Goal: Task Accomplishment & Management: Complete application form

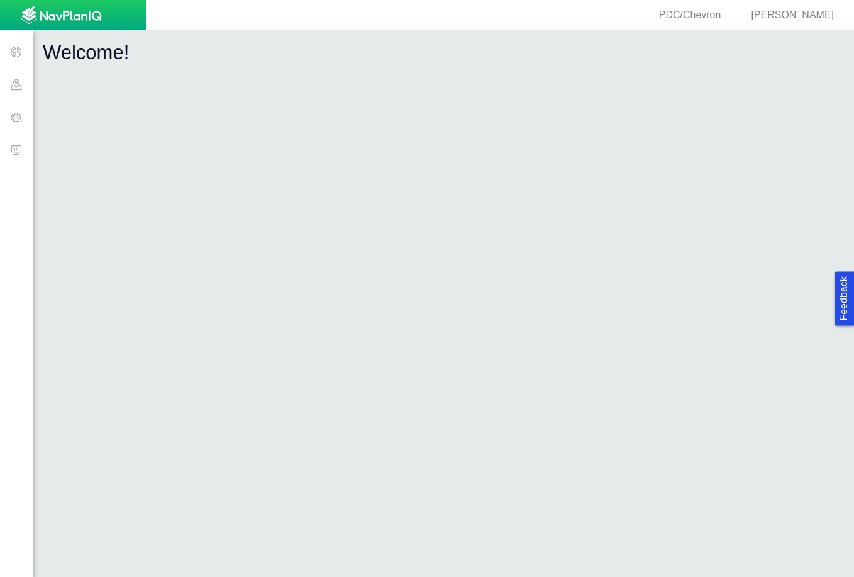
click at [18, 123] on span at bounding box center [16, 117] width 33 height 33
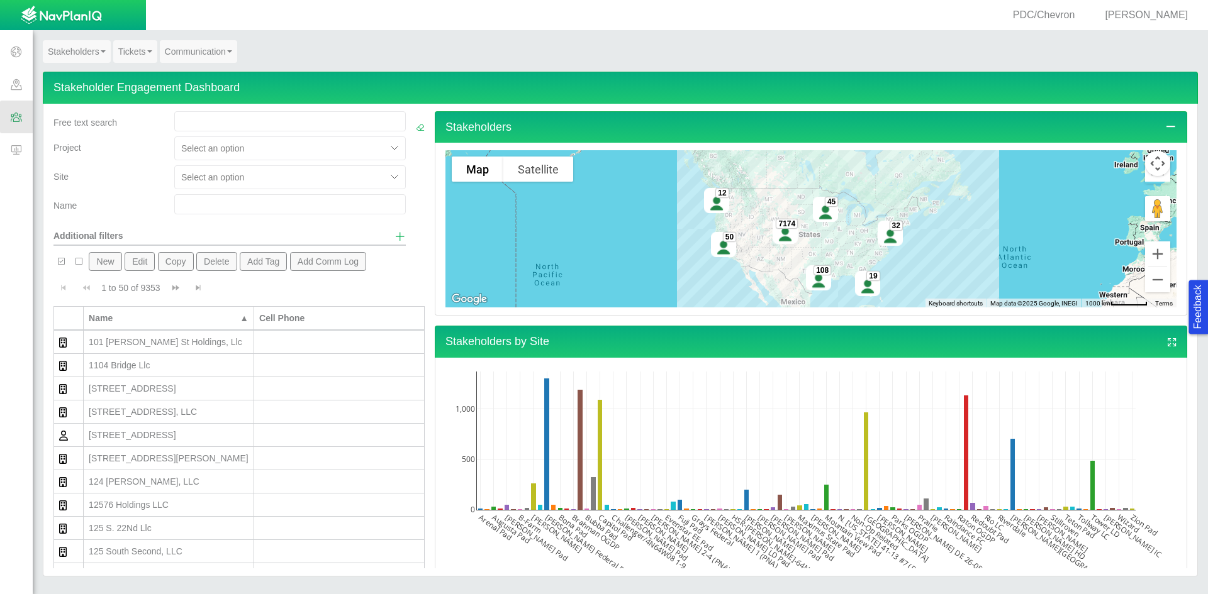
click at [214, 191] on div "Select an option" at bounding box center [290, 179] width 242 height 29
click at [213, 200] on input "text" at bounding box center [289, 204] width 231 height 20
type input "[PERSON_NAME]"
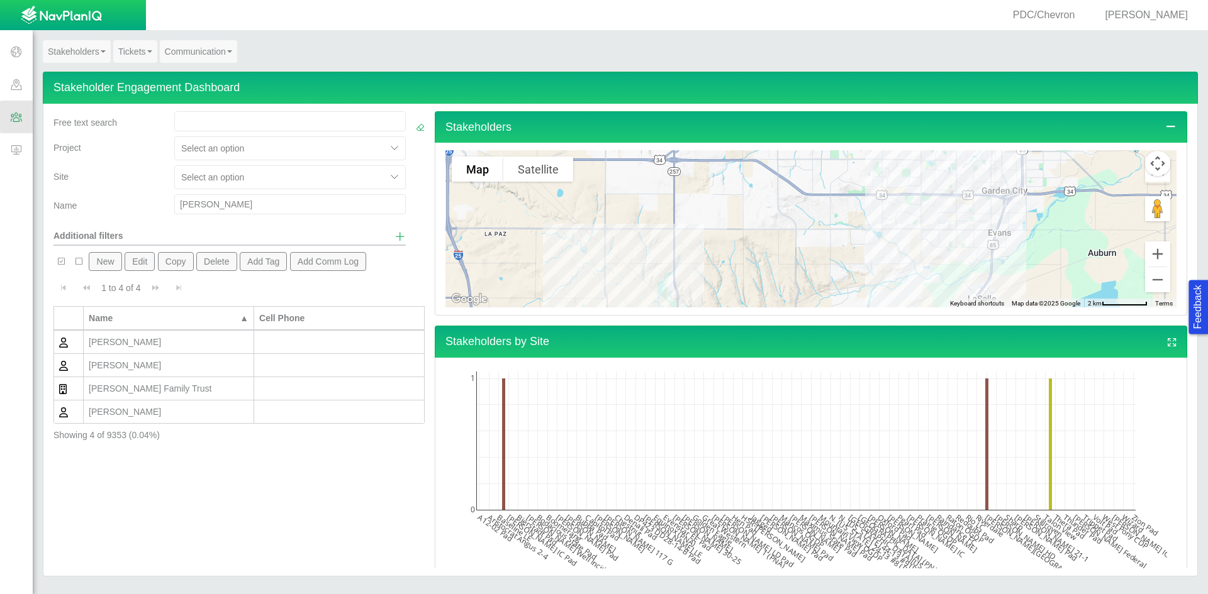
click at [113, 264] on button "New" at bounding box center [105, 261] width 33 height 19
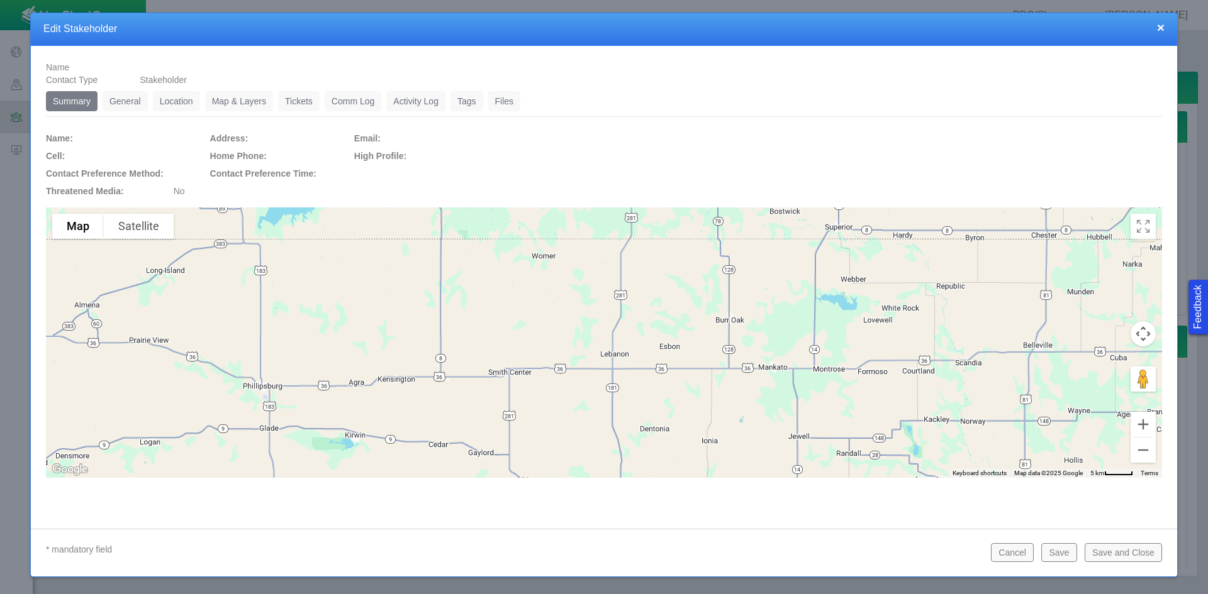
click at [138, 110] on link "General" at bounding box center [125, 101] width 45 height 20
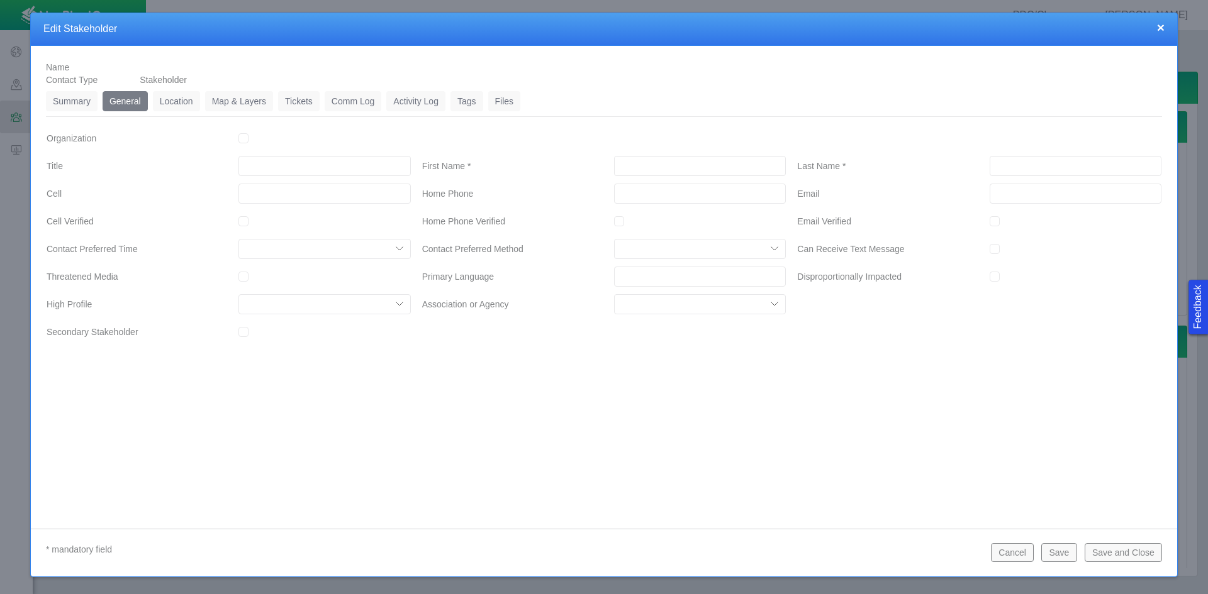
click at [670, 167] on input "First Name *" at bounding box center [700, 166] width 172 height 20
type input "[PERSON_NAME]"
click at [854, 420] on div "Name Contact Type Stakeholder Summary 0 General 0 Location 0 Map & Layers 0 Tic…" at bounding box center [604, 278] width 1146 height 464
click at [854, 170] on input "Last Name *" at bounding box center [1075, 166] width 172 height 20
type input "[PERSON_NAME]"
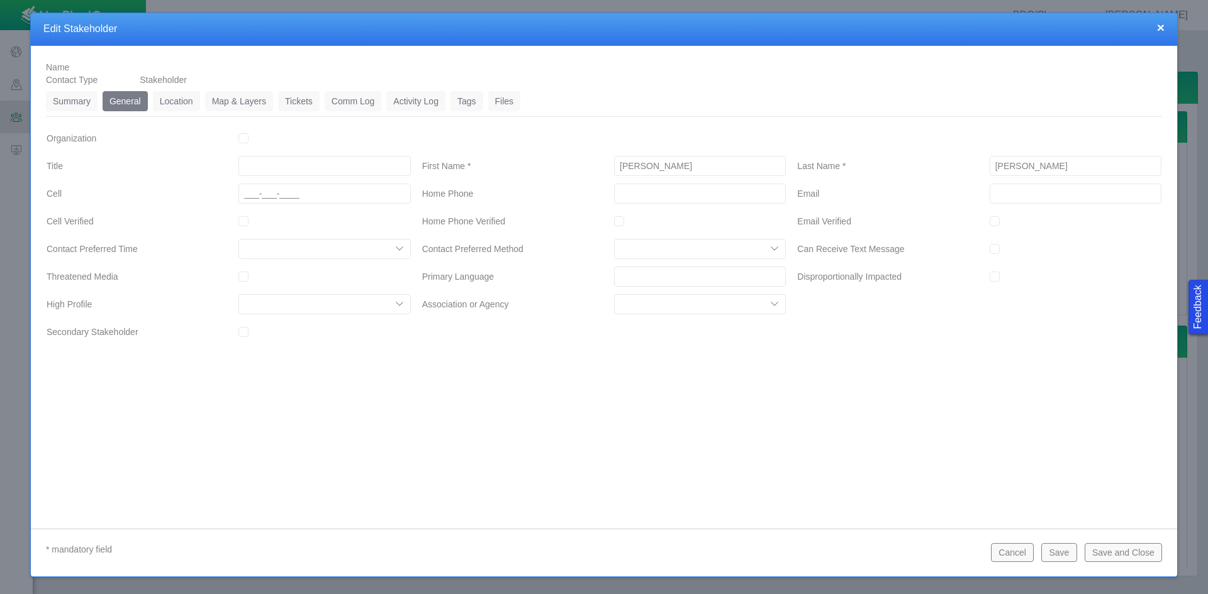
click at [299, 196] on input "___-___-____" at bounding box center [324, 194] width 172 height 20
type input "[PHONE_NUMBER]"
click at [854, 551] on button "Save" at bounding box center [1058, 552] width 35 height 19
click at [189, 108] on link "Location" at bounding box center [176, 101] width 47 height 20
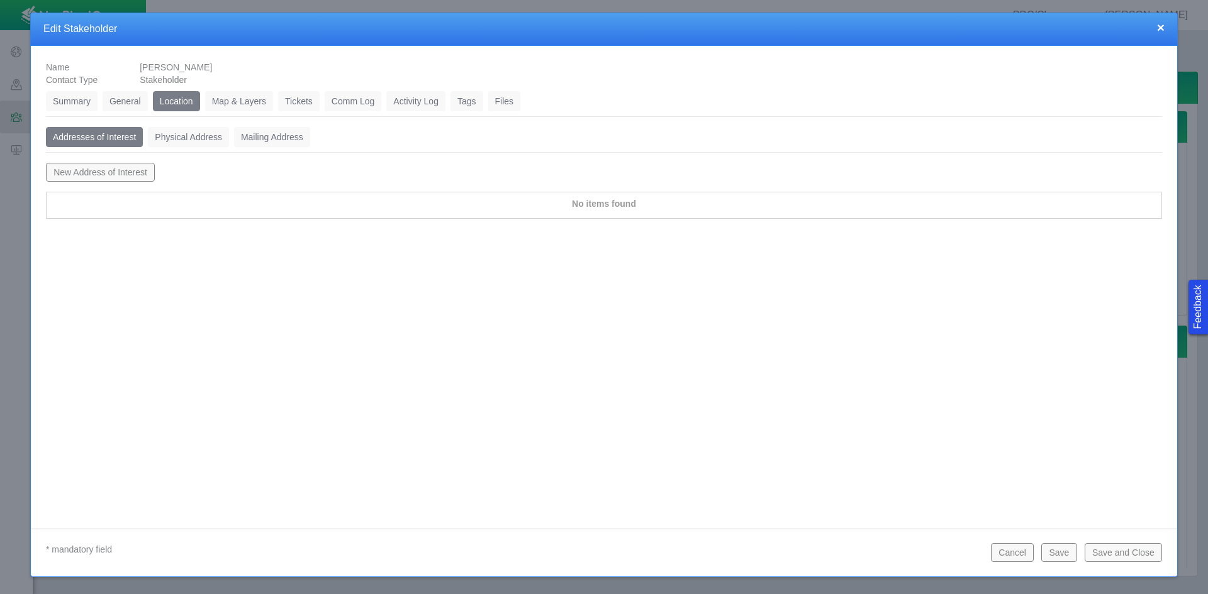
click at [185, 135] on link "Physical Address" at bounding box center [188, 137] width 81 height 20
click at [123, 168] on button "New Physical Address" at bounding box center [97, 172] width 103 height 19
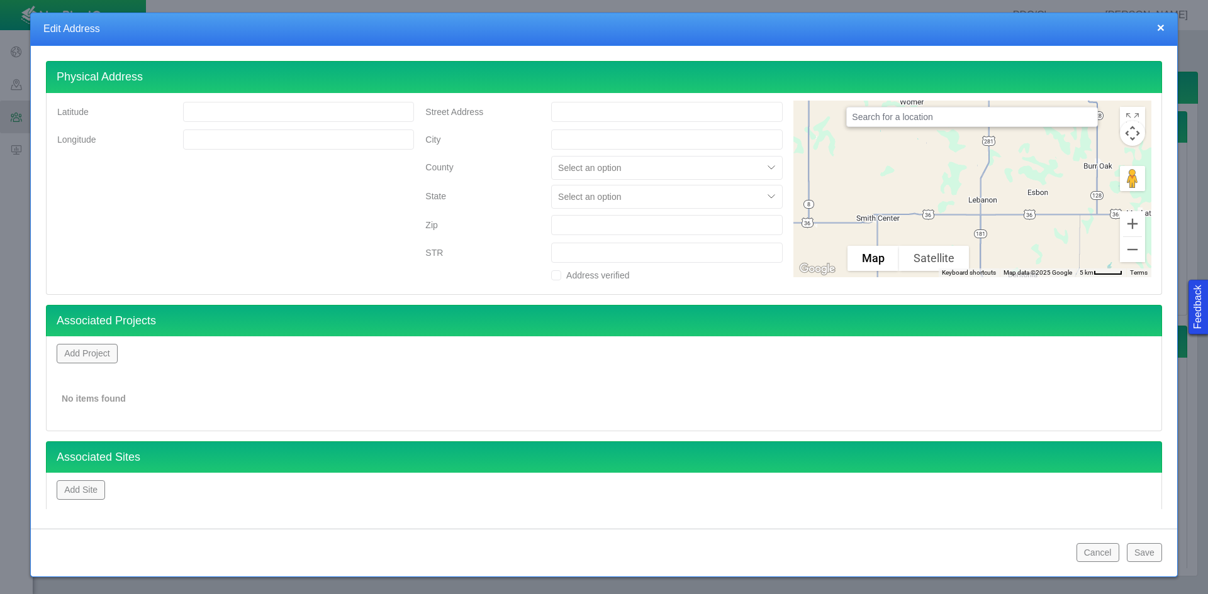
click at [630, 117] on input "Street Address" at bounding box center [666, 112] width 231 height 20
click at [599, 114] on input "Street Address" at bounding box center [666, 112] width 231 height 20
paste input "[STREET_ADDRESS]"
type input "[STREET_ADDRESS]"
click at [591, 137] on input "City" at bounding box center [666, 140] width 231 height 20
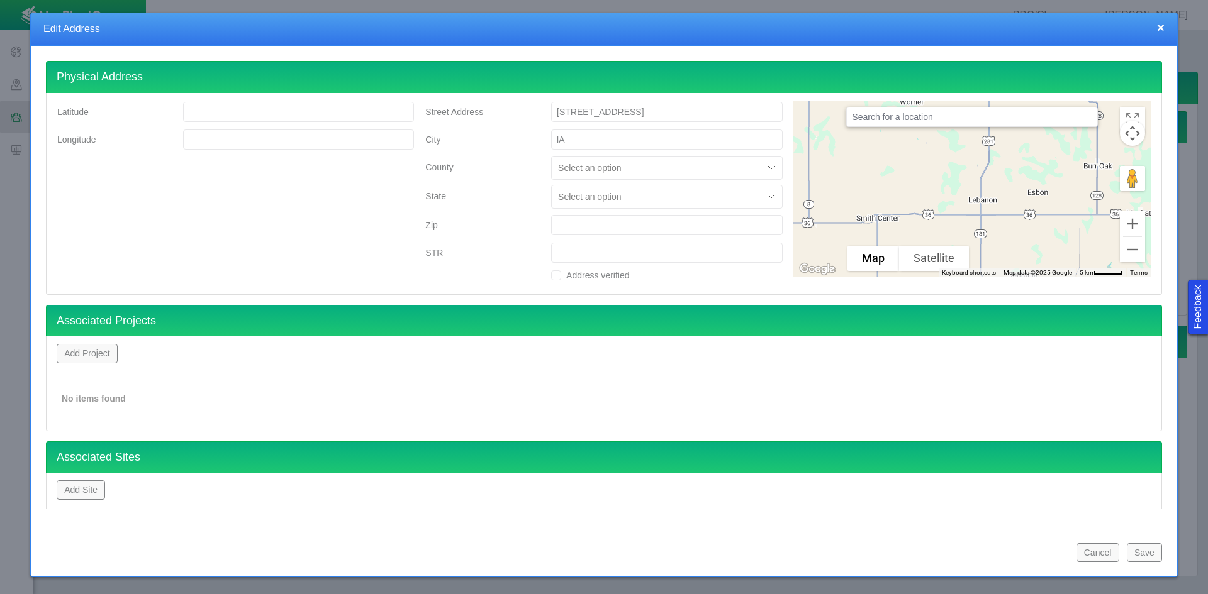
type input "l"
type input "LA SALLE"
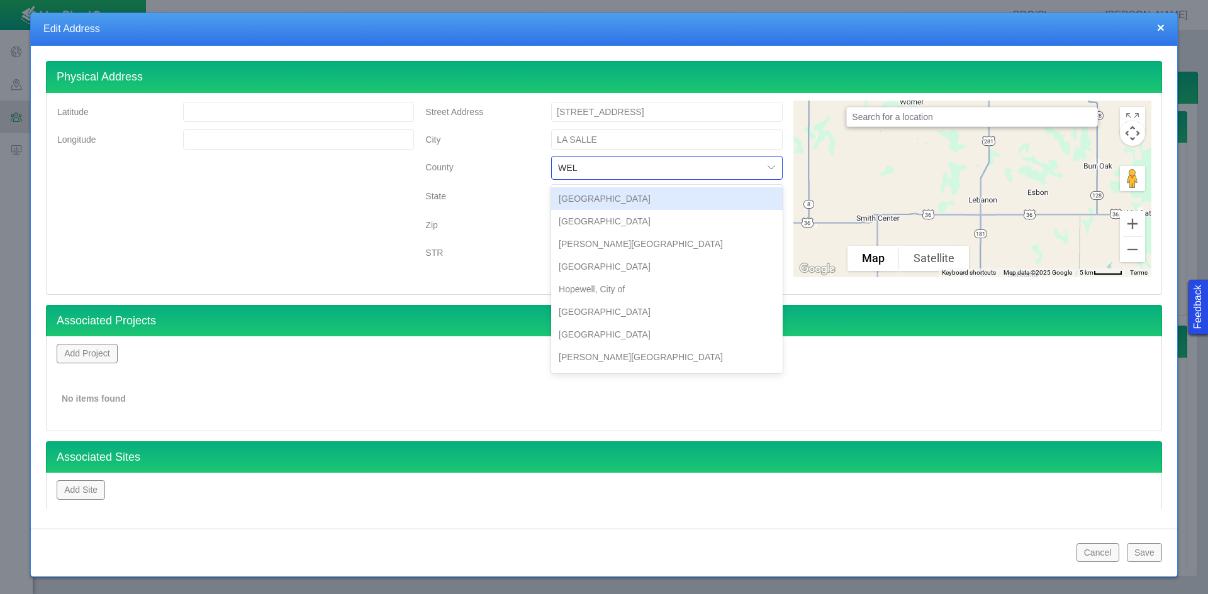
type input "WELD"
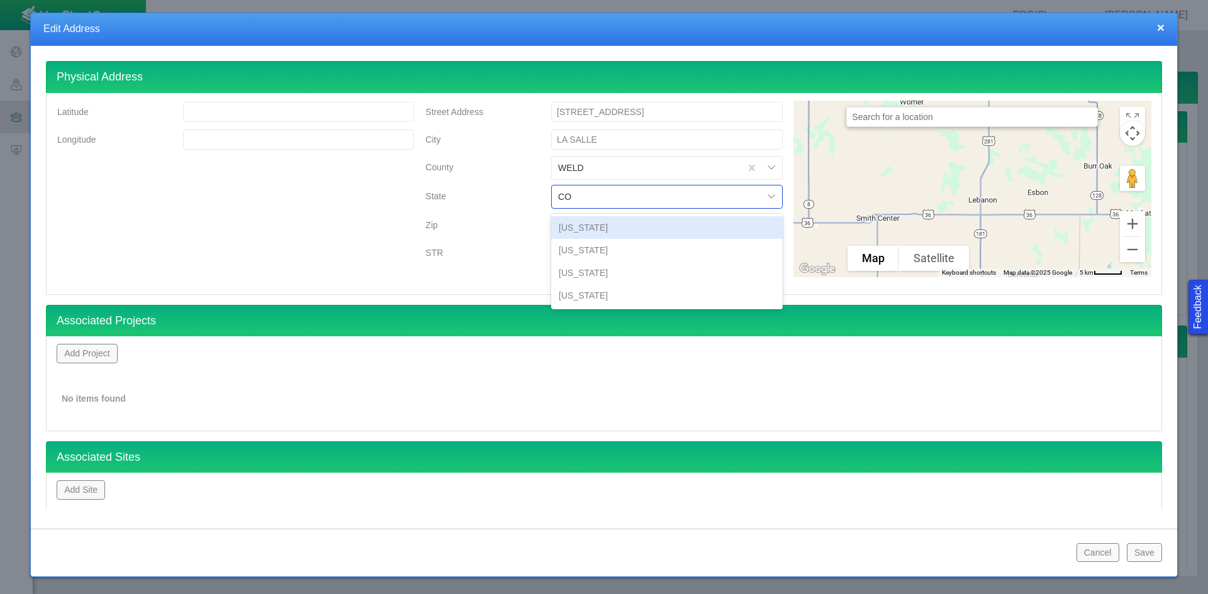
type input "COL"
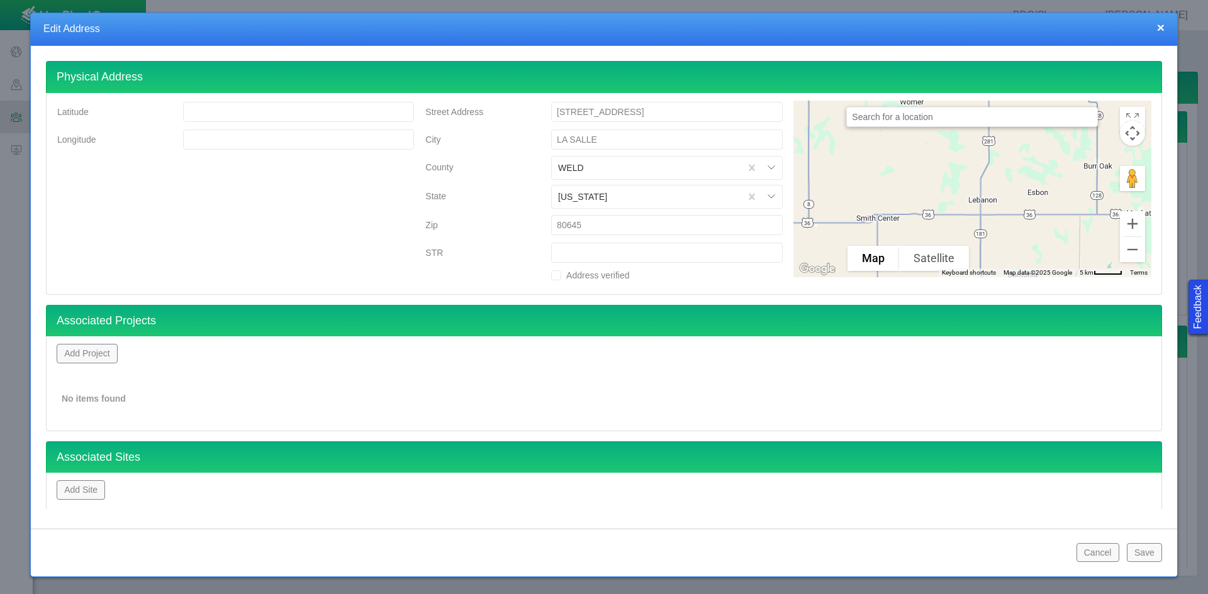
type input "80645"
click at [107, 355] on button "Add Project" at bounding box center [87, 353] width 61 height 19
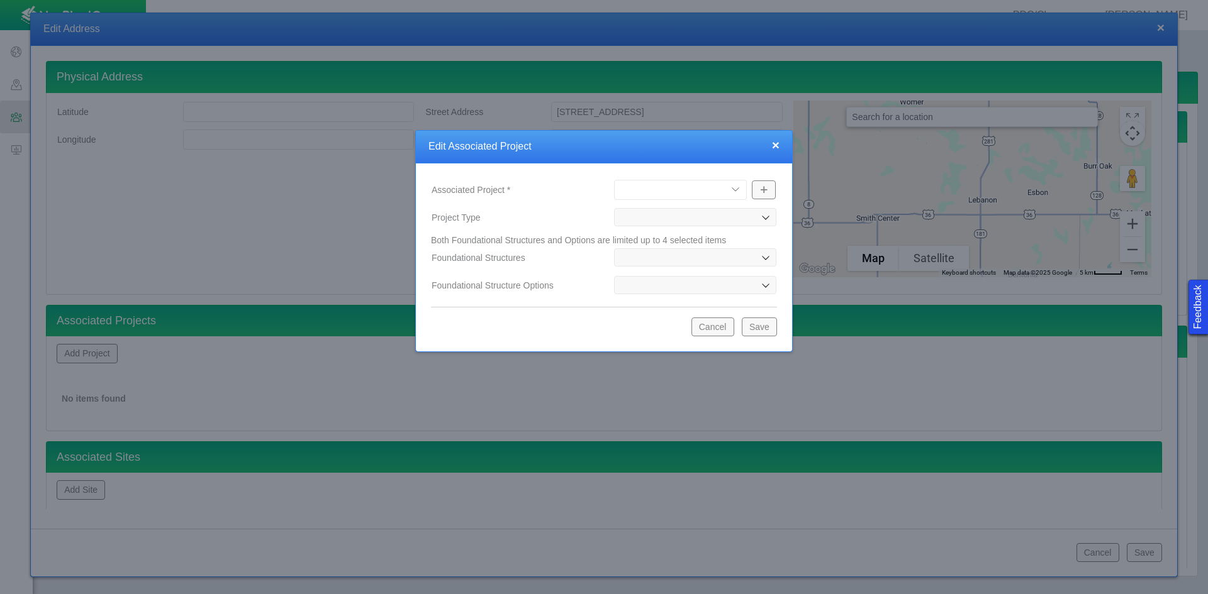
click at [740, 191] on select "[PERSON_NAME] Well Incident Brahman OGDP [GEOGRAPHIC_DATA] OGDP [GEOGRAPHIC_DAT…" at bounding box center [680, 190] width 133 height 20
click at [614, 180] on select "[PERSON_NAME] Well Incident Brahman OGDP [GEOGRAPHIC_DATA] OGDP [GEOGRAPHIC_DAT…" at bounding box center [680, 190] width 133 height 20
select select "48976645947974754"
type input "CAP/CDP"
click at [767, 330] on button "Save" at bounding box center [759, 327] width 35 height 19
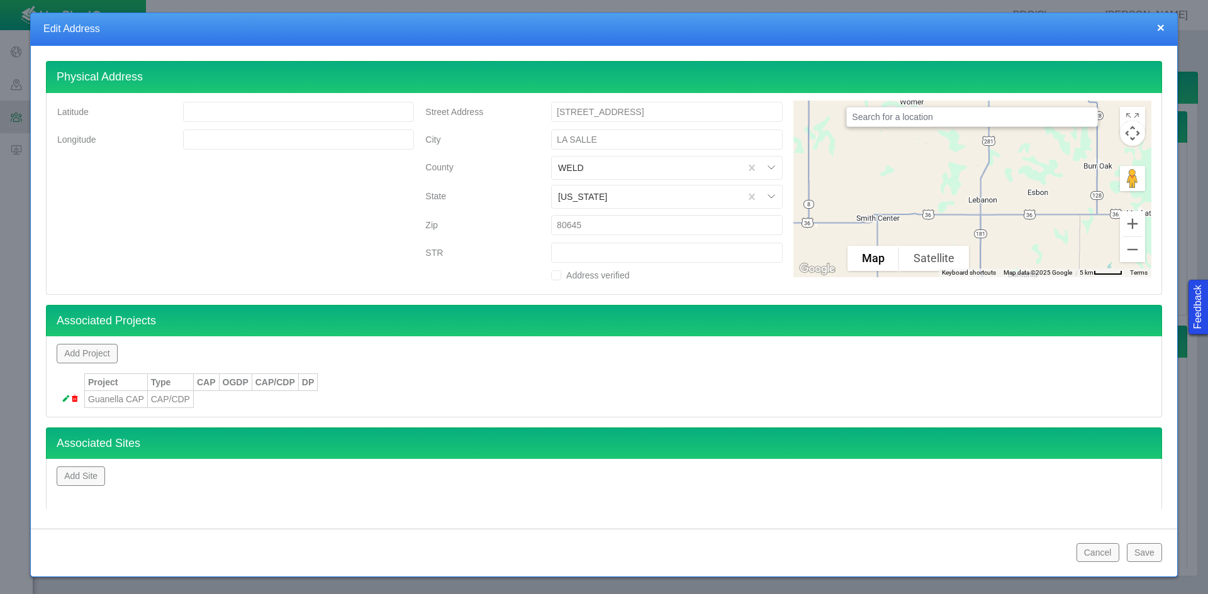
click at [64, 481] on button "Add Site" at bounding box center [81, 476] width 48 height 19
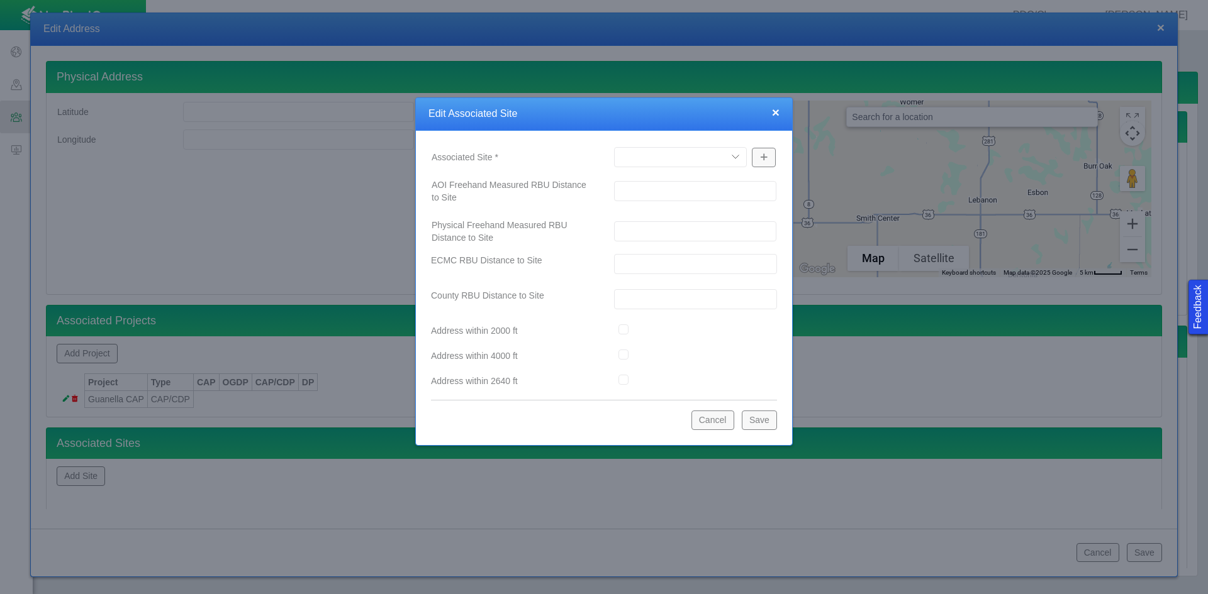
click at [670, 152] on select "A12-02 [GEOGRAPHIC_DATA] Pad Aristocrat Angus 2-4 Augusta [GEOGRAPHIC_DATA] [GE…" at bounding box center [680, 157] width 133 height 20
select select "48976645948103446"
click at [614, 147] on select "A12-02 [GEOGRAPHIC_DATA] Pad Aristocrat Angus 2-4 Augusta [GEOGRAPHIC_DATA] [GE…" at bounding box center [680, 157] width 133 height 20
click at [770, 426] on button "Save" at bounding box center [759, 420] width 35 height 19
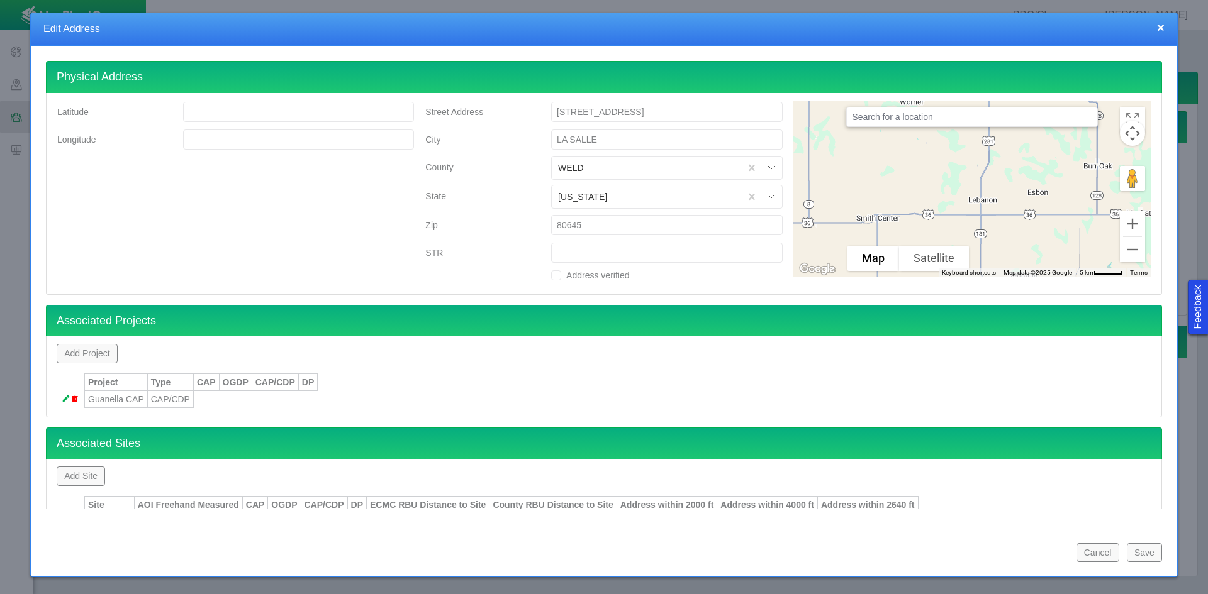
click at [854, 555] on button "Save" at bounding box center [1143, 552] width 35 height 19
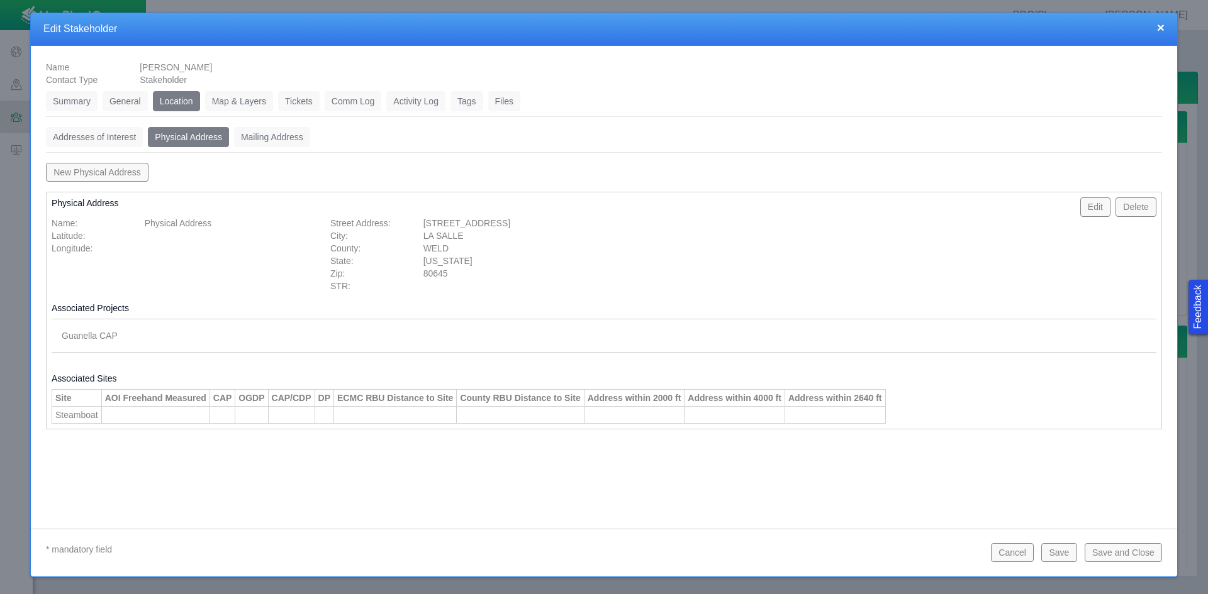
click at [299, 101] on link "Tickets" at bounding box center [299, 101] width 42 height 20
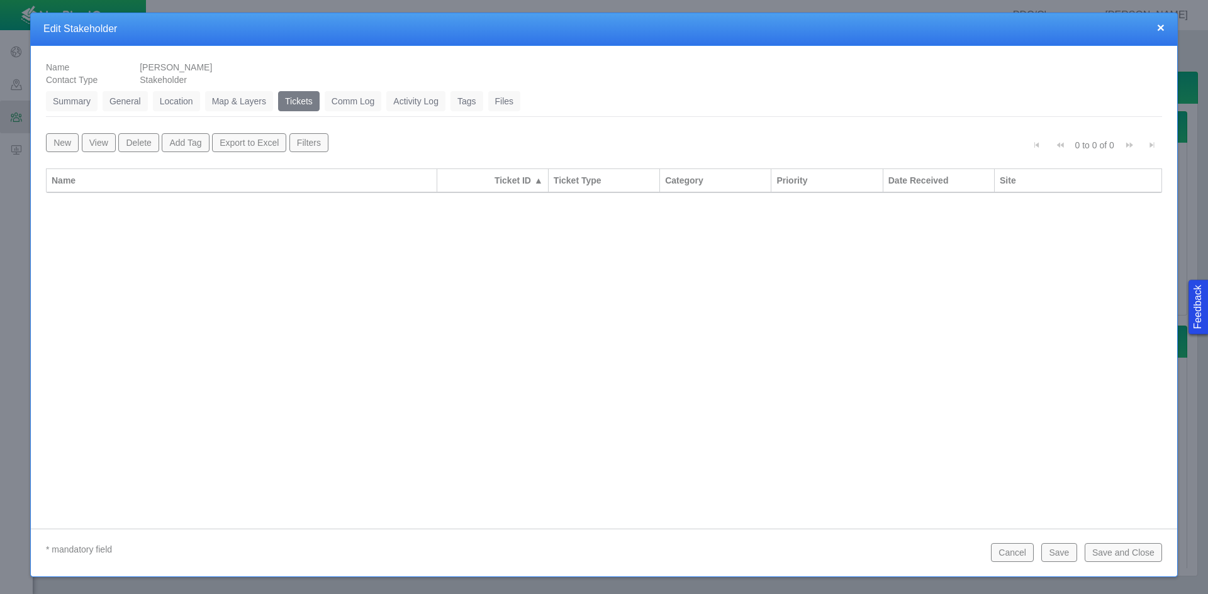
click at [61, 148] on button "New" at bounding box center [62, 142] width 33 height 19
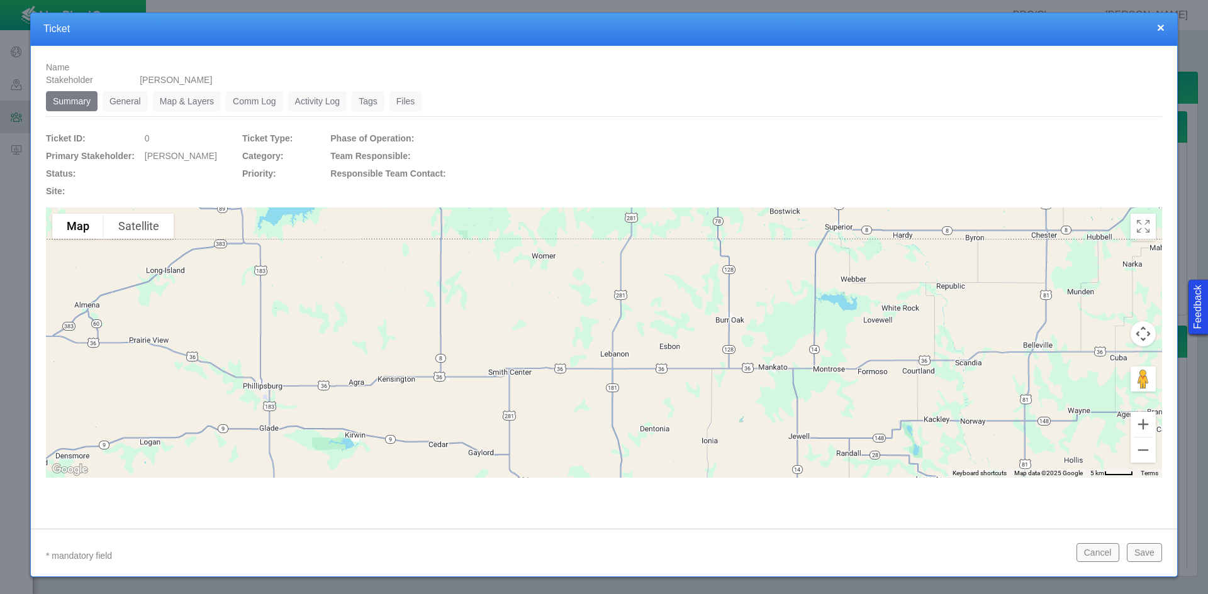
click at [136, 103] on link "General" at bounding box center [125, 101] width 45 height 20
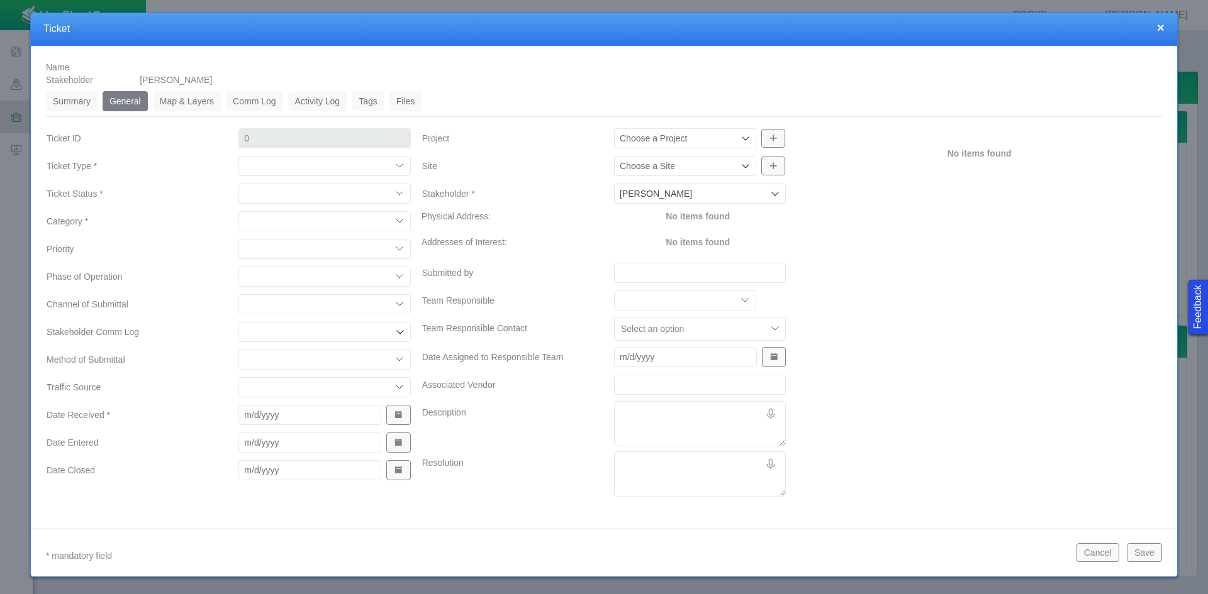
click at [292, 167] on select "Compliment Grievance Grievance Non-Op Information" at bounding box center [324, 166] width 172 height 20
click at [238, 156] on select "Compliment Grievance Grievance Non-Op Information" at bounding box center [324, 166] width 172 height 20
select select "149744687610124099"
click at [301, 191] on select "Closed (resolved) Closed (unreasonable) Closed (unresolved) Open (assigned) Ope…" at bounding box center [324, 194] width 172 height 20
select select "150870587516967847"
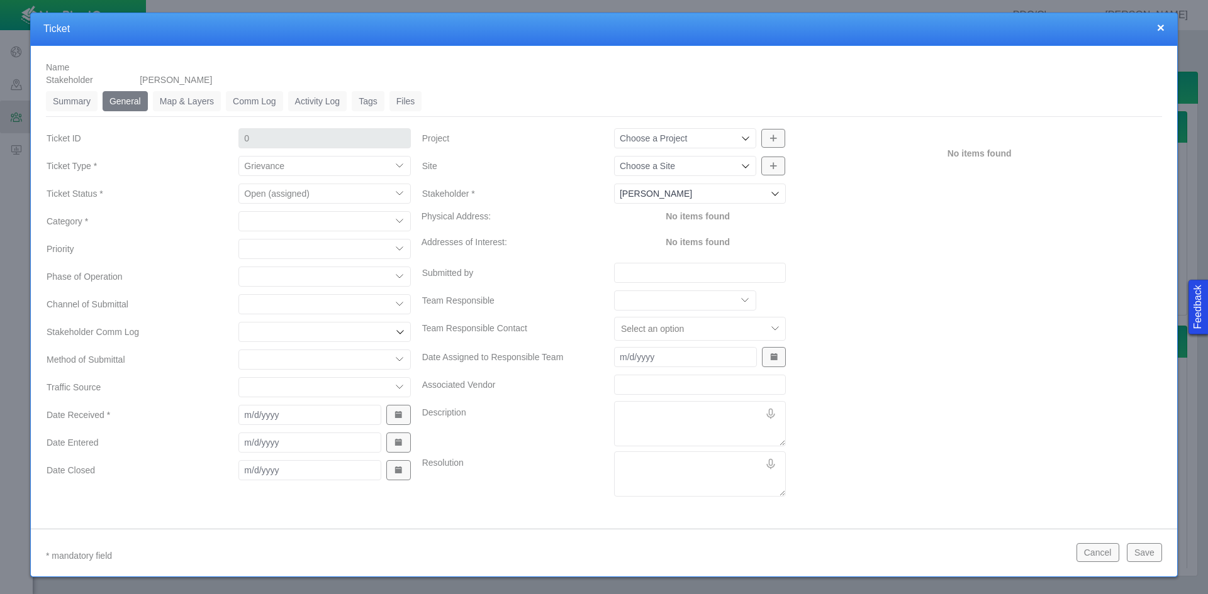
click at [238, 184] on select "Closed (resolved) Closed (unreasonable) Closed (unresolved) Open (assigned) Ope…" at bounding box center [324, 194] width 172 height 20
click at [307, 220] on select "Access Aesthetics Ag/Crops Air Quality Claims Clean-up/Remediation Communicatio…" at bounding box center [324, 221] width 172 height 20
select select "31806672368381275"
click at [238, 211] on select "Access Aesthetics Ag/Crops Air Quality Claims Clean-up/Remediation Communicatio…" at bounding box center [324, 221] width 172 height 20
click at [296, 247] on select "High Medium Low" at bounding box center [324, 249] width 172 height 20
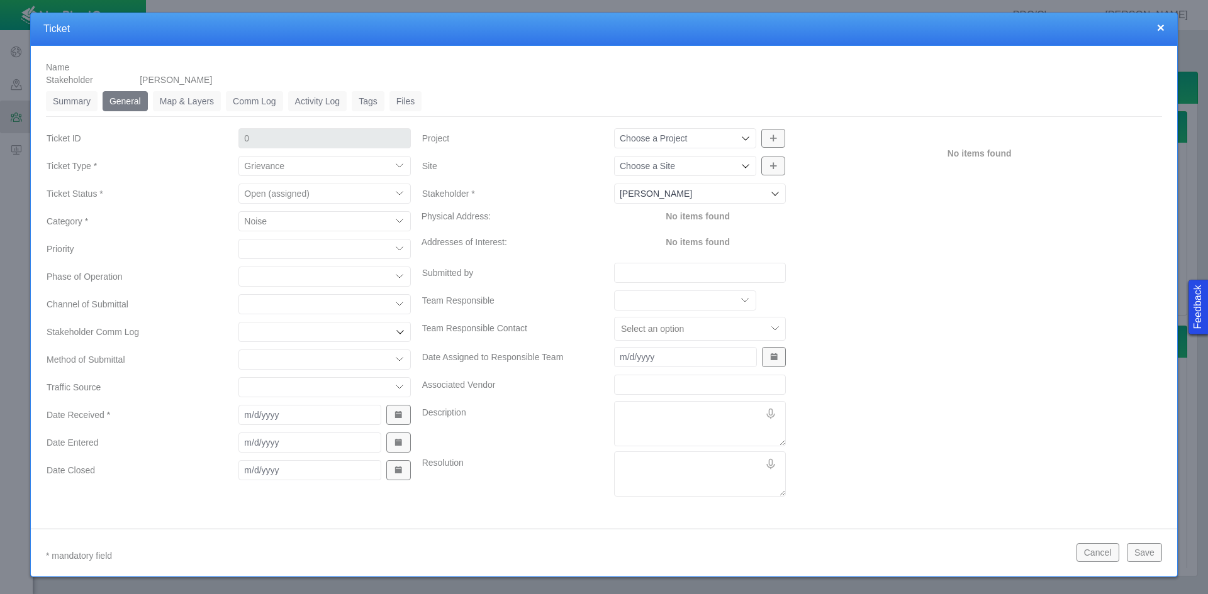
select select "High"
click at [238, 239] on select "High Medium Low" at bounding box center [324, 249] width 172 height 20
click at [296, 279] on select "Completions Drilling Production Reclamation Planning/Permitting Workover P&A Un…" at bounding box center [324, 277] width 172 height 20
select select "92605267337848647"
click at [238, 267] on select "Completions Drilling Production Reclamation Planning/Permitting Workover P&A Un…" at bounding box center [324, 277] width 172 height 20
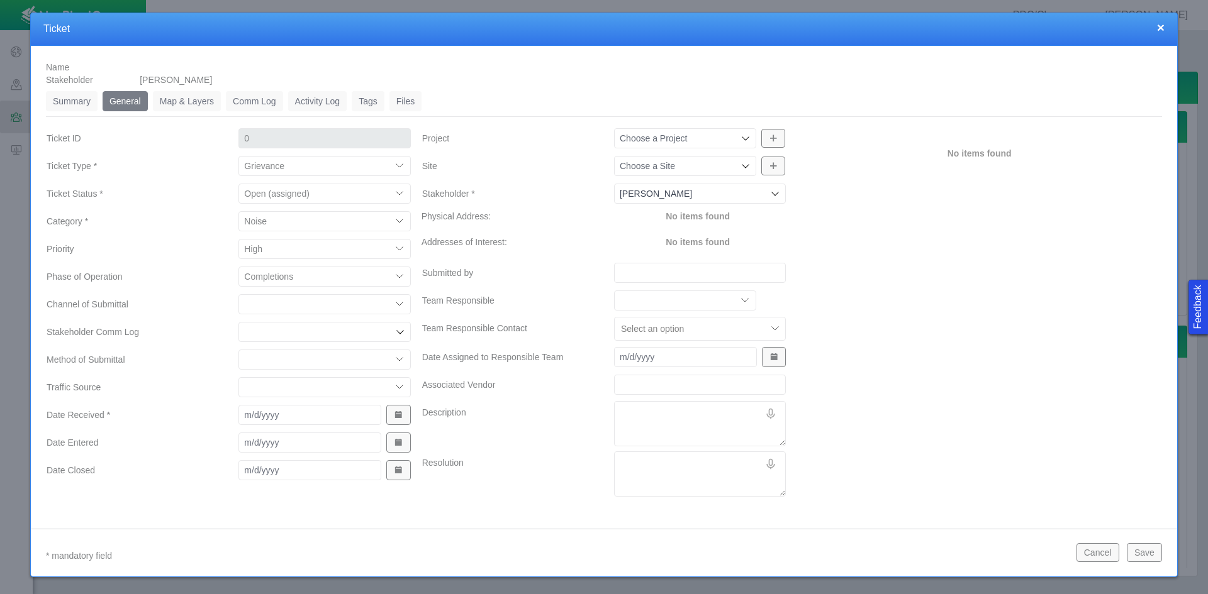
click at [308, 304] on select "ECMC Community Relations LGD Website/Microsite HSE Local Elected Official Surfa…" at bounding box center [324, 304] width 172 height 20
select select "81909218222848354"
click at [238, 294] on select "ECMC Community Relations LGD Website/Microsite HSE Local Elected Official Surfa…" at bounding box center [324, 304] width 172 height 20
click at [304, 334] on input "Stakeholder Comm Log" at bounding box center [318, 332] width 148 height 13
click at [206, 348] on label "Method of Submittal" at bounding box center [132, 359] width 192 height 23
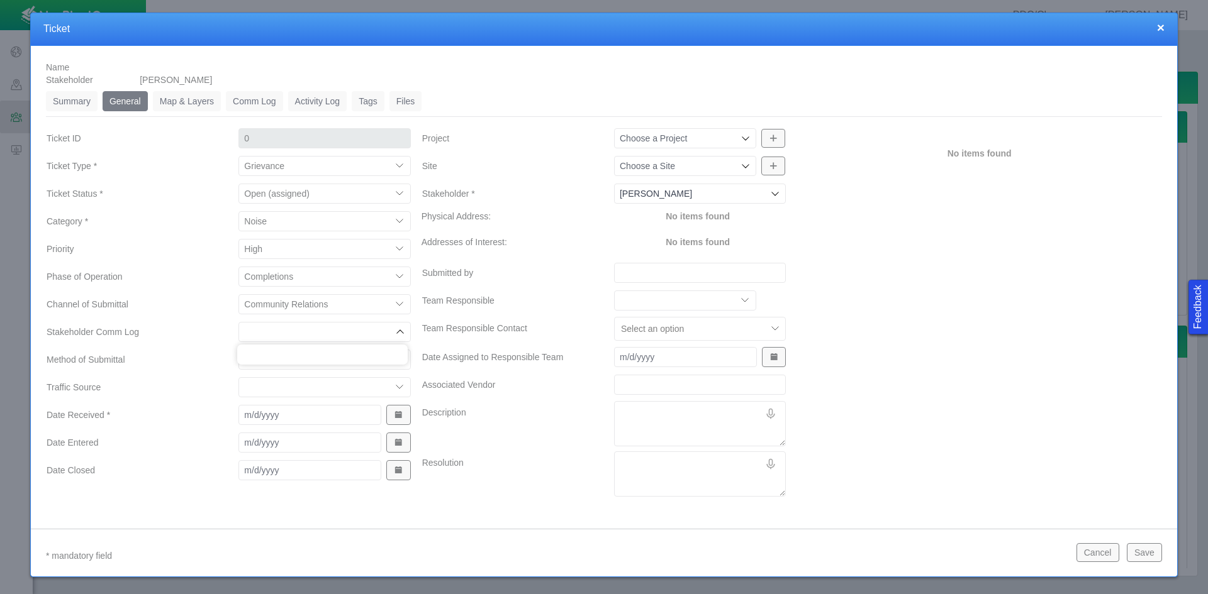
click at [238, 350] on select "Email In Person Mail Phone" at bounding box center [324, 360] width 172 height 20
click at [258, 358] on select "Email In Person Mail Phone" at bounding box center [324, 360] width 172 height 20
select select "155092712167575582"
click at [238, 350] on select "Email In Person Mail Phone" at bounding box center [324, 360] width 172 height 20
click at [398, 415] on span "Show Date Picker" at bounding box center [398, 415] width 9 height 9
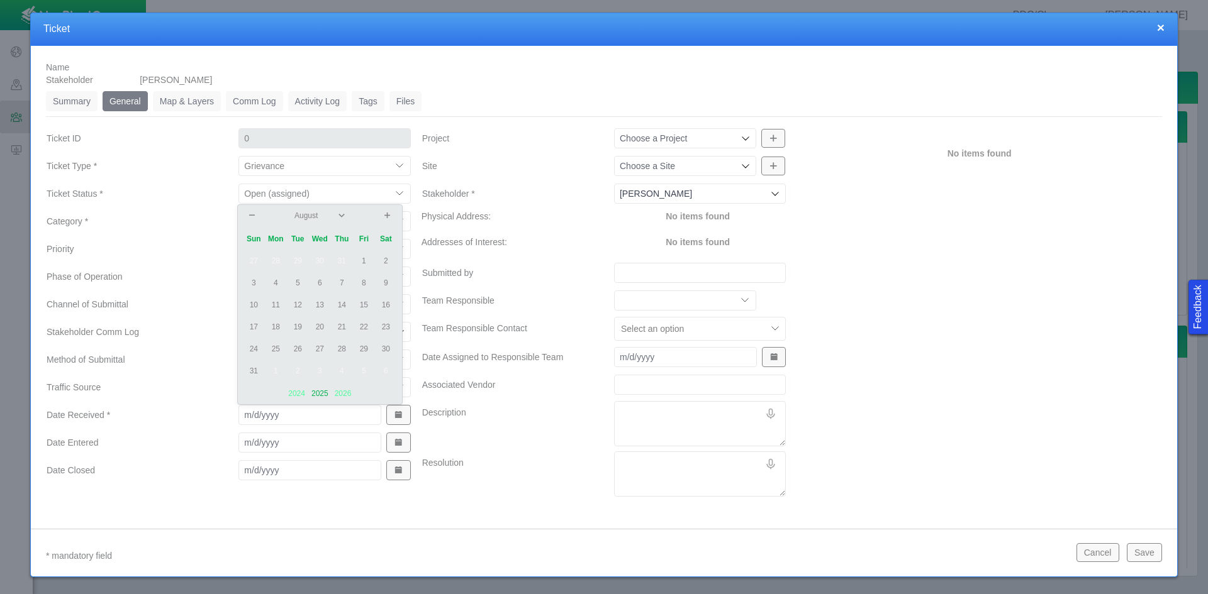
click at [363, 281] on td "8" at bounding box center [364, 283] width 22 height 22
type input "[DATE]"
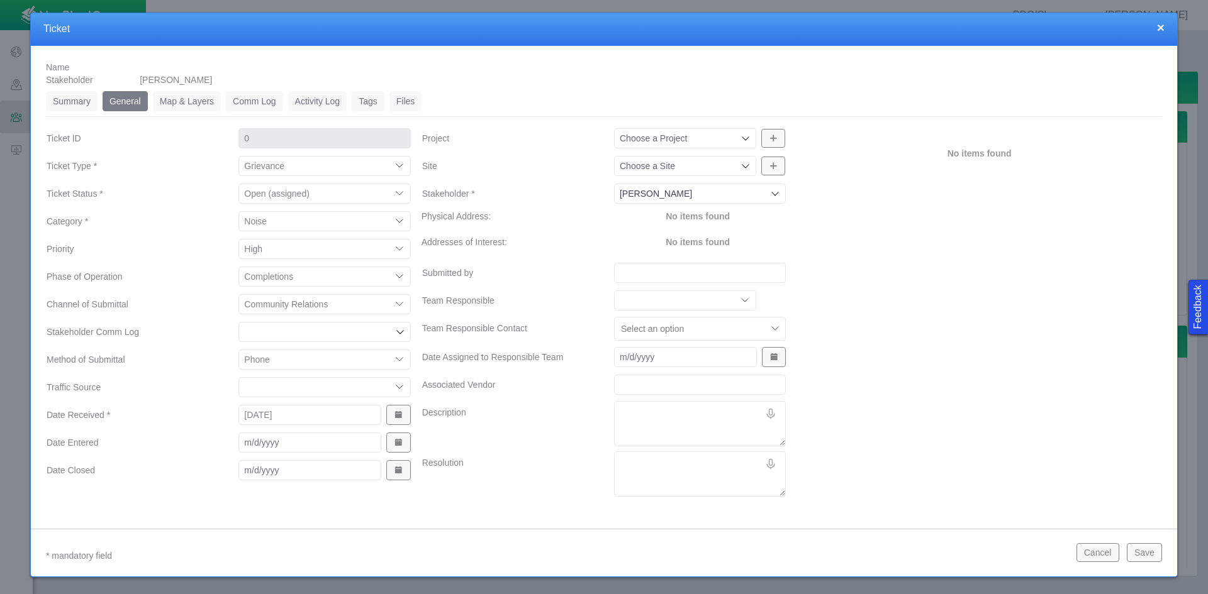
click at [404, 440] on button "Show Date Picker" at bounding box center [398, 443] width 24 height 20
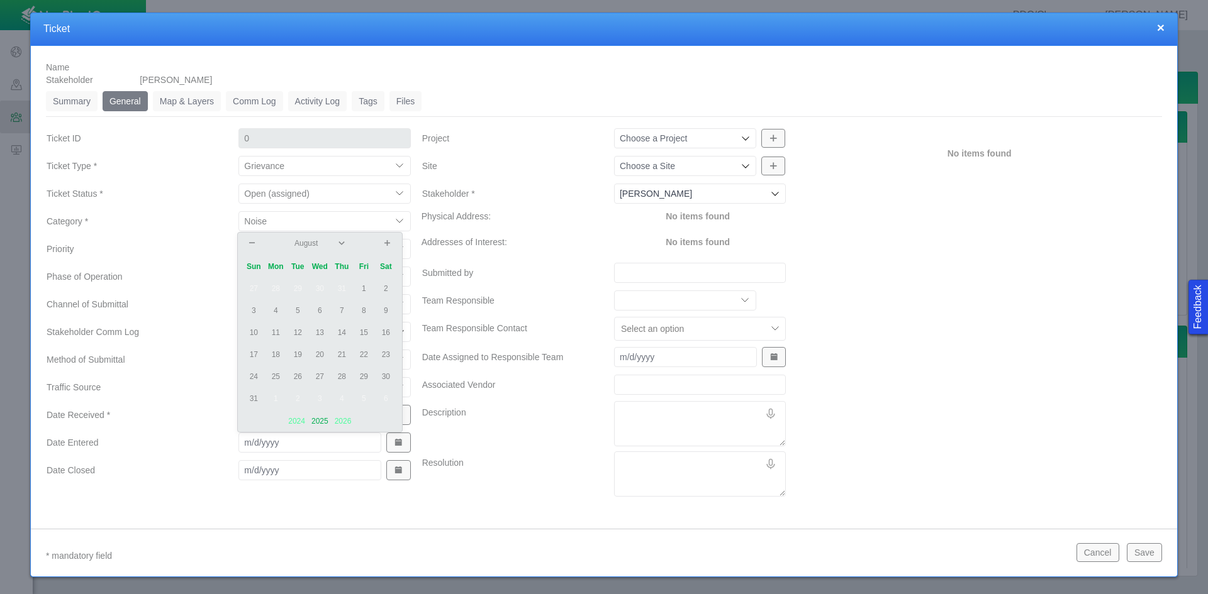
click at [298, 331] on td "12" at bounding box center [298, 333] width 22 height 22
type input "[DATE]"
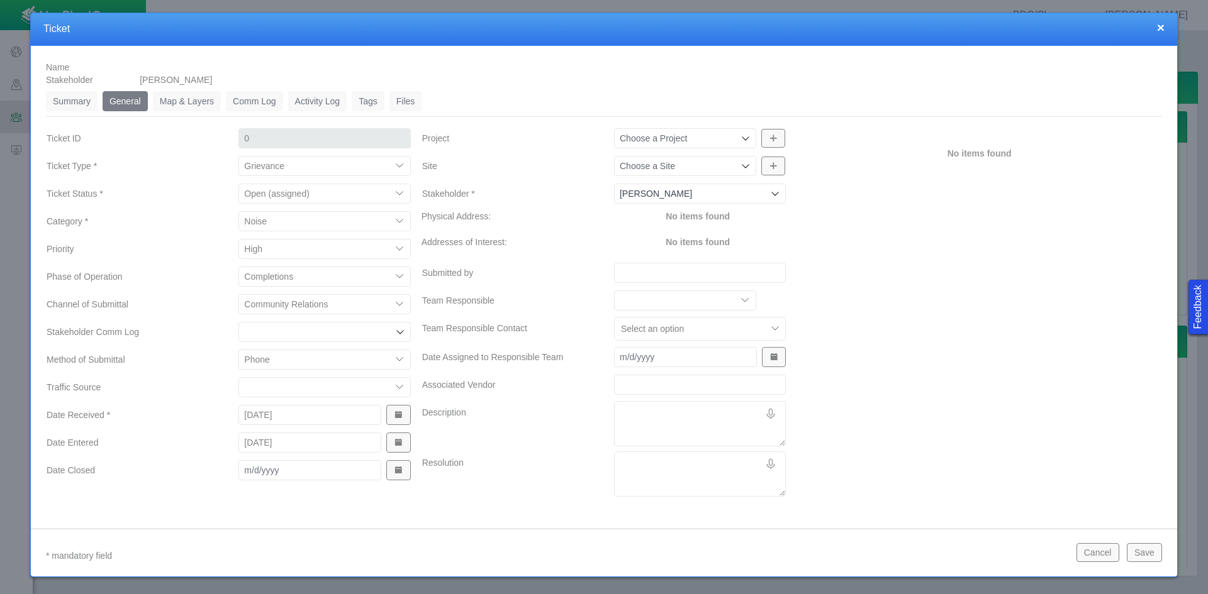
click at [742, 140] on icon at bounding box center [746, 138] width 8 height 4
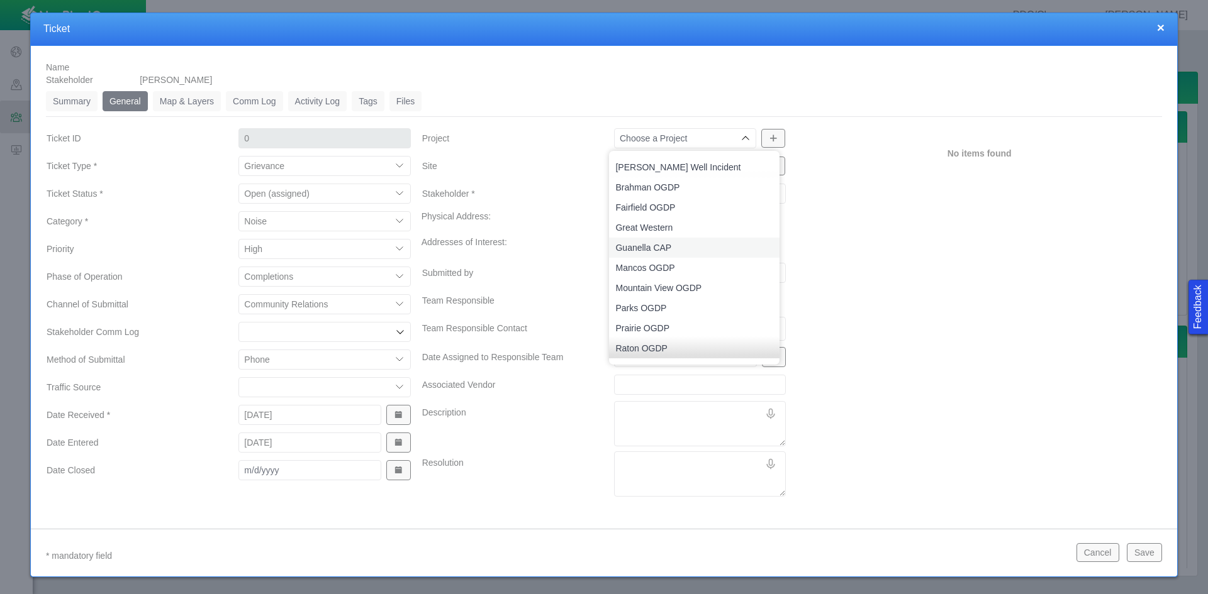
click at [704, 244] on span "Guanella CAP" at bounding box center [694, 248] width 158 height 13
type input "Guanella CAP"
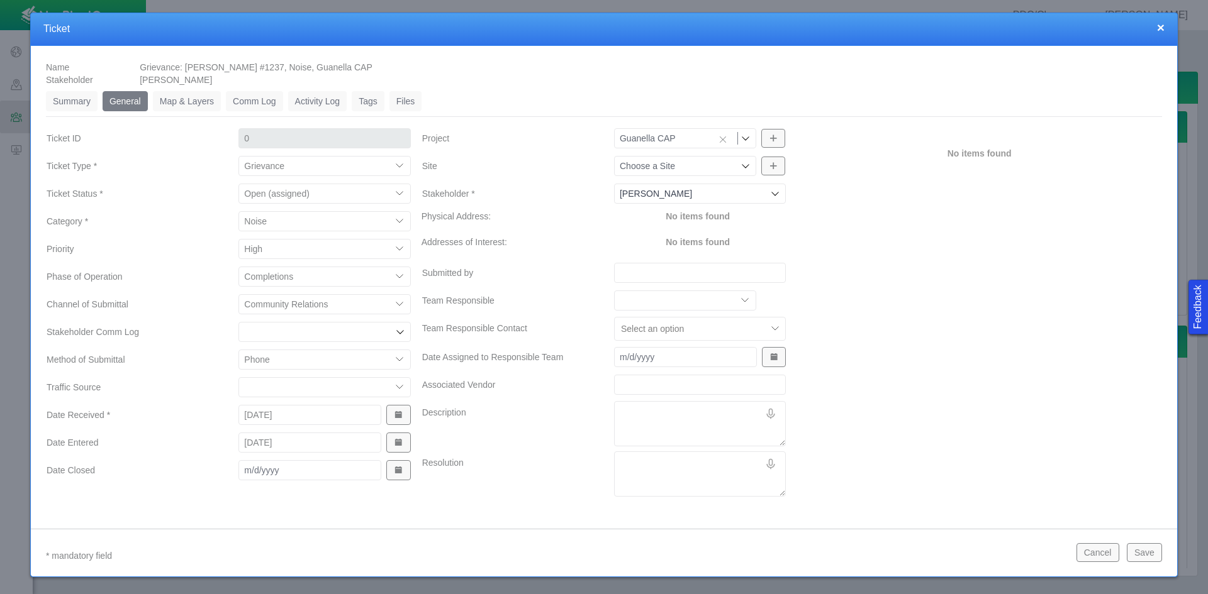
type input "1237"
click at [682, 167] on input "Site" at bounding box center [679, 166] width 118 height 13
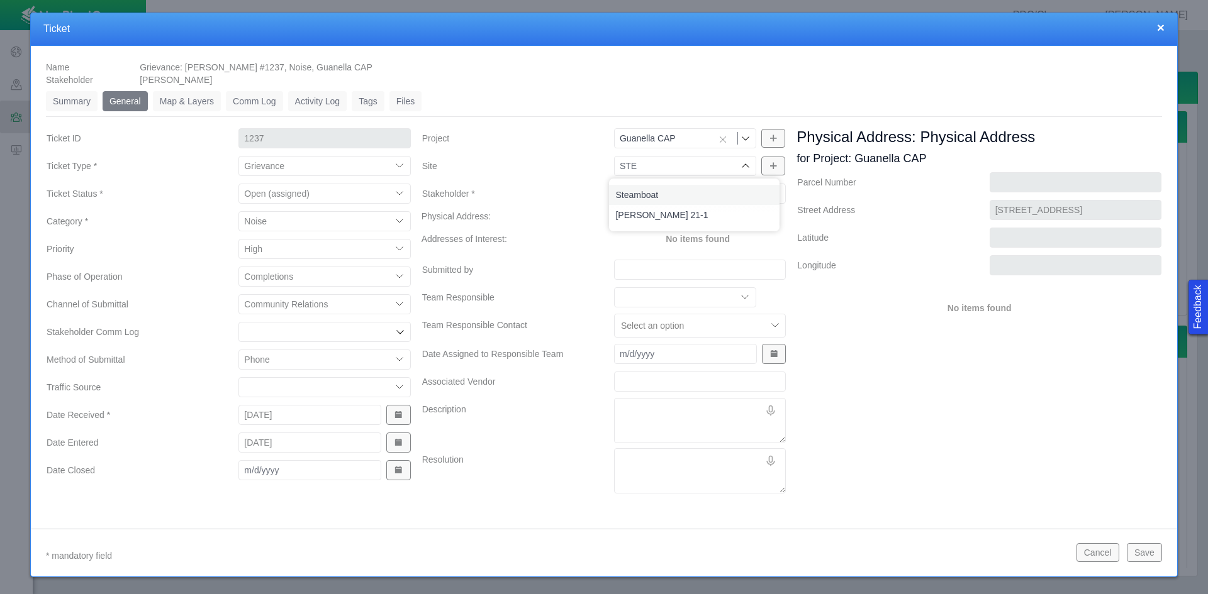
click at [682, 194] on span "Steamboat" at bounding box center [694, 195] width 158 height 13
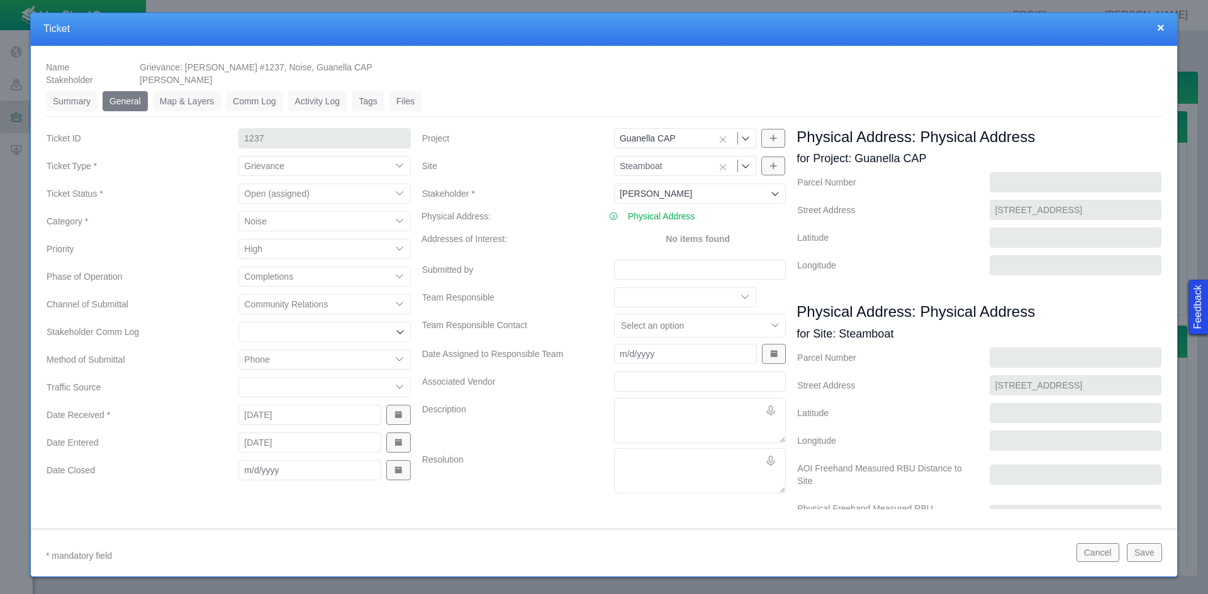
type input "Steamboat"
click at [659, 271] on input "Submitted by" at bounding box center [700, 270] width 172 height 20
type input "K"
type input "[PERSON_NAME]"
click at [665, 407] on textarea "Description" at bounding box center [700, 420] width 172 height 45
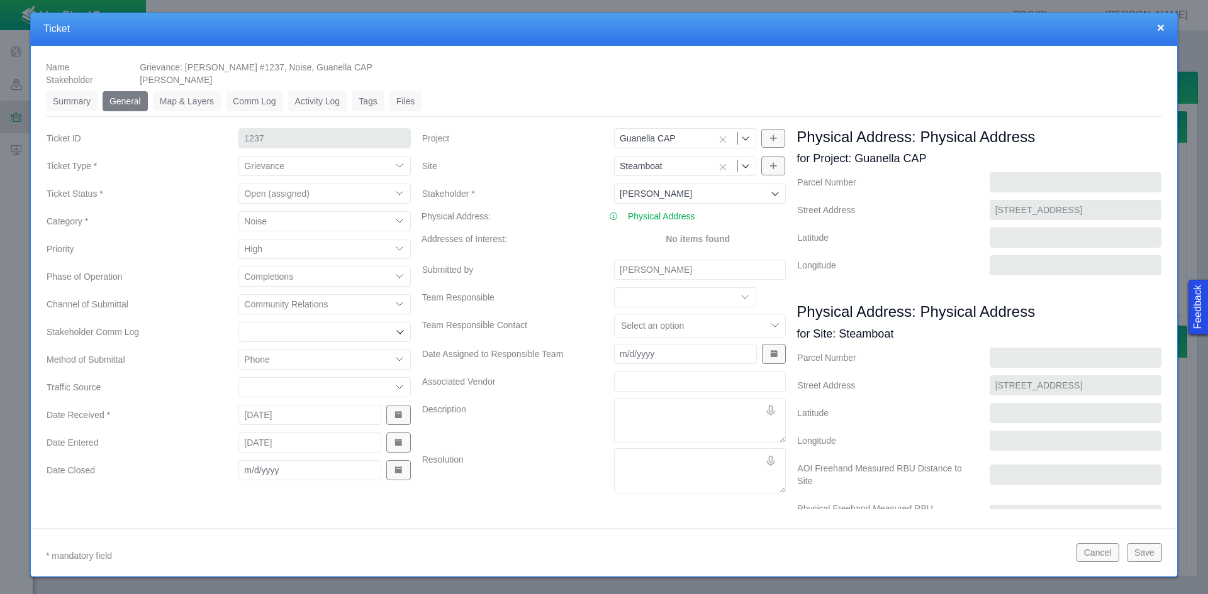
click at [667, 410] on textarea "Description" at bounding box center [700, 420] width 172 height 45
paste textarea "Concerns: • Very concerned about our view after the [PERSON_NAME] are completed…"
type textarea "x"
type textarea "Concerns: • Very concerned about our view after the [PERSON_NAME] are completed…"
click at [616, 404] on textarea "Concerns: • Very concerned about our view after the [PERSON_NAME] are completed…" at bounding box center [700, 420] width 172 height 45
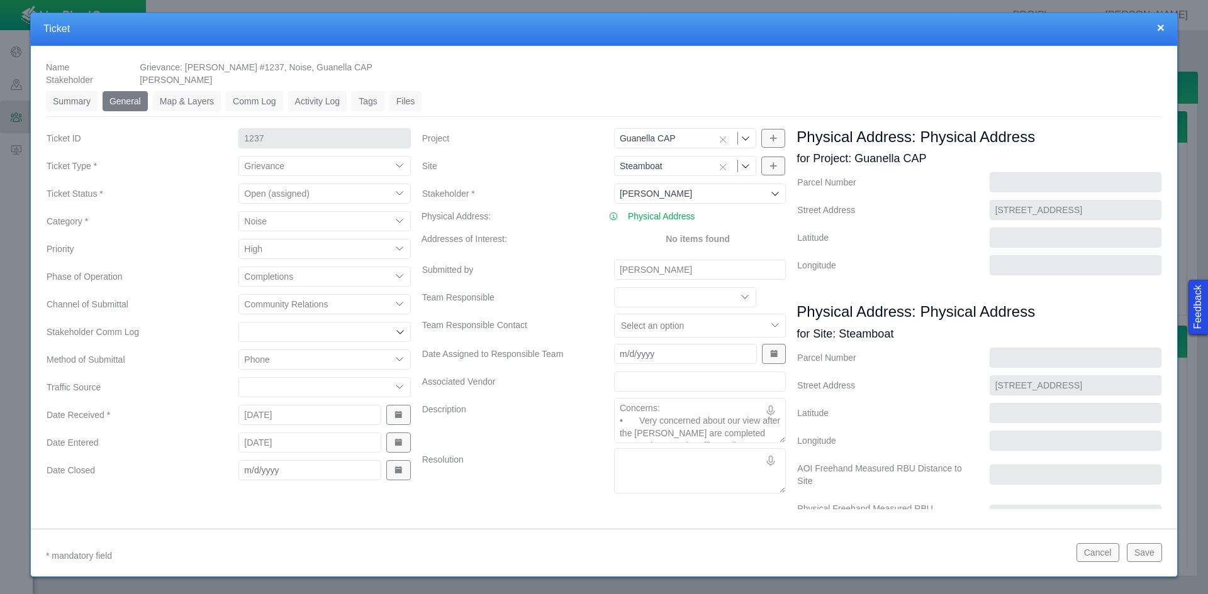
type textarea "x"
type textarea "Concerns: • Very concerned about our view after the [PERSON_NAME] are completed…"
type textarea "x"
type textarea "c Concerns: • Very concerned about our view after the [PERSON_NAME] are complet…"
type textarea "x"
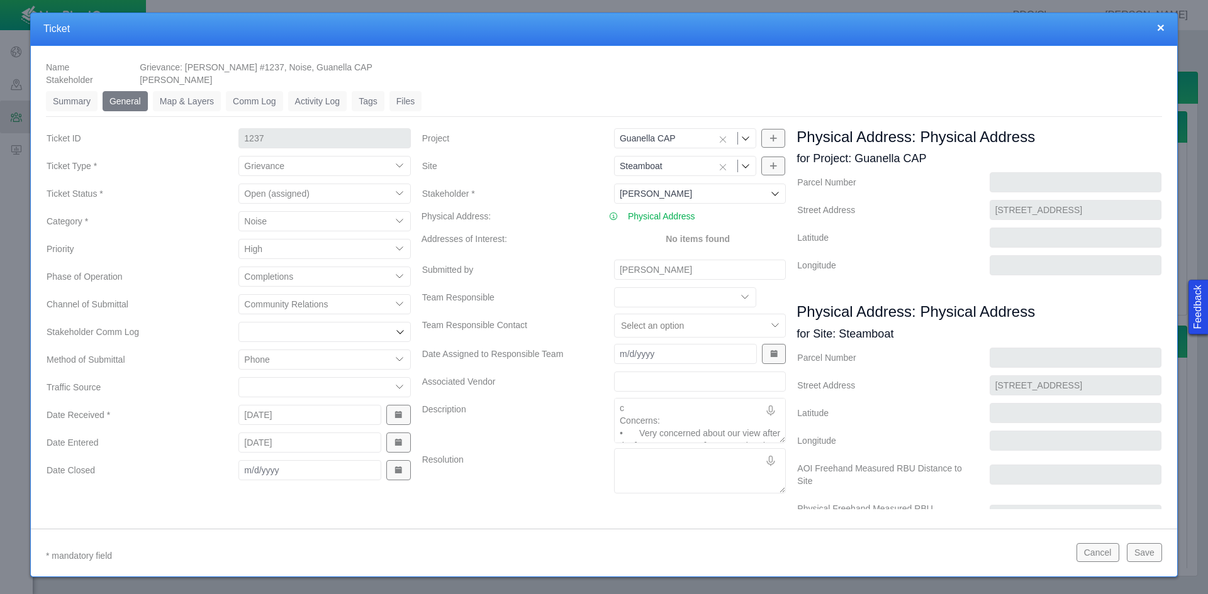
type textarea "cA Concerns: • Very concerned about our view after the [PERSON_NAME] are comple…"
type textarea "x"
type textarea "cAL Concerns: • Very concerned about our view after the [PERSON_NAME] are compl…"
type textarea "x"
type textarea "cALL Concerns: • Very concerned about our view after the [PERSON_NAME] are comp…"
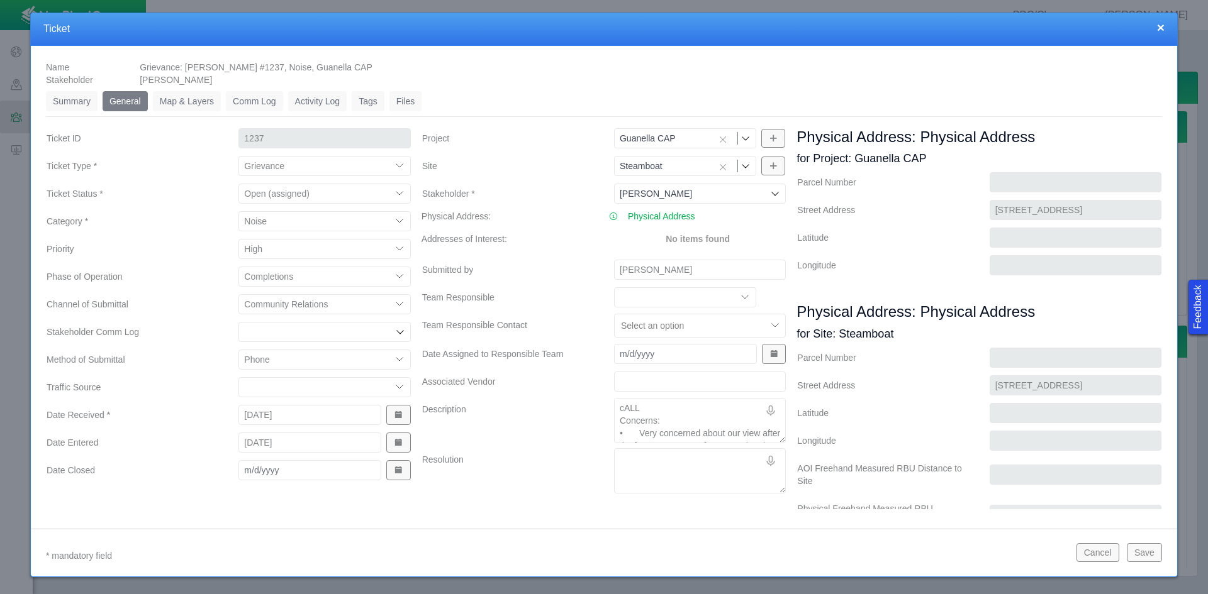
type textarea "x"
type textarea "cALLE Concerns: • Very concerned about our view after the [PERSON_NAME] are com…"
type textarea "x"
type textarea "cALLED Concerns: • Very concerned about our view after the [PERSON_NAME] are co…"
type textarea "x"
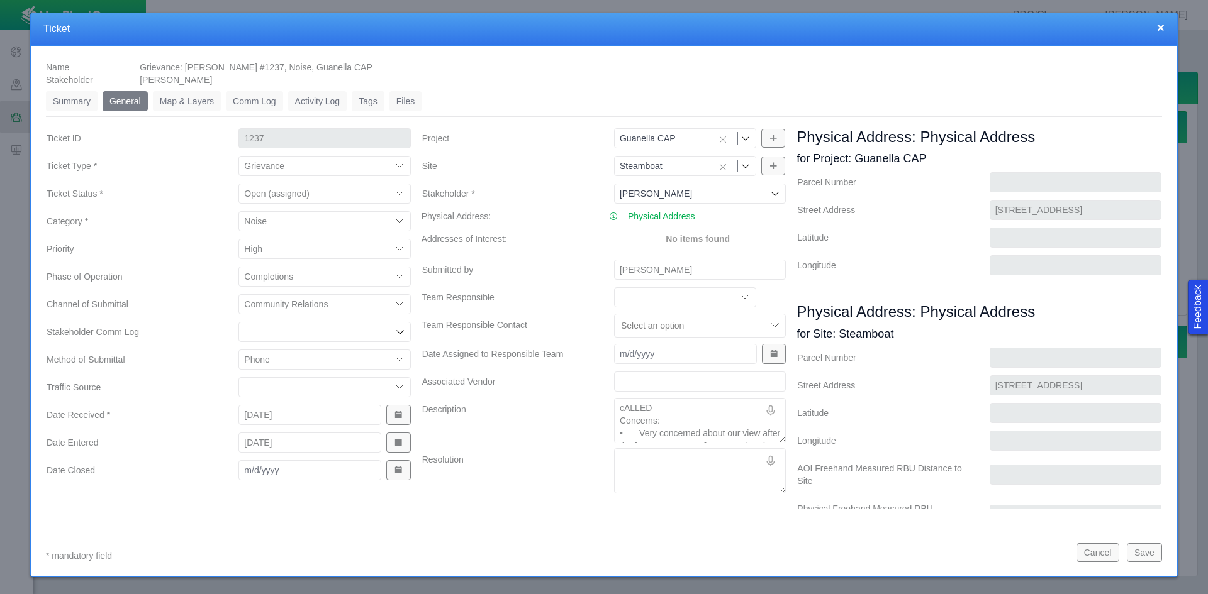
type textarea "cALLED Concerns: • Very concerned about our view after the [PERSON_NAME] are co…"
type textarea "x"
type textarea "cALLED Concerns: • Very concerned about our view after the [PERSON_NAME] are co…"
type textarea "x"
type textarea "cALLE Concerns: • Very concerned about our view after the [PERSON_NAME] are com…"
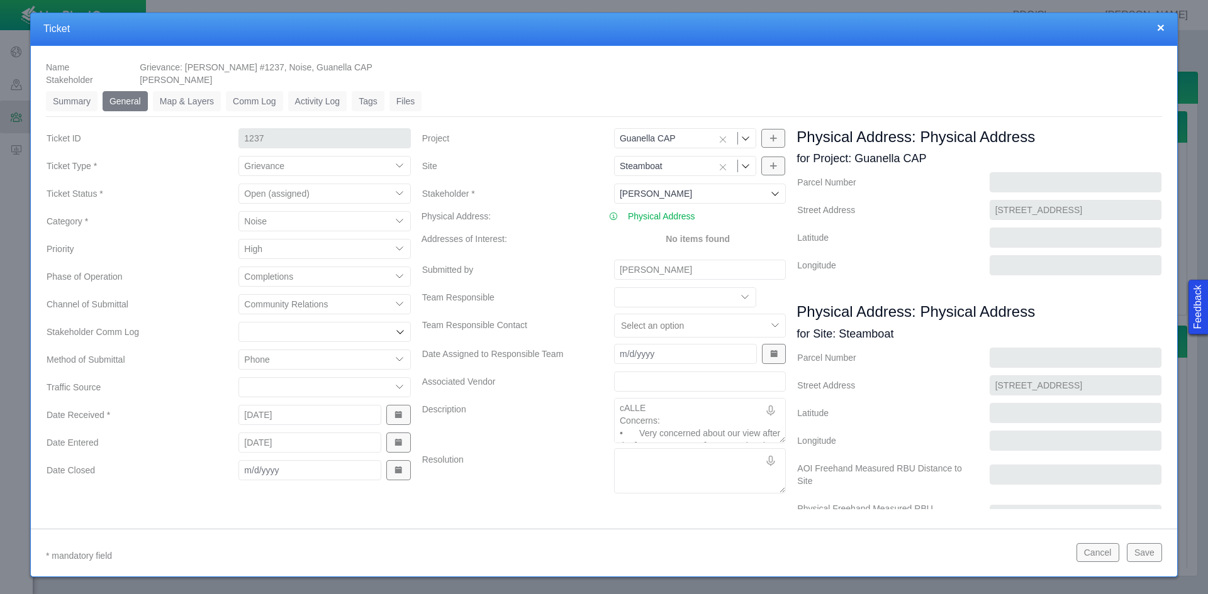
type textarea "x"
type textarea "cALL Concerns: • Very concerned about our view after the [PERSON_NAME] are comp…"
type textarea "x"
type textarea "cAL Concerns: • Very concerned about our view after the [PERSON_NAME] are compl…"
type textarea "x"
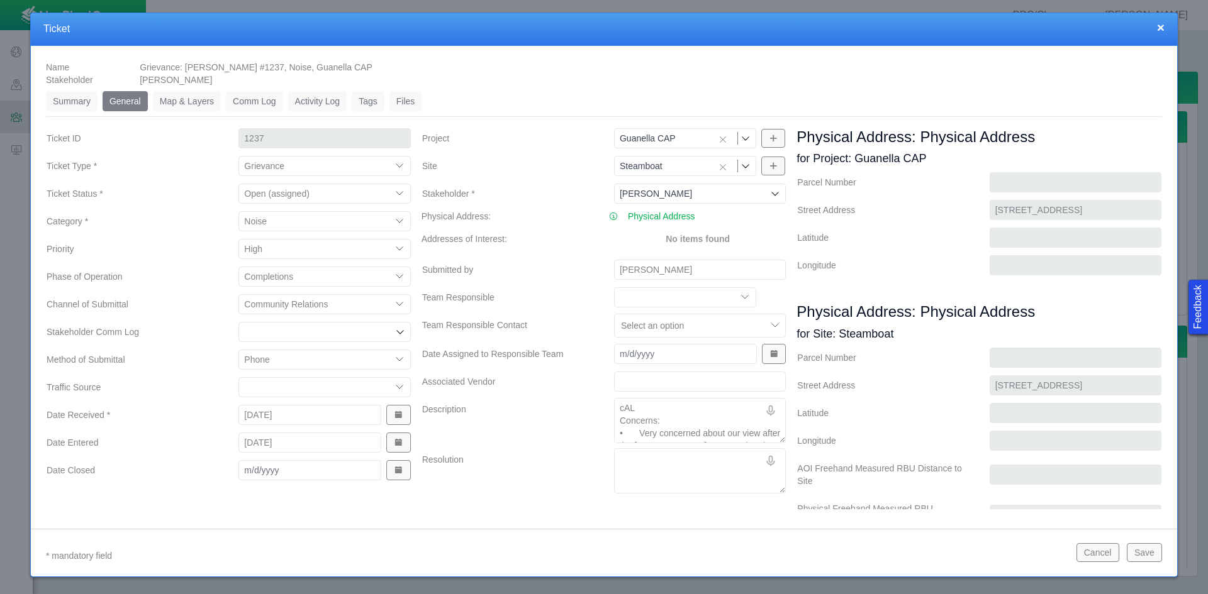
type textarea "cA Concerns: • Very concerned about our view after the [PERSON_NAME] are comple…"
type textarea "x"
type textarea "c Concerns: • Very concerned about our view after the [PERSON_NAME] are complet…"
type textarea "x"
type textarea "Concerns: • Very concerned about our view after the [PERSON_NAME] are completed…"
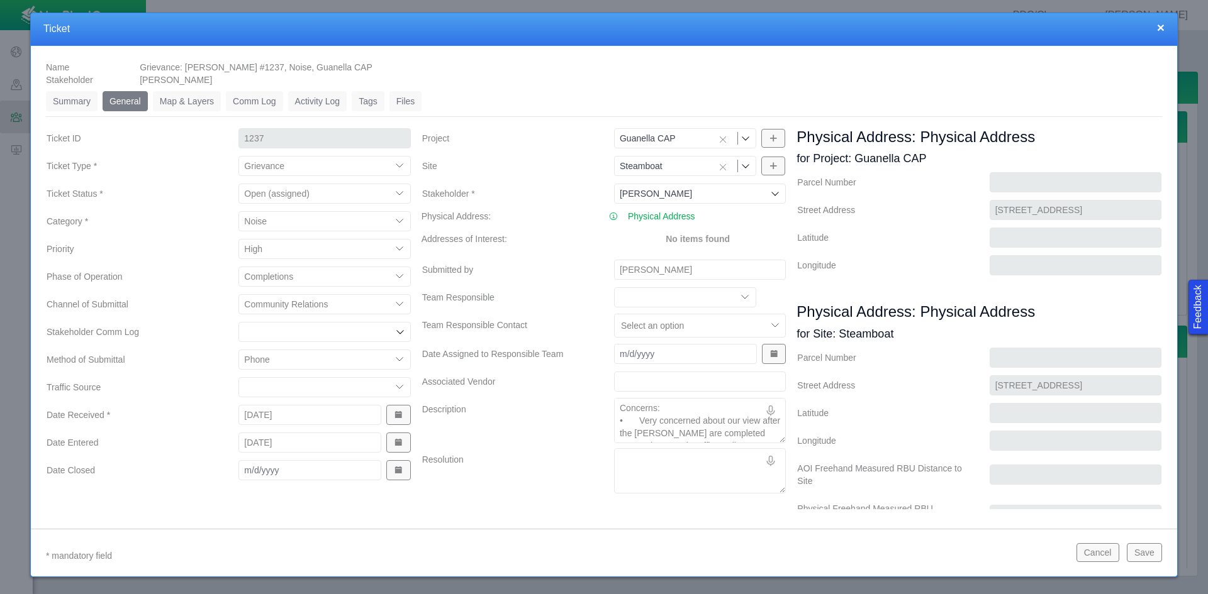
type textarea "x"
type textarea "Ci Concerns: • Very concerned about our view after the [PERSON_NAME] are comple…"
type textarea "x"
type textarea "Cin Concerns: • Very concerned about our view after the [PERSON_NAME] are compl…"
type textarea "x"
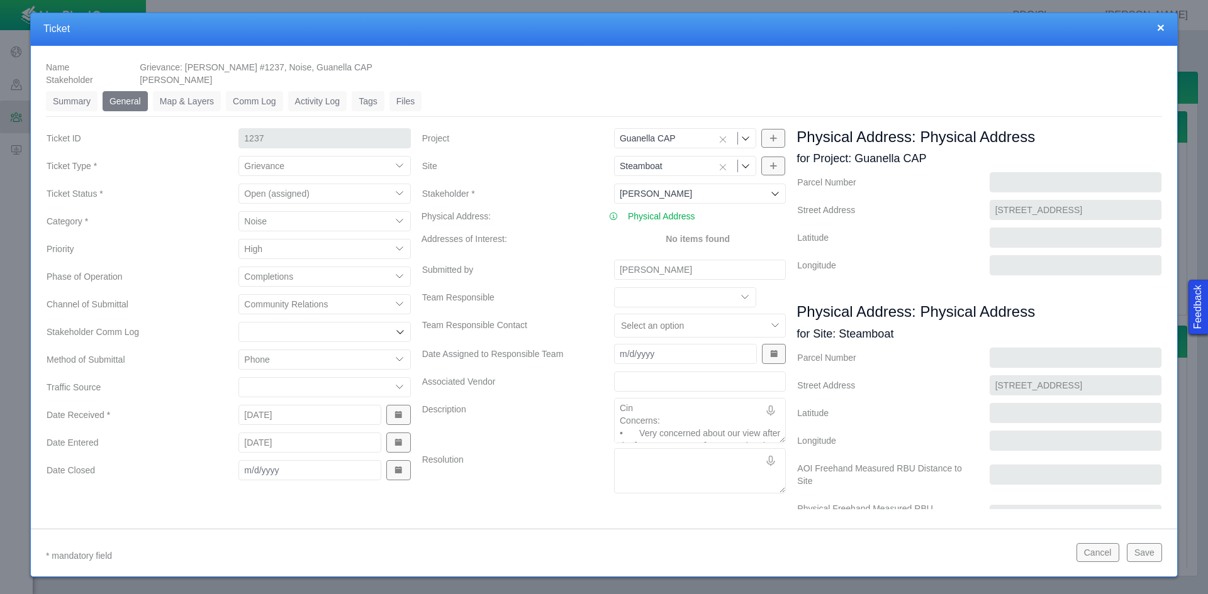
type textarea "Cind Concerns: • Very concerned about our view after the [PERSON_NAME] are comp…"
type textarea "x"
type textarea "Cindt Concerns: • Very concerned about our view after the [PERSON_NAME] are com…"
type textarea "x"
type textarea "Cindt Concerns: • Very concerned about our view after the [PERSON_NAME] are com…"
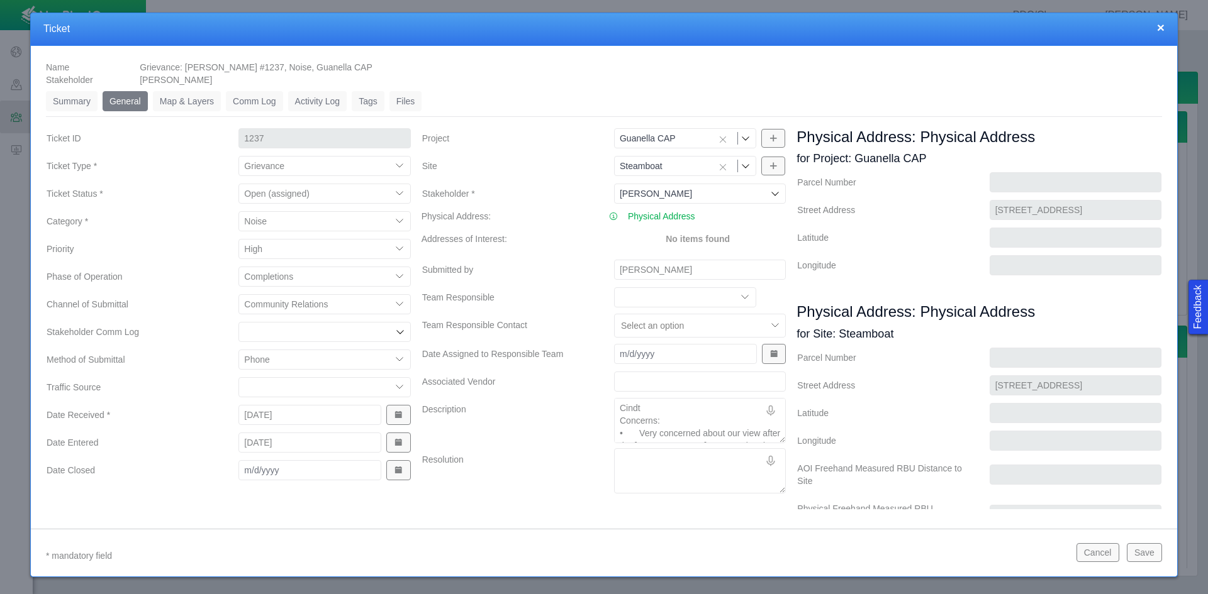
type textarea "x"
type textarea "Cindt Concerns: • Very concerned about our view after the [PERSON_NAME] are com…"
type textarea "x"
type textarea "Cind Concerns: • Very concerned about our view after the [PERSON_NAME] are comp…"
type textarea "x"
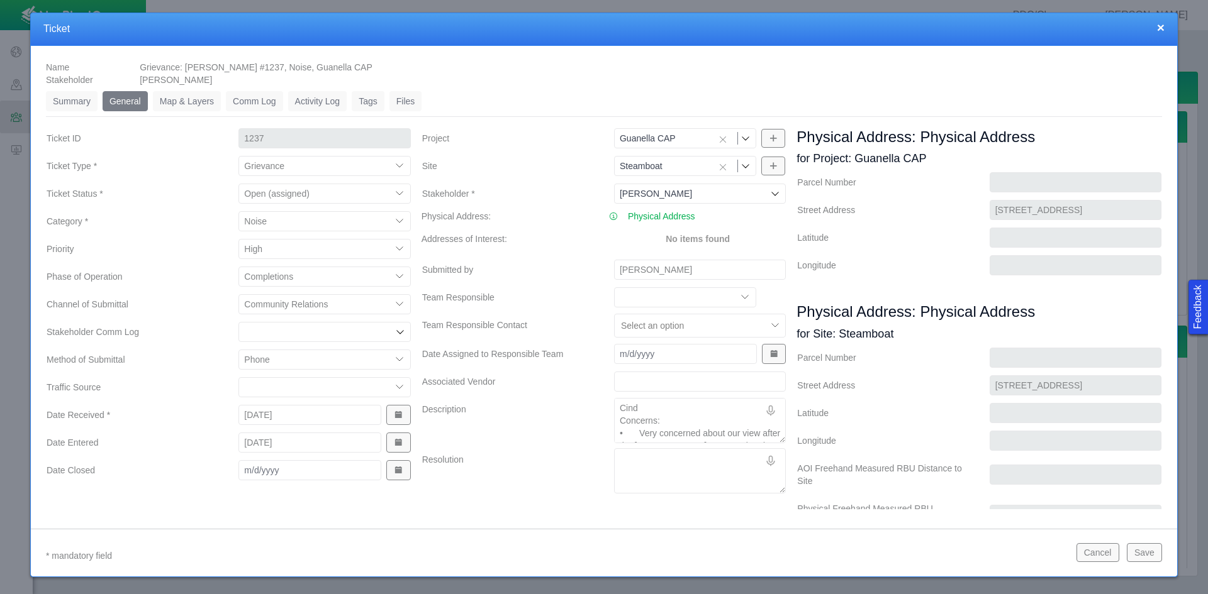
type textarea "[PERSON_NAME]: • Very concerned about our view after the [PERSON_NAME] are comp…"
type textarea "x"
type textarea "[PERSON_NAME]: • Very concerned about our view after the [PERSON_NAME] are comp…"
type textarea "x"
type textarea "[PERSON_NAME] c Concerns: • Very concerned about our view after the [PERSON_NAM…"
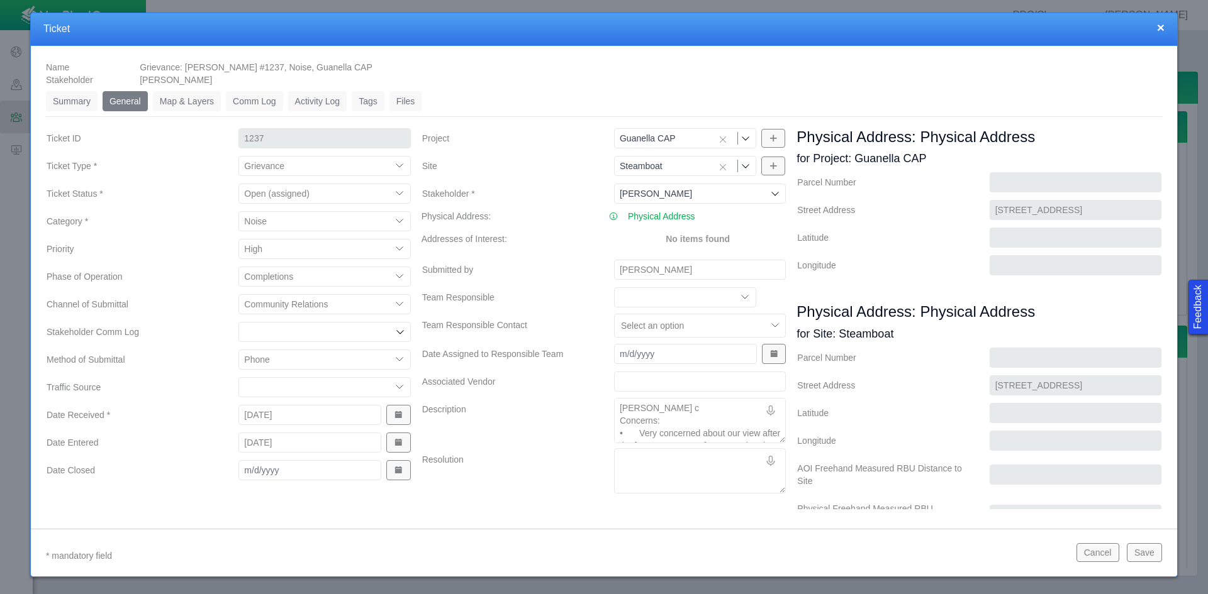
type textarea "x"
type textarea "[PERSON_NAME] ca Concerns: • Very concerned about our view after the [PERSON_NA…"
type textarea "x"
type textarea "[PERSON_NAME] cal Concerns: • Very concerned about our view after the [PERSON_N…"
type textarea "x"
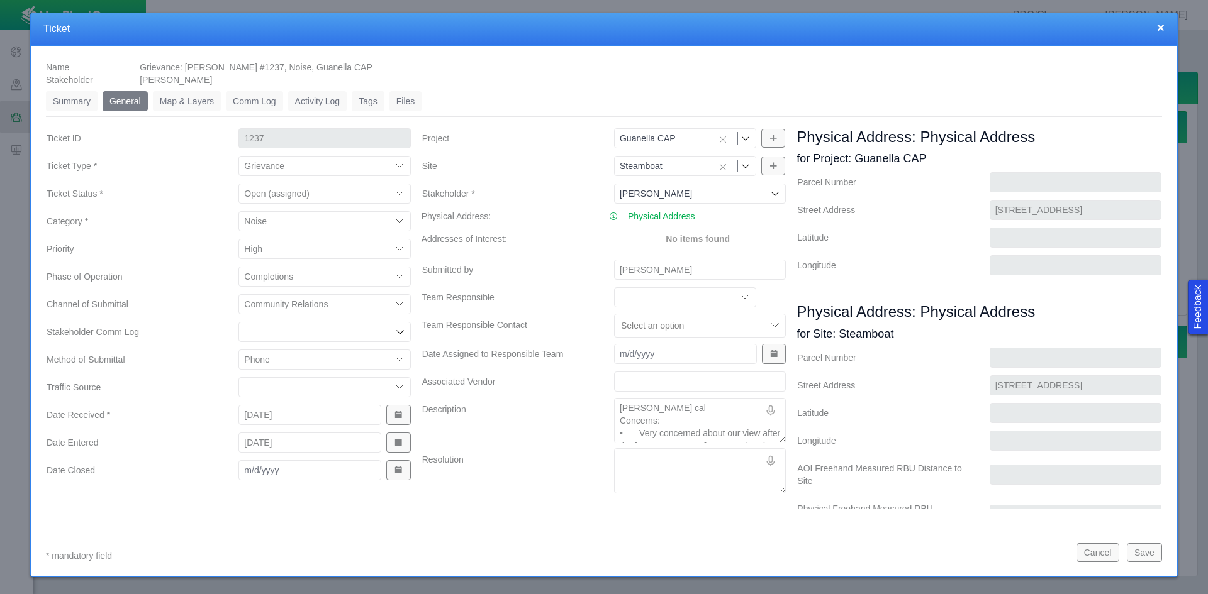
type textarea "[PERSON_NAME] call Concerns: • Very concerned about our view after the [PERSON_…"
type textarea "x"
type textarea "[PERSON_NAME] callt Concerns: • Very concerned about our view after the [PERSON…"
type textarea "x"
type textarea "[PERSON_NAME] callth Concerns: • Very concerned about our view after the [PERSO…"
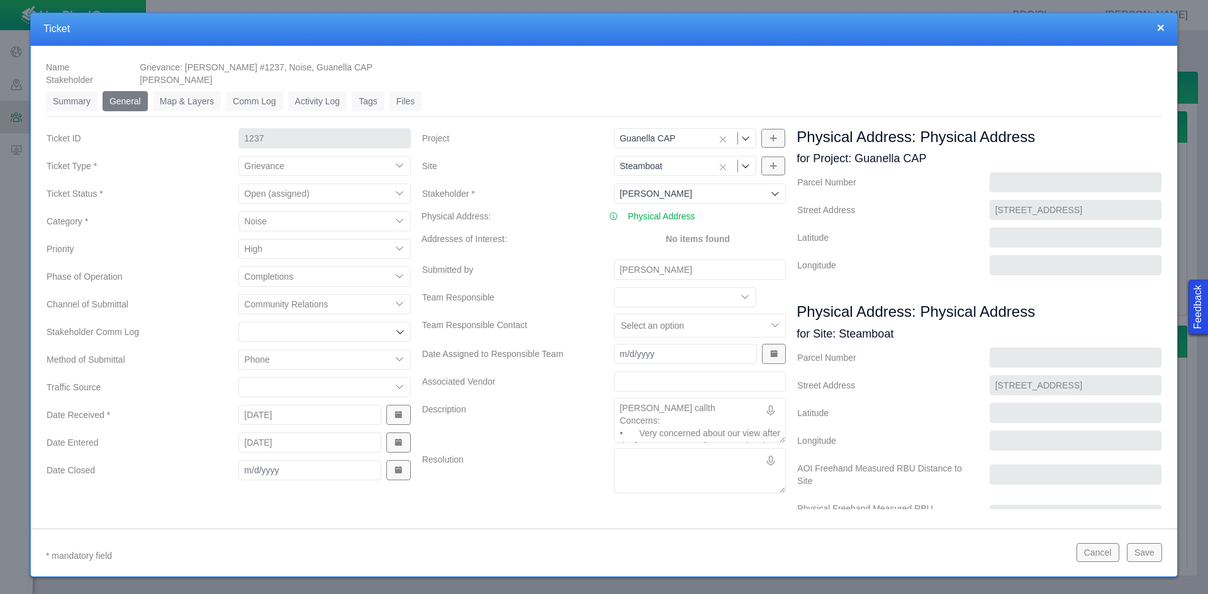
type textarea "x"
type textarea "[PERSON_NAME] callt Concerns: • Very concerned about our view after the [PERSON…"
type textarea "x"
type textarea "[PERSON_NAME] call Concerns: • Very concerned about our view after the [PERSON_…"
type textarea "x"
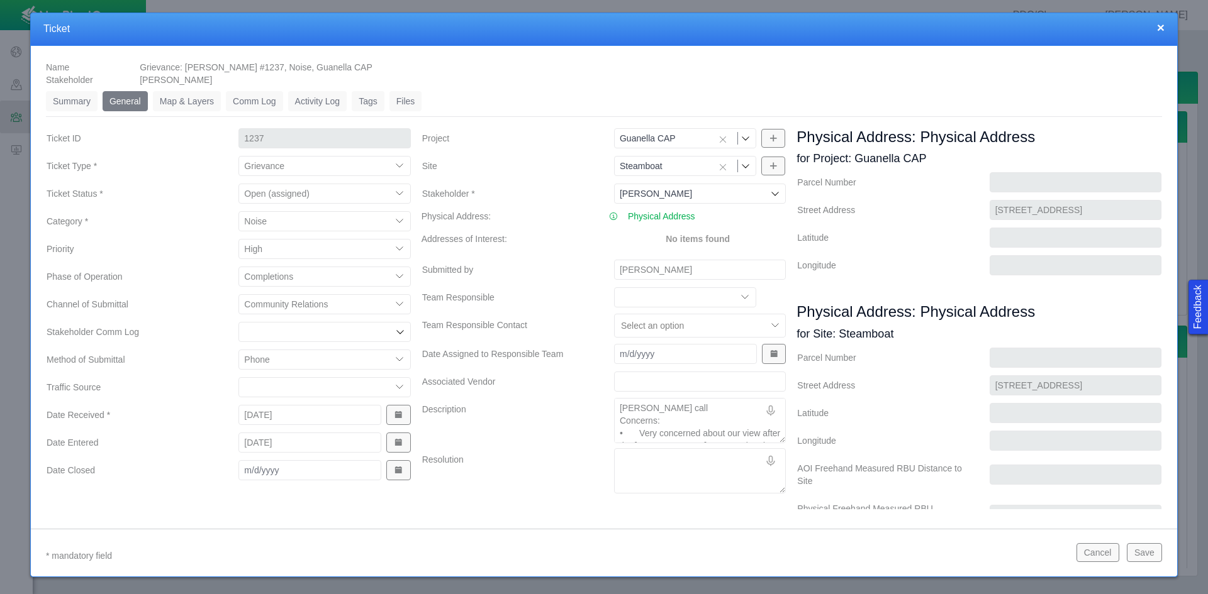
type textarea "[PERSON_NAME] Concerns: • Very concerned about our view after the [PERSON_NAME]…"
type textarea "x"
type textarea "[PERSON_NAME] called Concerns: • Very concerned about our view after the [PERSO…"
type textarea "x"
type textarea "[PERSON_NAME] called Concerns: • Very concerned about our view after the [PERSO…"
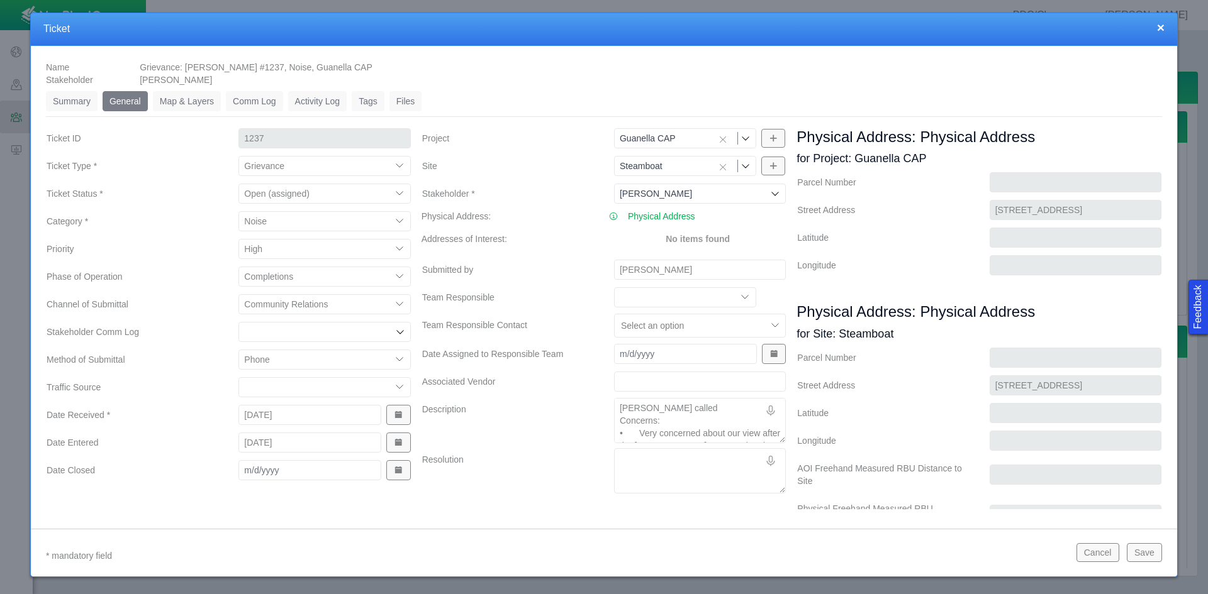
type textarea "x"
type textarea "[PERSON_NAME] called t Concerns: • Very concerned about our view after the [PER…"
type textarea "x"
type textarea "[PERSON_NAME] called th Concerns: • Very concerned about our view after the [PE…"
type textarea "x"
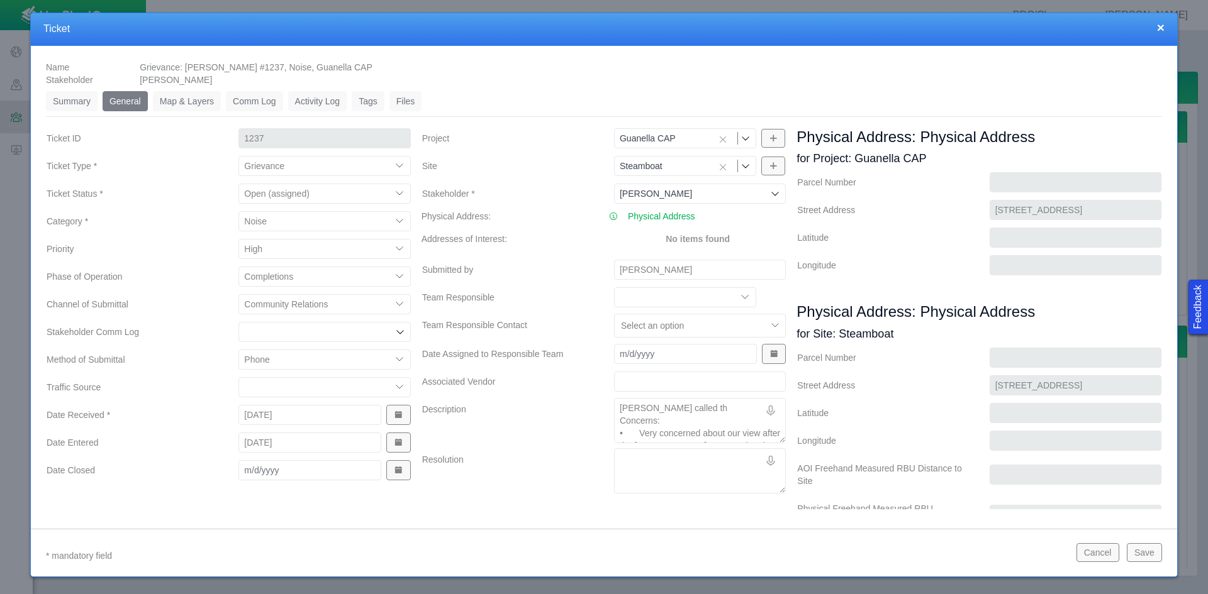
type textarea "[PERSON_NAME] called the Concerns: • Very concerned about our view after the [P…"
type textarea "x"
type textarea "[PERSON_NAME] called the Concerns: • Very concerned about our view after the [P…"
type textarea "x"
type textarea "[PERSON_NAME] called the C Concerns: • Very concerned about our view after the …"
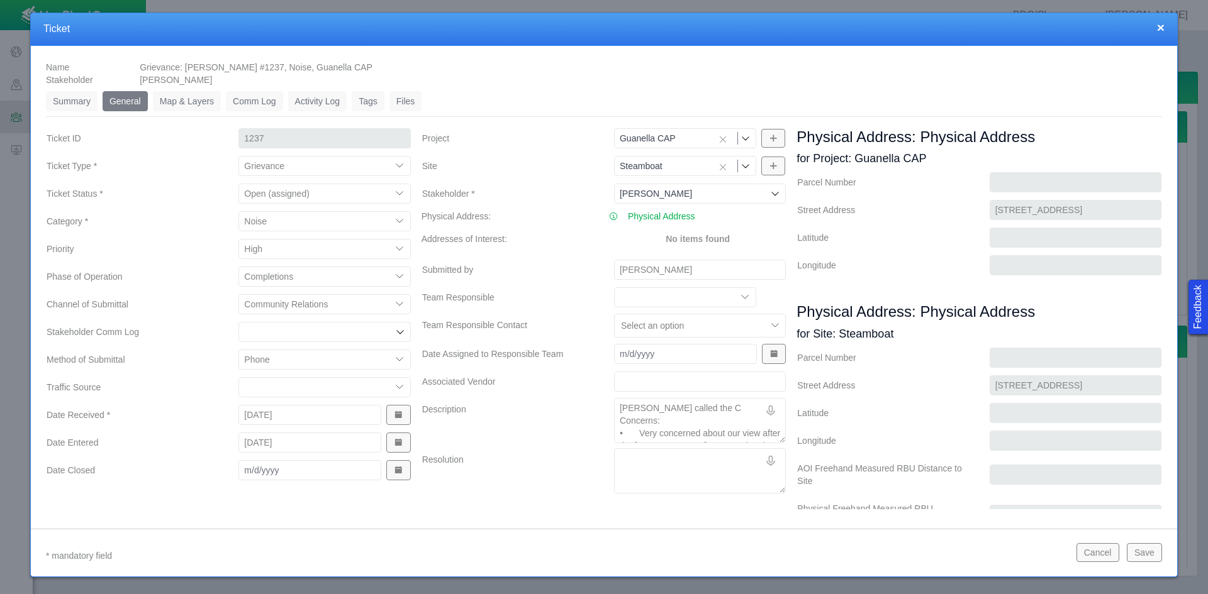
type textarea "x"
type textarea "[PERSON_NAME] called the Co Concerns: • Very concerned about our view after the…"
type textarea "x"
type textarea "[PERSON_NAME] called the Com Concerns: • Very concerned about our view after th…"
type textarea "x"
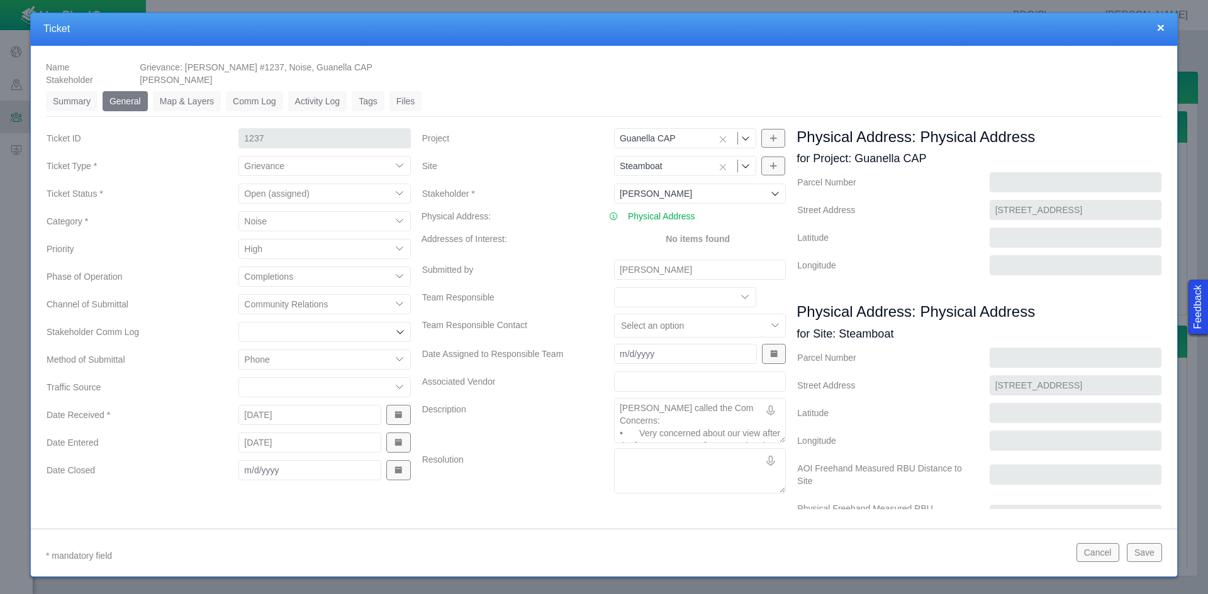
type textarea "[PERSON_NAME] called the Comm Concerns: • Very concerned about our view after t…"
type textarea "x"
type textarea "[PERSON_NAME] called the Commu Concerns: • Very concerned about our view after …"
type textarea "x"
type textarea "[PERSON_NAME] called the Commun Concerns: • Very concerned about our view after…"
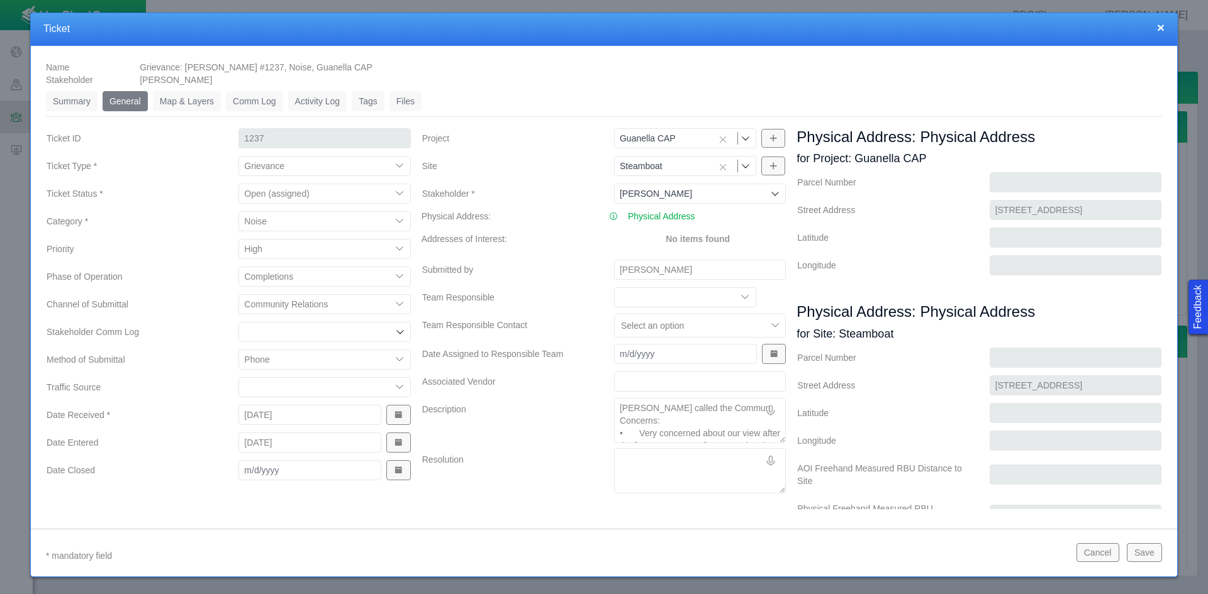
type textarea "x"
type textarea "[PERSON_NAME] called the Communi Concerns: • Very concerned about our view afte…"
type textarea "x"
type textarea "[PERSON_NAME] called the Communit Concerns: • Very concerned about our view aft…"
type textarea "x"
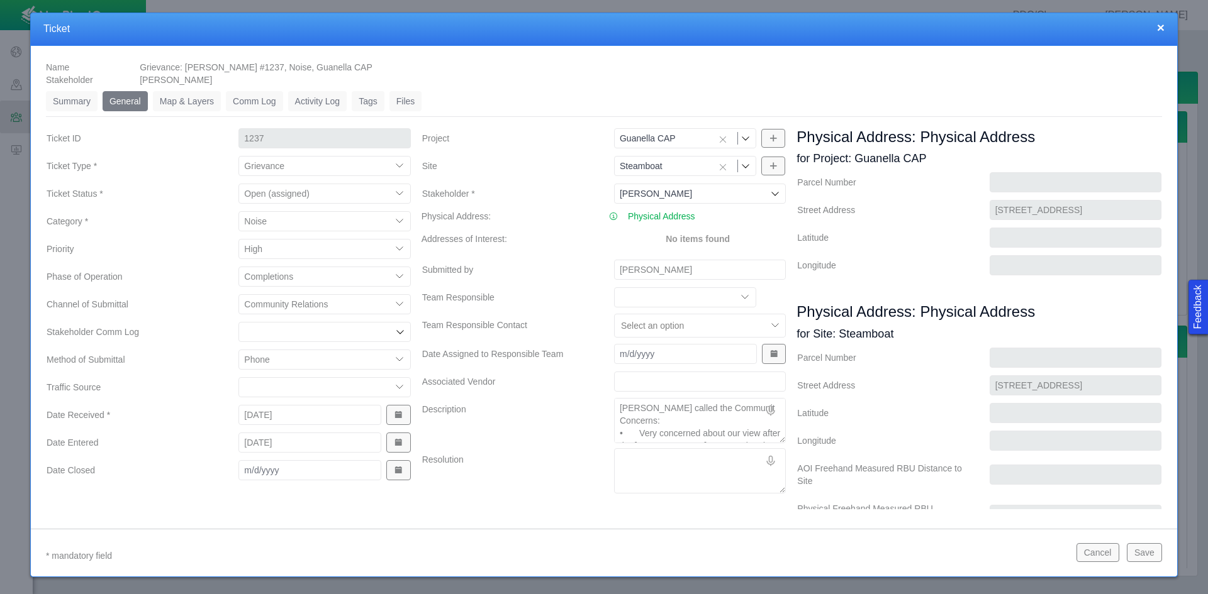
type textarea "[PERSON_NAME] called the Community Concerns: • Very concerned about our view af…"
type textarea "x"
type textarea "[PERSON_NAME] called the Community Concerns: • Very concerned about our view af…"
type textarea "x"
type textarea "[PERSON_NAME] called the Community L Concerns: • Very concerned about our view …"
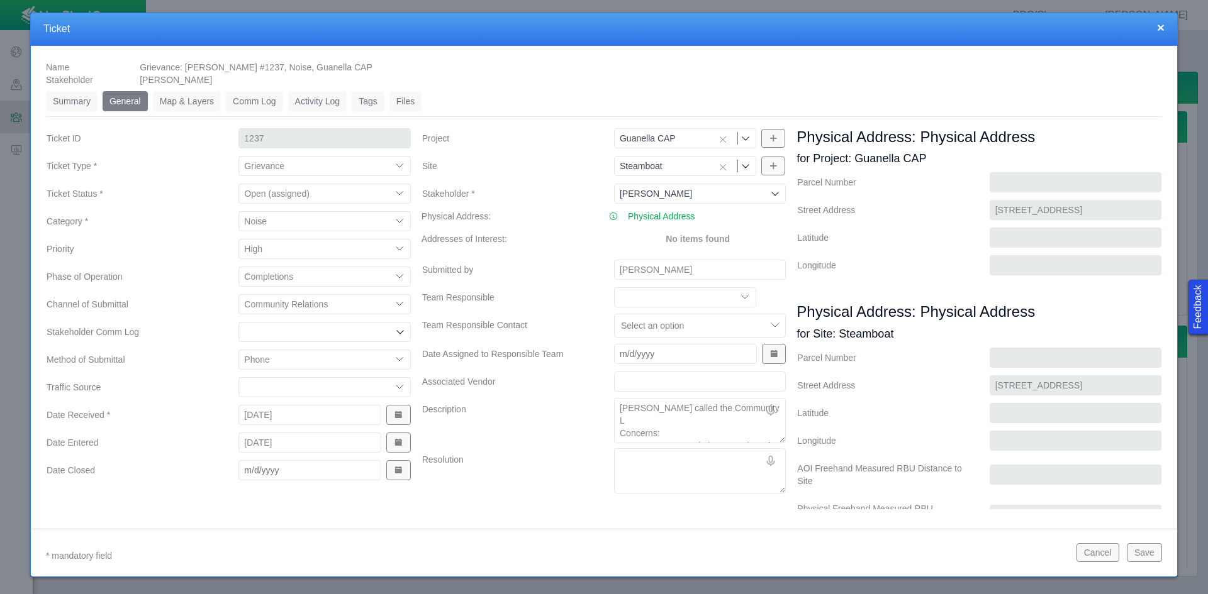
type textarea "x"
type textarea "[PERSON_NAME] called the Community [PERSON_NAME]: • Very concerned about our vi…"
type textarea "x"
type textarea "[PERSON_NAME] called the Community [PERSON_NAME]: • Very concerned about our vi…"
type textarea "x"
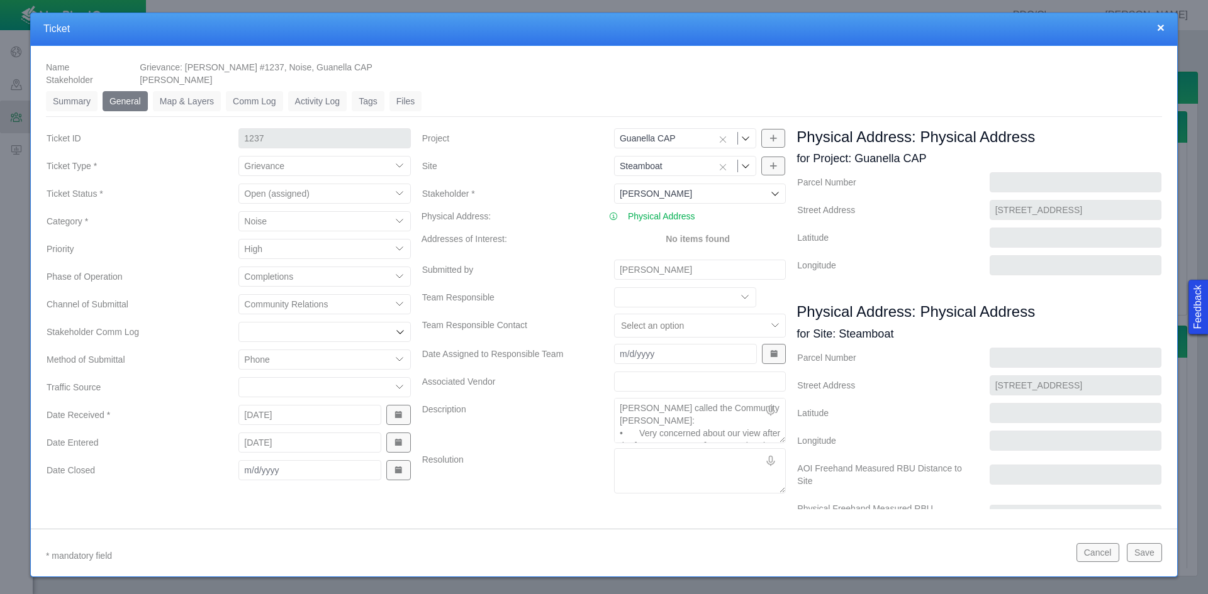
type textarea "[PERSON_NAME] called the Community Line Concerns: • Very concerned about our vi…"
type textarea "x"
type textarea "[PERSON_NAME] called the Community Line a Concerns: • Very concerned about our …"
type textarea "x"
type textarea "[PERSON_NAME] called the Community Line an Concerns: • Very concerned about our…"
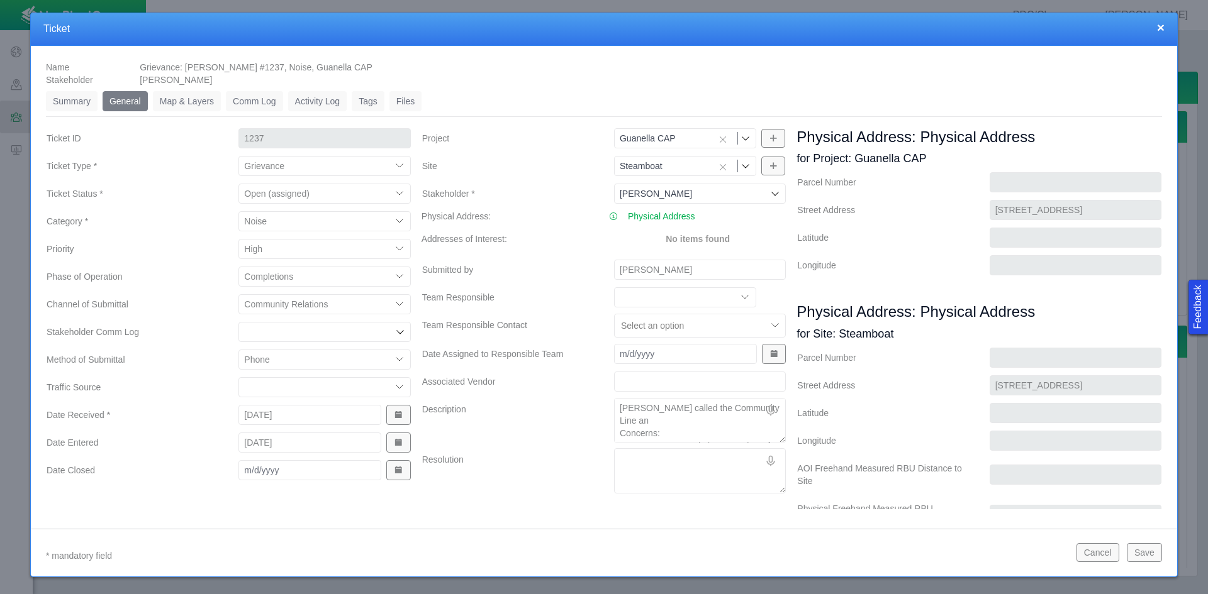
type textarea "x"
type textarea "[PERSON_NAME] called the Community Line and Concerns: • Very concerned about ou…"
type textarea "x"
type textarea "[PERSON_NAME] called the Community Line and Concerns: • Very concerned about ou…"
type textarea "x"
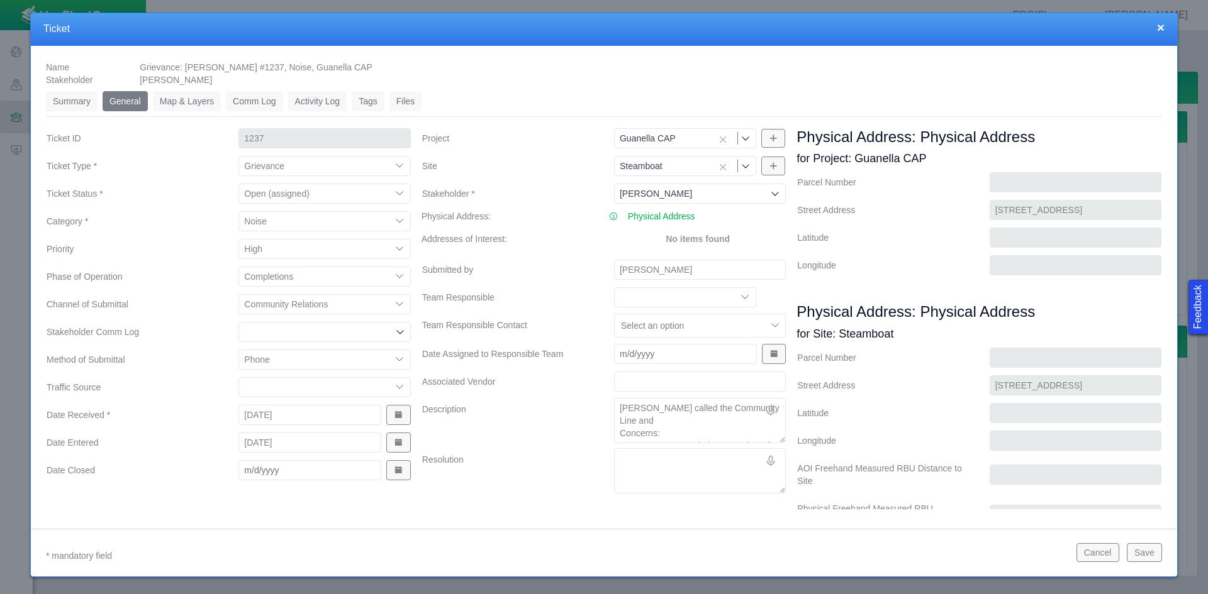
type textarea "[PERSON_NAME] called the Community Line and t Concerns: • Very concerned about …"
type textarea "x"
type textarea "[PERSON_NAME] called the Community Line and ta Concerns: • Very concerned about…"
type textarea "x"
type textarea "[PERSON_NAME] called the Community Line and tal Concerns: • Very concerned abou…"
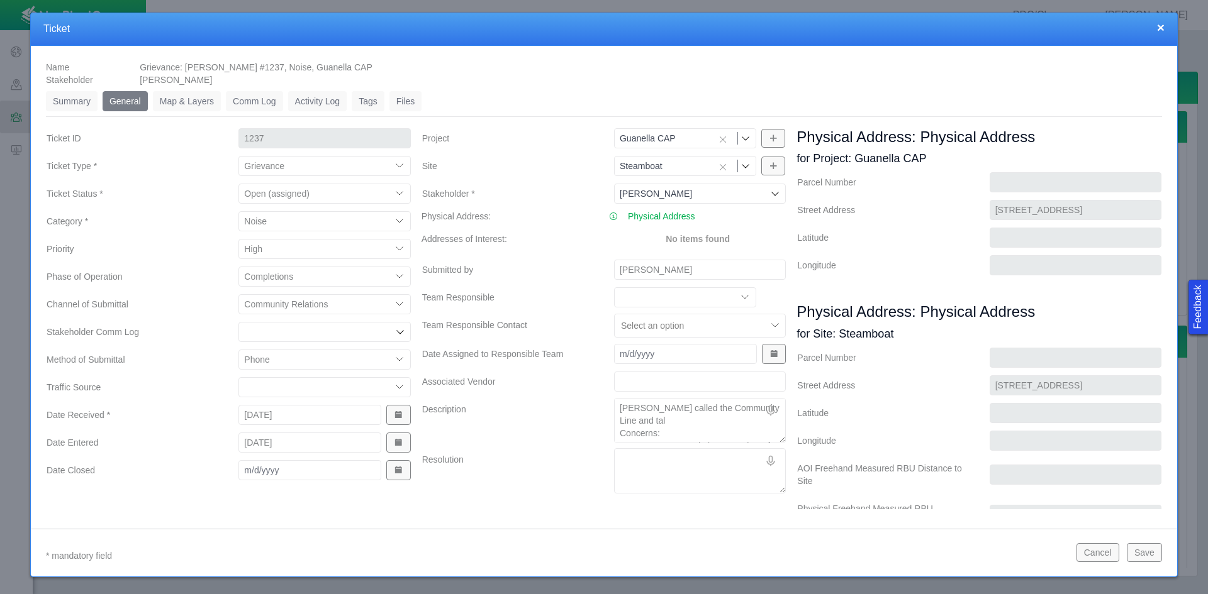
type textarea "x"
type textarea "[PERSON_NAME] called the Community Line and talk Concerns: • Very concerned abo…"
type textarea "x"
type textarea "[PERSON_NAME] called the Community Line and talke Concerns: • Very concerned ab…"
type textarea "x"
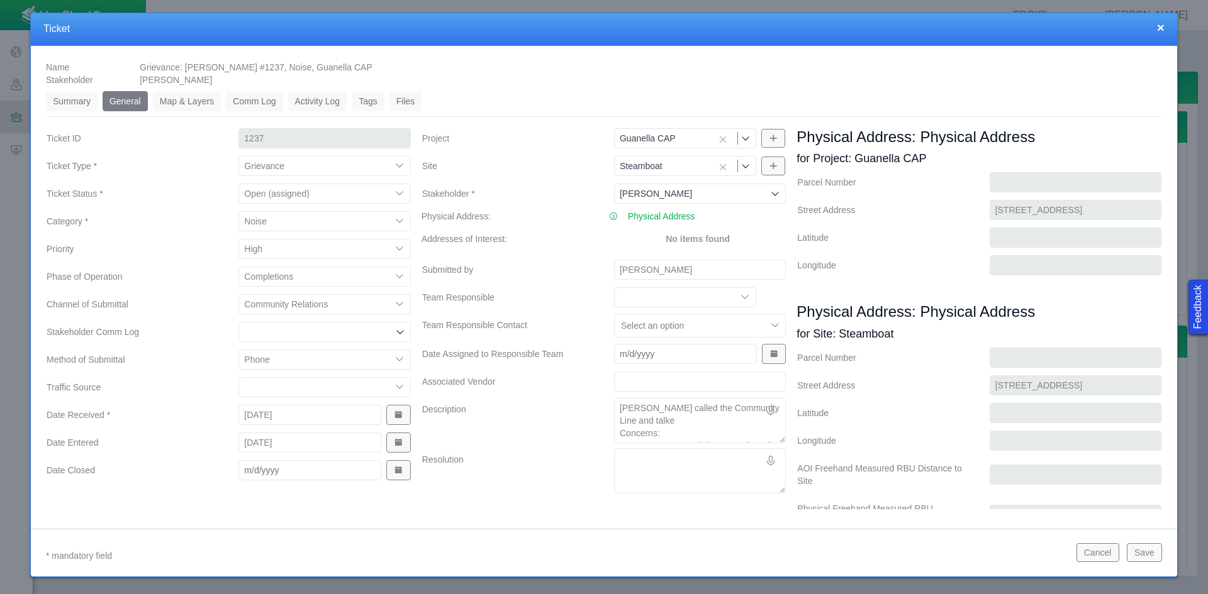
type textarea "[PERSON_NAME] called the Community Line and talked Concerns: • Very concerned a…"
type textarea "x"
type textarea "[PERSON_NAME] called the Community Line and talked Concerns: • Very concerned a…"
type textarea "x"
type textarea "[PERSON_NAME] called the Community Line and talked t Concerns: • Very concerned…"
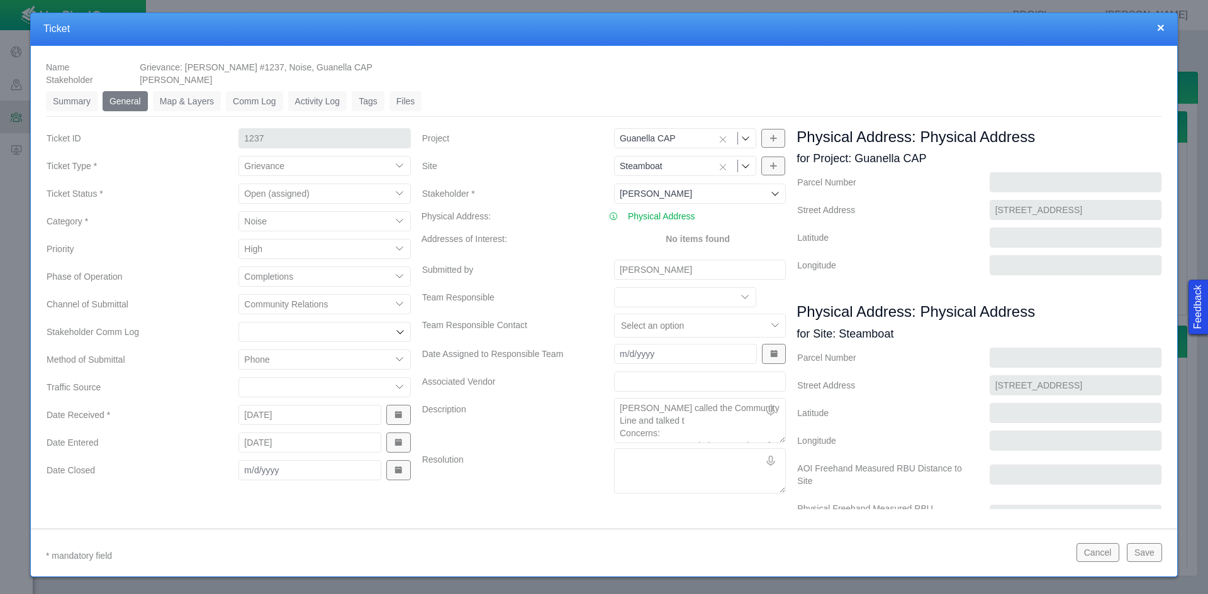
type textarea "x"
type textarea "[PERSON_NAME] called the Community Line and talked to Concerns: • Very concerne…"
type textarea "x"
type textarea "[PERSON_NAME] called the Community Line and talked to Concerns: • Very concerne…"
type textarea "x"
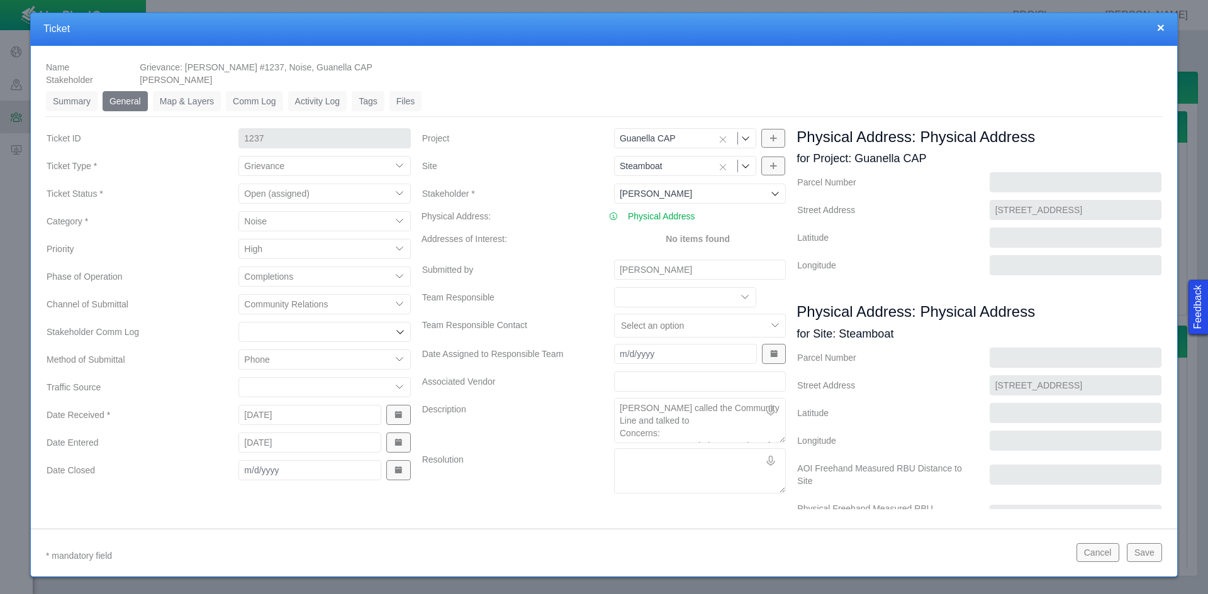
type textarea "[PERSON_NAME] called the Community Line and talked to I Concerns: • Very concer…"
type textarea "x"
type textarea "[PERSON_NAME] called the Community Line and talked to IC Concerns: • Very conce…"
type textarea "x"
type textarea "[PERSON_NAME] called the Community Line and talked to I Concerns: • Very concer…"
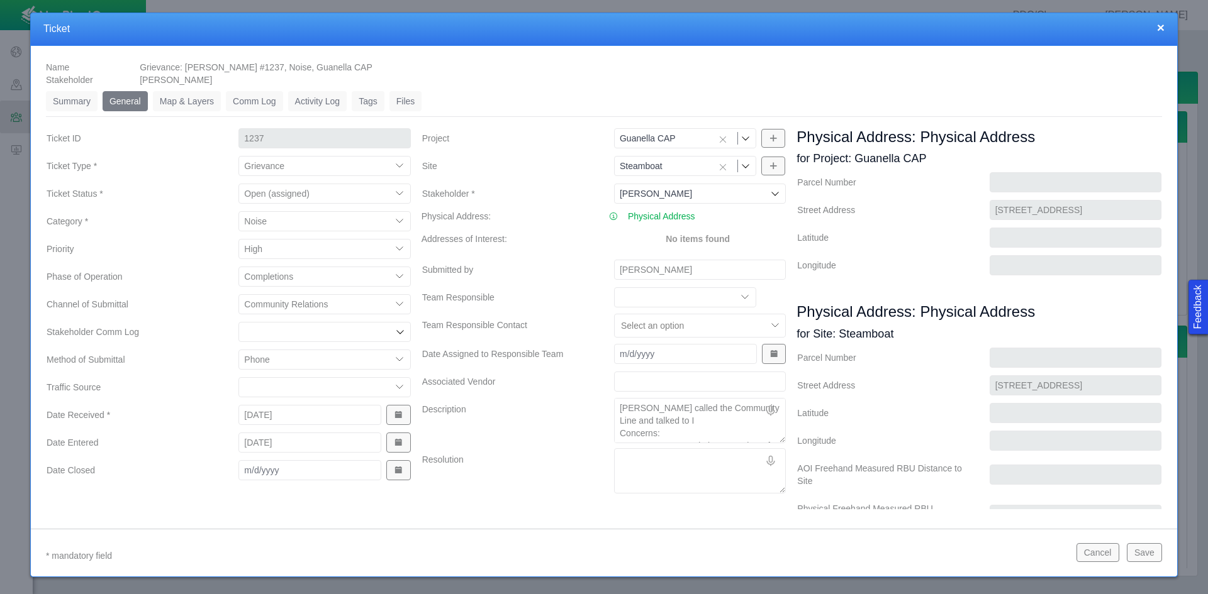
type textarea "x"
type textarea "[PERSON_NAME] called the Community Line and talked to IO Concerns: • Very conce…"
type textarea "x"
type textarea "[PERSON_NAME] called the Community Line and talked to IOC Concerns: • Very conc…"
type textarea "x"
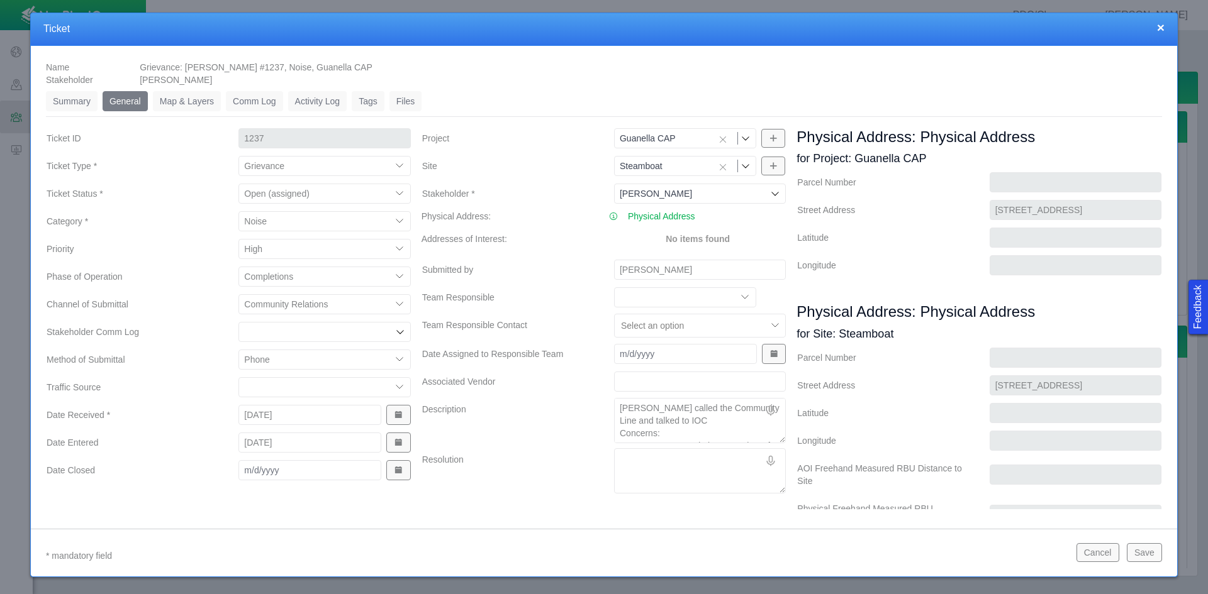
type textarea "[PERSON_NAME] called the Community Line and talked to IOC Concerns: • Very conc…"
type textarea "x"
type textarea "[PERSON_NAME] called the Community Line and talked to IOC w Concerns: • Very co…"
type textarea "x"
type textarea "[PERSON_NAME] called the Community Line and talked to IOC wh Concerns: • Very c…"
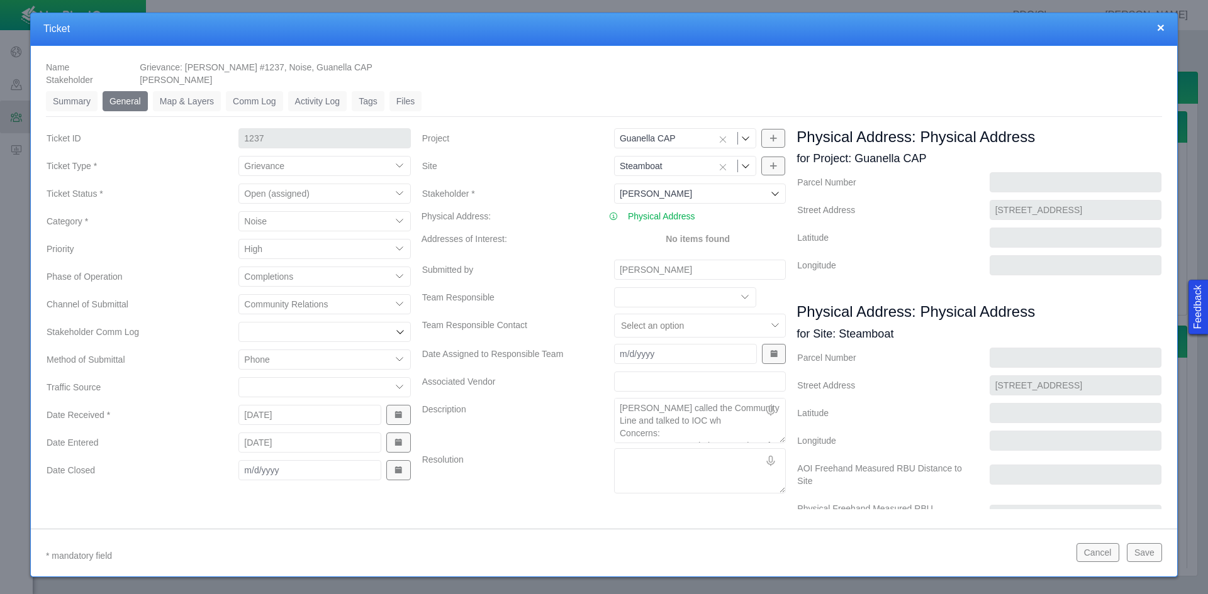
type textarea "x"
type textarea "[PERSON_NAME] called the Community Line and talked to IOC who Concerns: • Very …"
type textarea "x"
type textarea "[PERSON_NAME] called the Community Line and talked to IOC who Concerns: • Very …"
type textarea "x"
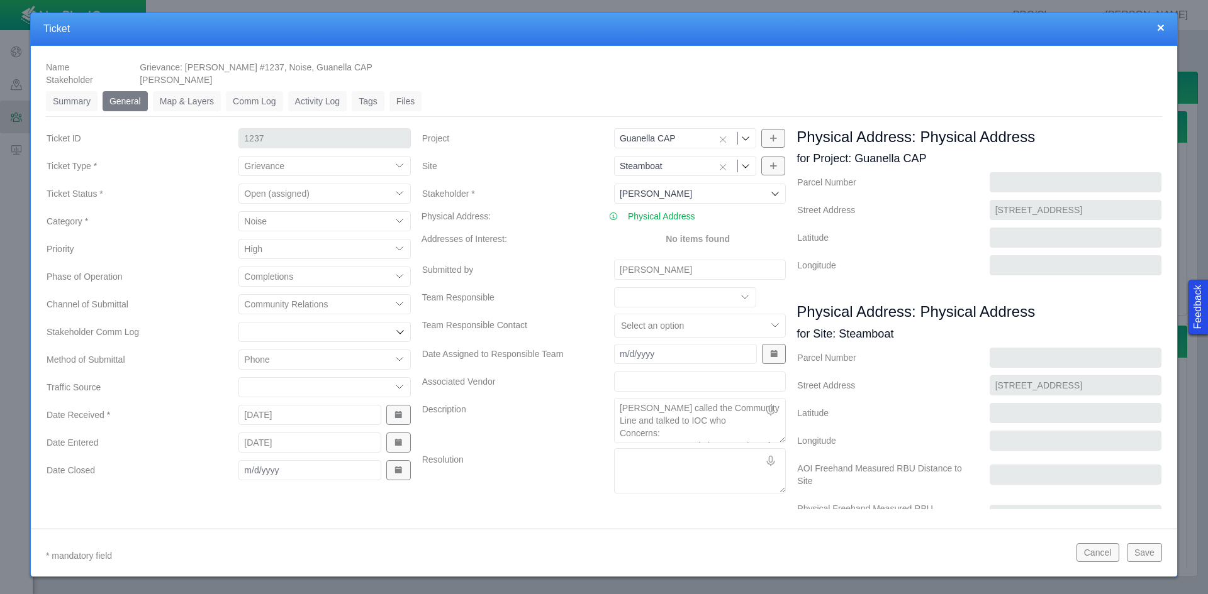
type textarea "[PERSON_NAME] called the Community Line and talked to IOC who t Concerns: • Ver…"
type textarea "x"
type textarea "[PERSON_NAME] called the Community Line and talked to IOC who th Concerns: • Ve…"
type textarea "x"
type textarea "[PERSON_NAME] called the Community Line and talked to IOC who the Concerns: • V…"
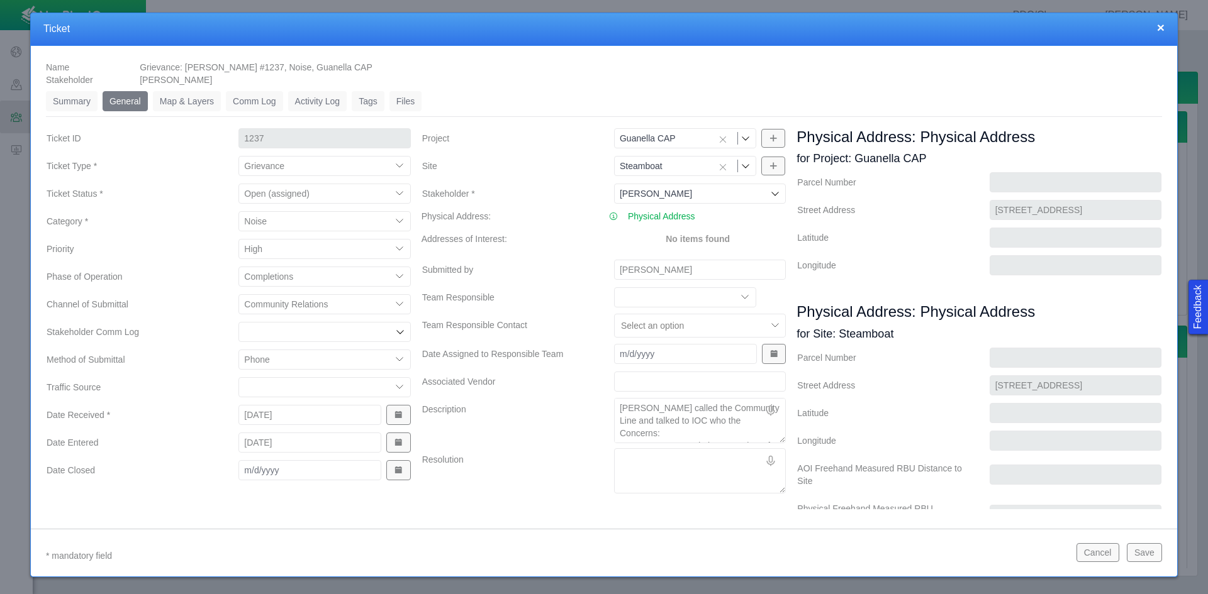
type textarea "x"
type textarea "[PERSON_NAME] called the Community Line and talked to IOC who then Concerns: • …"
type textarea "x"
type textarea "[PERSON_NAME] called the Community Line and talked to IOC who then Concerns: • …"
type textarea "x"
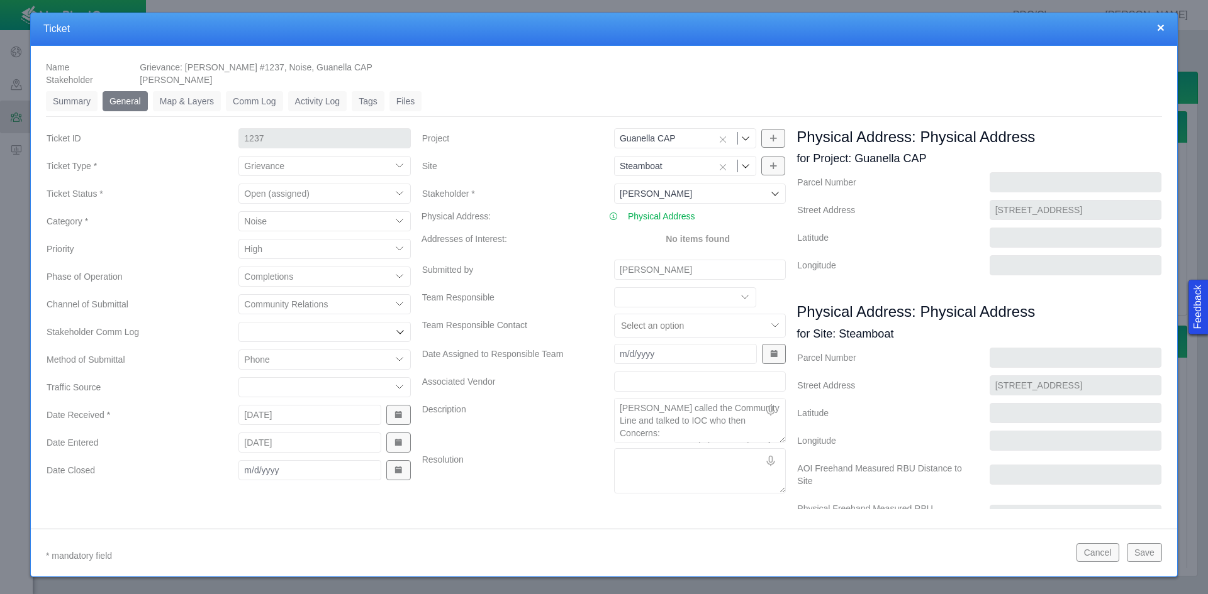
type textarea "[PERSON_NAME] called the Community Line and talked to IOC who then f Concerns: …"
type textarea "x"
type textarea "[PERSON_NAME] called the Community Line and talked to IOC who then fo Concerns:…"
type textarea "x"
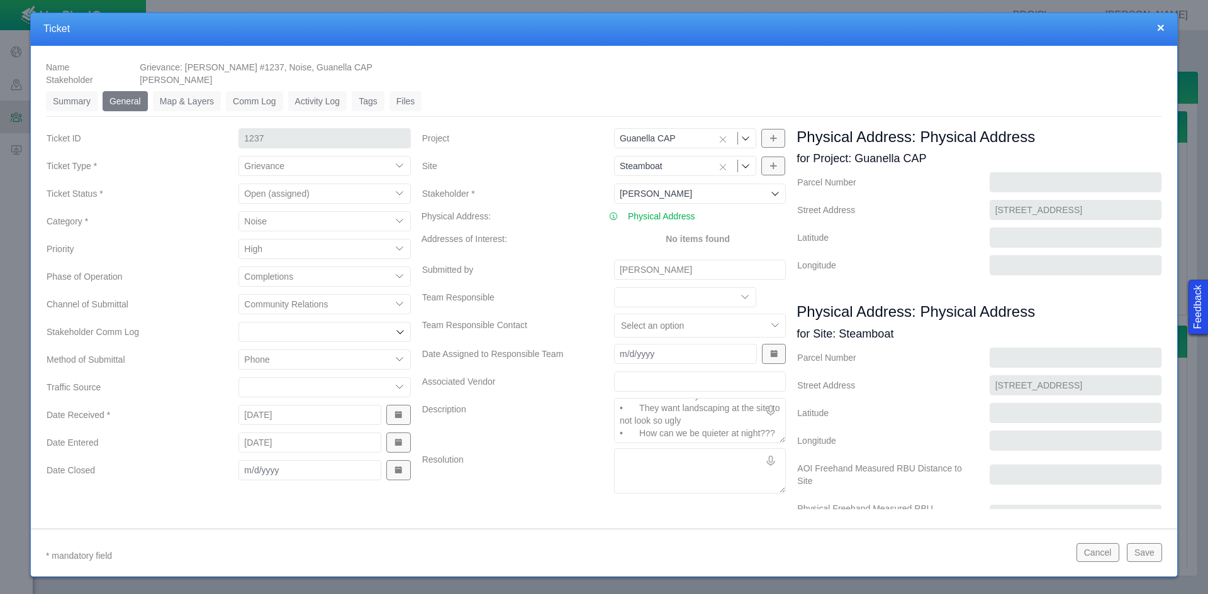
click at [712, 432] on textarea "[PERSON_NAME] called the Community Line and talked to IOC who then forwarded th…" at bounding box center [700, 420] width 172 height 45
drag, startPoint x: 616, startPoint y: 411, endPoint x: 791, endPoint y: 447, distance: 179.2
click at [791, 447] on div "Ticket ID 1237 Ticket Type * Compliment Grievance Grievance Non-Op Information …" at bounding box center [604, 381] width 1126 height 509
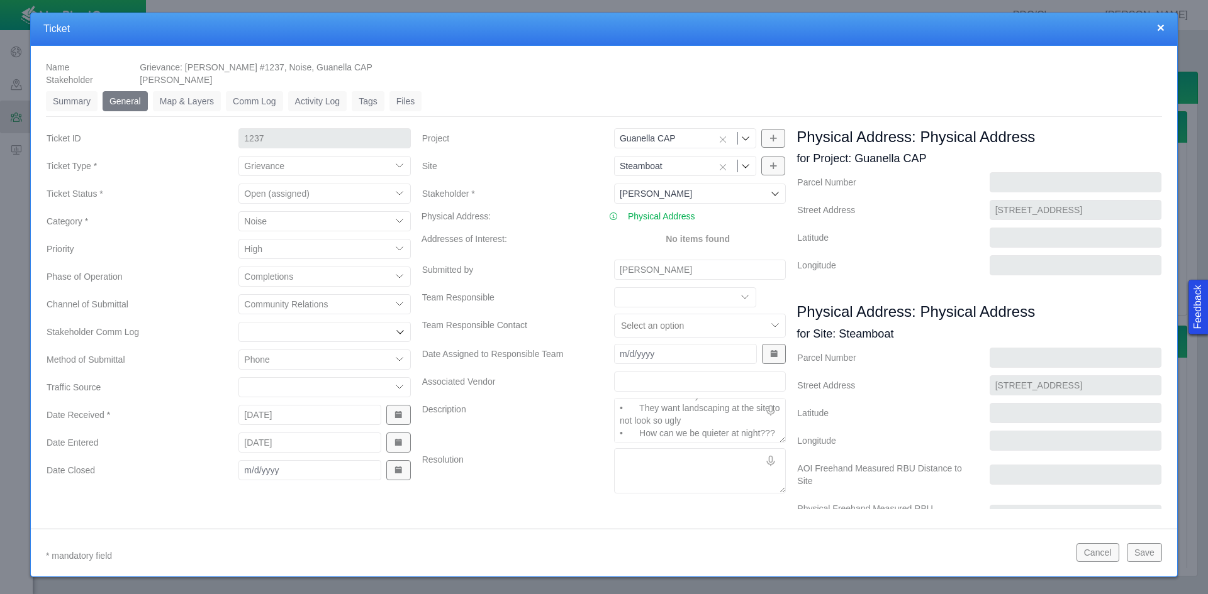
click at [642, 456] on textarea "Resolution" at bounding box center [700, 470] width 172 height 45
paste textarea "Talked to Land about landscaping, not an option. All production being piped to …"
click at [306, 193] on select "Closed (resolved) Closed (unreasonable) Closed (unresolved) Open (assigned) Ope…" at bounding box center [324, 194] width 172 height 20
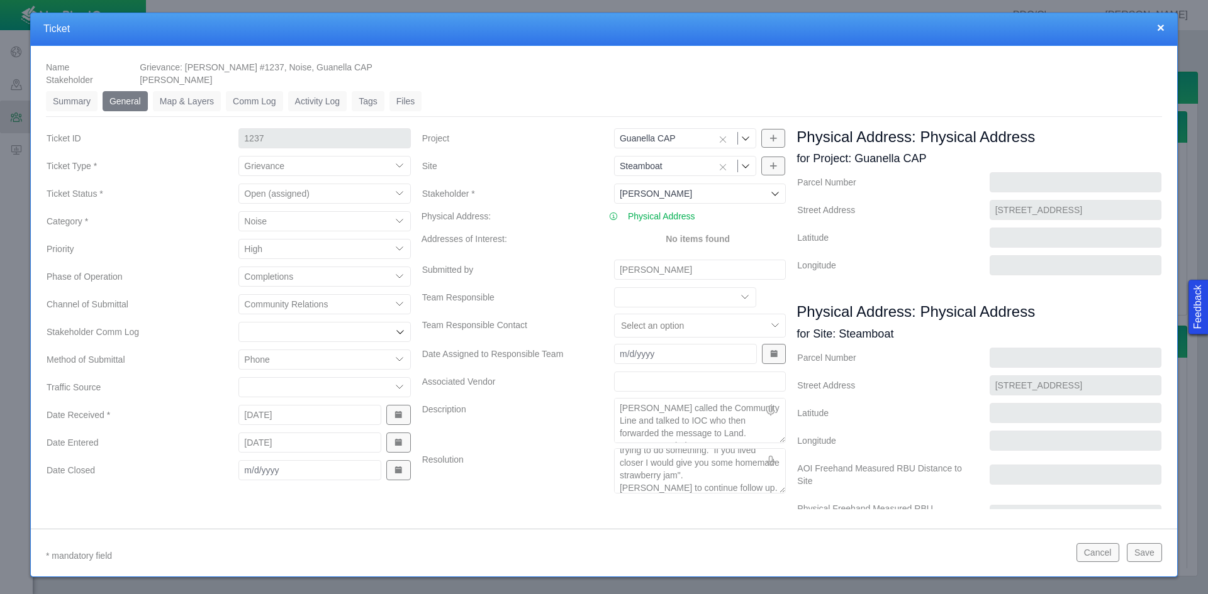
scroll to position [0, 0]
click at [238, 184] on select "Closed (resolved) Closed (unreasonable) Closed (unresolved) Open (assigned) Ope…" at bounding box center [324, 194] width 172 height 20
click at [854, 548] on button "Save" at bounding box center [1143, 552] width 35 height 19
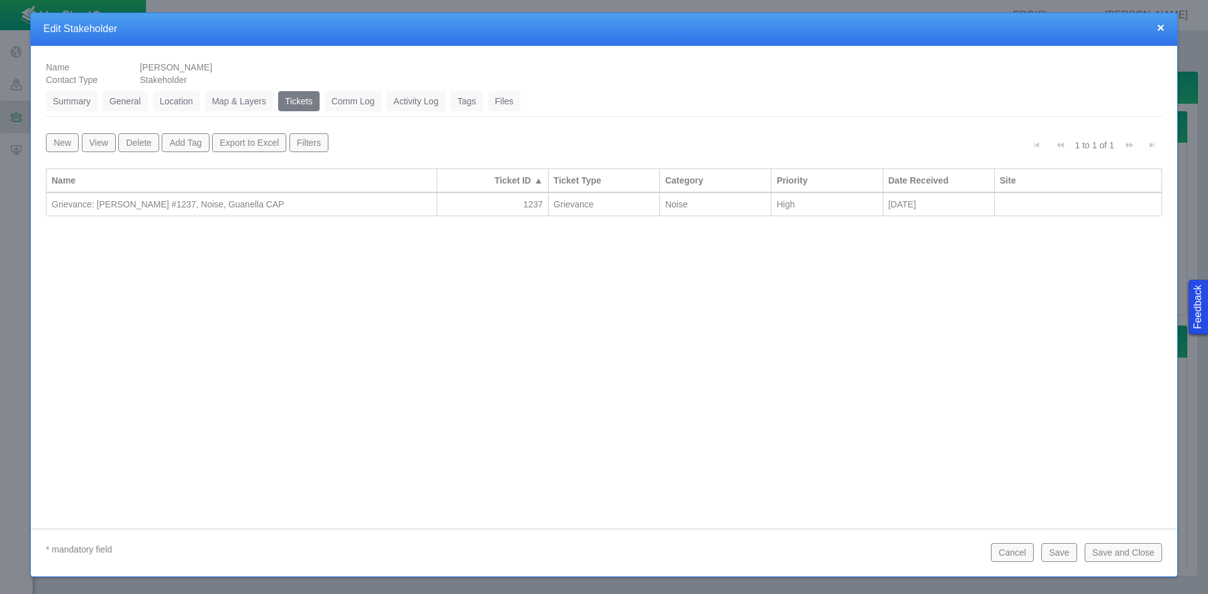
click at [245, 307] on div "Name [PERSON_NAME] Contact Type Stakeholder Summary 0 General 0 Location 0 Map …" at bounding box center [604, 278] width 1146 height 464
click at [854, 556] on button "Save and Close" at bounding box center [1122, 552] width 77 height 19
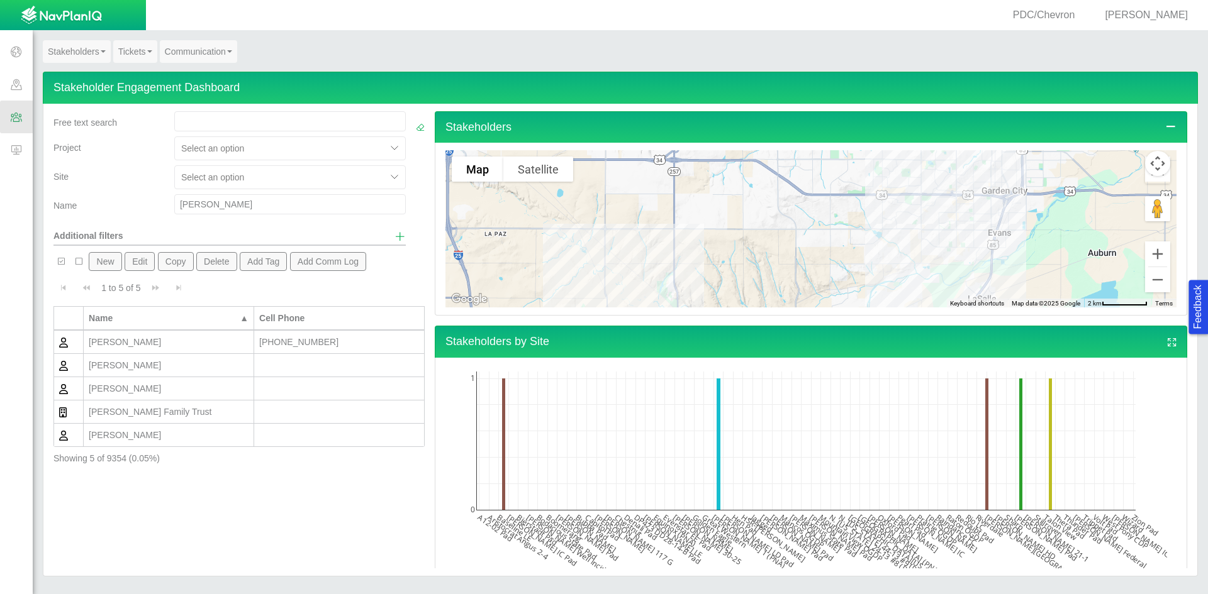
click at [229, 202] on input "[PERSON_NAME]" at bounding box center [289, 204] width 231 height 20
drag, startPoint x: 213, startPoint y: 202, endPoint x: 142, endPoint y: 200, distance: 70.5
click at [142, 200] on div "Name [PERSON_NAME]" at bounding box center [229, 206] width 362 height 25
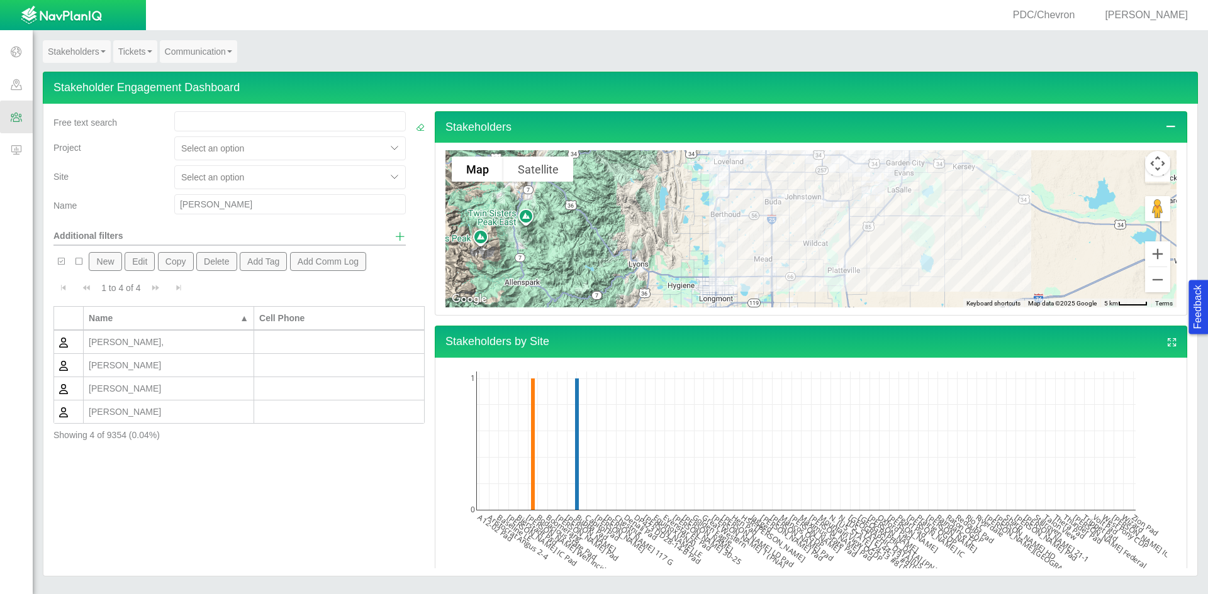
click at [402, 181] on div at bounding box center [395, 177] width 19 height 19
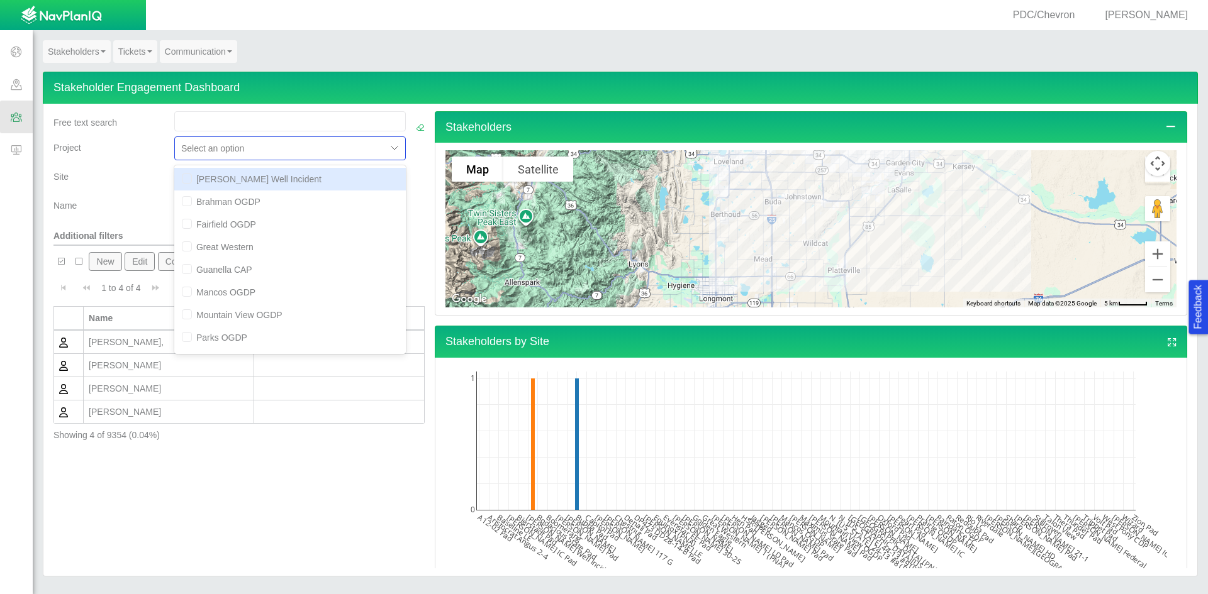
click at [386, 148] on div "Select an option" at bounding box center [280, 148] width 211 height 20
click at [390, 148] on div at bounding box center [395, 148] width 19 height 19
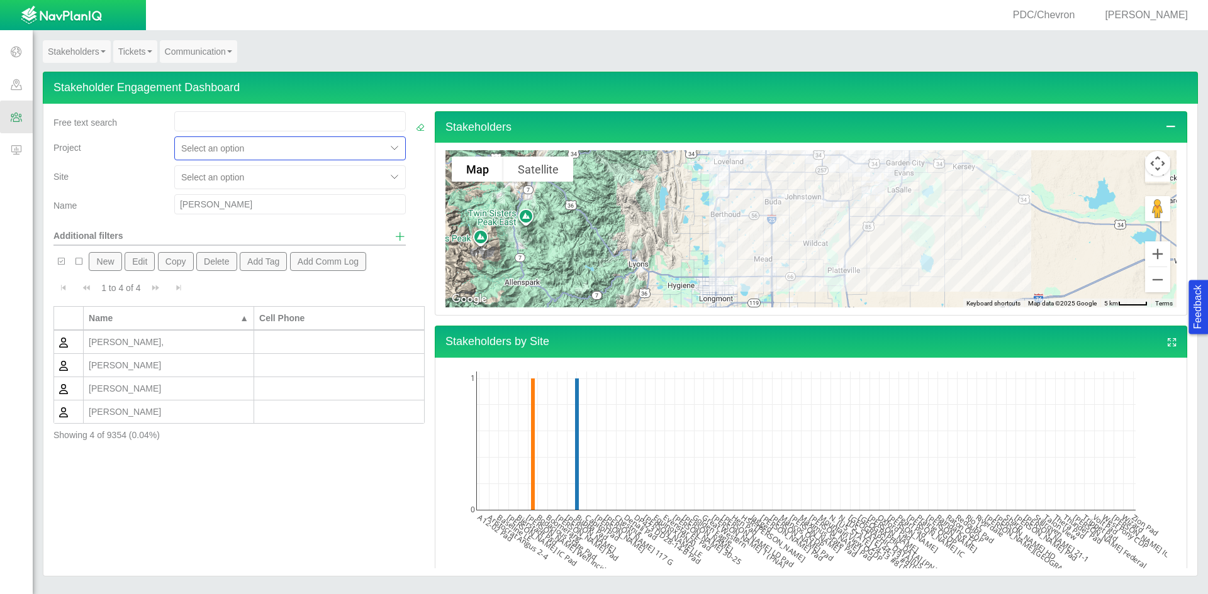
click at [390, 148] on div at bounding box center [395, 148] width 19 height 19
click at [150, 133] on div "Free text search" at bounding box center [108, 123] width 121 height 25
drag, startPoint x: 238, startPoint y: 210, endPoint x: 144, endPoint y: 214, distance: 94.4
click at [144, 214] on div "Name [PERSON_NAME]" at bounding box center [229, 206] width 362 height 25
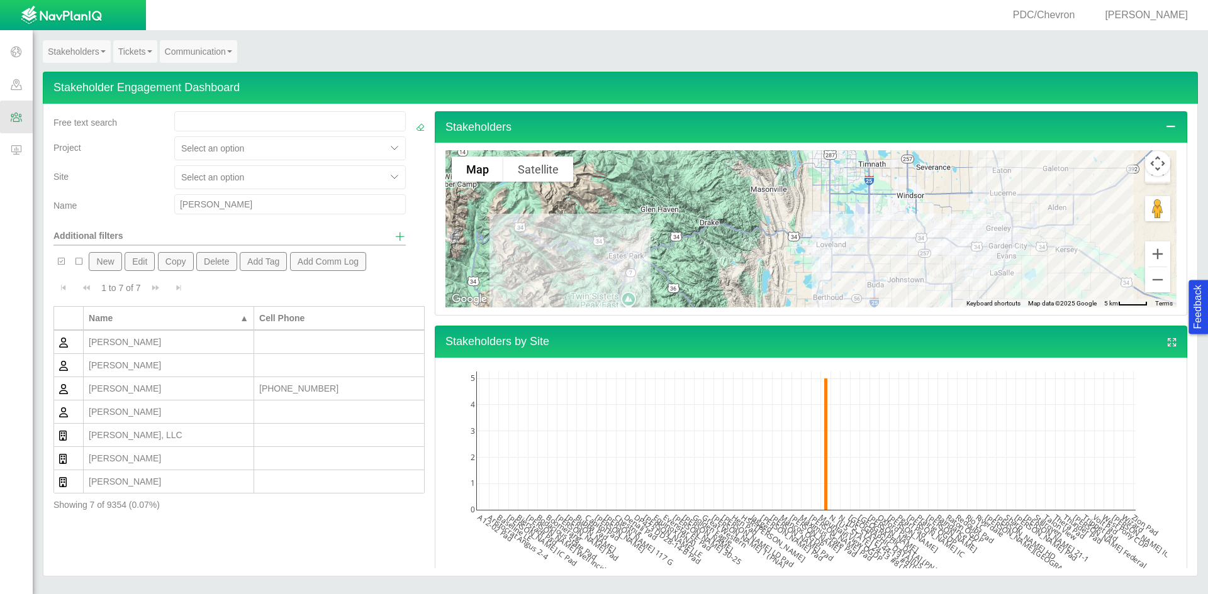
click at [142, 386] on div "[PERSON_NAME]" at bounding box center [169, 388] width 160 height 13
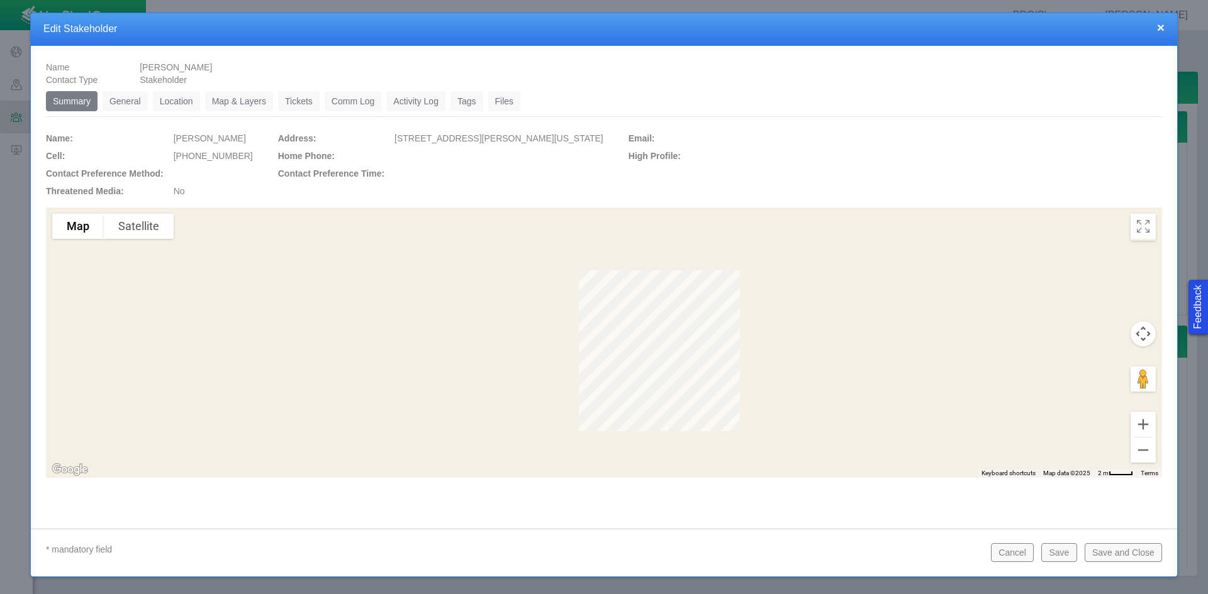
click at [299, 99] on link "Tickets" at bounding box center [299, 101] width 42 height 20
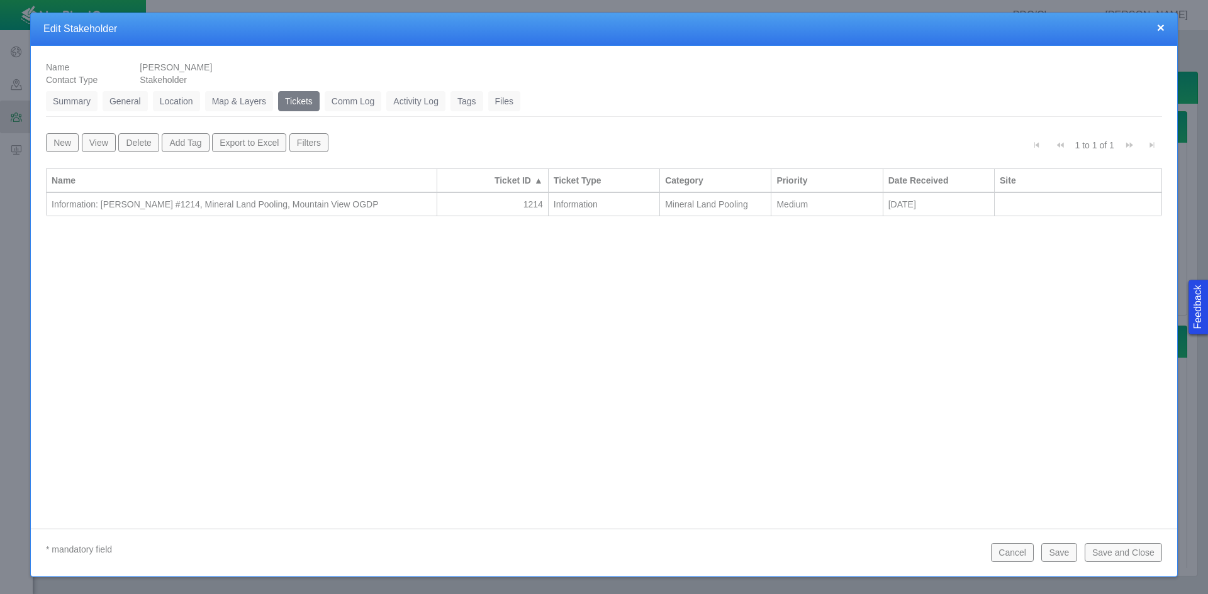
click at [291, 204] on div "Information: [PERSON_NAME] #1214, Mineral Land Pooling, Mountain View OGDP" at bounding box center [242, 204] width 380 height 13
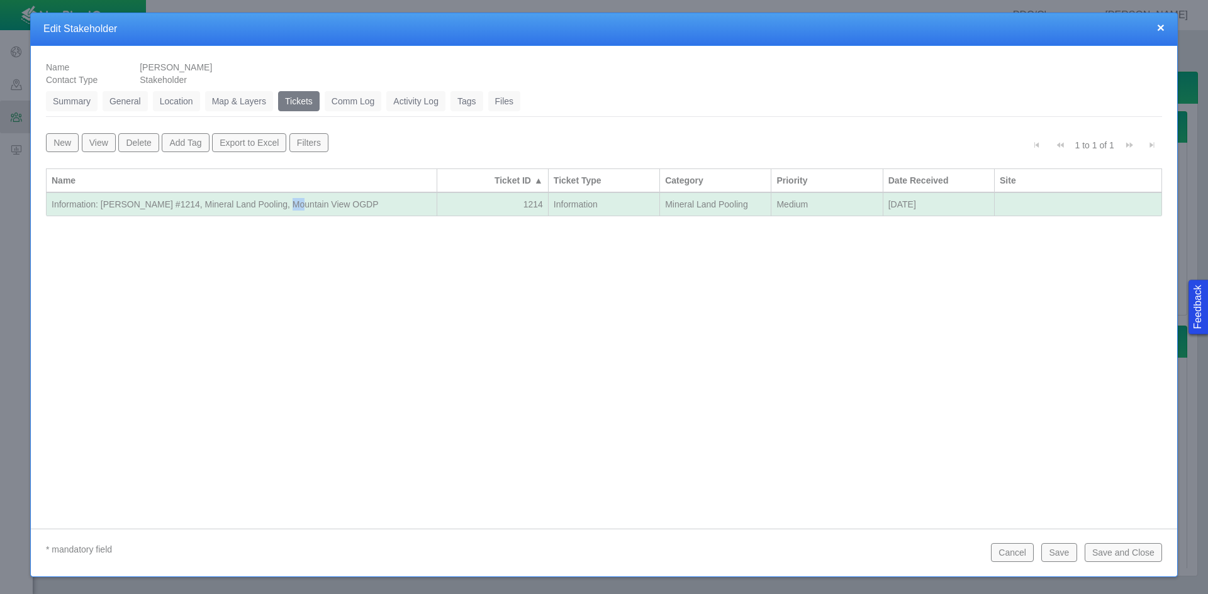
click at [291, 204] on div "Information: [PERSON_NAME] #1214, Mineral Land Pooling, Mountain View OGDP" at bounding box center [242, 204] width 380 height 13
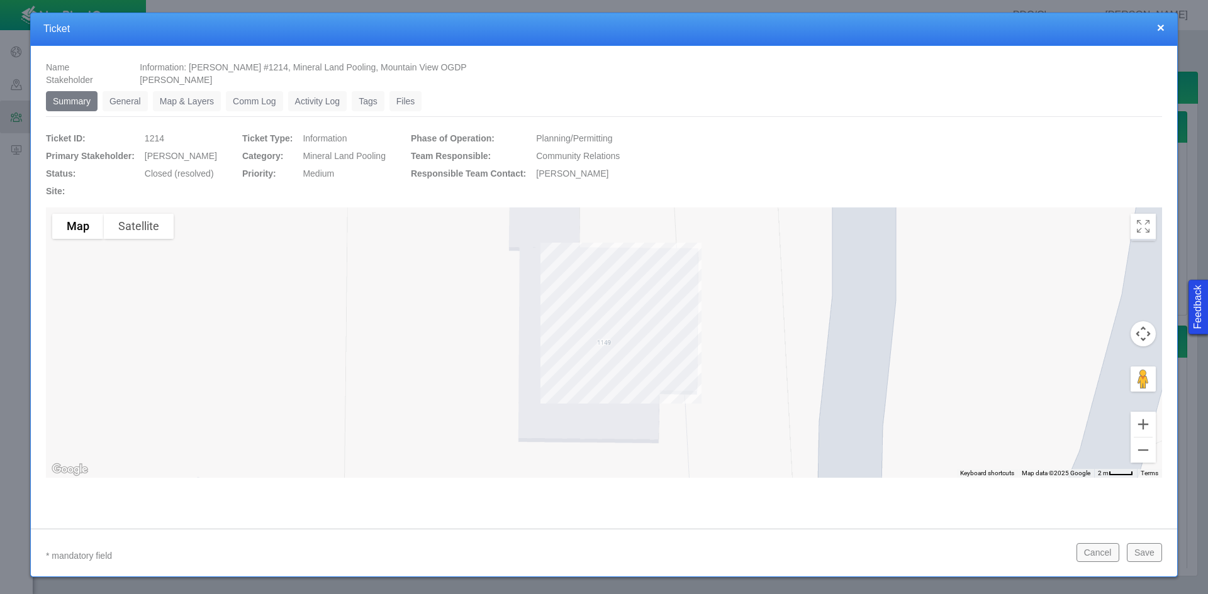
click at [120, 99] on link "General" at bounding box center [125, 101] width 45 height 20
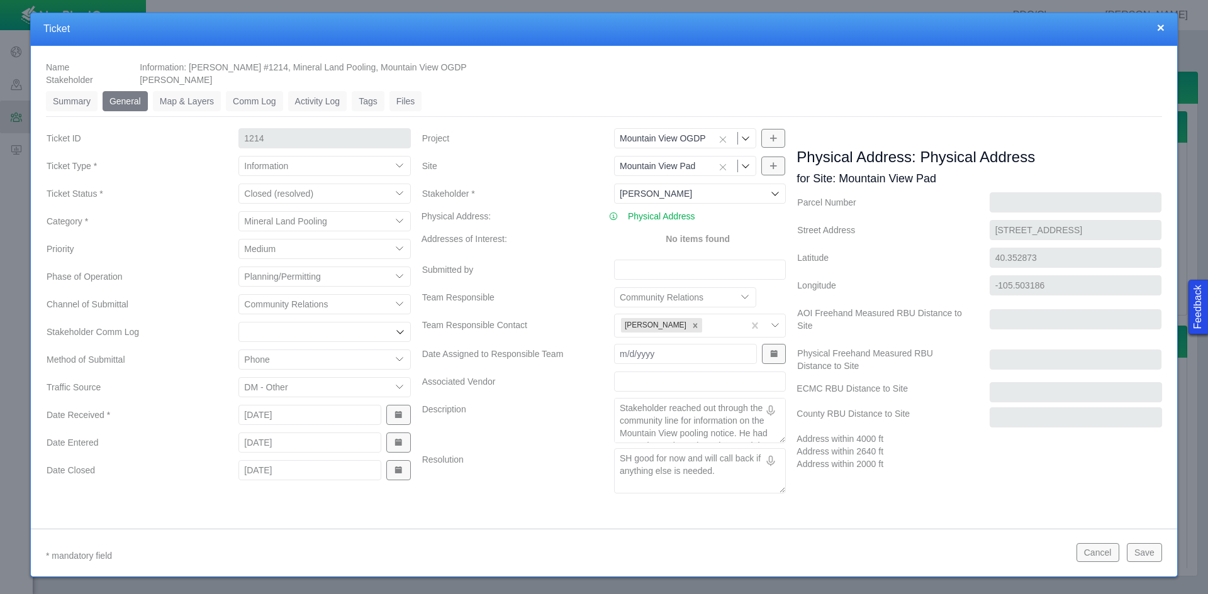
click at [854, 555] on button "Cancel" at bounding box center [1097, 552] width 43 height 19
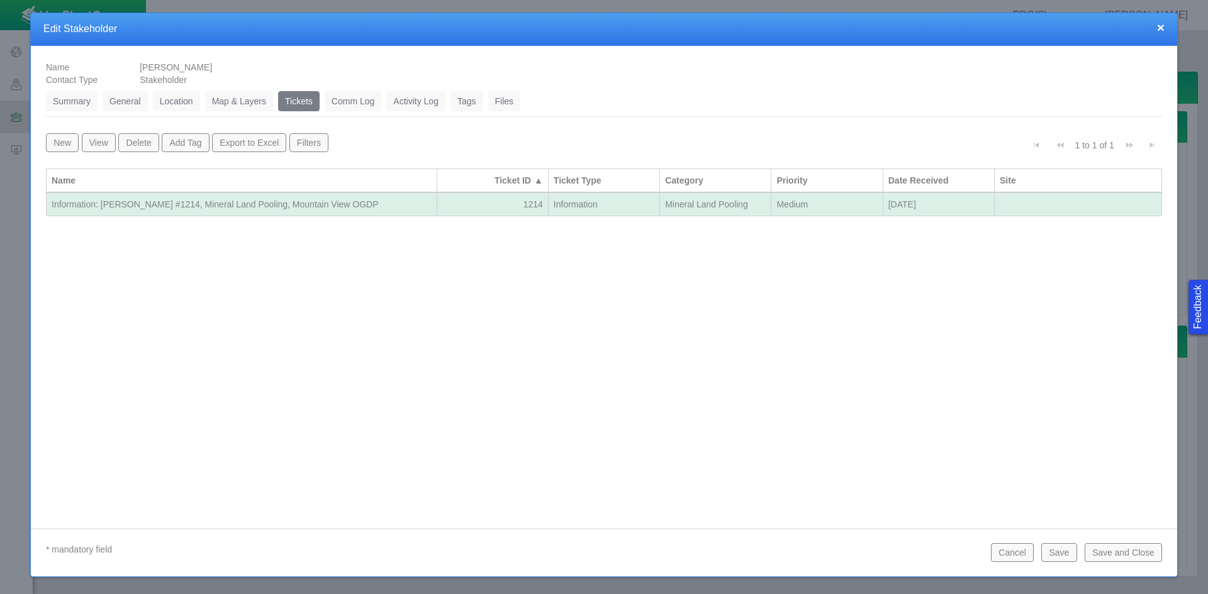
click at [854, 27] on button "×" at bounding box center [1161, 27] width 8 height 13
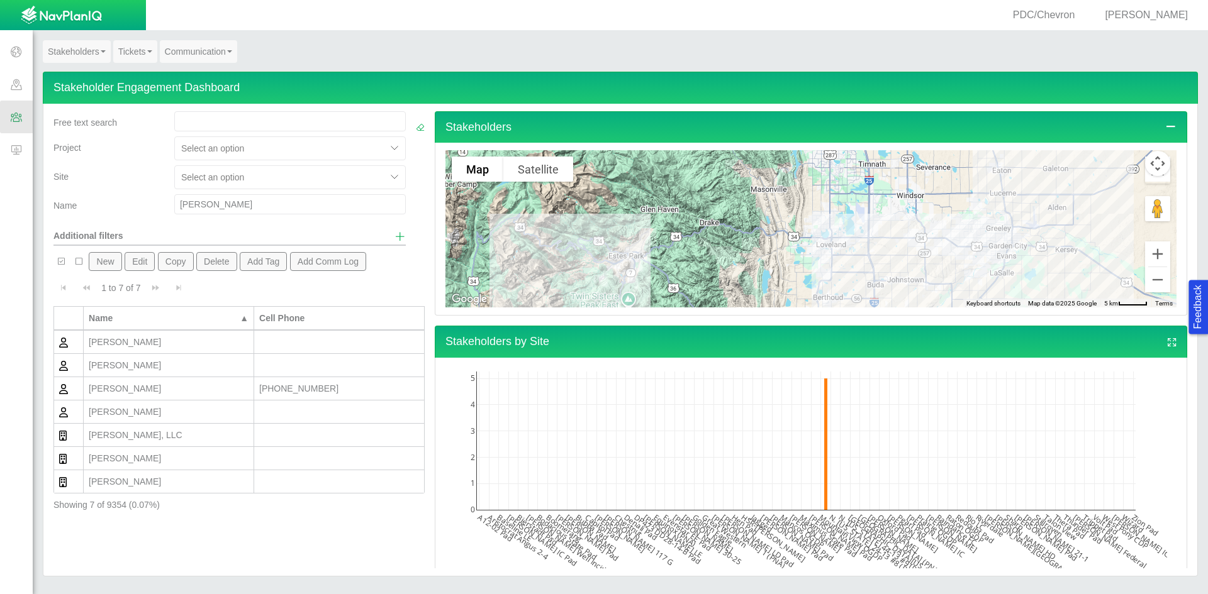
drag, startPoint x: 213, startPoint y: 206, endPoint x: 142, endPoint y: 208, distance: 70.5
click at [142, 208] on div "Name [PERSON_NAME]" at bounding box center [229, 206] width 362 height 25
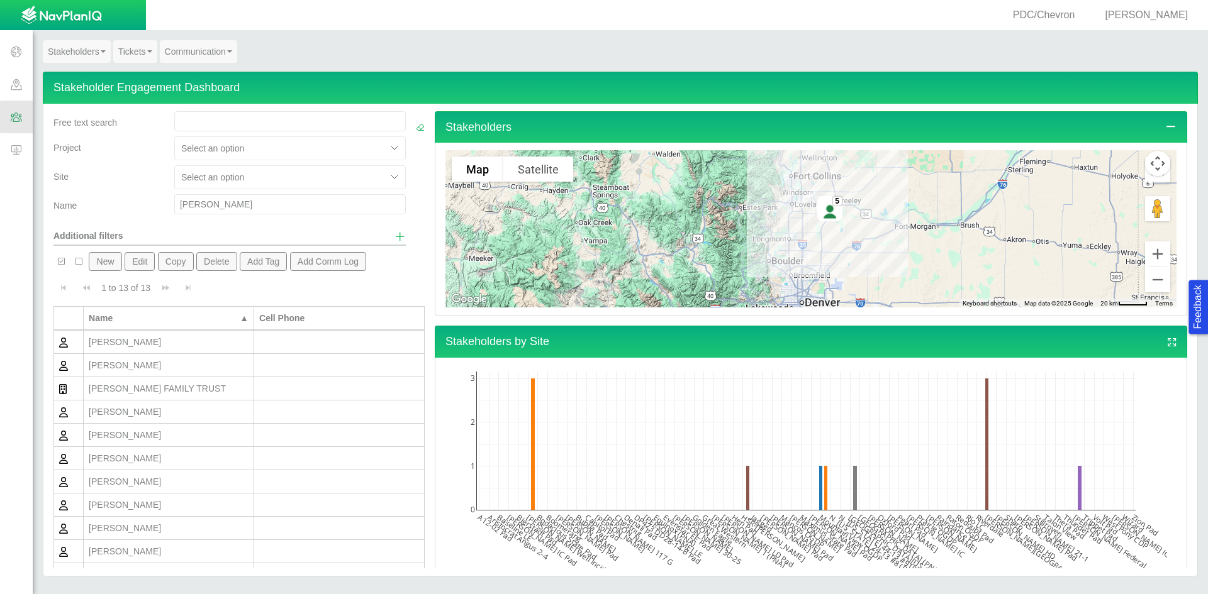
click at [164, 501] on div "[PERSON_NAME]" at bounding box center [169, 505] width 160 height 13
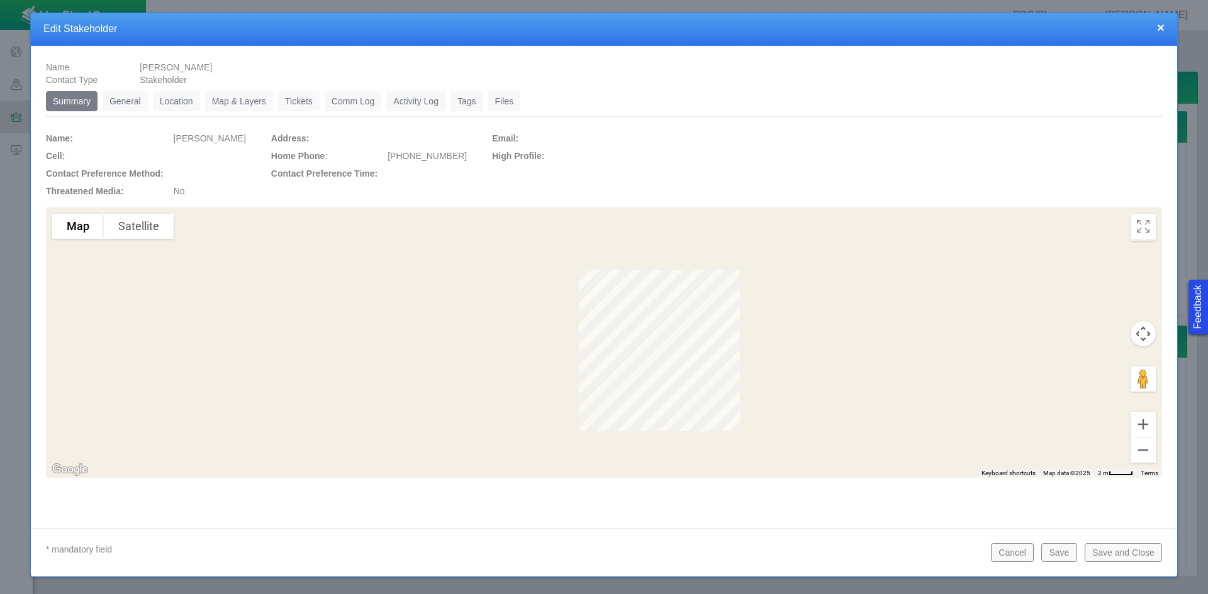
click at [295, 101] on link "Tickets" at bounding box center [299, 101] width 42 height 20
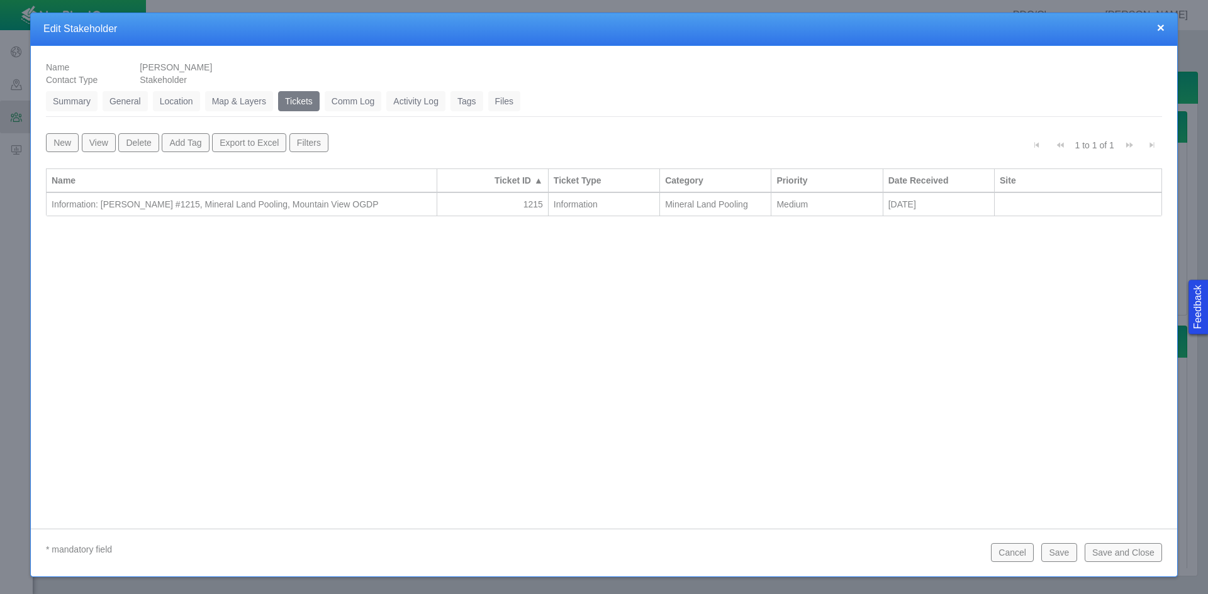
click at [289, 203] on div "Information: [PERSON_NAME] #1215, Mineral Land Pooling, Mountain View OGDP" at bounding box center [242, 204] width 380 height 13
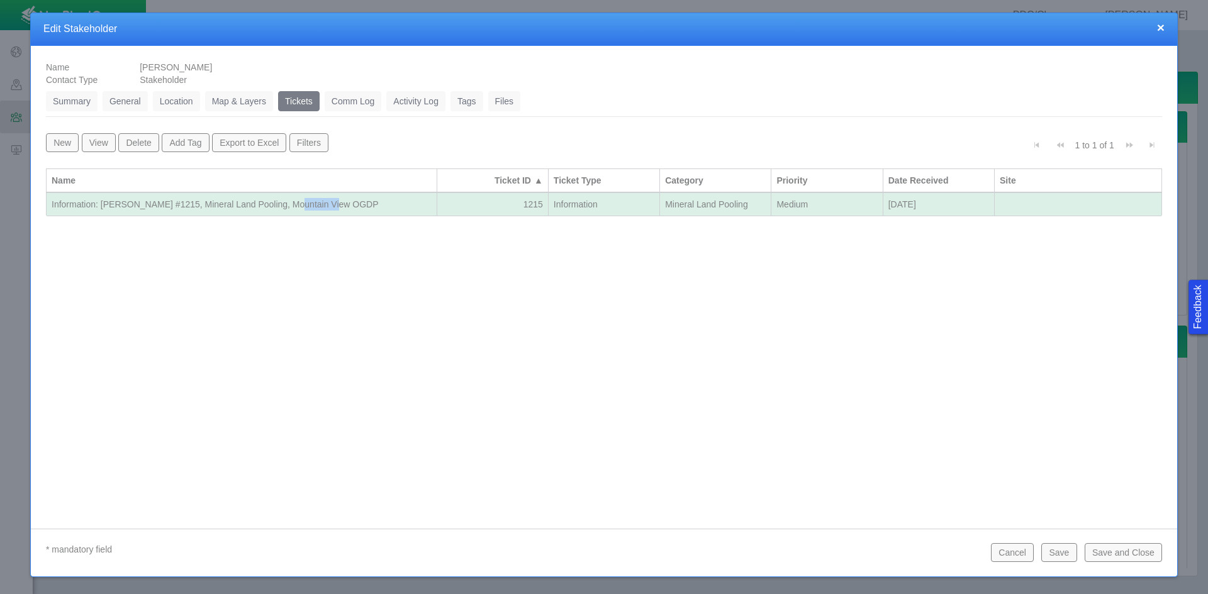
click at [289, 203] on div "Information: [PERSON_NAME] #1215, Mineral Land Pooling, Mountain View OGDP" at bounding box center [242, 204] width 380 height 13
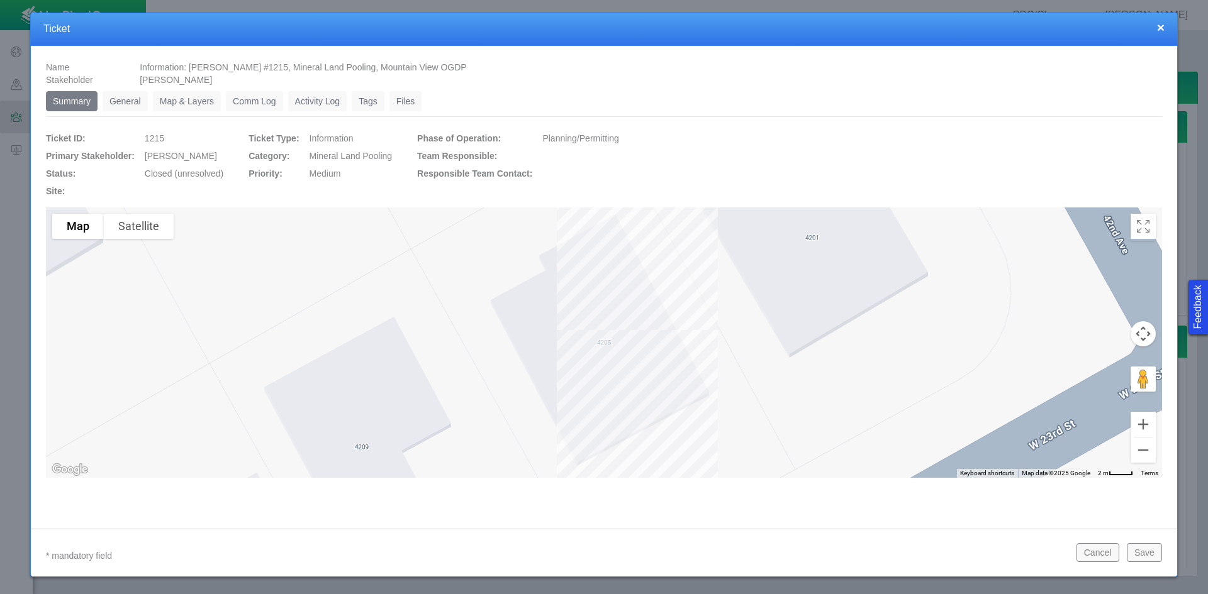
click at [126, 102] on link "General" at bounding box center [125, 101] width 45 height 20
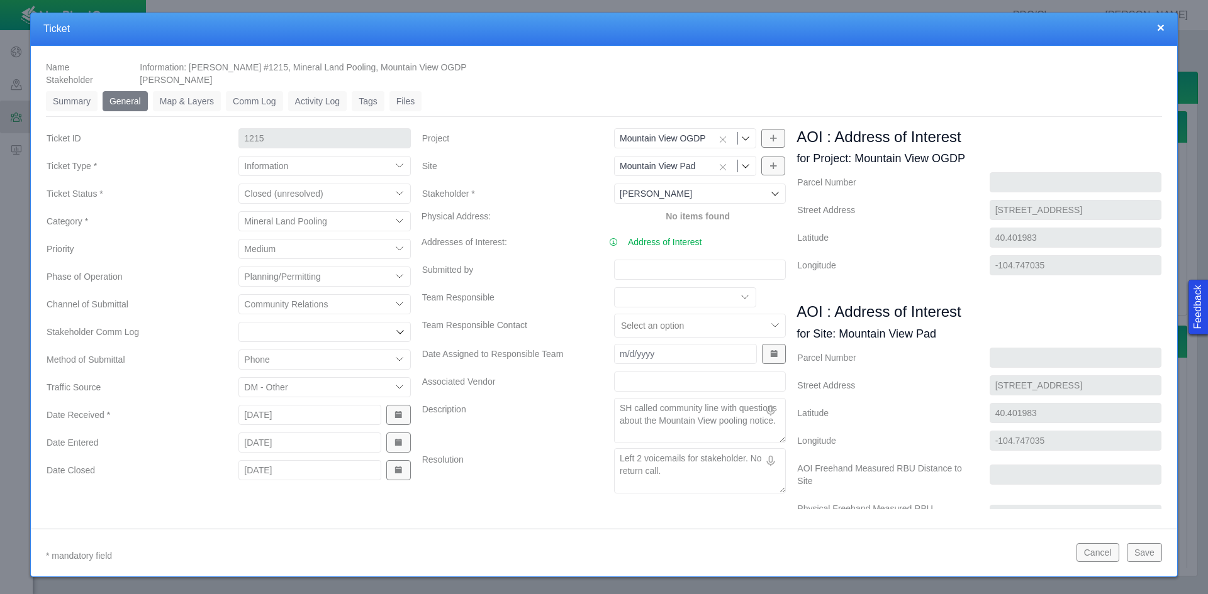
click at [854, 31] on button "×" at bounding box center [1161, 27] width 8 height 13
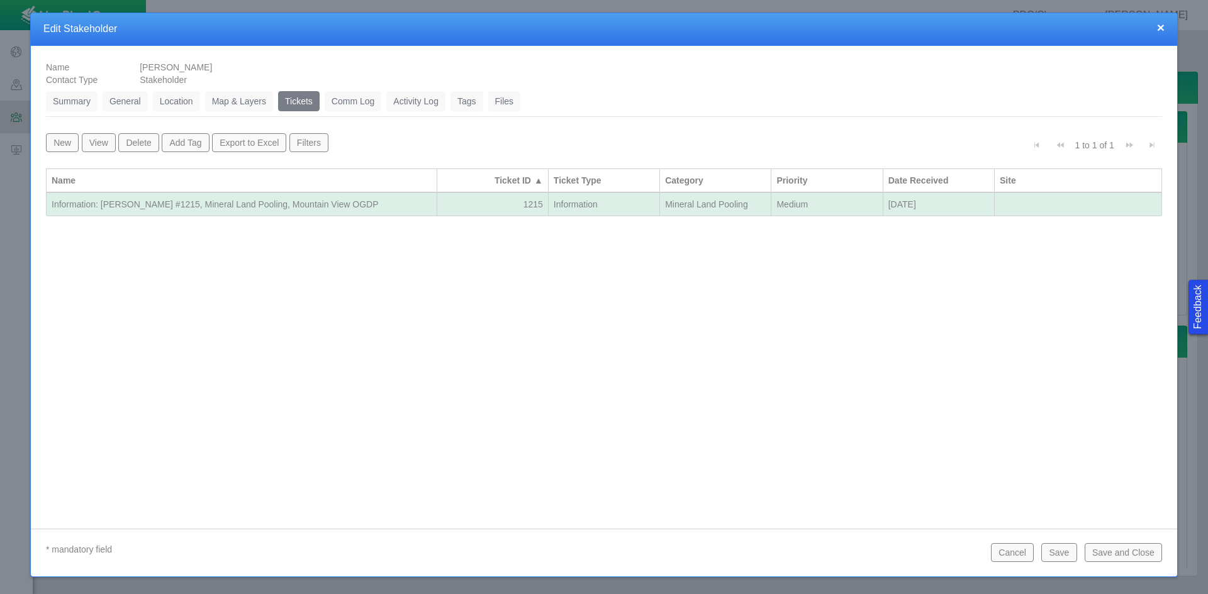
click at [854, 552] on button "Save and Close" at bounding box center [1122, 552] width 77 height 19
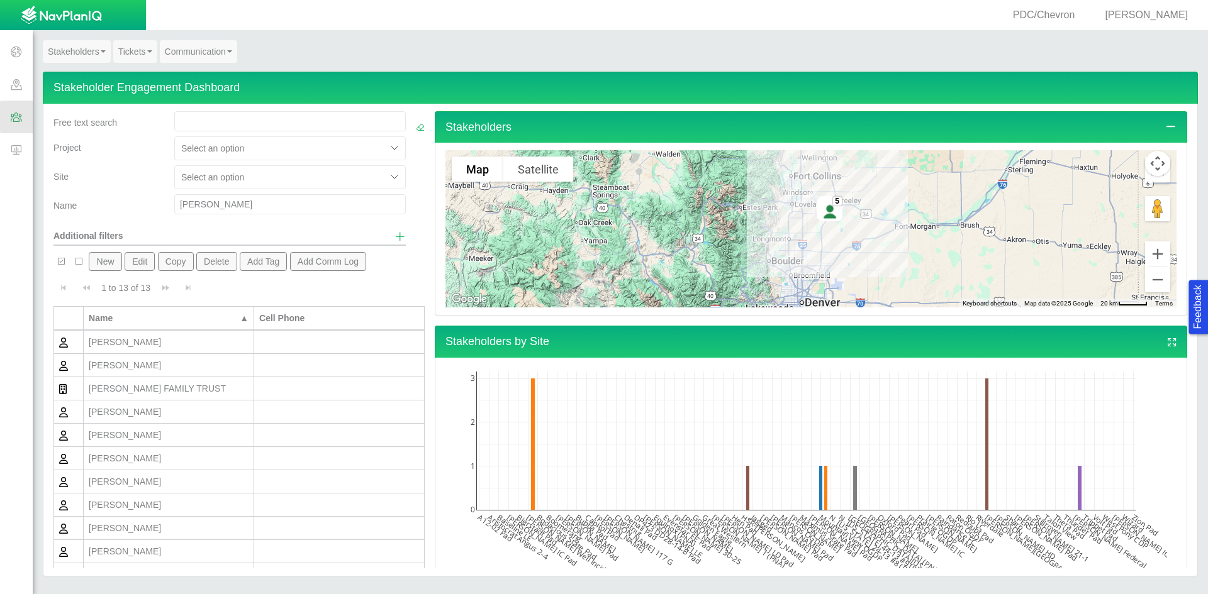
drag, startPoint x: 224, startPoint y: 208, endPoint x: 121, endPoint y: 195, distance: 103.9
click at [121, 195] on div "Name [PERSON_NAME]" at bounding box center [229, 206] width 362 height 25
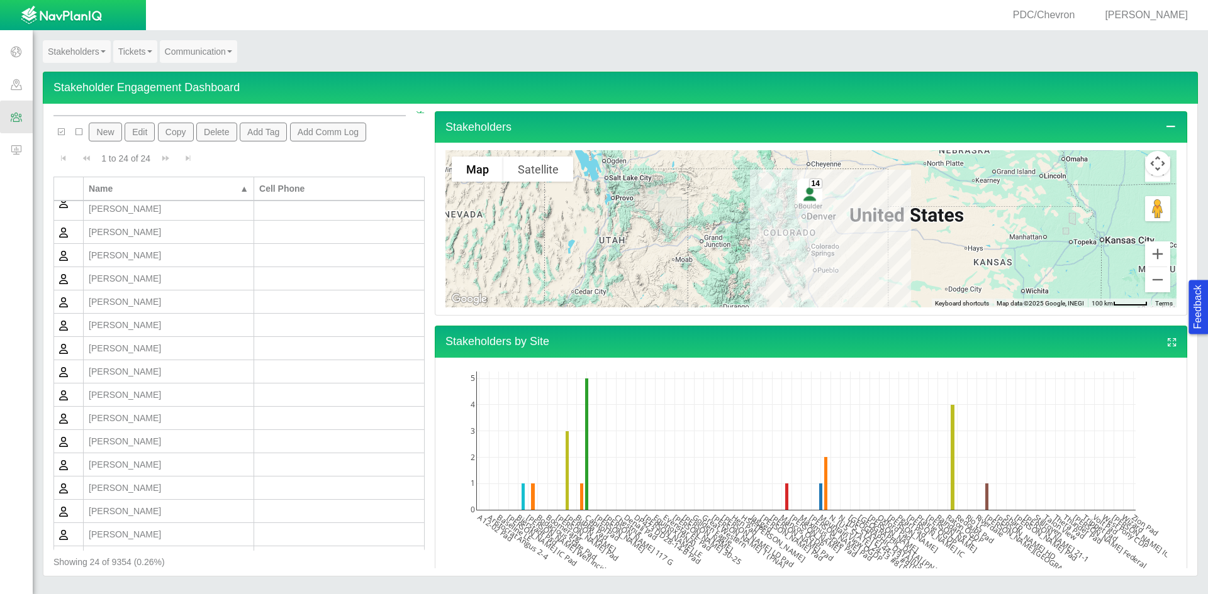
scroll to position [20, 0]
click at [143, 338] on div "[PERSON_NAME]" at bounding box center [169, 344] width 160 height 13
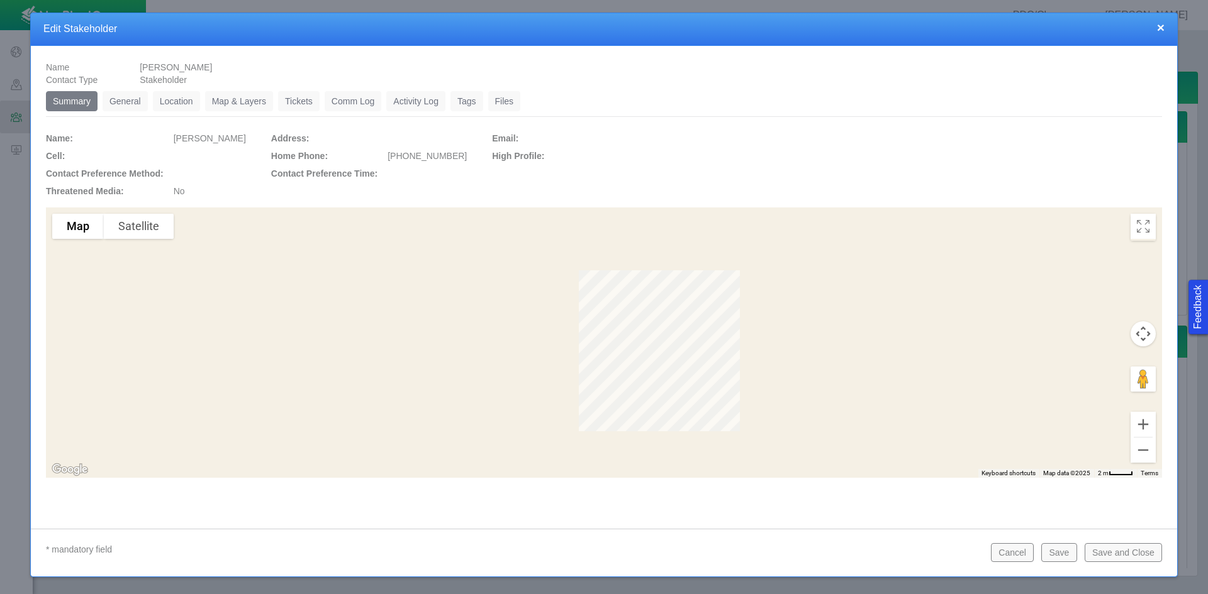
click at [137, 100] on link "General" at bounding box center [125, 101] width 45 height 20
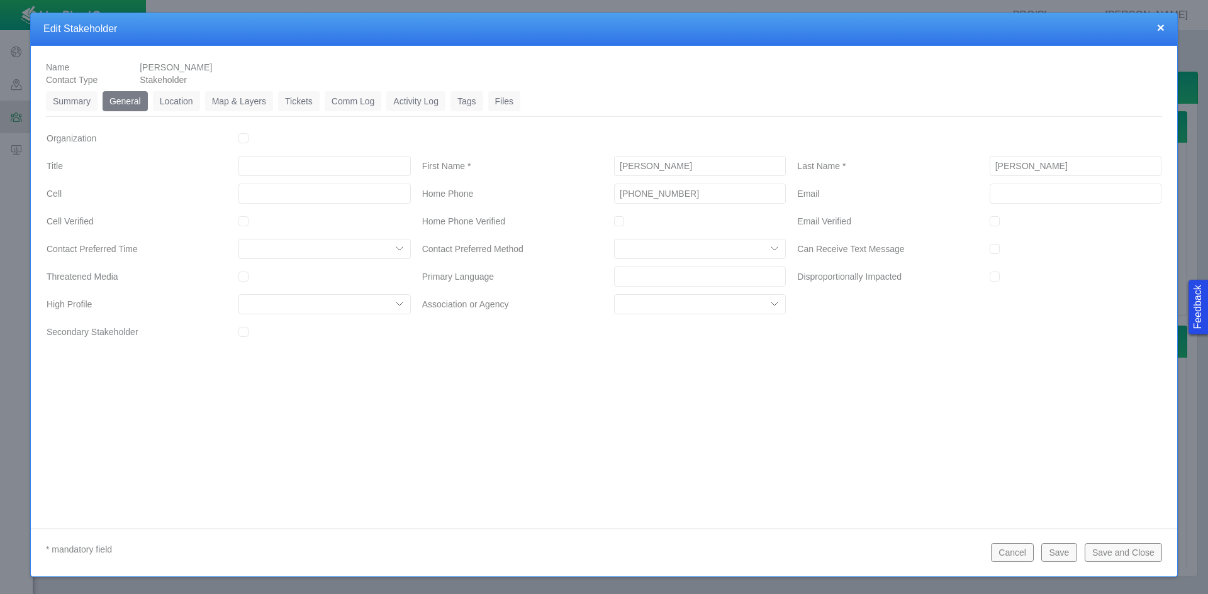
click at [309, 103] on link "Tickets" at bounding box center [299, 101] width 42 height 20
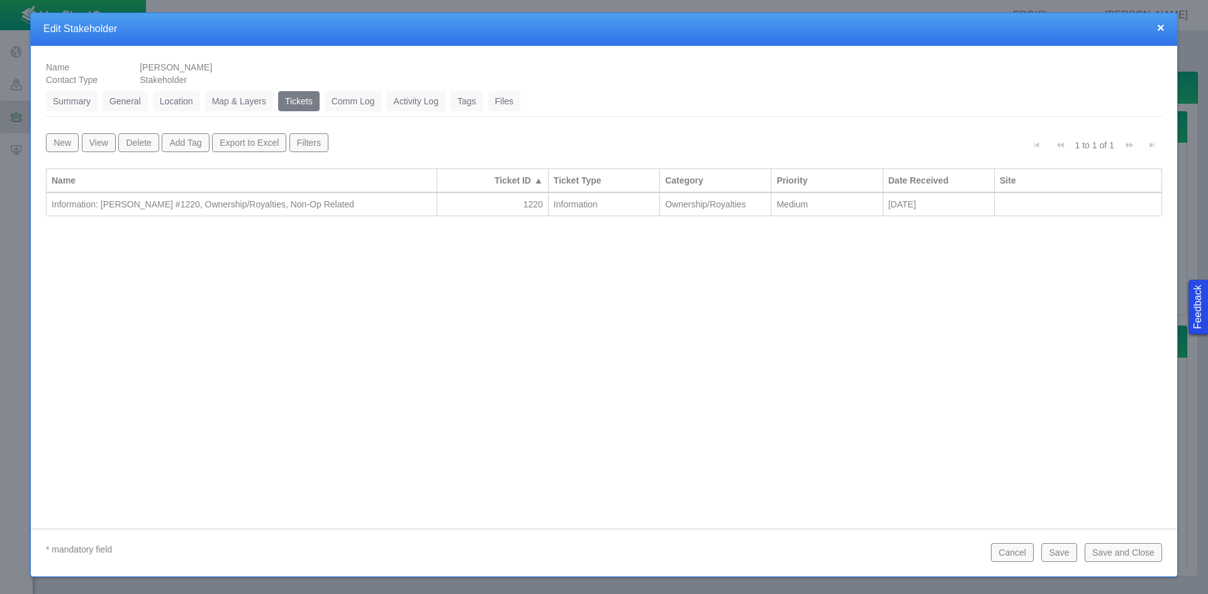
click at [345, 204] on div "Information: [PERSON_NAME] #1220, Ownership/Royalties, Non-Op Related" at bounding box center [242, 204] width 380 height 13
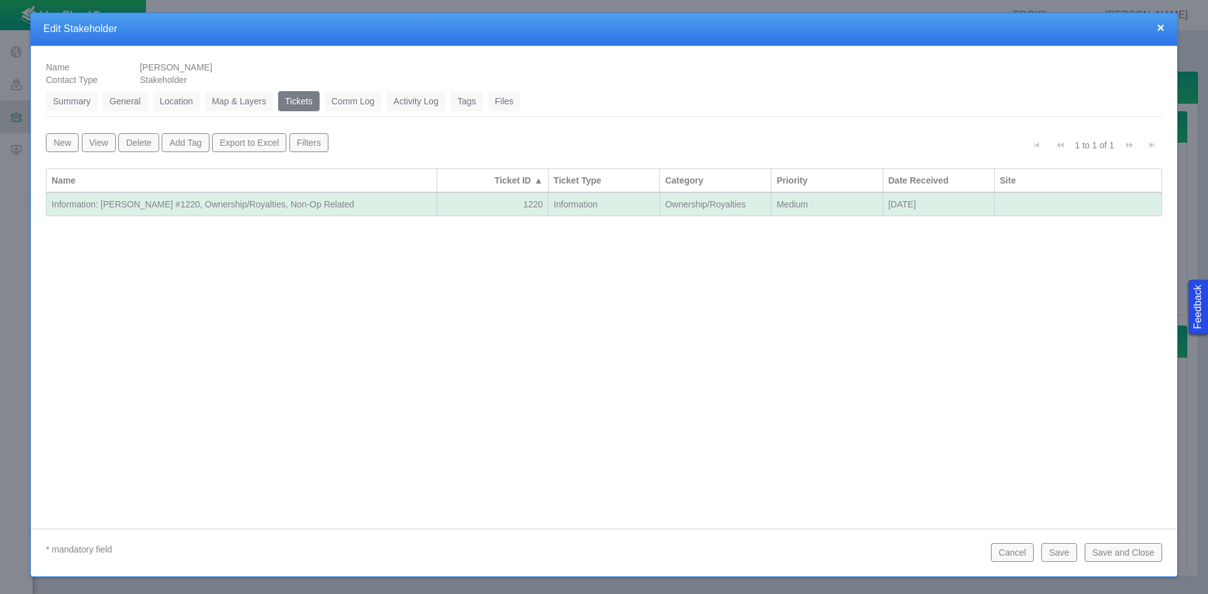
click at [345, 204] on div "Information: [PERSON_NAME] #1220, Ownership/Royalties, Non-Op Related" at bounding box center [242, 204] width 380 height 13
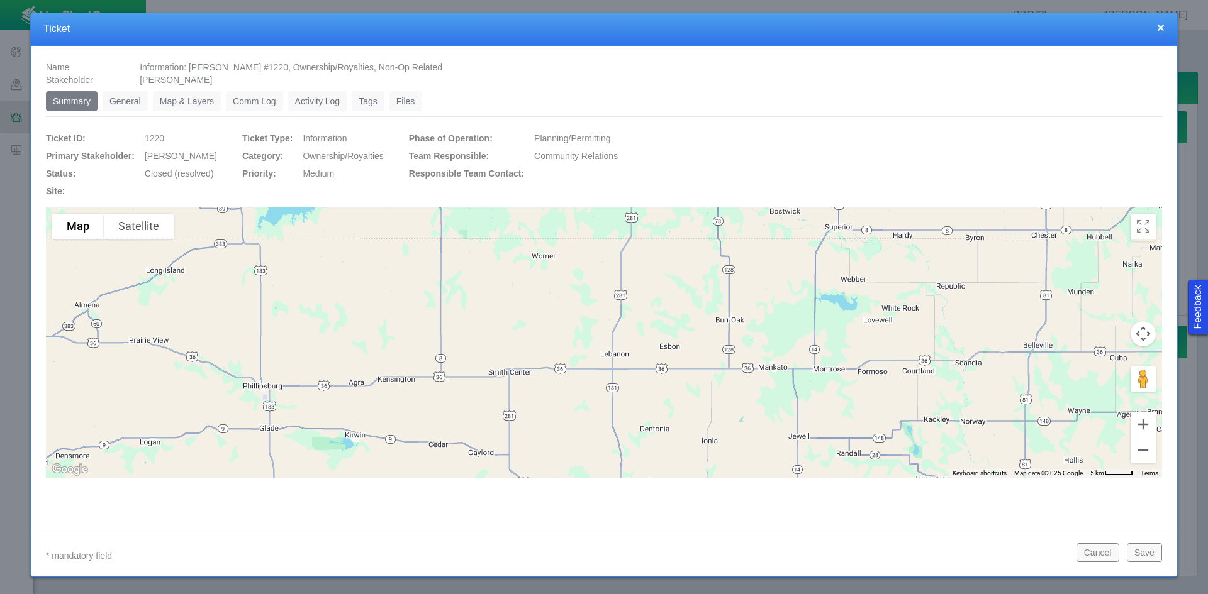
click at [133, 97] on link "General" at bounding box center [125, 101] width 45 height 20
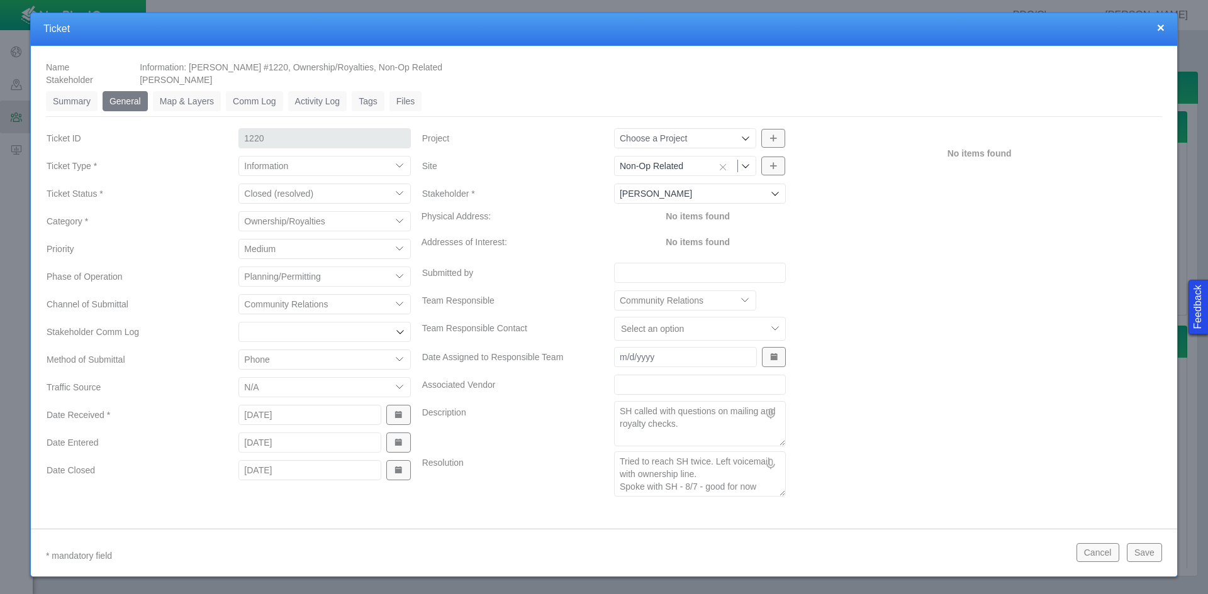
click at [854, 553] on button "Cancel" at bounding box center [1097, 552] width 43 height 19
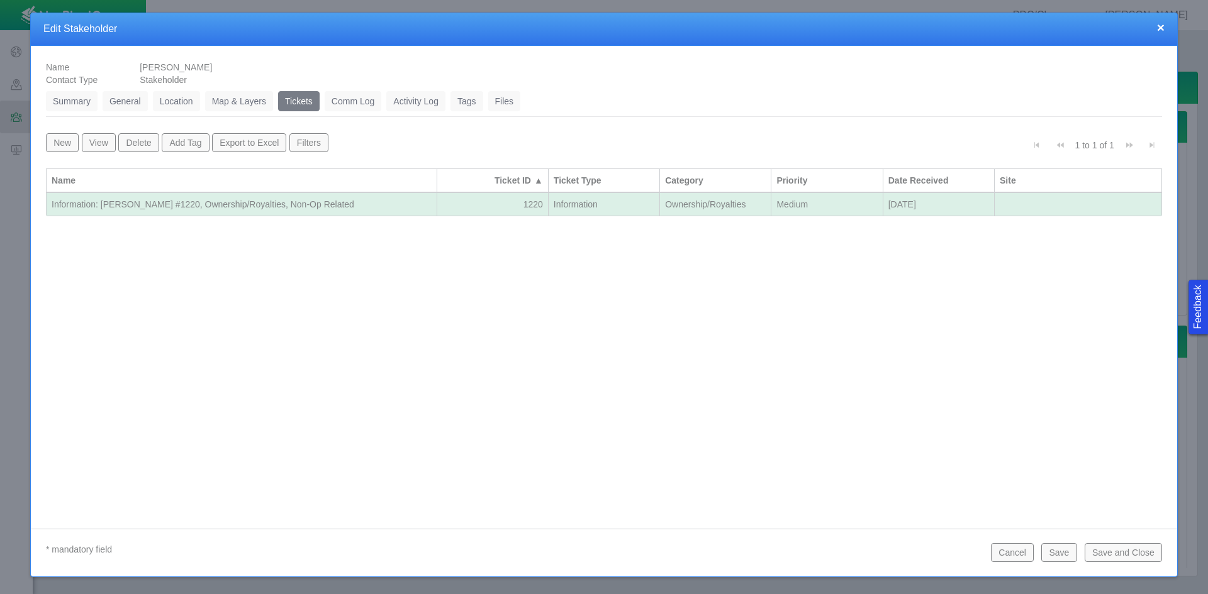
click at [854, 555] on button "Cancel" at bounding box center [1012, 552] width 43 height 19
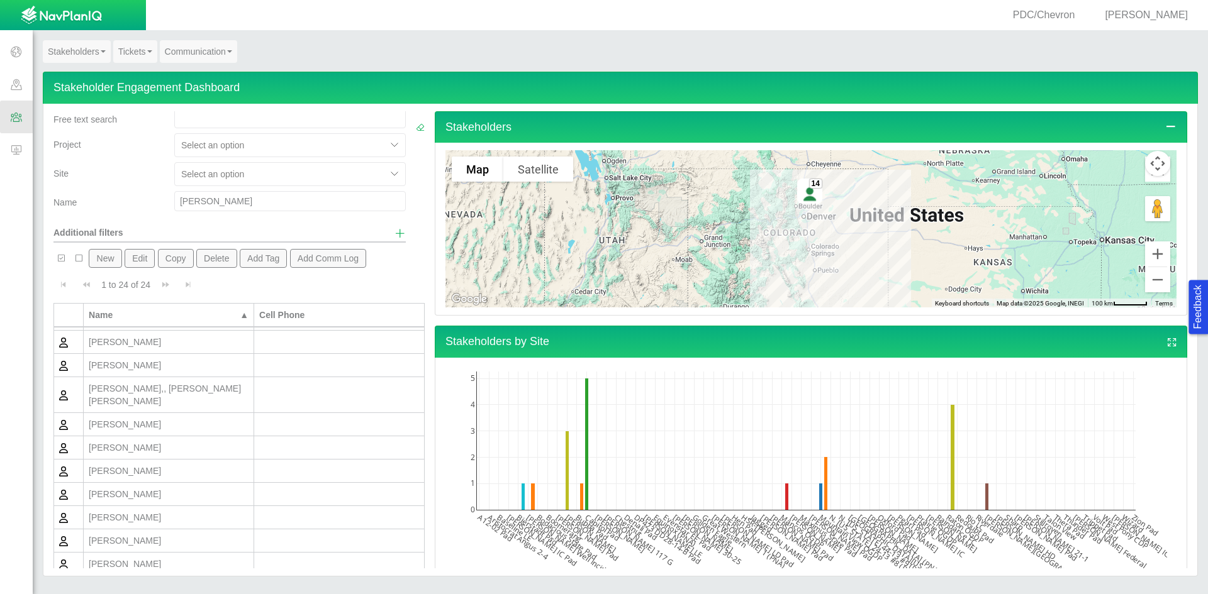
scroll to position [0, 0]
drag, startPoint x: 205, startPoint y: 204, endPoint x: 115, endPoint y: 198, distance: 90.1
click at [115, 198] on div "Name [PERSON_NAME]" at bounding box center [229, 206] width 362 height 25
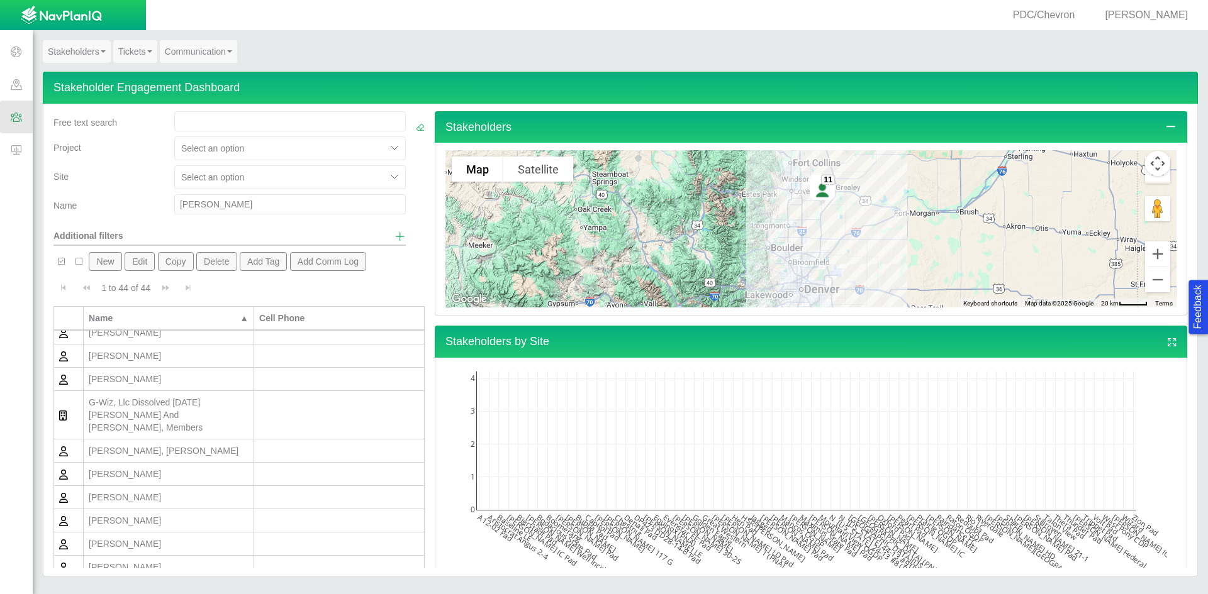
scroll to position [189, 0]
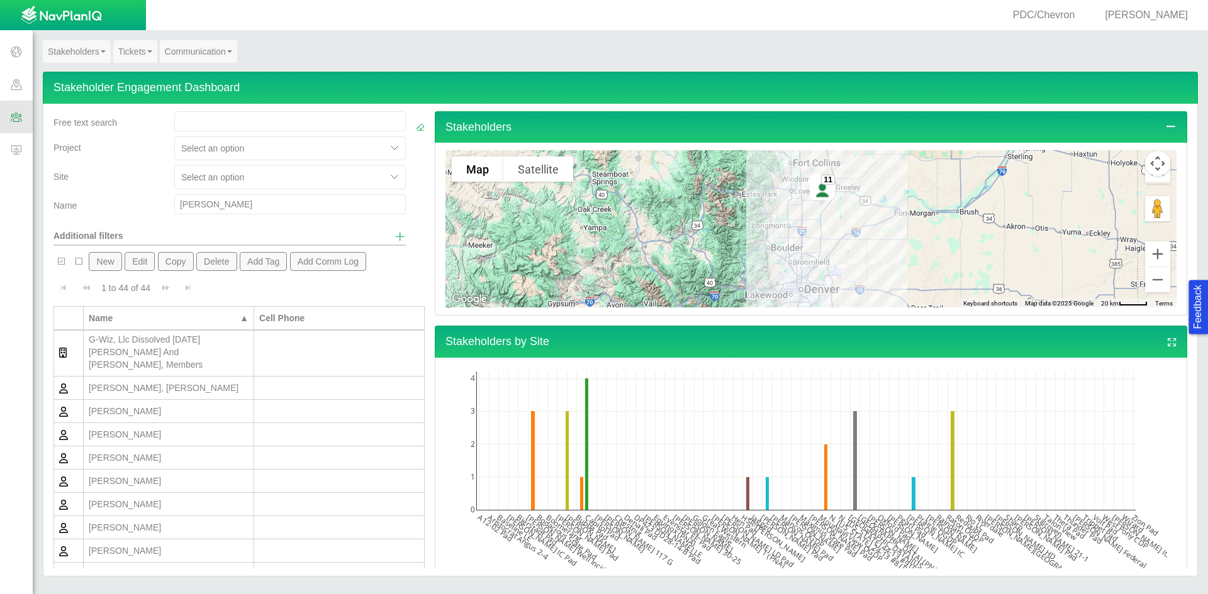
click at [174, 206] on input "[PERSON_NAME]" at bounding box center [289, 204] width 231 height 20
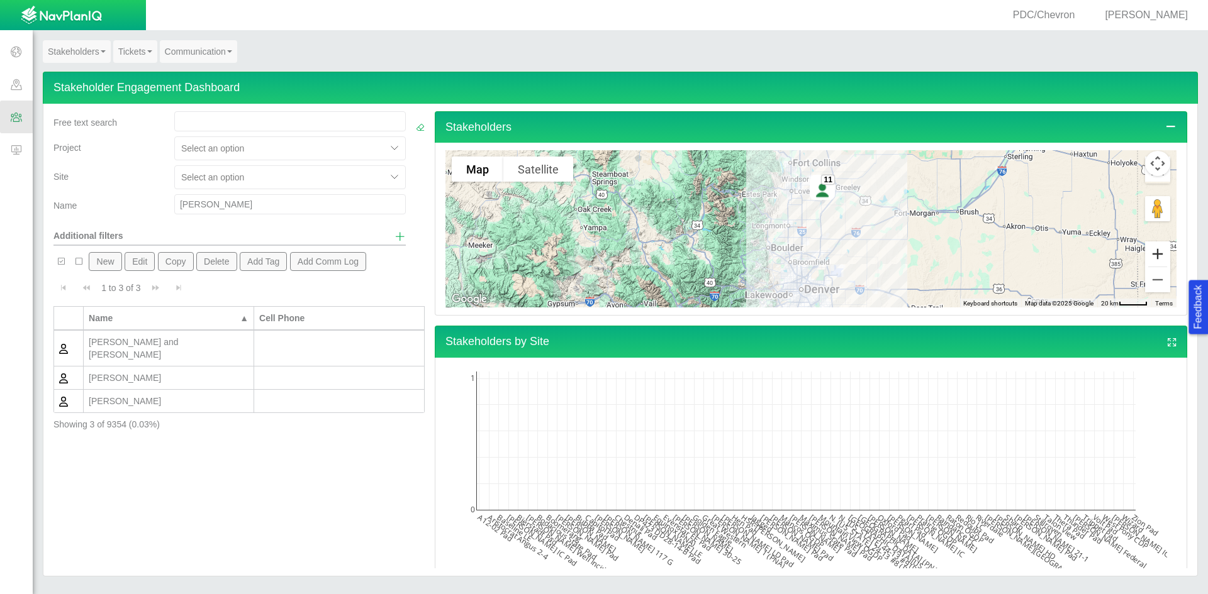
scroll to position [0, 0]
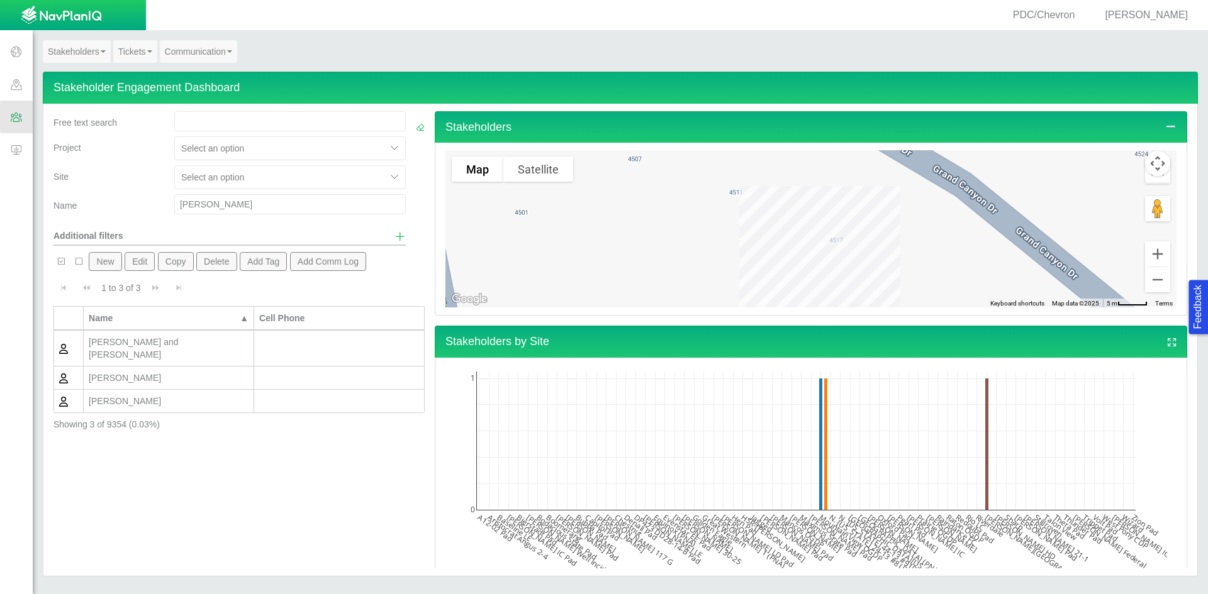
click at [199, 343] on div "[PERSON_NAME] and [PERSON_NAME]" at bounding box center [169, 348] width 160 height 25
click at [201, 342] on div "[PERSON_NAME] and [PERSON_NAME]" at bounding box center [169, 348] width 160 height 25
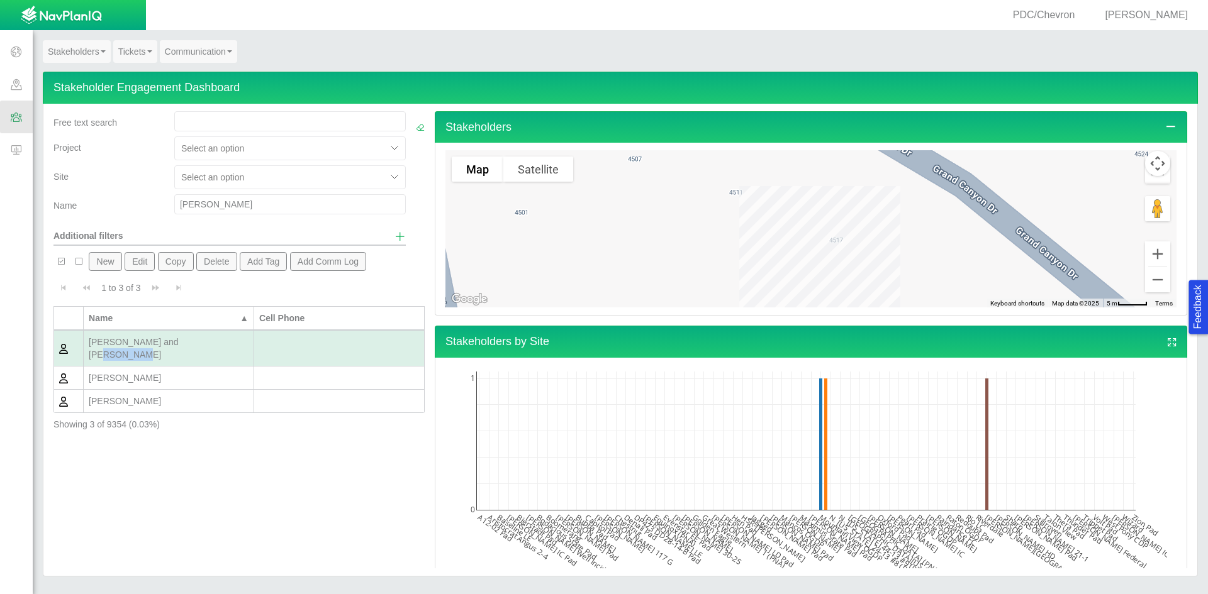
click at [201, 342] on div "[PERSON_NAME] and [PERSON_NAME]" at bounding box center [169, 348] width 160 height 25
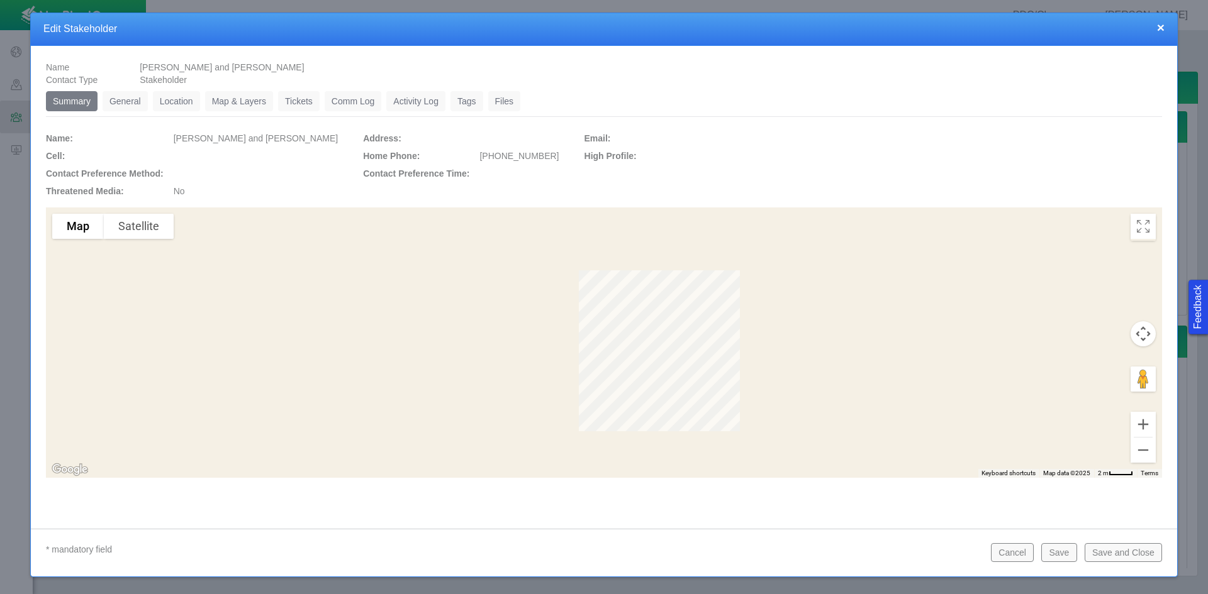
click at [128, 109] on link "General" at bounding box center [125, 101] width 45 height 20
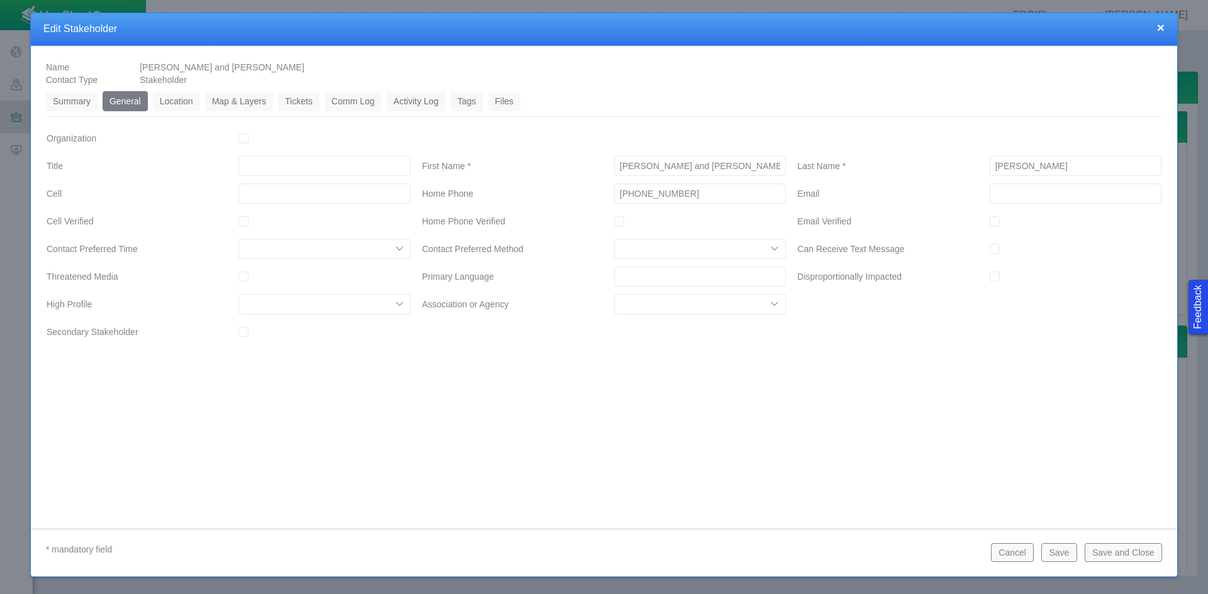
click at [300, 105] on link "Tickets" at bounding box center [299, 101] width 42 height 20
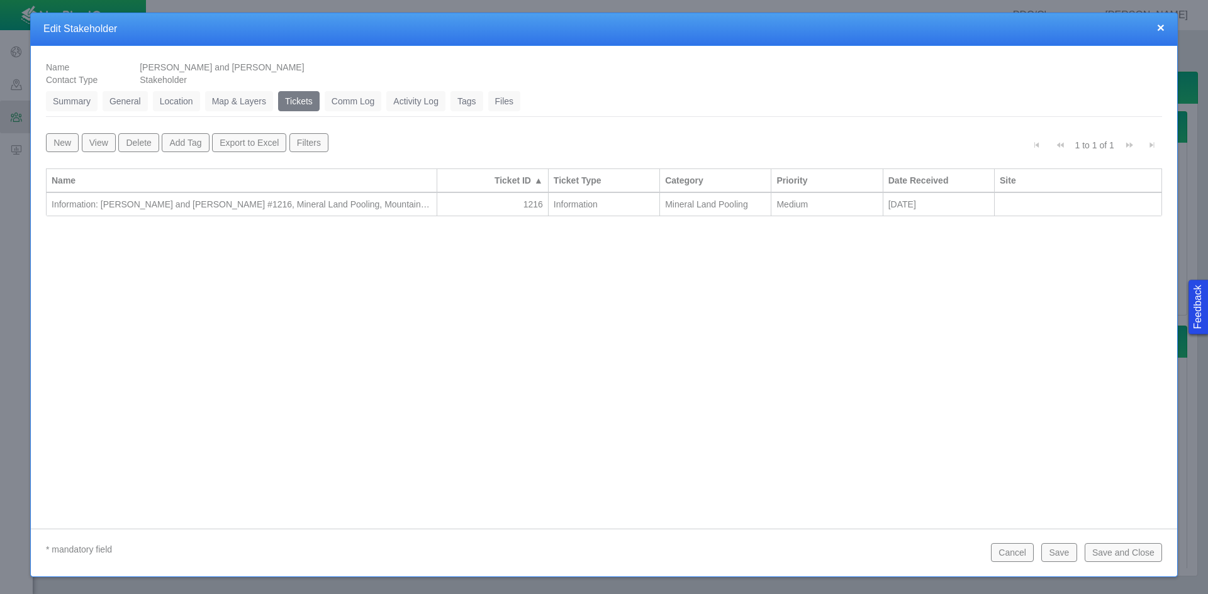
click at [389, 197] on td "Information: [PERSON_NAME] and [PERSON_NAME] #1216, Mineral Land Pooling, Mount…" at bounding box center [242, 204] width 391 height 23
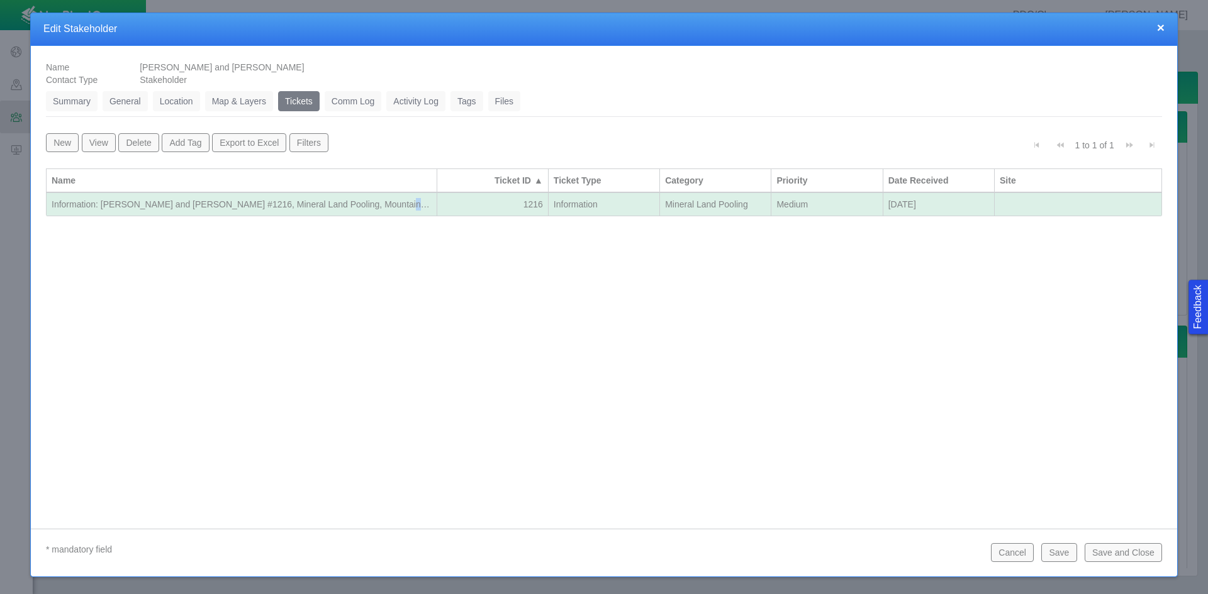
click at [389, 197] on td "Information: [PERSON_NAME] and [PERSON_NAME] #1216, Mineral Land Pooling, Mount…" at bounding box center [242, 204] width 391 height 23
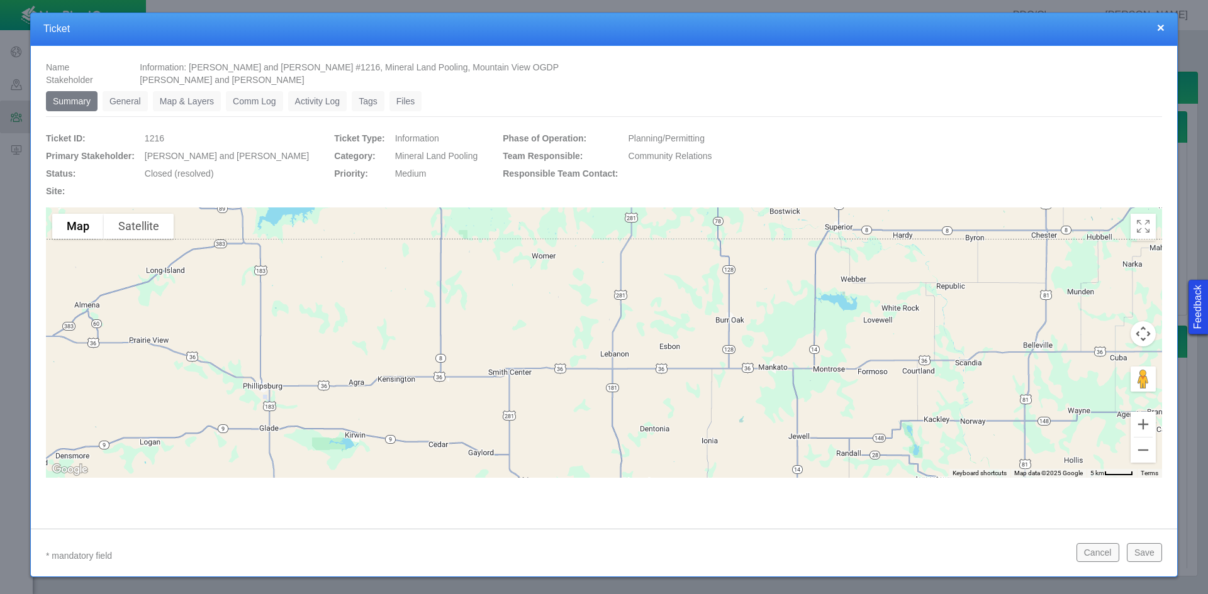
click at [132, 103] on link "General" at bounding box center [125, 101] width 45 height 20
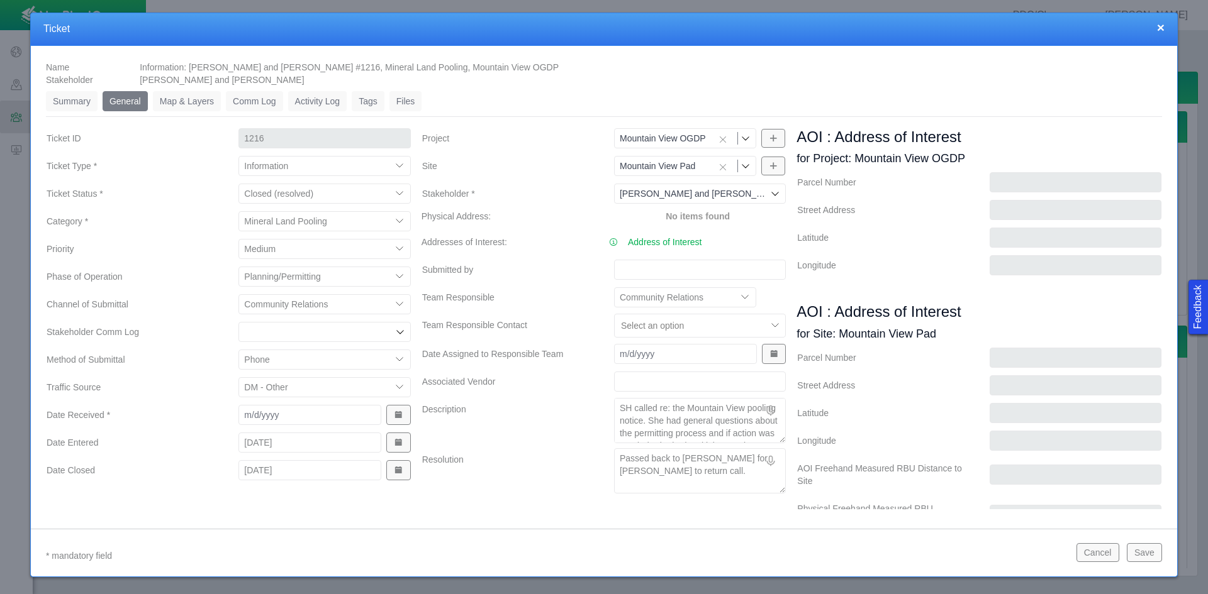
click at [390, 514] on div "Name Information: [PERSON_NAME] and [PERSON_NAME] #1216, Mineral Land Pooling, …" at bounding box center [604, 282] width 1146 height 473
click at [711, 478] on textarea "Passed back to [PERSON_NAME] for [PERSON_NAME] to return call." at bounding box center [700, 470] width 172 height 45
click at [743, 459] on textarea "Passed back to [PERSON_NAME] for [PERSON_NAME] to return call." at bounding box center [700, 470] width 172 height 45
click at [711, 474] on textarea "Passed back to [PERSON_NAME] for [PERSON_NAME] to return call." at bounding box center [700, 470] width 172 height 45
click at [854, 550] on button "Save" at bounding box center [1143, 552] width 35 height 19
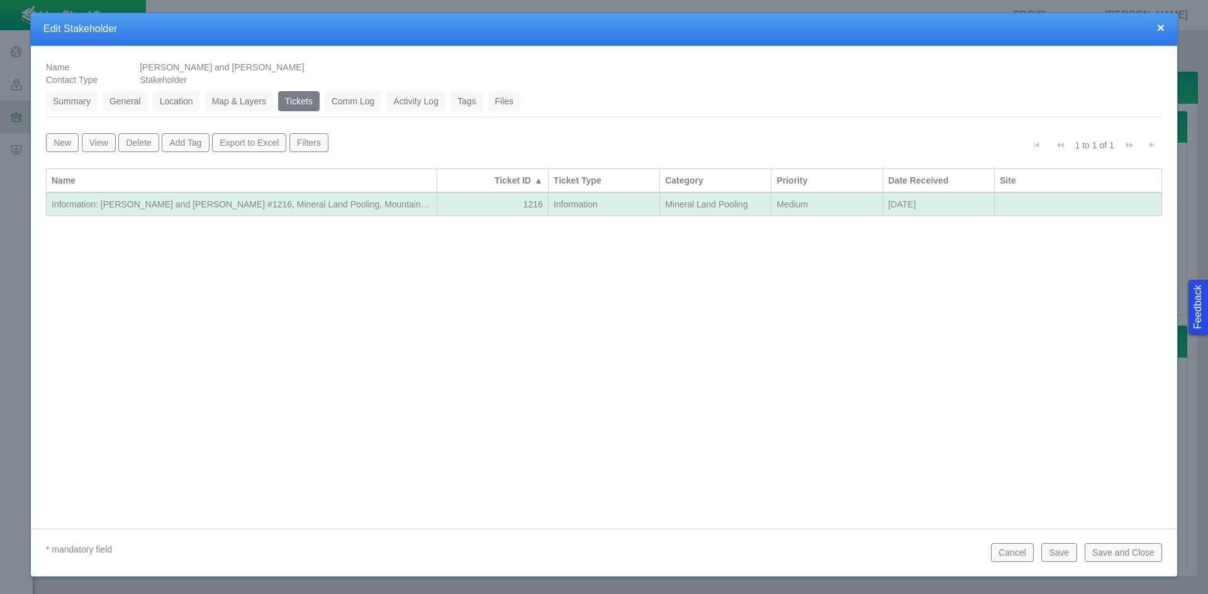
click at [854, 559] on button "Save and Close" at bounding box center [1122, 552] width 77 height 19
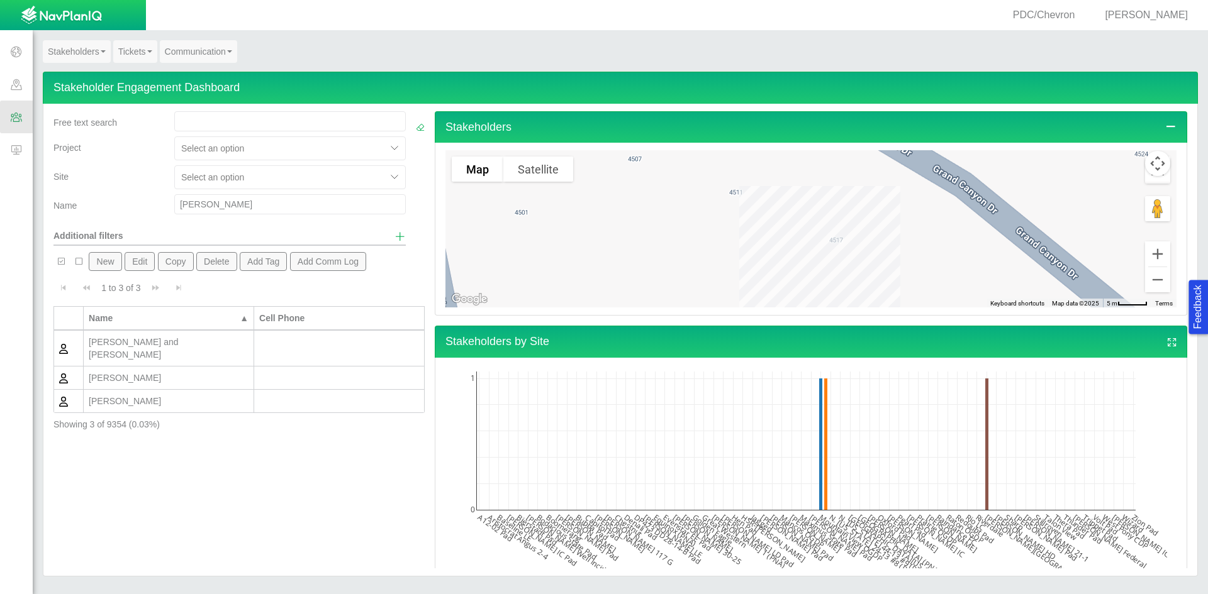
drag, startPoint x: 243, startPoint y: 204, endPoint x: 104, endPoint y: 199, distance: 139.7
click at [104, 199] on div "Name [PERSON_NAME]" at bounding box center [229, 206] width 362 height 25
click at [181, 344] on div "[PERSON_NAME]" at bounding box center [169, 342] width 160 height 13
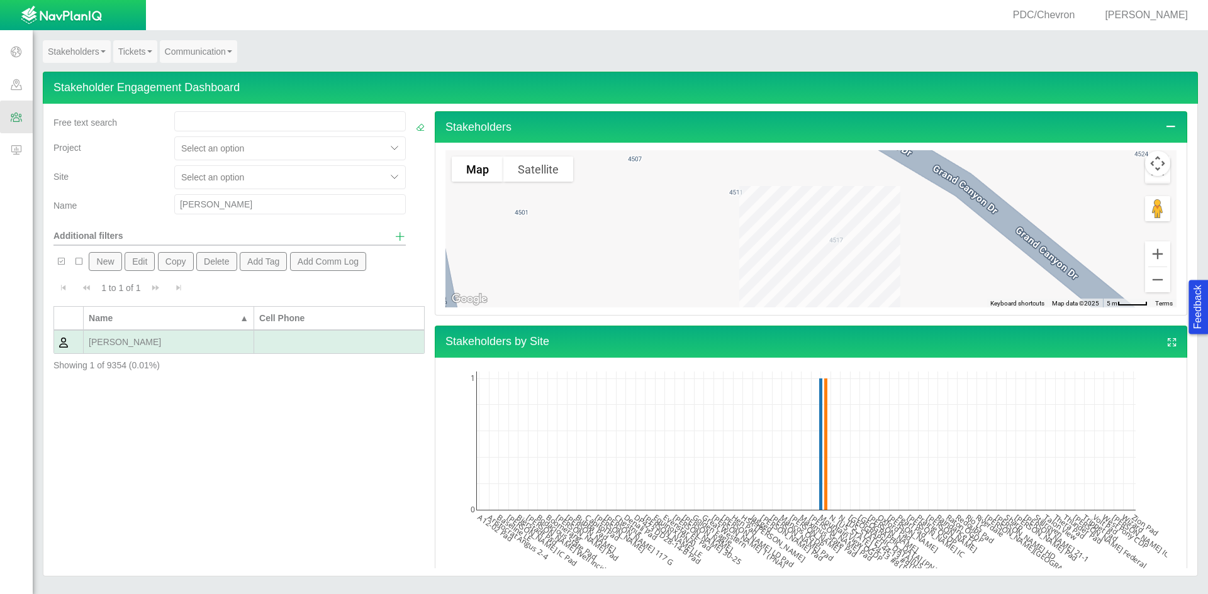
click at [181, 344] on div "[PERSON_NAME]" at bounding box center [169, 342] width 160 height 13
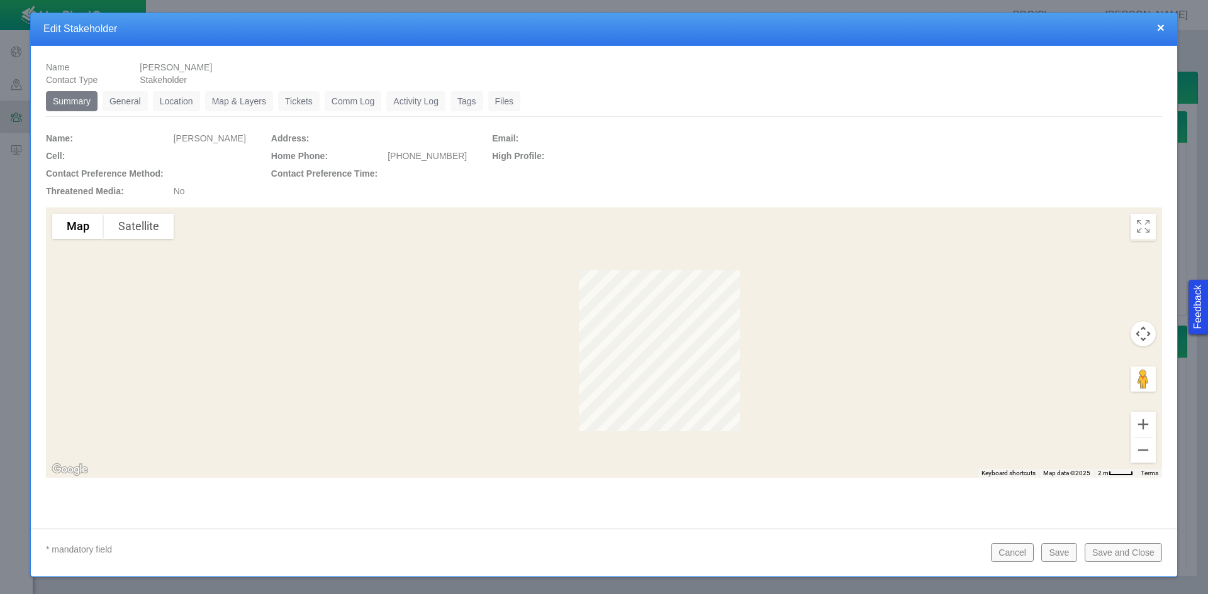
click at [284, 97] on link "Tickets" at bounding box center [299, 101] width 42 height 20
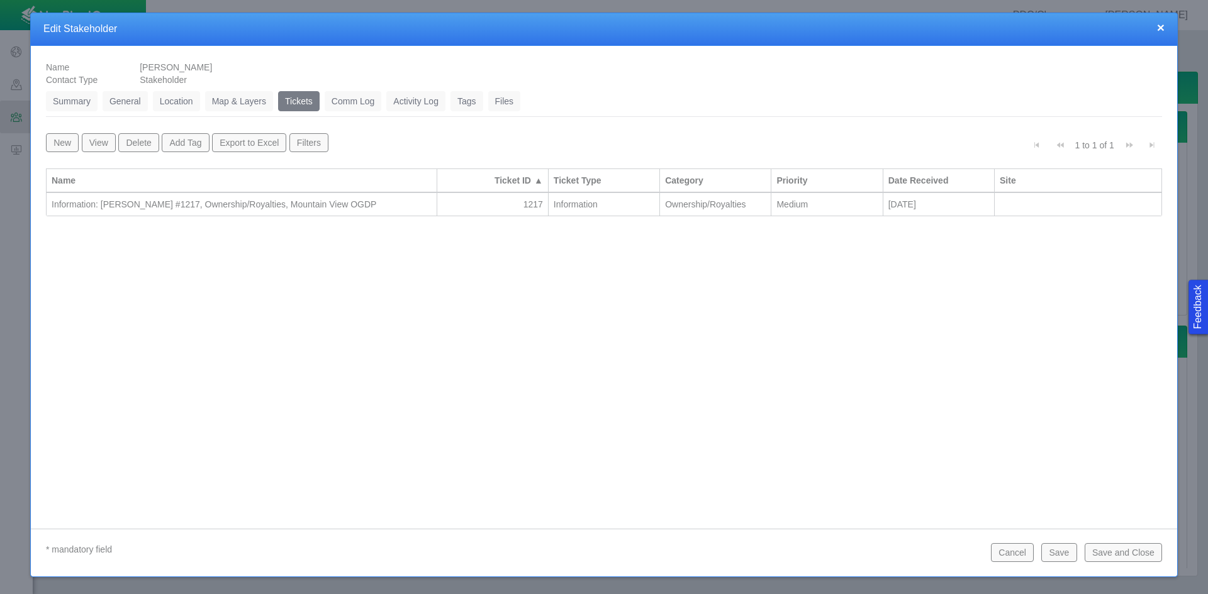
click at [308, 202] on div "Information: [PERSON_NAME] #1217, Ownership/Royalties, Mountain View OGDP" at bounding box center [242, 204] width 380 height 13
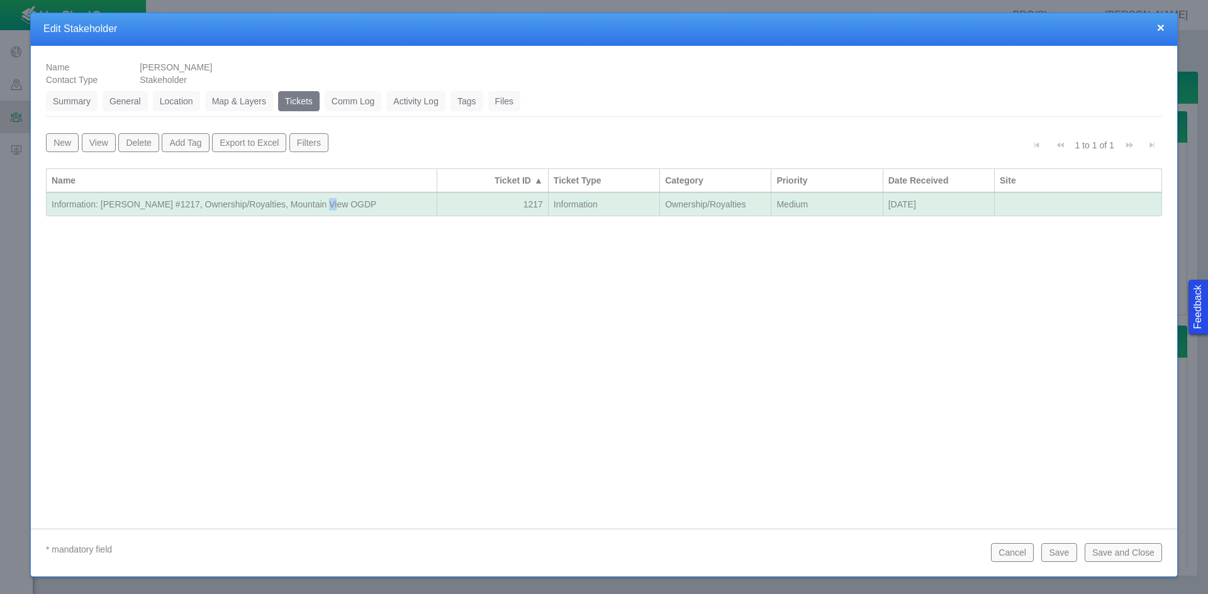
click at [308, 202] on div "Information: [PERSON_NAME] #1217, Ownership/Royalties, Mountain View OGDP" at bounding box center [242, 204] width 380 height 13
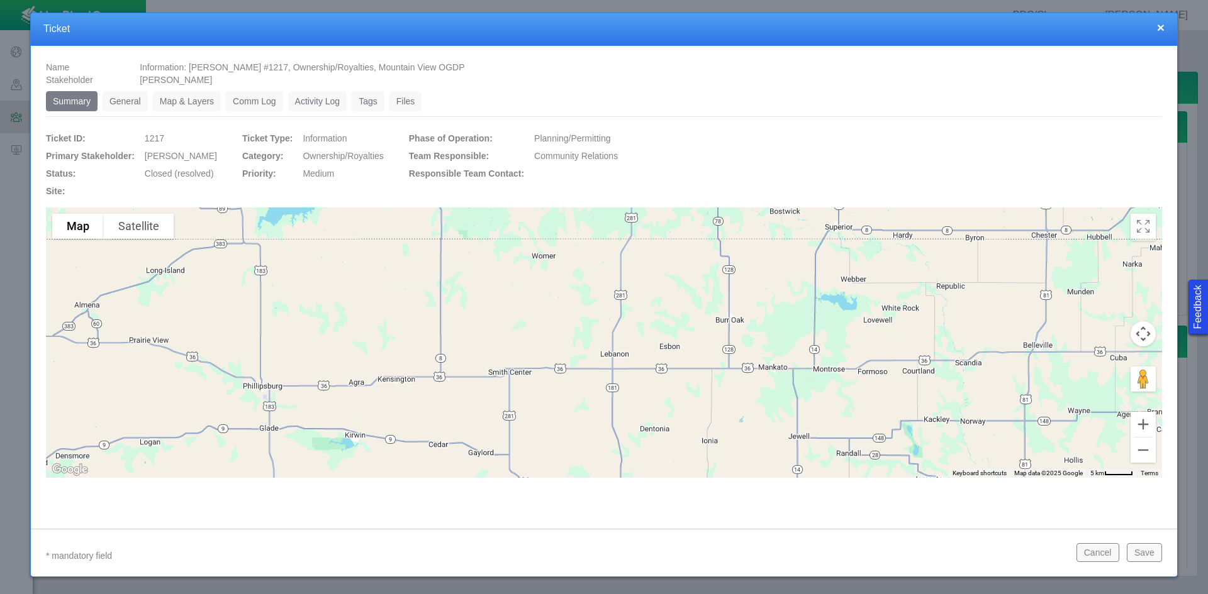
click at [127, 108] on link "General" at bounding box center [125, 101] width 45 height 20
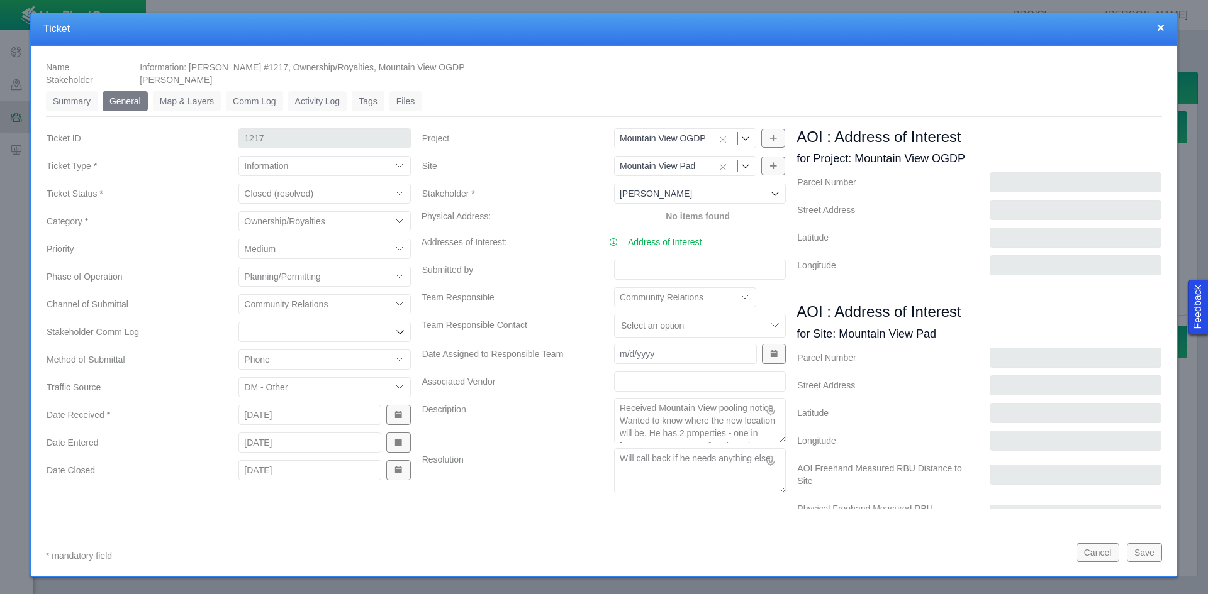
click at [854, 552] on button "Cancel" at bounding box center [1097, 552] width 43 height 19
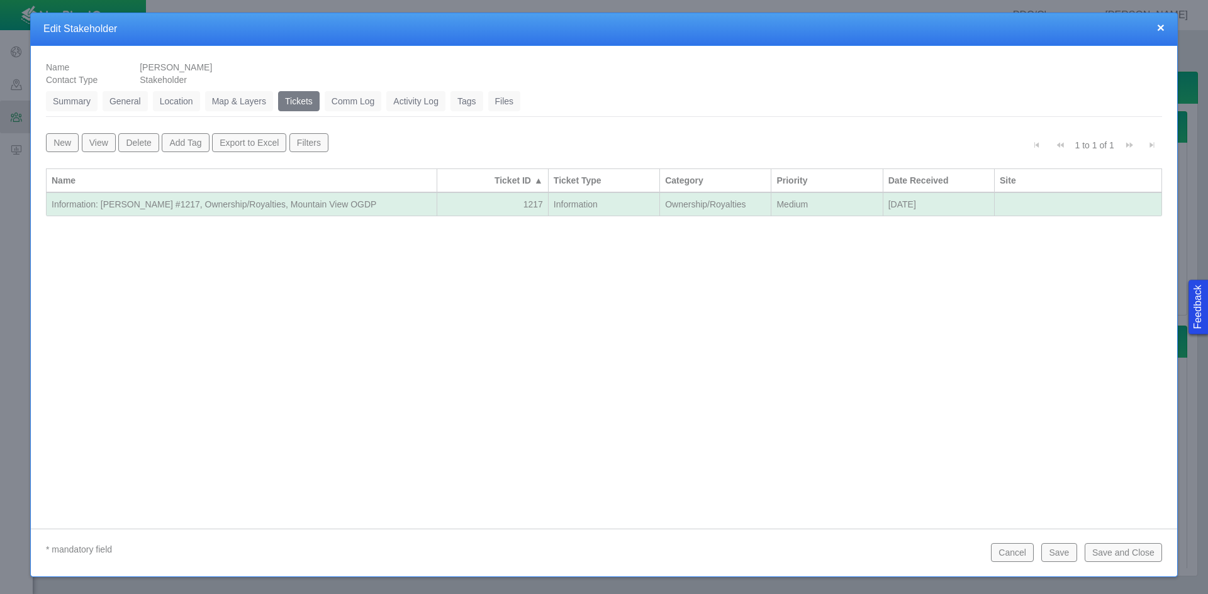
drag, startPoint x: 1022, startPoint y: 554, endPoint x: 1201, endPoint y: 496, distance: 188.4
click at [854, 553] on button "Cancel" at bounding box center [1012, 552] width 43 height 19
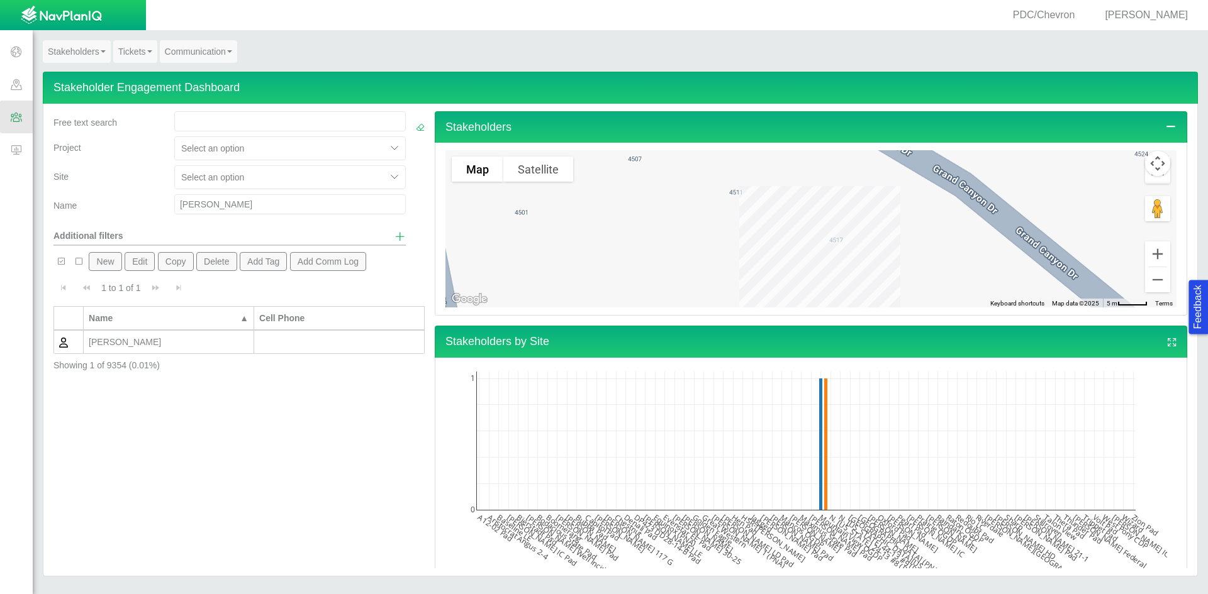
drag, startPoint x: 206, startPoint y: 204, endPoint x: 99, endPoint y: 196, distance: 107.9
click at [99, 196] on div "Name [PERSON_NAME]" at bounding box center [229, 206] width 362 height 25
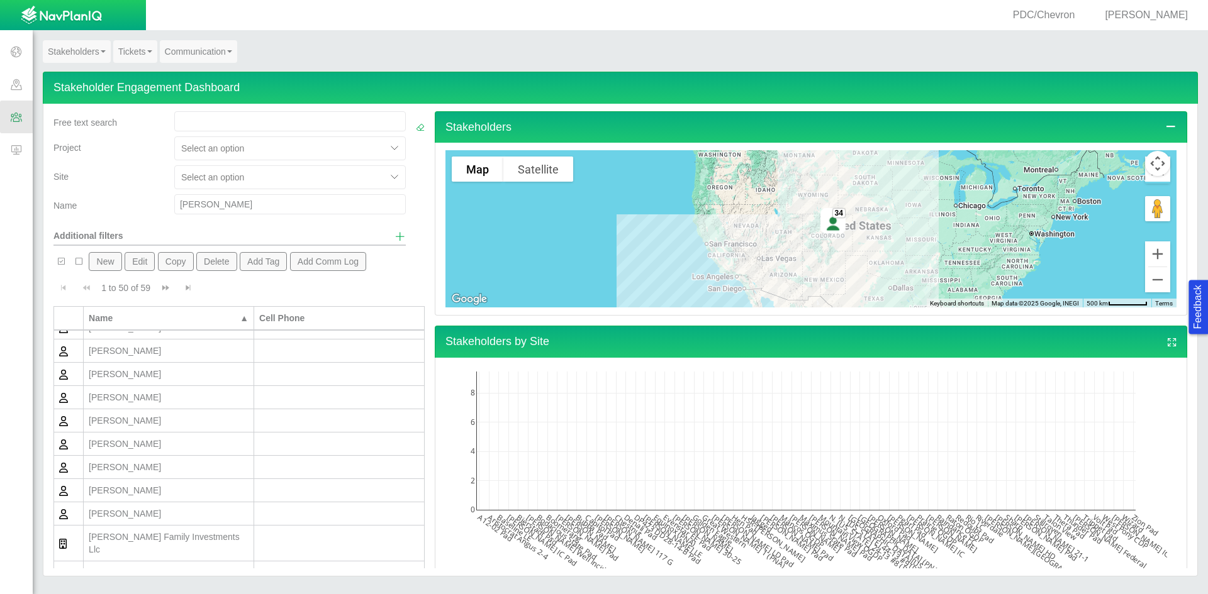
scroll to position [189, 0]
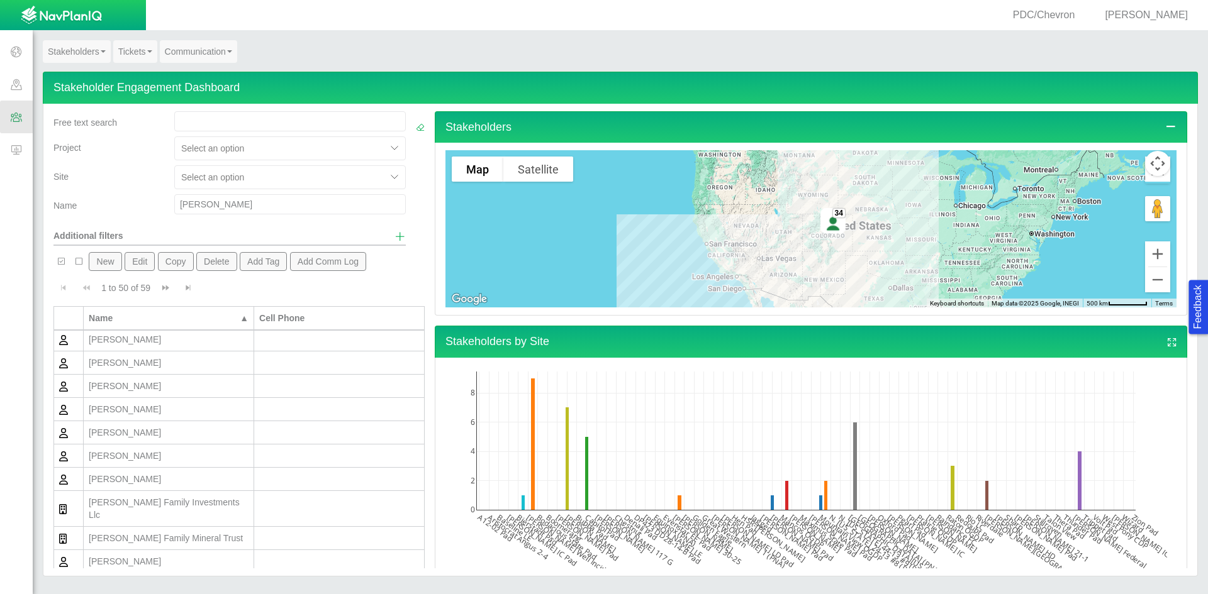
click at [132, 429] on div "[PERSON_NAME]" at bounding box center [169, 432] width 160 height 13
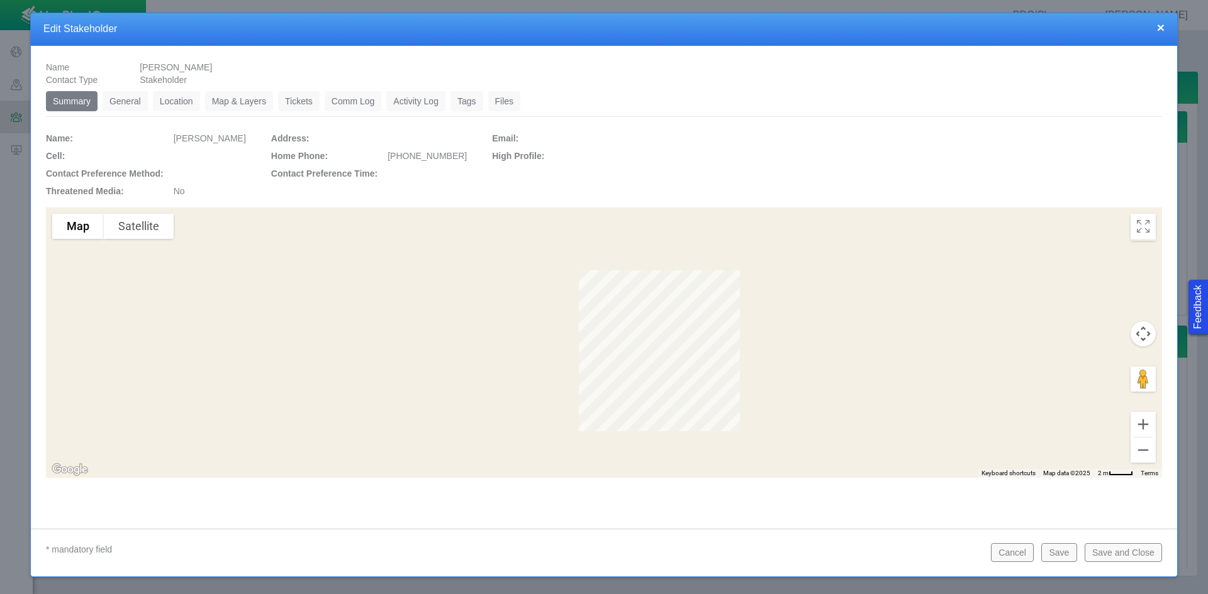
click at [118, 99] on link "General" at bounding box center [125, 101] width 45 height 20
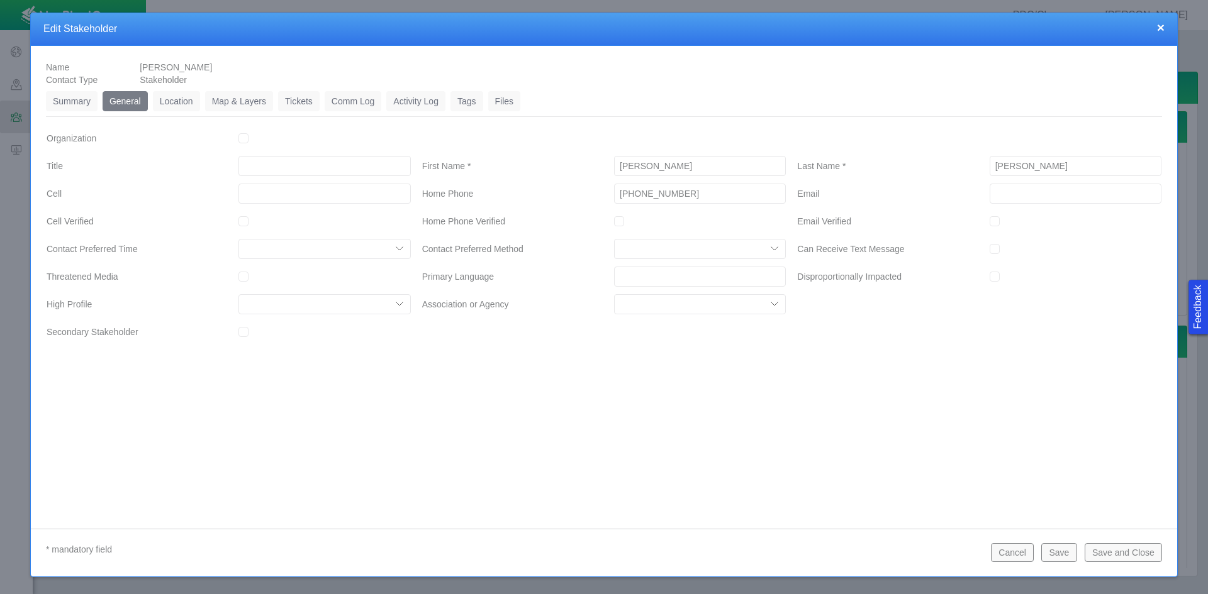
click at [297, 104] on link "Tickets" at bounding box center [299, 101] width 42 height 20
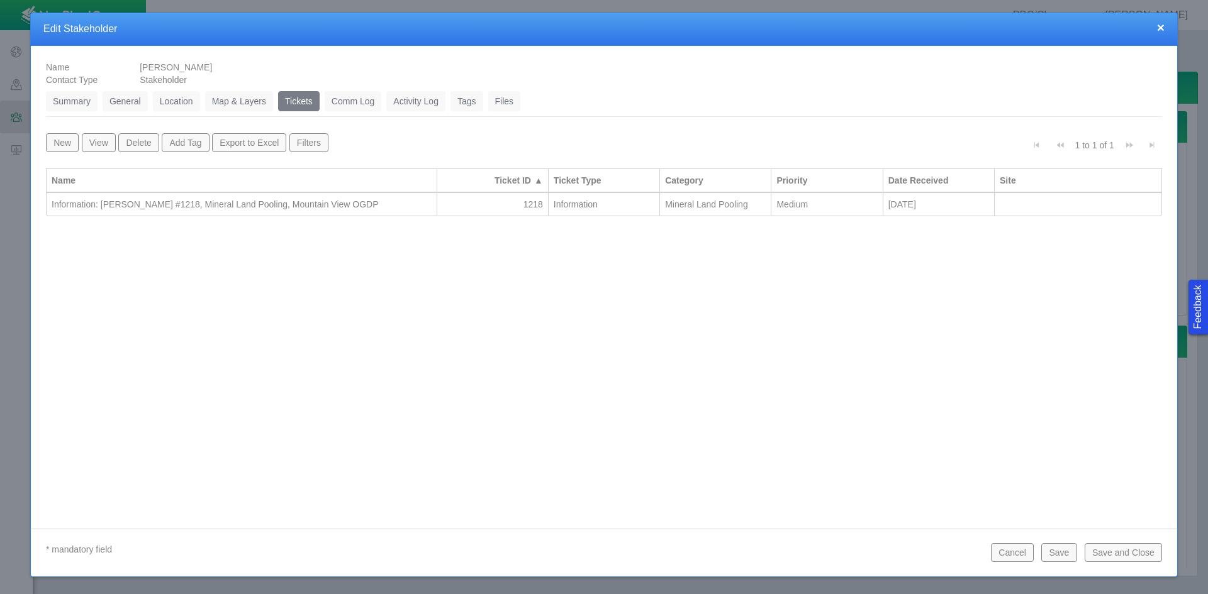
click at [274, 212] on td "Information: [PERSON_NAME] #1218, Mineral Land Pooling, Mountain View OGDP" at bounding box center [242, 204] width 391 height 23
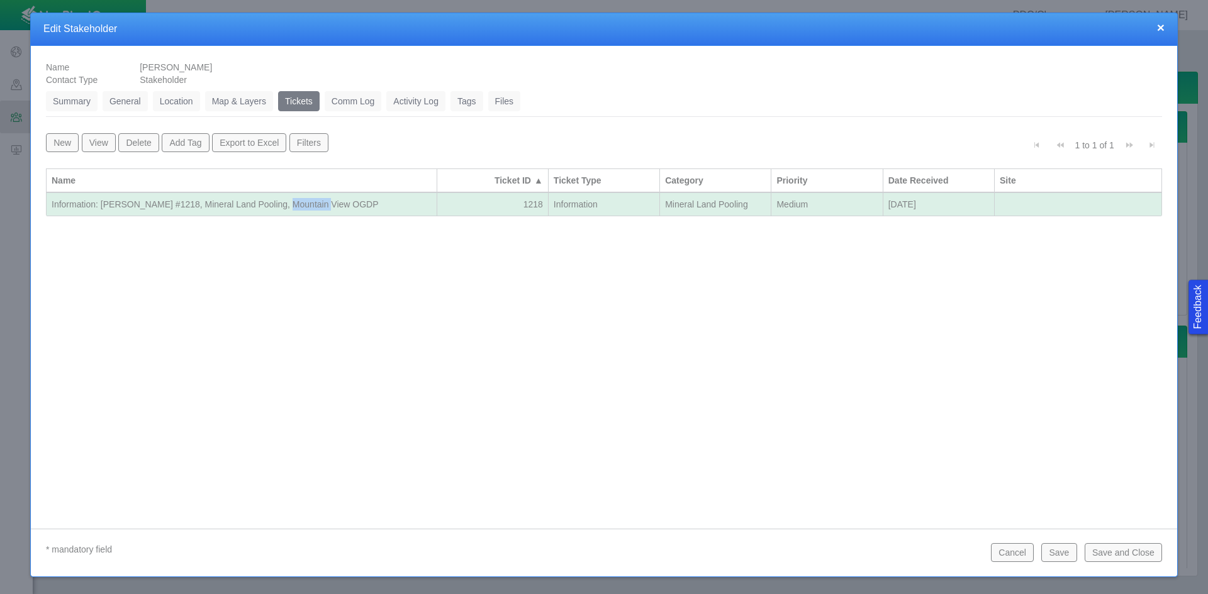
click at [274, 212] on td "Information: [PERSON_NAME] #1218, Mineral Land Pooling, Mountain View OGDP" at bounding box center [242, 204] width 391 height 23
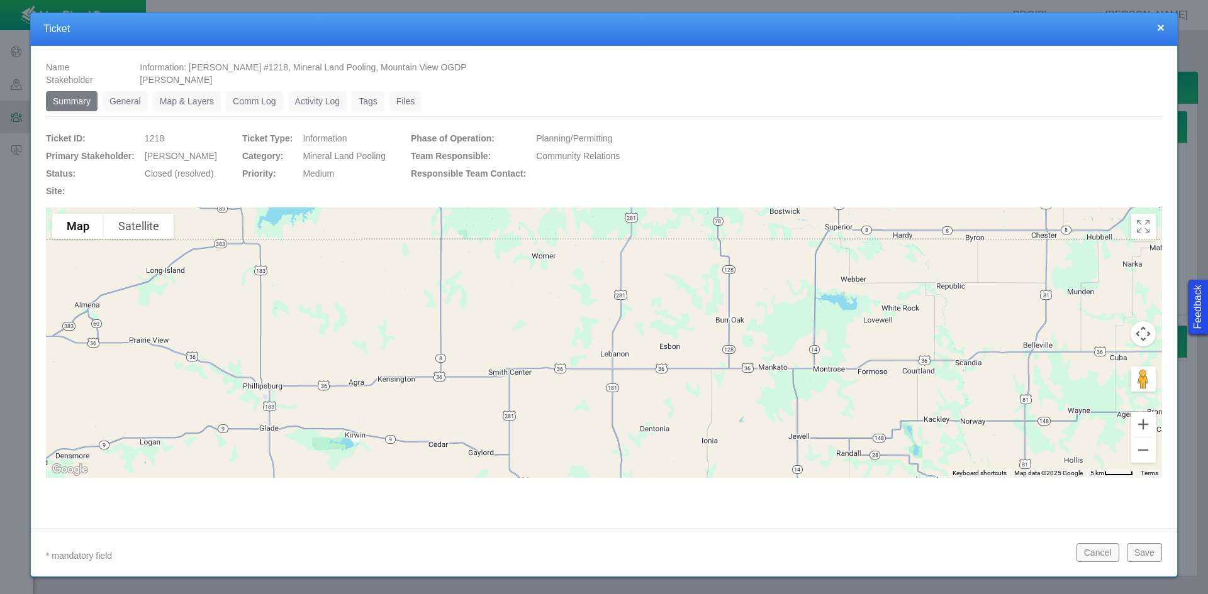
click at [123, 102] on link "General" at bounding box center [125, 101] width 45 height 20
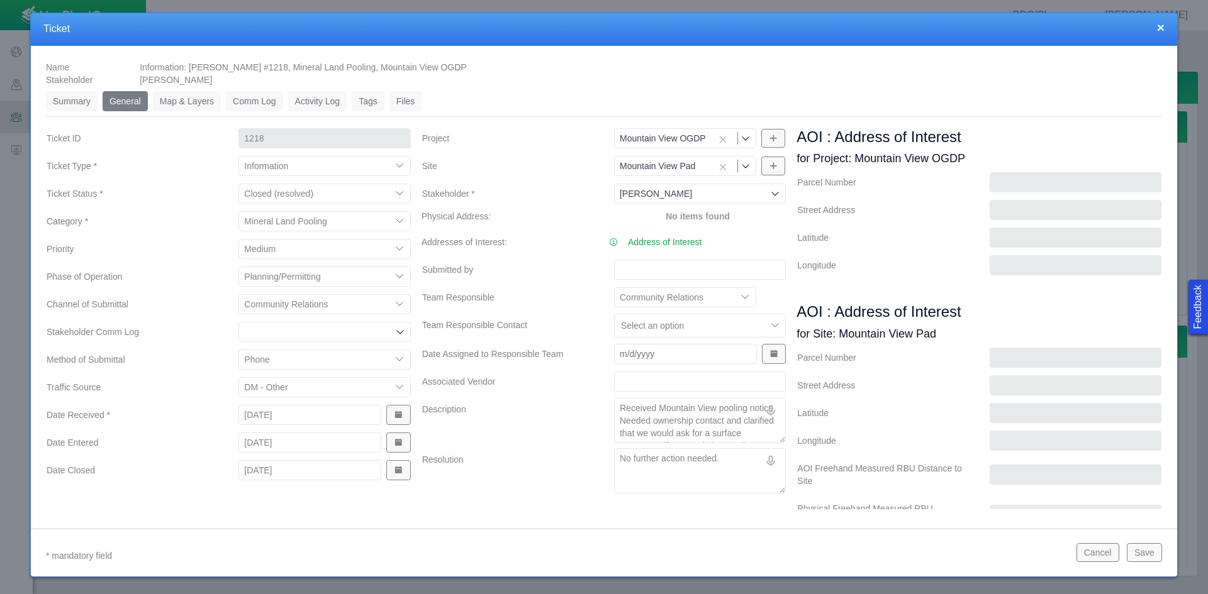
click at [854, 556] on button "Cancel" at bounding box center [1097, 552] width 43 height 19
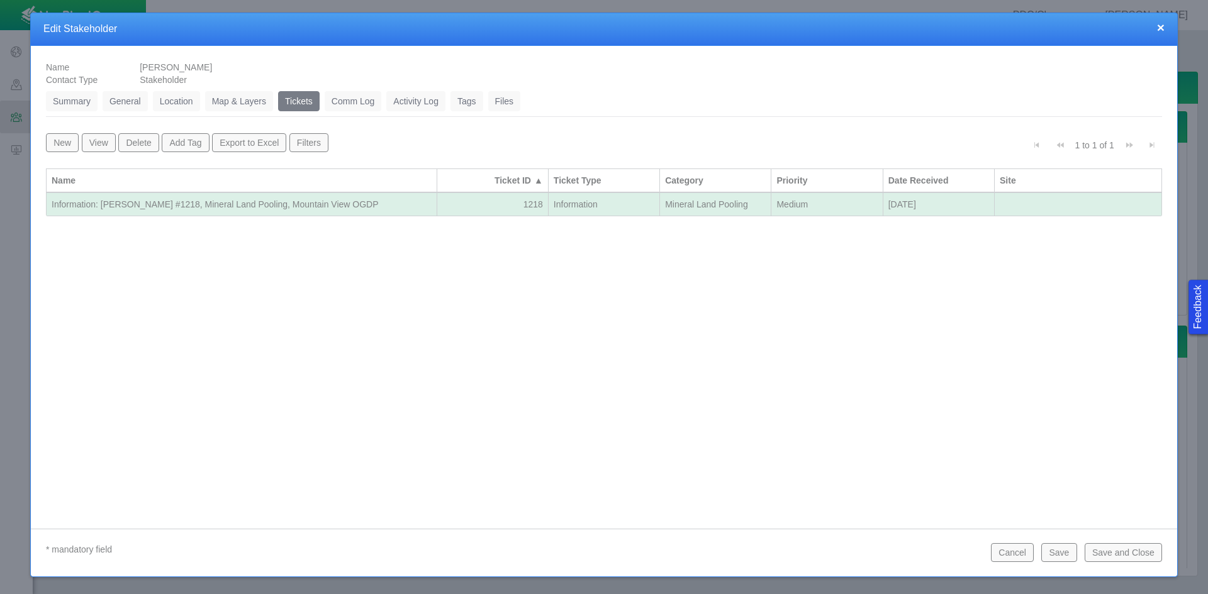
click at [854, 545] on button "Cancel" at bounding box center [1012, 552] width 43 height 19
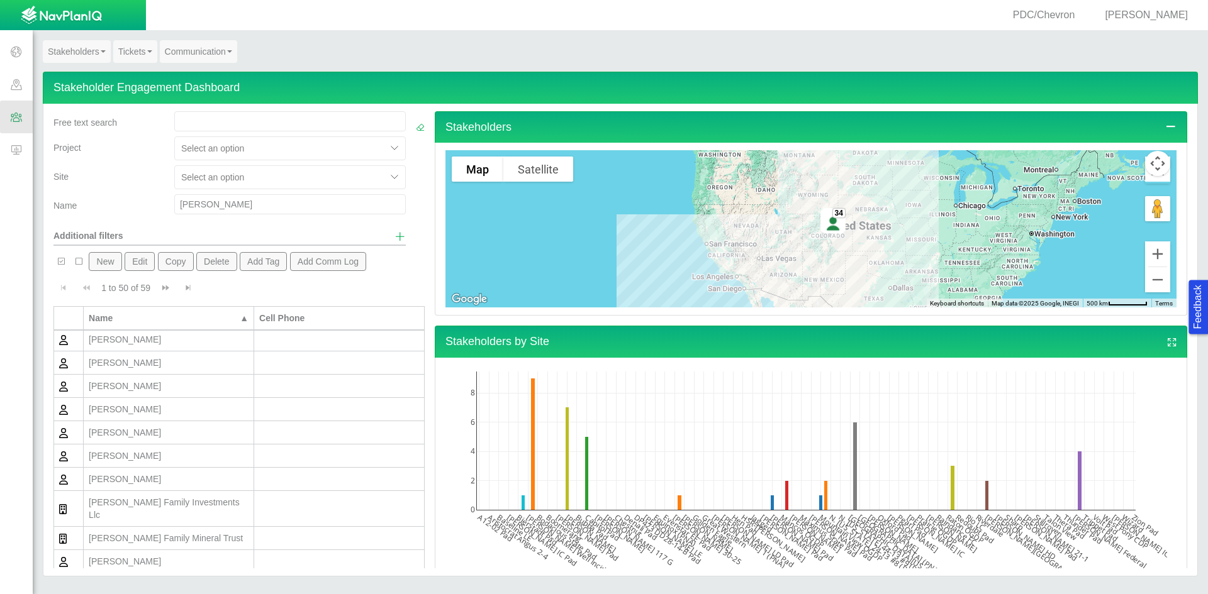
drag, startPoint x: 213, startPoint y: 199, endPoint x: 120, endPoint y: 199, distance: 93.1
click at [120, 199] on div "Name [PERSON_NAME]" at bounding box center [229, 206] width 362 height 25
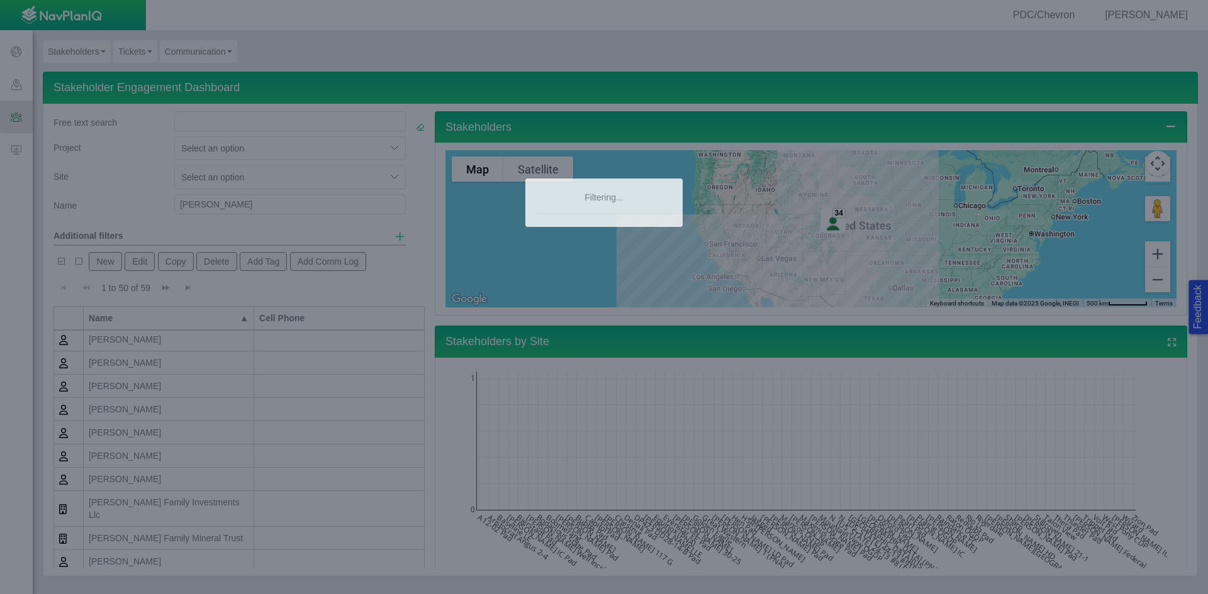
scroll to position [0, 0]
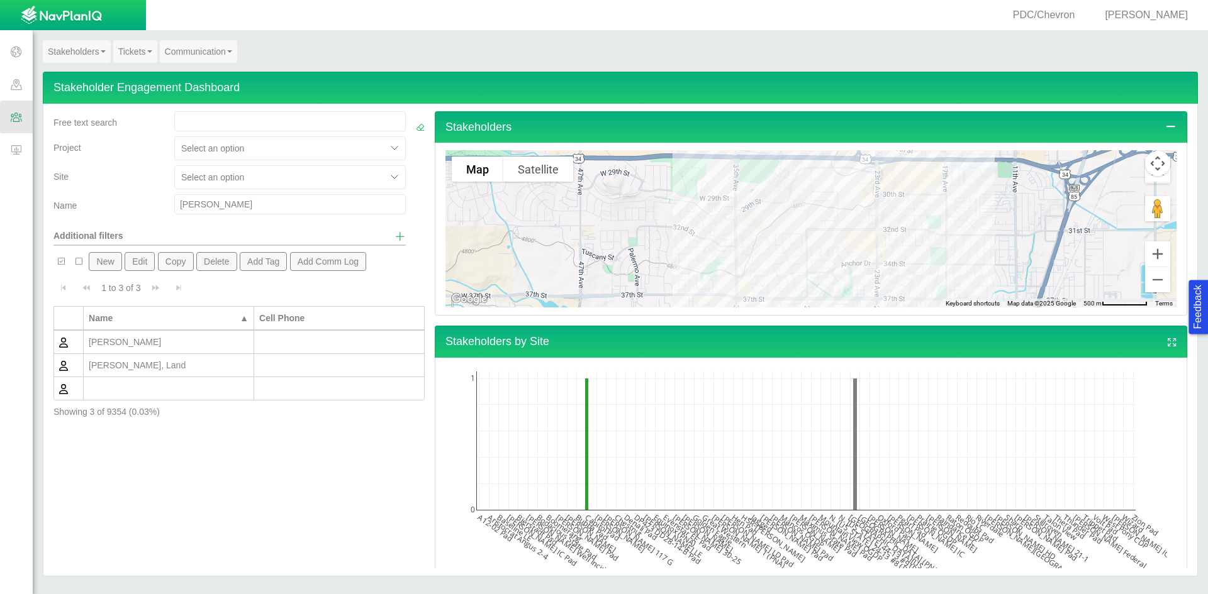
click at [152, 362] on div "[PERSON_NAME], Land" at bounding box center [169, 365] width 160 height 13
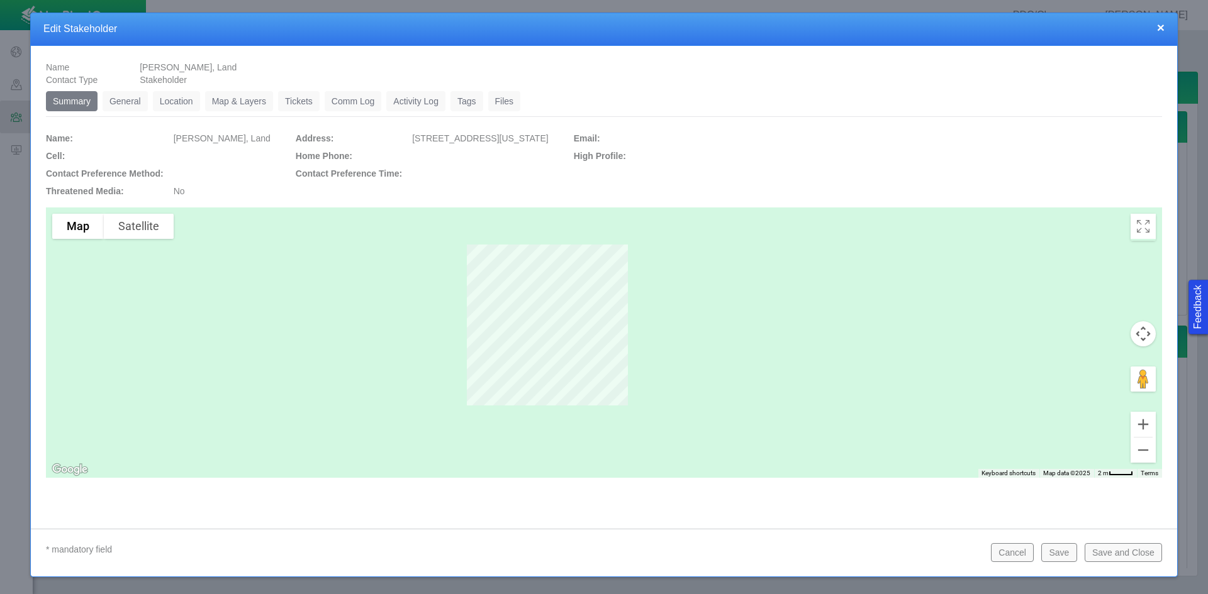
click at [119, 105] on link "General" at bounding box center [125, 101] width 45 height 20
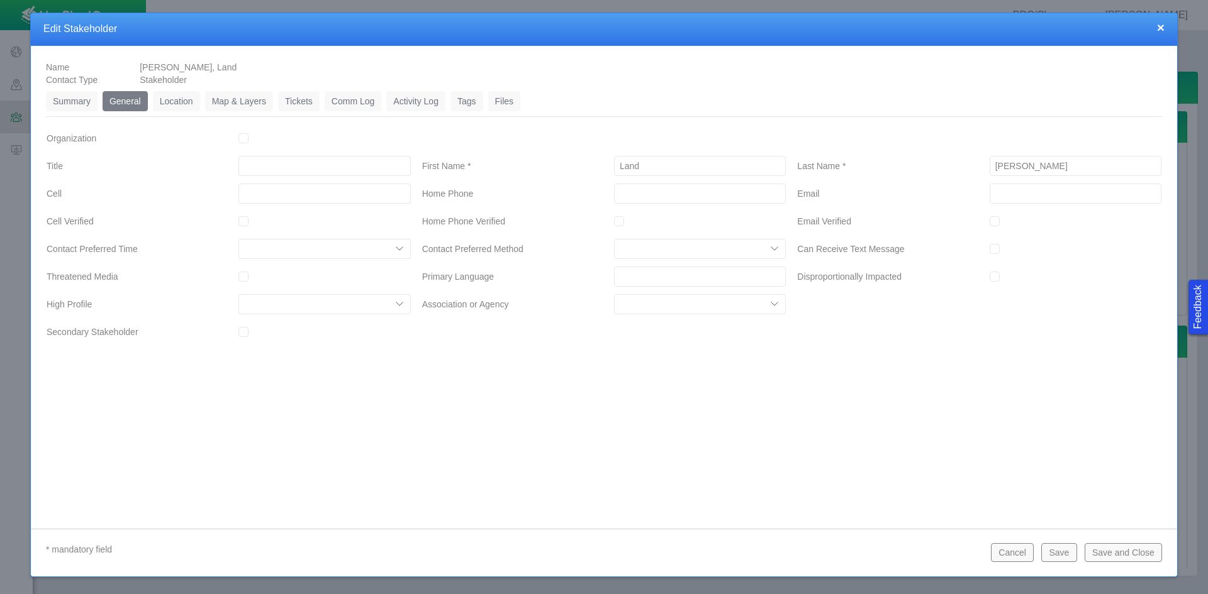
click at [296, 103] on link "Tickets" at bounding box center [299, 101] width 42 height 20
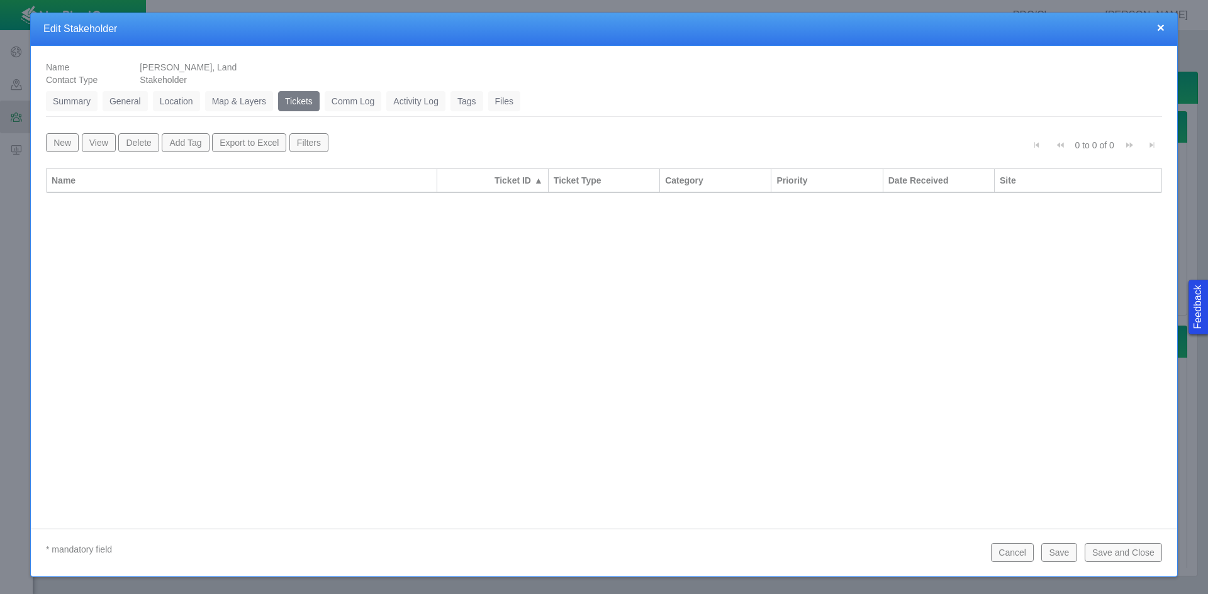
click at [145, 100] on link "General" at bounding box center [125, 101] width 45 height 20
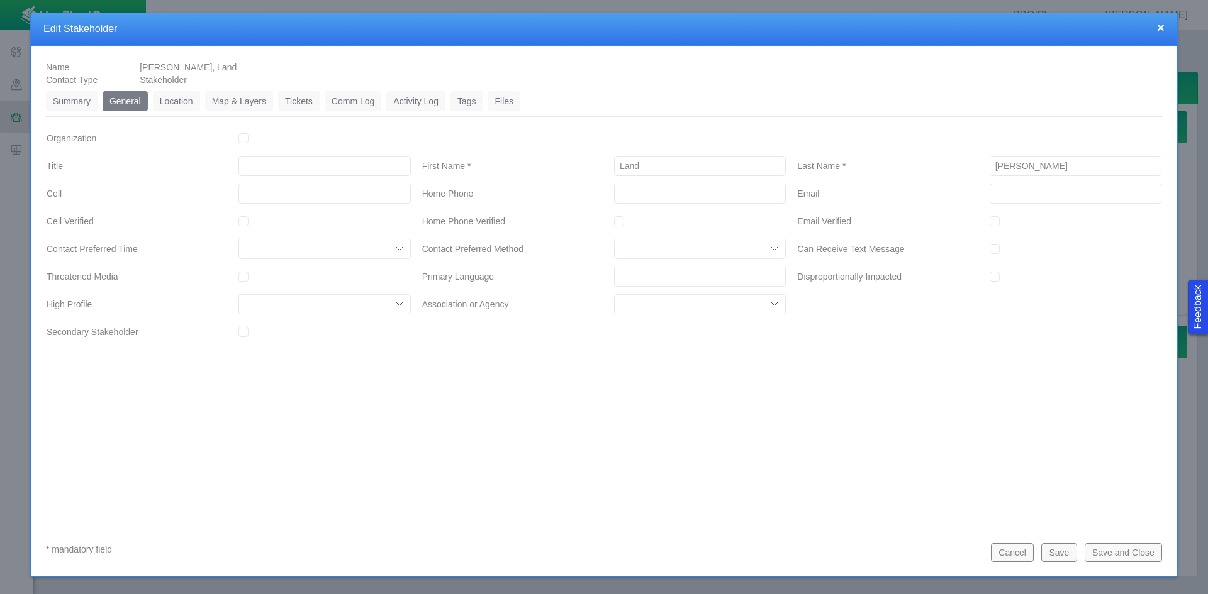
click at [854, 552] on button "Cancel" at bounding box center [1012, 552] width 43 height 19
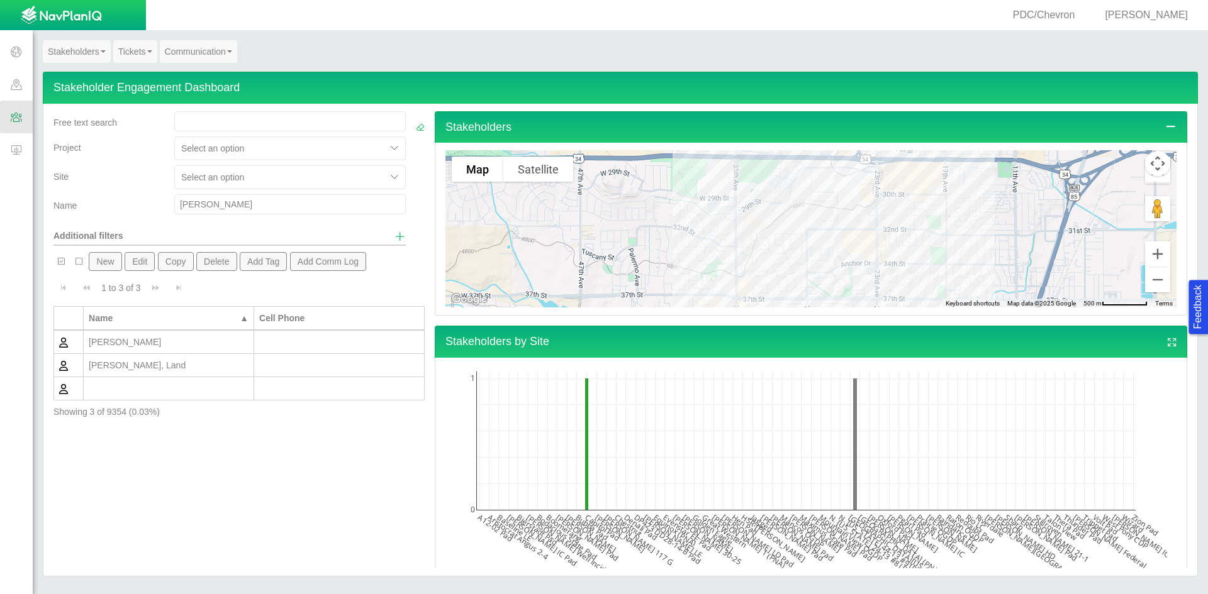
click at [204, 338] on div "[PERSON_NAME]" at bounding box center [169, 342] width 160 height 13
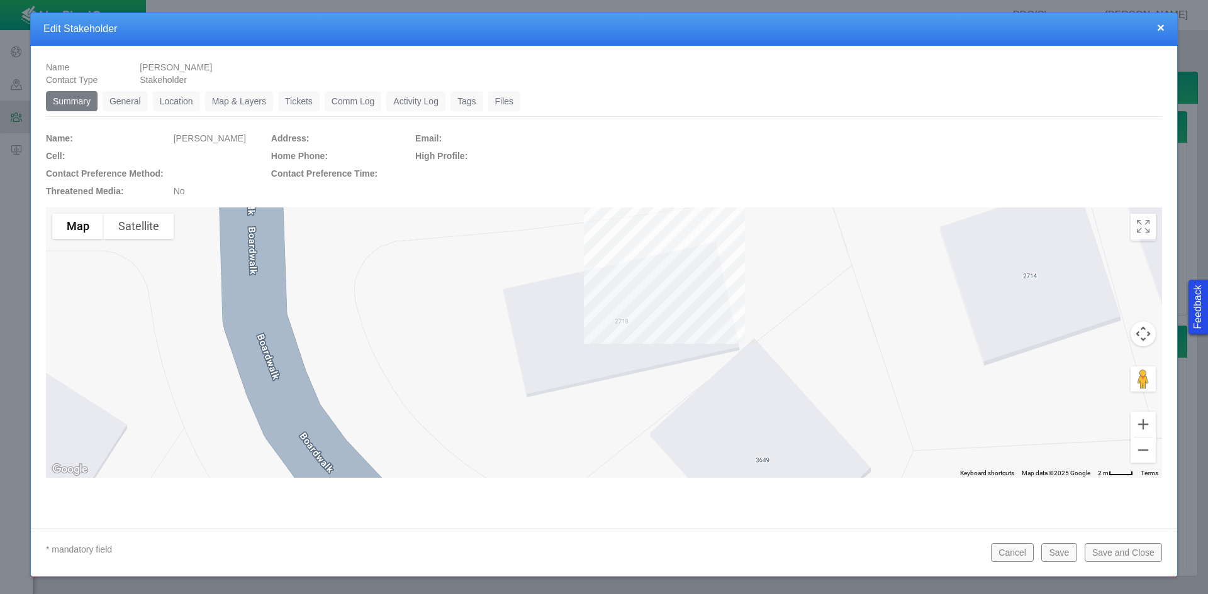
click at [118, 99] on link "General" at bounding box center [125, 101] width 45 height 20
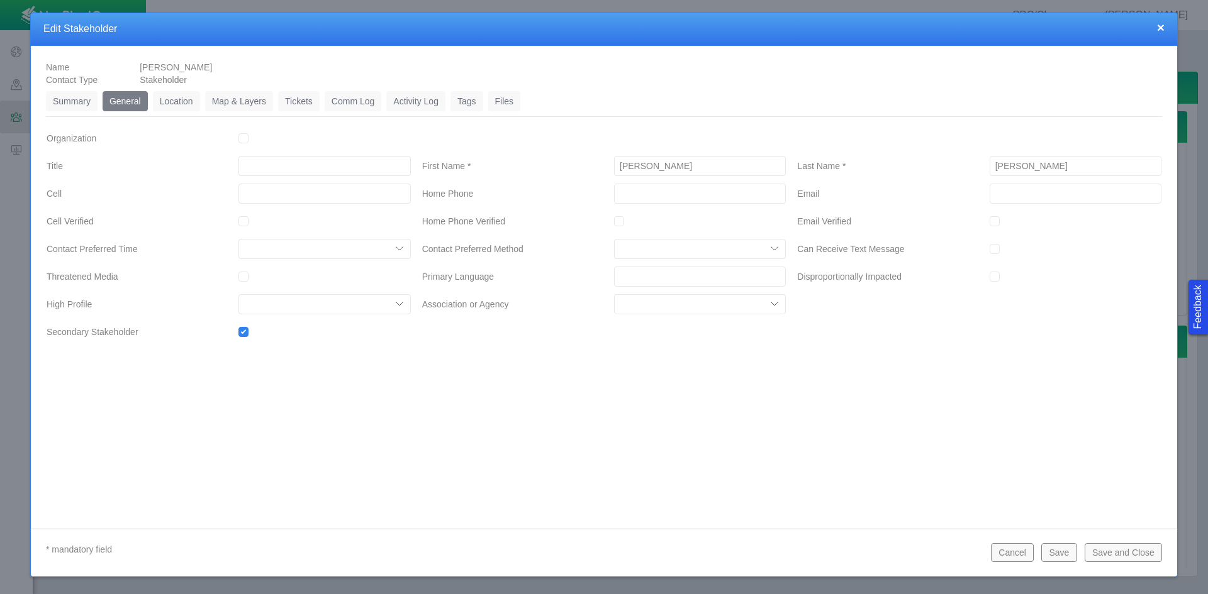
click at [297, 104] on link "Tickets" at bounding box center [299, 101] width 42 height 20
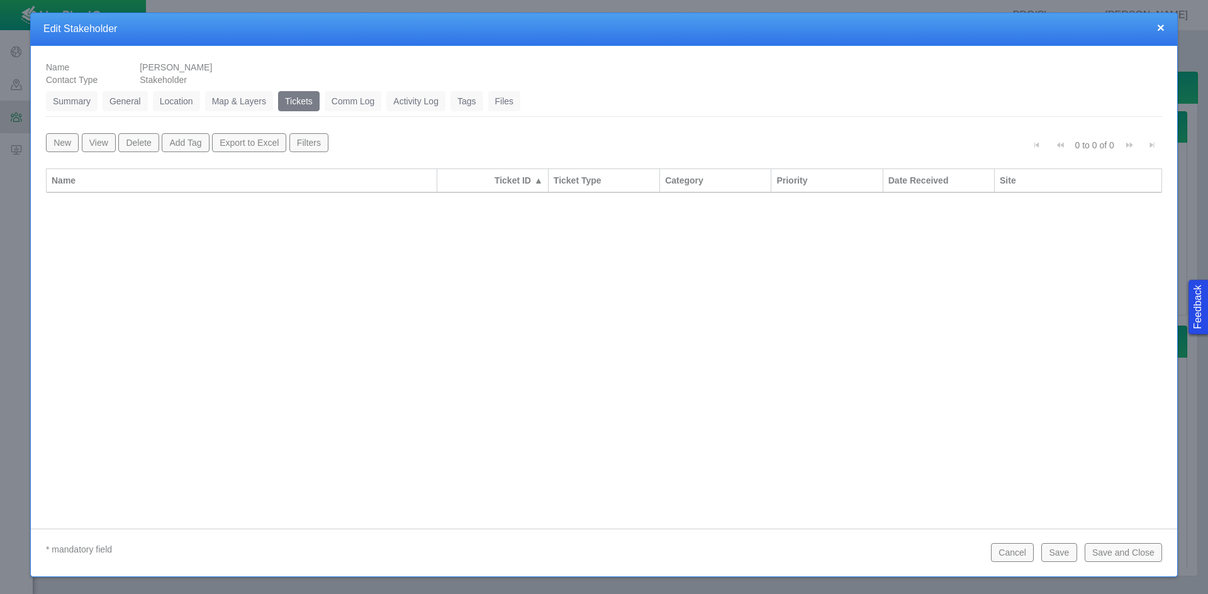
click at [854, 553] on button "Cancel" at bounding box center [1012, 552] width 43 height 19
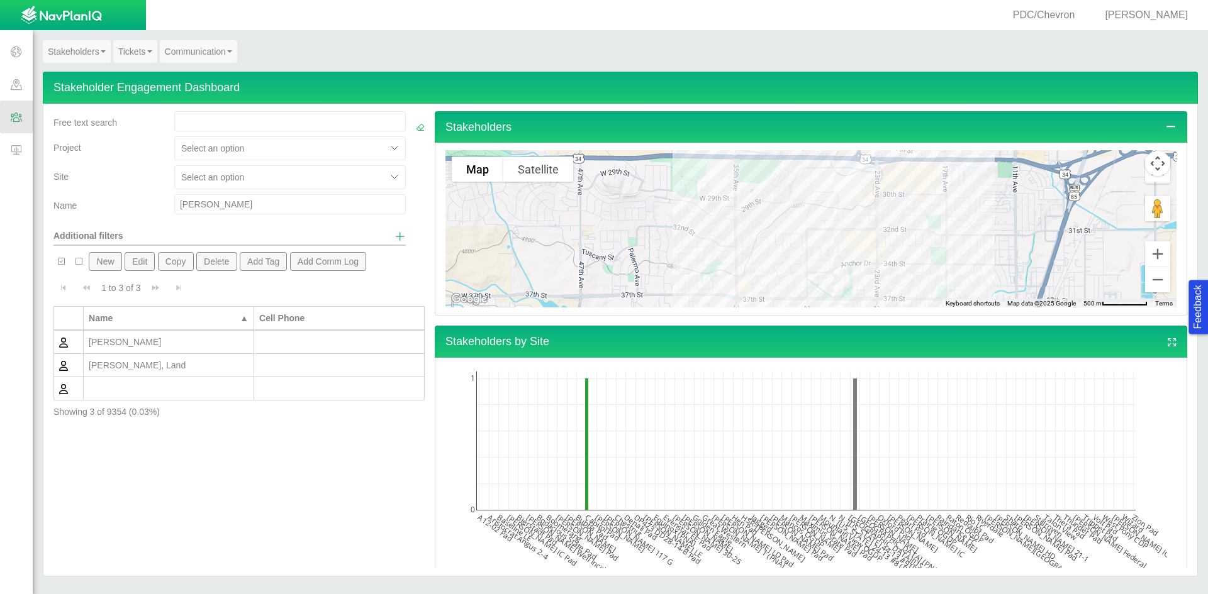
drag, startPoint x: 240, startPoint y: 200, endPoint x: 136, endPoint y: 191, distance: 104.2
click at [136, 191] on div "Free text search Project Select an option Site Select an option Name [PERSON_NA…" at bounding box center [229, 177] width 352 height 133
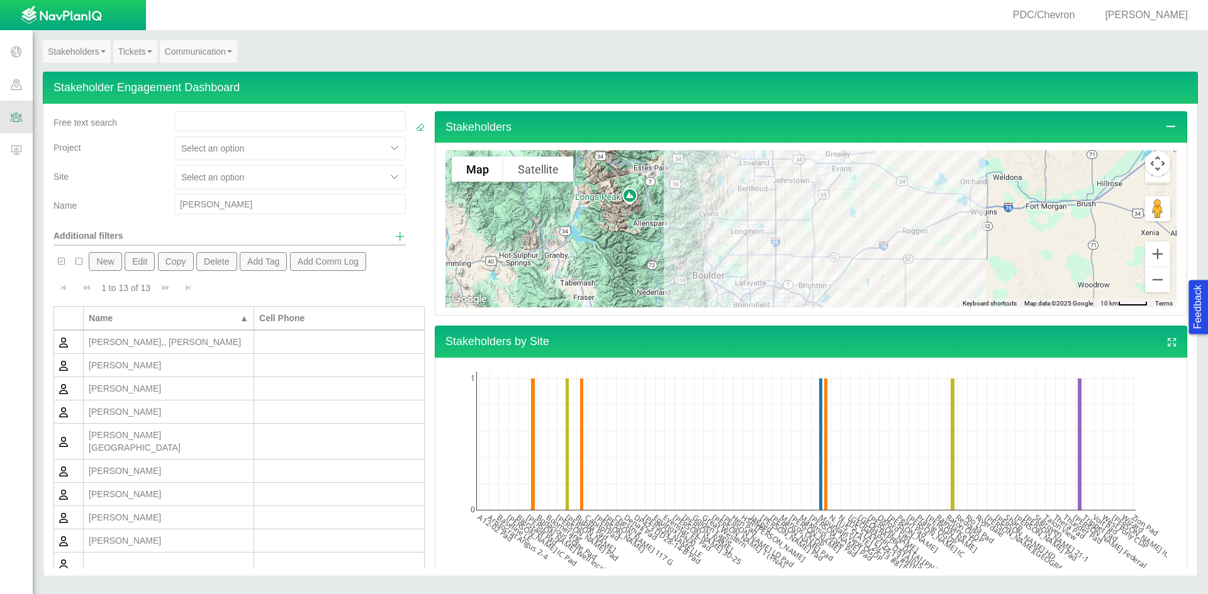
click at [175, 465] on div "[PERSON_NAME]" at bounding box center [169, 471] width 160 height 13
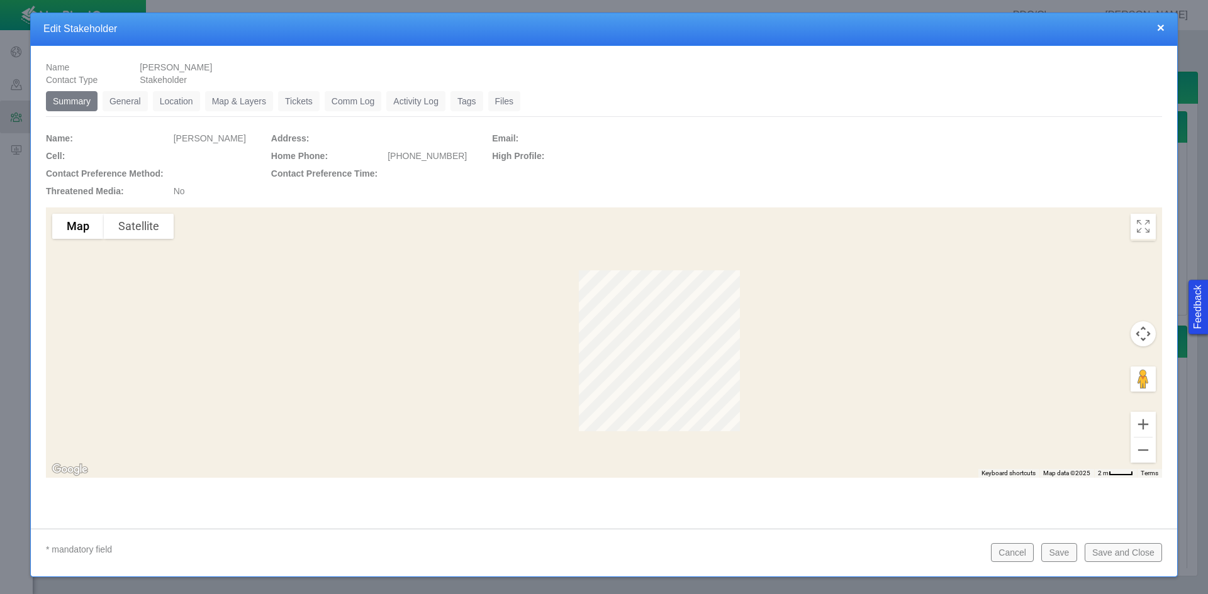
click at [131, 113] on ul "Summary 0 General 0 Location 0 Map & Layers 0 Tickets 0 Comm Log 0 Activity Log…" at bounding box center [604, 104] width 1116 height 26
click at [131, 103] on link "General" at bounding box center [125, 101] width 45 height 20
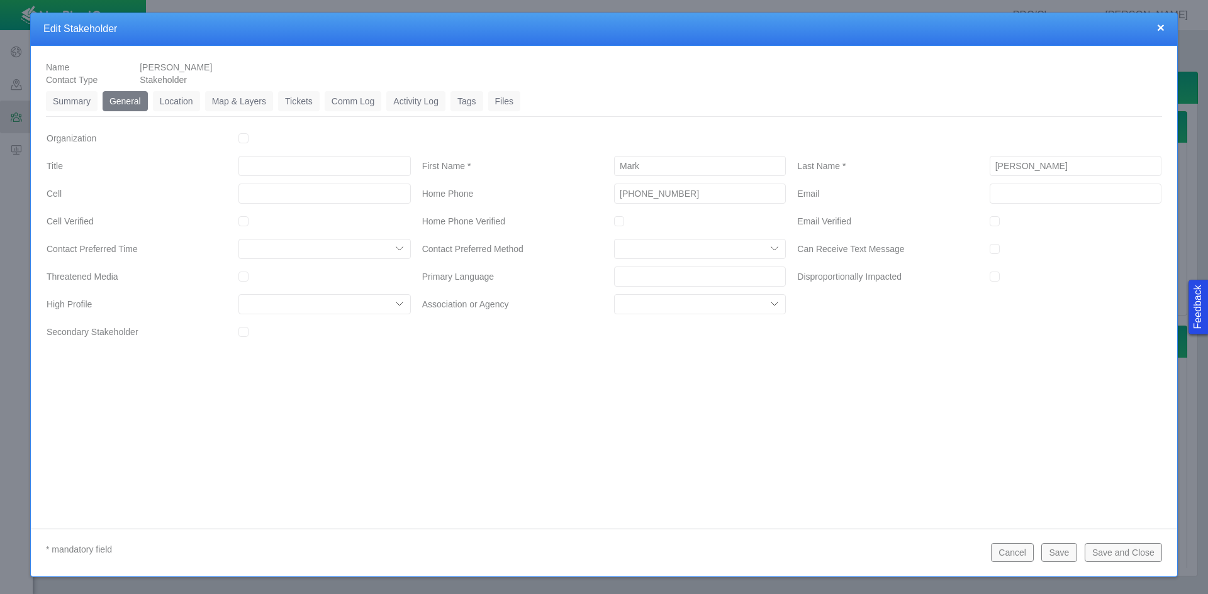
click at [311, 106] on link "Tickets" at bounding box center [299, 101] width 42 height 20
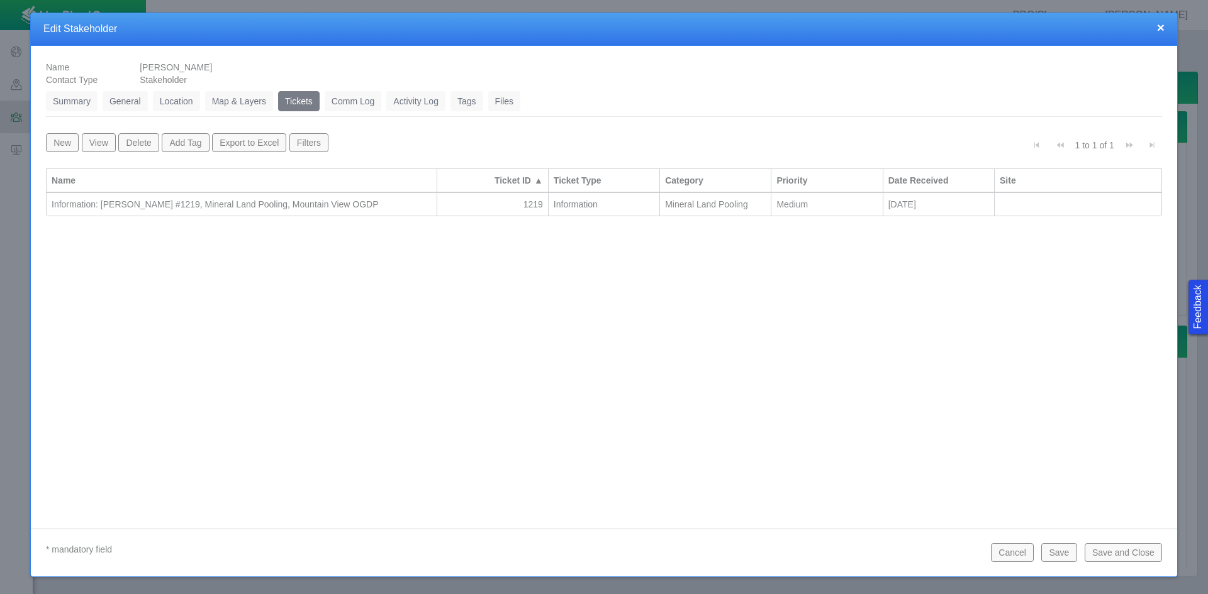
click at [334, 208] on div "Information: [PERSON_NAME] #1219, Mineral Land Pooling, Mountain View OGDP" at bounding box center [242, 204] width 380 height 13
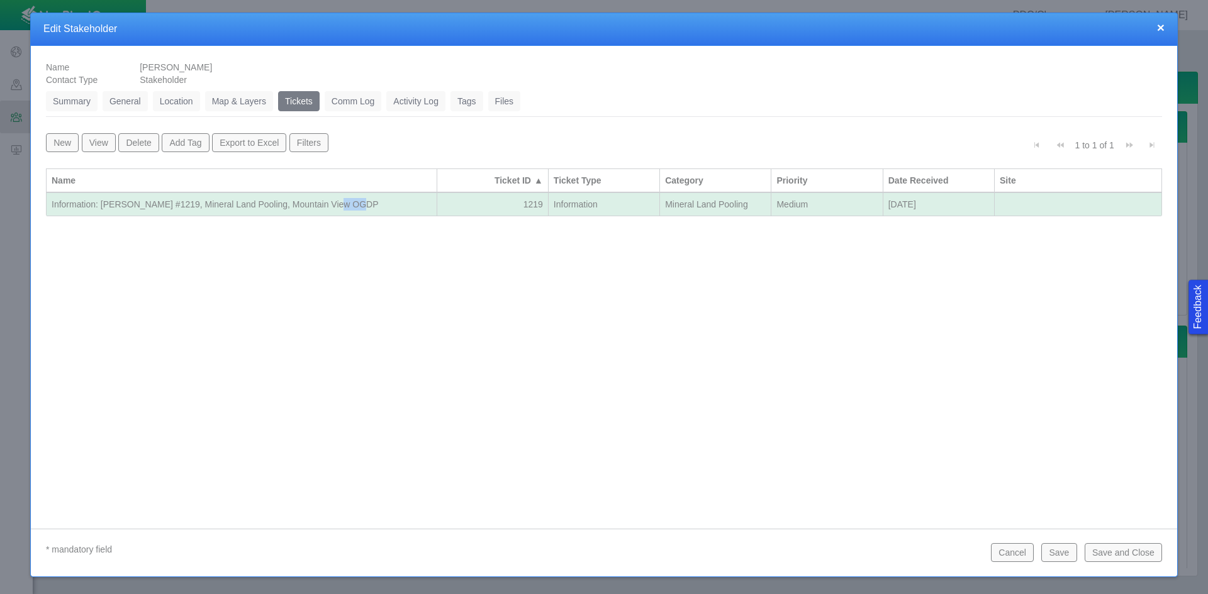
click at [334, 208] on div "Information: [PERSON_NAME] #1219, Mineral Land Pooling, Mountain View OGDP" at bounding box center [242, 204] width 380 height 13
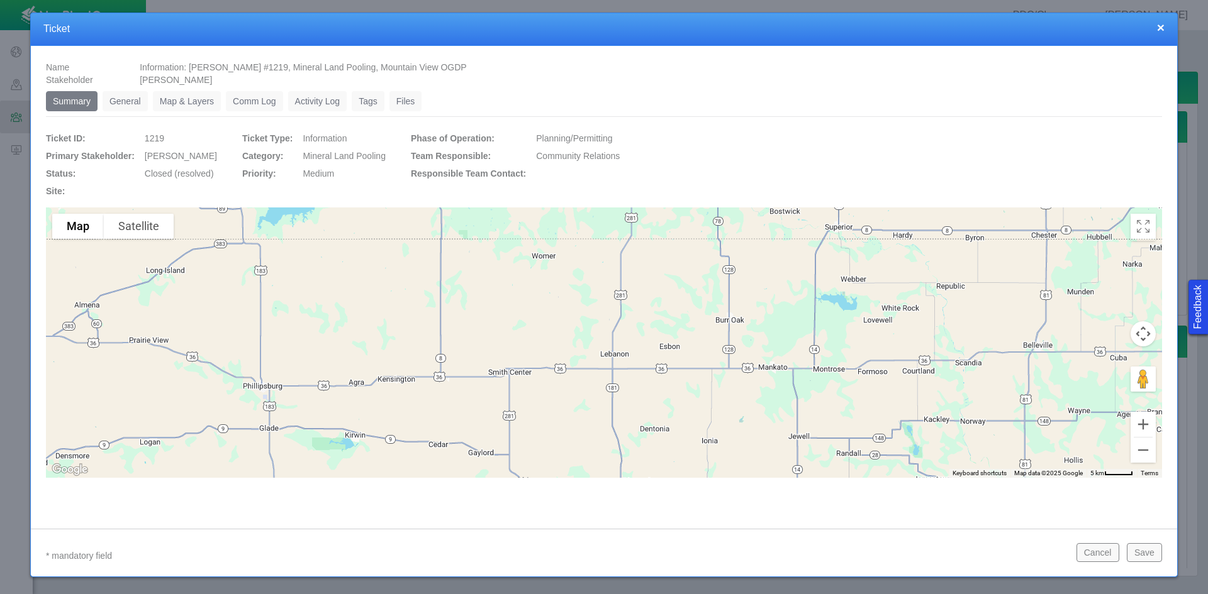
click at [123, 96] on link "General" at bounding box center [125, 101] width 45 height 20
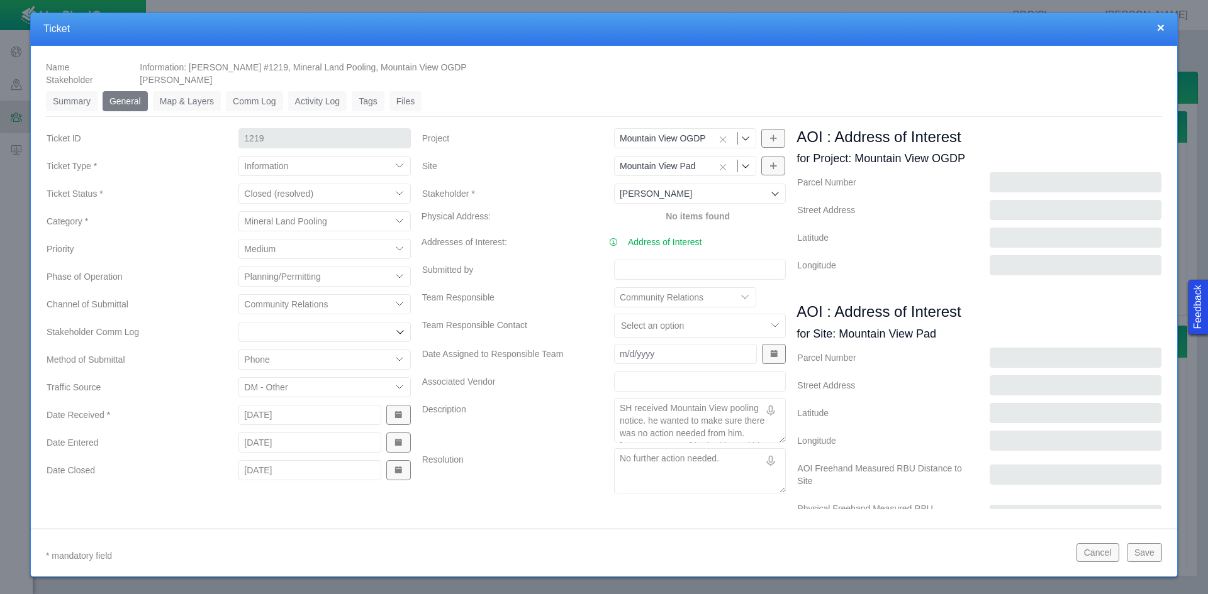
click at [854, 558] on button "Cancel" at bounding box center [1097, 552] width 43 height 19
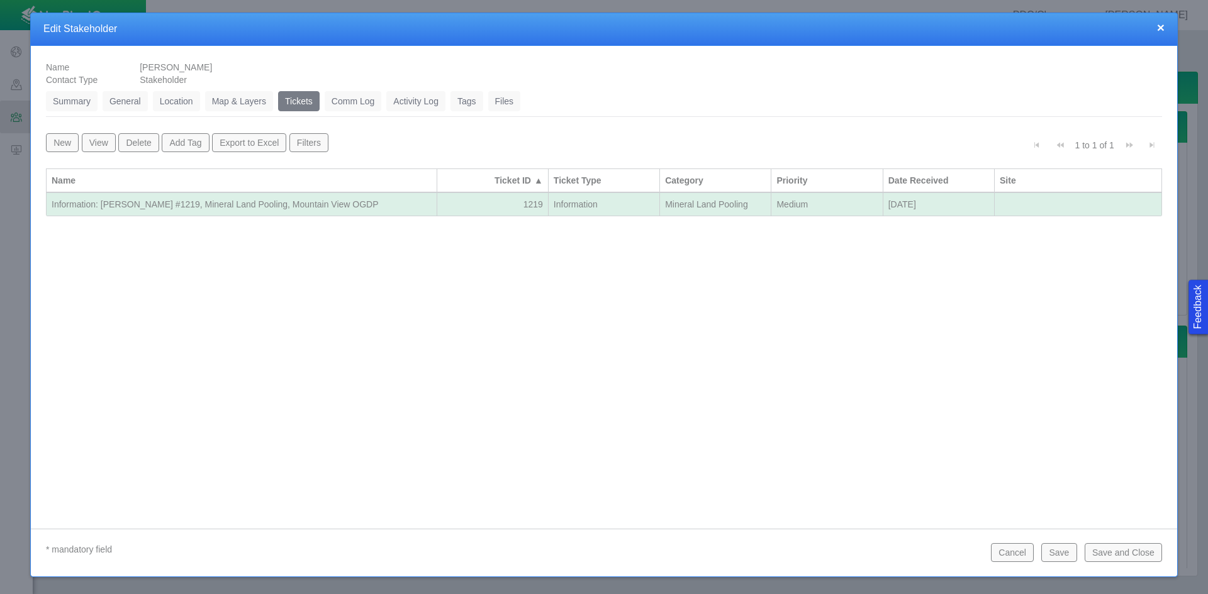
click at [854, 555] on button "Cancel" at bounding box center [1012, 552] width 43 height 19
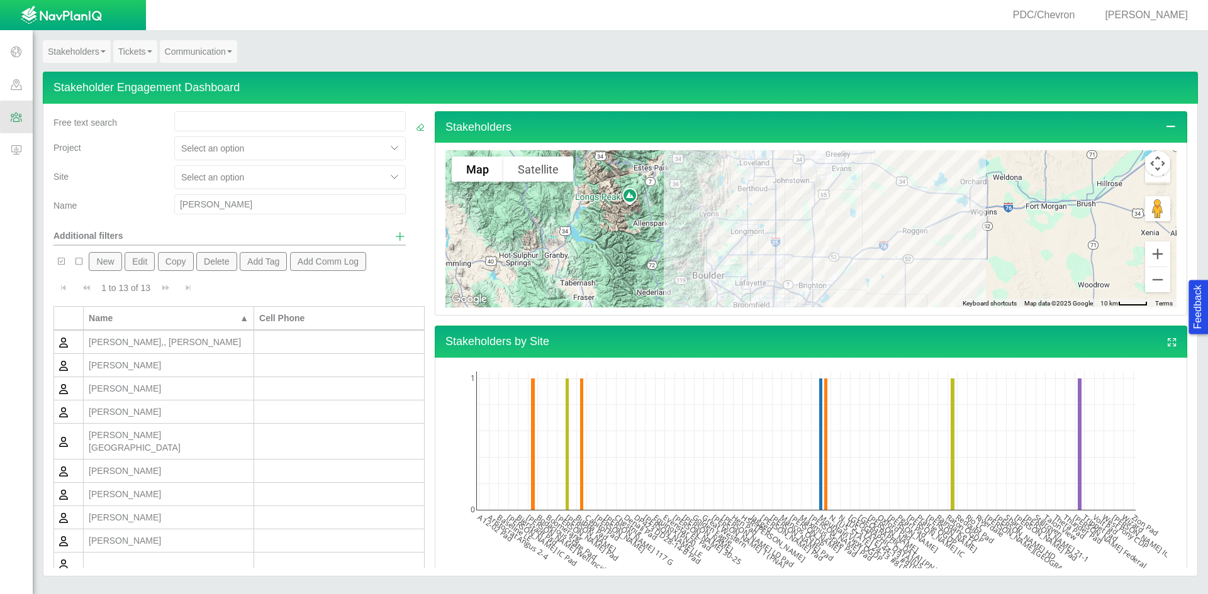
drag, startPoint x: 179, startPoint y: 203, endPoint x: 116, endPoint y: 194, distance: 63.4
click at [116, 194] on div "Name [PERSON_NAME]" at bounding box center [229, 206] width 362 height 25
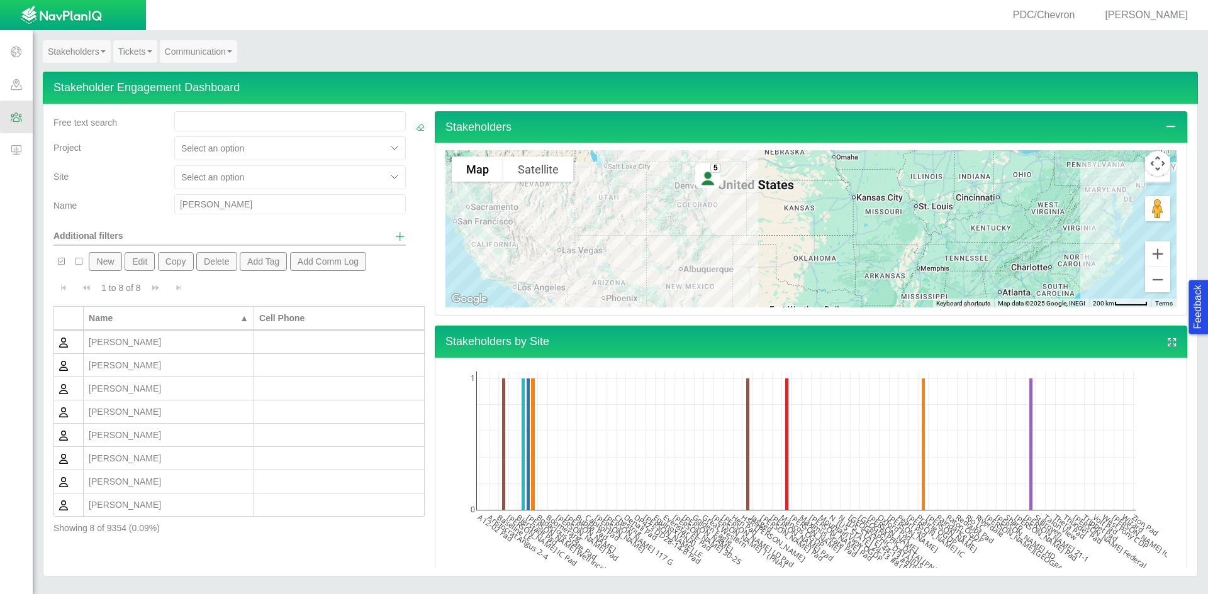
drag, startPoint x: 177, startPoint y: 205, endPoint x: 151, endPoint y: 205, distance: 26.4
click at [151, 205] on div "Name [PERSON_NAME]" at bounding box center [229, 206] width 362 height 25
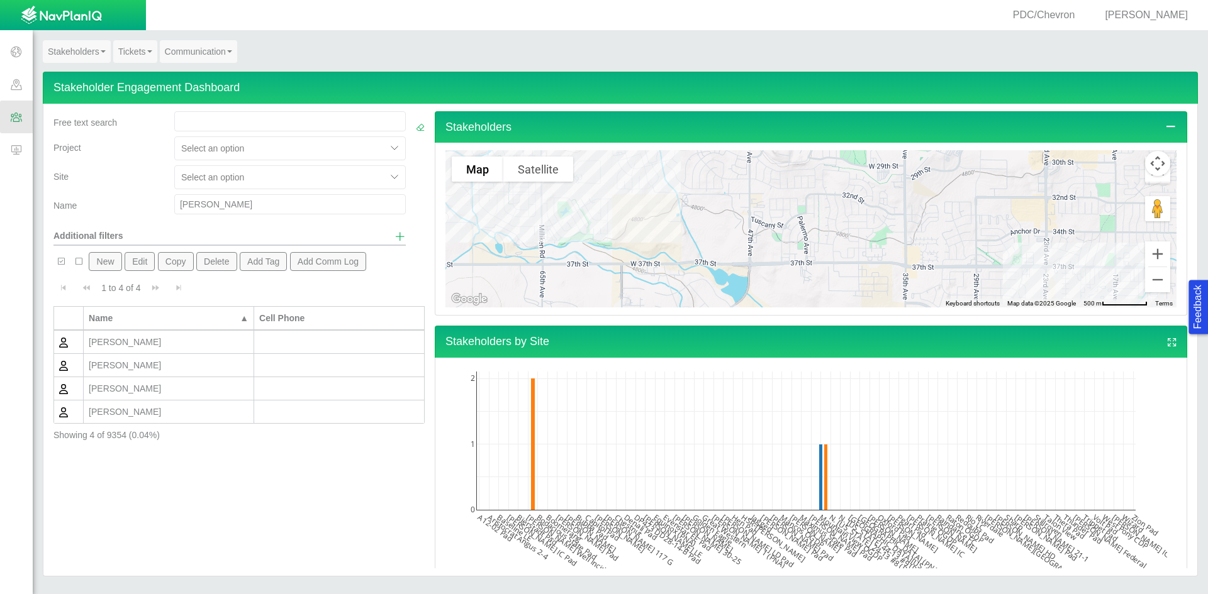
click at [121, 369] on div "[PERSON_NAME]" at bounding box center [169, 365] width 160 height 13
click at [123, 369] on div "[PERSON_NAME]" at bounding box center [169, 365] width 160 height 13
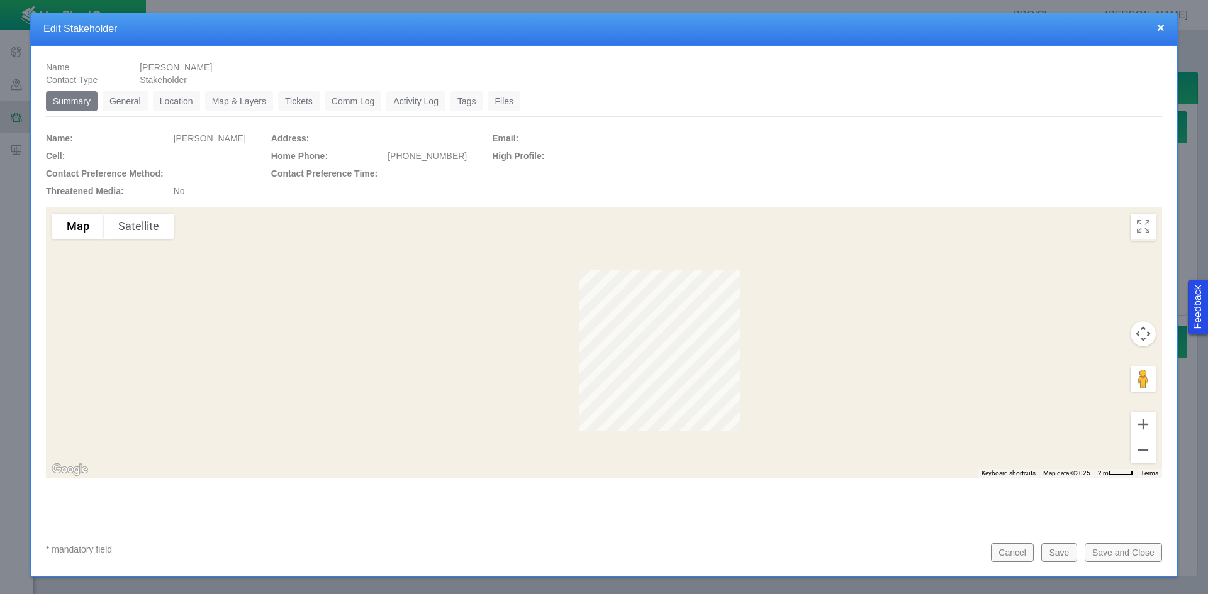
click at [128, 99] on link "General" at bounding box center [125, 101] width 45 height 20
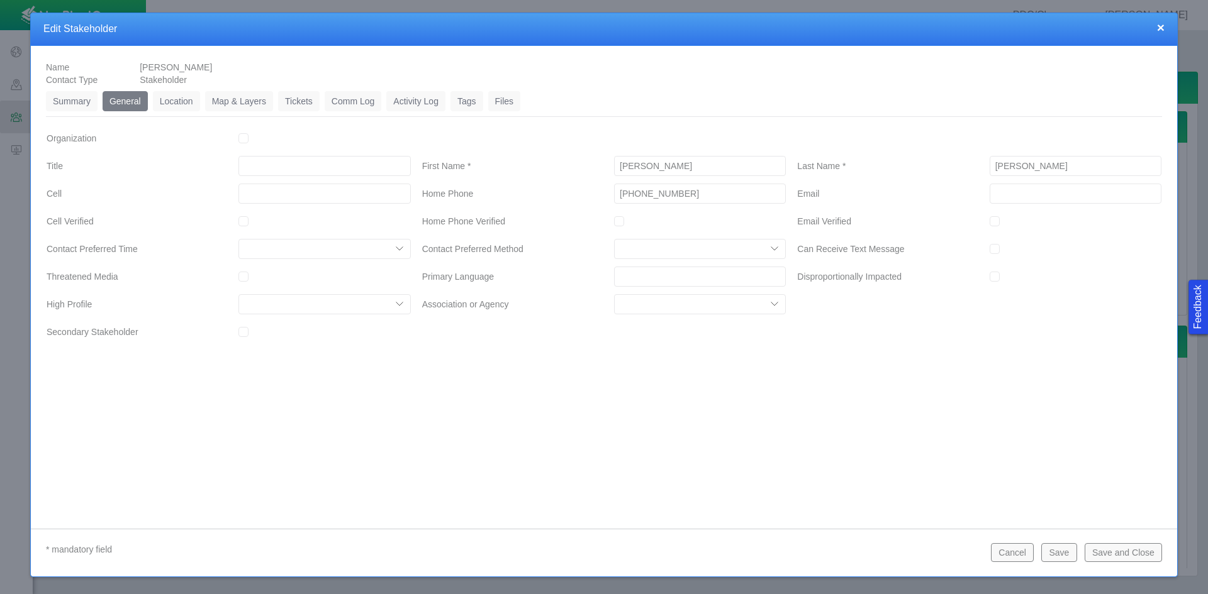
click at [183, 101] on link "Location" at bounding box center [176, 101] width 47 height 20
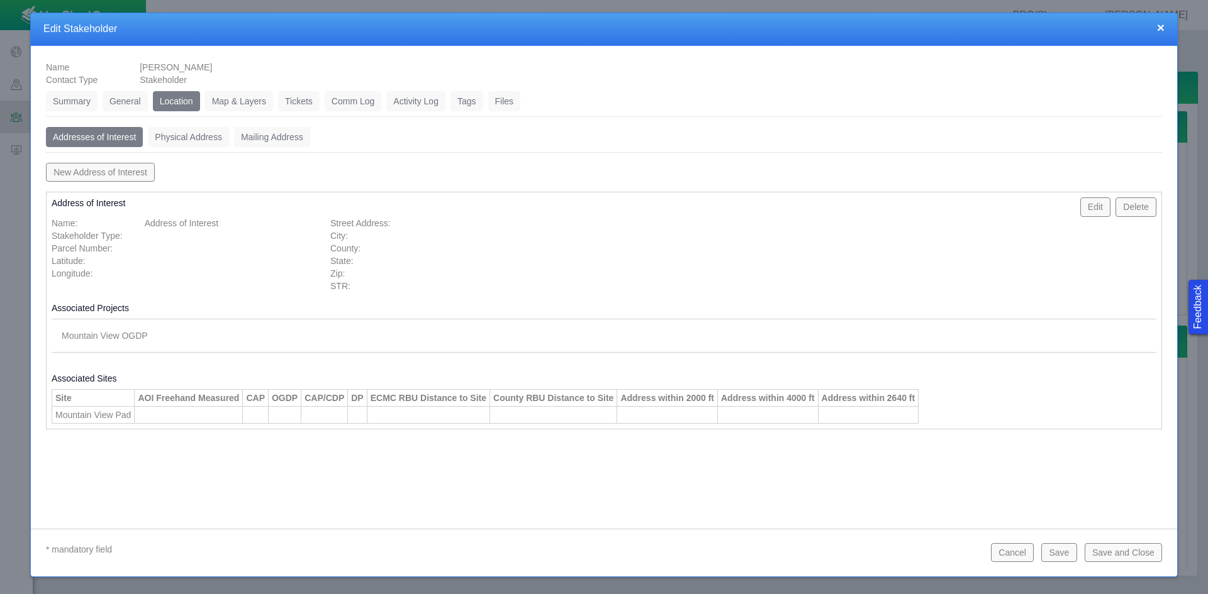
click at [306, 103] on link "Tickets" at bounding box center [299, 101] width 42 height 20
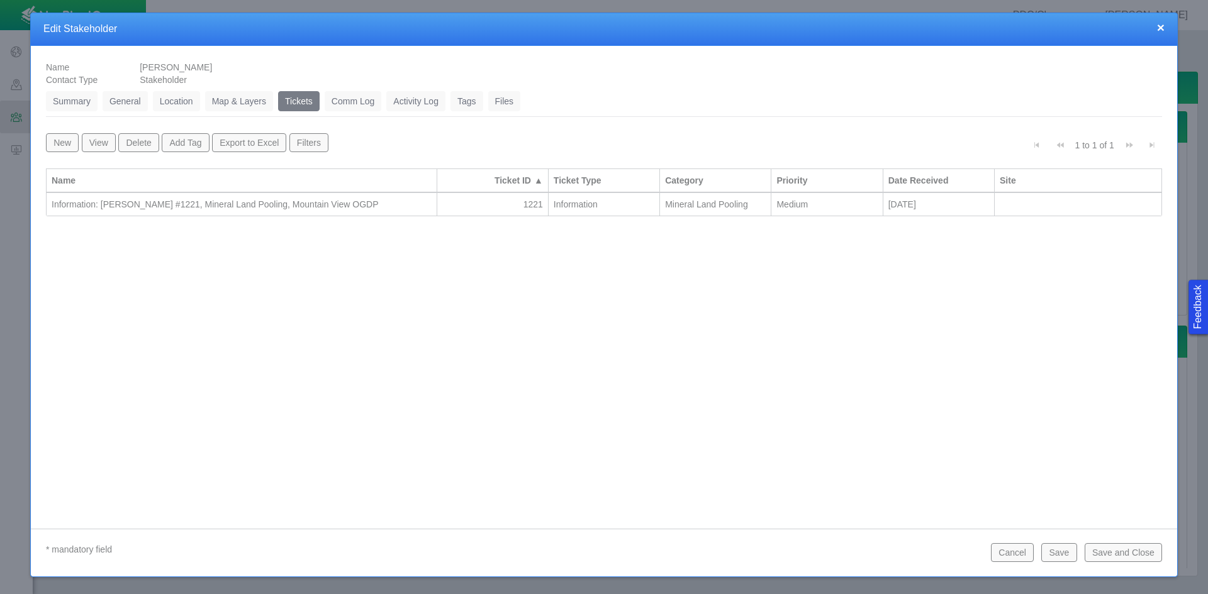
click at [325, 202] on div "Information: [PERSON_NAME] #1221, Mineral Land Pooling, Mountain View OGDP" at bounding box center [242, 204] width 380 height 13
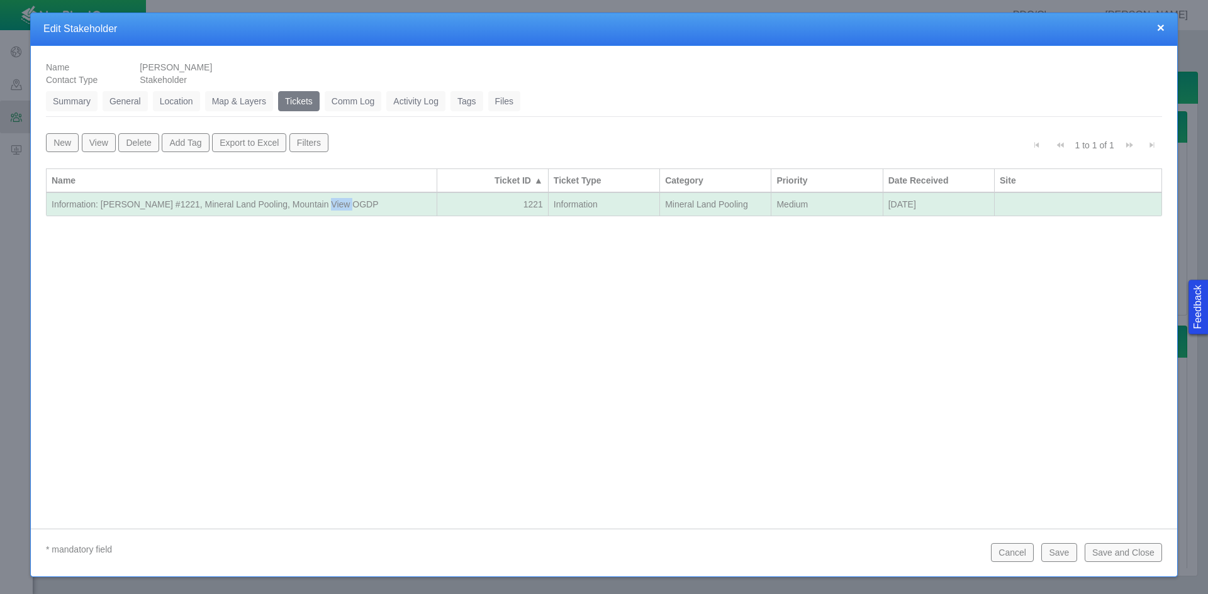
click at [325, 202] on div "Information: [PERSON_NAME] #1221, Mineral Land Pooling, Mountain View OGDP" at bounding box center [242, 204] width 380 height 13
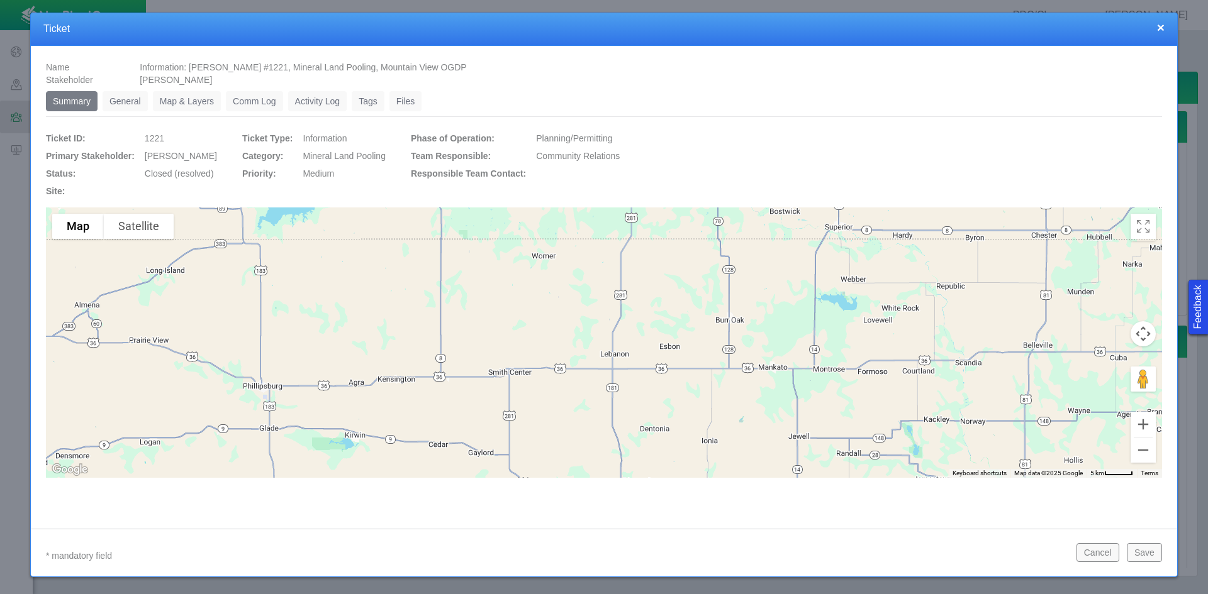
click at [140, 99] on link "General" at bounding box center [125, 101] width 45 height 20
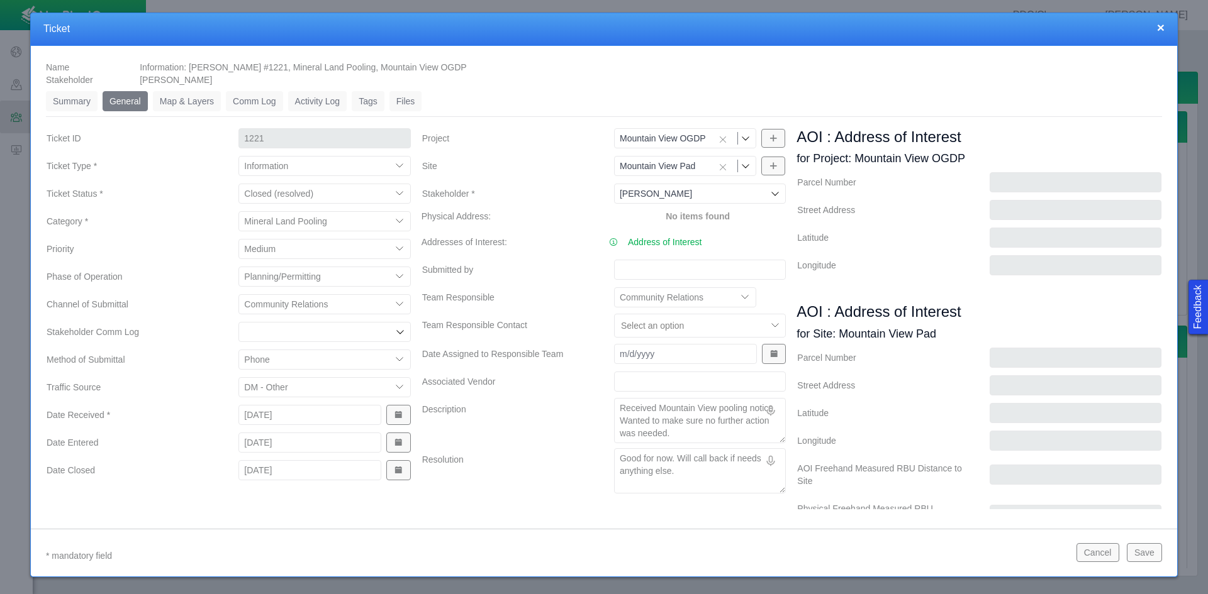
click at [854, 550] on button "Cancel" at bounding box center [1097, 552] width 43 height 19
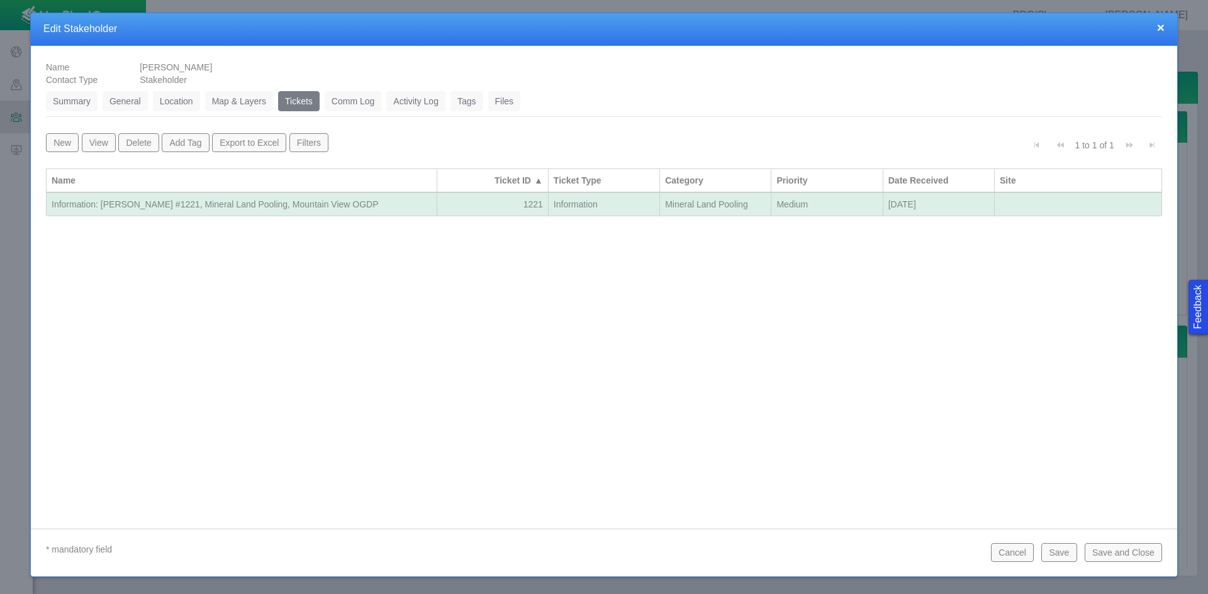
click at [854, 552] on button "Cancel" at bounding box center [1012, 552] width 43 height 19
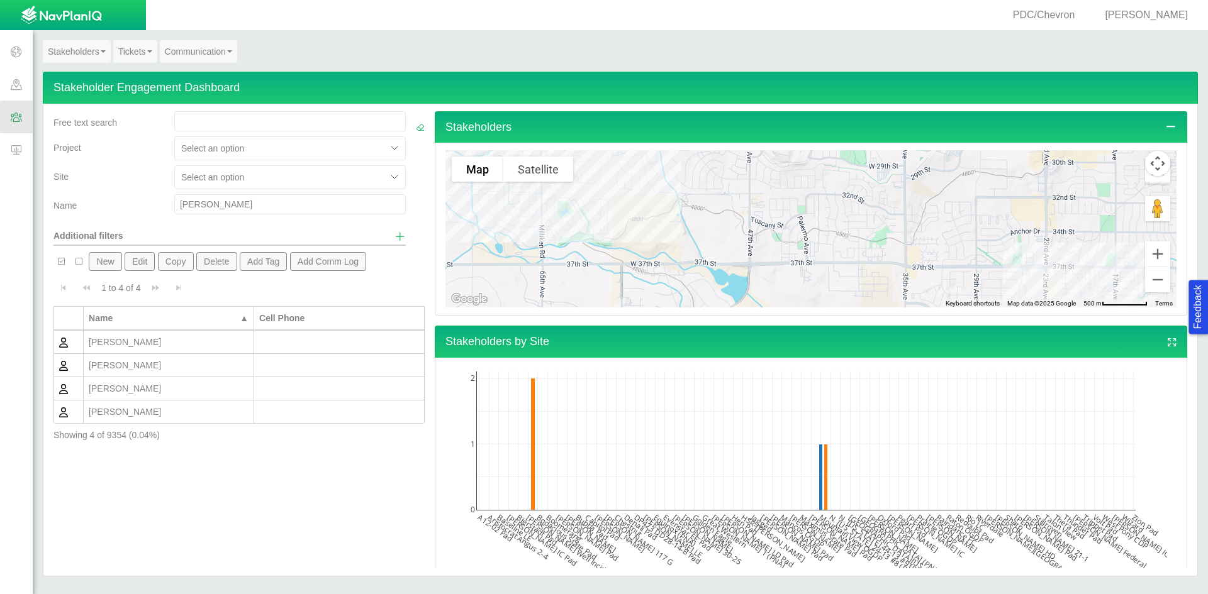
drag, startPoint x: 220, startPoint y: 206, endPoint x: 140, endPoint y: 199, distance: 80.8
click at [140, 199] on div "Name [PERSON_NAME]" at bounding box center [229, 206] width 362 height 25
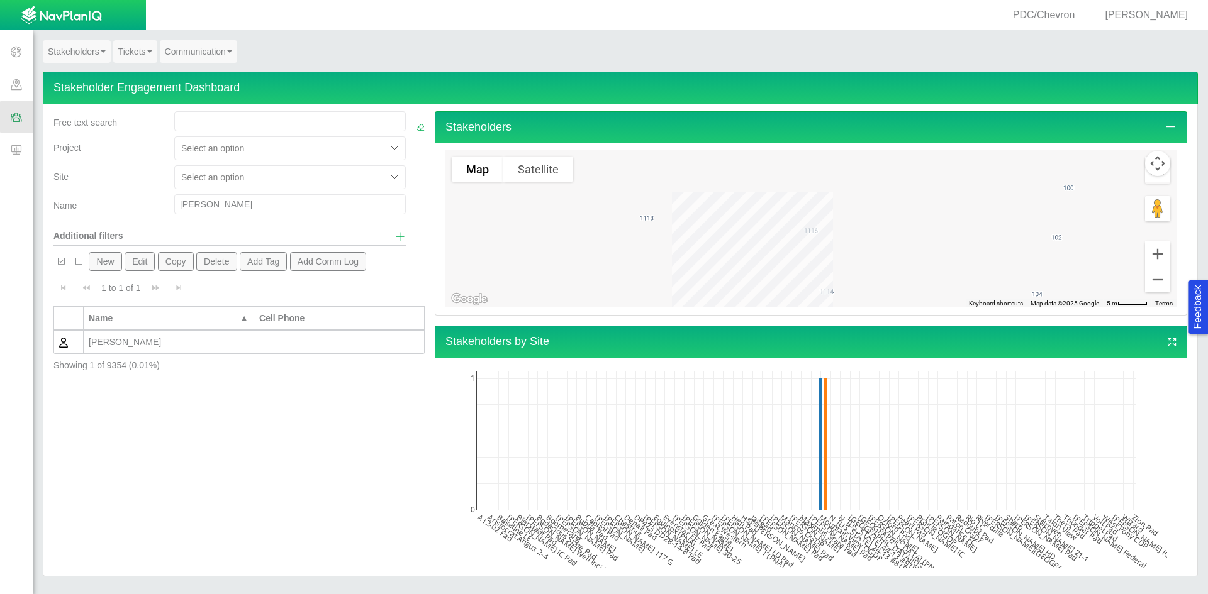
click at [147, 344] on div "[PERSON_NAME]" at bounding box center [169, 342] width 160 height 13
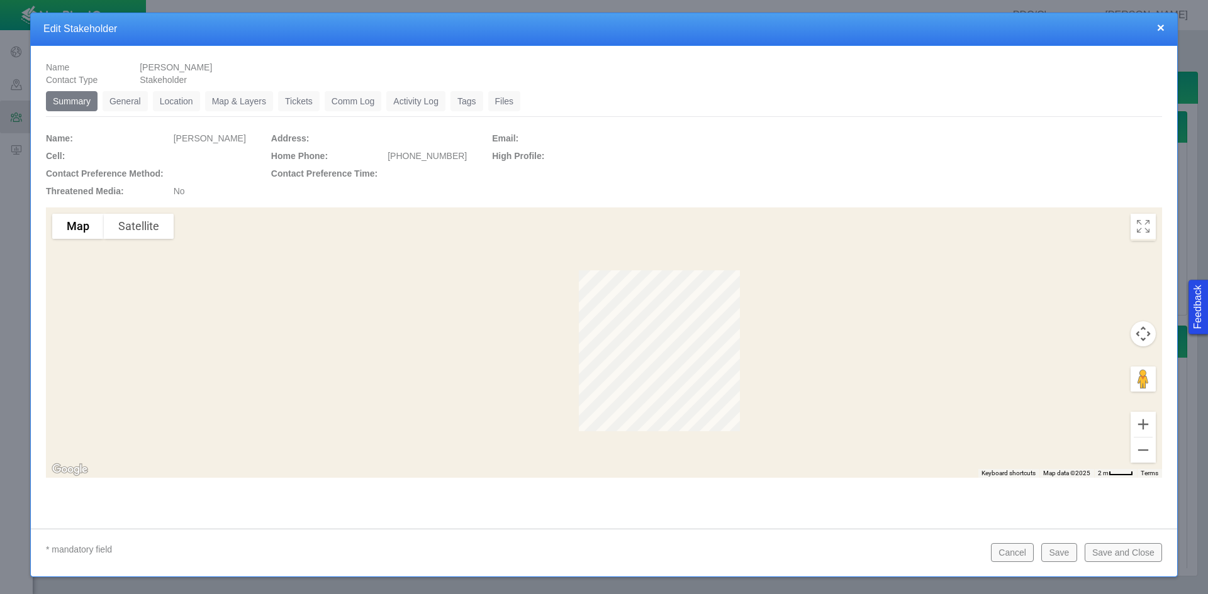
drag, startPoint x: 130, startPoint y: 120, endPoint x: 121, endPoint y: 110, distance: 12.9
click at [130, 120] on div "Summary 0 General 0 Location 0 Map & Layers 0 Tickets 0 Comm Log 0 Activity Log…" at bounding box center [604, 284] width 1116 height 387
click at [121, 105] on link "General" at bounding box center [125, 101] width 45 height 20
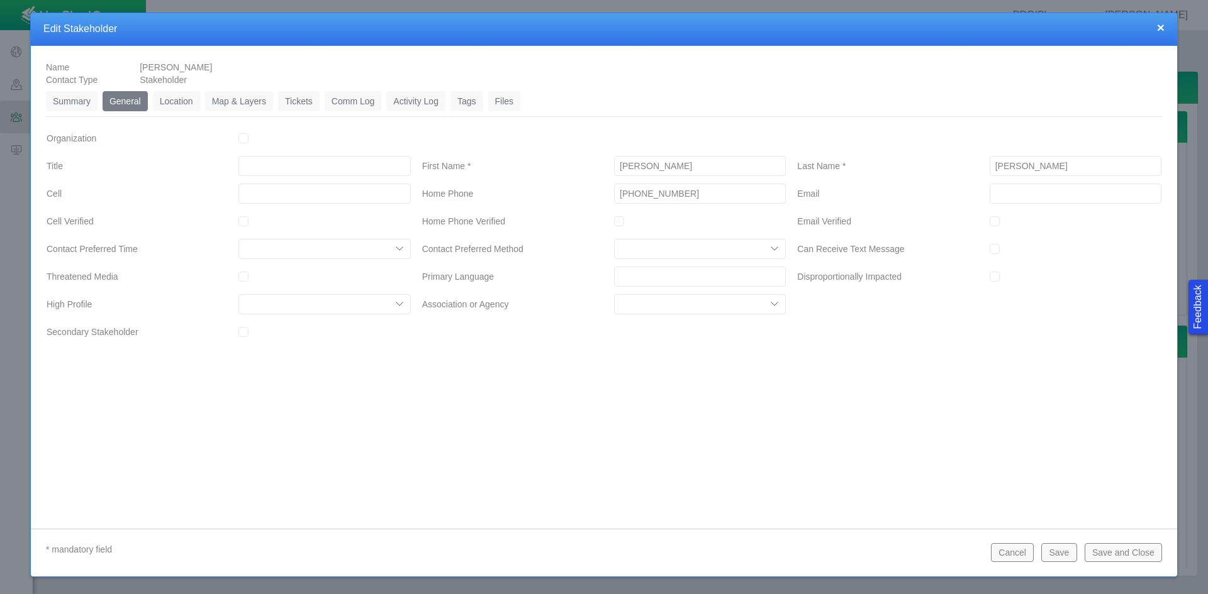
click at [299, 105] on link "Tickets" at bounding box center [299, 101] width 42 height 20
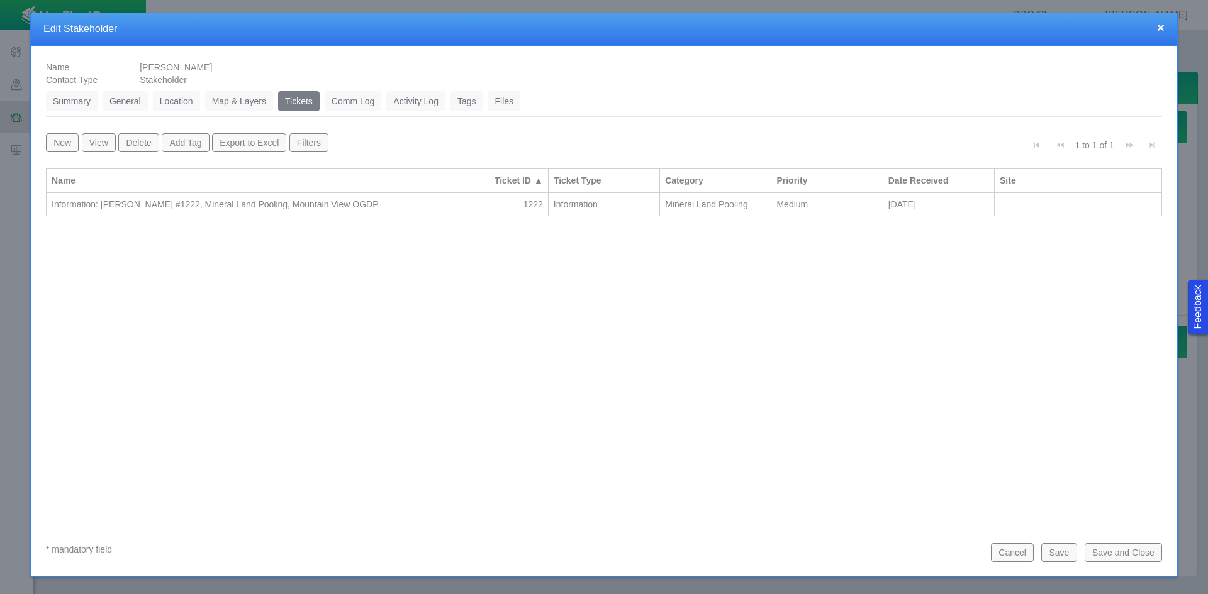
click at [317, 199] on div "Information: [PERSON_NAME] #1222, Mineral Land Pooling, Mountain View OGDP" at bounding box center [242, 204] width 380 height 13
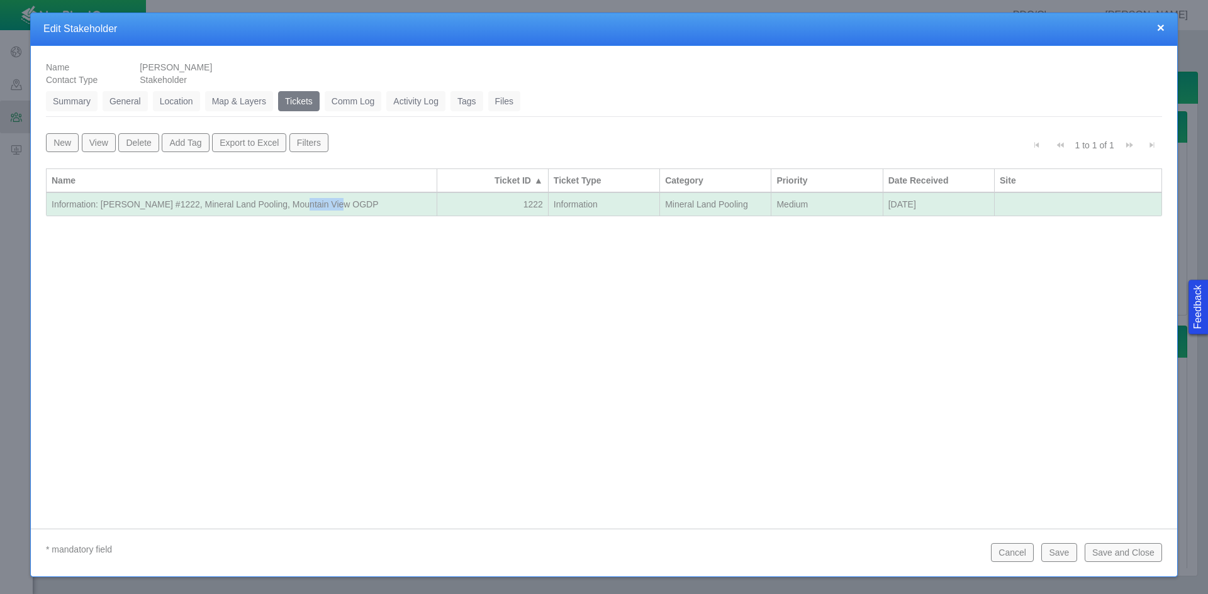
click at [317, 199] on div "Information: [PERSON_NAME] #1222, Mineral Land Pooling, Mountain View OGDP" at bounding box center [242, 204] width 380 height 13
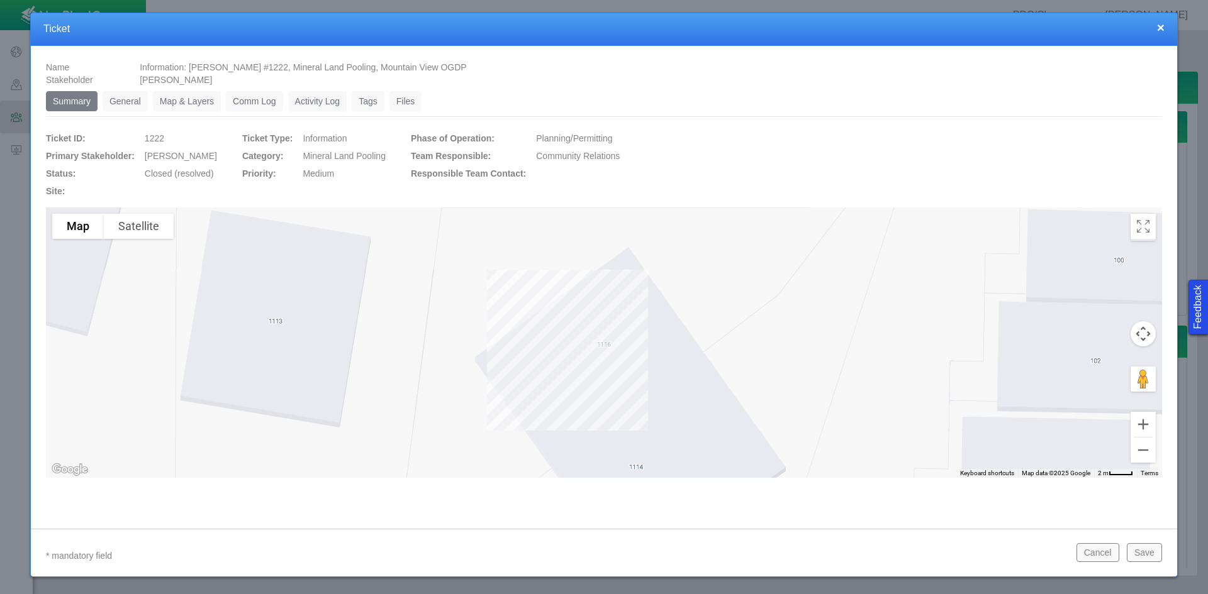
click at [123, 102] on link "General" at bounding box center [125, 101] width 45 height 20
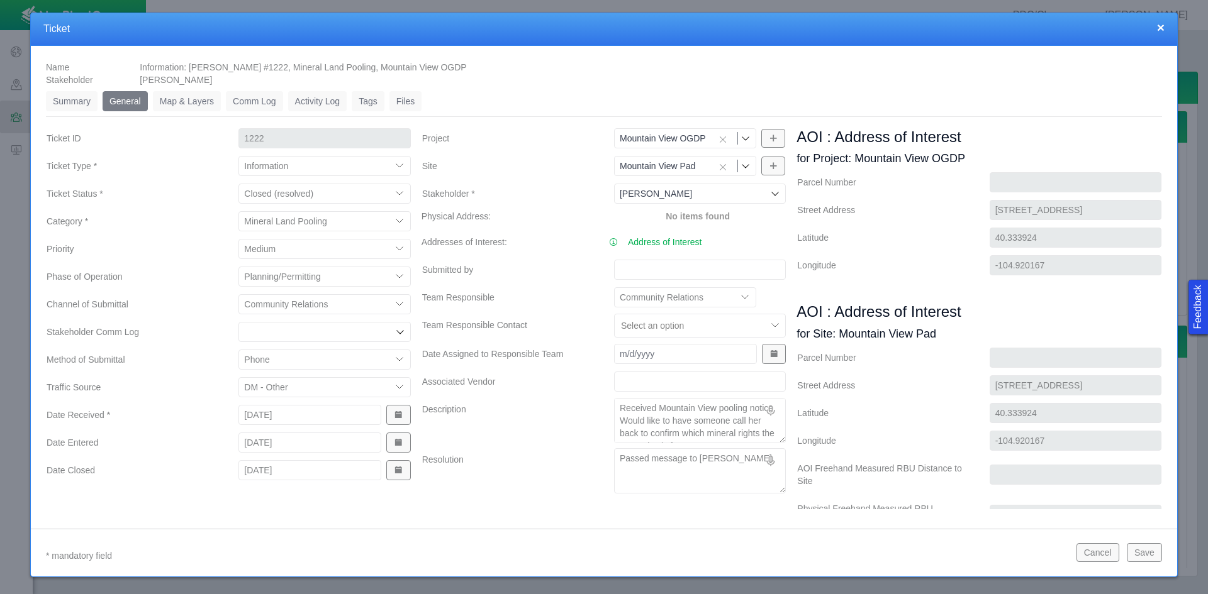
click at [713, 460] on textarea "Passed message to [PERSON_NAME]." at bounding box center [700, 470] width 172 height 45
click at [854, 557] on button "Save" at bounding box center [1143, 552] width 35 height 19
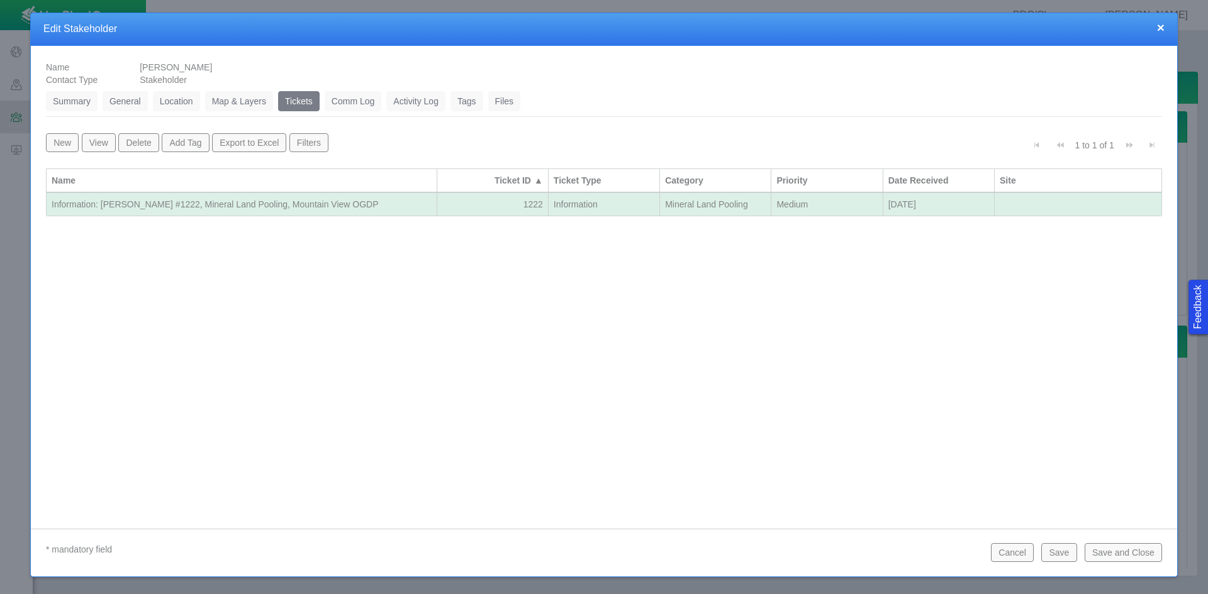
click at [133, 96] on link "General" at bounding box center [125, 101] width 45 height 20
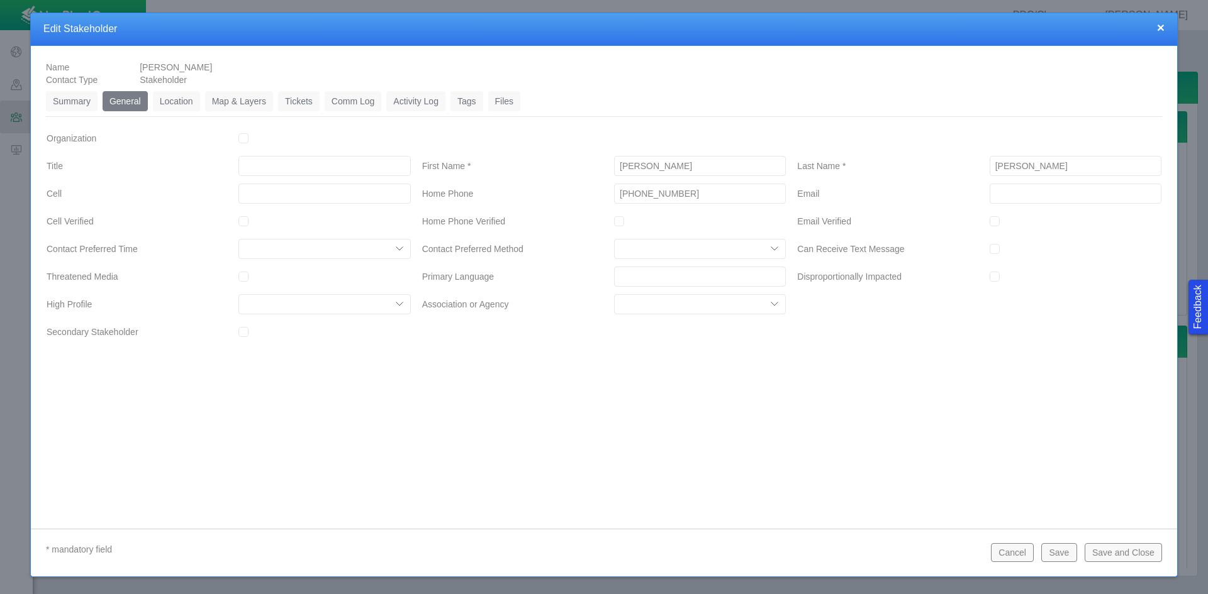
click at [854, 550] on button "Cancel" at bounding box center [1012, 552] width 43 height 19
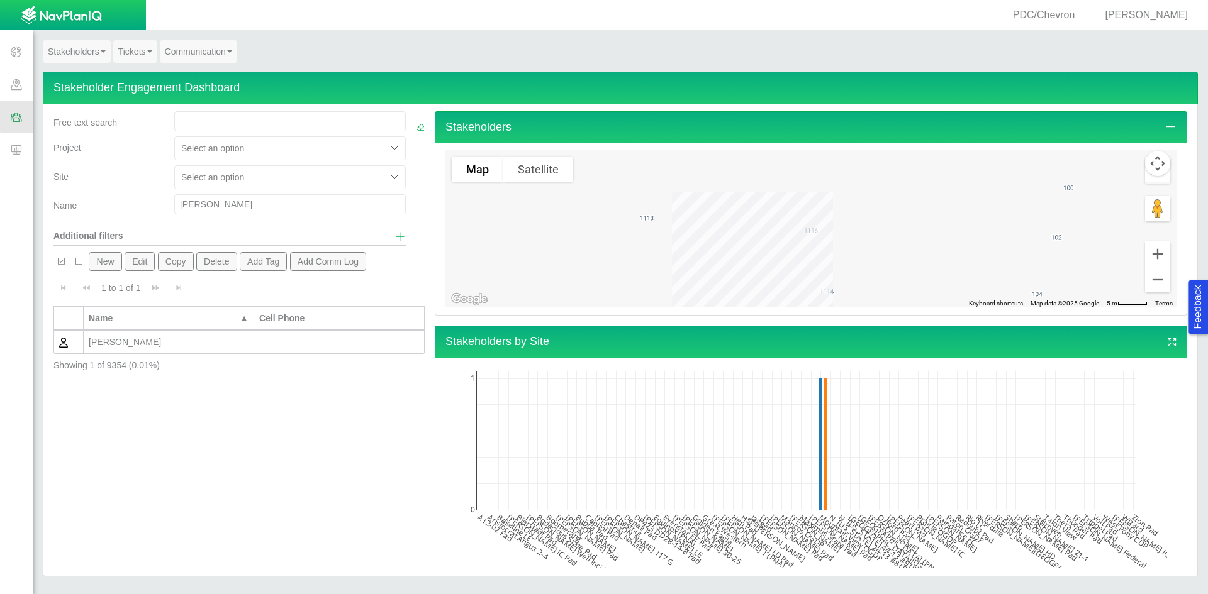
click at [196, 342] on div "[PERSON_NAME]" at bounding box center [169, 342] width 160 height 13
click at [198, 341] on div "[PERSON_NAME]" at bounding box center [169, 342] width 160 height 13
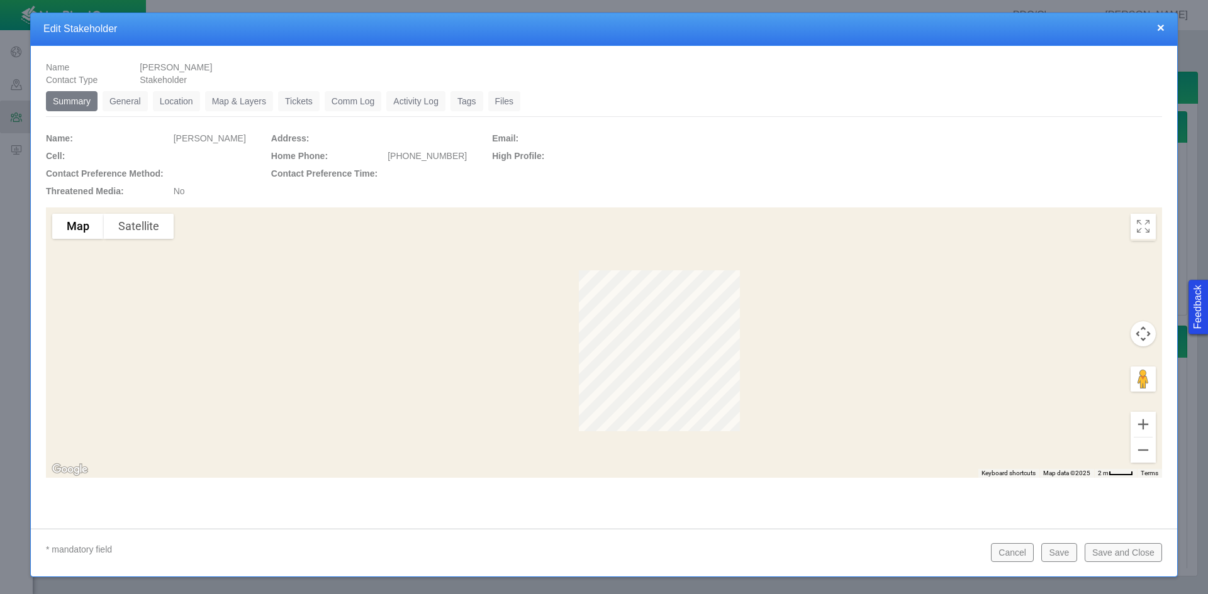
click at [301, 109] on link "Tickets" at bounding box center [299, 101] width 42 height 20
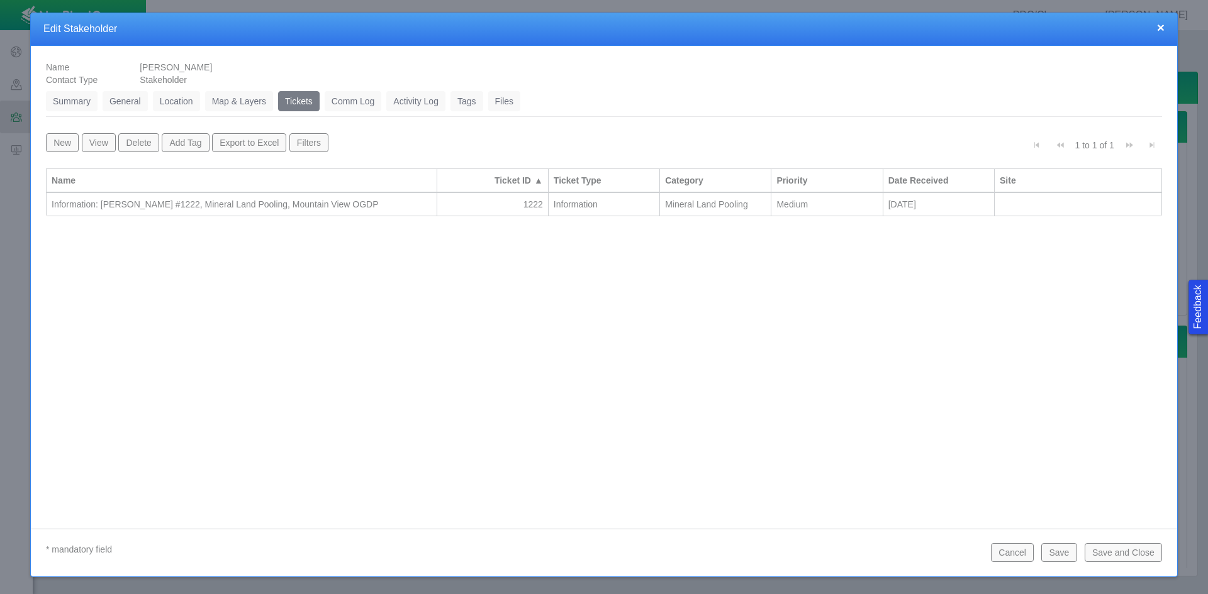
click at [854, 552] on button "Save" at bounding box center [1058, 552] width 35 height 19
click at [854, 31] on button "×" at bounding box center [1161, 27] width 8 height 13
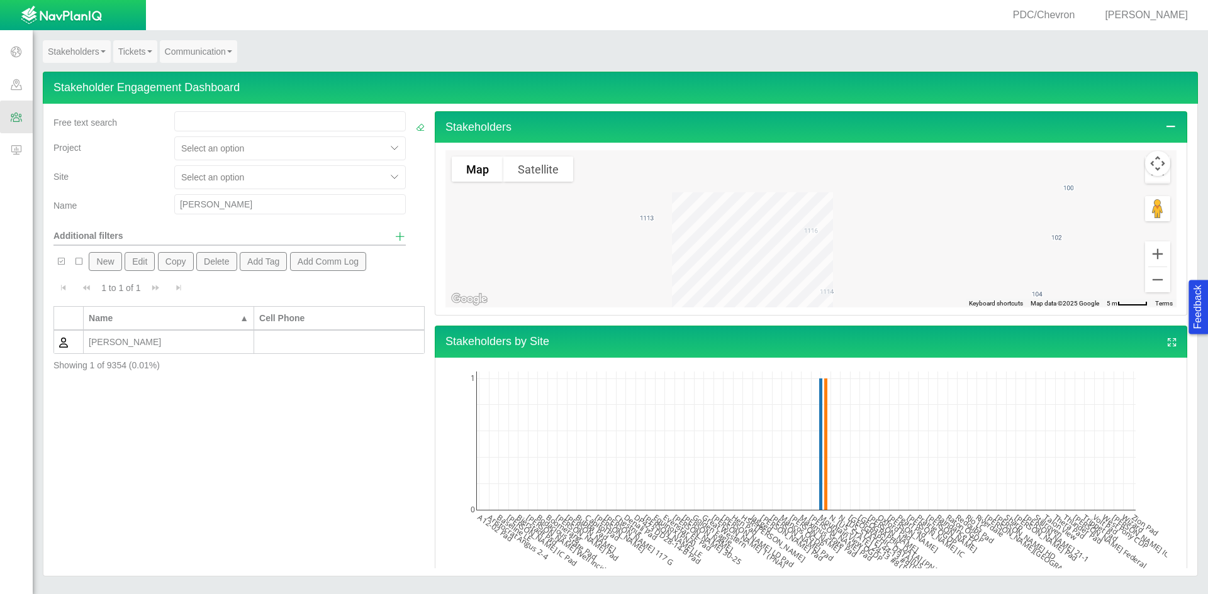
drag, startPoint x: 242, startPoint y: 208, endPoint x: 142, endPoint y: 194, distance: 101.0
click at [142, 194] on div "Name [PERSON_NAME]" at bounding box center [229, 206] width 362 height 25
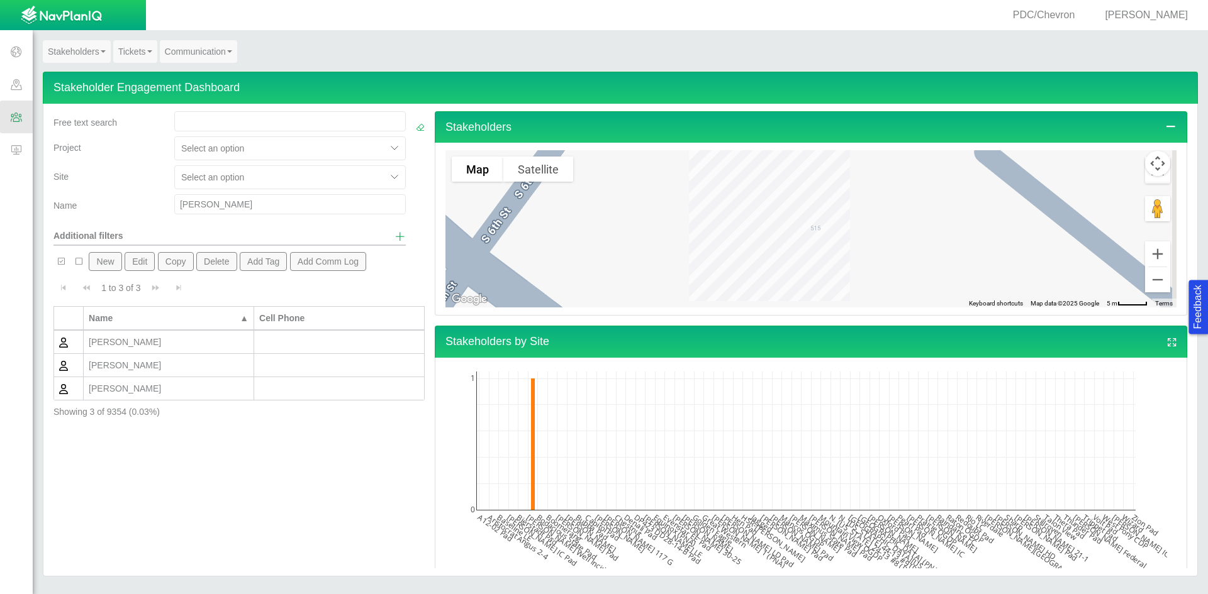
click at [142, 367] on div "[PERSON_NAME]" at bounding box center [169, 365] width 160 height 13
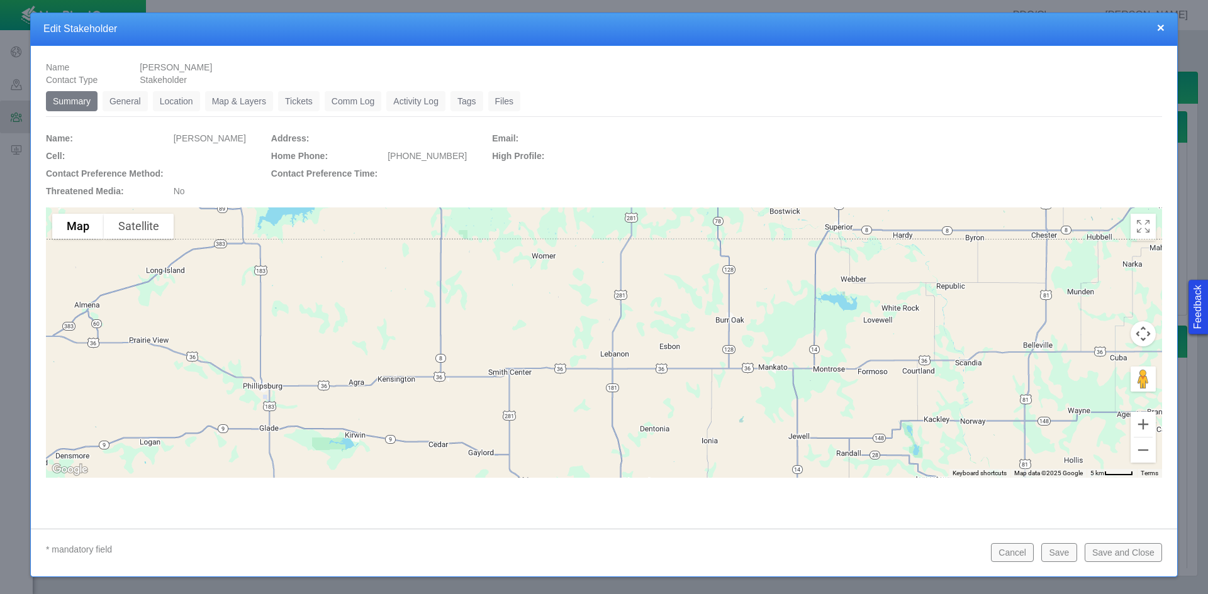
click at [117, 96] on link "General" at bounding box center [125, 101] width 45 height 20
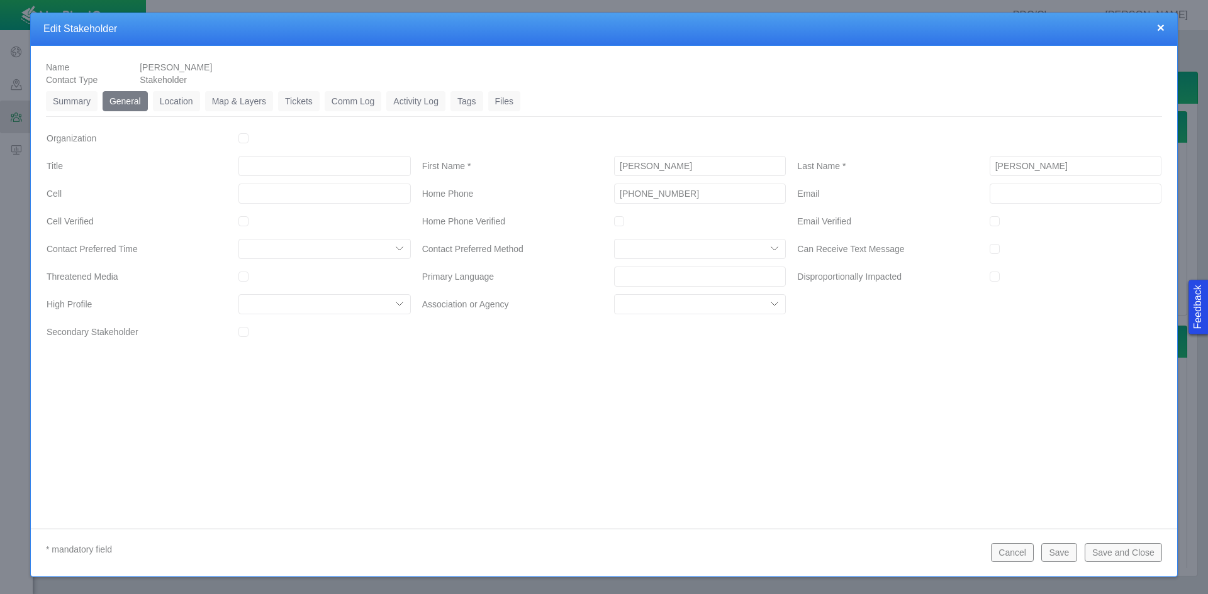
click at [301, 103] on link "Tickets" at bounding box center [299, 101] width 42 height 20
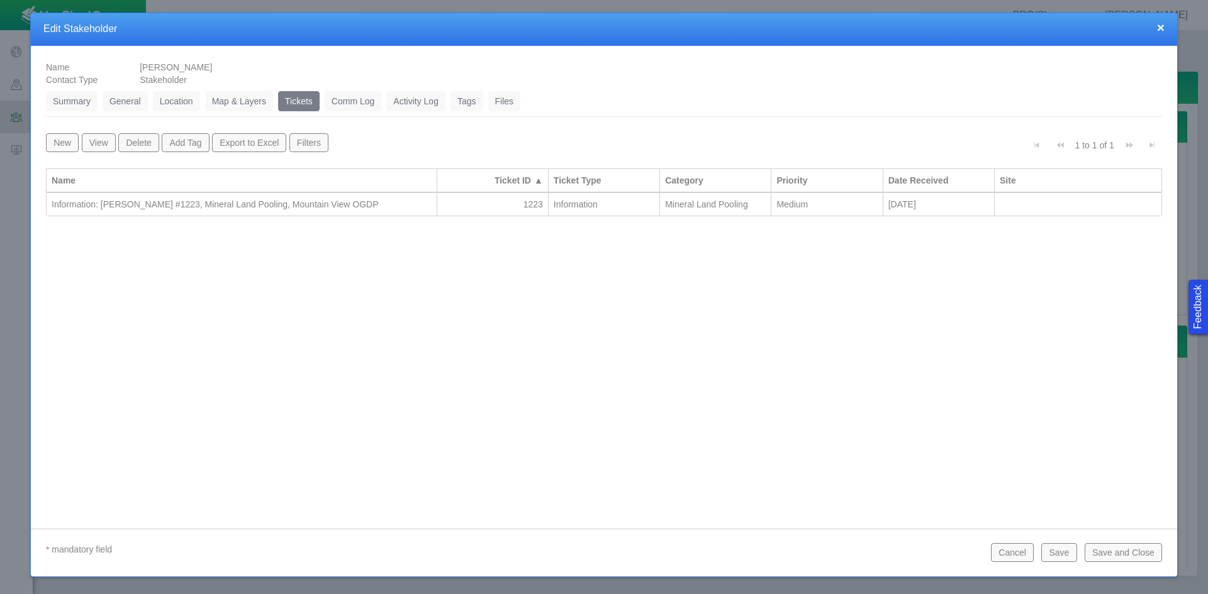
click at [341, 204] on div "Information: [PERSON_NAME] #1223, Mineral Land Pooling, Mountain View OGDP" at bounding box center [242, 204] width 380 height 13
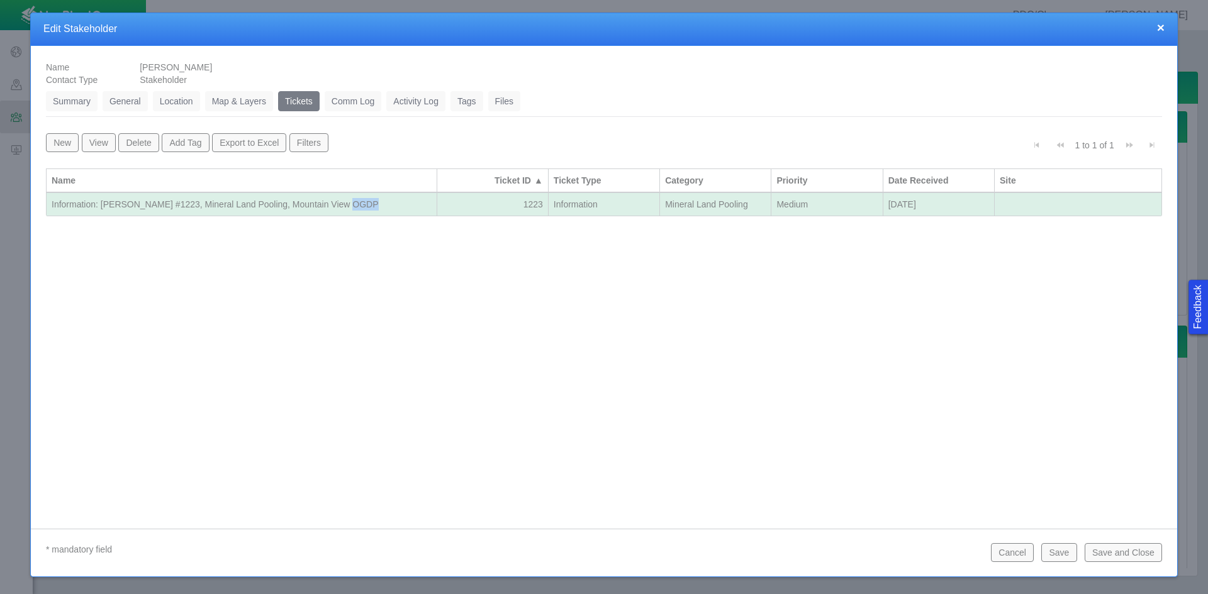
click at [341, 204] on div "Information: [PERSON_NAME] #1223, Mineral Land Pooling, Mountain View OGDP" at bounding box center [242, 204] width 380 height 13
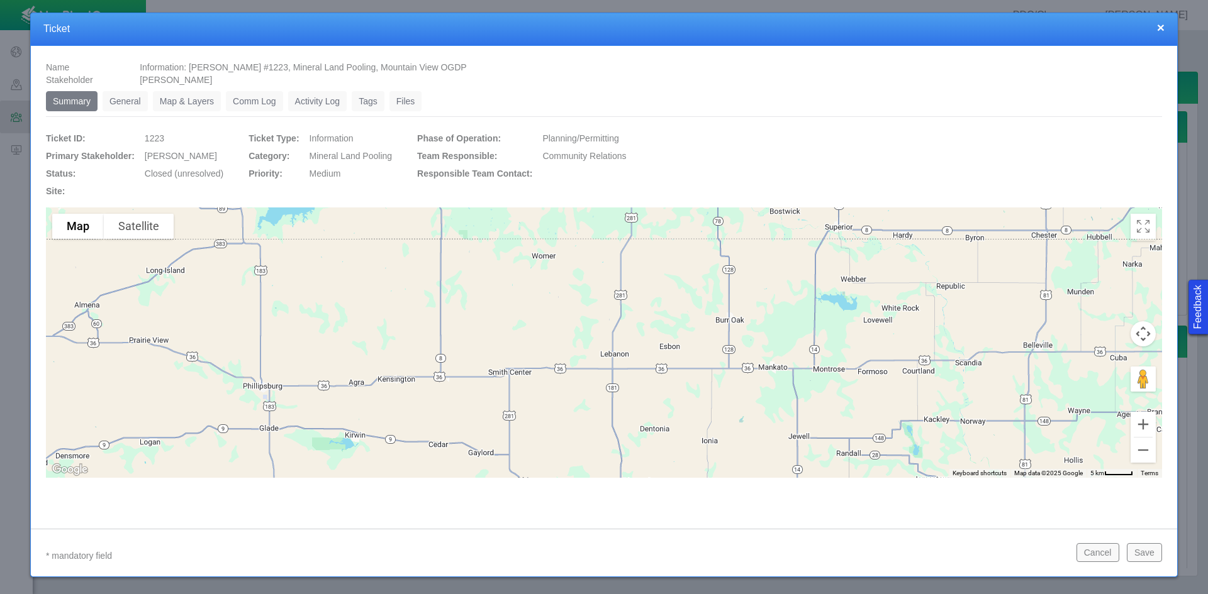
click at [135, 97] on link "General" at bounding box center [125, 101] width 45 height 20
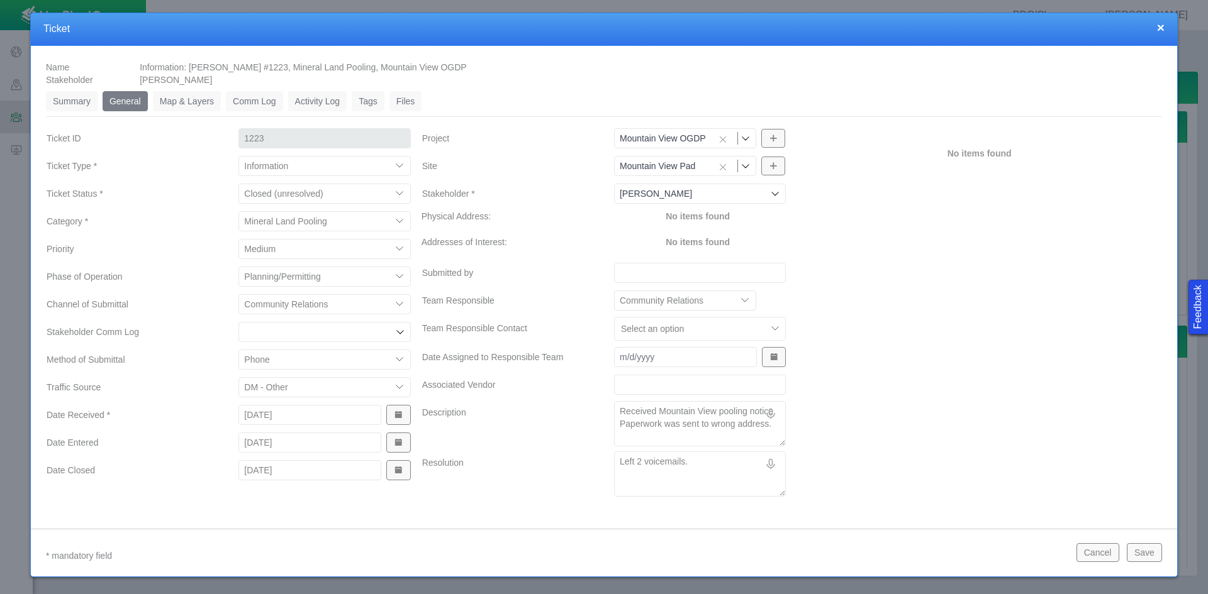
click at [854, 555] on button "Save" at bounding box center [1143, 552] width 35 height 19
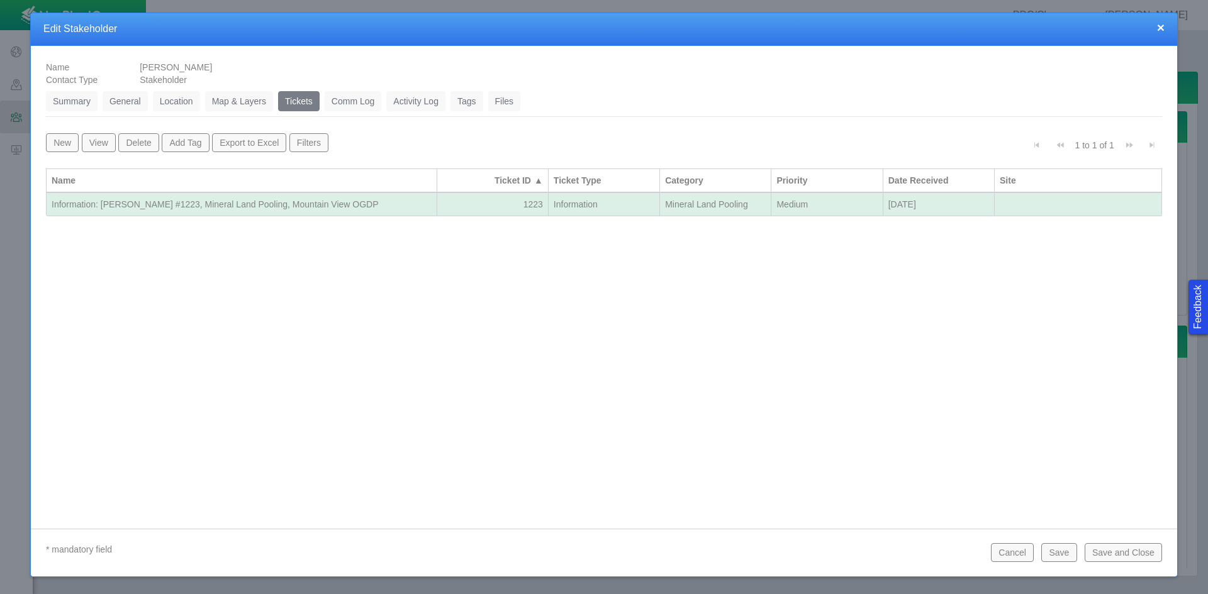
click at [854, 553] on button "Save and Close" at bounding box center [1122, 552] width 77 height 19
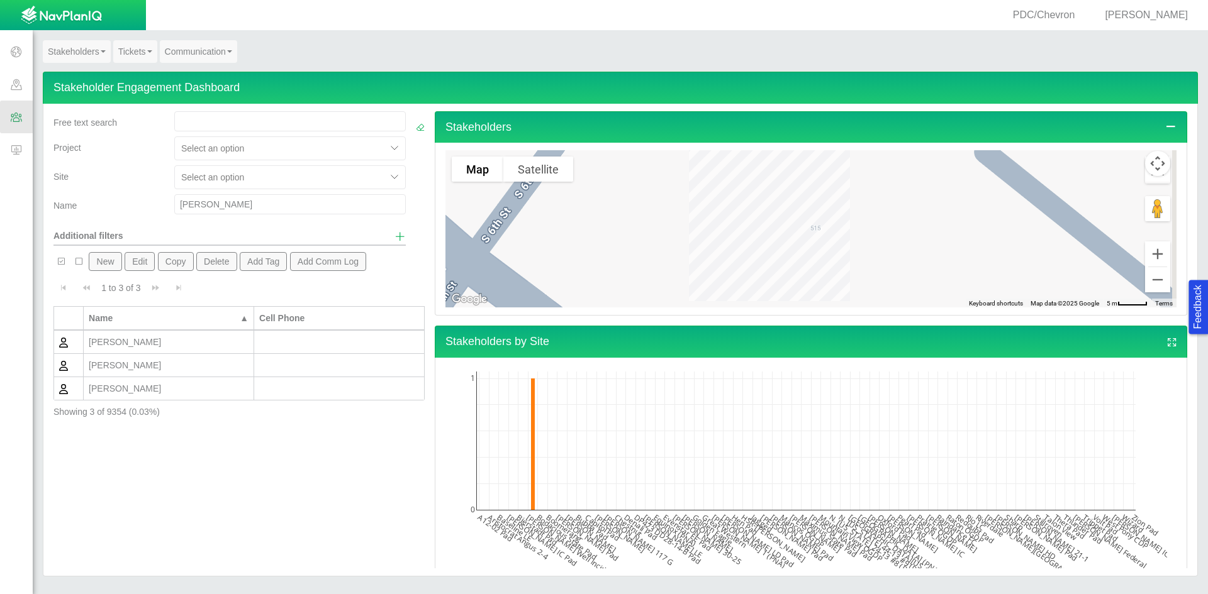
drag, startPoint x: 226, startPoint y: 199, endPoint x: 142, endPoint y: 199, distance: 83.7
click at [142, 199] on div "Name [PERSON_NAME]" at bounding box center [229, 206] width 362 height 25
click at [144, 338] on div "[PERSON_NAME]" at bounding box center [169, 342] width 160 height 13
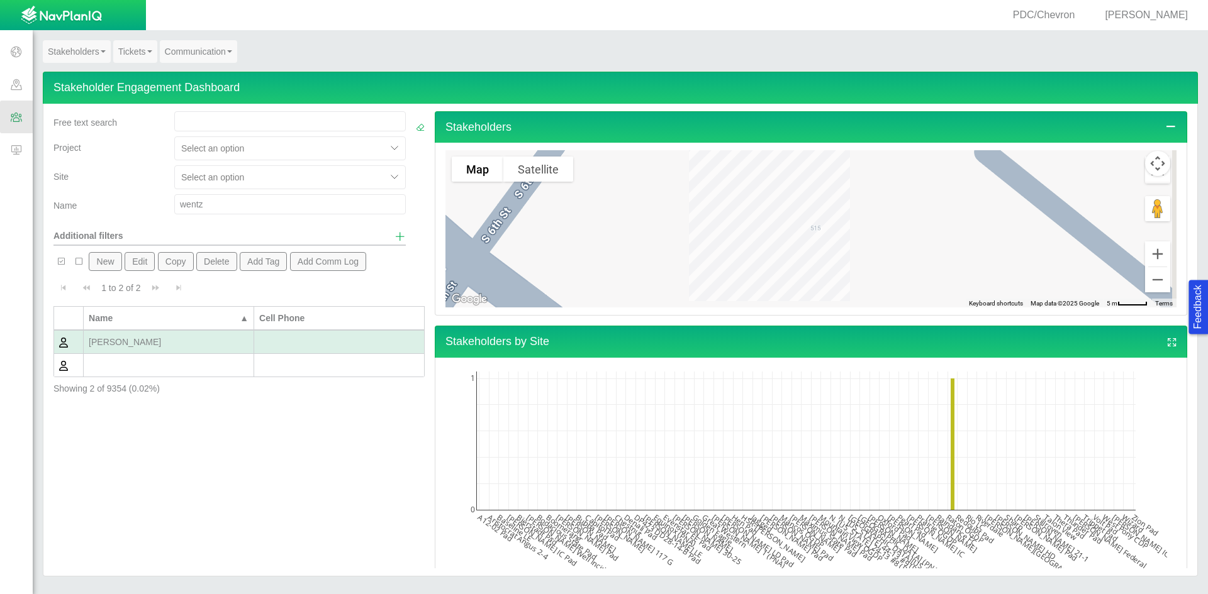
click at [144, 338] on div "[PERSON_NAME]" at bounding box center [169, 342] width 160 height 13
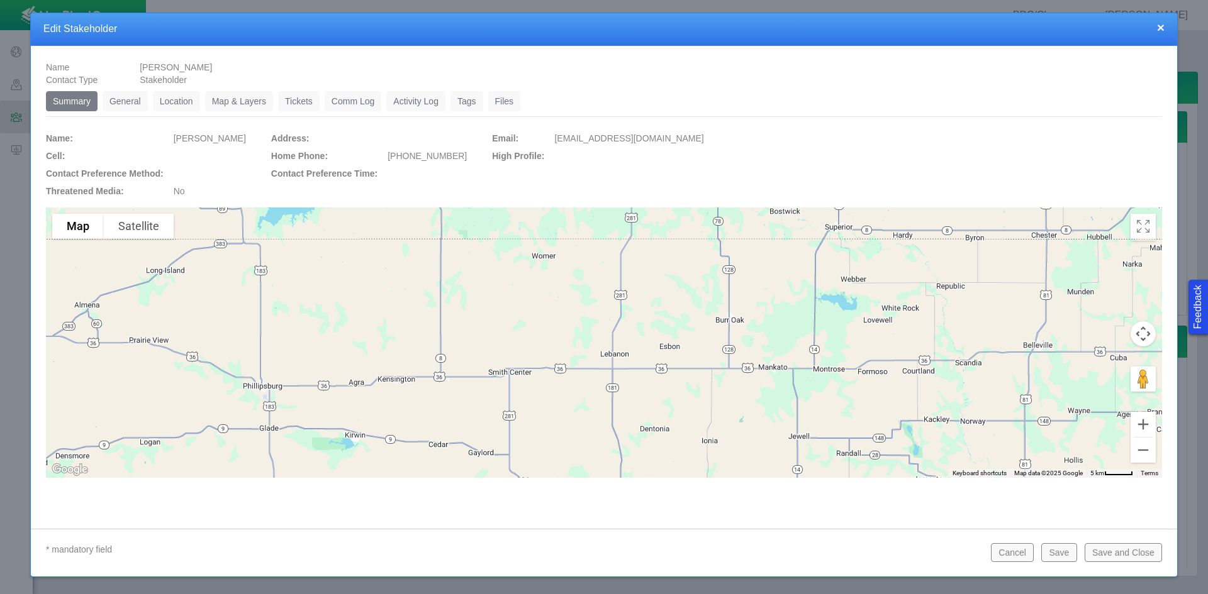
click at [126, 108] on link "General" at bounding box center [125, 101] width 45 height 20
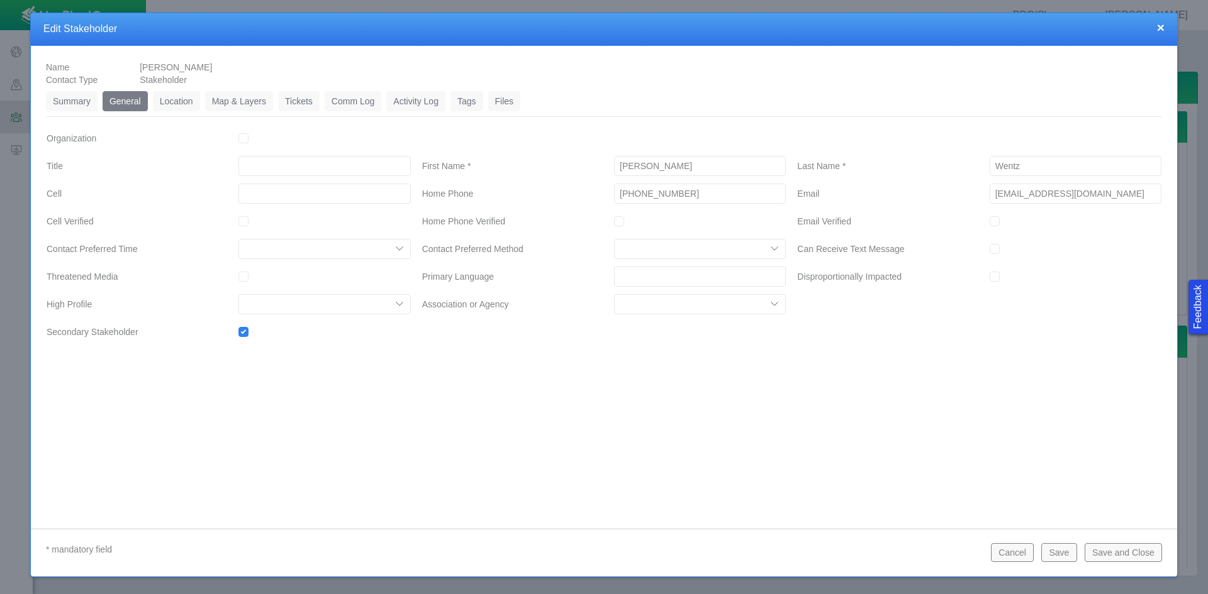
click at [301, 101] on link "Tickets" at bounding box center [299, 101] width 42 height 20
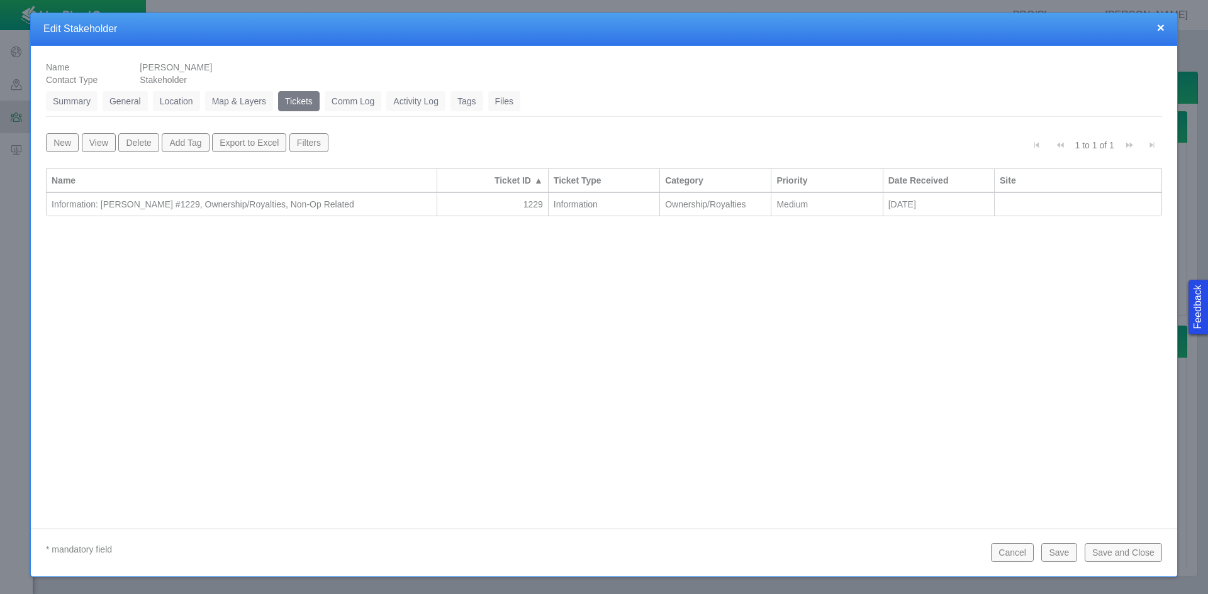
click at [318, 208] on div "Information: [PERSON_NAME] #1229, Ownership/Royalties, Non-Op Related" at bounding box center [242, 204] width 380 height 13
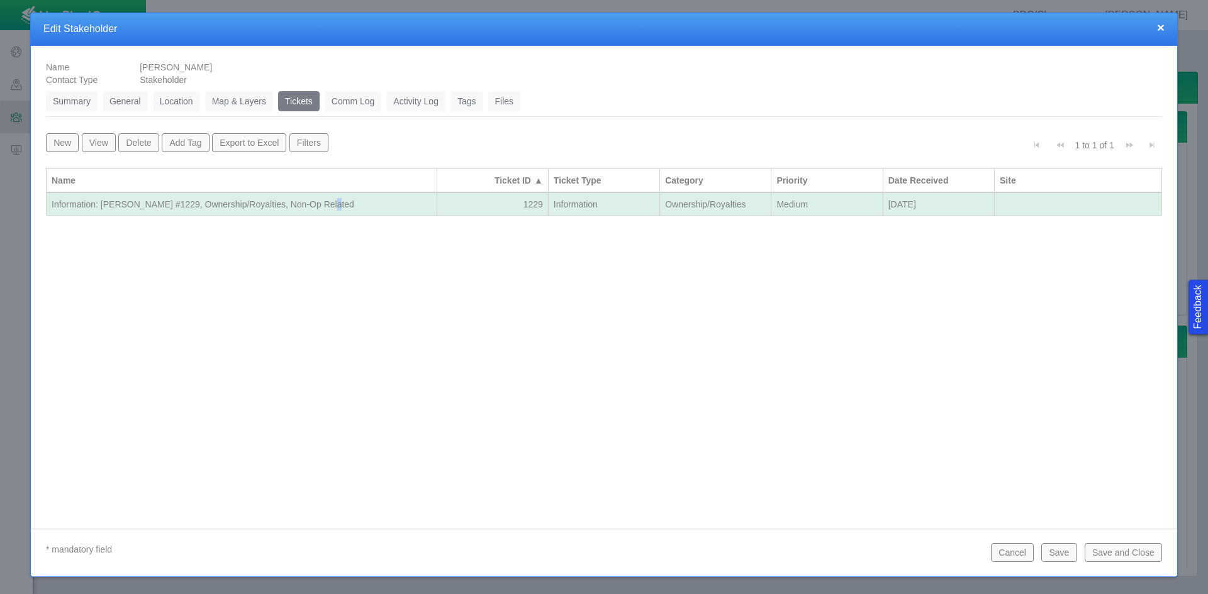
click at [318, 208] on div "Information: [PERSON_NAME] #1229, Ownership/Royalties, Non-Op Related" at bounding box center [242, 204] width 380 height 13
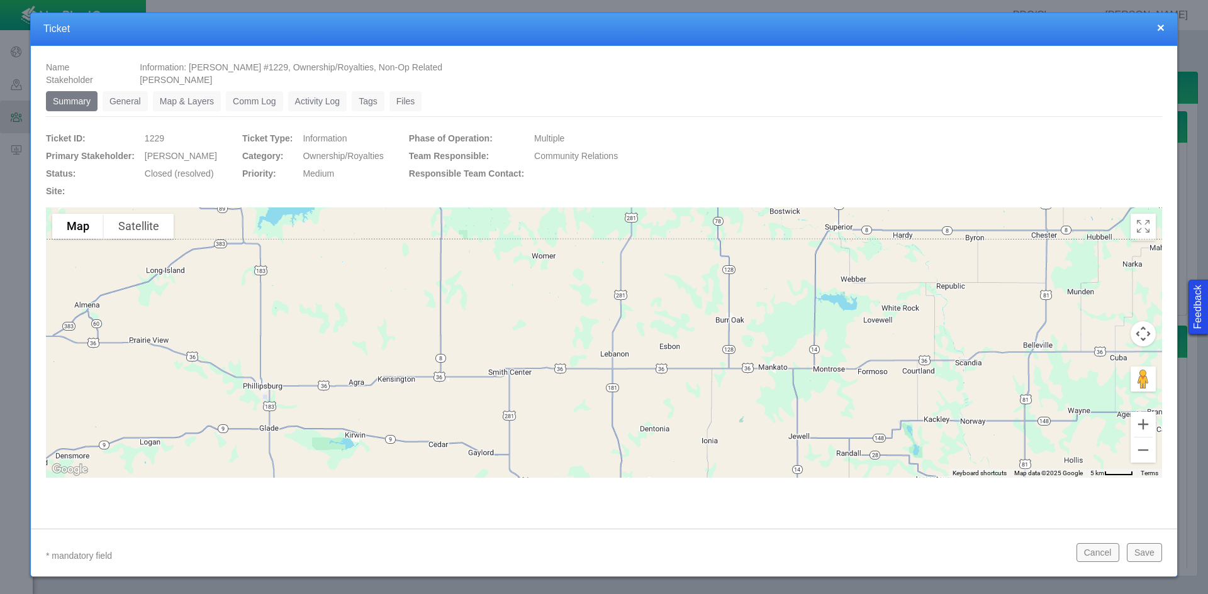
click at [123, 99] on link "General" at bounding box center [125, 101] width 45 height 20
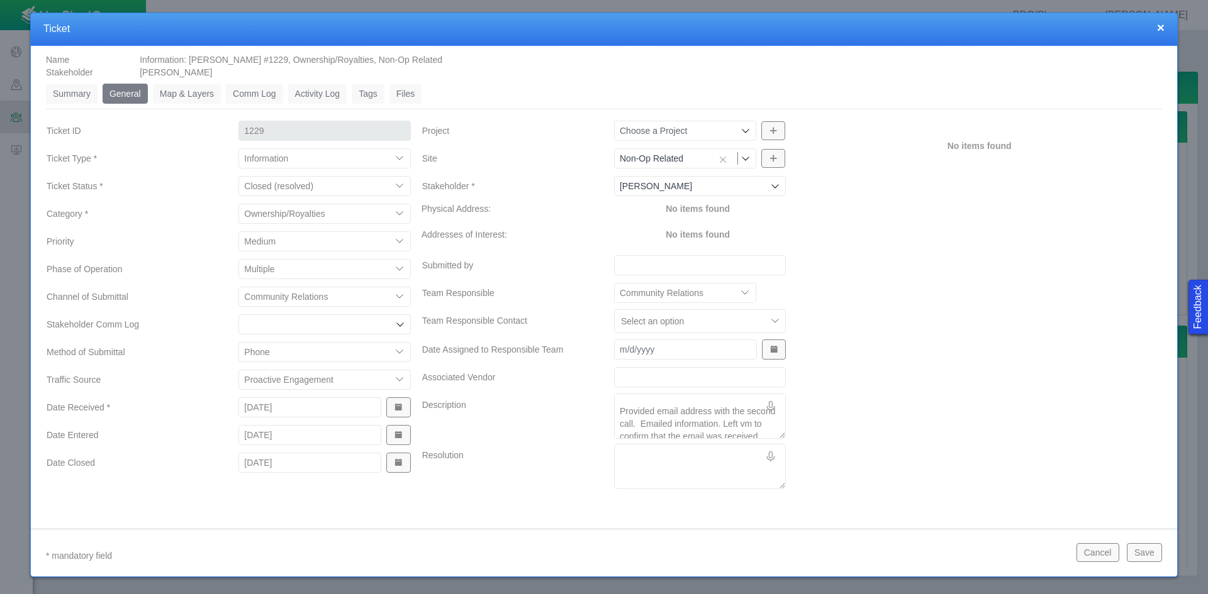
scroll to position [63, 0]
click at [685, 453] on textarea "Resolution" at bounding box center [700, 466] width 172 height 45
click at [854, 557] on button "Save" at bounding box center [1143, 552] width 35 height 19
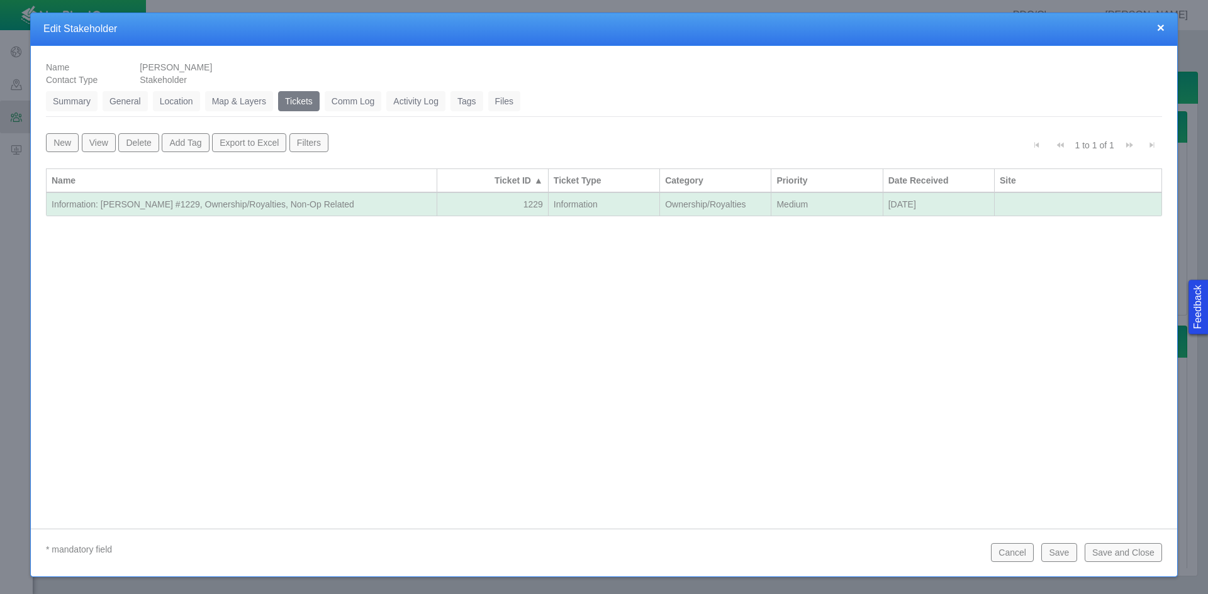
click at [854, 552] on button "Save and Close" at bounding box center [1122, 552] width 77 height 19
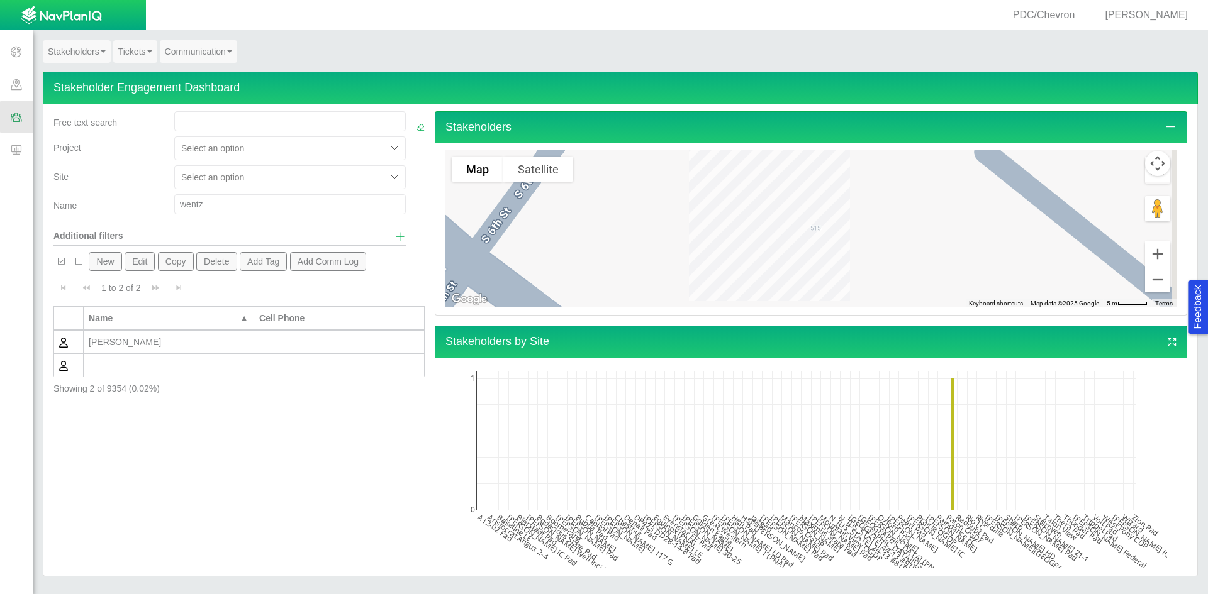
drag, startPoint x: 234, startPoint y: 208, endPoint x: 140, endPoint y: 198, distance: 94.3
click at [140, 198] on div "Name [PERSON_NAME]" at bounding box center [229, 206] width 362 height 25
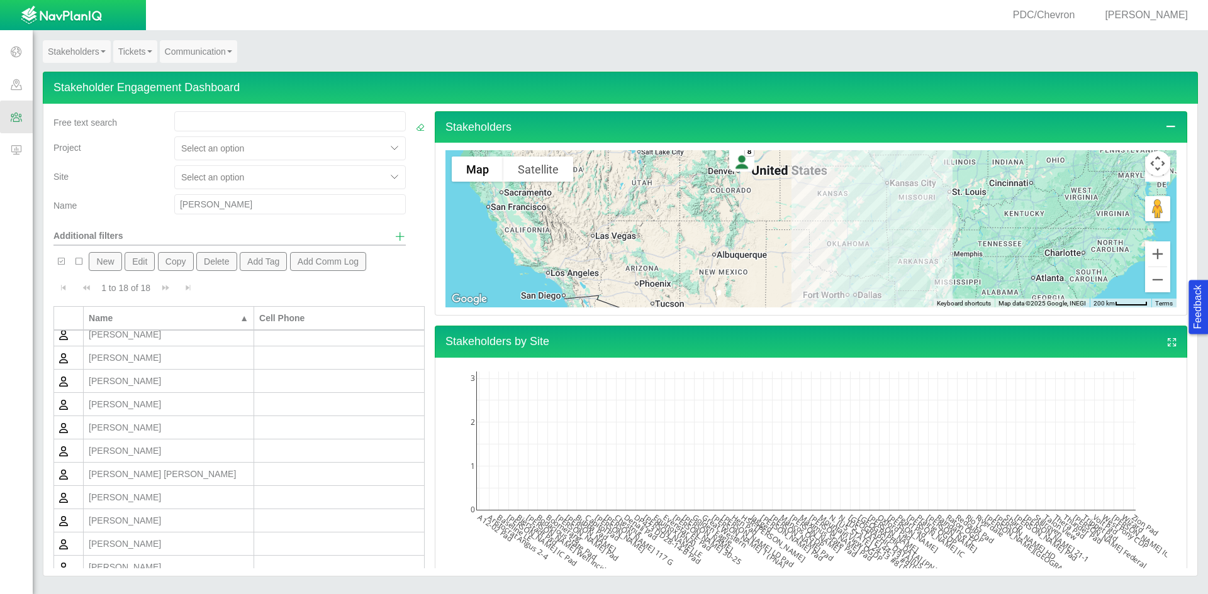
scroll to position [82, 0]
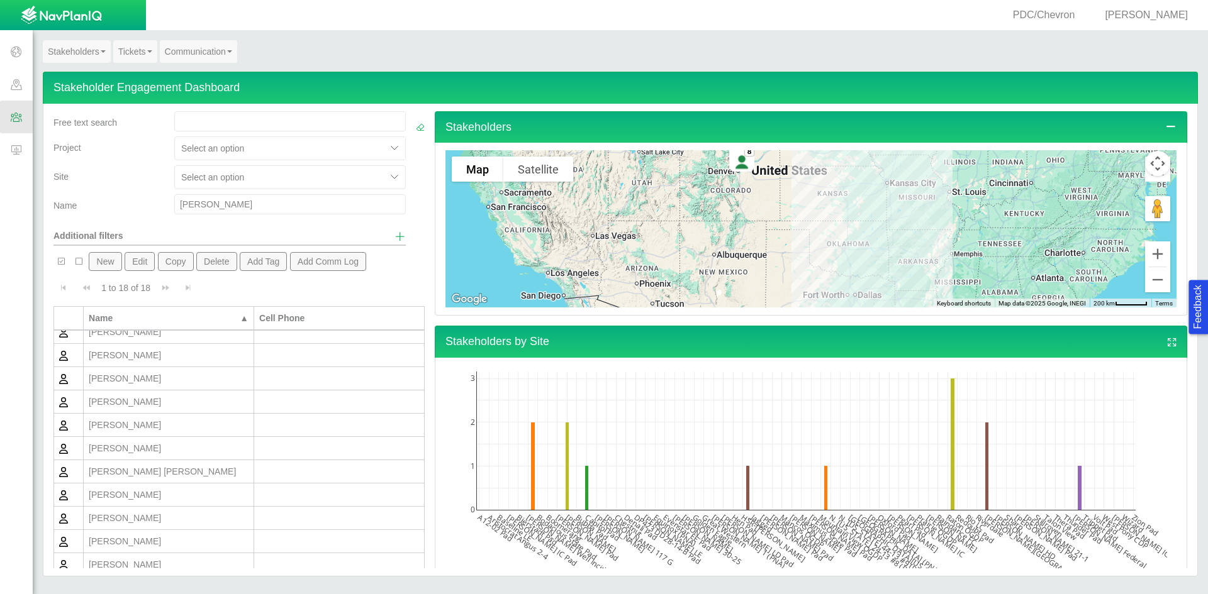
drag, startPoint x: 226, startPoint y: 207, endPoint x: 127, endPoint y: 191, distance: 100.7
click at [127, 191] on div "Free text search Project Select an option Site Select an option Name [PERSON_NA…" at bounding box center [229, 177] width 352 height 133
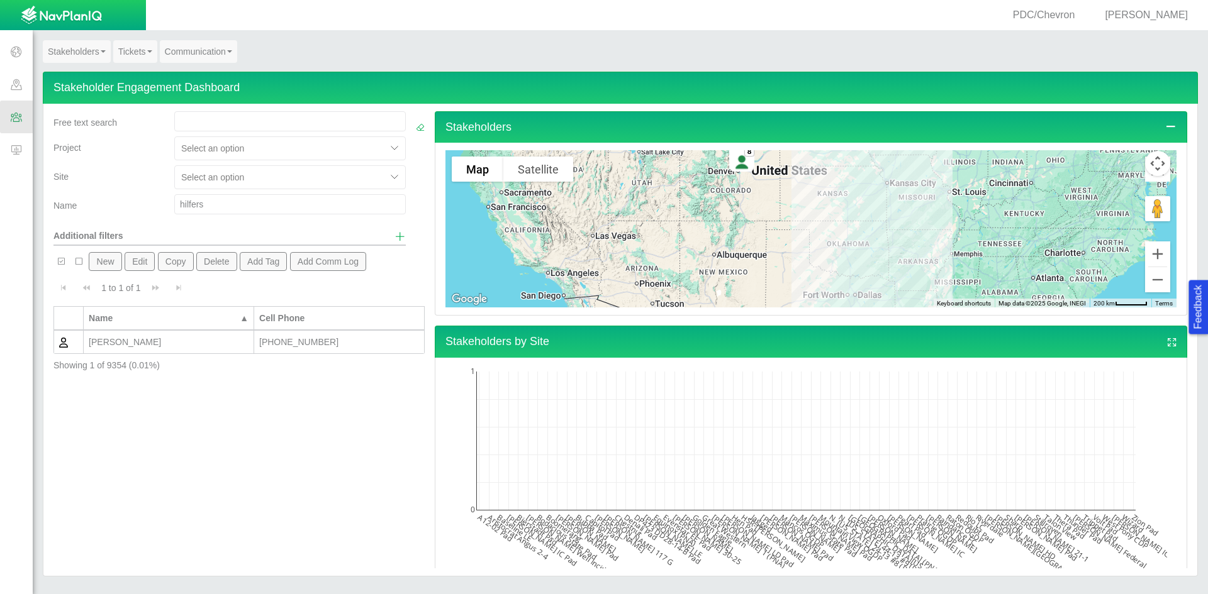
scroll to position [0, 0]
click at [123, 342] on div "[PERSON_NAME]" at bounding box center [169, 342] width 160 height 13
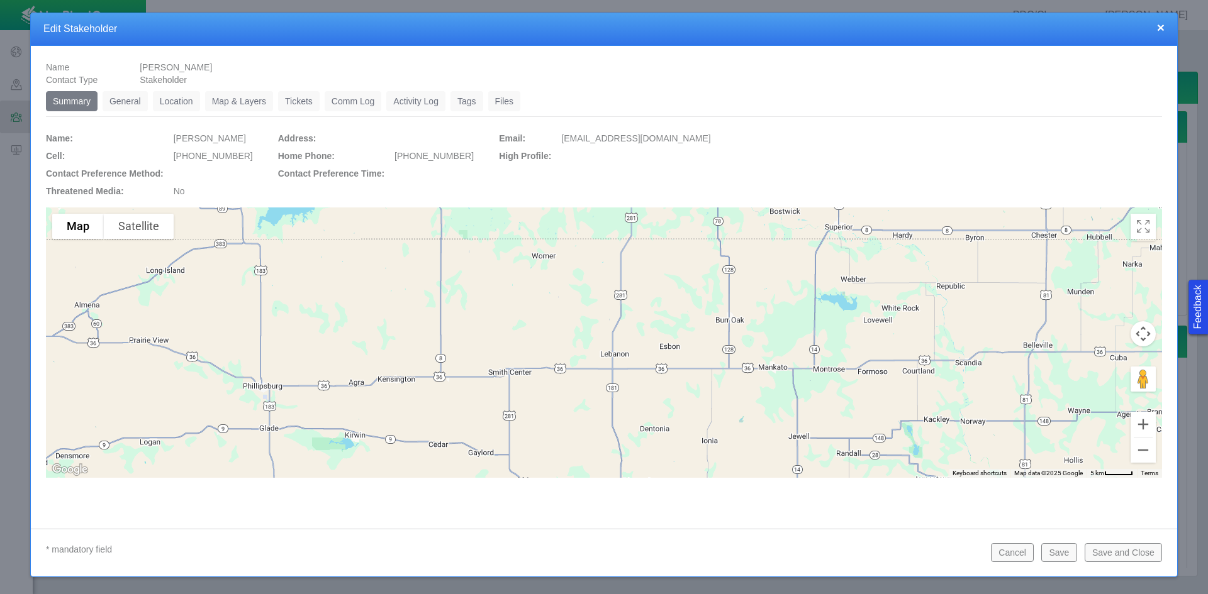
click at [142, 98] on link "General" at bounding box center [125, 101] width 45 height 20
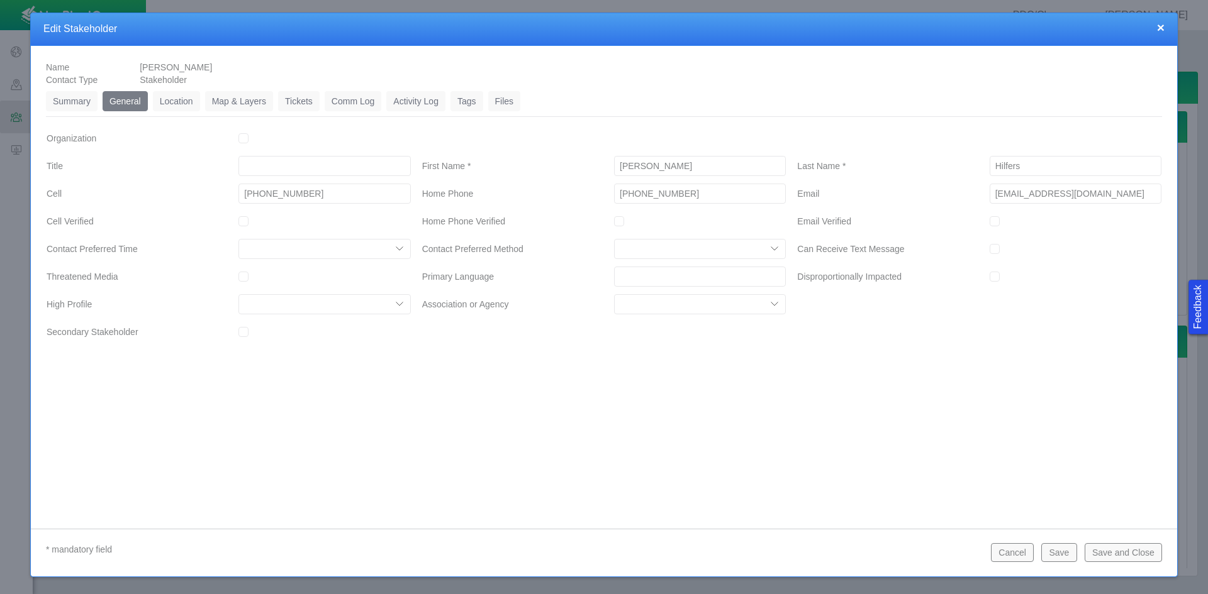
click at [179, 106] on link "Location" at bounding box center [176, 101] width 47 height 20
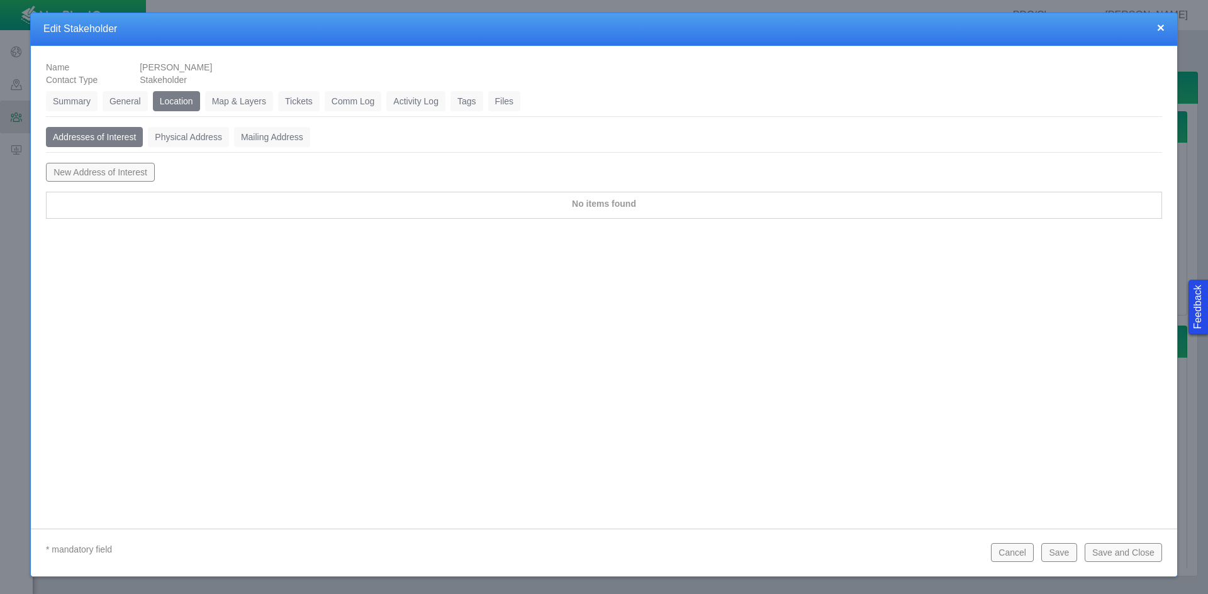
click at [294, 104] on link "Tickets" at bounding box center [299, 101] width 42 height 20
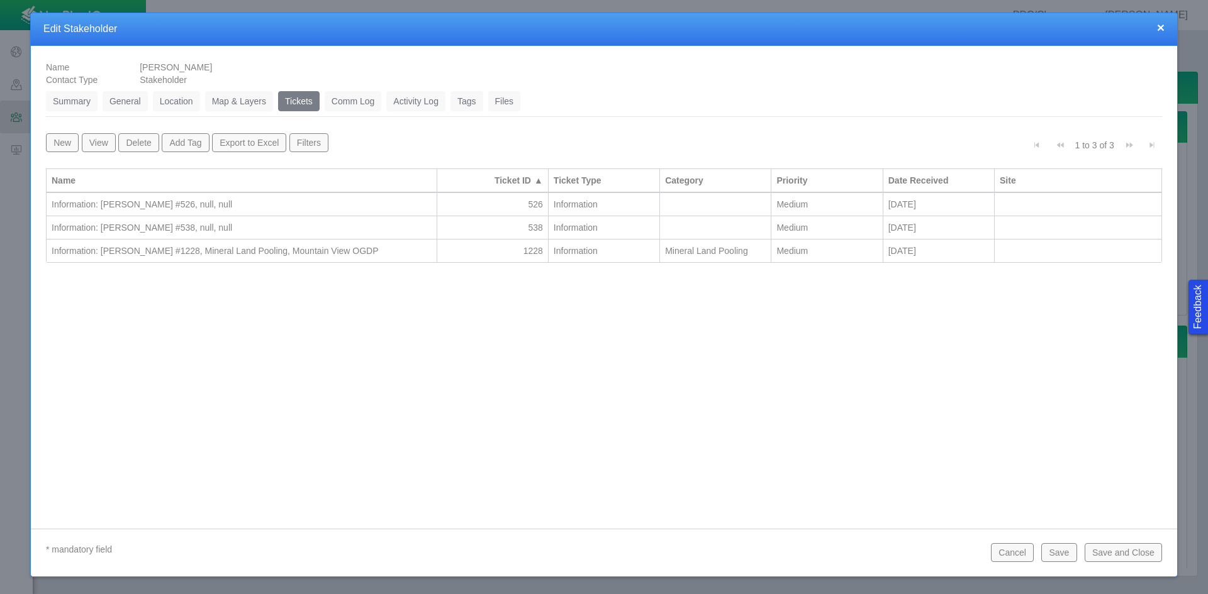
click at [133, 100] on link "General" at bounding box center [125, 101] width 45 height 20
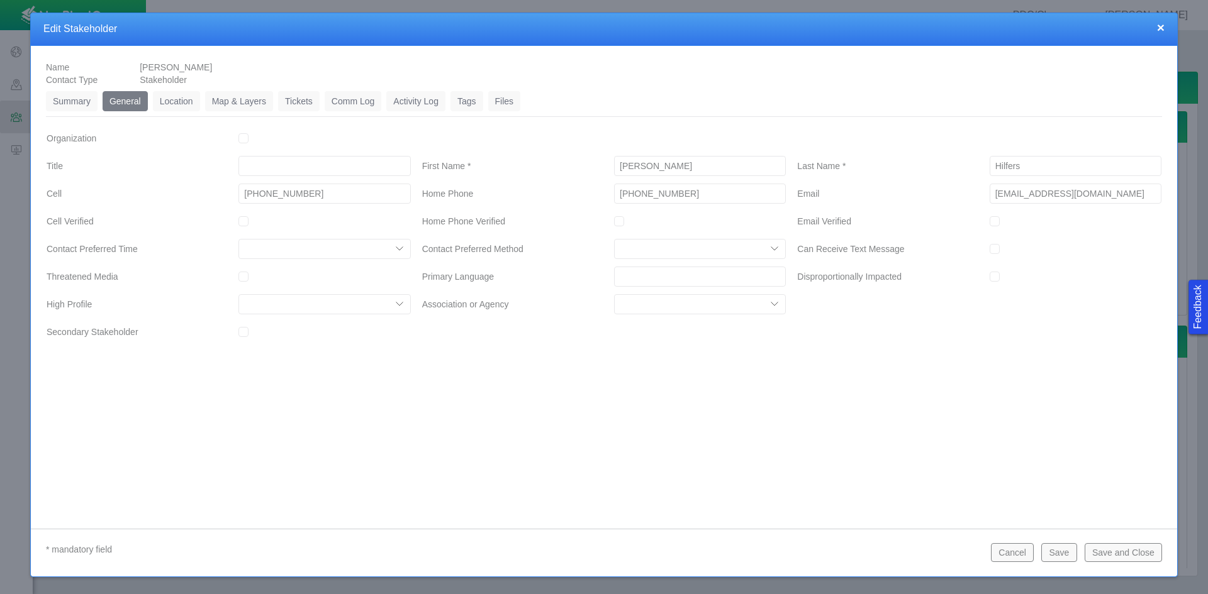
drag, startPoint x: 1087, startPoint y: 189, endPoint x: 975, endPoint y: 207, distance: 113.4
click at [854, 207] on div "Email [EMAIL_ADDRESS][DOMAIN_NAME] Email Verified" at bounding box center [978, 209] width 375 height 55
click at [298, 95] on link "Tickets" at bounding box center [299, 101] width 42 height 20
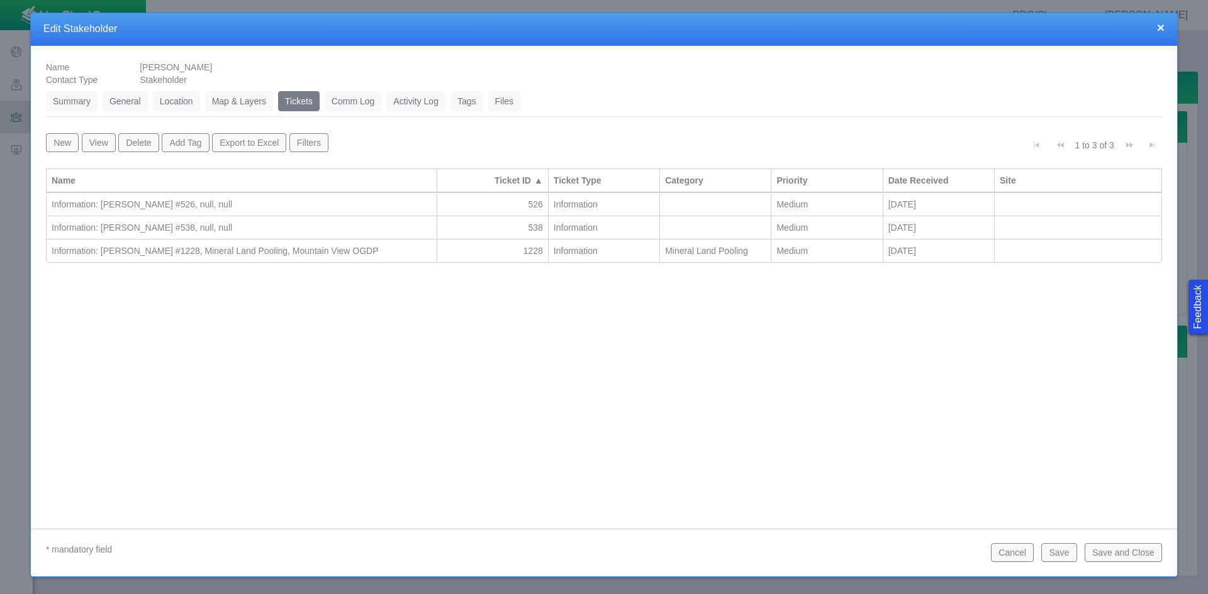
click at [258, 252] on div "Information: [PERSON_NAME] #1228, Mineral Land Pooling, Mountain View OGDP" at bounding box center [242, 251] width 380 height 13
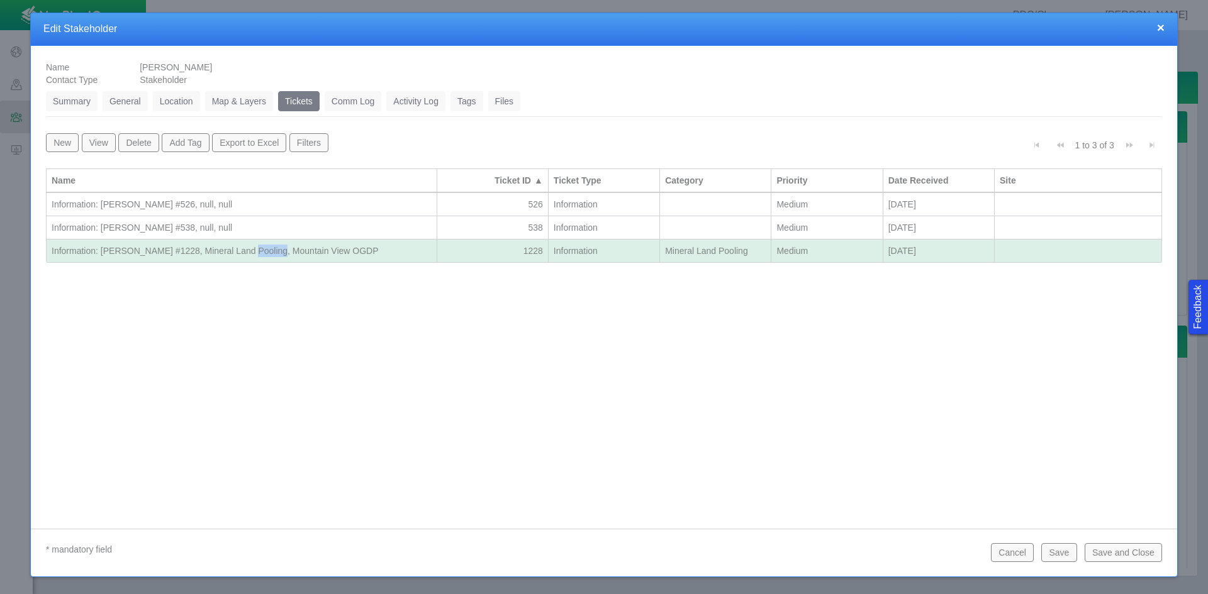
click at [258, 252] on div "Information: [PERSON_NAME] #1228, Mineral Land Pooling, Mountain View OGDP" at bounding box center [242, 251] width 380 height 13
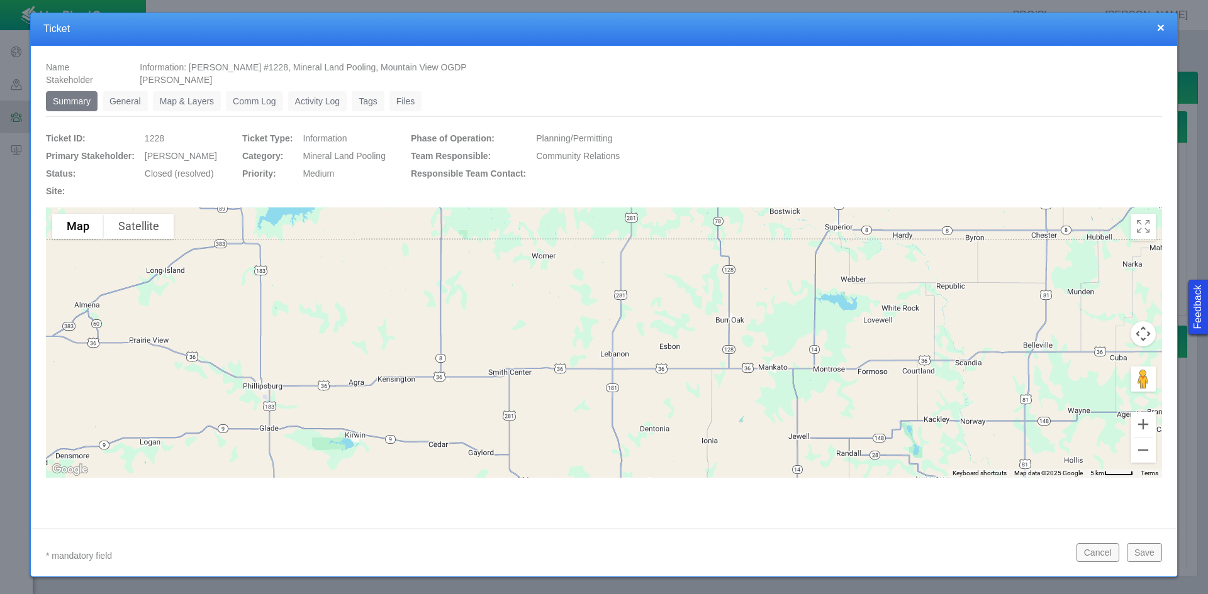
click at [135, 96] on link "General" at bounding box center [125, 101] width 45 height 20
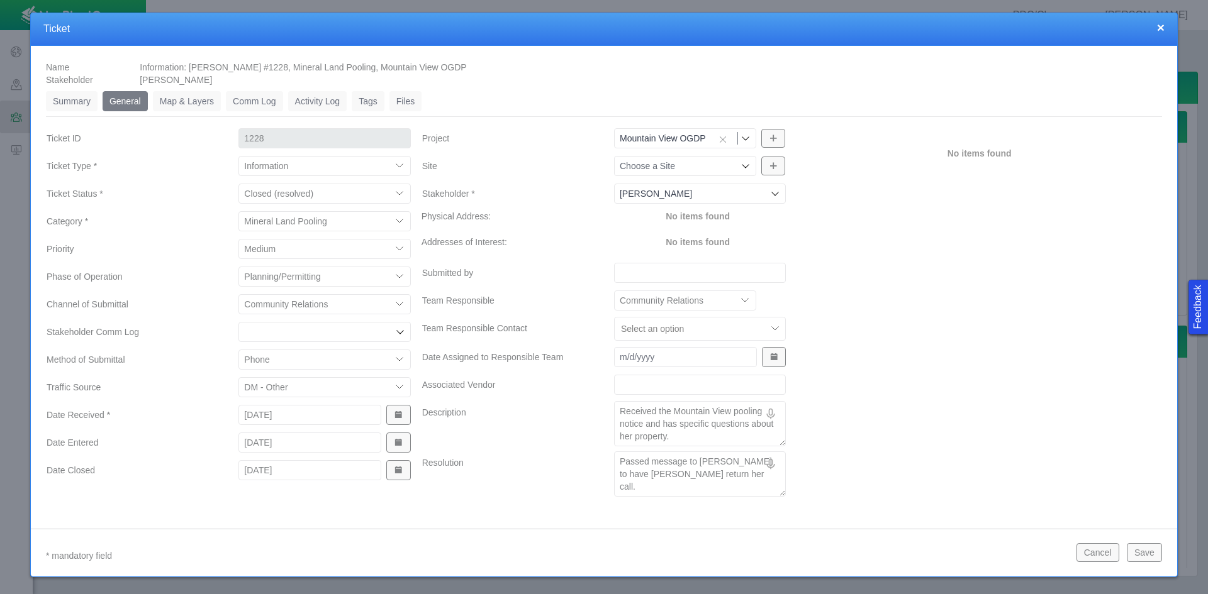
click at [854, 551] on button "Cancel" at bounding box center [1097, 552] width 43 height 19
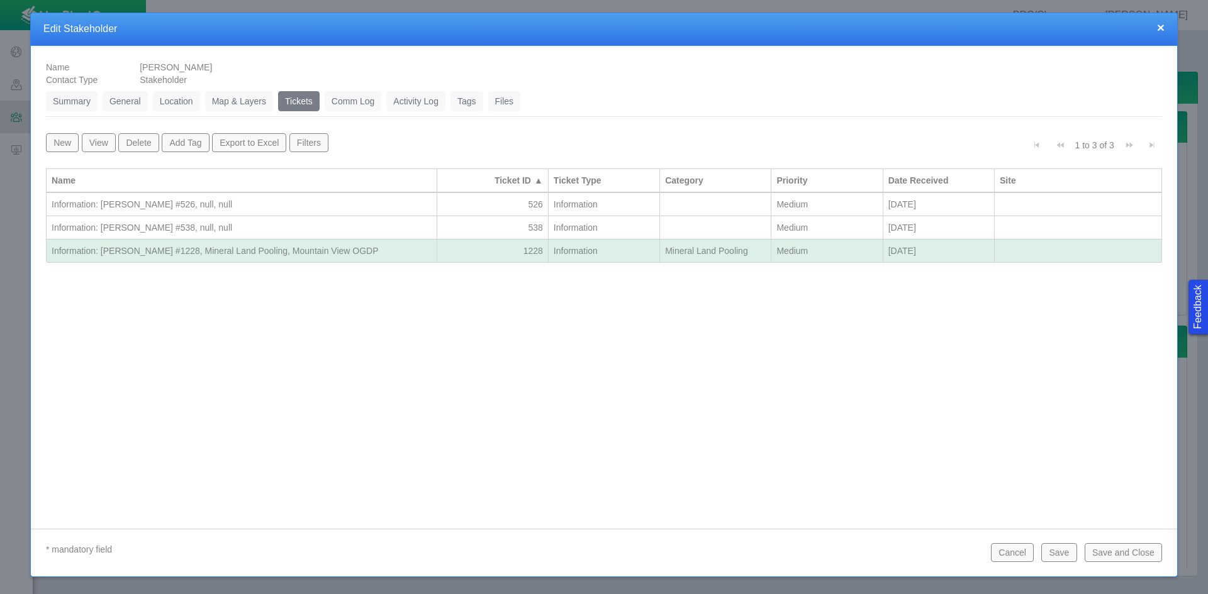
click at [854, 554] on button "Cancel" at bounding box center [1012, 552] width 43 height 19
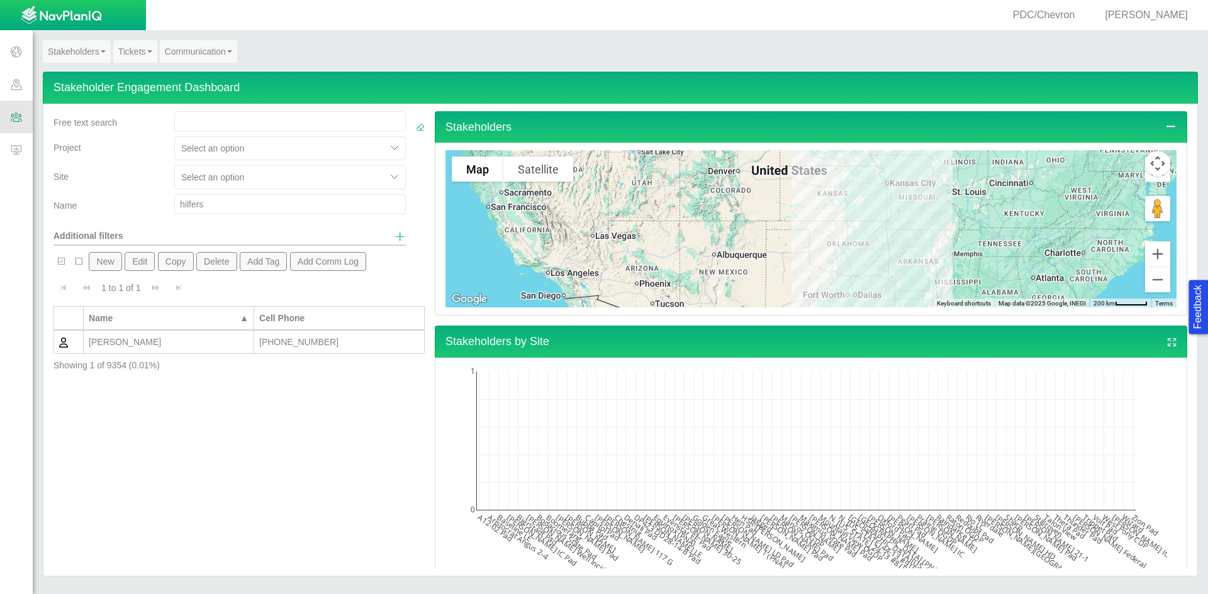
drag, startPoint x: 211, startPoint y: 202, endPoint x: 142, endPoint y: 204, distance: 69.8
click at [142, 204] on div "Name hilfers" at bounding box center [229, 206] width 362 height 25
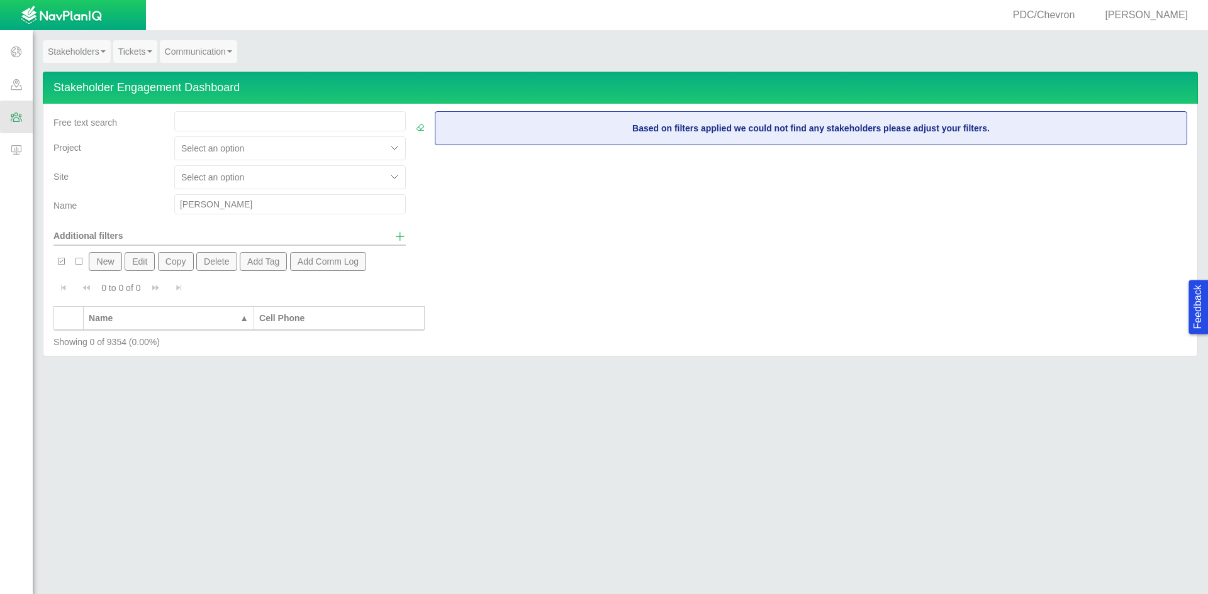
drag, startPoint x: 221, startPoint y: 206, endPoint x: 126, endPoint y: 203, distance: 95.7
click at [126, 203] on div "Name [PERSON_NAME]" at bounding box center [229, 206] width 362 height 25
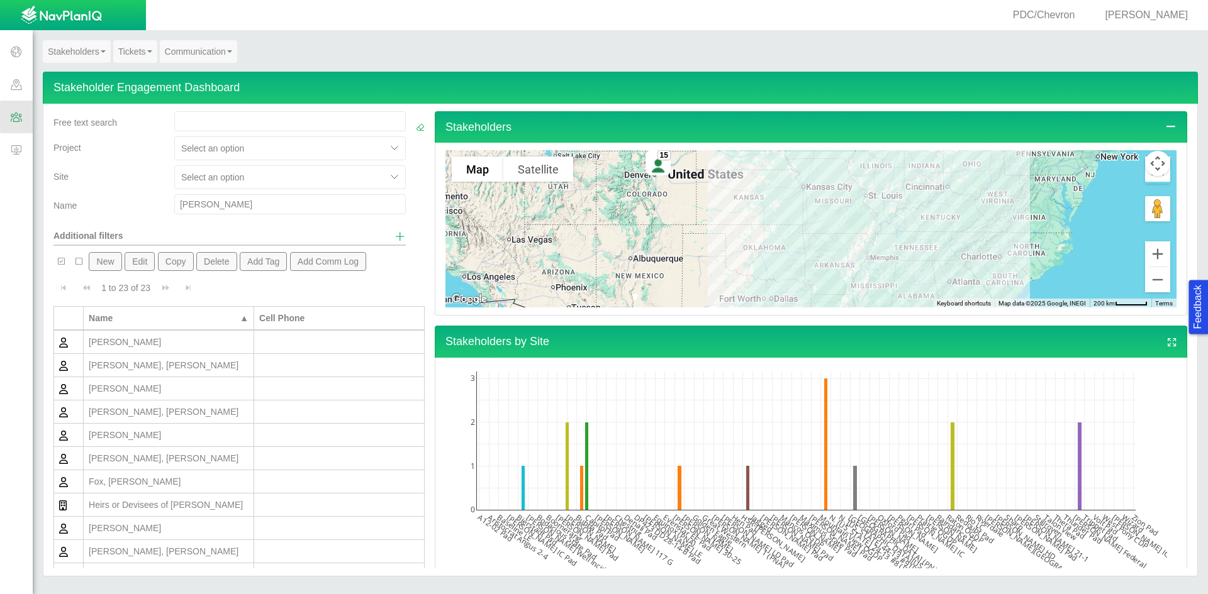
click at [108, 251] on div "New Edit Copy Delete Add Tag Add Comm Log 1 to 23 of 23 Currently showing 1 to …" at bounding box center [238, 463] width 371 height 435
click at [108, 260] on button "New" at bounding box center [105, 261] width 33 height 19
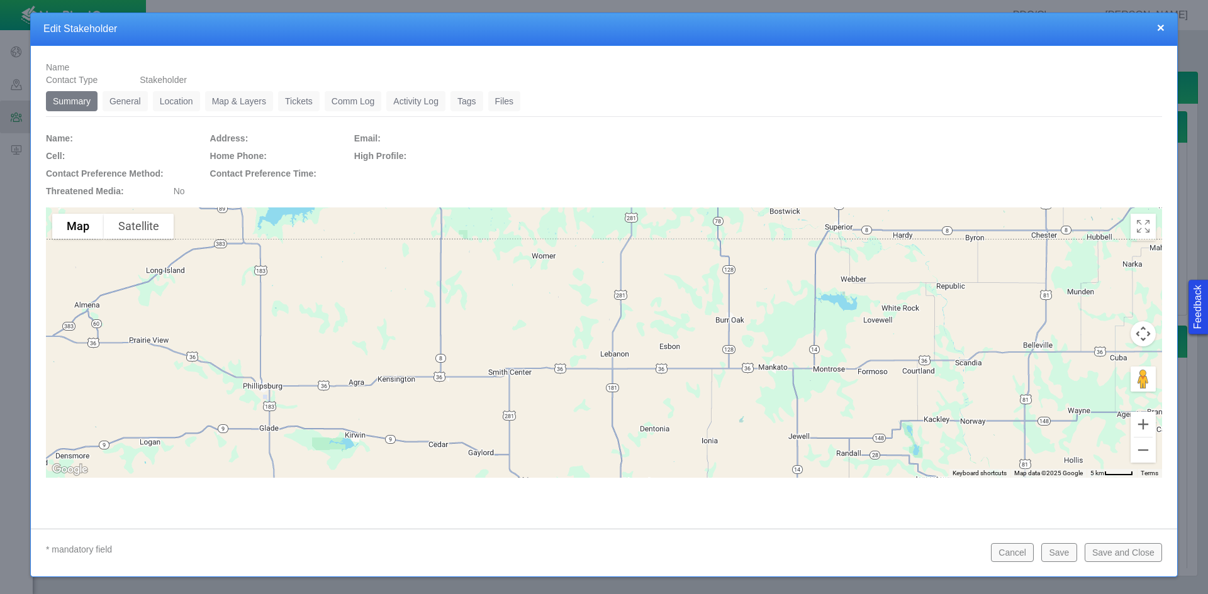
click at [132, 96] on link "General" at bounding box center [125, 101] width 45 height 20
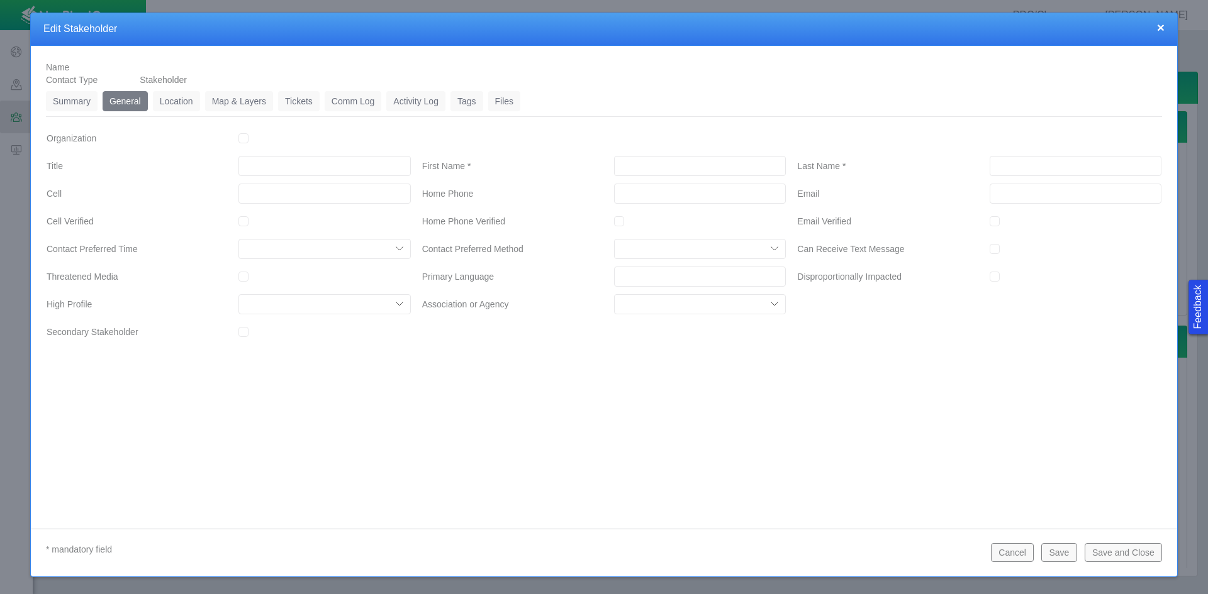
click at [653, 167] on input "First Name *" at bounding box center [700, 166] width 172 height 20
click at [170, 104] on link "Location" at bounding box center [176, 101] width 47 height 20
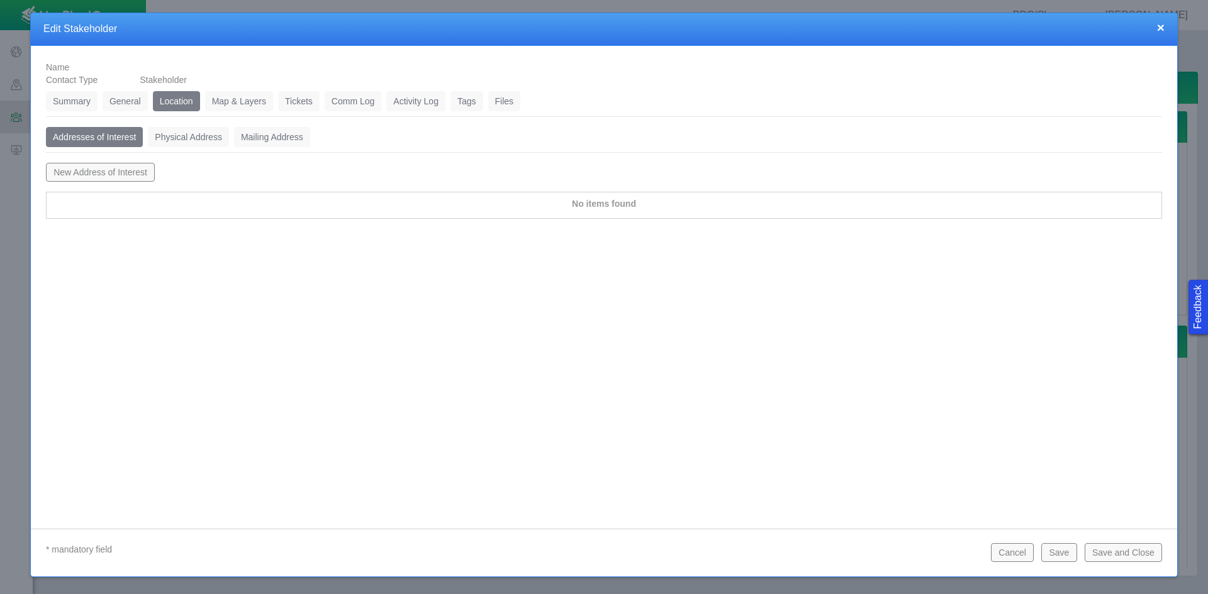
click at [165, 139] on link "Physical Address" at bounding box center [188, 137] width 81 height 20
click at [91, 160] on div "Addresses of Interest 0 Physical Address 0 Mailing Address 0 New Address of Int…" at bounding box center [604, 178] width 1116 height 102
click at [99, 170] on button "New Physical Address" at bounding box center [97, 172] width 103 height 19
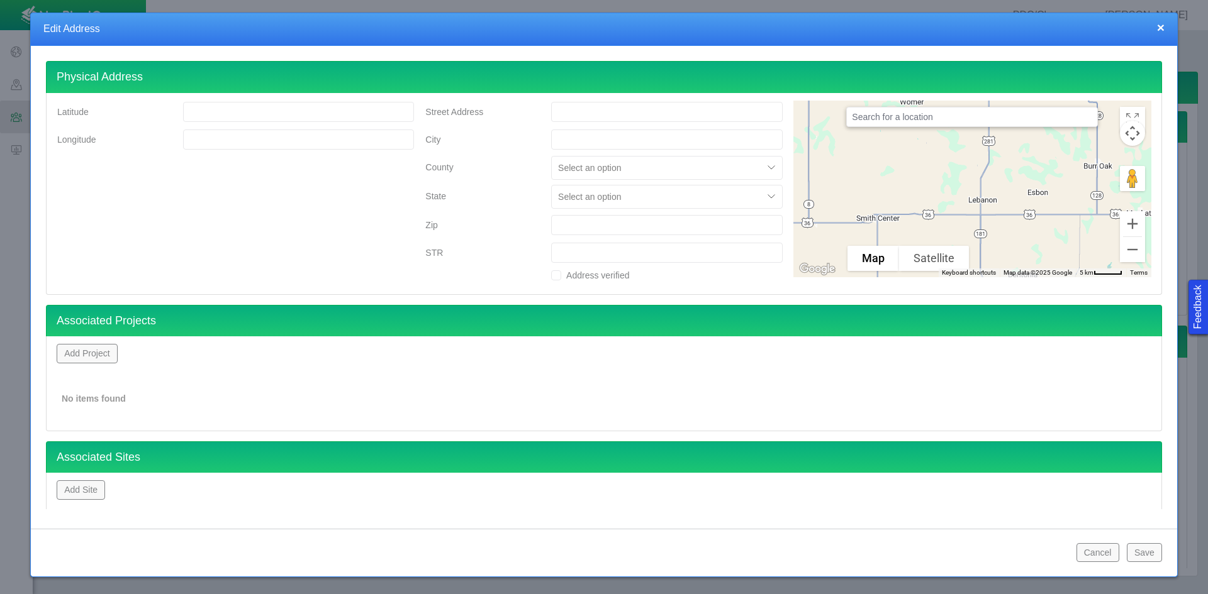
click at [580, 115] on input "Street Address" at bounding box center [666, 112] width 231 height 20
click at [578, 114] on input "60" at bounding box center [666, 112] width 231 height 20
click at [101, 357] on button "Add Project" at bounding box center [87, 353] width 61 height 19
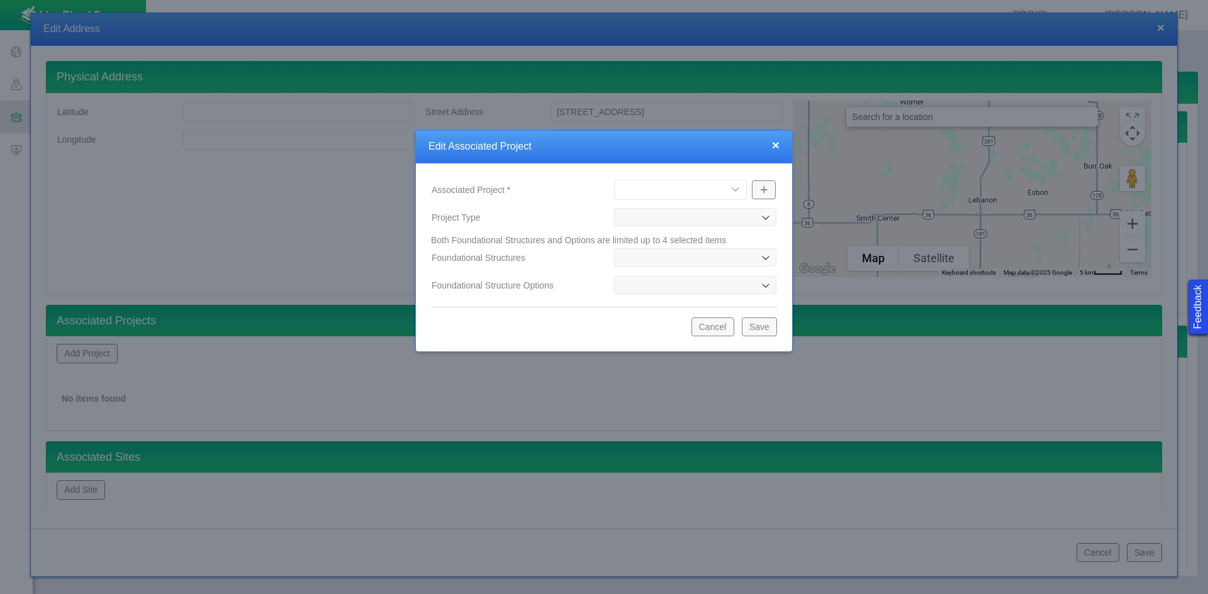
click at [720, 194] on select "[PERSON_NAME] Well Incident Brahman OGDP [GEOGRAPHIC_DATA] OGDP [GEOGRAPHIC_DAT…" at bounding box center [680, 190] width 133 height 20
click at [614, 180] on select "[PERSON_NAME] Well Incident Brahman OGDP [GEOGRAPHIC_DATA] OGDP [GEOGRAPHIC_DAT…" at bounding box center [680, 190] width 133 height 20
click at [752, 330] on button "Save" at bounding box center [759, 327] width 35 height 19
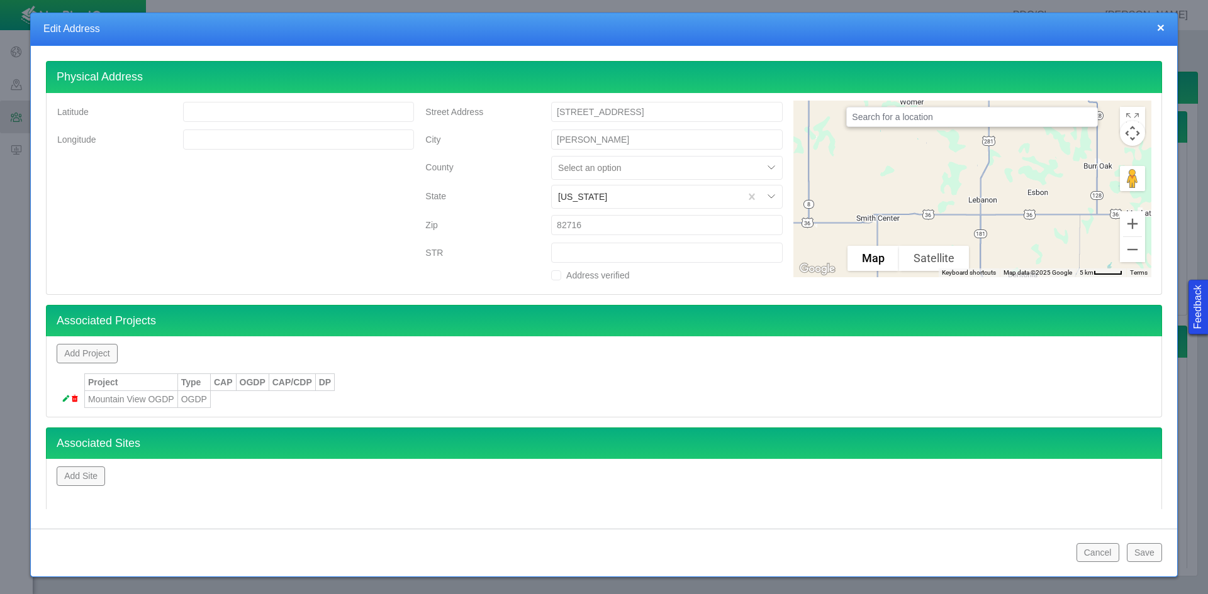
click at [854, 553] on button "Save" at bounding box center [1143, 552] width 35 height 19
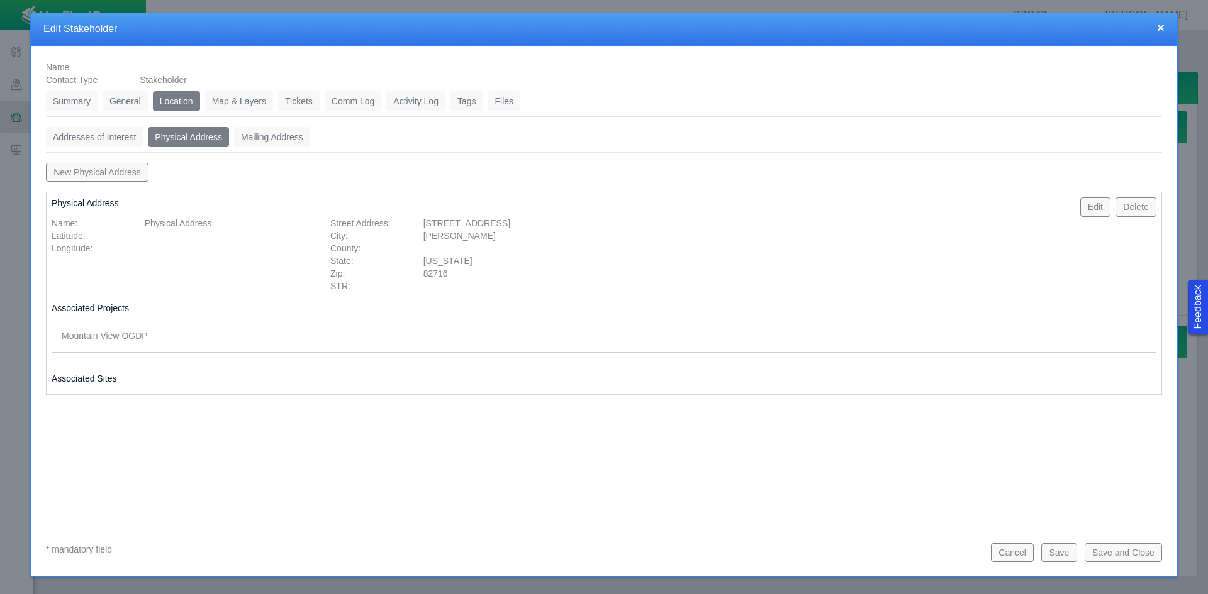
click at [293, 104] on link "Tickets" at bounding box center [299, 101] width 42 height 20
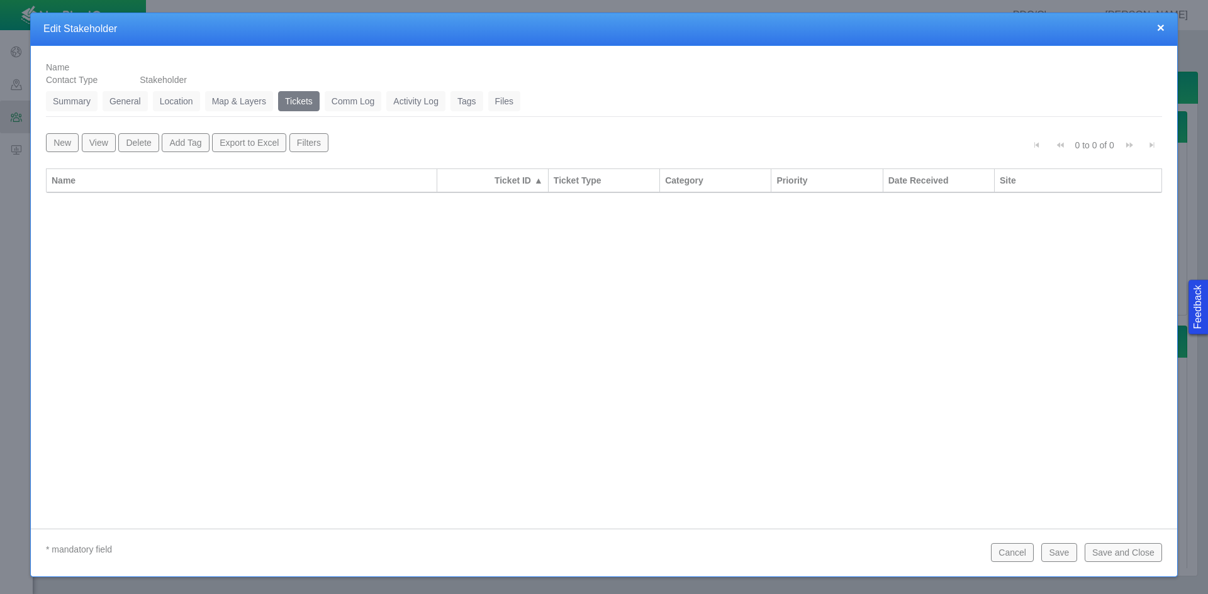
click at [69, 145] on button "New" at bounding box center [62, 142] width 33 height 19
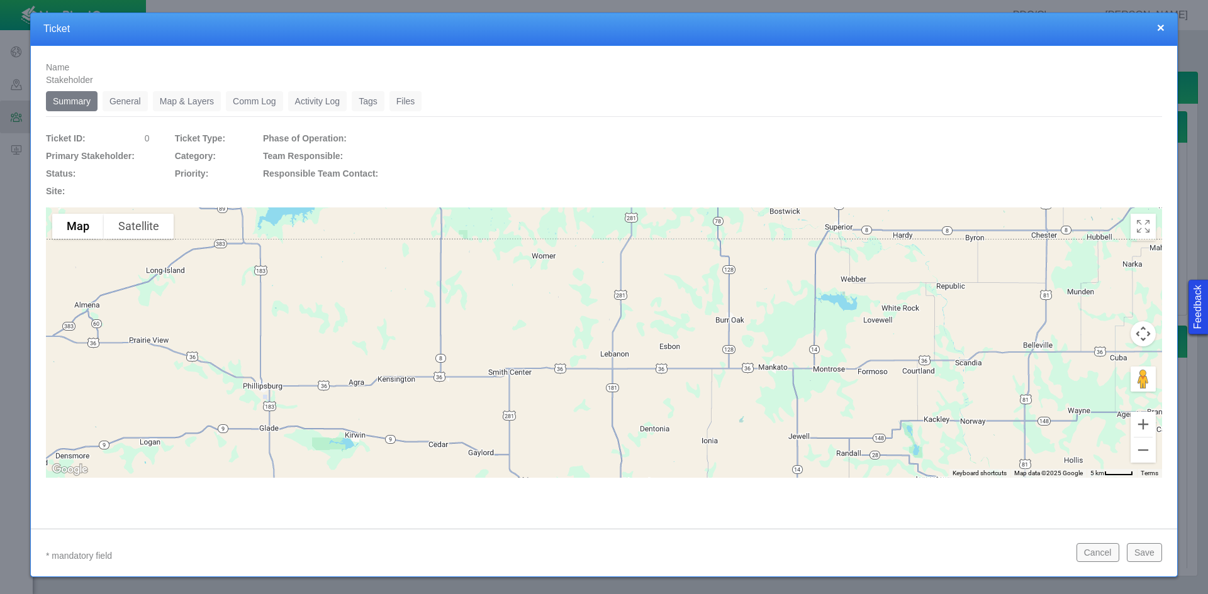
click at [127, 97] on link "General" at bounding box center [125, 101] width 45 height 20
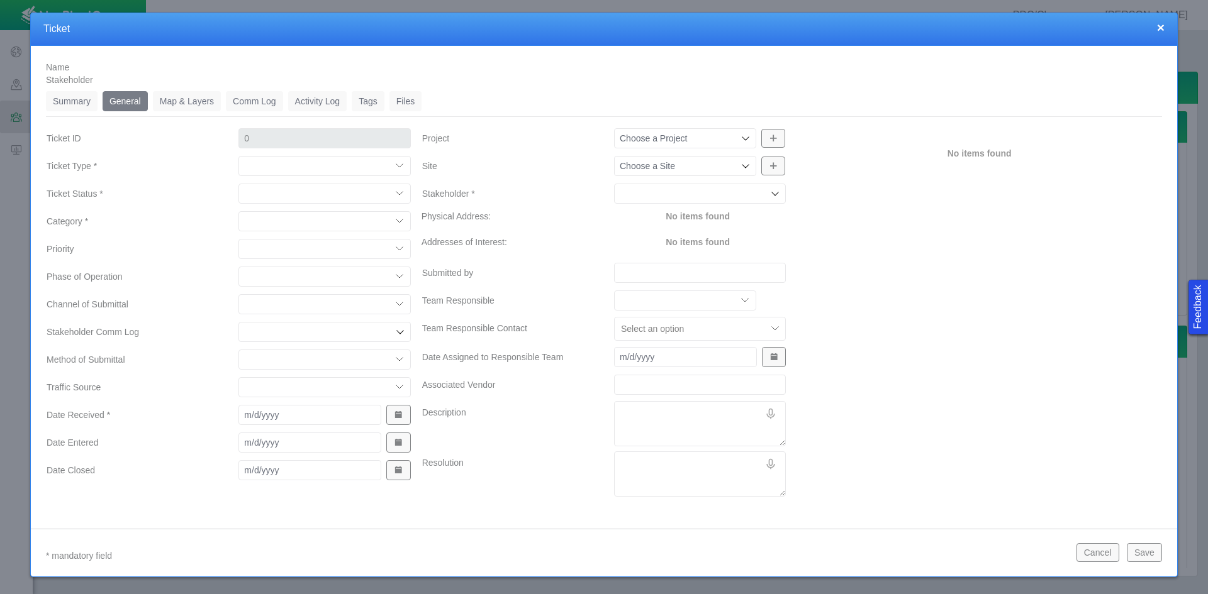
click at [291, 169] on select "Compliment Grievance Grievance Non-Op Information" at bounding box center [324, 166] width 172 height 20
click at [238, 156] on select "Compliment Grievance Grievance Non-Op Information" at bounding box center [324, 166] width 172 height 20
click at [308, 197] on select "Closed (resolved) Closed (unreasonable) Closed (unresolved) Open (assigned) Ope…" at bounding box center [324, 194] width 172 height 20
click at [238, 184] on select "Closed (resolved) Closed (unreasonable) Closed (unresolved) Open (assigned) Ope…" at bounding box center [324, 194] width 172 height 20
click at [270, 218] on select "Access Aesthetics Ag/Crops Air Quality Claims Clean-up/Remediation Communicatio…" at bounding box center [324, 221] width 172 height 20
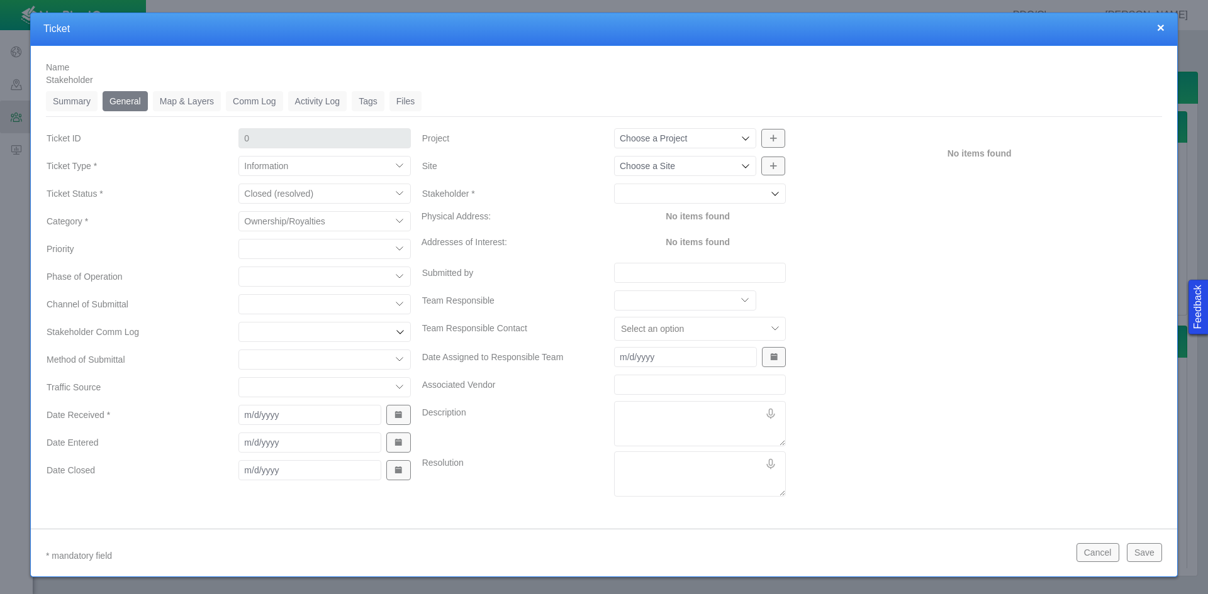
click at [238, 211] on select "Access Aesthetics Ag/Crops Air Quality Claims Clean-up/Remediation Communicatio…" at bounding box center [324, 221] width 172 height 20
click at [272, 254] on select "High Medium Low" at bounding box center [324, 249] width 172 height 20
click at [238, 239] on select "High Medium Low" at bounding box center [324, 249] width 172 height 20
click at [282, 272] on select "Completions Drilling Production Reclamation Planning/Permitting Workover P&A Un…" at bounding box center [324, 277] width 172 height 20
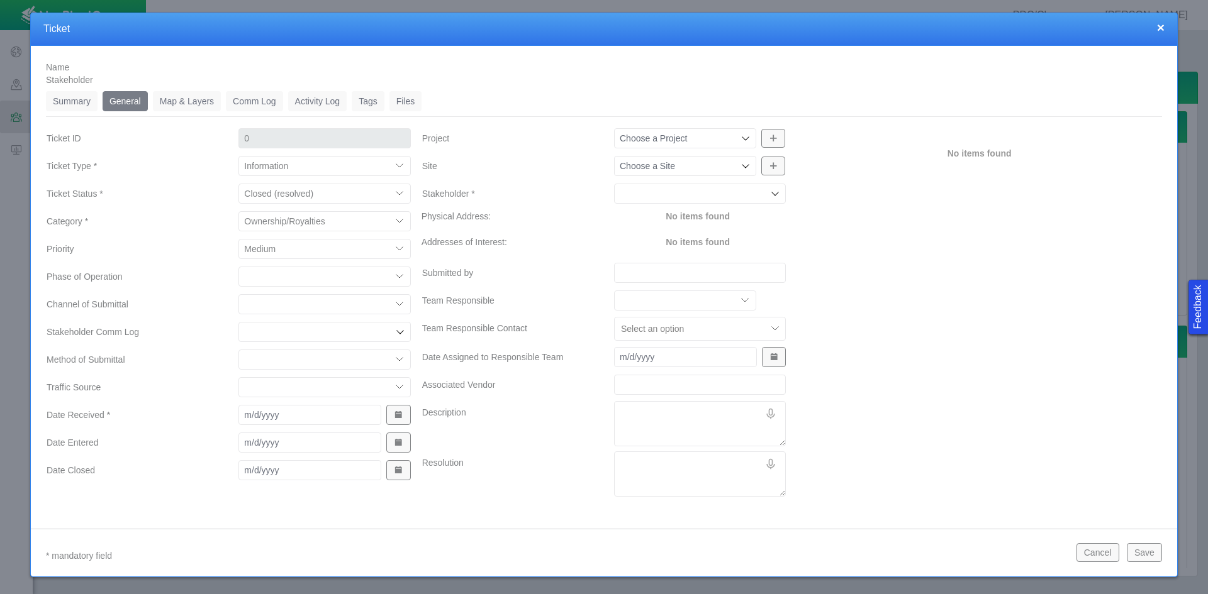
click at [278, 277] on select "Completions Drilling Production Reclamation Planning/Permitting Workover P&A Un…" at bounding box center [324, 277] width 172 height 20
click at [238, 267] on select "Completions Drilling Production Reclamation Planning/Permitting Workover P&A Un…" at bounding box center [324, 277] width 172 height 20
click at [292, 303] on select "ECMC Community Relations LGD Website/Microsite HSE Local Elected Official Surfa…" at bounding box center [324, 304] width 172 height 20
click at [238, 294] on select "ECMC Community Relations LGD Website/Microsite HSE Local Elected Official Surfa…" at bounding box center [324, 304] width 172 height 20
click at [291, 360] on select "Email In Person Mail Phone" at bounding box center [324, 360] width 172 height 20
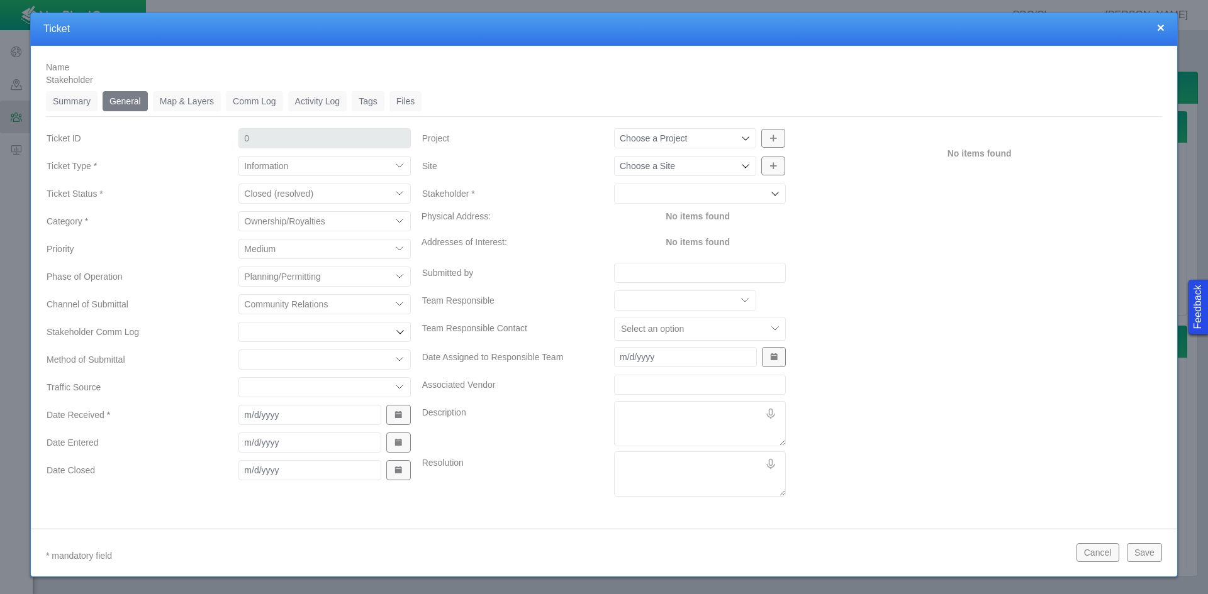
click at [238, 350] on select "Email In Person Mail Phone" at bounding box center [324, 360] width 172 height 20
click at [398, 413] on span "Show Date Picker" at bounding box center [398, 415] width 9 height 9
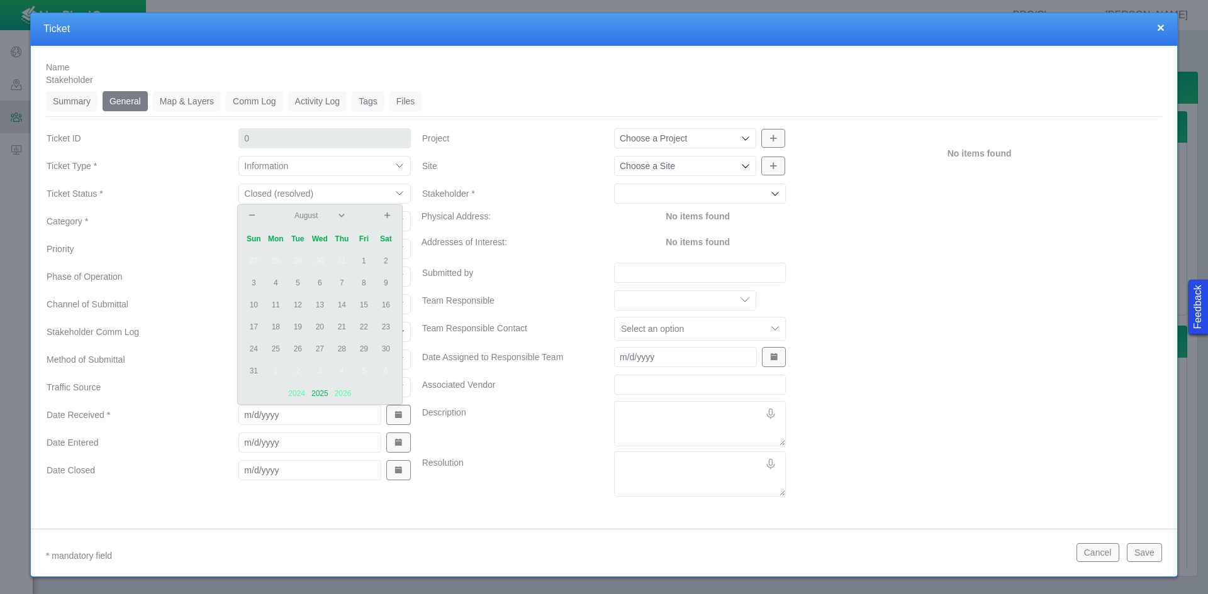
click at [294, 282] on td "5" at bounding box center [298, 283] width 22 height 22
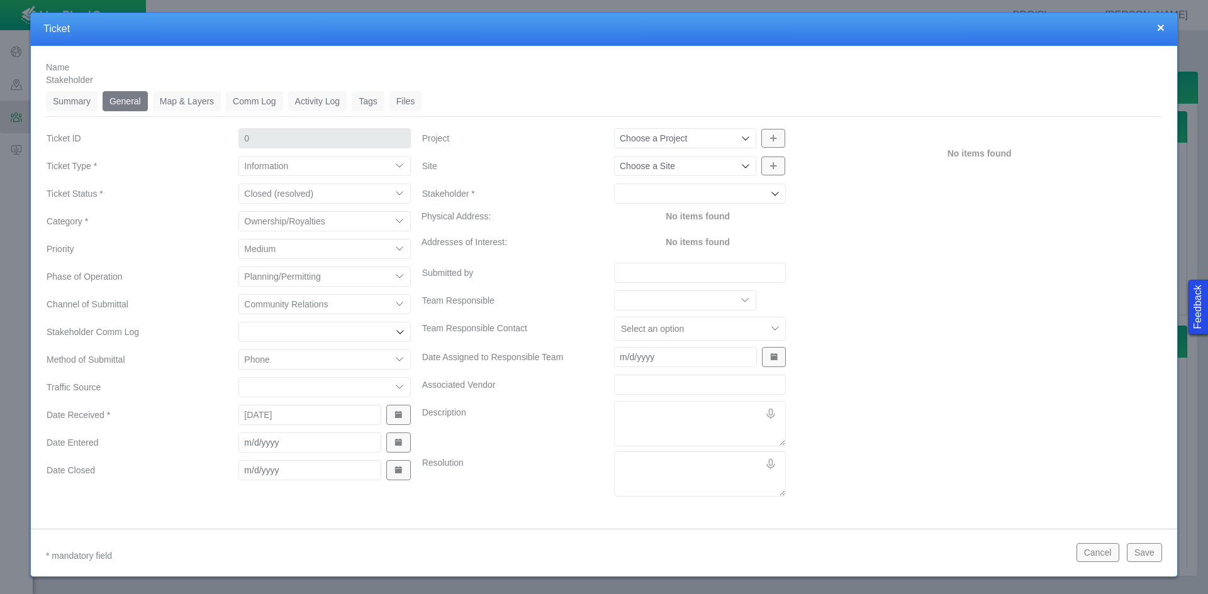
click at [389, 445] on button "Show Date Picker" at bounding box center [398, 443] width 24 height 20
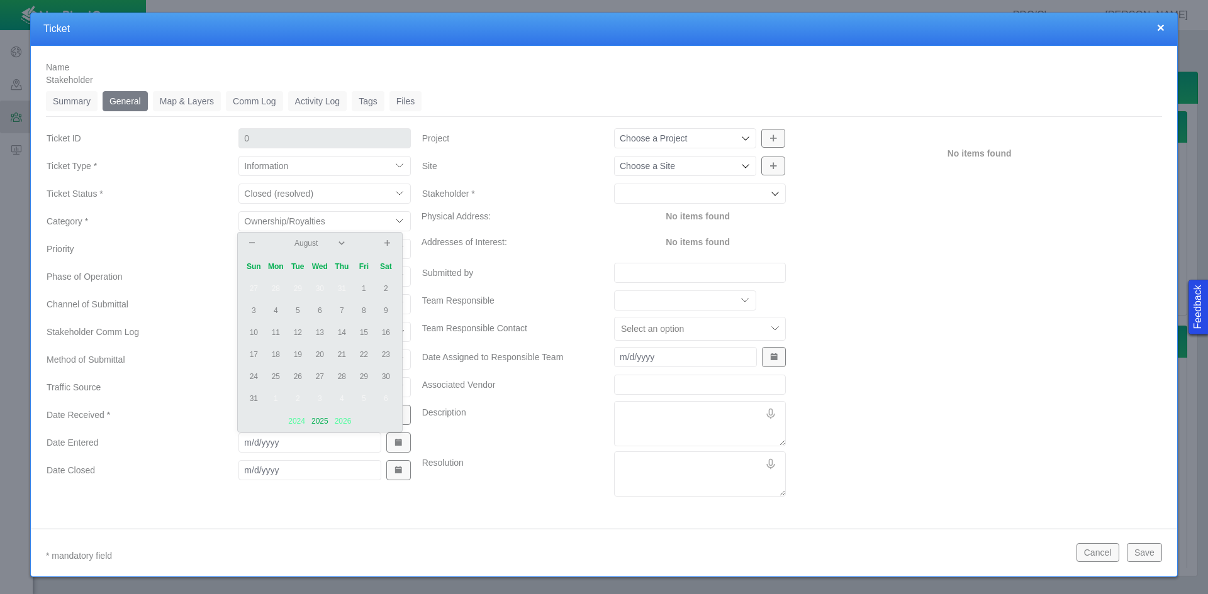
click at [296, 333] on td "12" at bounding box center [298, 333] width 22 height 22
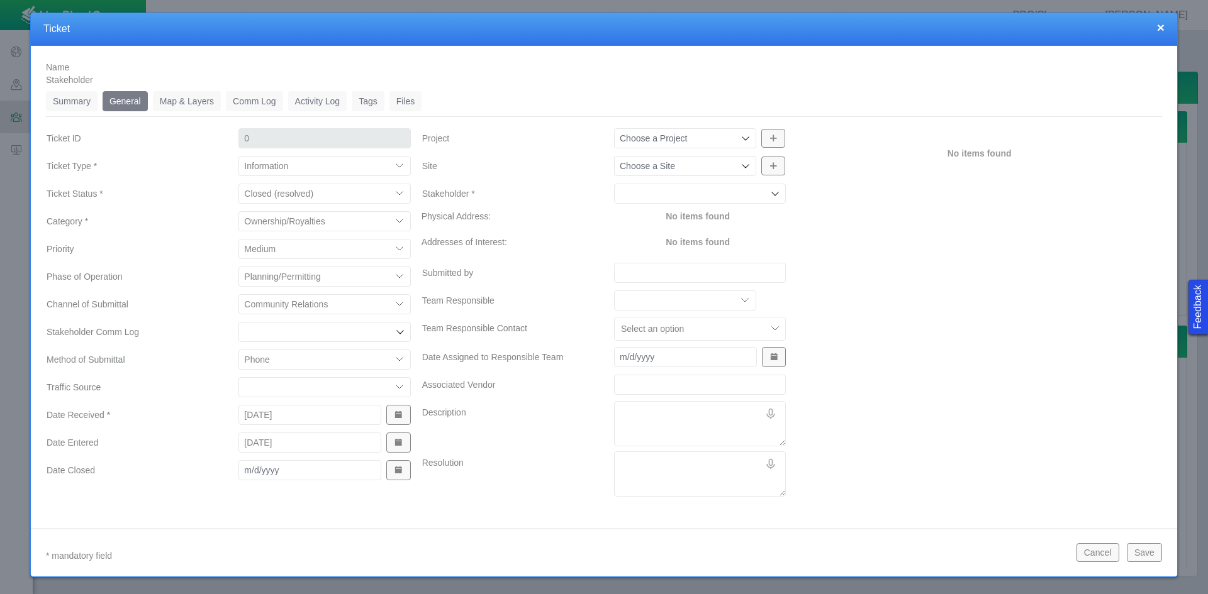
click at [399, 476] on button "Show Date Picker" at bounding box center [398, 470] width 24 height 20
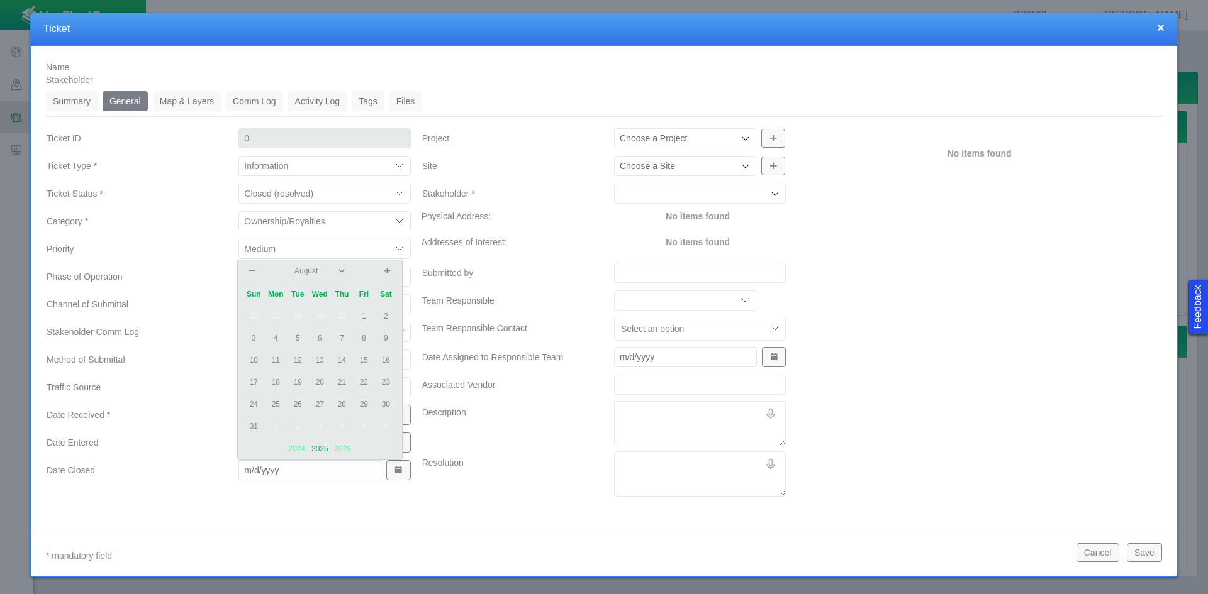
click at [294, 359] on td "12" at bounding box center [298, 361] width 22 height 22
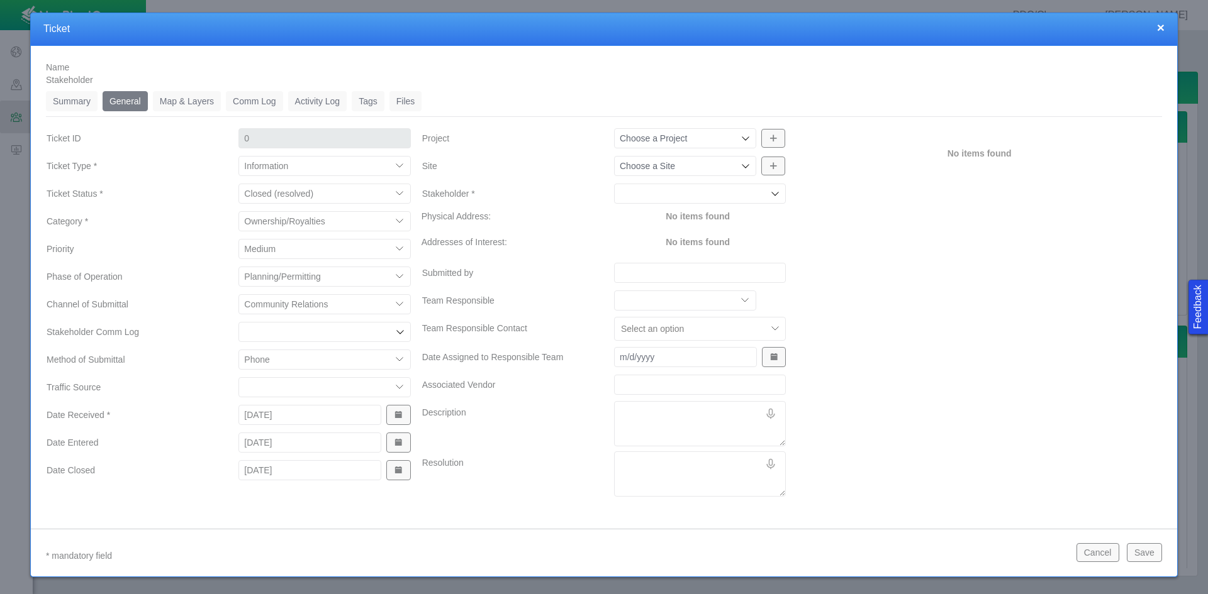
click at [742, 136] on icon at bounding box center [745, 138] width 10 height 10
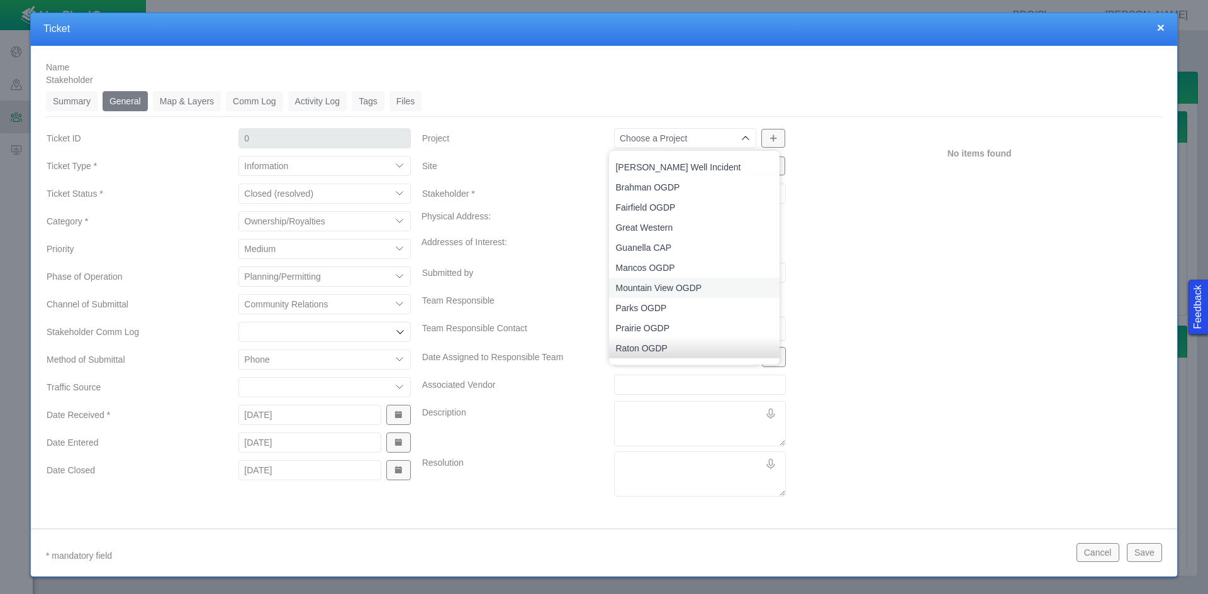
click at [697, 284] on span "Mountain View OGDP" at bounding box center [694, 288] width 158 height 13
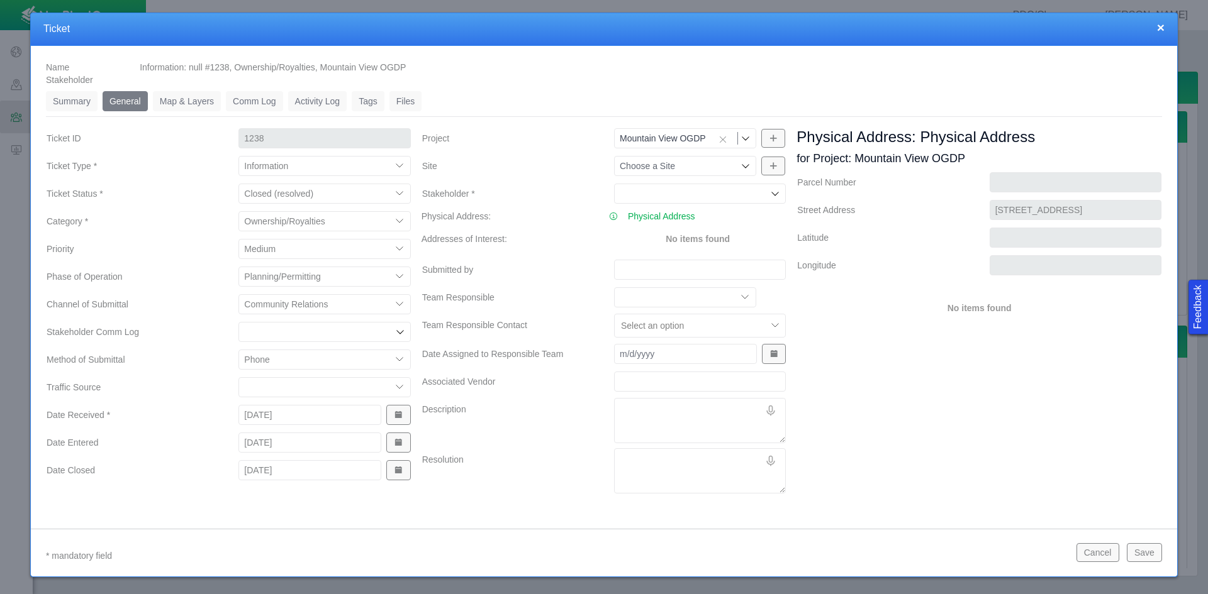
click at [647, 268] on input "Submitted by" at bounding box center [700, 270] width 172 height 20
click at [670, 407] on textarea "Description" at bounding box center [700, 420] width 172 height 45
click at [854, 555] on button "Save" at bounding box center [1143, 552] width 35 height 19
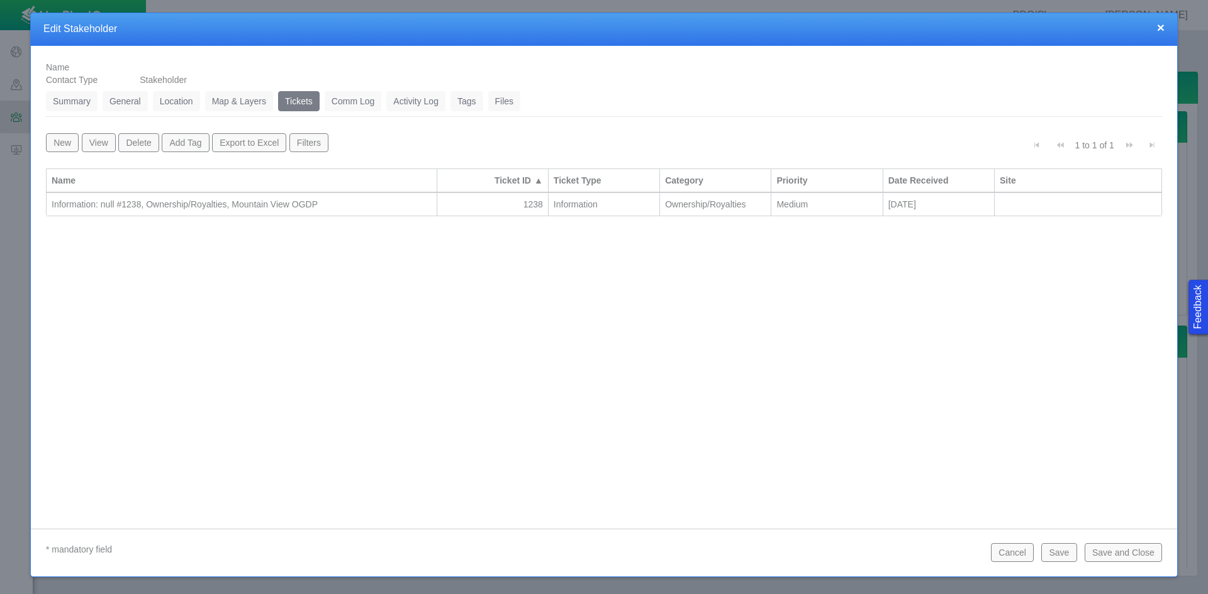
click at [854, 549] on button "Save and Close" at bounding box center [1122, 552] width 77 height 19
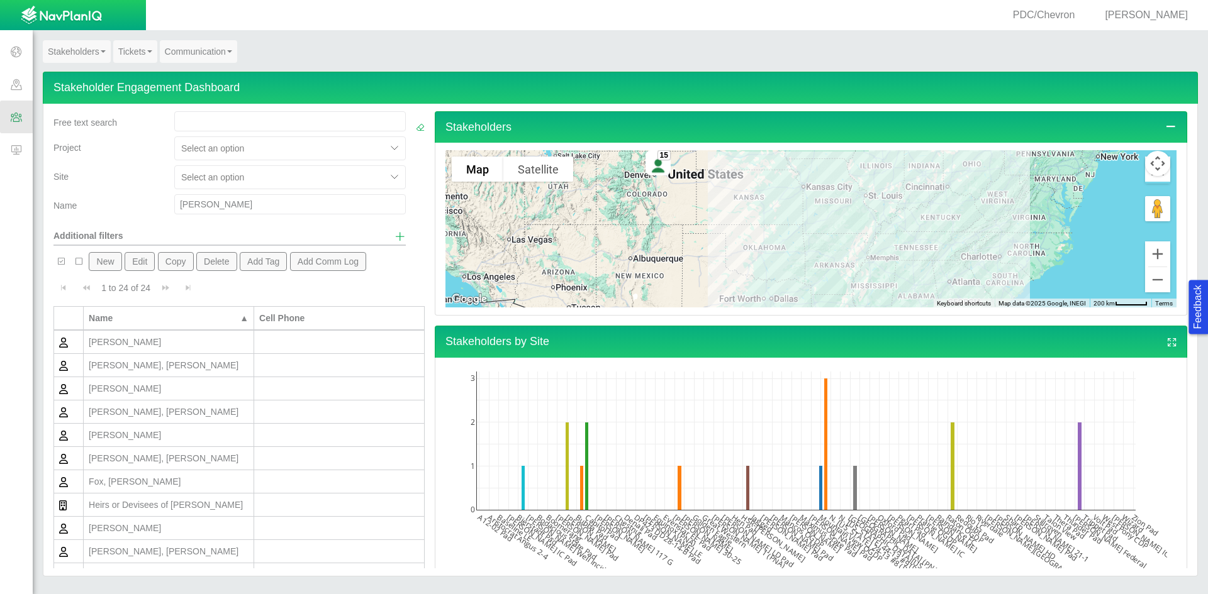
drag, startPoint x: 226, startPoint y: 207, endPoint x: 165, endPoint y: 206, distance: 61.7
click at [165, 206] on div "[PERSON_NAME]" at bounding box center [290, 204] width 250 height 20
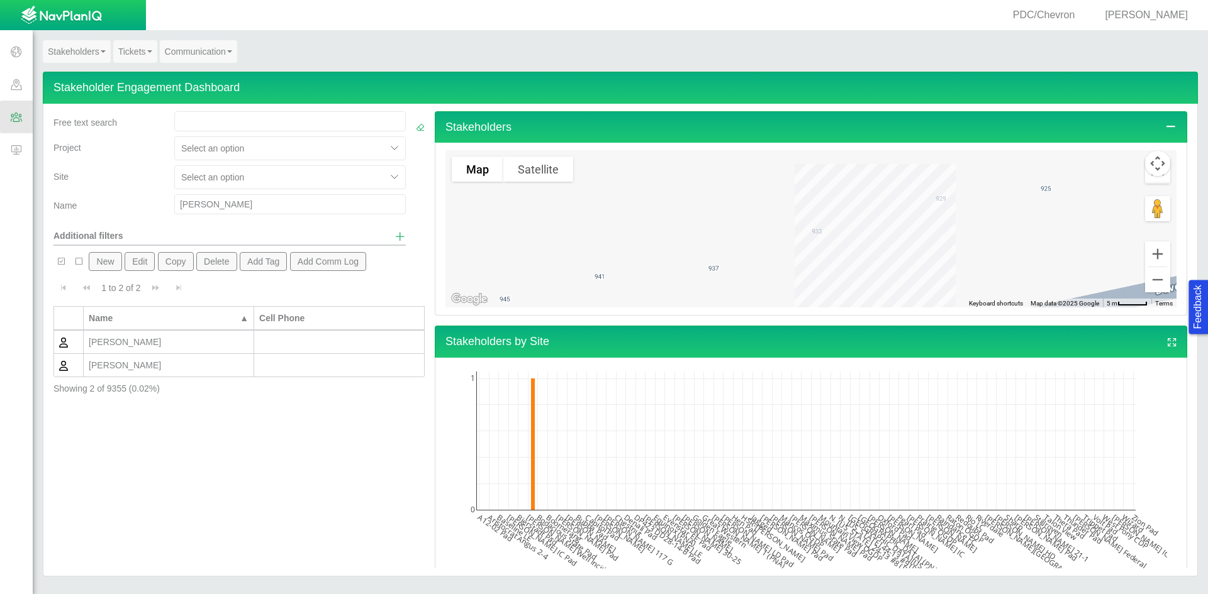
click at [162, 367] on div "[PERSON_NAME]" at bounding box center [169, 365] width 160 height 13
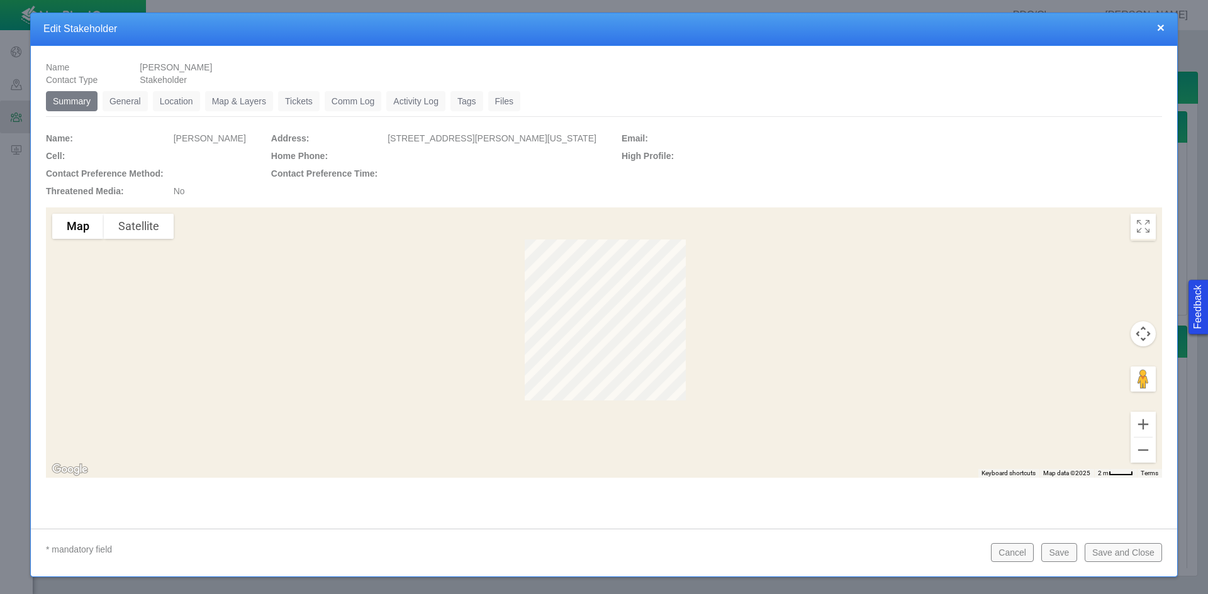
click at [135, 103] on link "General" at bounding box center [125, 101] width 45 height 20
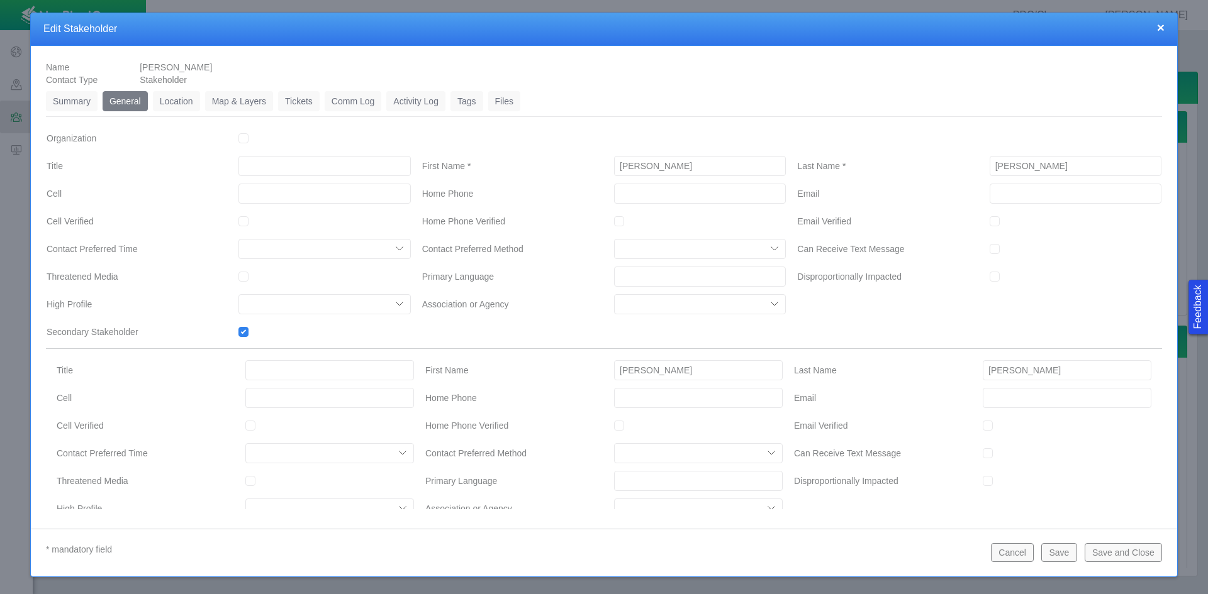
click at [313, 105] on link "Tickets" at bounding box center [299, 101] width 42 height 20
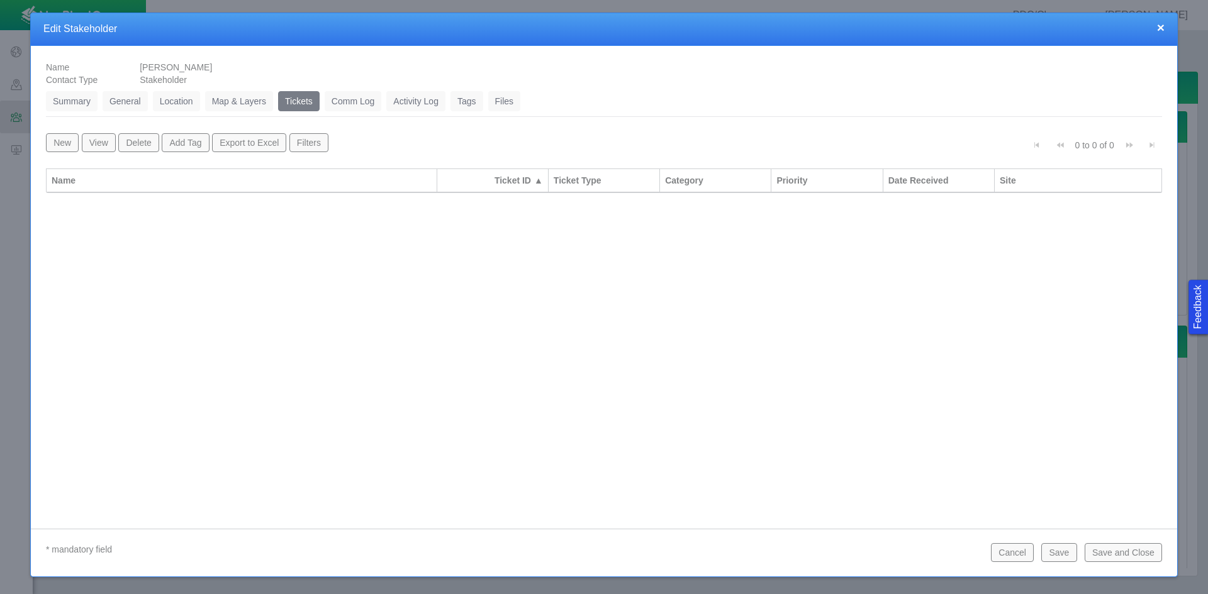
click at [854, 557] on button "Cancel" at bounding box center [1012, 552] width 43 height 19
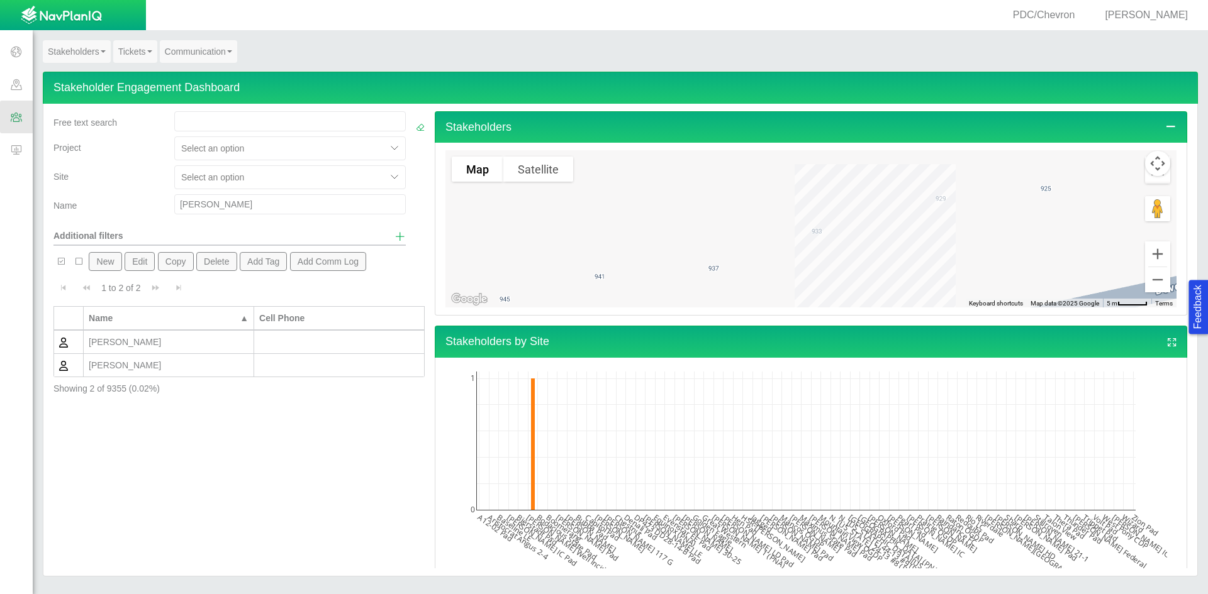
click at [118, 340] on div "[PERSON_NAME]" at bounding box center [169, 342] width 160 height 13
click at [119, 340] on div "[PERSON_NAME]" at bounding box center [169, 342] width 160 height 13
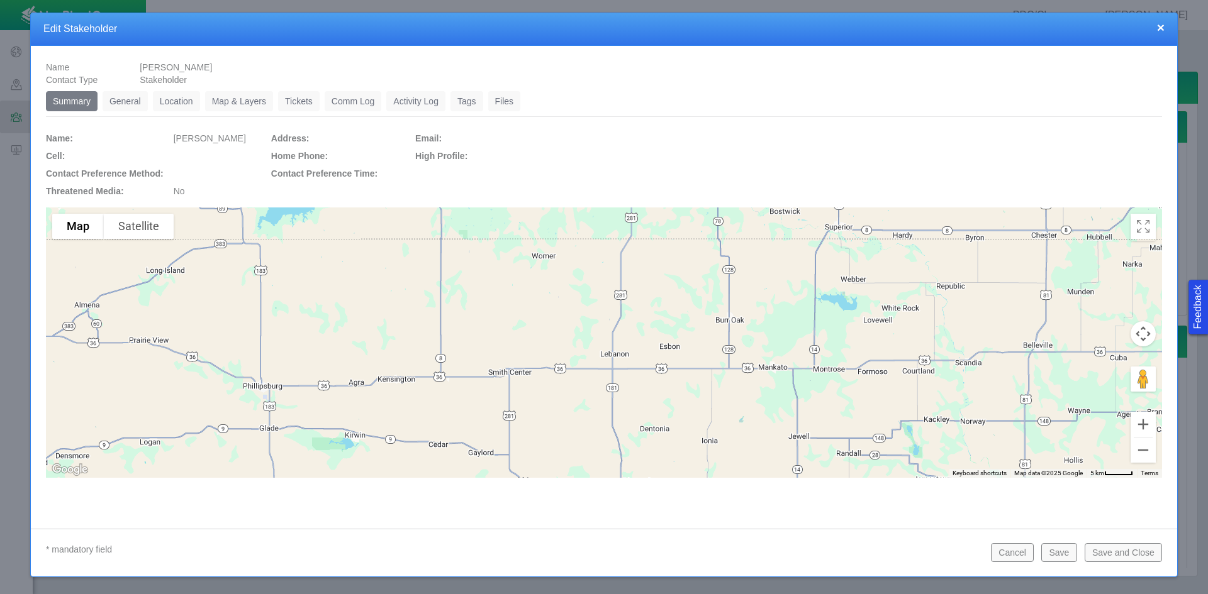
click at [301, 101] on link "Tickets" at bounding box center [299, 101] width 42 height 20
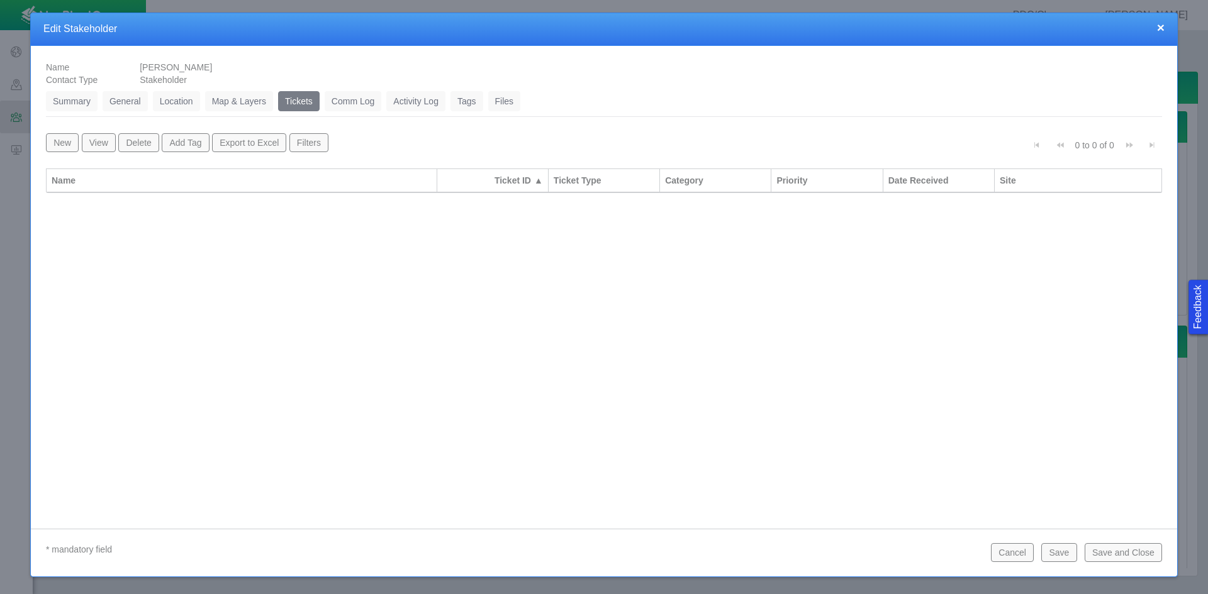
click at [854, 546] on button "Cancel" at bounding box center [1012, 552] width 43 height 19
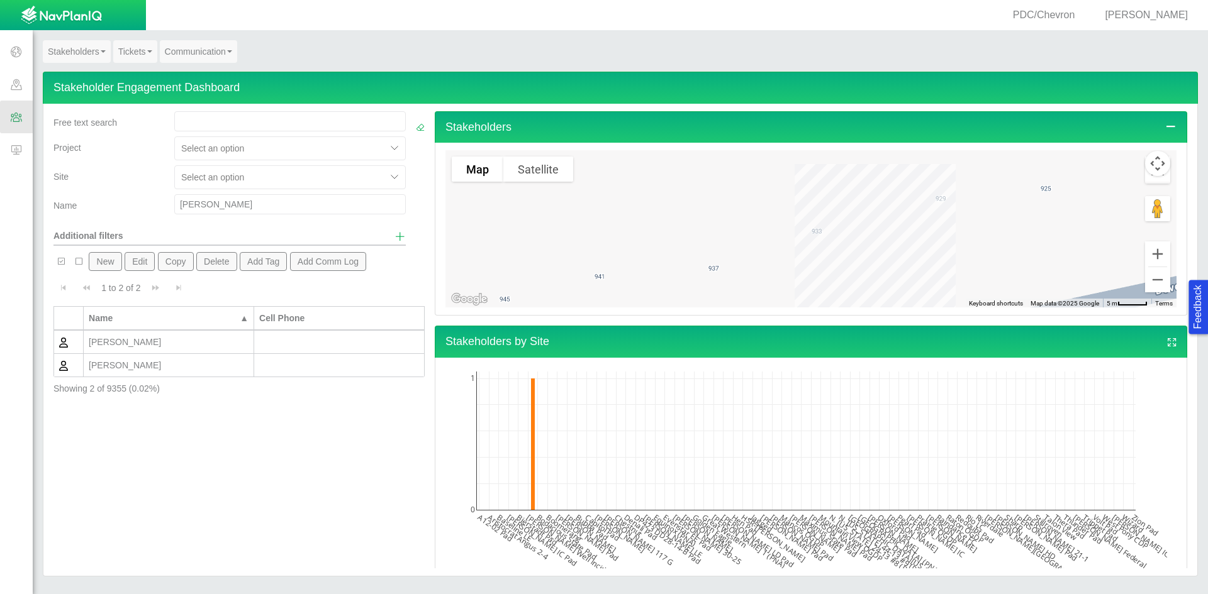
click at [165, 361] on div "[PERSON_NAME]" at bounding box center [169, 365] width 160 height 13
click at [165, 360] on div "[PERSON_NAME]" at bounding box center [169, 365] width 160 height 13
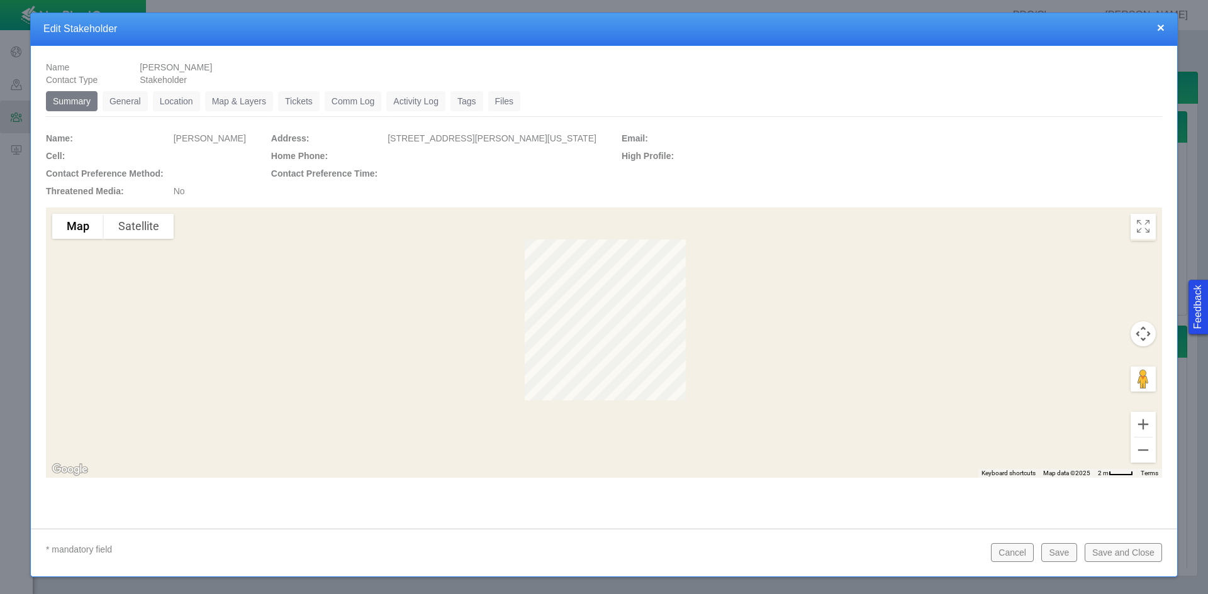
click at [134, 108] on link "General" at bounding box center [125, 101] width 45 height 20
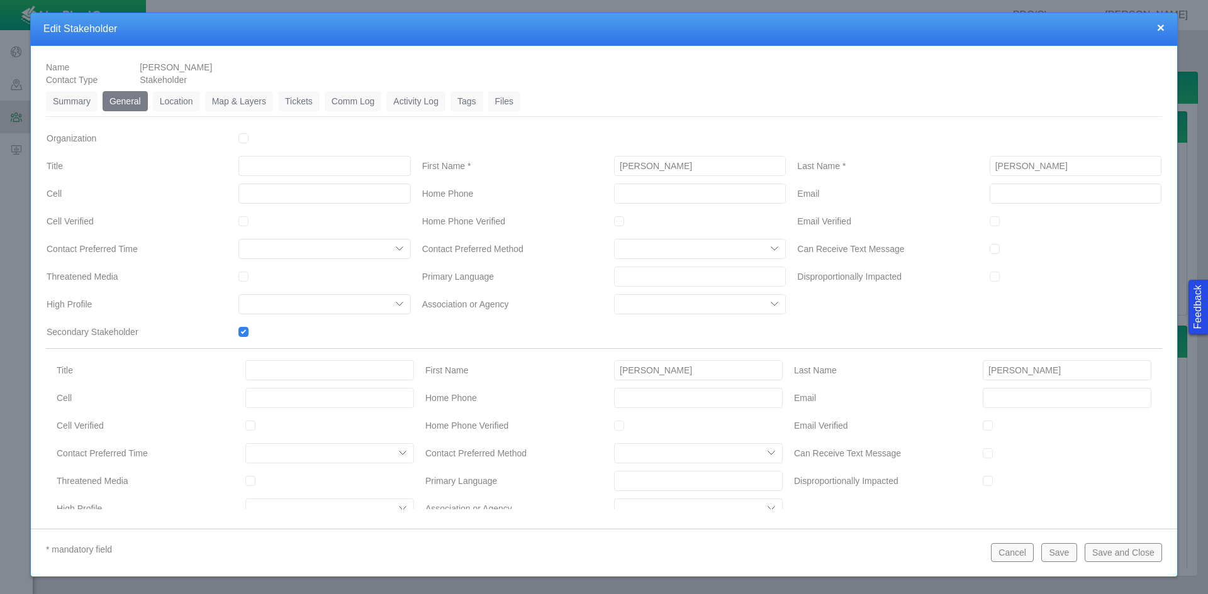
click at [185, 103] on link "Location" at bounding box center [176, 101] width 47 height 20
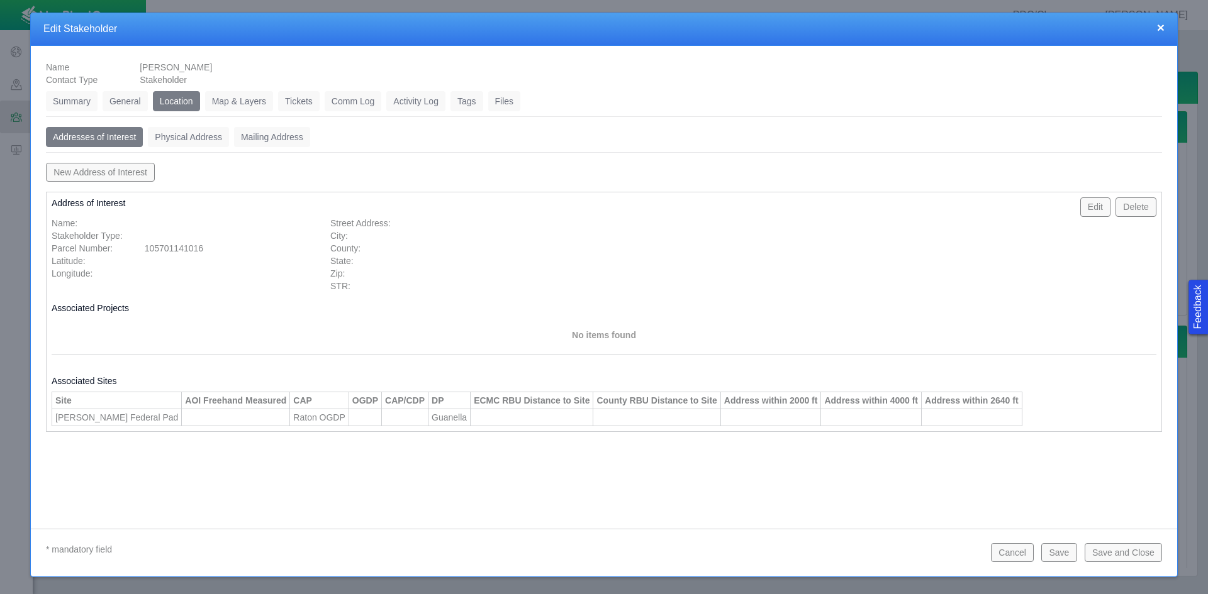
click at [120, 178] on button "New Address of Interest" at bounding box center [100, 172] width 109 height 19
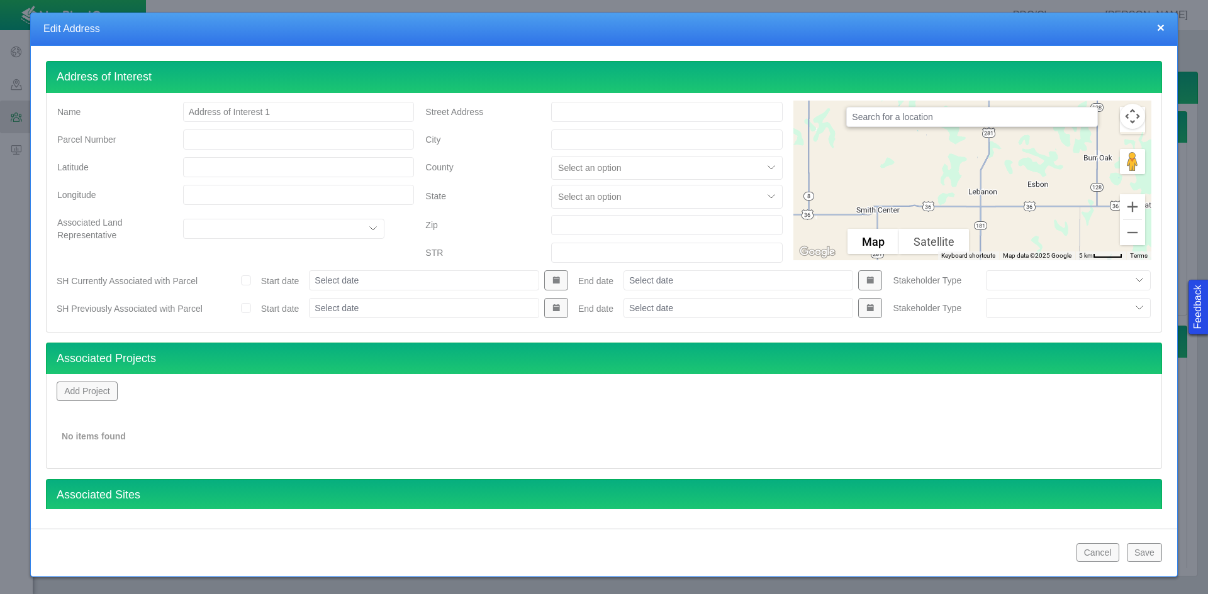
click at [90, 394] on button "Add Project" at bounding box center [87, 391] width 61 height 19
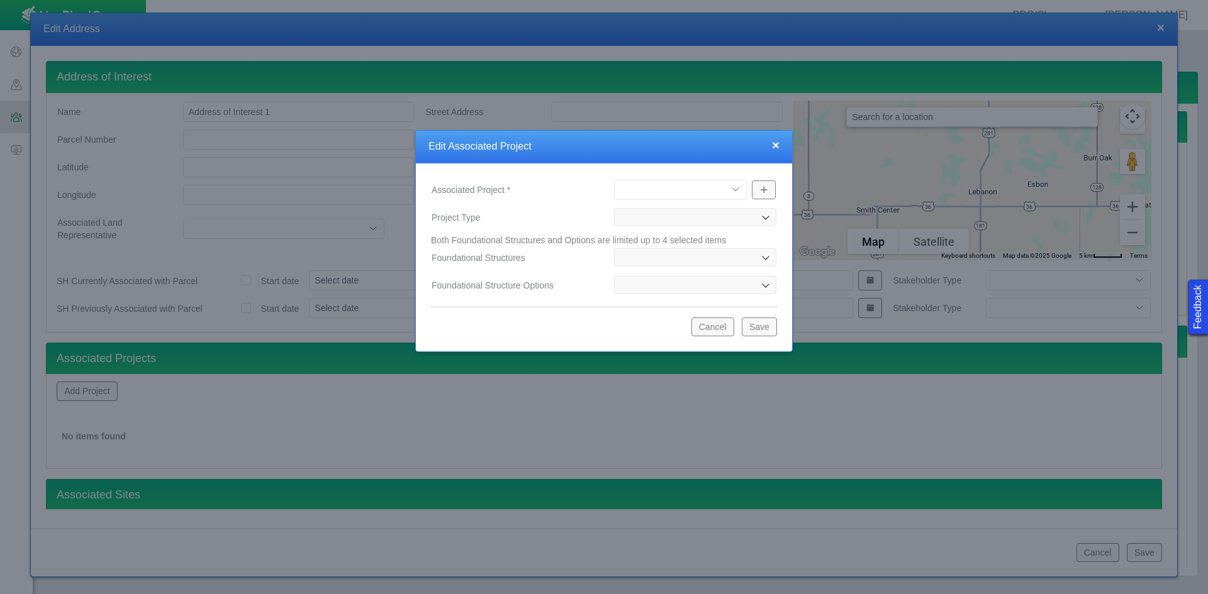
click at [701, 188] on select "[PERSON_NAME] Well Incident Brahman OGDP [GEOGRAPHIC_DATA] OGDP [GEOGRAPHIC_DAT…" at bounding box center [680, 190] width 133 height 20
click at [614, 180] on select "[PERSON_NAME] Well Incident Brahman OGDP [GEOGRAPHIC_DATA] OGDP [GEOGRAPHIC_DAT…" at bounding box center [680, 190] width 133 height 20
click at [755, 320] on button "Save" at bounding box center [759, 327] width 35 height 19
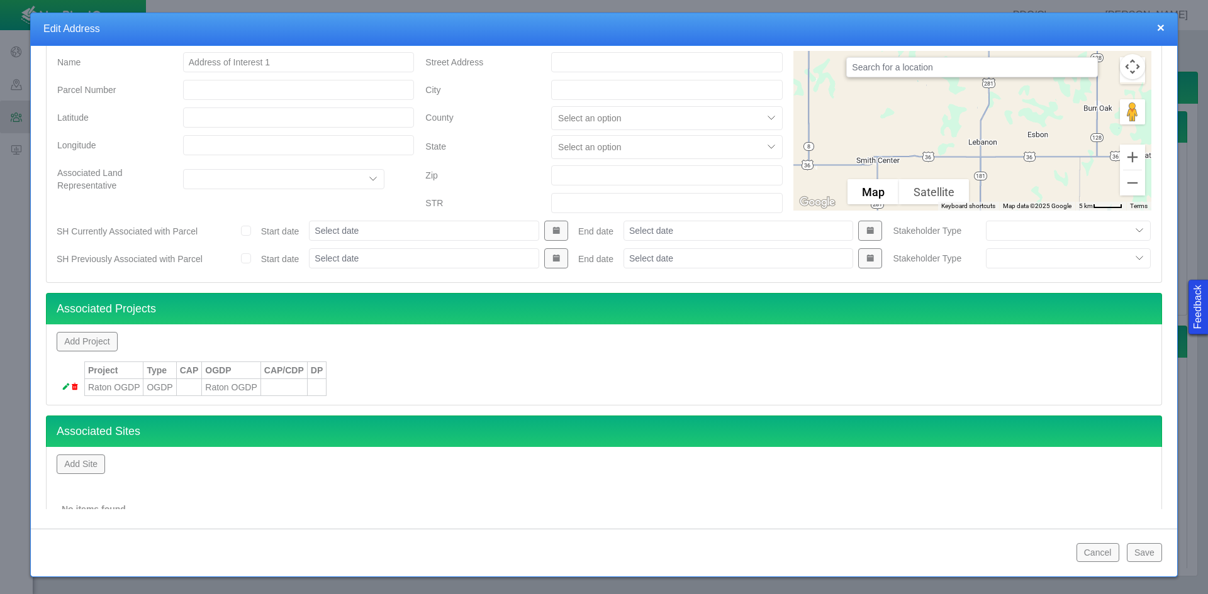
scroll to position [97, 0]
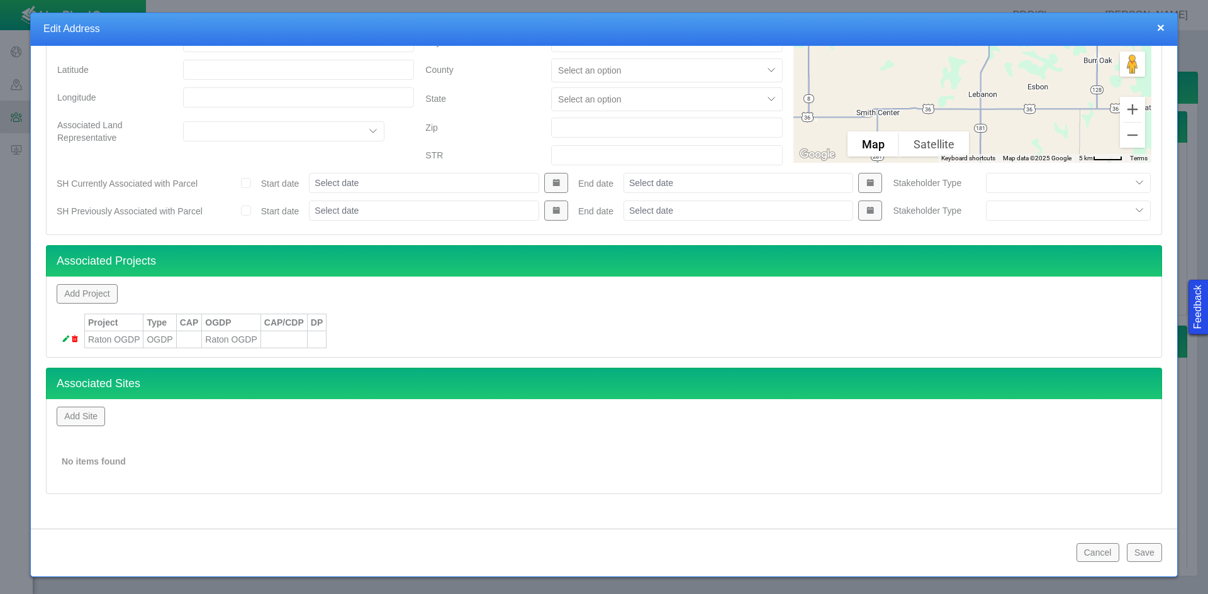
click at [65, 416] on button "Add Site" at bounding box center [81, 416] width 48 height 19
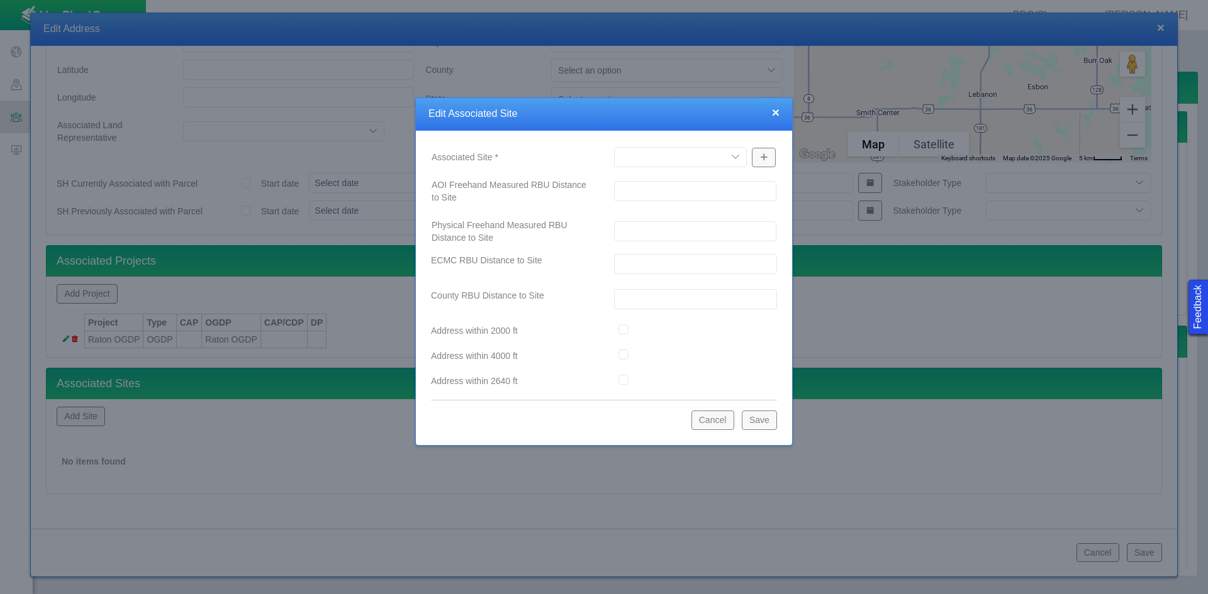
click at [694, 159] on select "A12-02 [GEOGRAPHIC_DATA] Pad Aristocrat Angus 2-4 Augusta [GEOGRAPHIC_DATA] [GE…" at bounding box center [680, 157] width 133 height 20
click at [614, 147] on select "A12-02 [GEOGRAPHIC_DATA] Pad Aristocrat Angus 2-4 Augusta [GEOGRAPHIC_DATA] [GE…" at bounding box center [680, 157] width 133 height 20
click at [772, 417] on button "Save" at bounding box center [759, 420] width 35 height 19
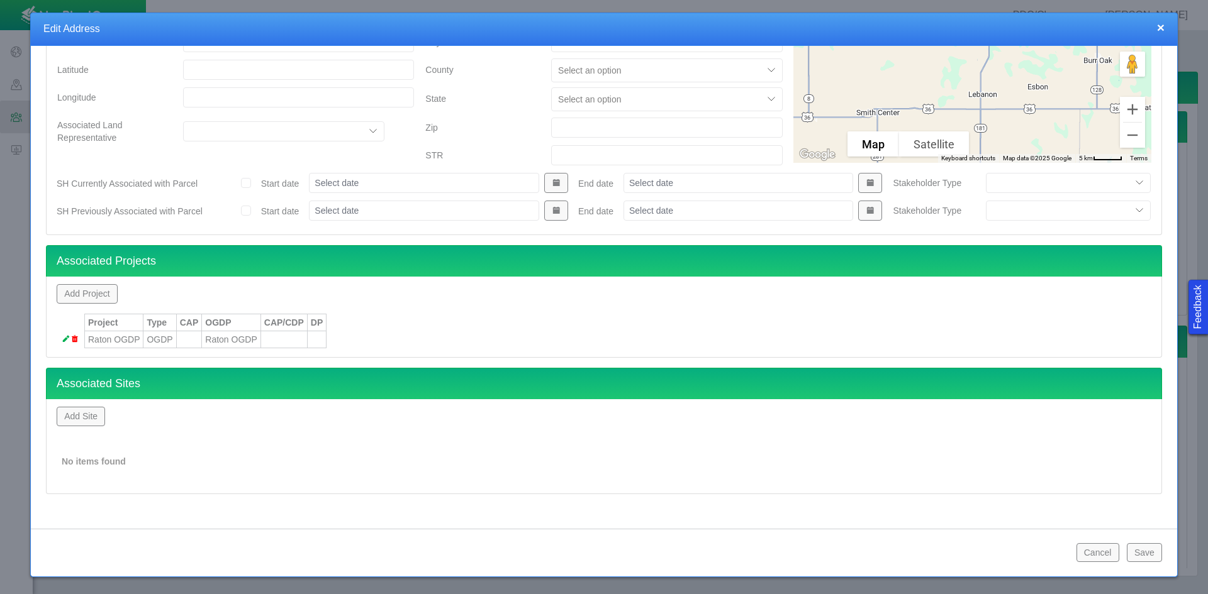
scroll to position [84, 0]
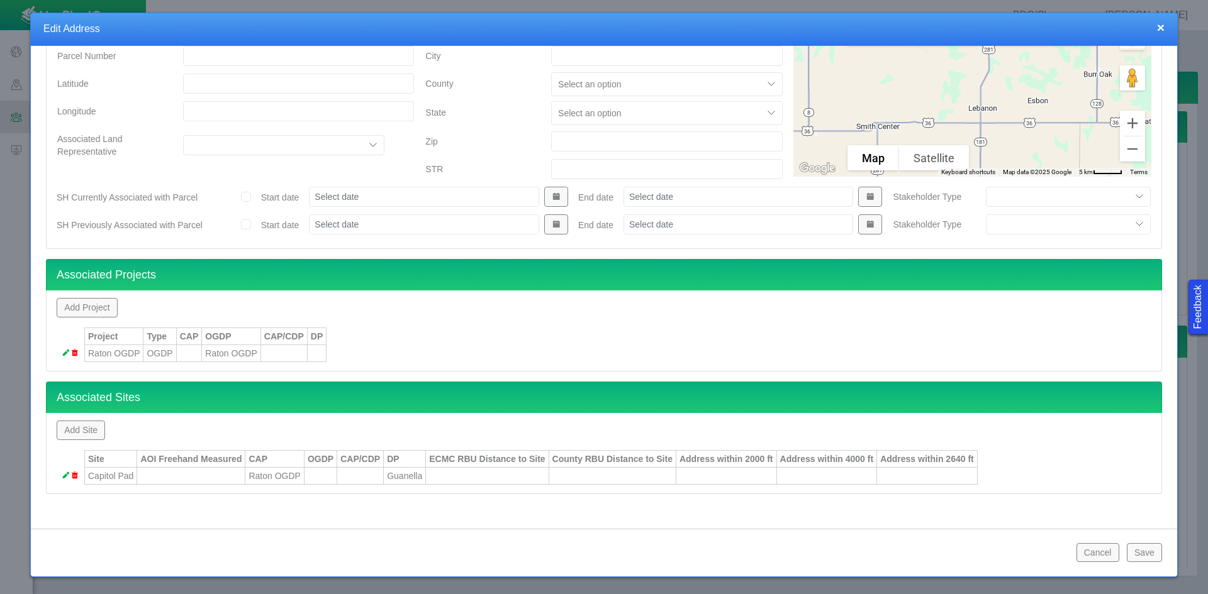
click at [854, 553] on button "Save" at bounding box center [1143, 552] width 35 height 19
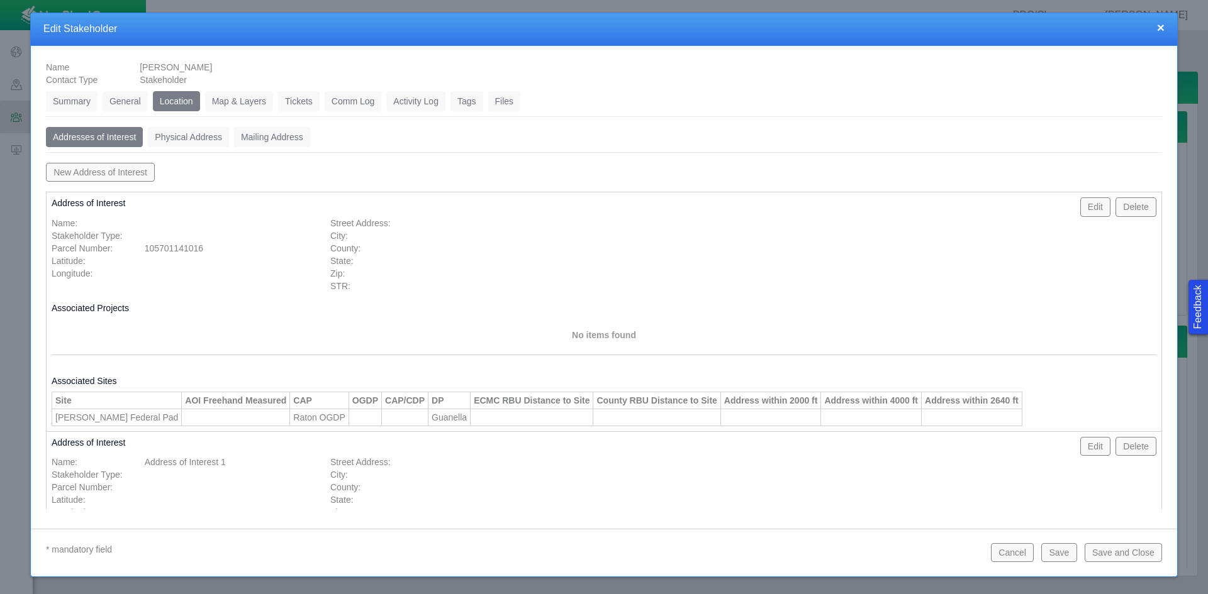
click at [302, 93] on div "Summary 0 General 0 Location 0 Map & Layers 0 Tickets 0 Comm Log 0 Activity Log…" at bounding box center [604, 382] width 1126 height 593
click at [302, 106] on link "Tickets" at bounding box center [299, 101] width 42 height 20
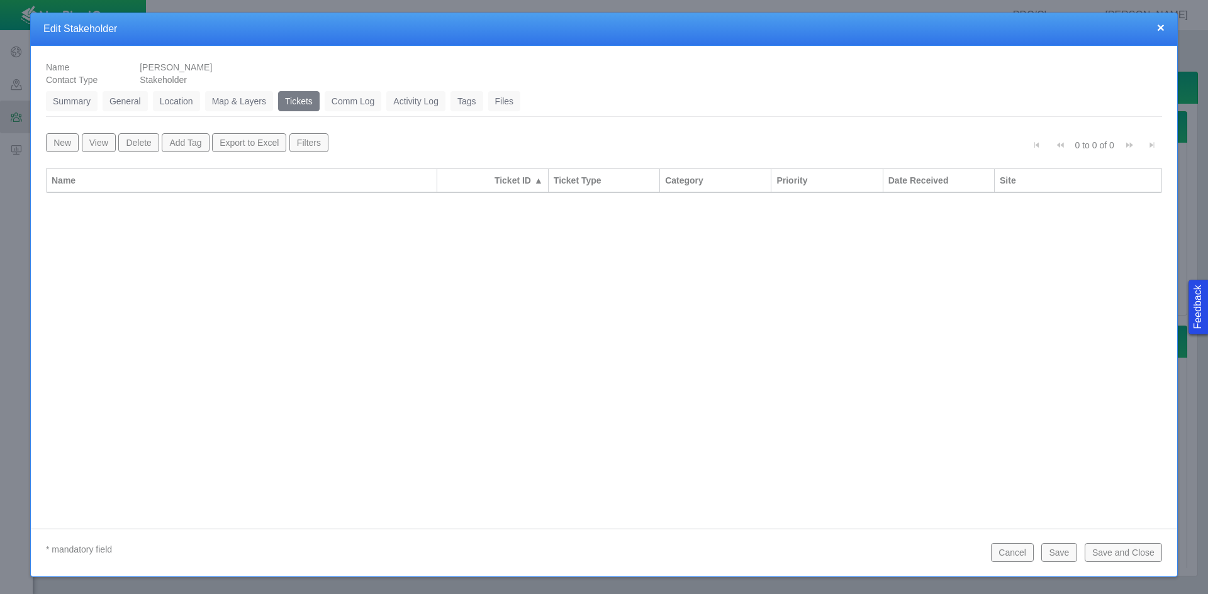
click at [62, 145] on button "New" at bounding box center [62, 142] width 33 height 19
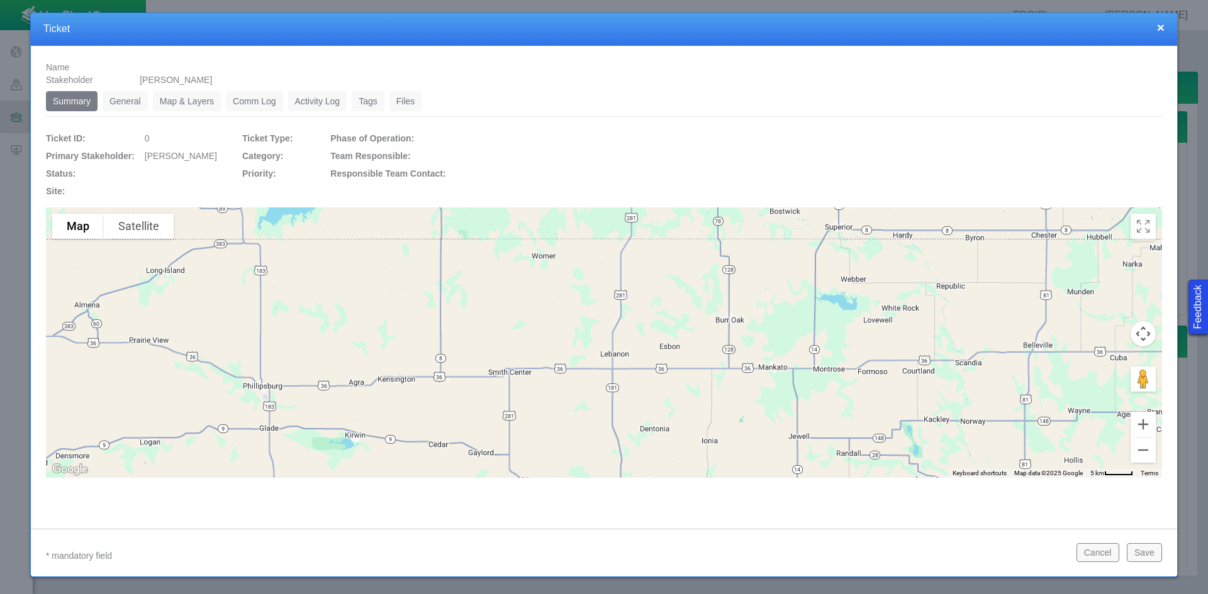
click at [121, 103] on link "General" at bounding box center [125, 101] width 45 height 20
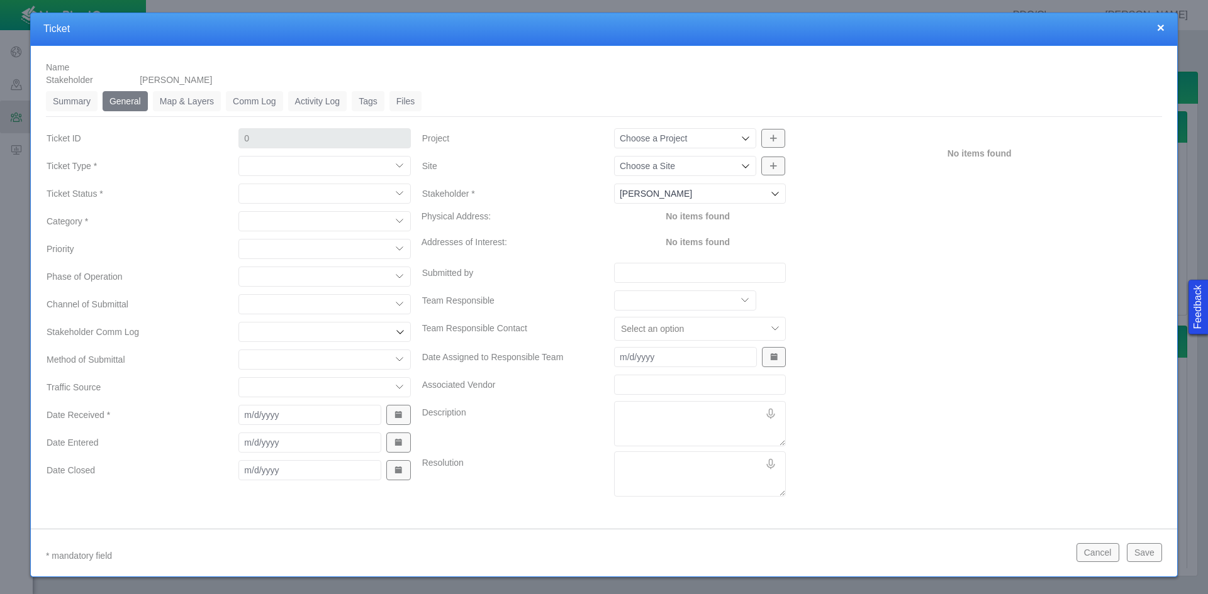
click at [275, 167] on select "Compliment Grievance Grievance Non-Op Information" at bounding box center [324, 166] width 172 height 20
click at [238, 156] on select "Compliment Grievance Grievance Non-Op Information" at bounding box center [324, 166] width 172 height 20
click at [259, 198] on select "Closed (resolved) Closed (unreasonable) Closed (unresolved) Open (assigned) Ope…" at bounding box center [324, 194] width 172 height 20
click at [238, 184] on select "Closed (resolved) Closed (unreasonable) Closed (unresolved) Open (assigned) Ope…" at bounding box center [324, 194] width 172 height 20
click at [279, 227] on select "Access Aesthetics Ag/Crops Air Quality Claims Clean-up/Remediation Communicatio…" at bounding box center [324, 221] width 172 height 20
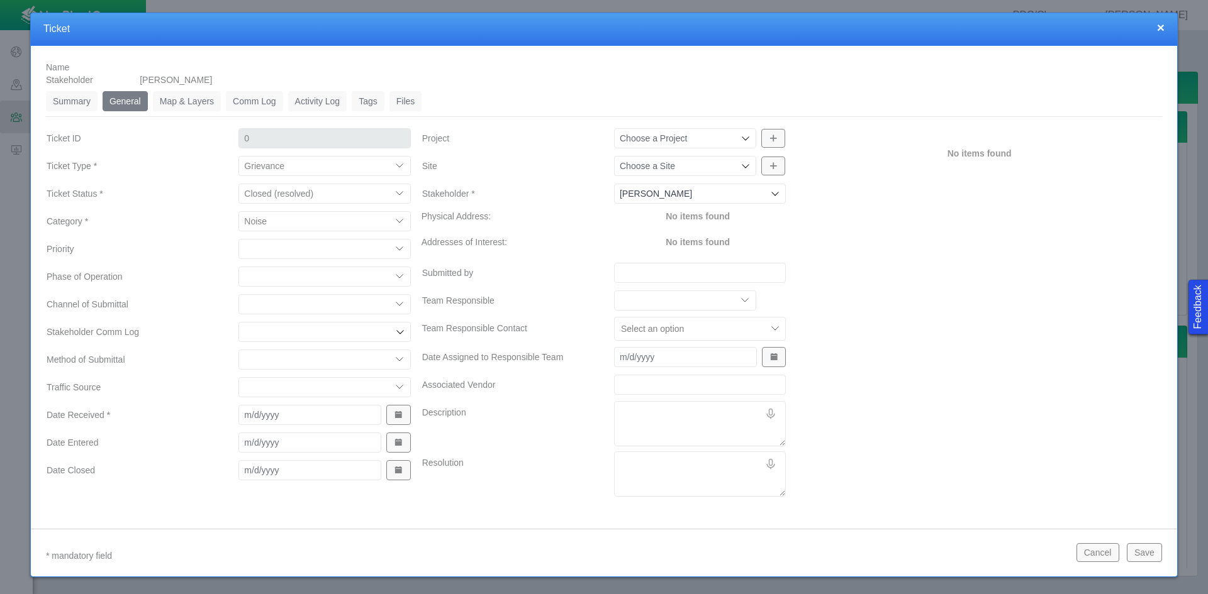
click at [238, 211] on select "Access Aesthetics Ag/Crops Air Quality Claims Clean-up/Remediation Communicatio…" at bounding box center [324, 221] width 172 height 20
click at [270, 246] on select "High Medium Low" at bounding box center [324, 249] width 172 height 20
click at [238, 239] on select "High Medium Low" at bounding box center [324, 249] width 172 height 20
click at [271, 286] on select "Completions Drilling Production Reclamation Planning/Permitting Workover P&A Un…" at bounding box center [324, 277] width 172 height 20
click at [238, 267] on select "Completions Drilling Production Reclamation Planning/Permitting Workover P&A Un…" at bounding box center [324, 277] width 172 height 20
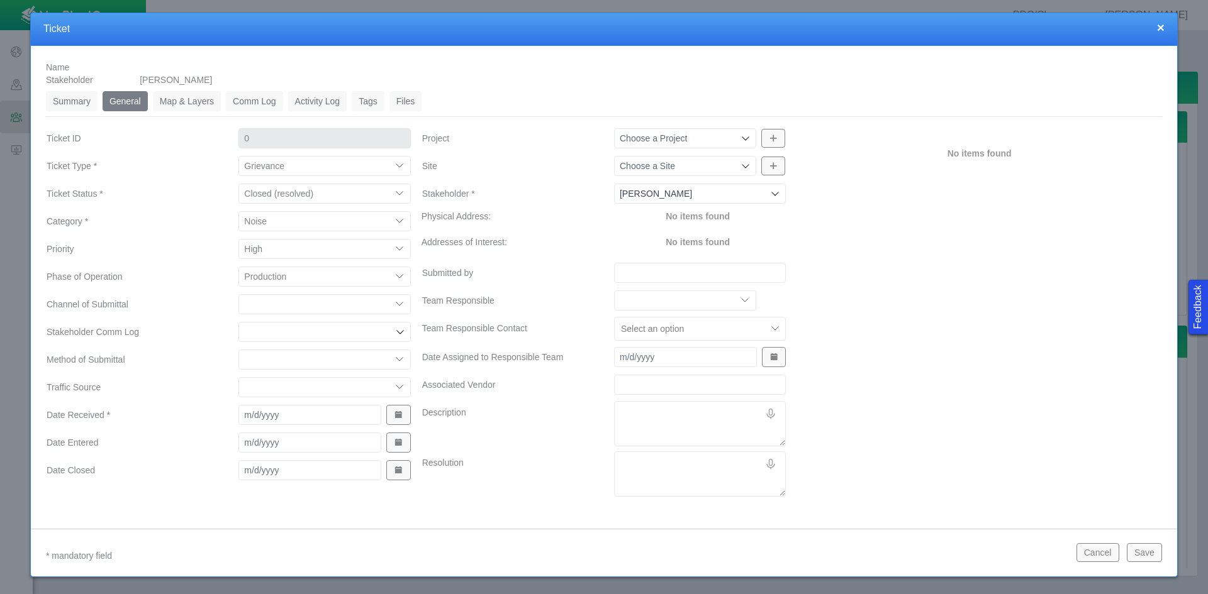
click at [274, 306] on select "ECMC Community Relations LGD Website/Microsite HSE Local Elected Official Surfa…" at bounding box center [324, 304] width 172 height 20
click at [238, 294] on select "ECMC Community Relations LGD Website/Microsite HSE Local Elected Official Surfa…" at bounding box center [324, 304] width 172 height 20
click at [258, 333] on input "Stakeholder Comm Log" at bounding box center [318, 332] width 148 height 13
click at [185, 384] on label "Traffic Source" at bounding box center [132, 387] width 192 height 23
click at [238, 384] on select "ECMC Proactive Engagement Local Government Website Courtesy Communication Commu…" at bounding box center [324, 387] width 172 height 20
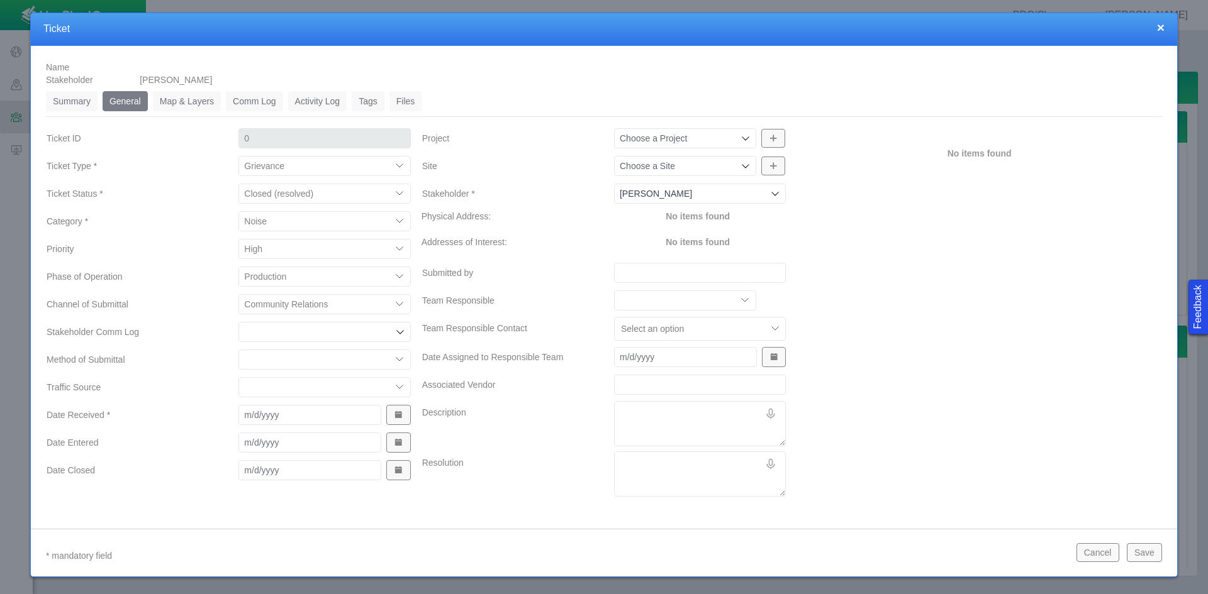
click at [246, 361] on select "Email In Person Mail Phone" at bounding box center [324, 360] width 172 height 20
click at [238, 350] on select "Email In Person Mail Phone" at bounding box center [324, 360] width 172 height 20
click at [279, 388] on select "ECMC Proactive Engagement Local Government Website Courtesy Communication Commu…" at bounding box center [324, 387] width 172 height 20
click at [186, 392] on label "Traffic Source" at bounding box center [132, 387] width 192 height 23
click at [238, 392] on select "ECMC Proactive Engagement Local Government Website Courtesy Communication Commu…" at bounding box center [324, 387] width 172 height 20
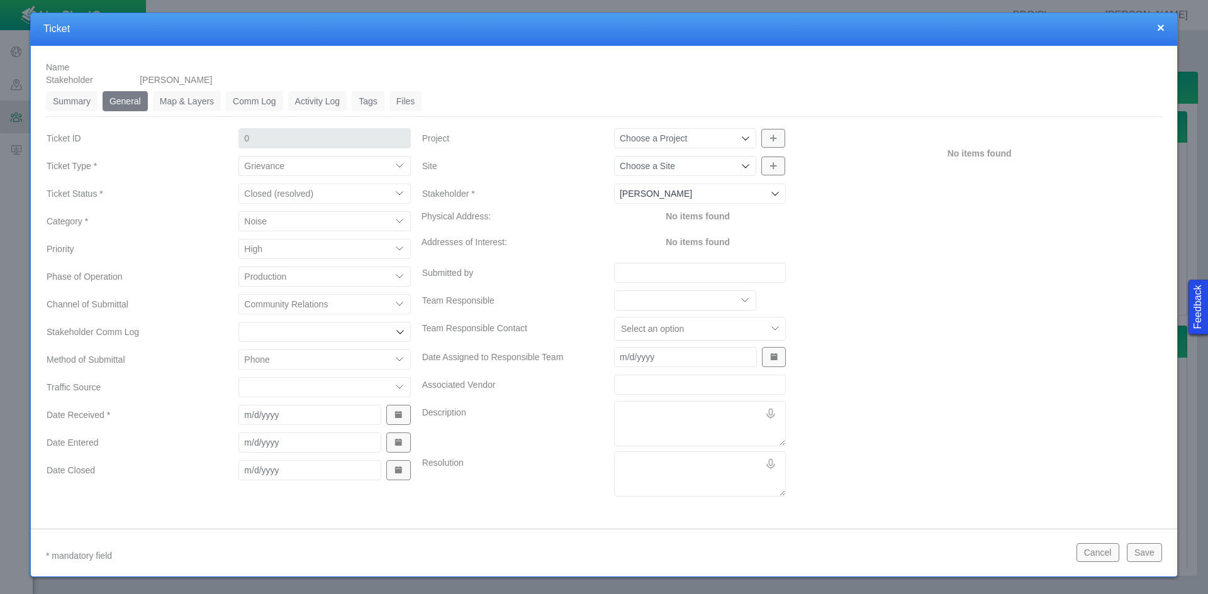
click at [395, 412] on span "Show Date Picker" at bounding box center [398, 415] width 9 height 9
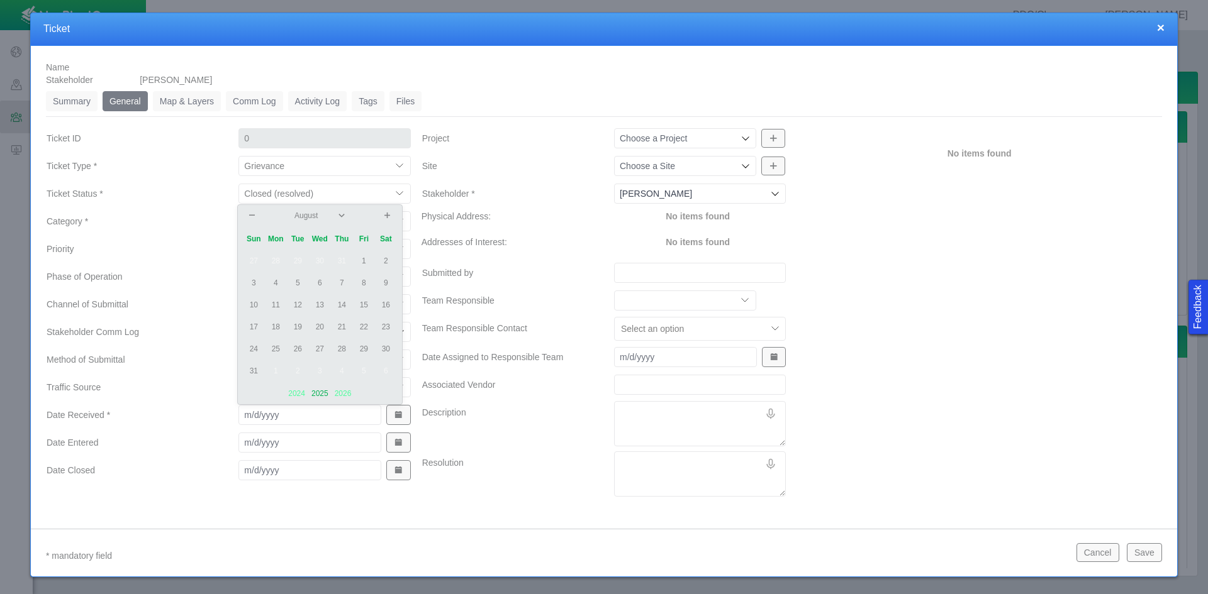
click at [275, 259] on td "28" at bounding box center [276, 261] width 22 height 22
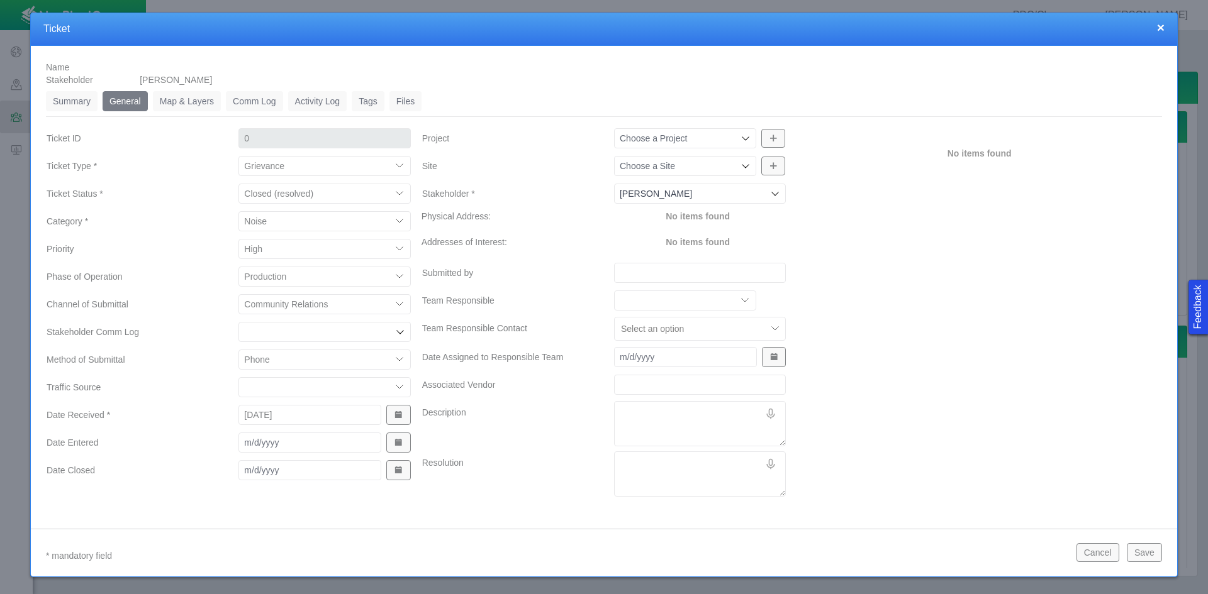
click at [394, 446] on span "Show Date Picker" at bounding box center [398, 442] width 9 height 9
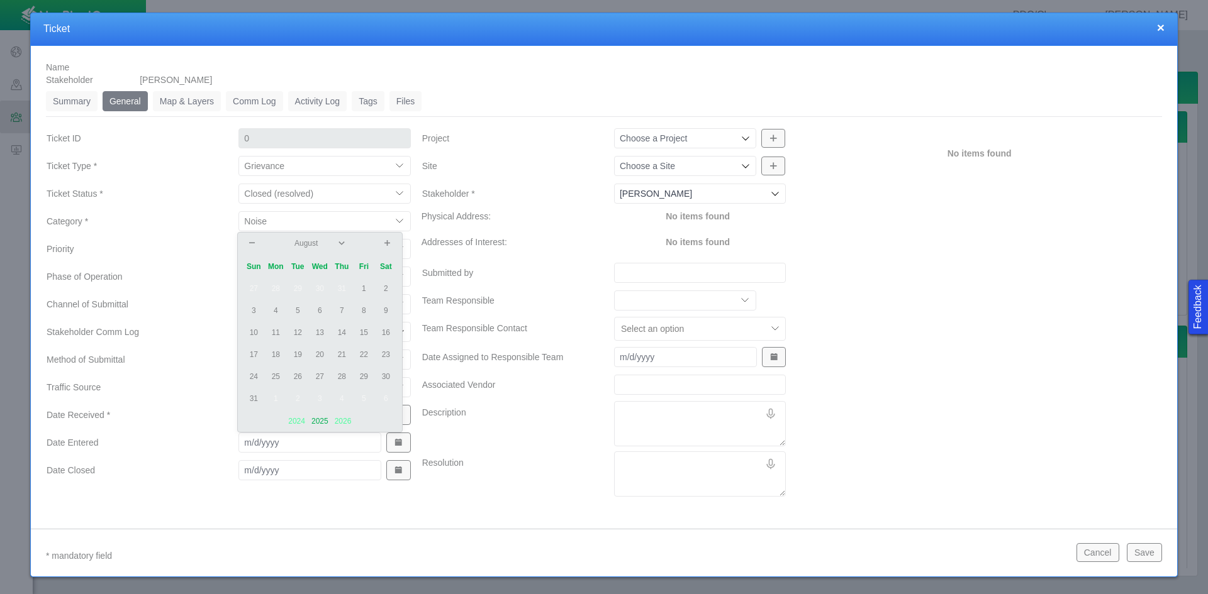
click at [298, 332] on td "12" at bounding box center [298, 333] width 22 height 22
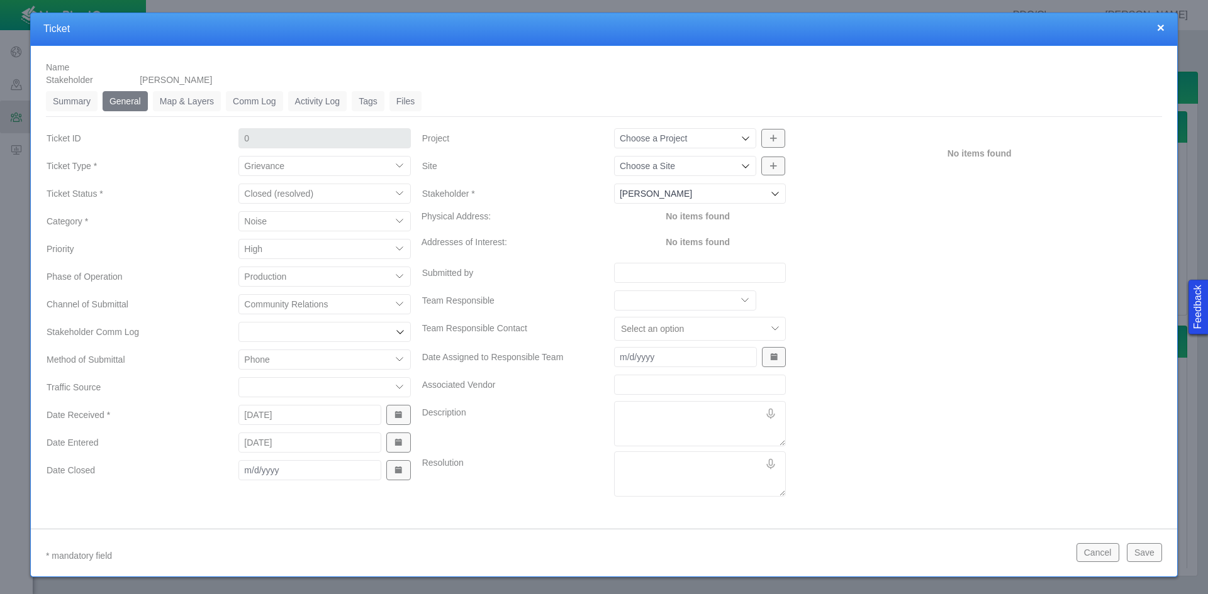
click at [394, 469] on span "Show Date Picker" at bounding box center [398, 470] width 9 height 9
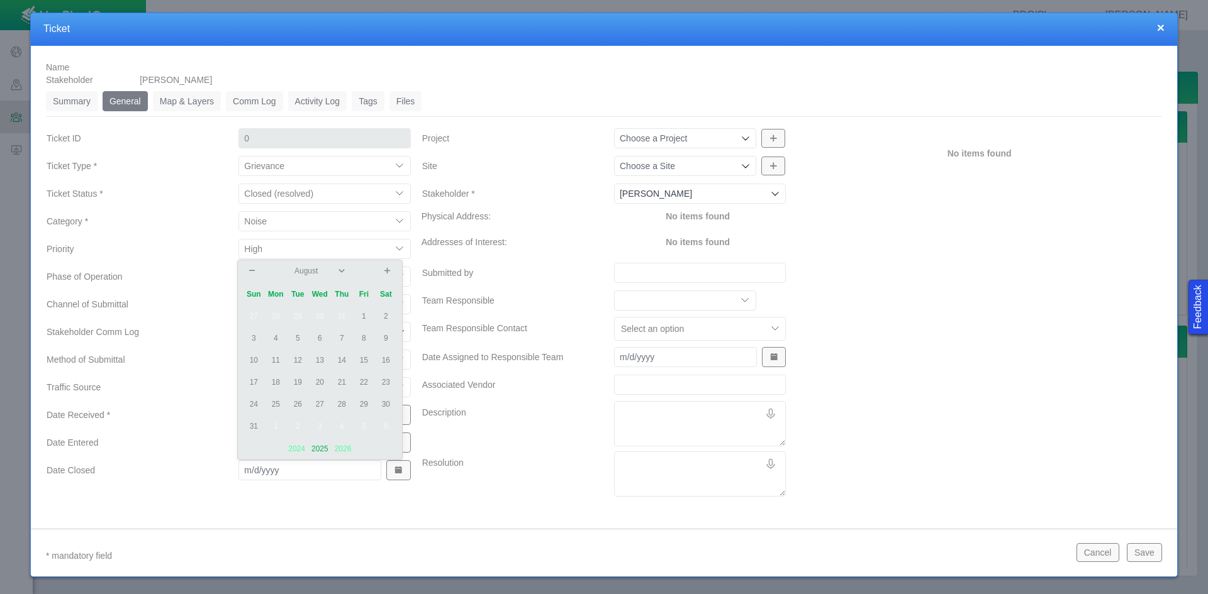
click at [294, 338] on td "5" at bounding box center [298, 339] width 22 height 22
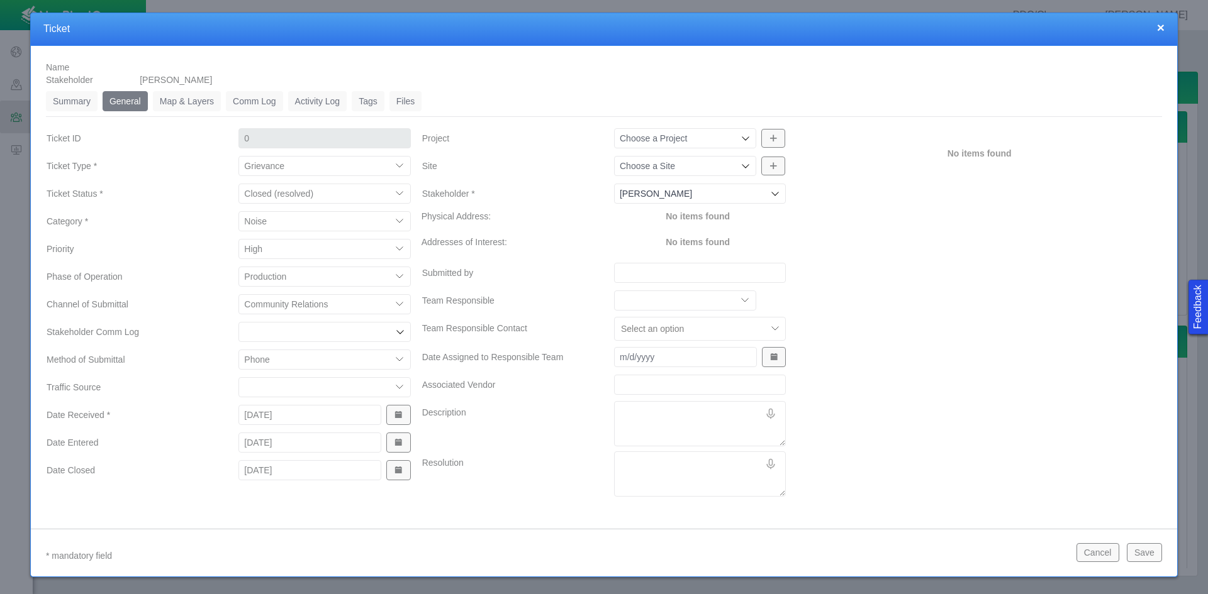
click at [743, 138] on icon at bounding box center [745, 138] width 10 height 10
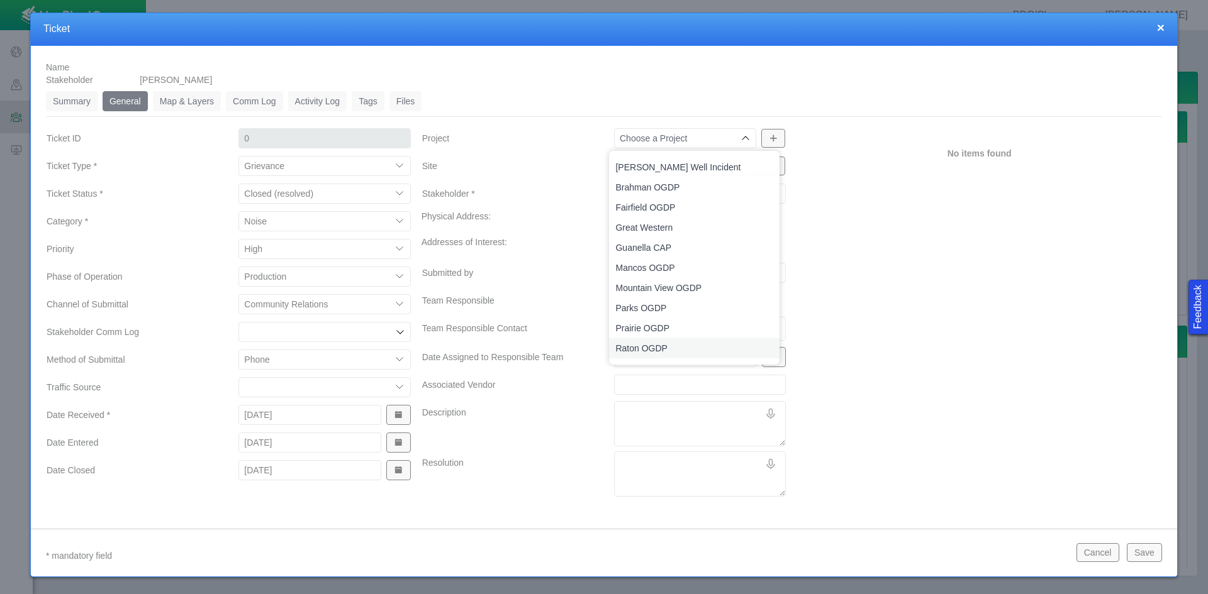
drag, startPoint x: 696, startPoint y: 346, endPoint x: 701, endPoint y: 330, distance: 17.1
click at [696, 346] on span "Raton OGDP" at bounding box center [694, 348] width 158 height 13
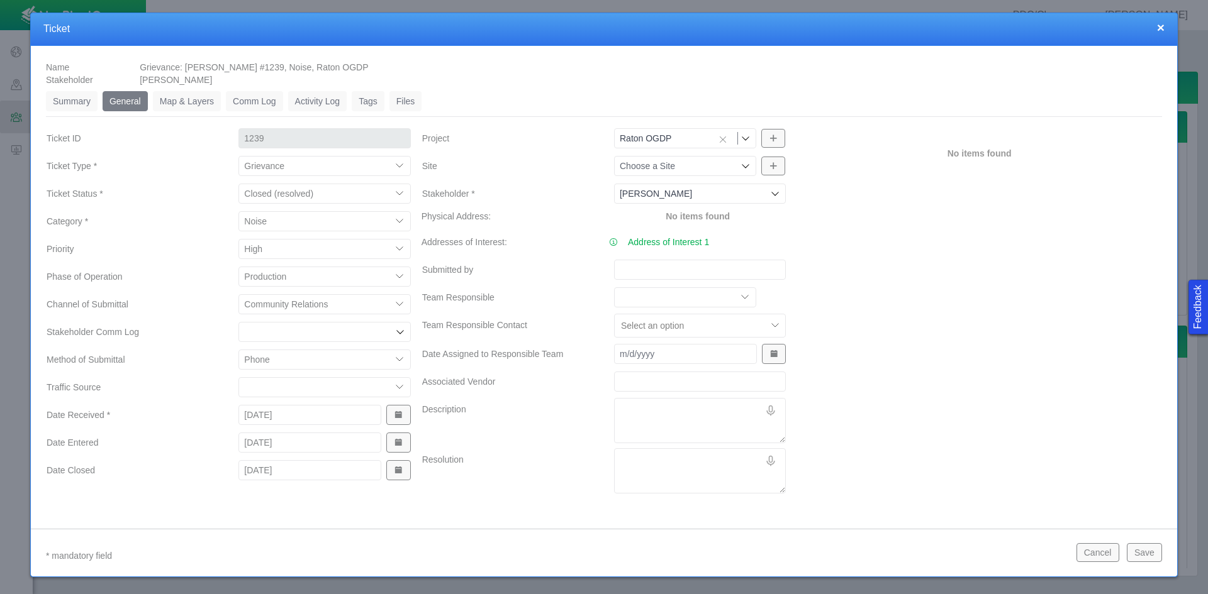
click at [691, 169] on input "Site" at bounding box center [679, 166] width 118 height 13
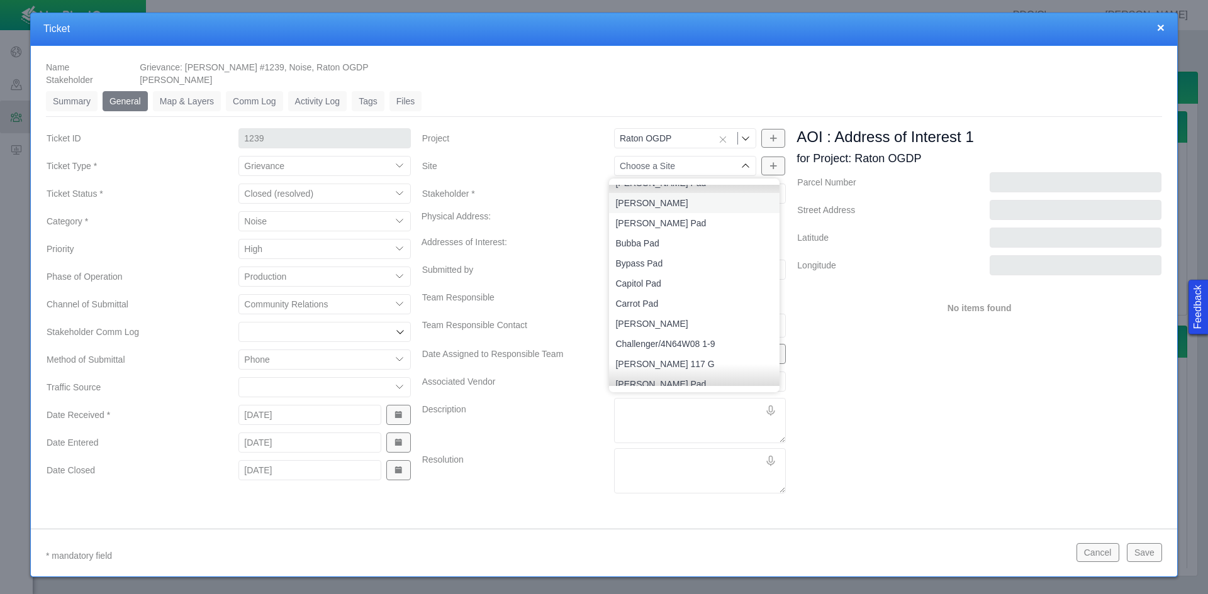
scroll to position [314, 0]
click at [674, 280] on span "Capitol Pad" at bounding box center [694, 283] width 158 height 13
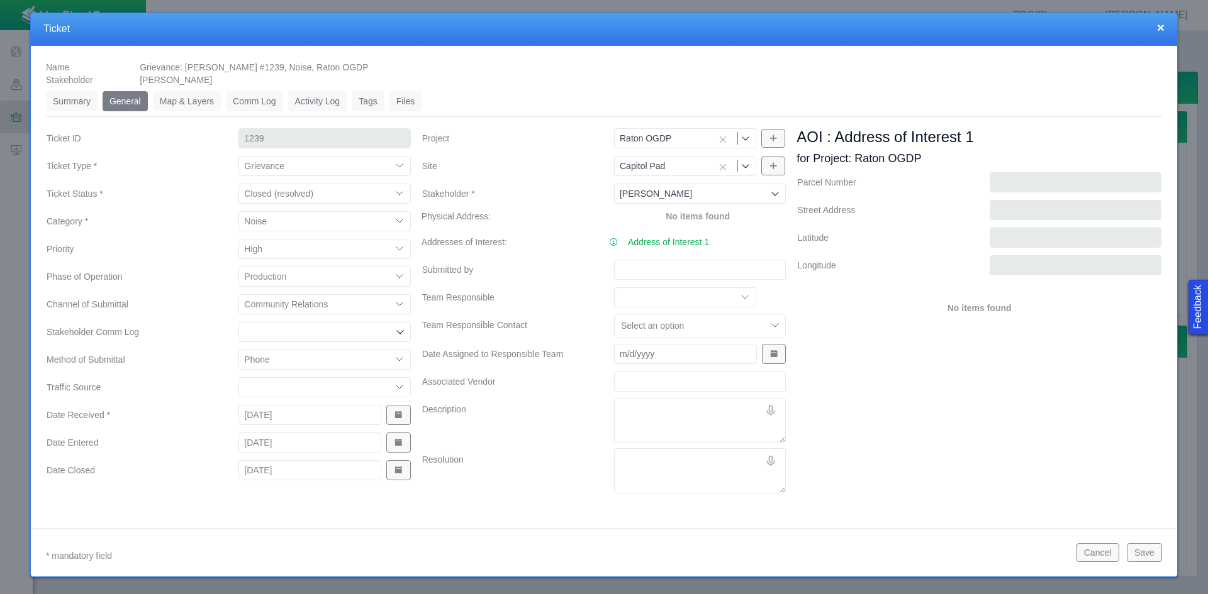
click at [662, 274] on input "Submitted by" at bounding box center [700, 270] width 172 height 20
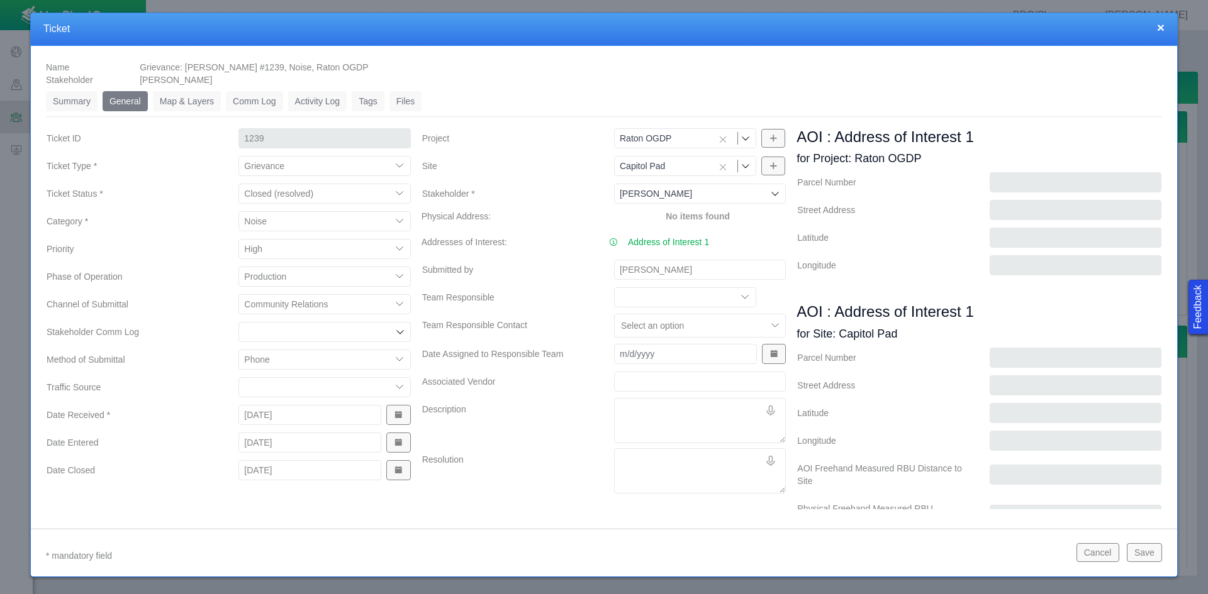
click at [670, 410] on textarea "Description" at bounding box center [700, 420] width 172 height 45
click at [643, 418] on textarea "Description" at bounding box center [700, 420] width 172 height 45
click at [694, 461] on textarea "Resolution" at bounding box center [700, 470] width 172 height 45
click at [403, 274] on select "Completions Drilling Production Reclamation Planning/Permitting Workover P&A Un…" at bounding box center [324, 277] width 172 height 20
click at [238, 267] on select "Completions Drilling Production Reclamation Planning/Permitting Workover P&A Un…" at bounding box center [324, 277] width 172 height 20
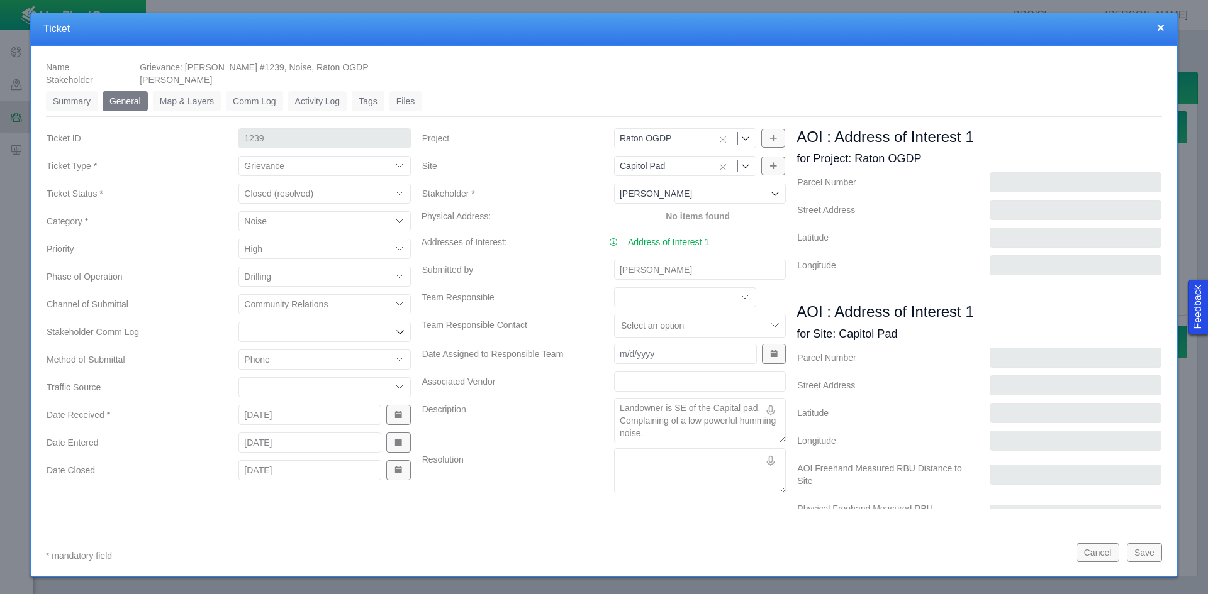
click at [657, 455] on textarea "Resolution" at bounding box center [700, 470] width 172 height 45
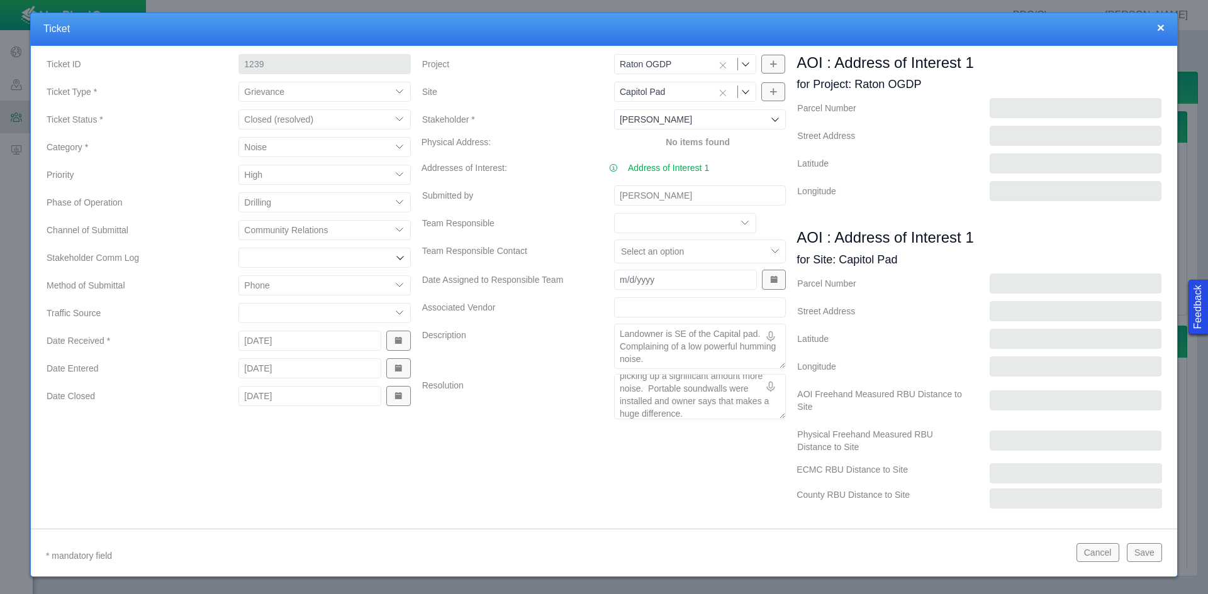
scroll to position [126, 0]
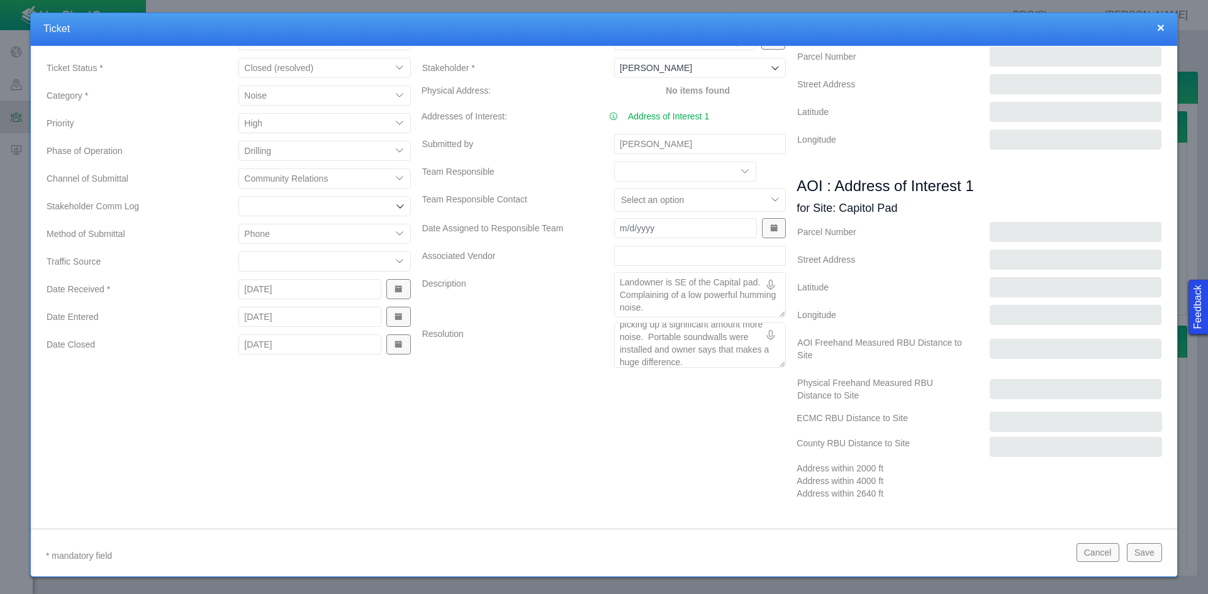
click at [854, 552] on button "Save" at bounding box center [1143, 552] width 35 height 19
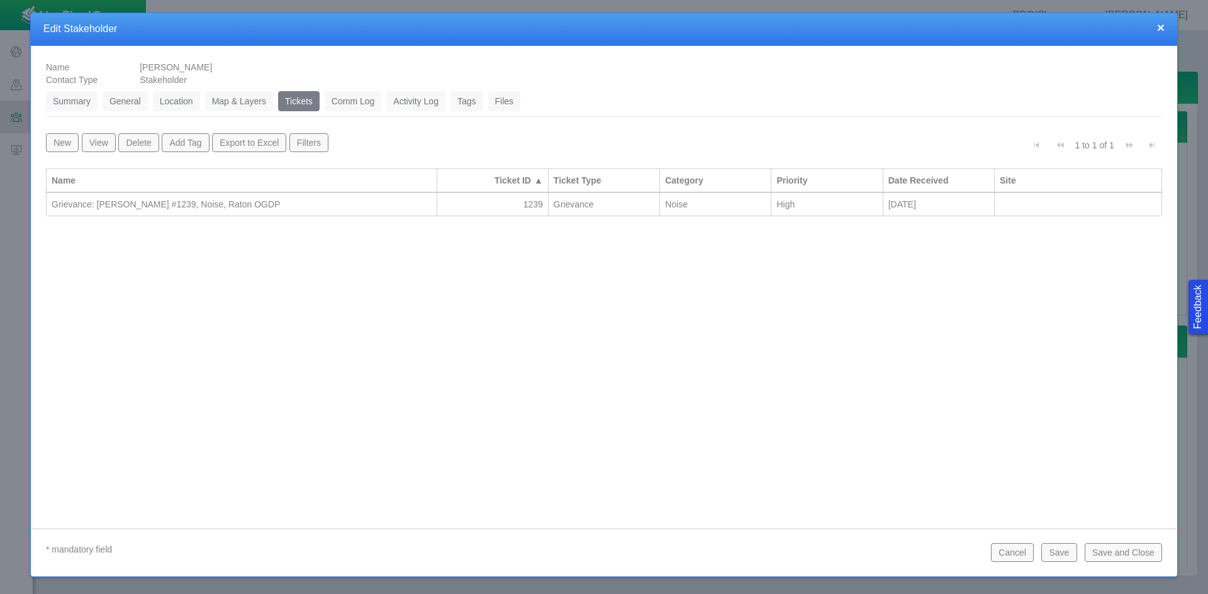
click at [854, 557] on button "Save and Close" at bounding box center [1122, 552] width 77 height 19
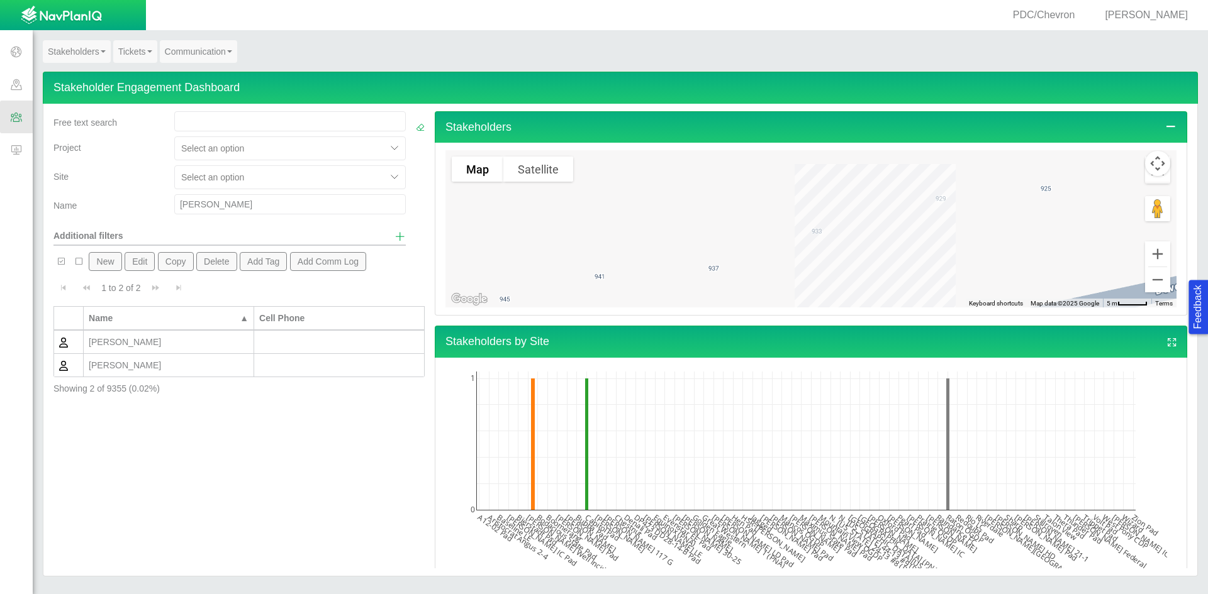
drag, startPoint x: 225, startPoint y: 209, endPoint x: 138, endPoint y: 201, distance: 87.2
click at [138, 201] on div "Name [PERSON_NAME]" at bounding box center [229, 206] width 362 height 25
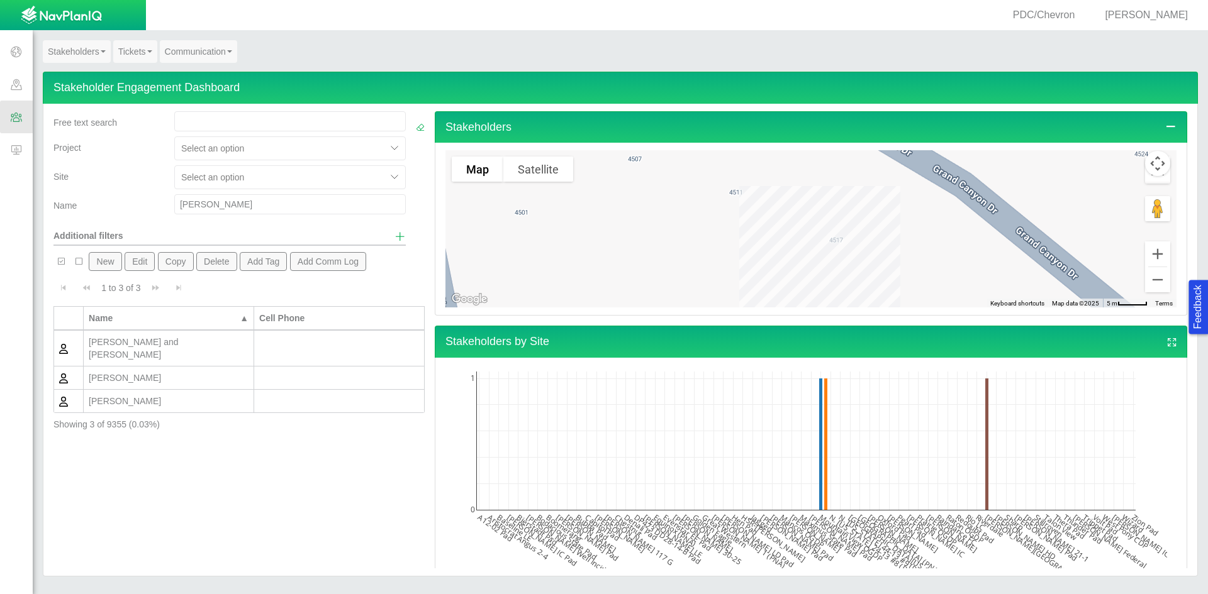
click at [192, 342] on div "[PERSON_NAME] and [PERSON_NAME]" at bounding box center [169, 348] width 160 height 25
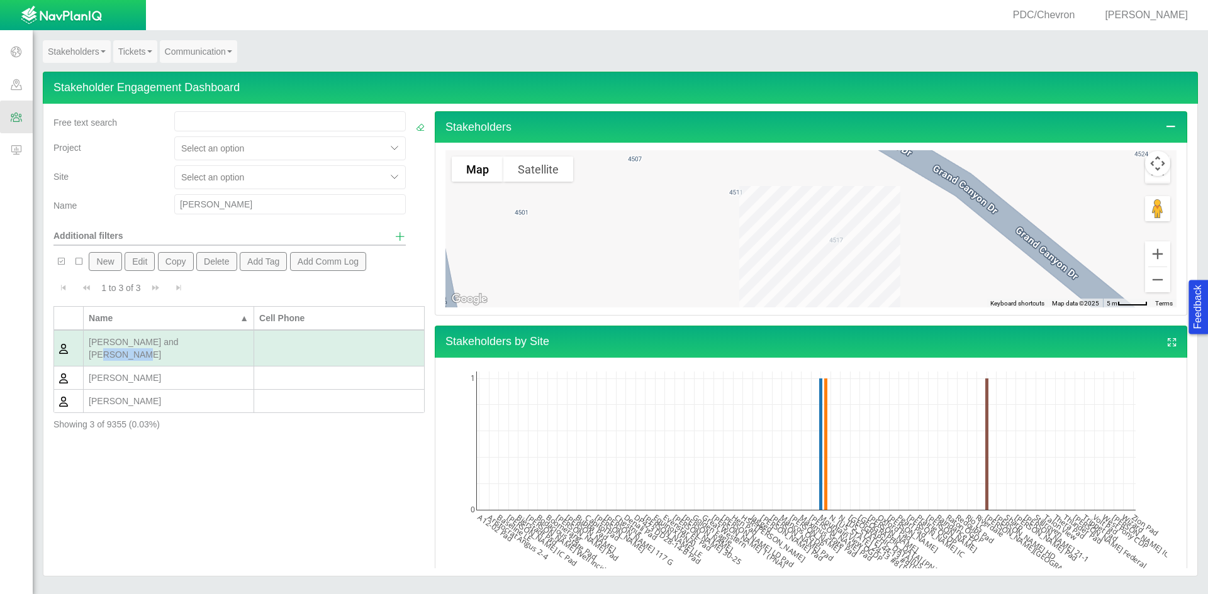
click at [192, 342] on div "[PERSON_NAME] and [PERSON_NAME]" at bounding box center [169, 348] width 160 height 25
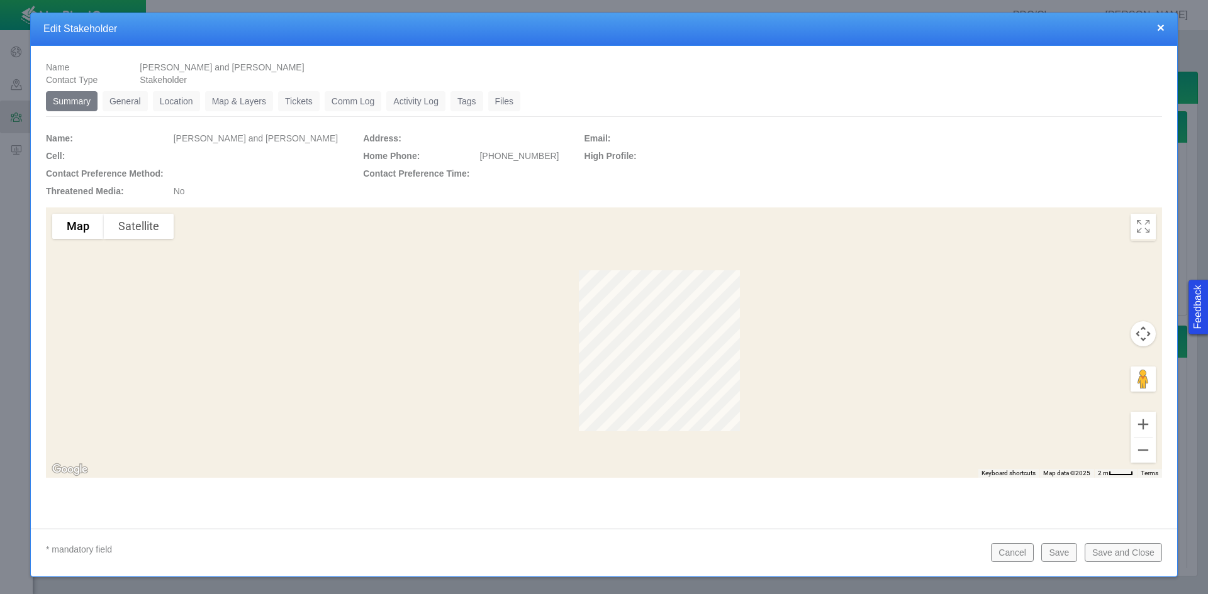
click at [307, 108] on link "Tickets" at bounding box center [299, 101] width 42 height 20
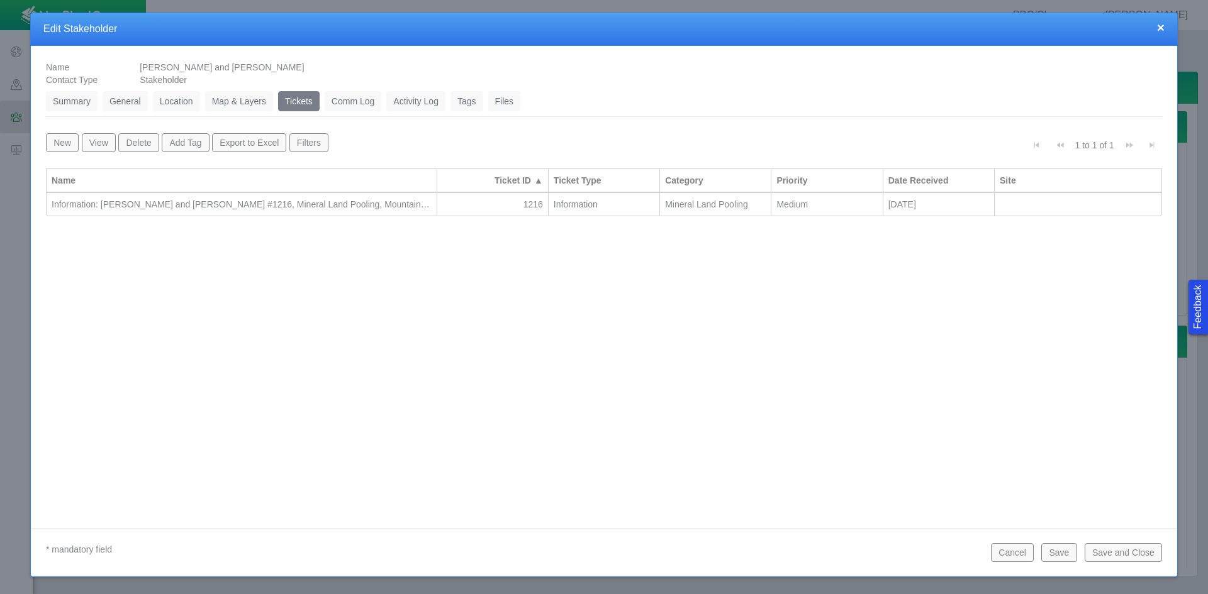
click at [391, 210] on div "Information: [PERSON_NAME] and [PERSON_NAME] #1216, Mineral Land Pooling, Mount…" at bounding box center [242, 204] width 380 height 13
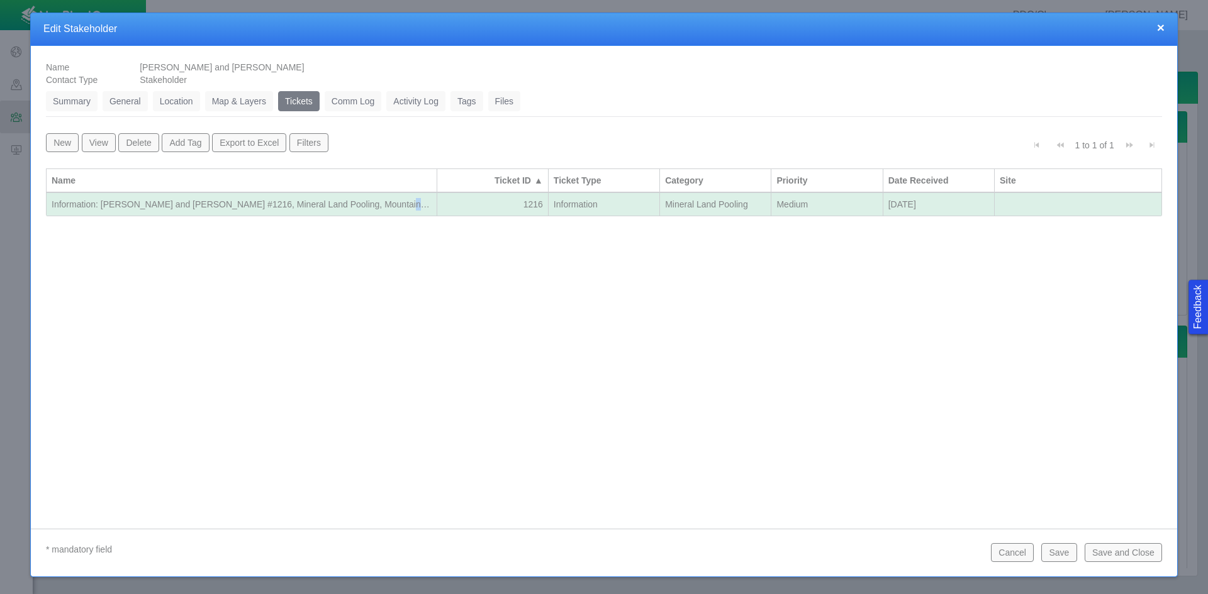
click at [391, 210] on div "Information: [PERSON_NAME] and [PERSON_NAME] #1216, Mineral Land Pooling, Mount…" at bounding box center [242, 204] width 380 height 13
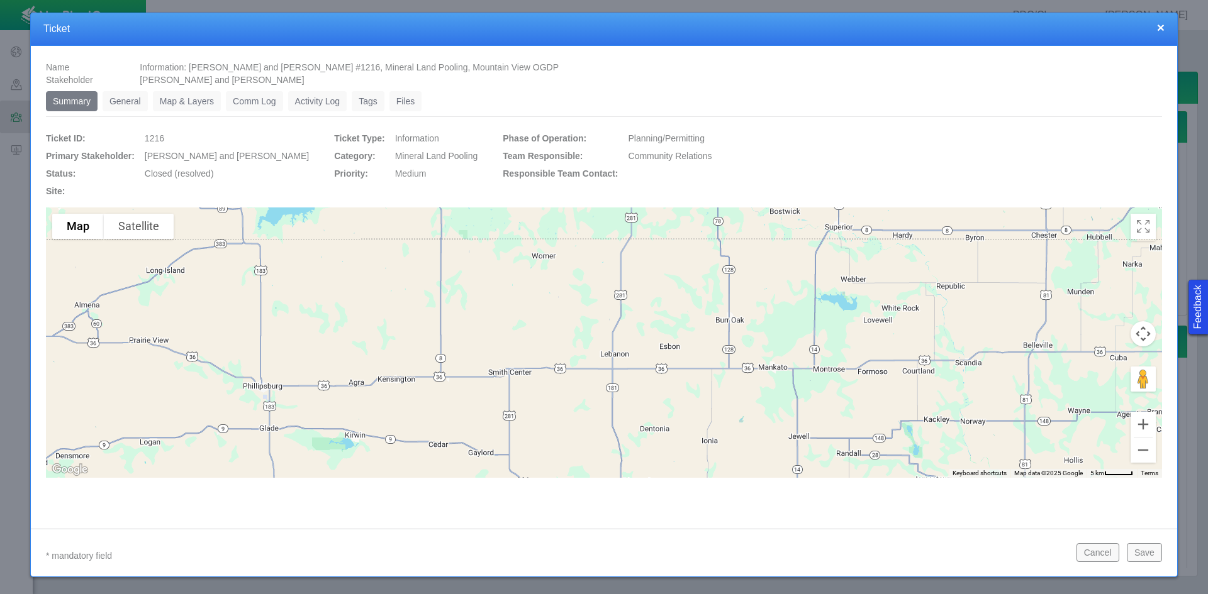
click at [114, 97] on link "General" at bounding box center [125, 101] width 45 height 20
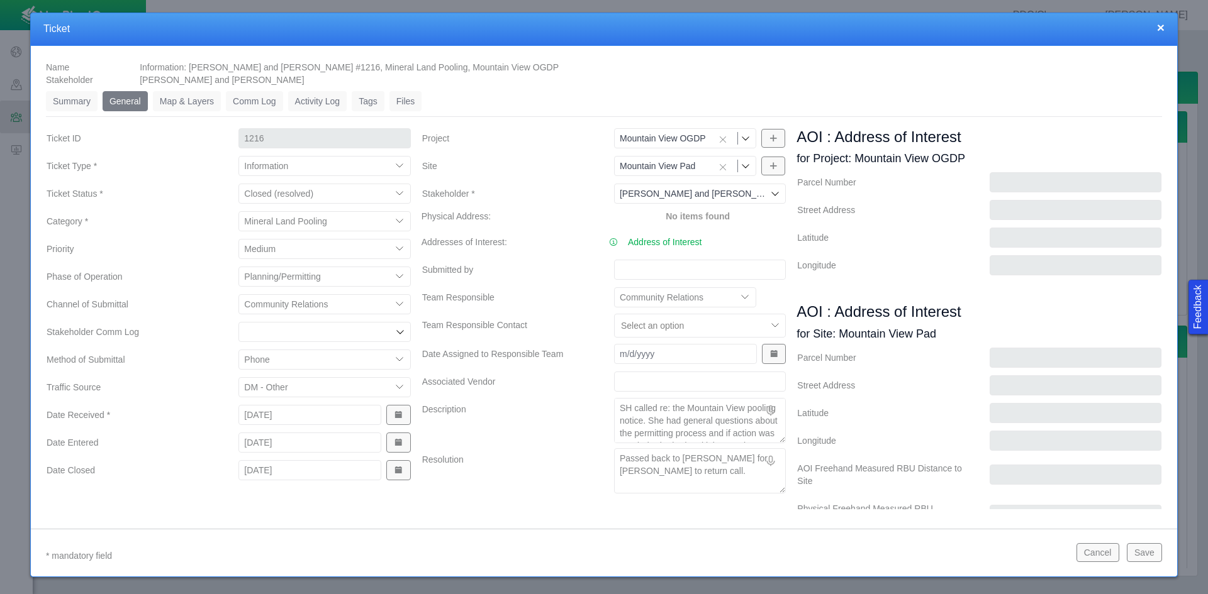
click at [854, 556] on button "Cancel" at bounding box center [1097, 552] width 43 height 19
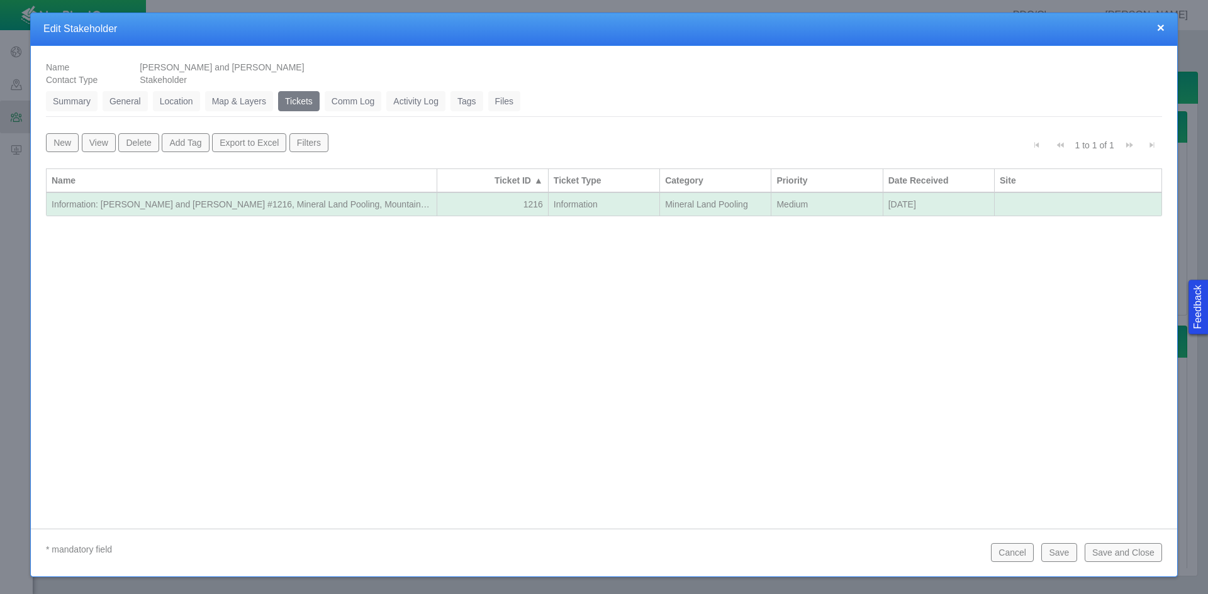
click at [854, 553] on button "Cancel" at bounding box center [1012, 552] width 43 height 19
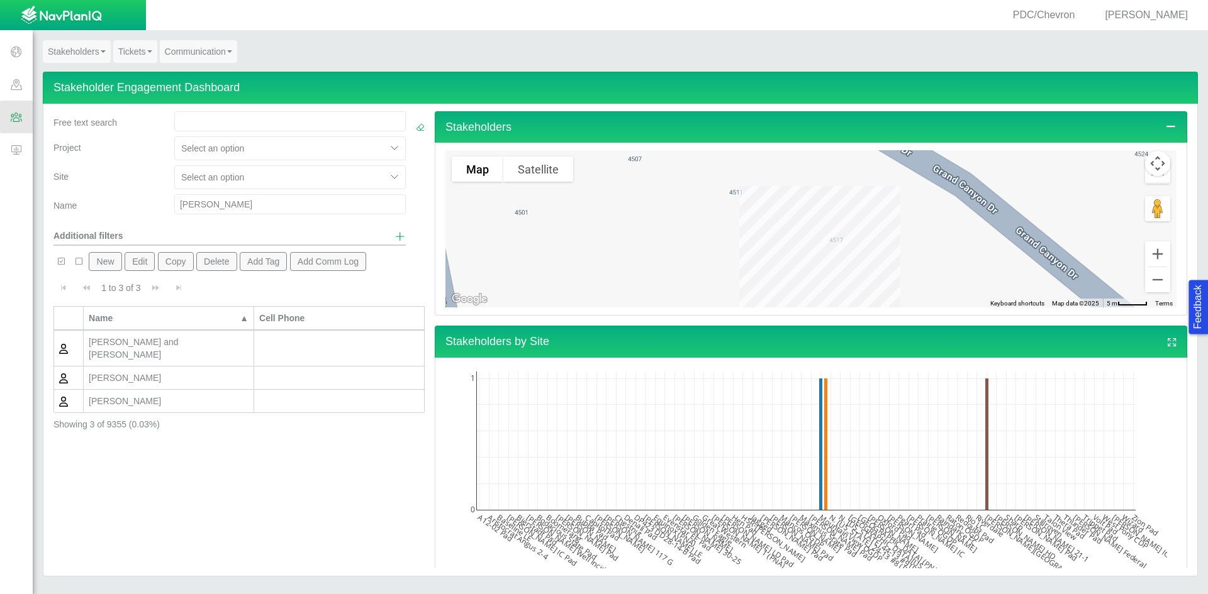
drag, startPoint x: 242, startPoint y: 203, endPoint x: 145, endPoint y: 203, distance: 96.9
click at [145, 203] on div "Name [PERSON_NAME]" at bounding box center [229, 206] width 362 height 25
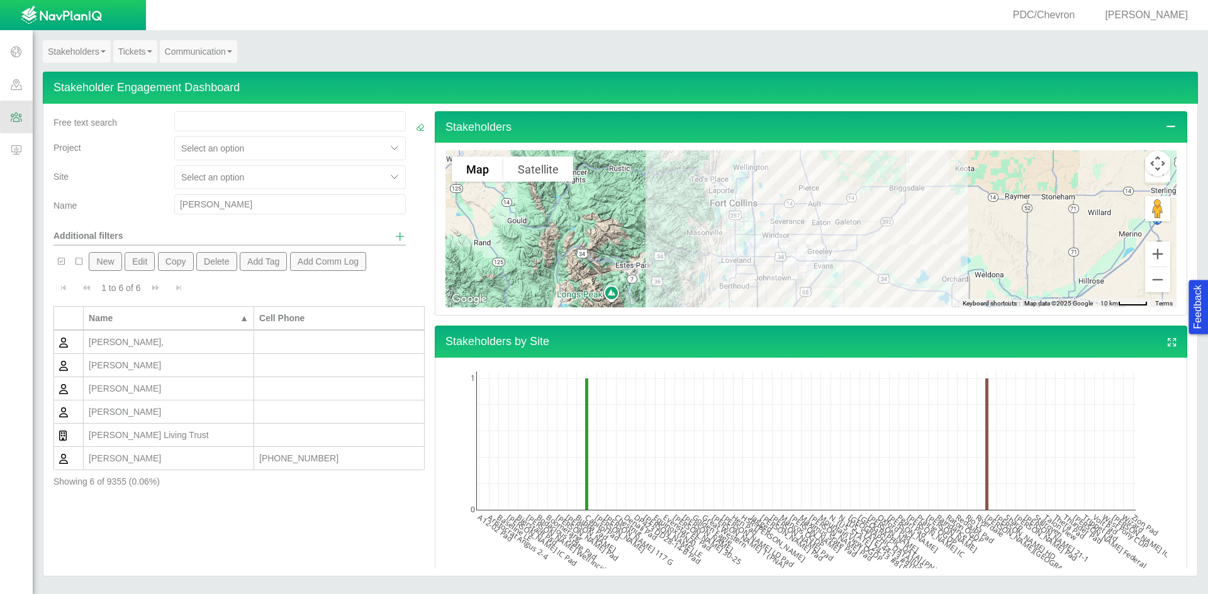
click at [99, 262] on button "New" at bounding box center [105, 261] width 33 height 19
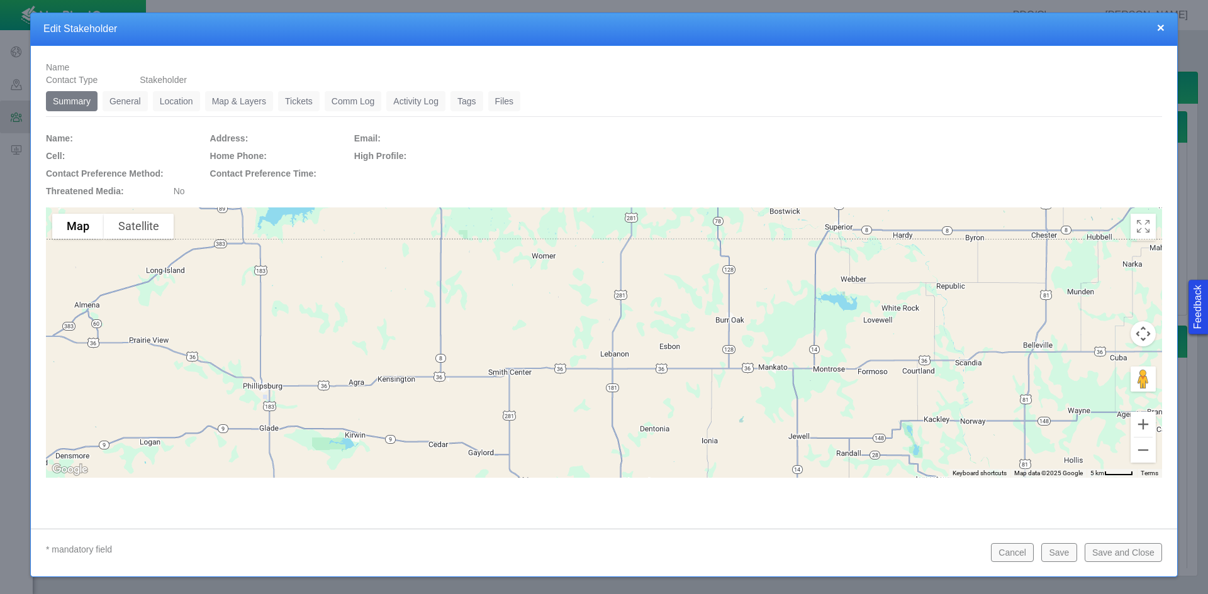
click at [138, 107] on link "General" at bounding box center [125, 101] width 45 height 20
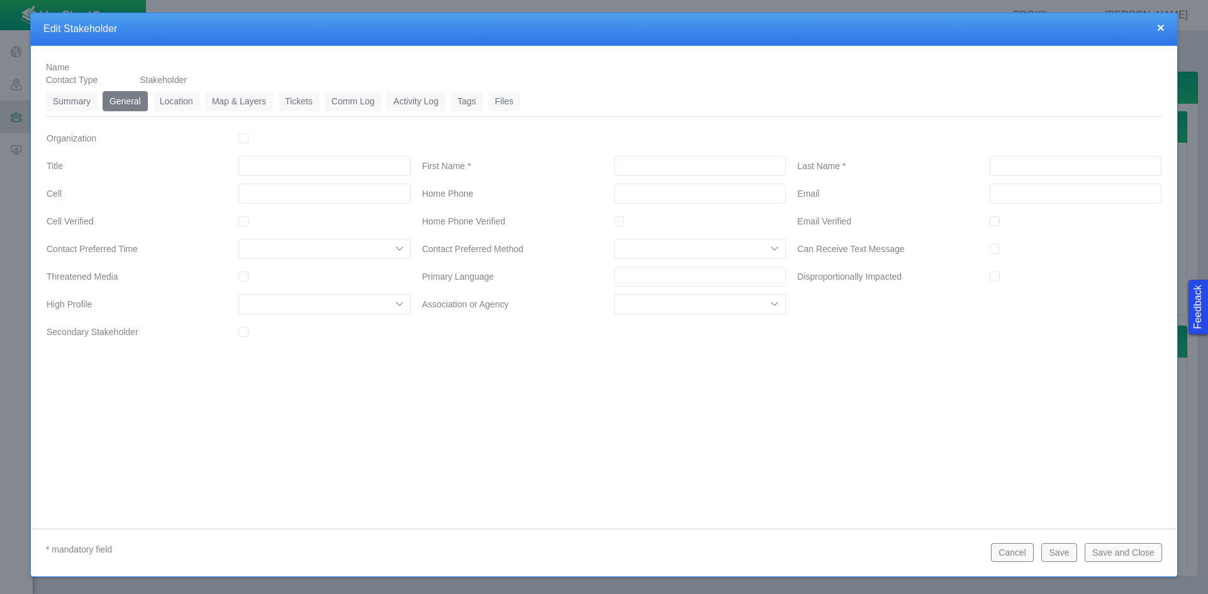
click at [676, 165] on input "First Name *" at bounding box center [700, 166] width 172 height 20
click at [854, 193] on input "Email" at bounding box center [1075, 194] width 172 height 20
paste input "mailto:[EMAIL_ADDRESS][DOMAIN_NAME]"
drag, startPoint x: 1022, startPoint y: 194, endPoint x: 972, endPoint y: 192, distance: 50.4
click at [854, 192] on div "Email mailto:[EMAIL_ADDRESS][DOMAIN_NAME]" at bounding box center [979, 193] width 384 height 23
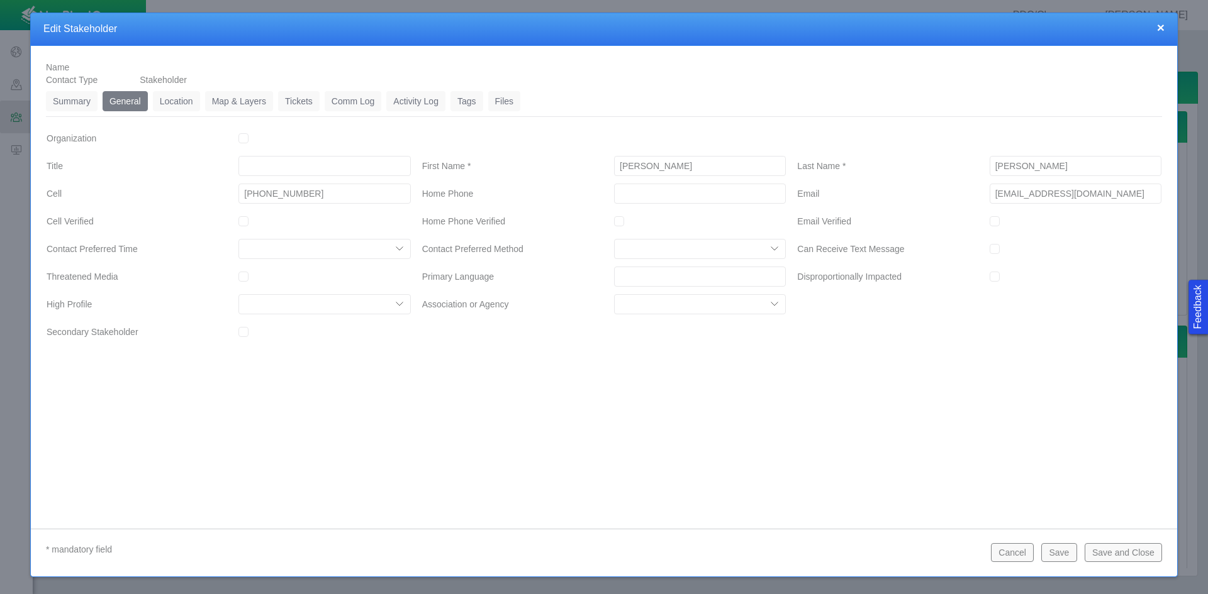
click at [181, 108] on link "Location" at bounding box center [176, 101] width 47 height 20
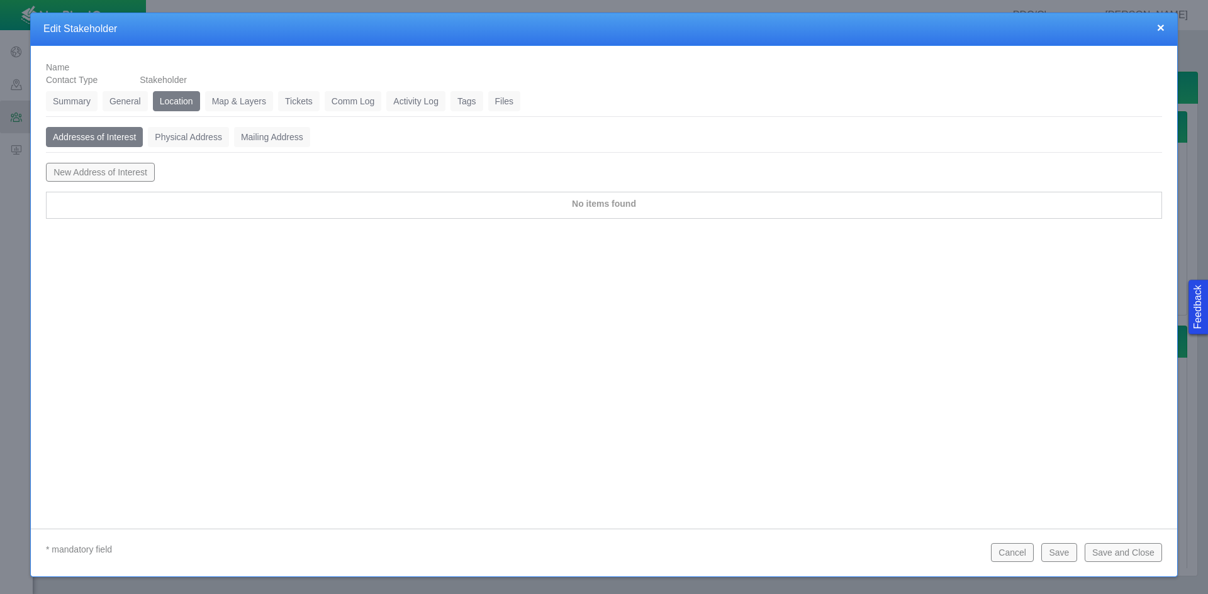
click at [131, 174] on button "New Address of Interest" at bounding box center [100, 172] width 109 height 19
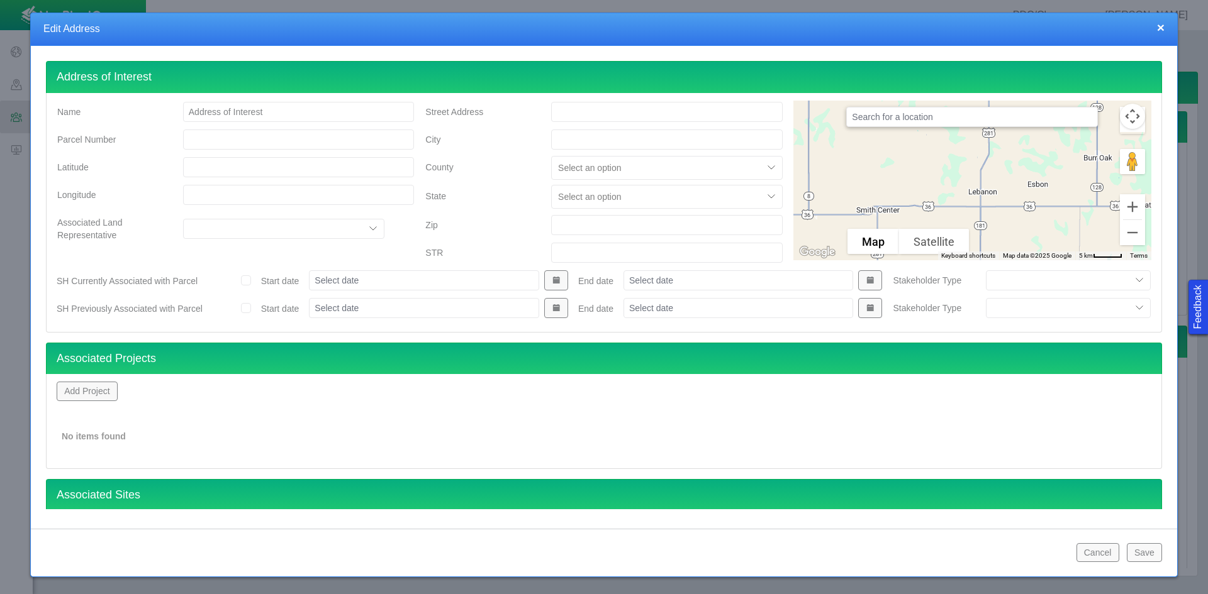
click at [588, 118] on input "Street Address" at bounding box center [666, 112] width 231 height 20
click at [95, 391] on button "Add Project" at bounding box center [87, 391] width 61 height 19
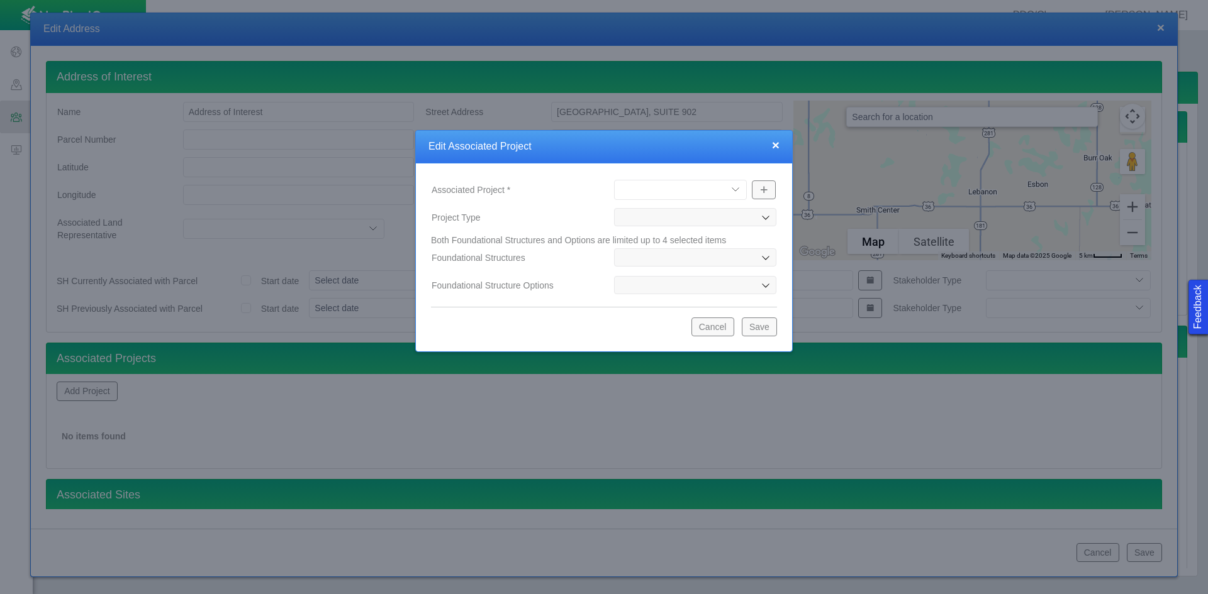
click at [730, 187] on select "[PERSON_NAME] Well Incident Brahman OGDP [GEOGRAPHIC_DATA] OGDP [GEOGRAPHIC_DAT…" at bounding box center [680, 190] width 133 height 20
click at [614, 180] on select "[PERSON_NAME] Well Incident Brahman OGDP [GEOGRAPHIC_DATA] OGDP [GEOGRAPHIC_DAT…" at bounding box center [680, 190] width 133 height 20
click at [765, 326] on button "Save" at bounding box center [759, 327] width 35 height 19
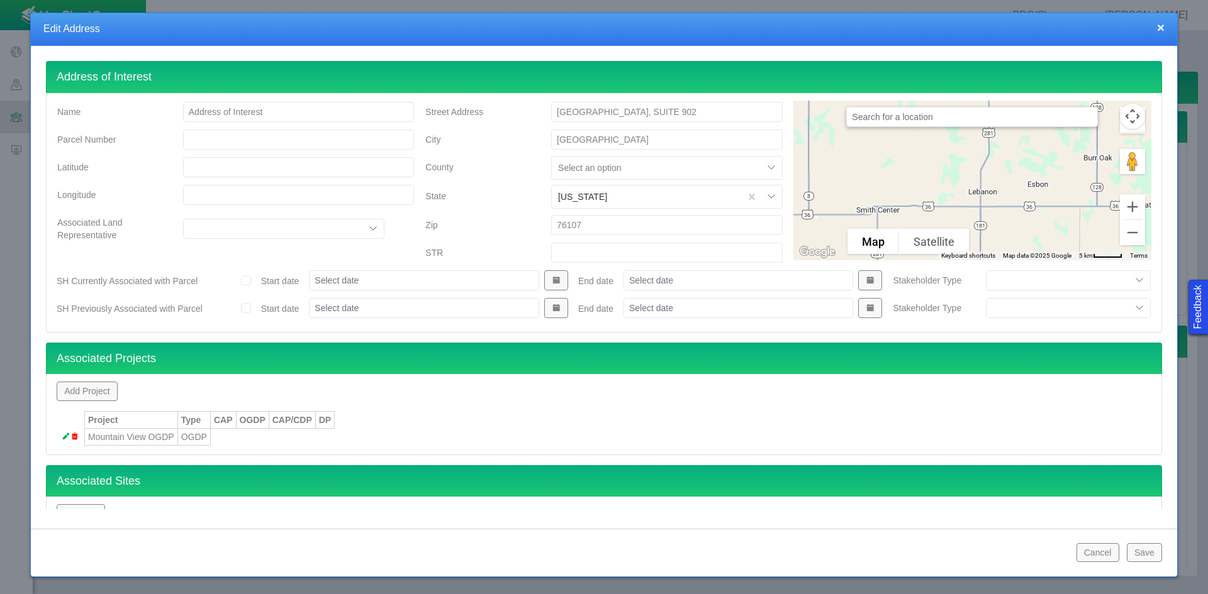
click at [854, 553] on button "Save" at bounding box center [1143, 552] width 35 height 19
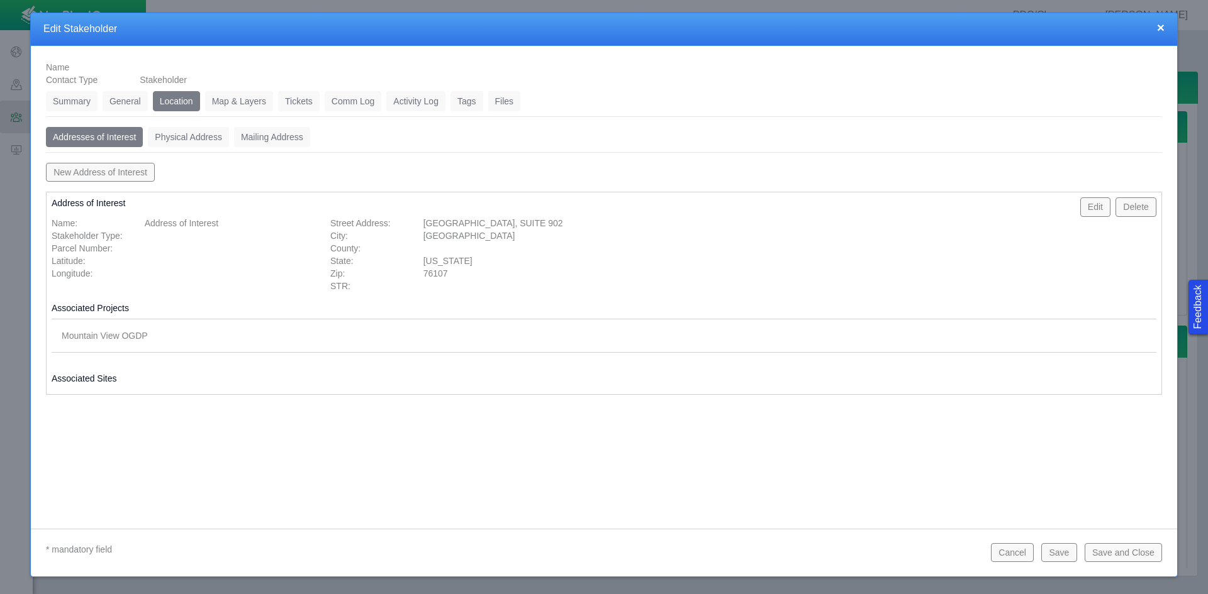
click at [306, 98] on link "Tickets" at bounding box center [299, 101] width 42 height 20
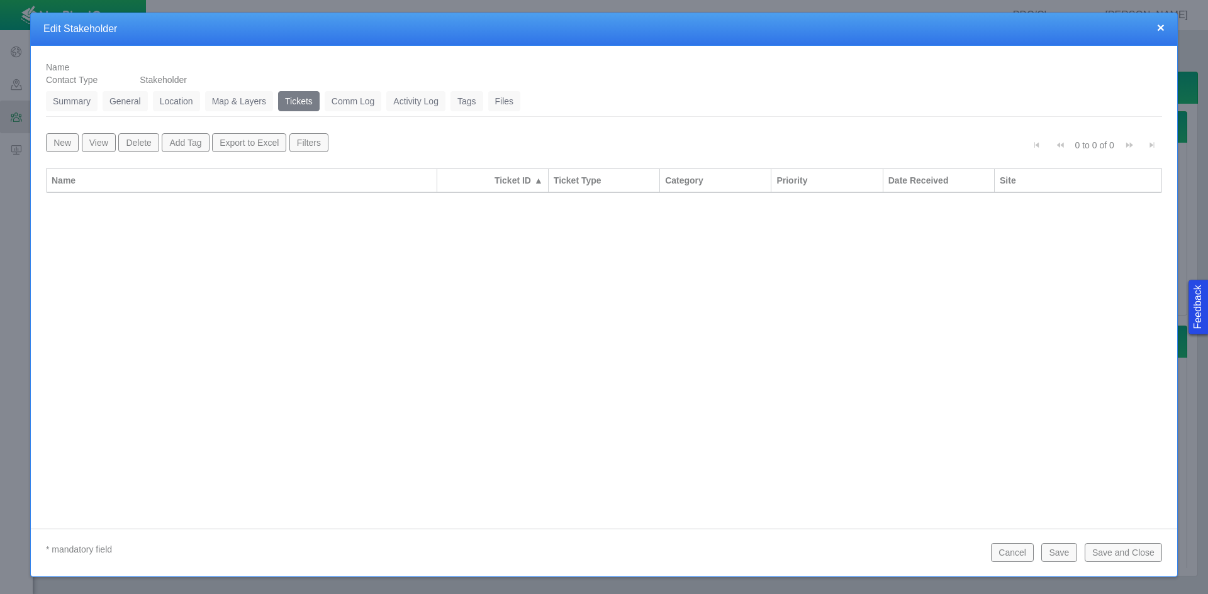
click at [64, 144] on button "New" at bounding box center [62, 142] width 33 height 19
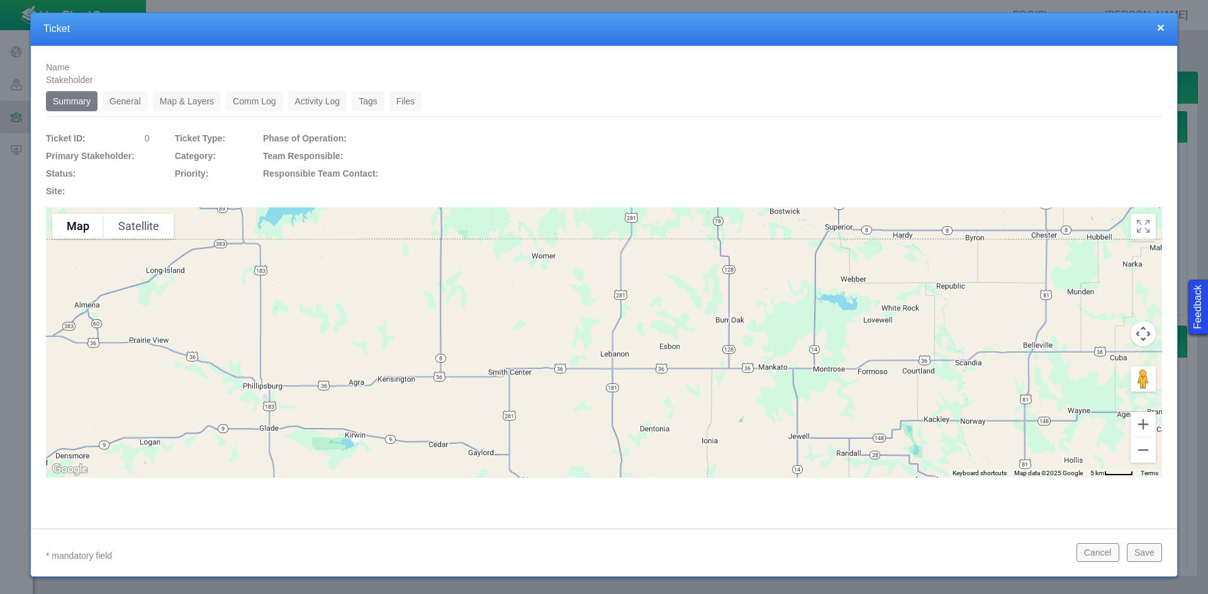
click at [116, 95] on link "General" at bounding box center [125, 101] width 45 height 20
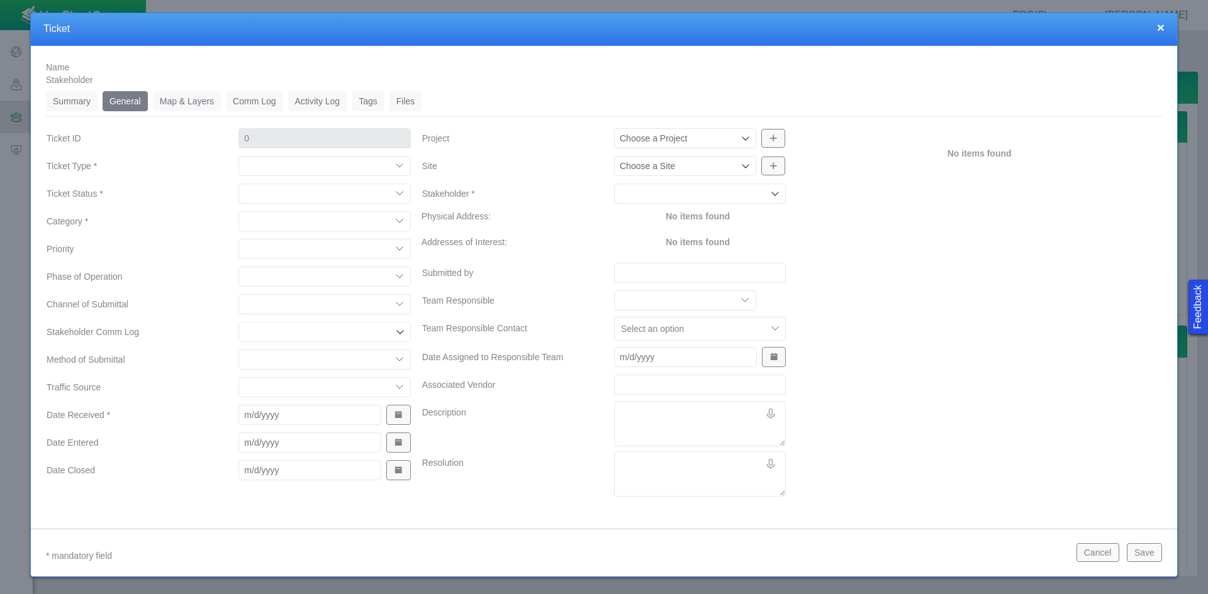
click at [316, 167] on select "Compliment Grievance Grievance Non-Op Information" at bounding box center [324, 166] width 172 height 20
click at [238, 156] on select "Compliment Grievance Grievance Non-Op Information" at bounding box center [324, 166] width 172 height 20
click at [309, 197] on select "Closed (resolved) Closed (unreasonable) Closed (unresolved) Open (assigned) Ope…" at bounding box center [324, 194] width 172 height 20
click at [238, 184] on select "Closed (resolved) Closed (unreasonable) Closed (unresolved) Open (assigned) Ope…" at bounding box center [324, 194] width 172 height 20
click at [292, 221] on select "Access Aesthetics Ag/Crops Air Quality Claims Clean-up/Remediation Communicatio…" at bounding box center [324, 221] width 172 height 20
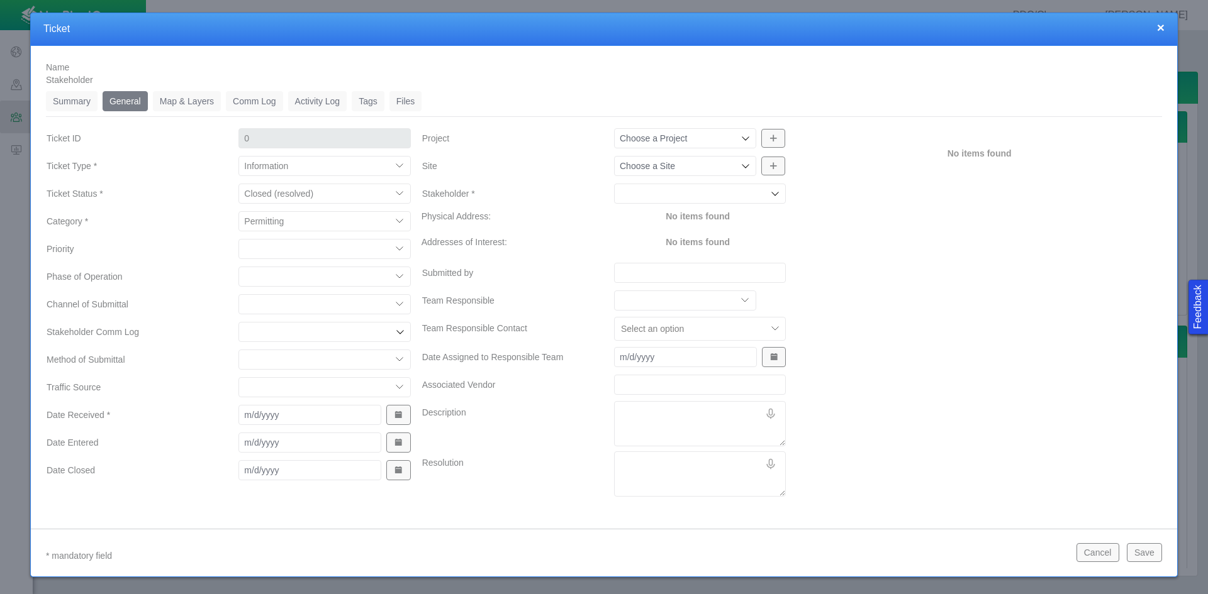
click at [238, 211] on select "Access Aesthetics Ag/Crops Air Quality Claims Clean-up/Remediation Communicatio…" at bounding box center [324, 221] width 172 height 20
click at [264, 254] on select "High Medium Low" at bounding box center [324, 249] width 172 height 20
click at [238, 239] on select "High Medium Low" at bounding box center [324, 249] width 172 height 20
click at [265, 274] on select "Completions Drilling Production Reclamation Planning/Permitting Workover P&A Un…" at bounding box center [324, 277] width 172 height 20
click at [238, 267] on select "Completions Drilling Production Reclamation Planning/Permitting Workover P&A Un…" at bounding box center [324, 277] width 172 height 20
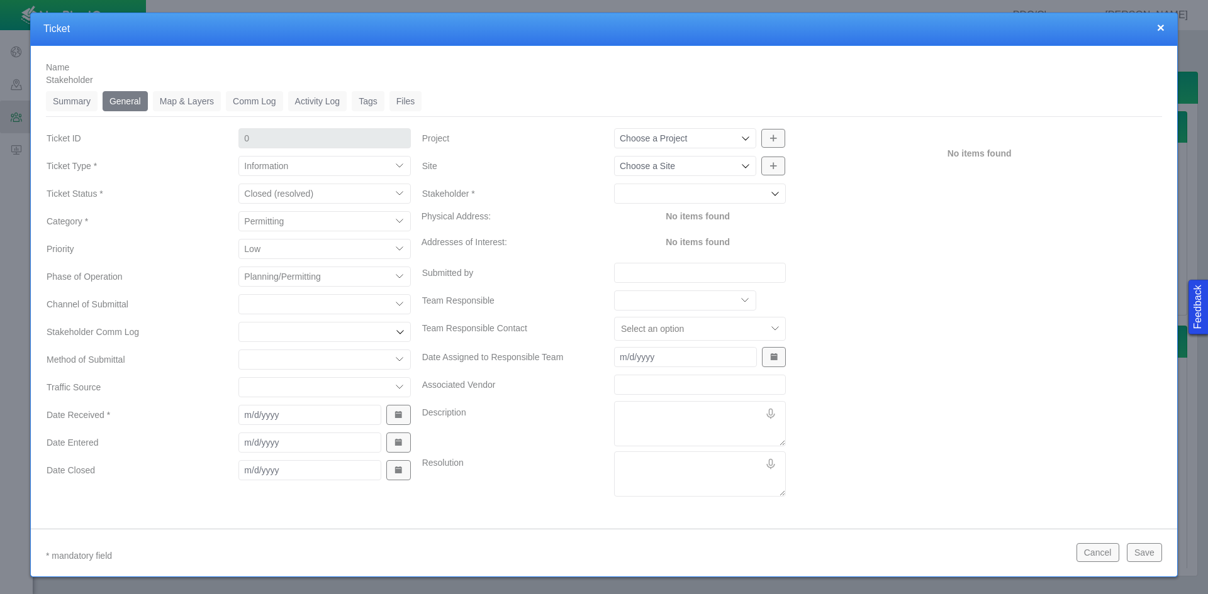
click at [262, 302] on select "ECMC Community Relations LGD Website/Microsite HSE Local Elected Official Surfa…" at bounding box center [324, 304] width 172 height 20
click at [238, 294] on select "ECMC Community Relations LGD Website/Microsite HSE Local Elected Official Surfa…" at bounding box center [324, 304] width 172 height 20
click at [269, 363] on select "Email In Person Mail Phone" at bounding box center [324, 360] width 172 height 20
click at [238, 350] on select "Email In Person Mail Phone" at bounding box center [324, 360] width 172 height 20
click at [397, 414] on span "Show Date Picker" at bounding box center [398, 415] width 9 height 9
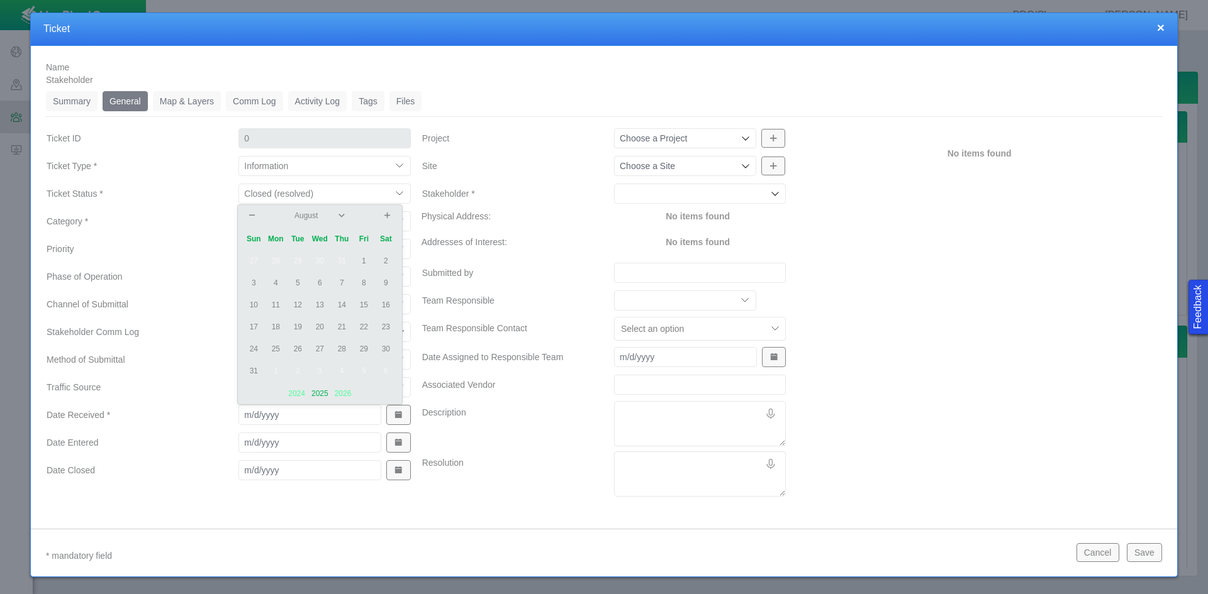
click at [298, 304] on td "12" at bounding box center [298, 305] width 22 height 22
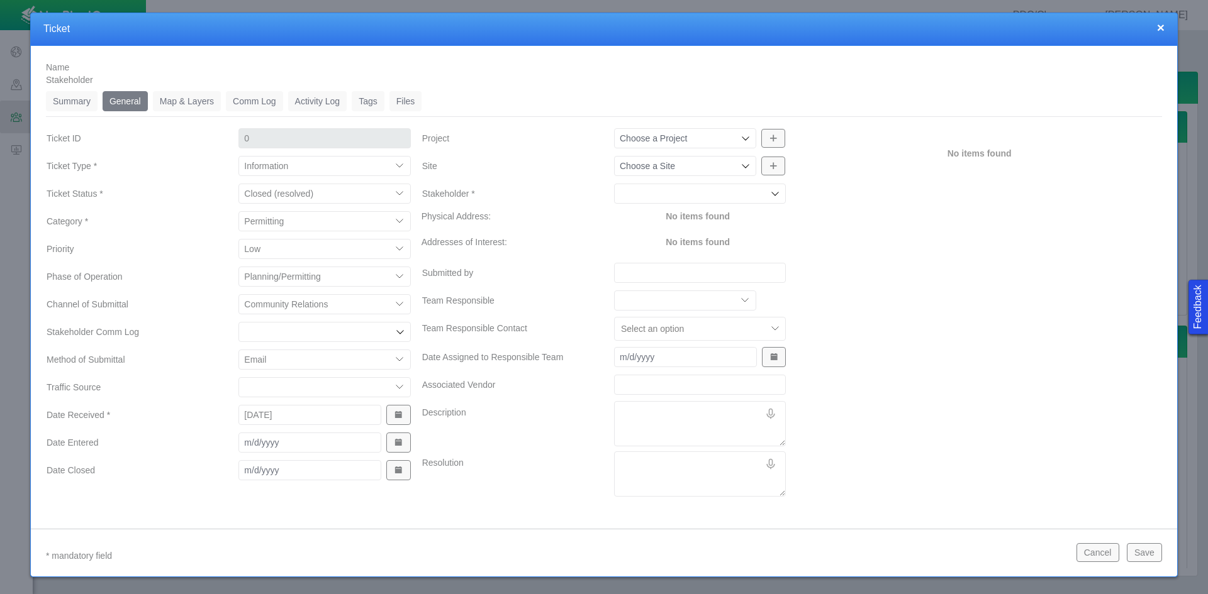
click at [388, 440] on button "Show Date Picker" at bounding box center [398, 443] width 24 height 20
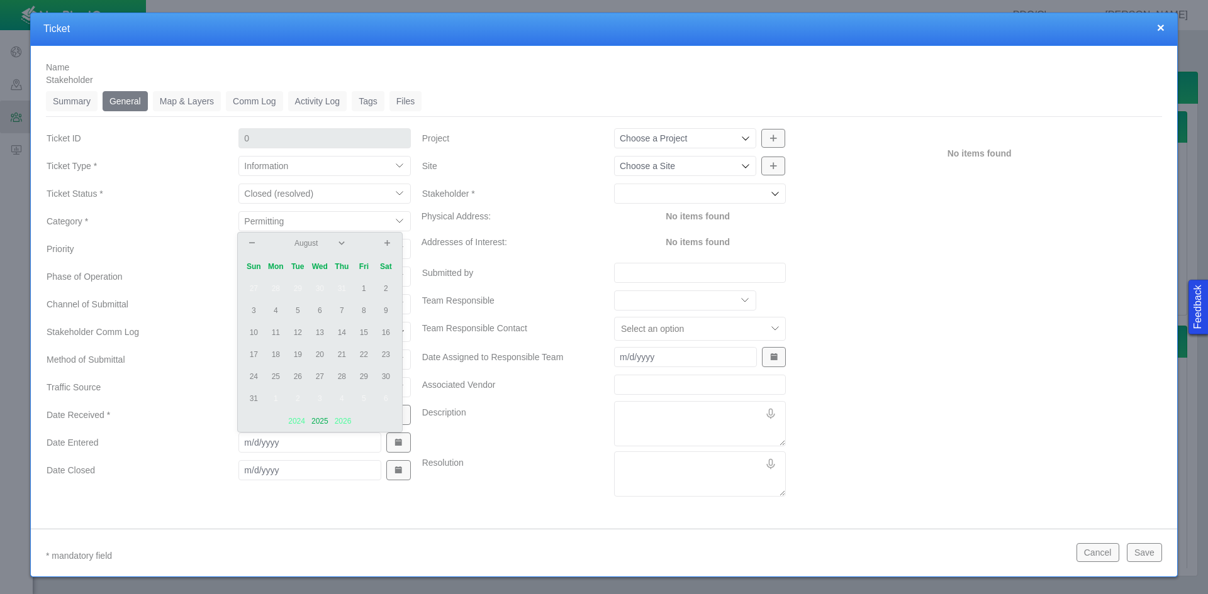
drag, startPoint x: 295, startPoint y: 331, endPoint x: 332, endPoint y: 370, distance: 53.8
click at [296, 331] on td "12" at bounding box center [298, 333] width 22 height 22
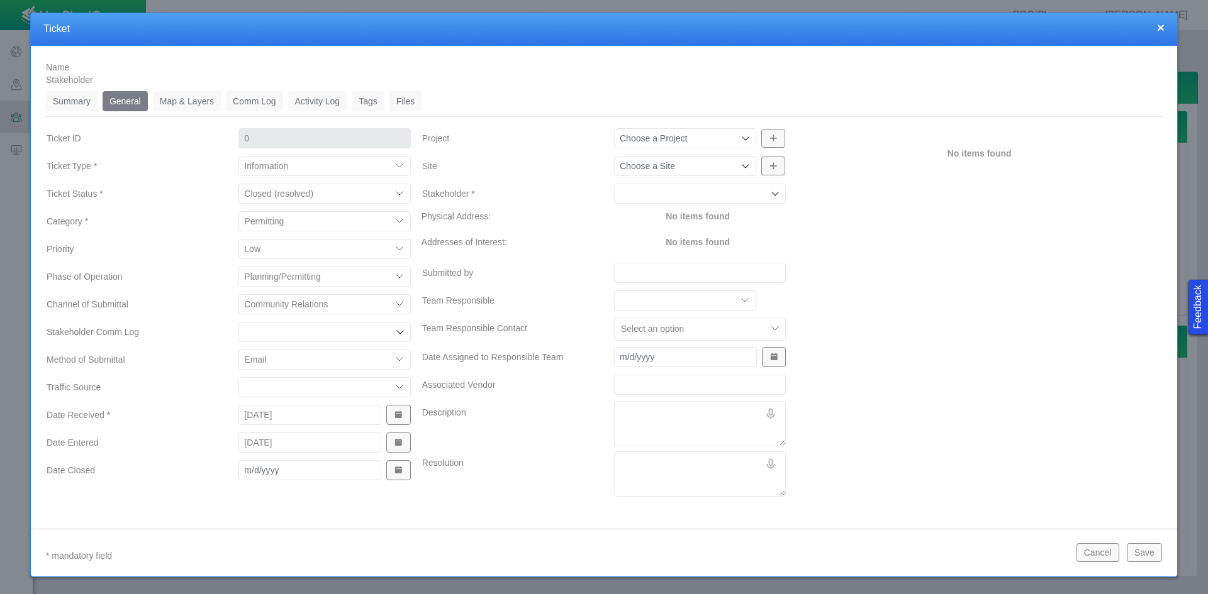
click at [393, 477] on button "Show Date Picker" at bounding box center [398, 470] width 24 height 20
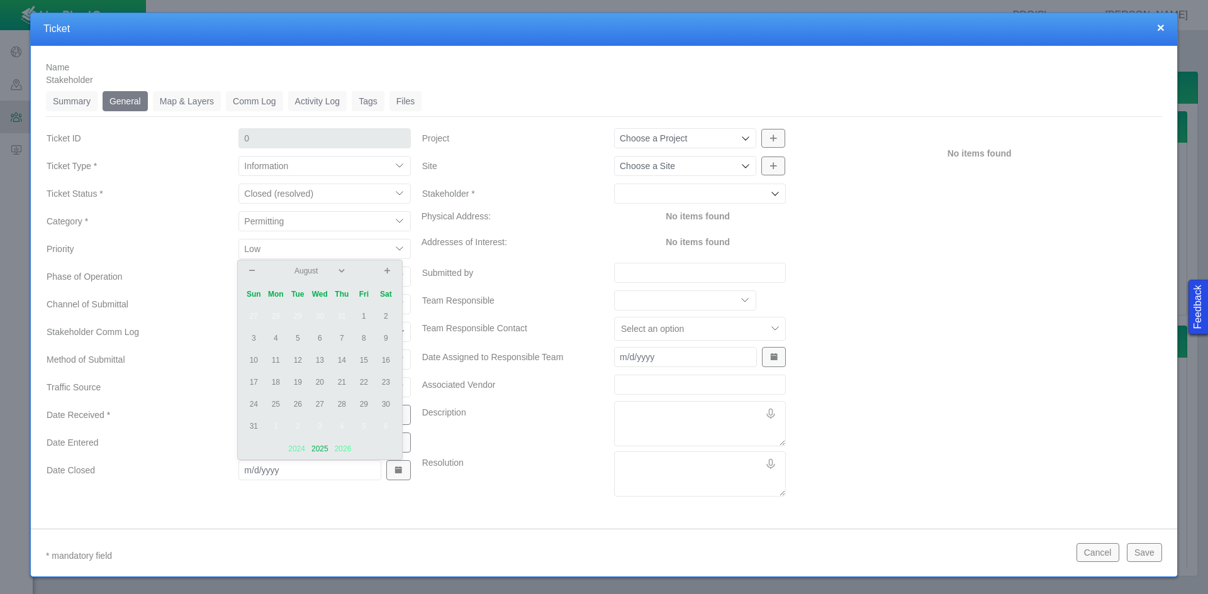
click at [297, 359] on td "12" at bounding box center [298, 361] width 22 height 22
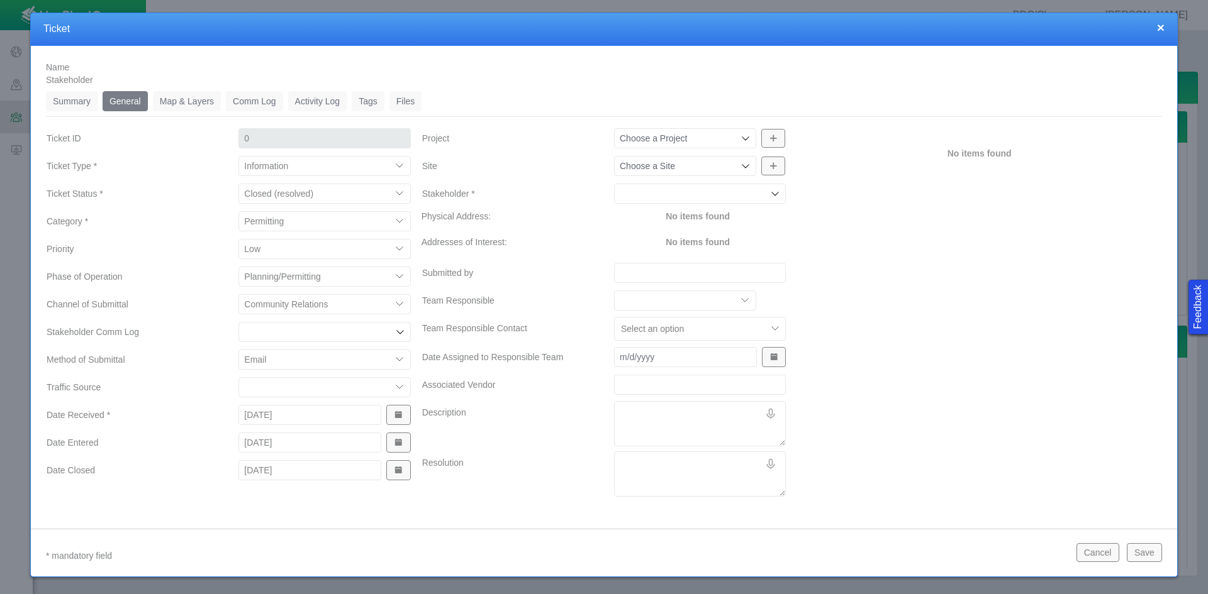
click at [740, 133] on icon at bounding box center [745, 138] width 10 height 10
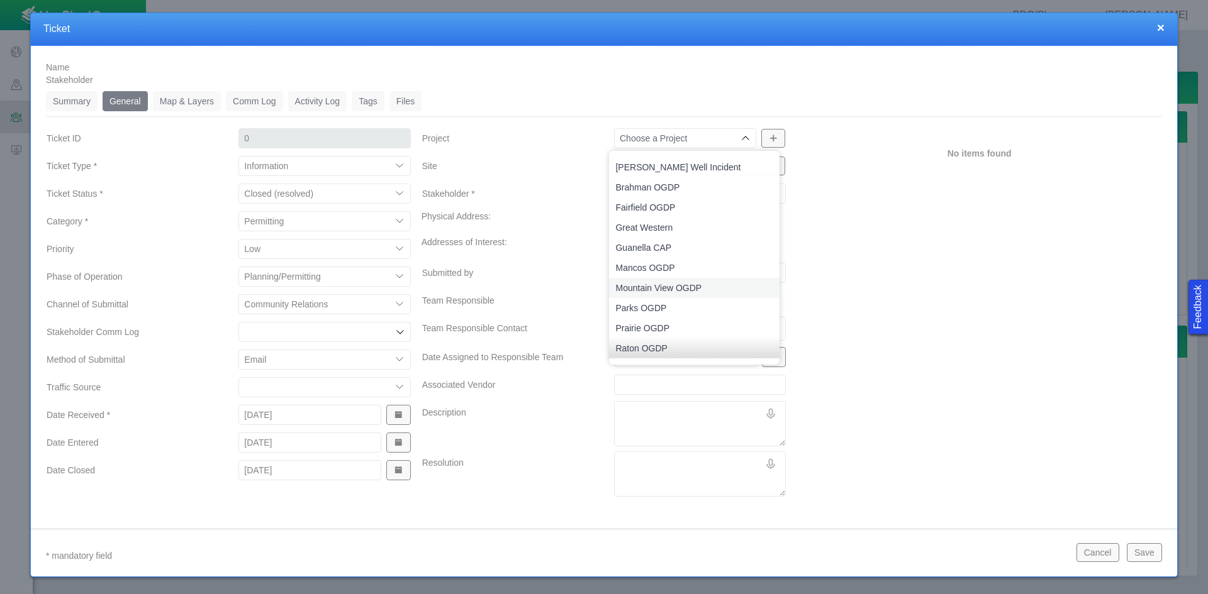
click at [718, 291] on span "Mountain View OGDP" at bounding box center [694, 288] width 158 height 13
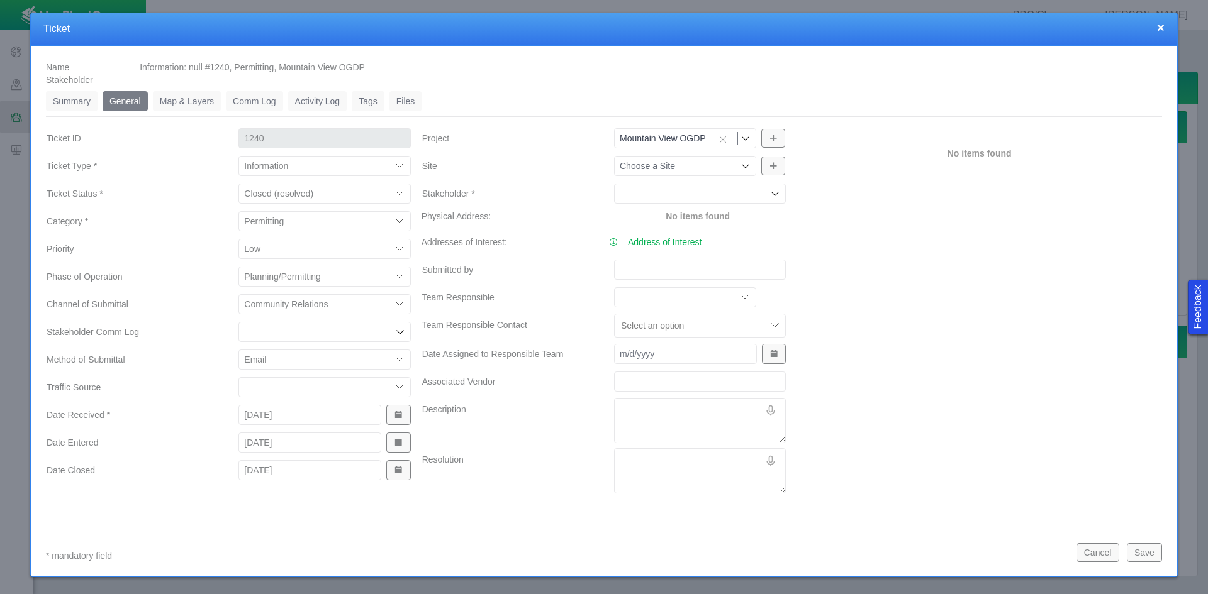
click at [643, 265] on input "Submitted by" at bounding box center [700, 270] width 172 height 20
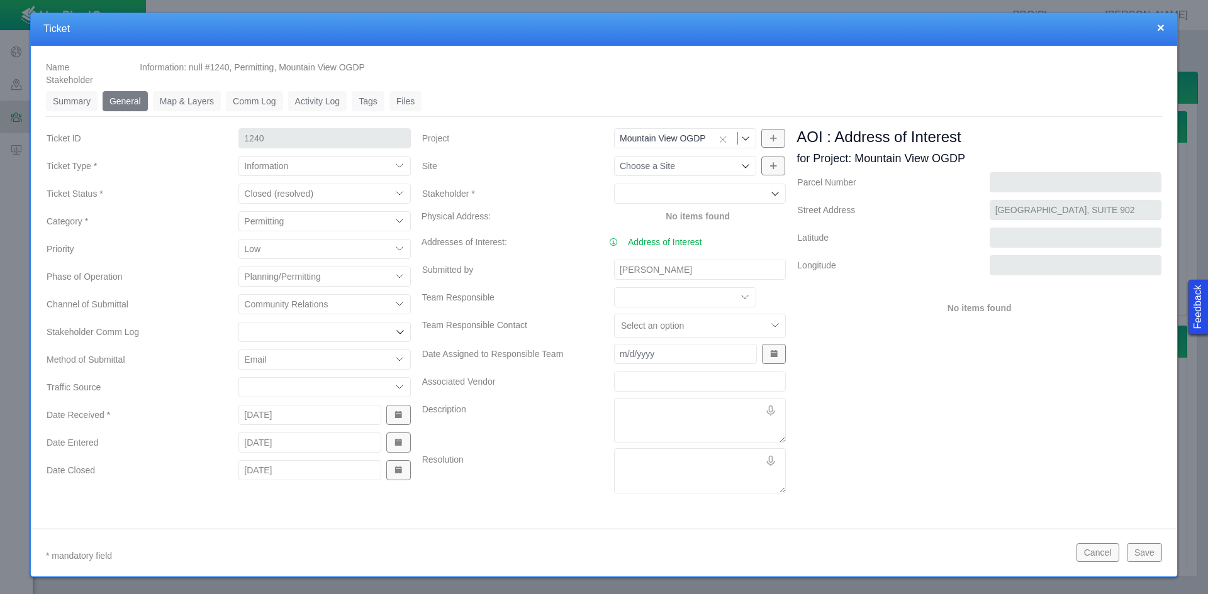
click at [665, 408] on textarea "Description" at bounding box center [700, 420] width 172 height 45
click at [665, 416] on textarea "Description" at bounding box center [700, 420] width 172 height 45
click at [854, 554] on button "Save" at bounding box center [1143, 552] width 35 height 19
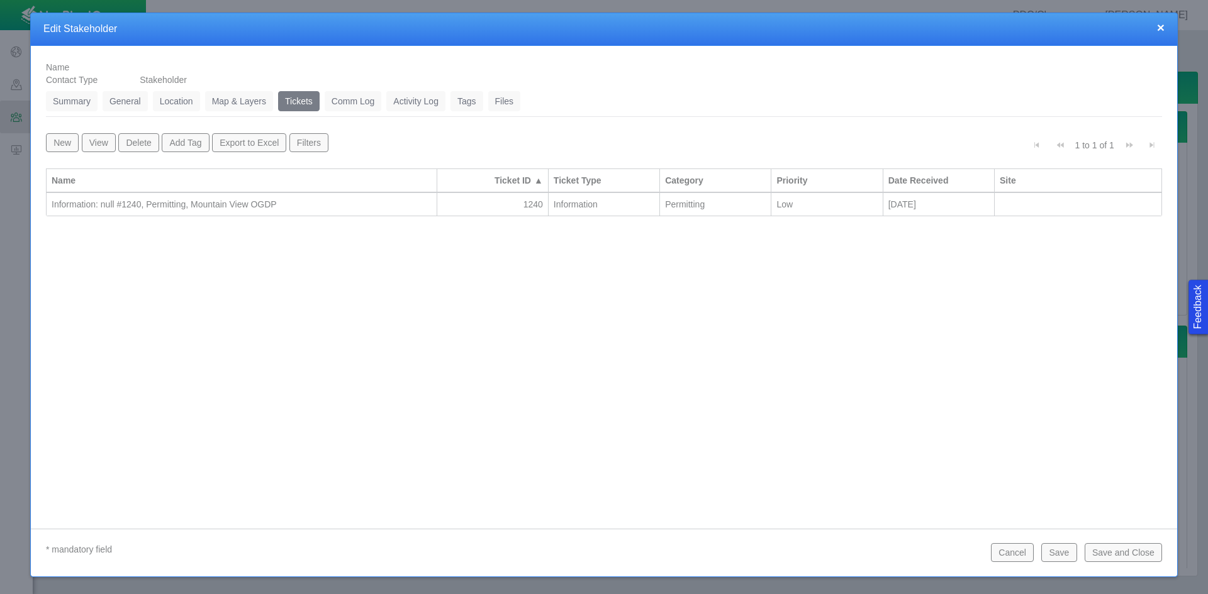
click at [854, 557] on button "Save and Close" at bounding box center [1122, 552] width 77 height 19
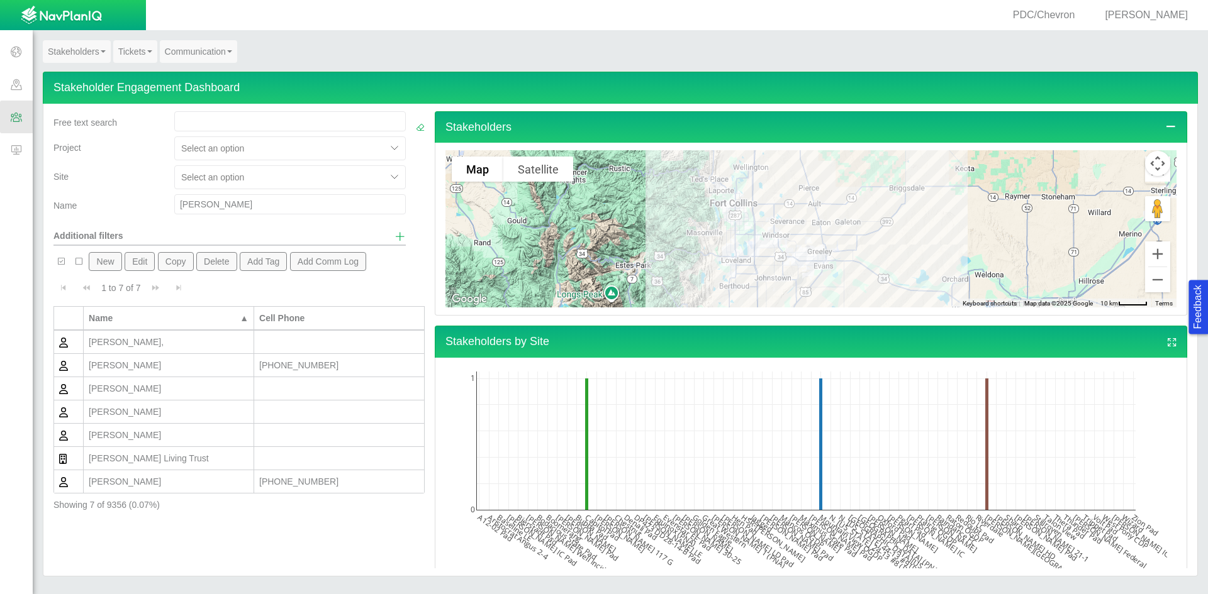
click at [230, 202] on input "[PERSON_NAME]" at bounding box center [289, 204] width 231 height 20
drag, startPoint x: 197, startPoint y: 207, endPoint x: 222, endPoint y: 206, distance: 24.5
click at [223, 206] on input "[PERSON_NAME]" at bounding box center [289, 204] width 231 height 20
click at [214, 204] on input "[PERSON_NAME]" at bounding box center [289, 204] width 231 height 20
drag, startPoint x: 223, startPoint y: 207, endPoint x: 177, endPoint y: 206, distance: 46.5
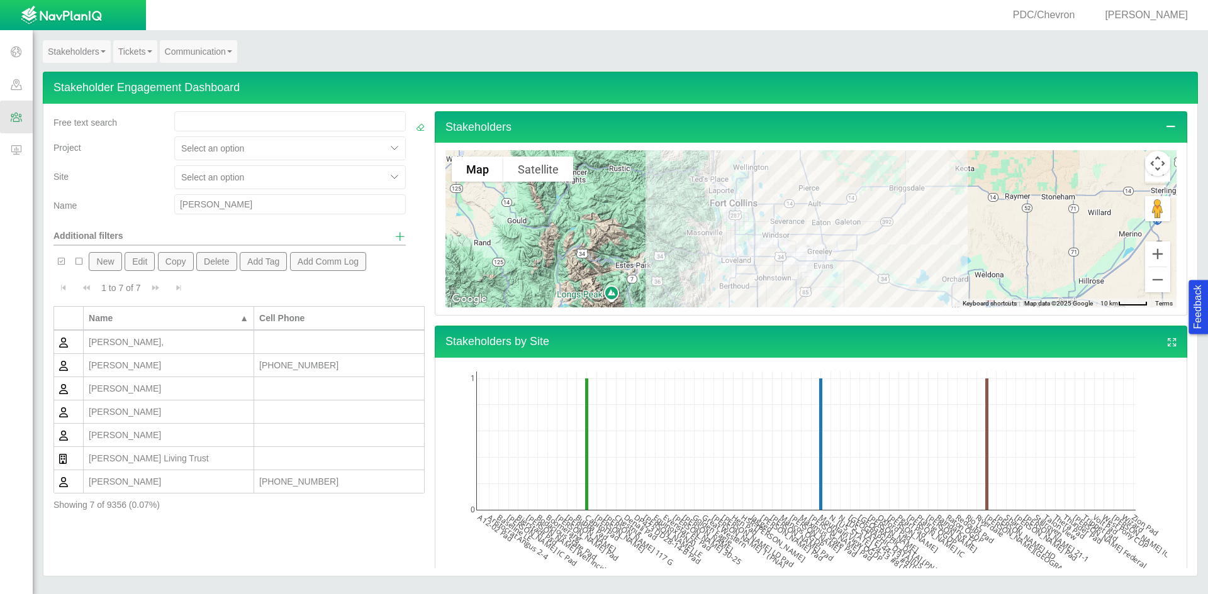
click at [177, 206] on input "[PERSON_NAME]" at bounding box center [289, 204] width 231 height 20
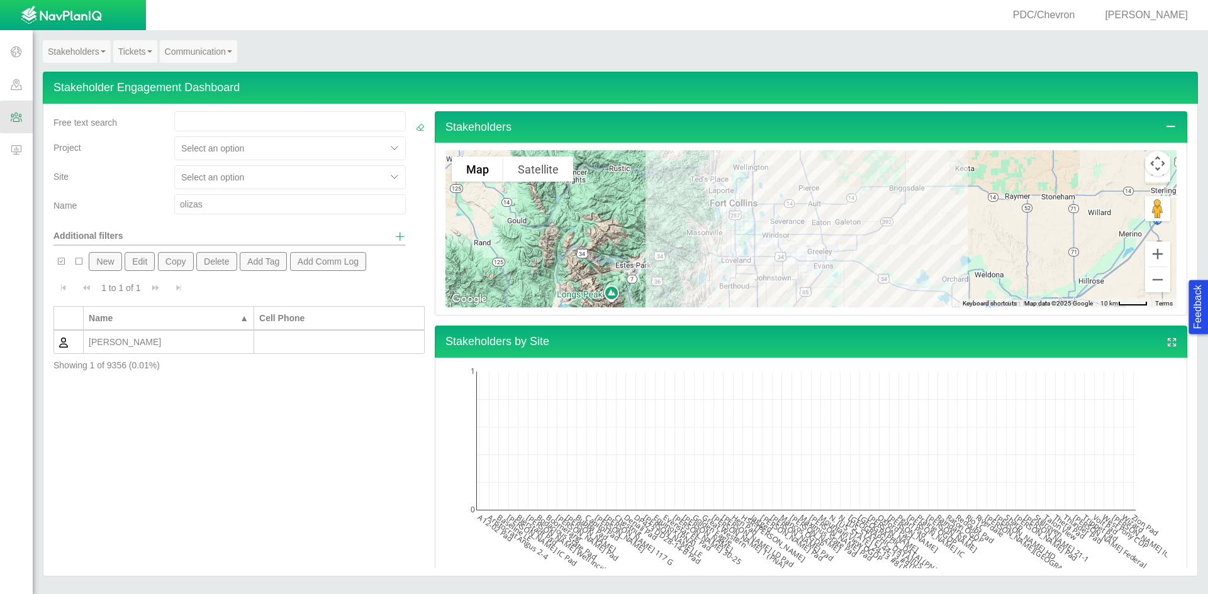
click at [140, 347] on div "[PERSON_NAME]" at bounding box center [169, 342] width 160 height 13
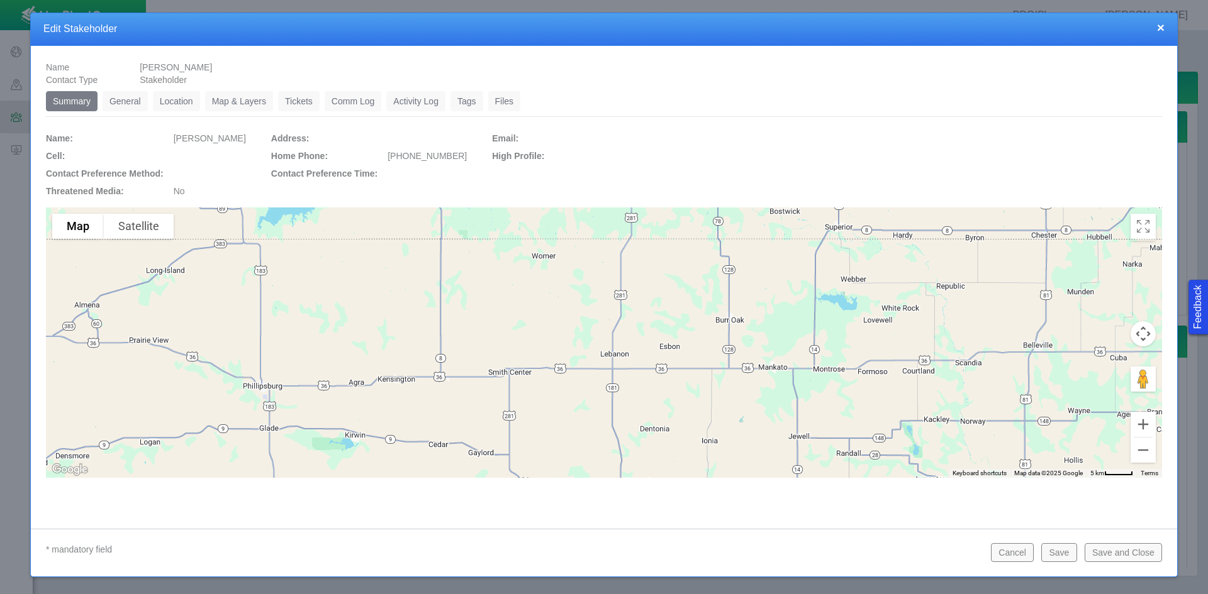
click at [174, 100] on link "Location" at bounding box center [176, 101] width 47 height 20
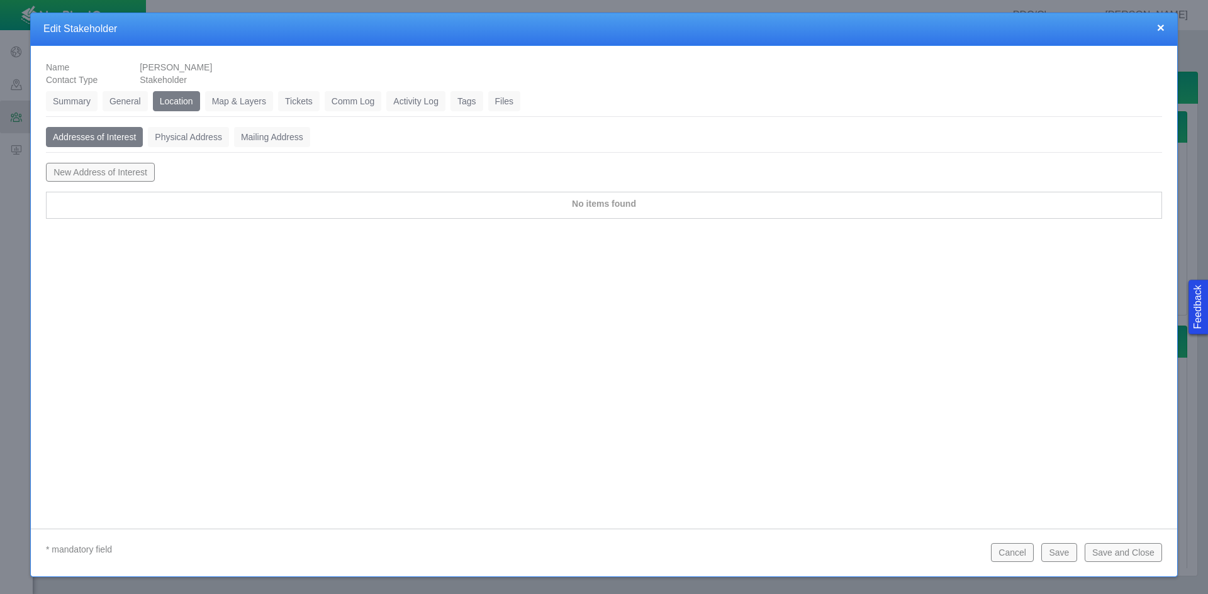
click at [137, 175] on button "New Address of Interest" at bounding box center [100, 172] width 109 height 19
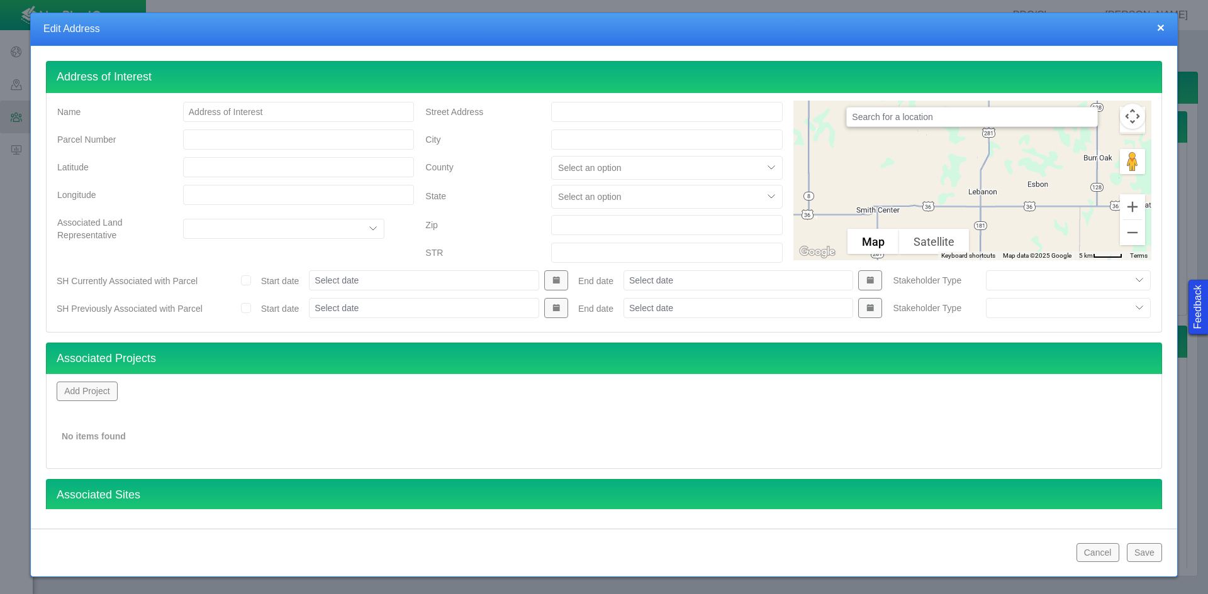
click at [76, 390] on button "Add Project" at bounding box center [87, 391] width 61 height 19
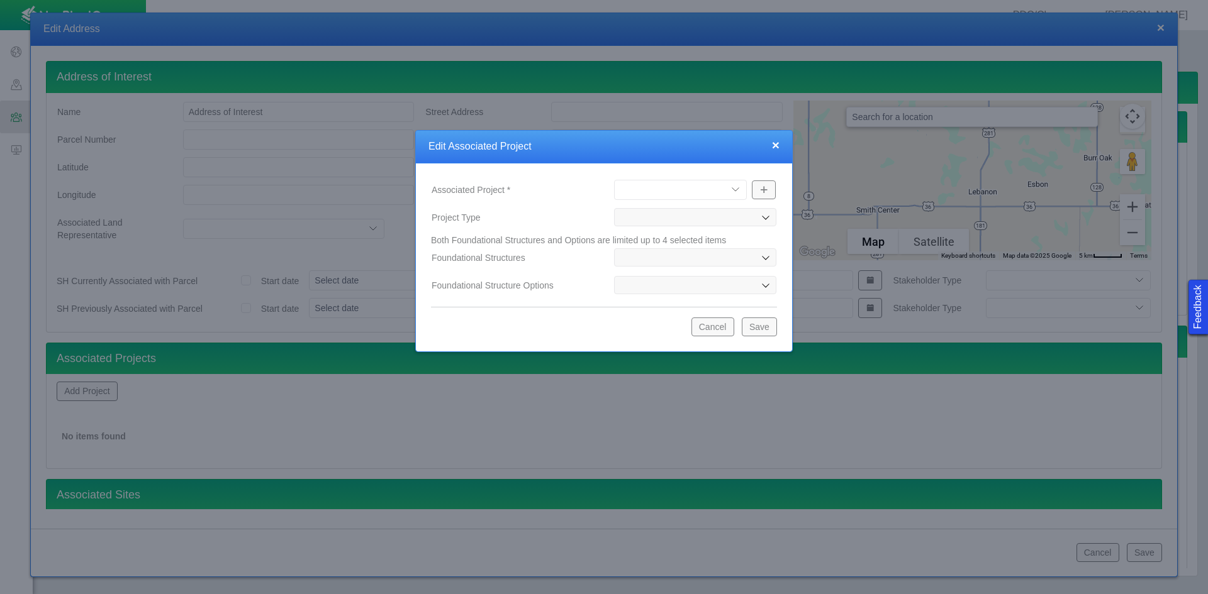
click at [734, 188] on select "[PERSON_NAME] Well Incident Brahman OGDP [GEOGRAPHIC_DATA] OGDP [GEOGRAPHIC_DAT…" at bounding box center [680, 190] width 133 height 20
click at [614, 180] on select "[PERSON_NAME] Well Incident Brahman OGDP [GEOGRAPHIC_DATA] OGDP [GEOGRAPHIC_DAT…" at bounding box center [680, 190] width 133 height 20
click at [764, 325] on button "Save" at bounding box center [759, 327] width 35 height 19
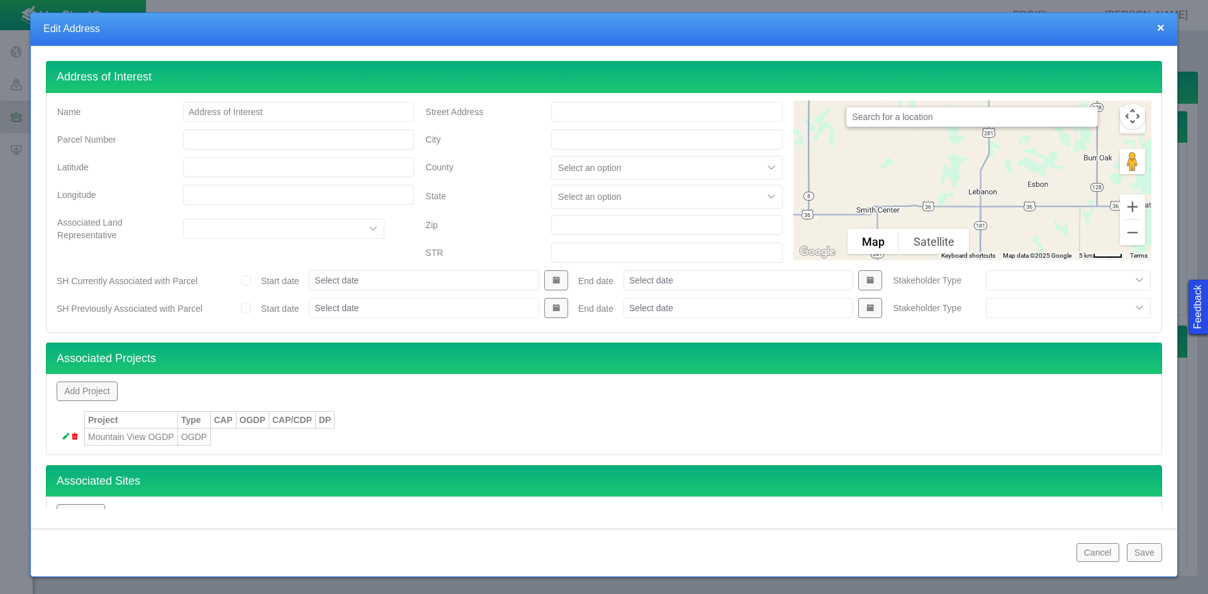
click at [854, 555] on button "Save" at bounding box center [1143, 552] width 35 height 19
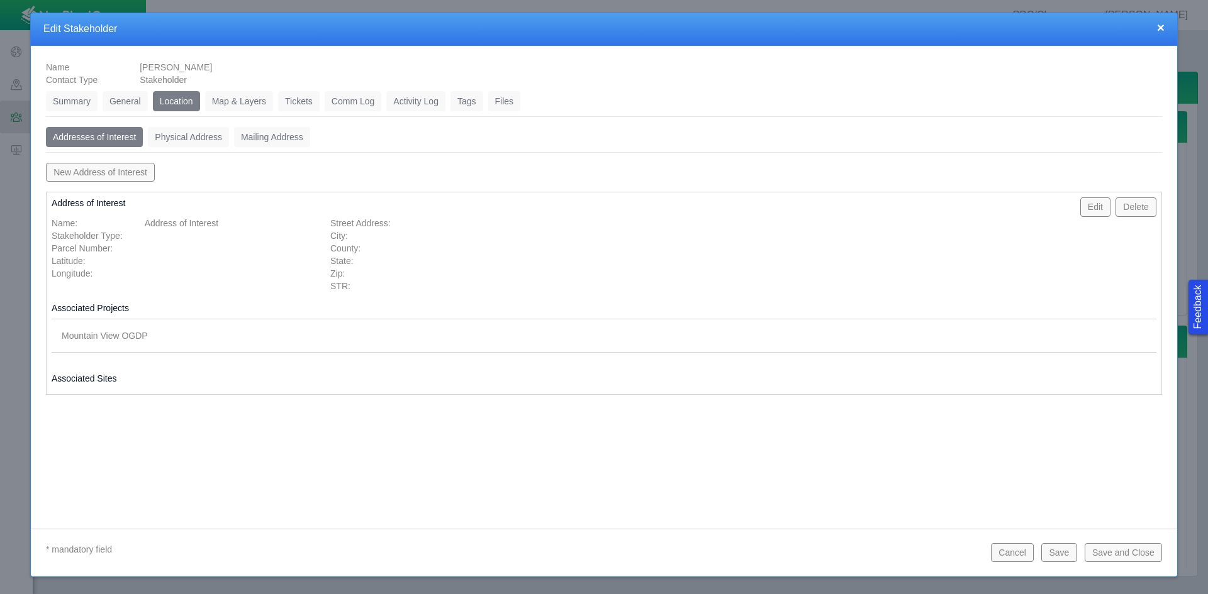
click at [310, 100] on link "Tickets" at bounding box center [299, 101] width 42 height 20
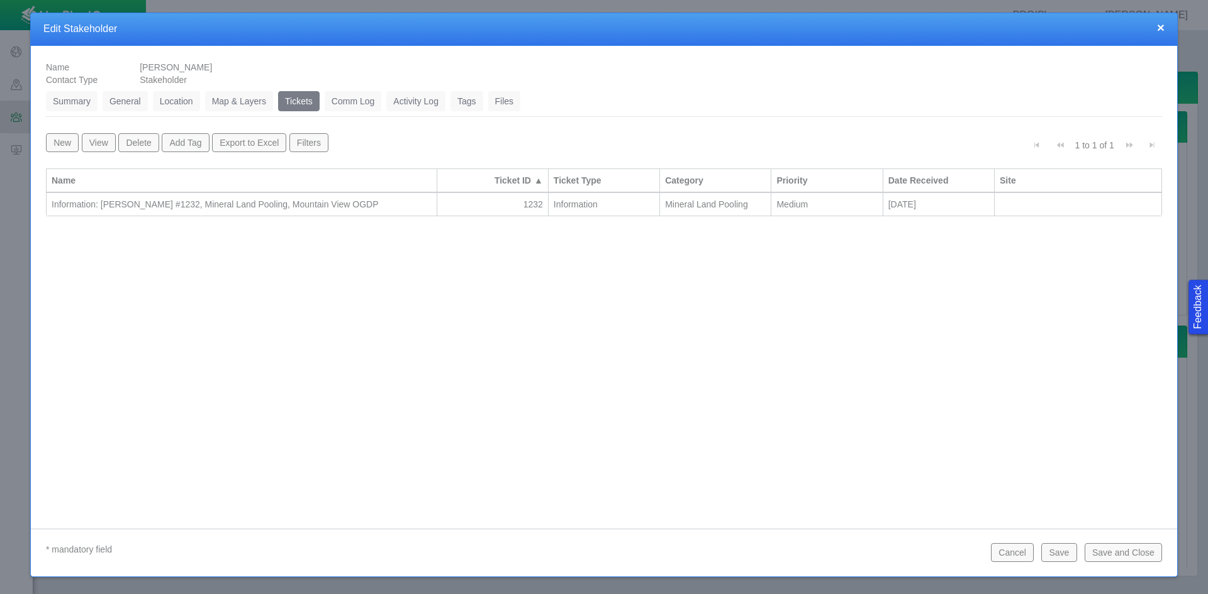
click at [318, 202] on div "Information: [PERSON_NAME] #1232, Mineral Land Pooling, Mountain View OGDP" at bounding box center [242, 204] width 380 height 13
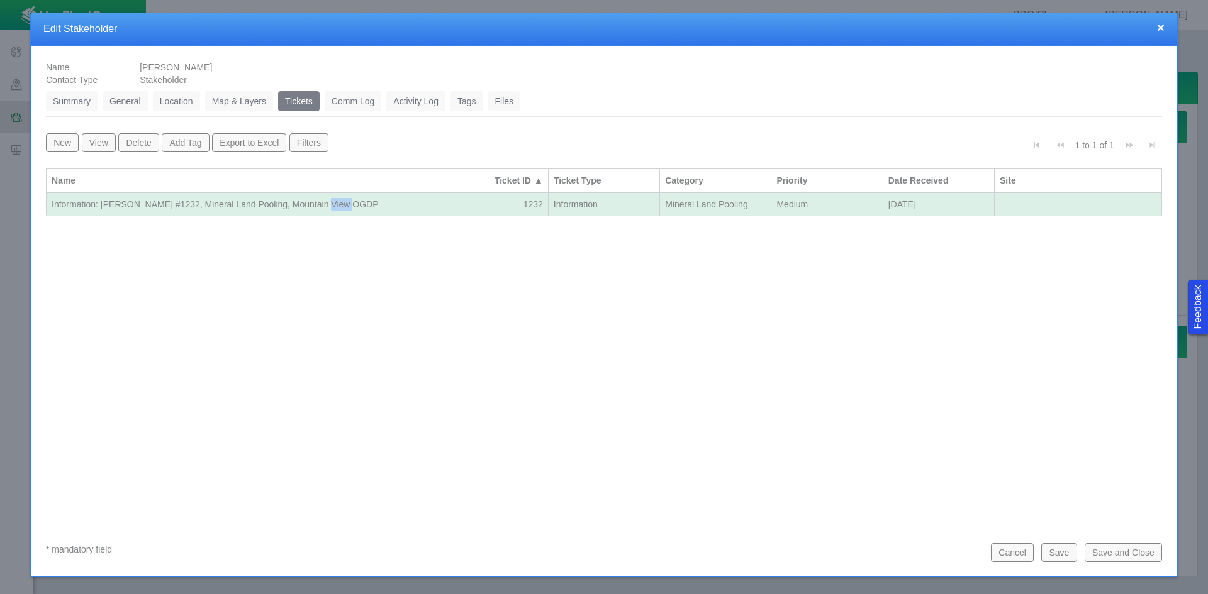
click at [318, 202] on div "Information: [PERSON_NAME] #1232, Mineral Land Pooling, Mountain View OGDP" at bounding box center [242, 204] width 380 height 13
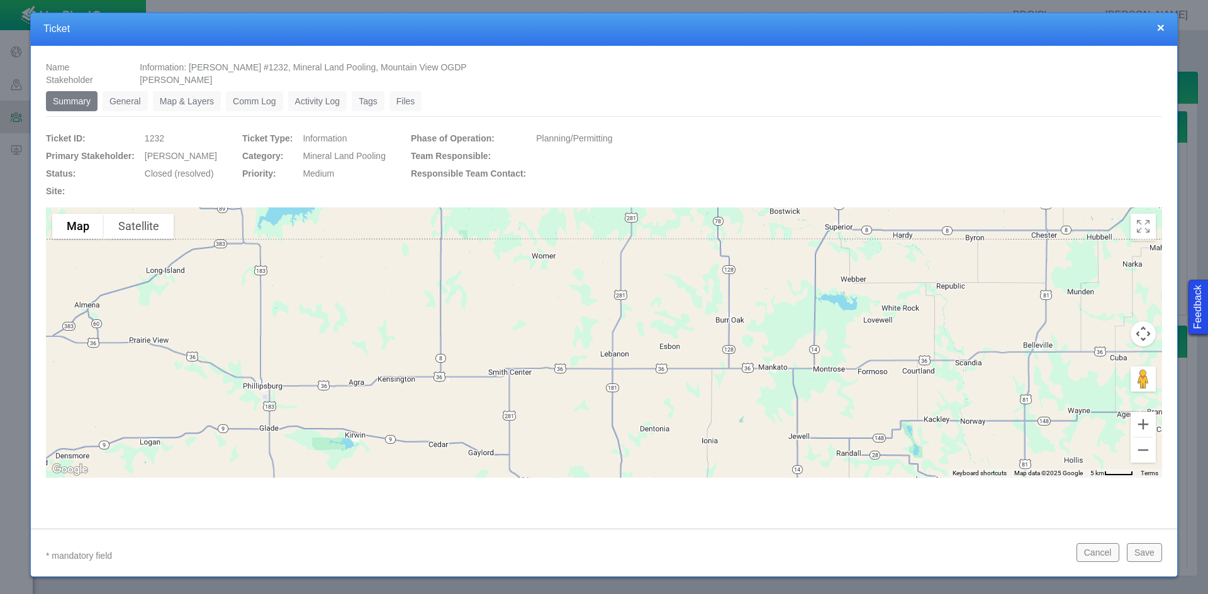
click at [203, 103] on link "Map & Layers" at bounding box center [187, 101] width 68 height 20
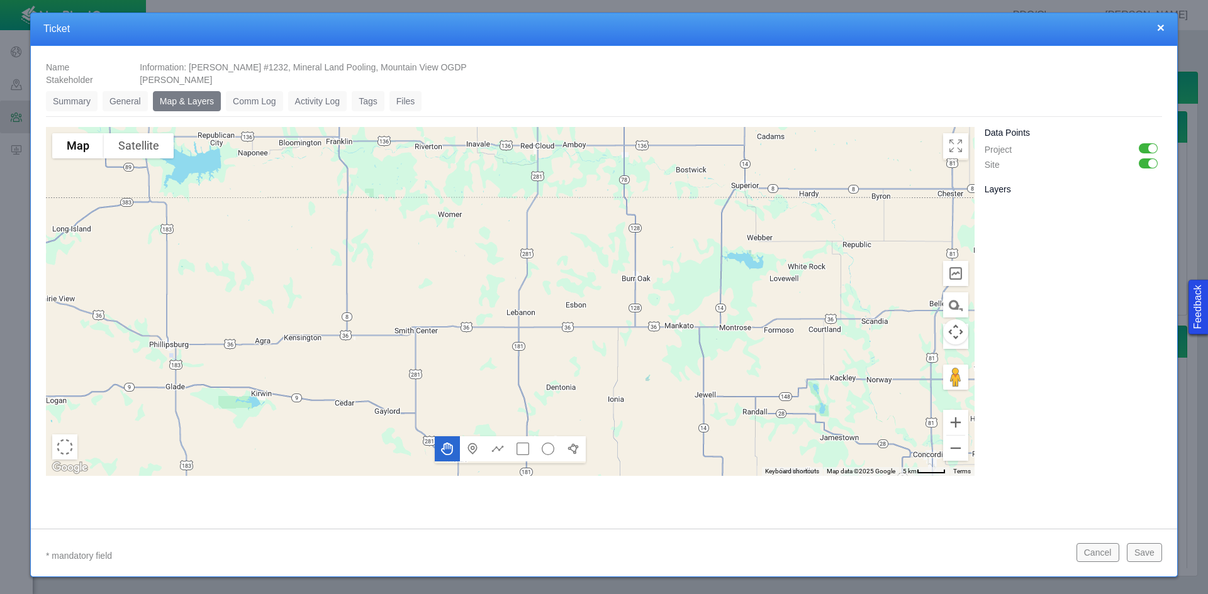
click at [133, 98] on link "General" at bounding box center [125, 101] width 45 height 20
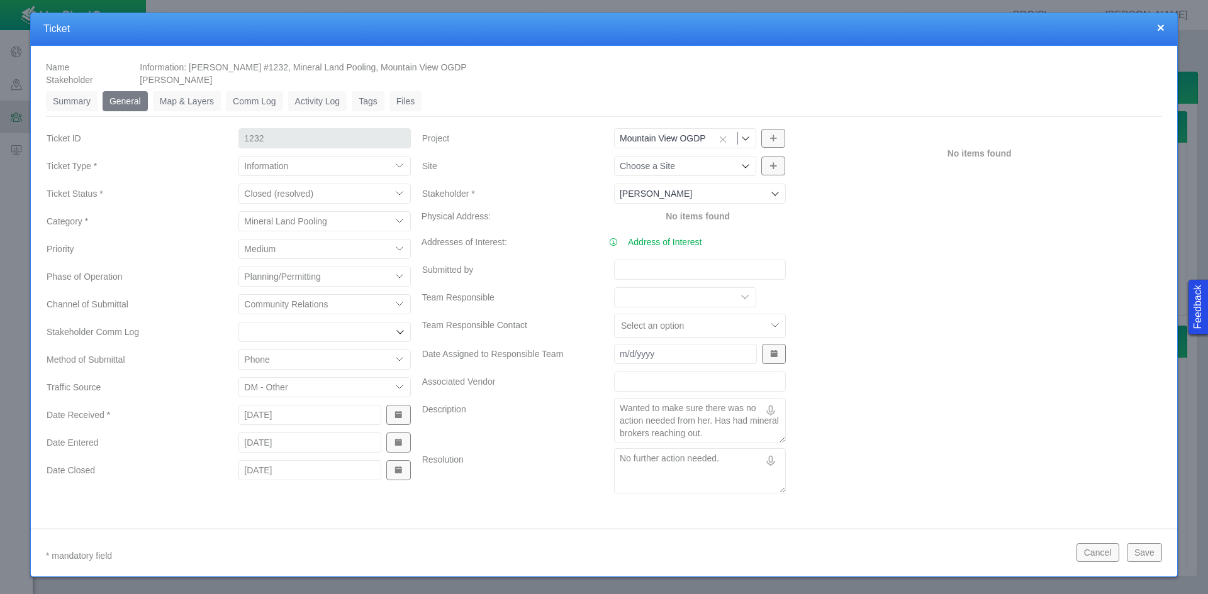
click at [854, 555] on button "Save" at bounding box center [1143, 552] width 35 height 19
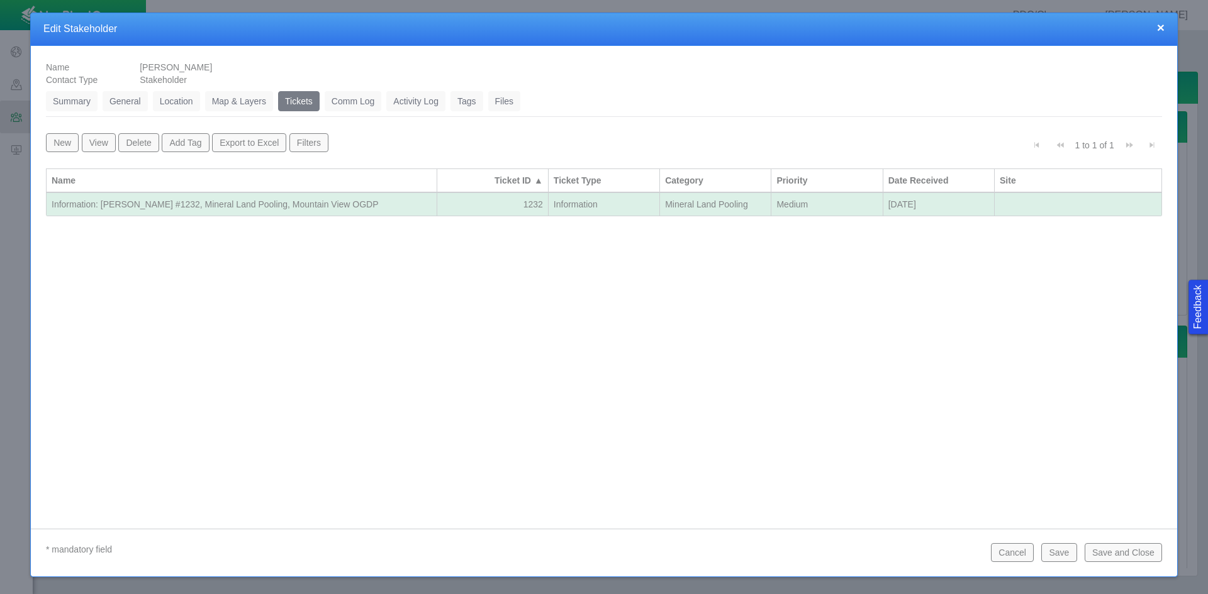
click at [854, 550] on button "Save and Close" at bounding box center [1122, 552] width 77 height 19
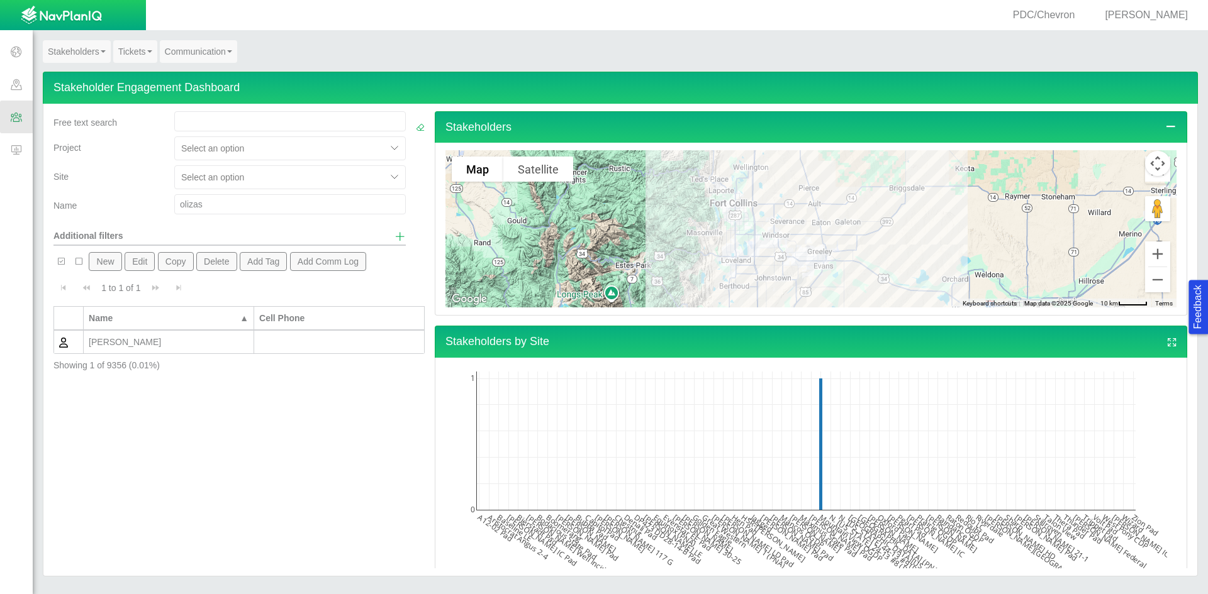
drag, startPoint x: 216, startPoint y: 206, endPoint x: 130, endPoint y: 206, distance: 86.2
click at [130, 206] on div "Name [PERSON_NAME]" at bounding box center [229, 206] width 362 height 25
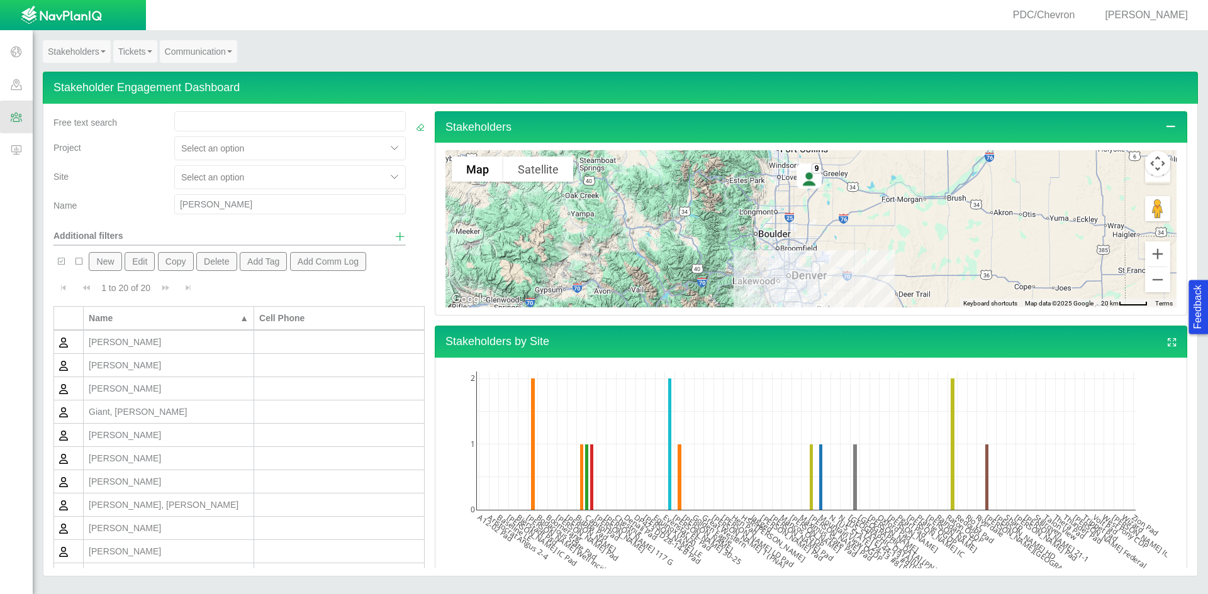
click at [143, 430] on div "[PERSON_NAME]" at bounding box center [169, 435] width 160 height 13
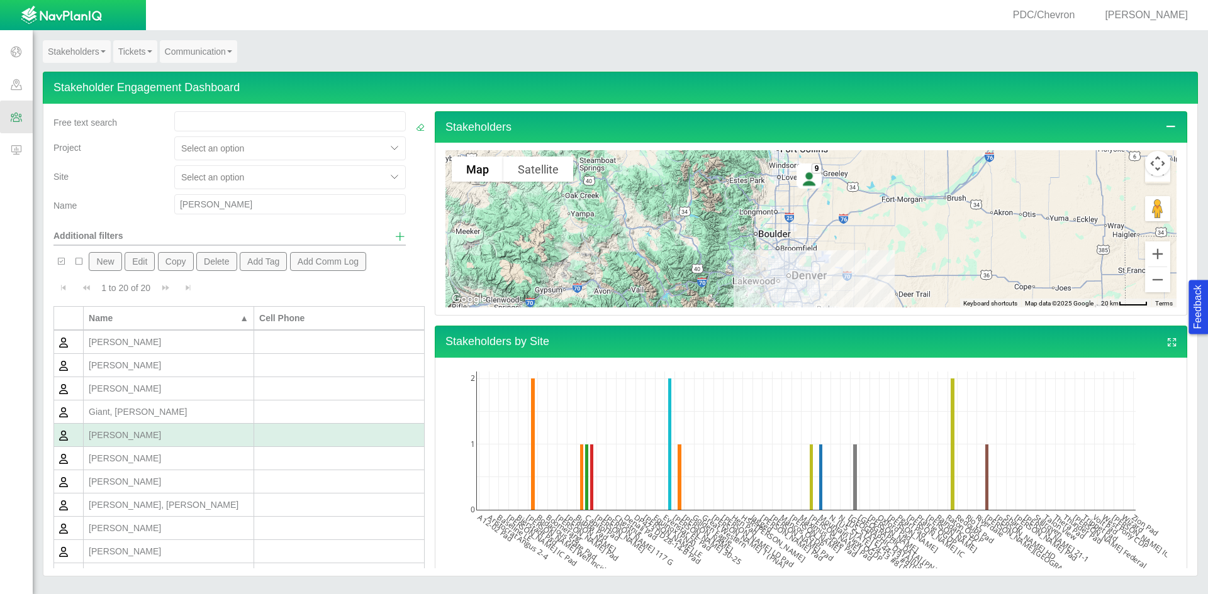
click at [143, 430] on div "[PERSON_NAME]" at bounding box center [169, 435] width 160 height 13
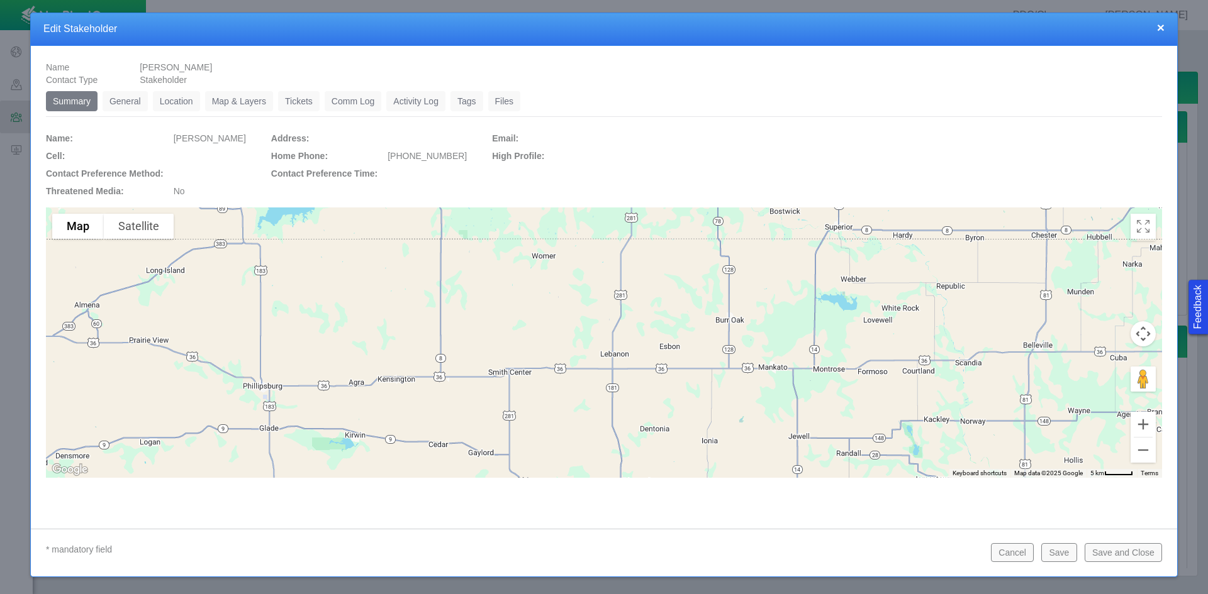
click at [292, 103] on link "Tickets" at bounding box center [299, 101] width 42 height 20
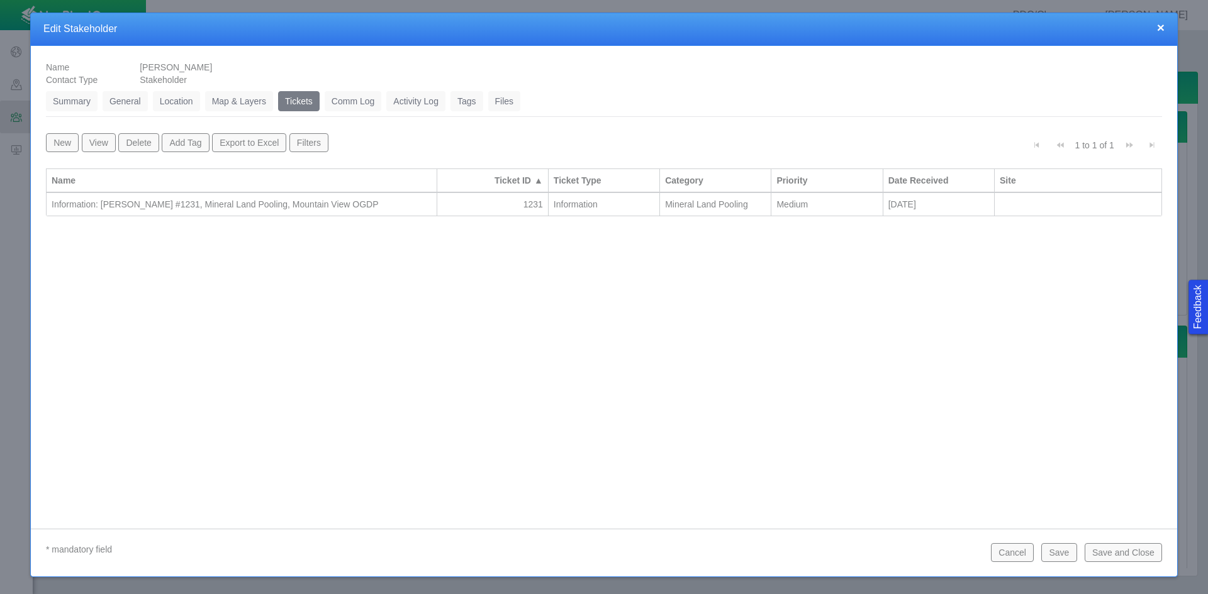
click at [296, 207] on div "Information: [PERSON_NAME] #1231, Mineral Land Pooling, Mountain View OGDP" at bounding box center [242, 204] width 380 height 13
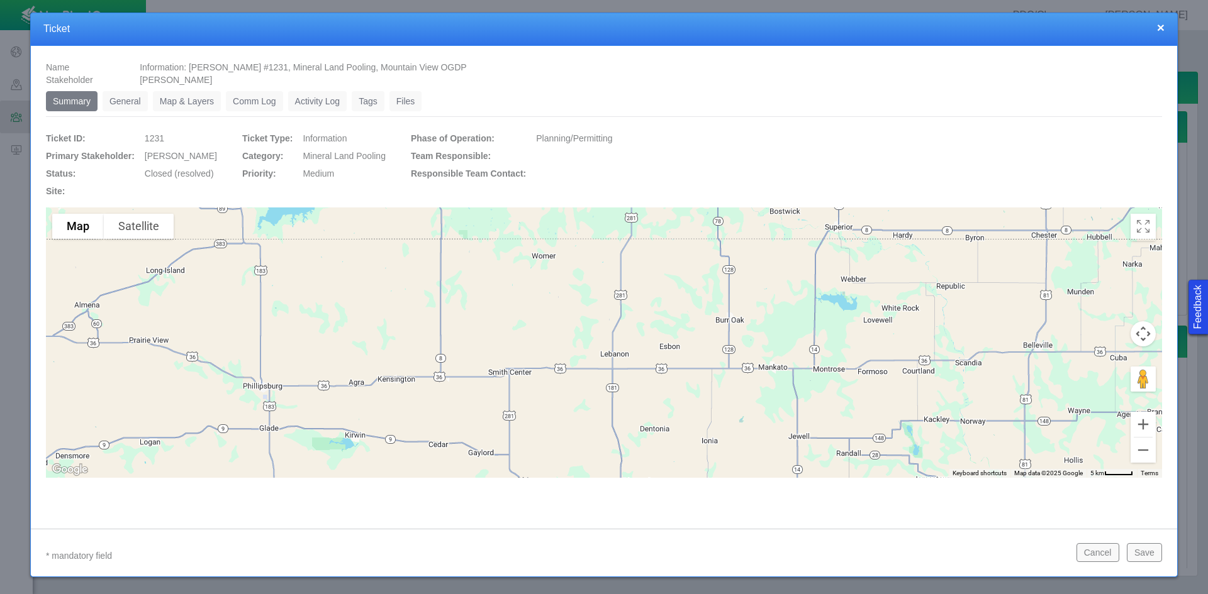
click at [140, 98] on link "General" at bounding box center [125, 101] width 45 height 20
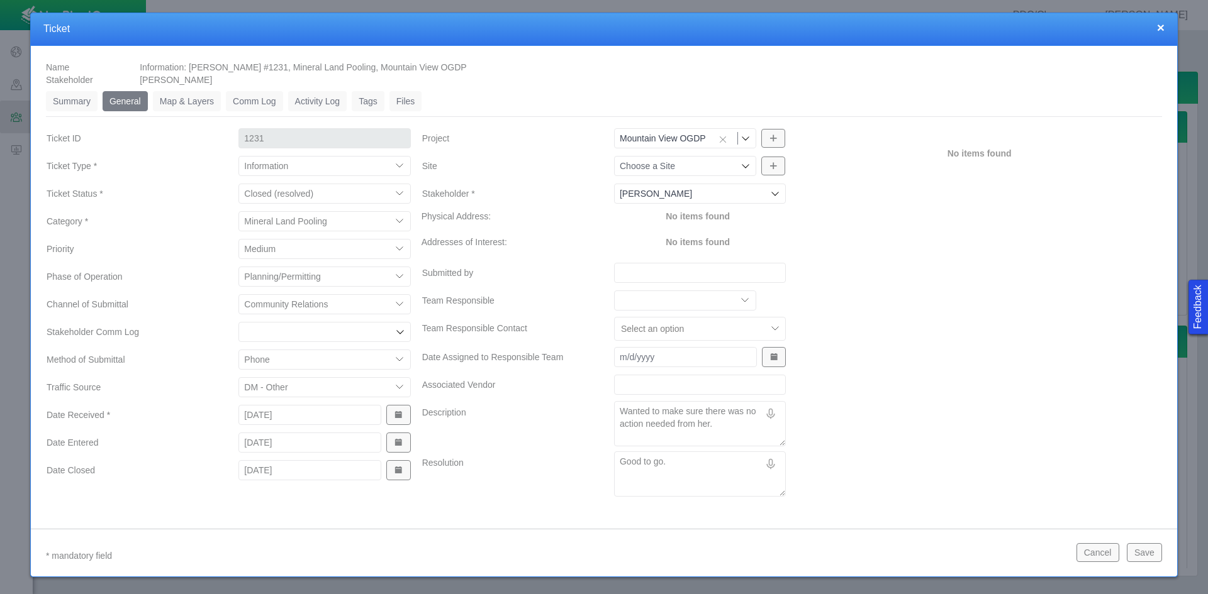
click at [854, 555] on button "Cancel" at bounding box center [1097, 552] width 43 height 19
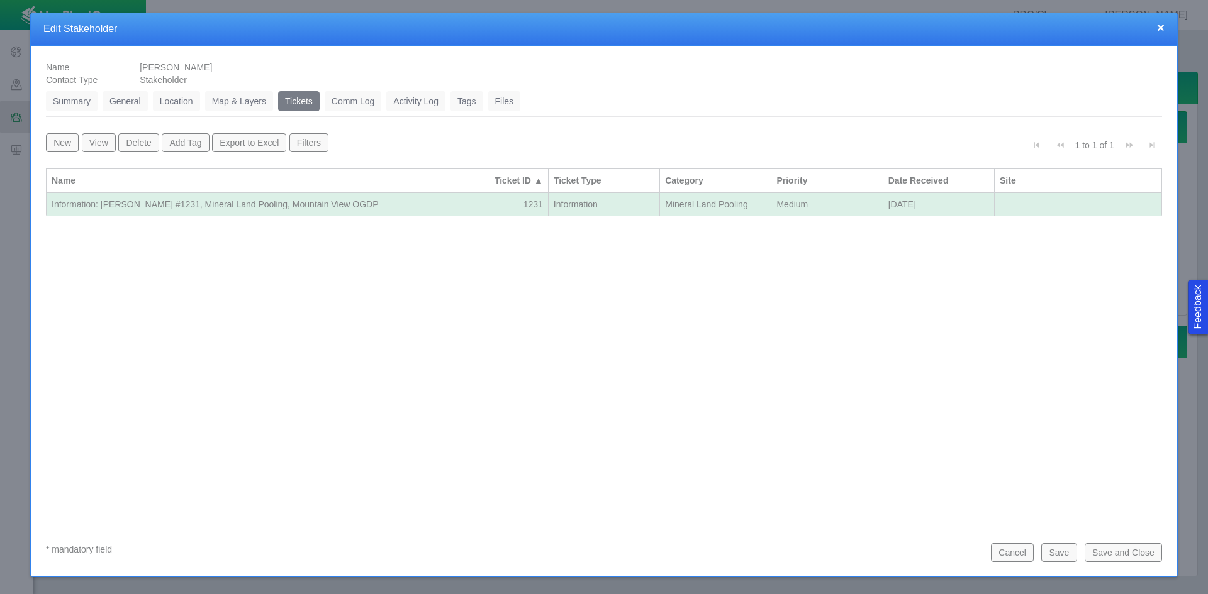
click at [854, 555] on button "Save and Close" at bounding box center [1122, 552] width 77 height 19
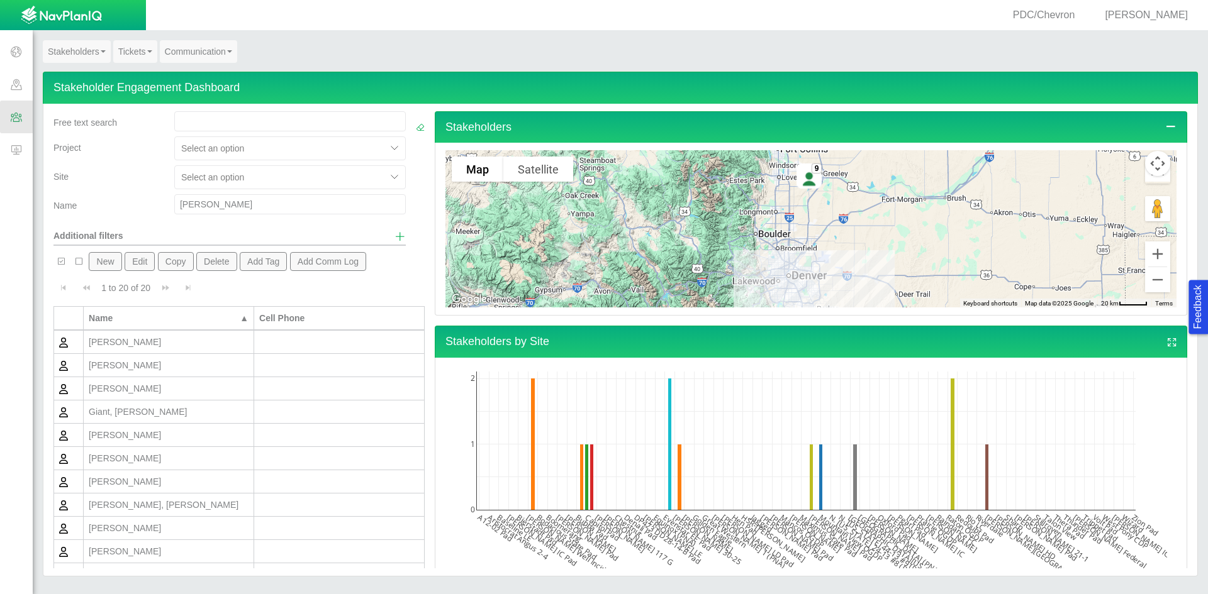
drag, startPoint x: 201, startPoint y: 209, endPoint x: 169, endPoint y: 204, distance: 32.6
click at [169, 204] on div "[PERSON_NAME]" at bounding box center [290, 204] width 250 height 20
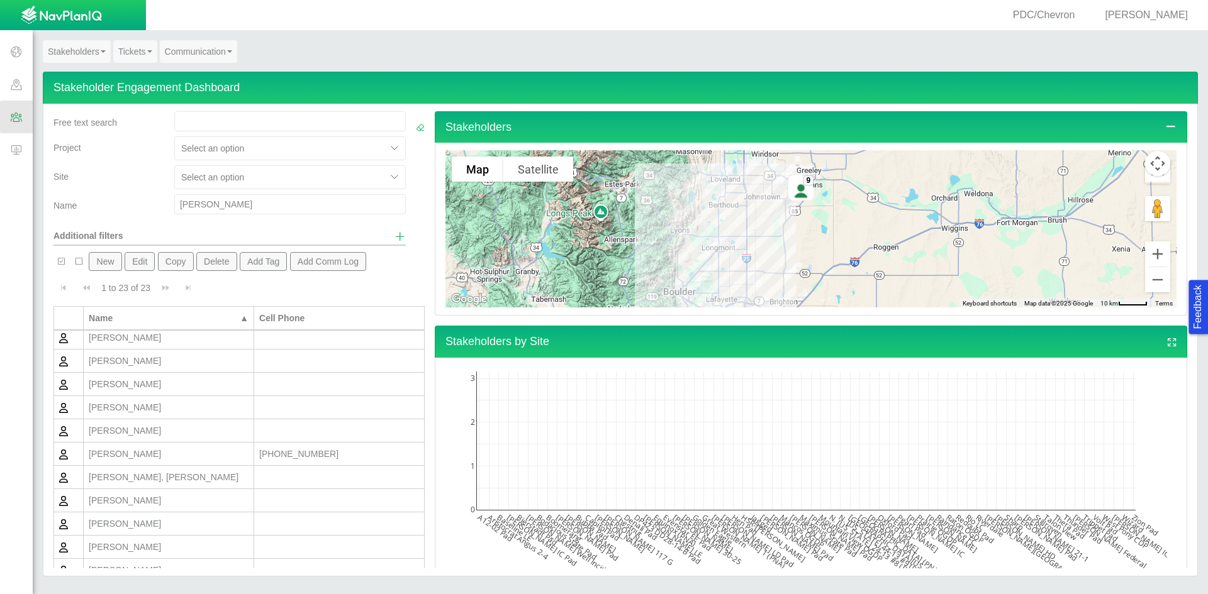
scroll to position [186, 0]
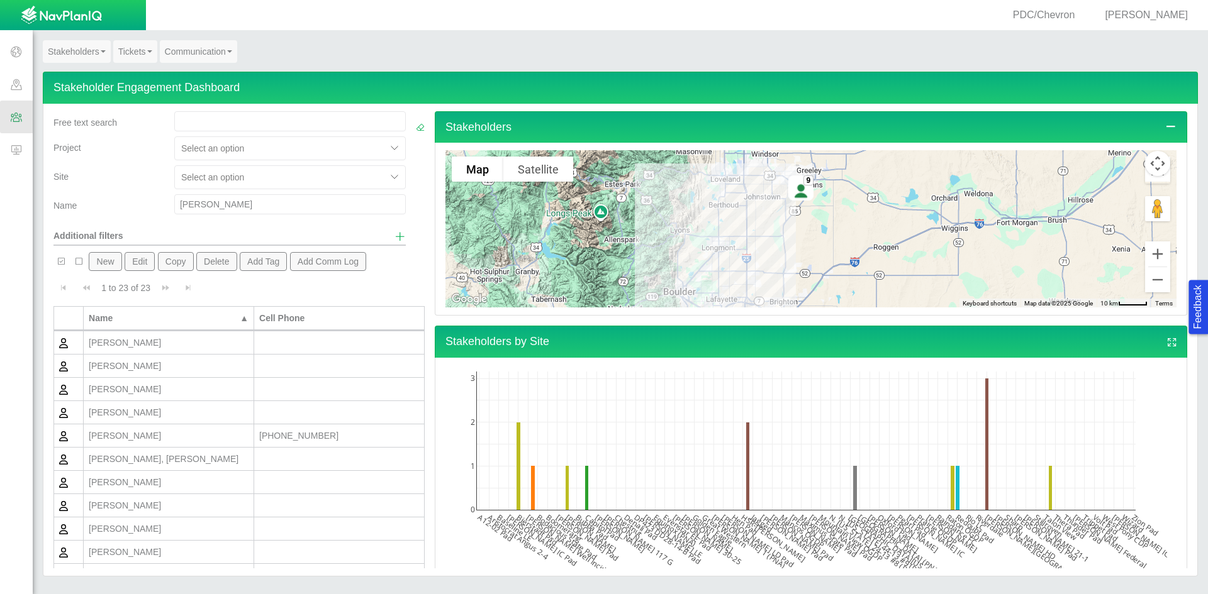
click at [99, 260] on button "New" at bounding box center [105, 261] width 33 height 19
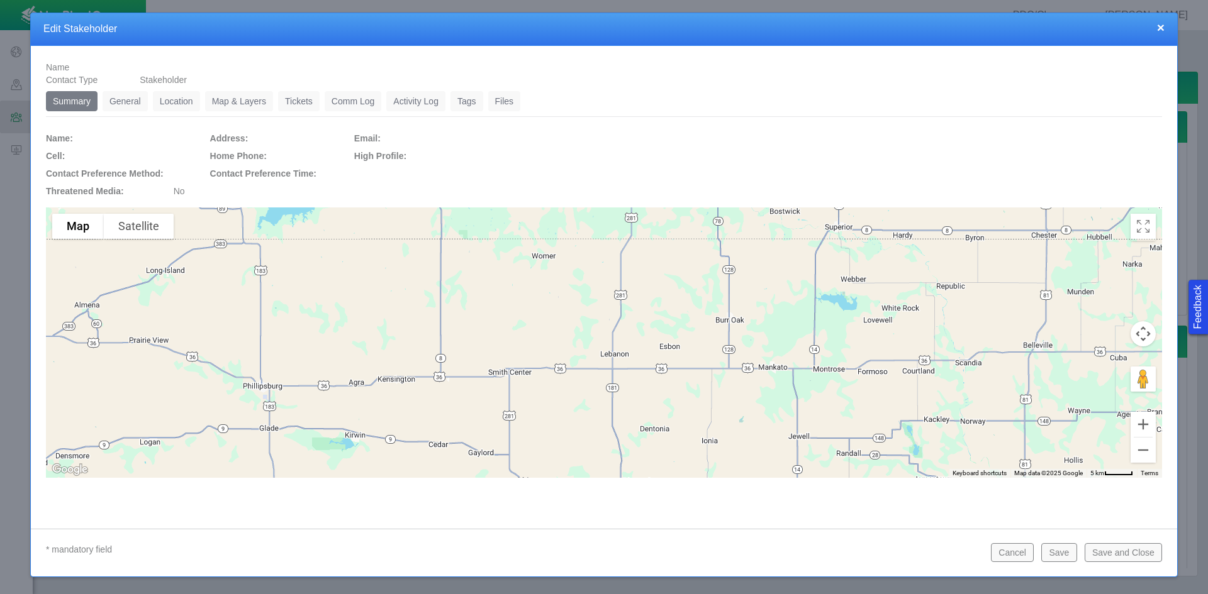
click at [131, 100] on link "General" at bounding box center [125, 101] width 45 height 20
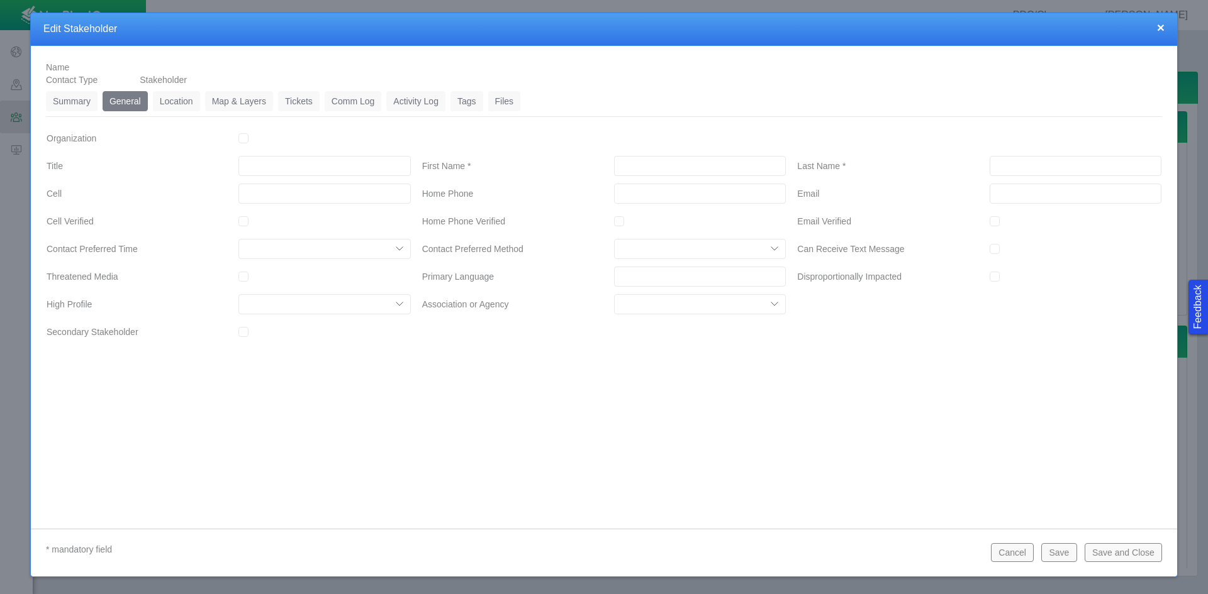
click at [647, 169] on input "First Name *" at bounding box center [700, 166] width 172 height 20
drag, startPoint x: 242, startPoint y: 331, endPoint x: 257, endPoint y: 340, distance: 17.5
click at [247, 333] on input "Secondary Stakeholder" at bounding box center [243, 332] width 10 height 10
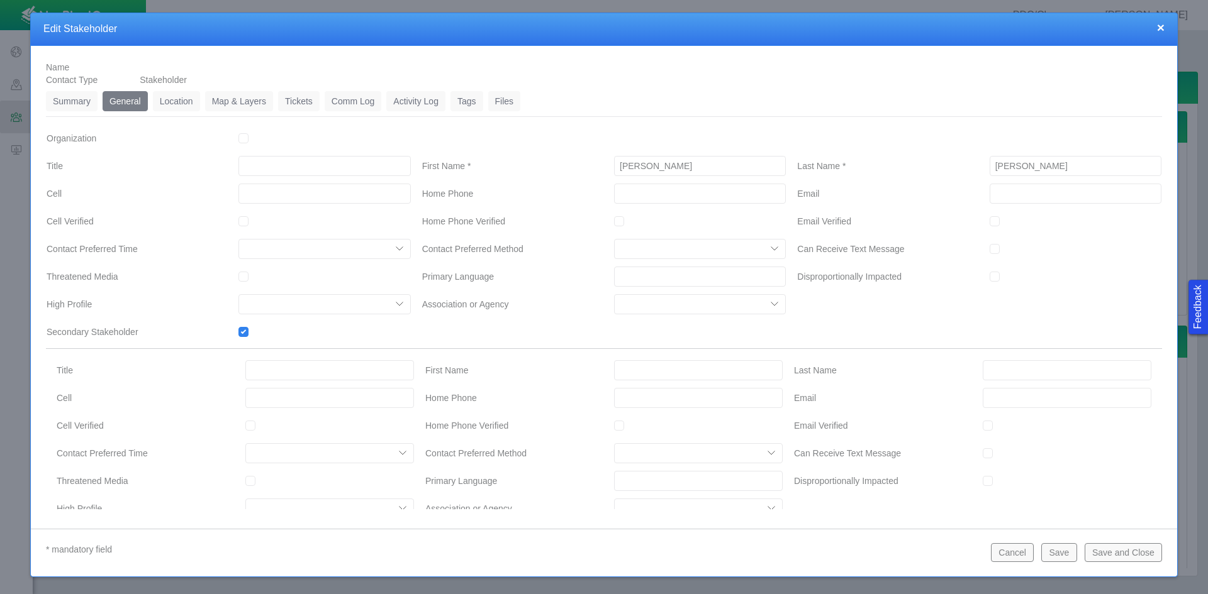
drag, startPoint x: 639, startPoint y: 371, endPoint x: 633, endPoint y: 369, distance: 6.6
click at [639, 371] on input "First Name" at bounding box center [698, 370] width 169 height 20
click at [344, 196] on input "___-___-____" at bounding box center [324, 194] width 172 height 20
click at [854, 197] on input "Email" at bounding box center [1075, 194] width 172 height 20
click at [854, 553] on button "Save" at bounding box center [1058, 552] width 35 height 19
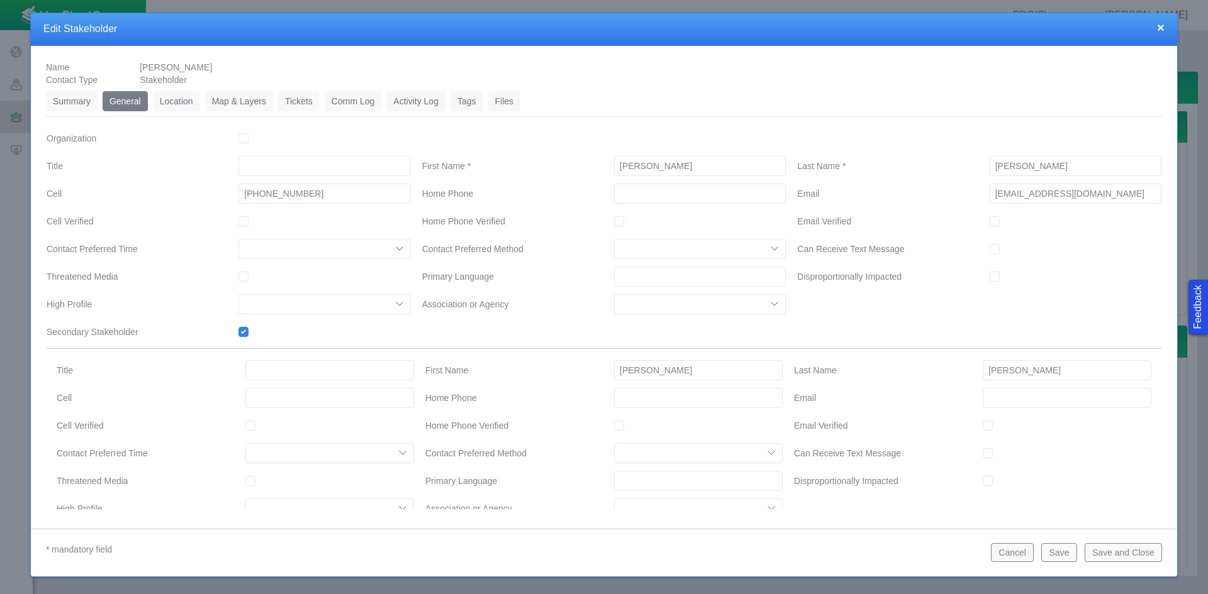
click at [183, 101] on link "Location" at bounding box center [176, 101] width 47 height 20
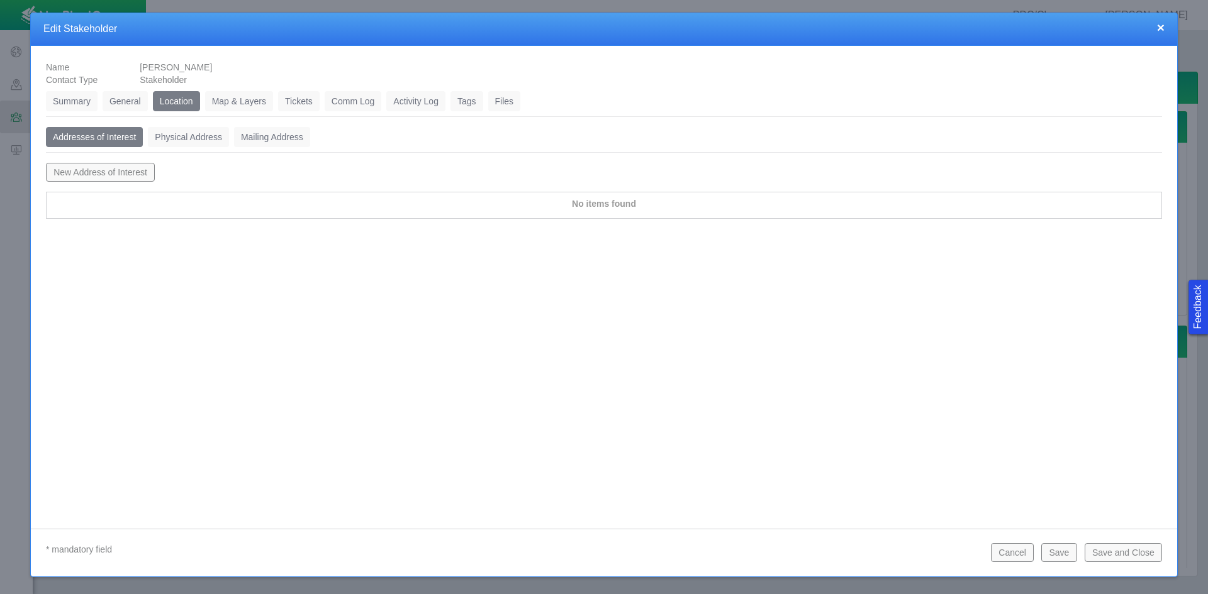
click at [121, 174] on button "New Address of Interest" at bounding box center [100, 172] width 109 height 19
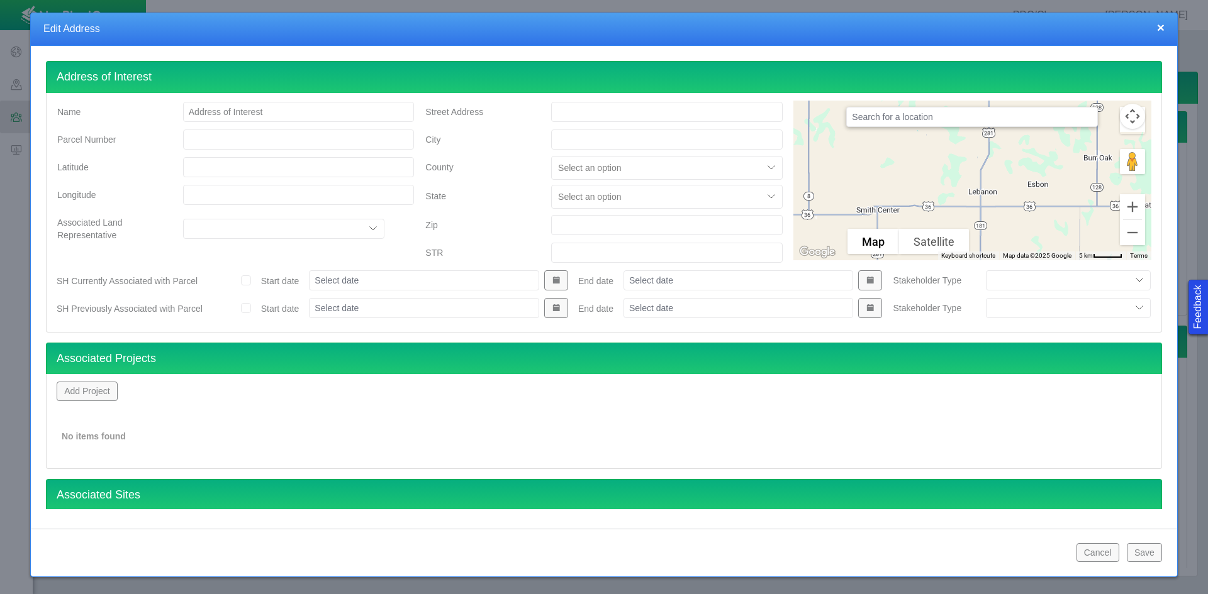
click at [584, 113] on input "Street Address" at bounding box center [666, 112] width 231 height 20
click at [99, 392] on button "Add Project" at bounding box center [87, 391] width 61 height 19
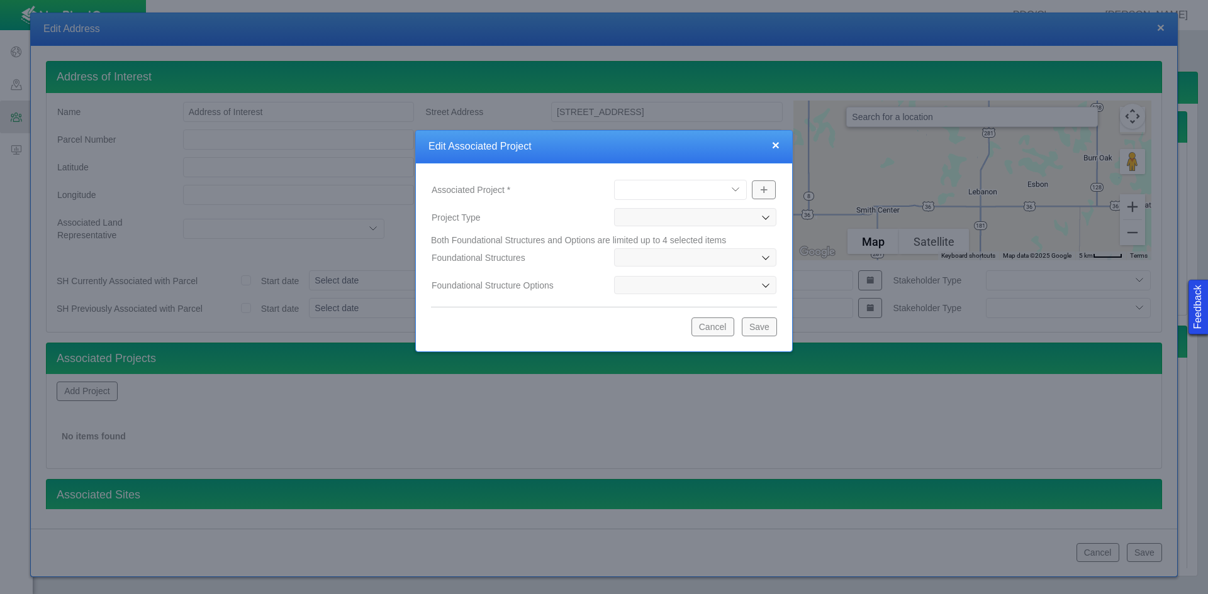
click at [656, 194] on select "[PERSON_NAME] Well Incident Brahman OGDP [GEOGRAPHIC_DATA] OGDP [GEOGRAPHIC_DAT…" at bounding box center [680, 190] width 133 height 20
click at [573, 275] on label "Foundational Structure Options" at bounding box center [512, 285] width 182 height 23
click at [726, 330] on button "Cancel" at bounding box center [712, 327] width 43 height 19
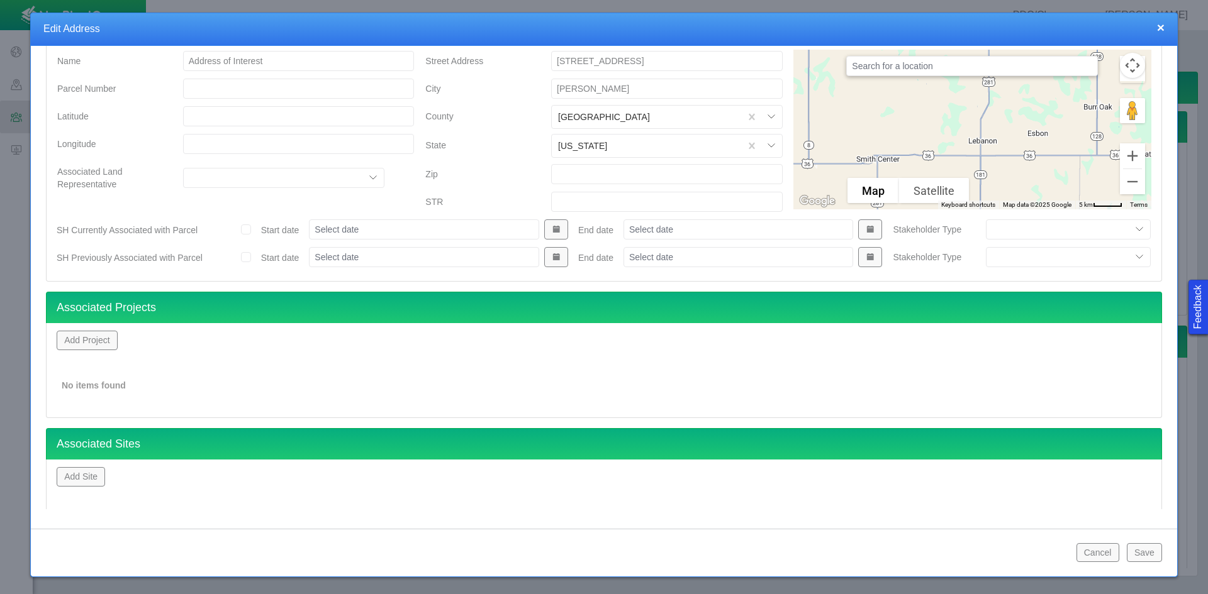
scroll to position [111, 0]
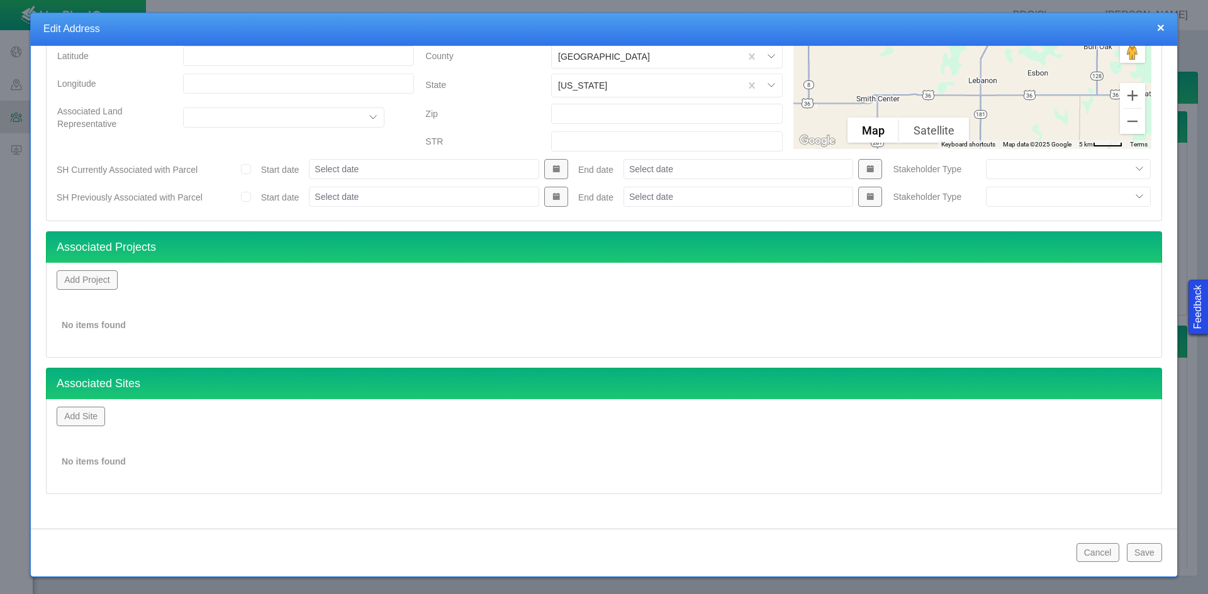
click at [90, 419] on button "Add Site" at bounding box center [81, 416] width 48 height 19
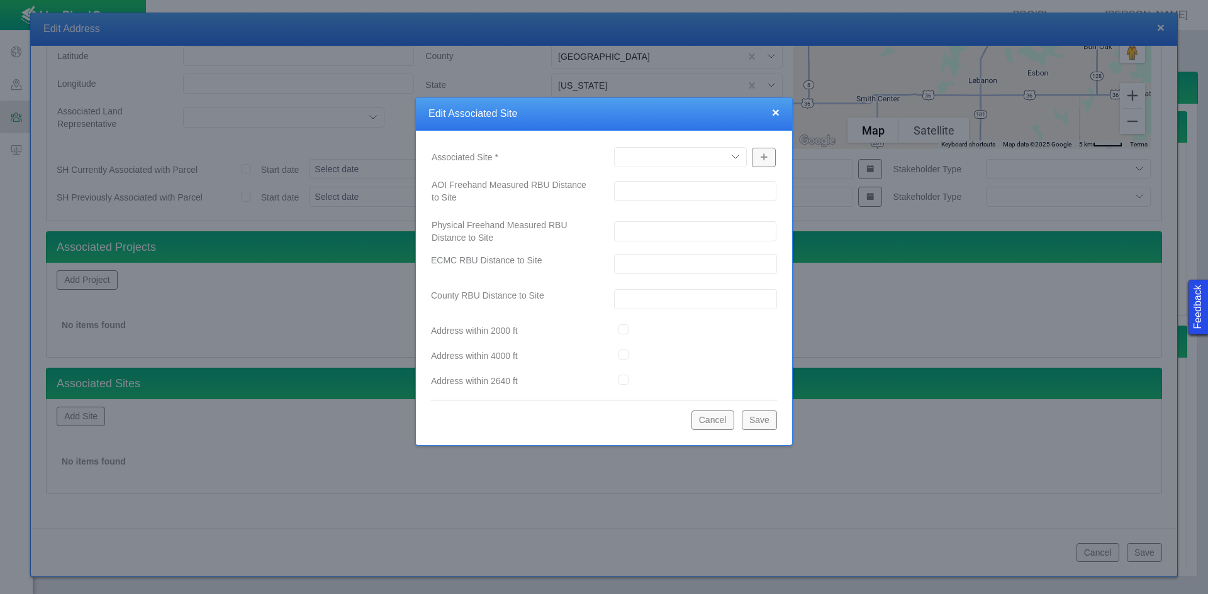
click at [638, 152] on select "A12-02 [GEOGRAPHIC_DATA] Pad Aristocrat Angus 2-4 Augusta [GEOGRAPHIC_DATA] [GE…" at bounding box center [680, 157] width 133 height 20
click at [614, 147] on select "A12-02 [GEOGRAPHIC_DATA] Pad Aristocrat Angus 2-4 Augusta [GEOGRAPHIC_DATA] [GE…" at bounding box center [680, 157] width 133 height 20
click at [757, 424] on button "Save" at bounding box center [759, 420] width 35 height 19
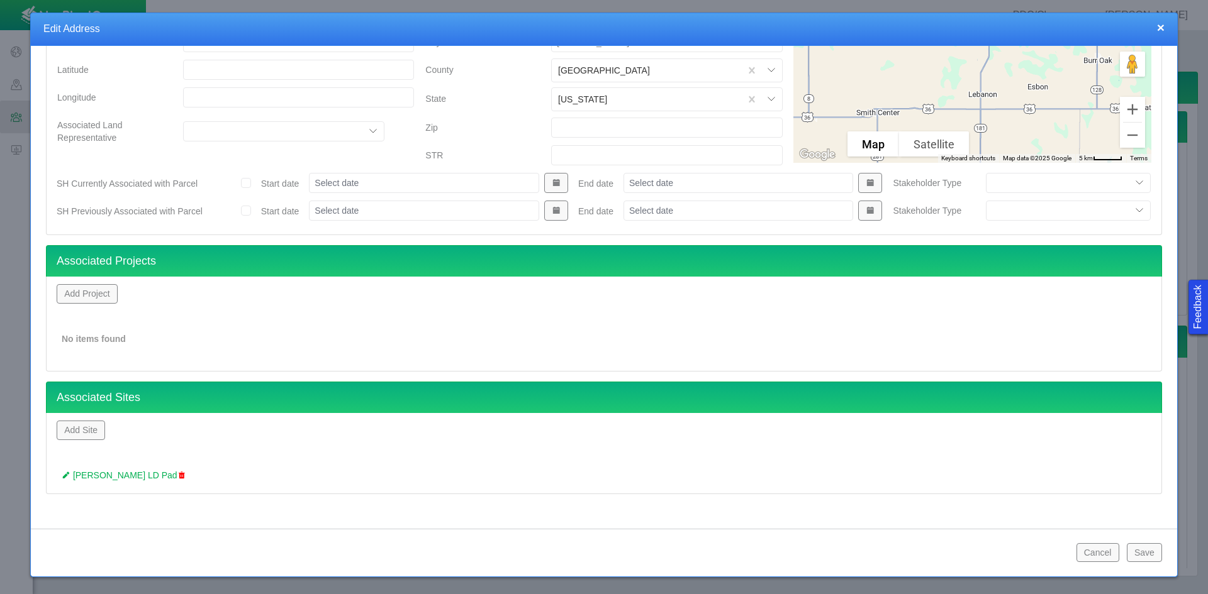
scroll to position [97, 0]
click at [854, 550] on button "Save" at bounding box center [1143, 552] width 35 height 19
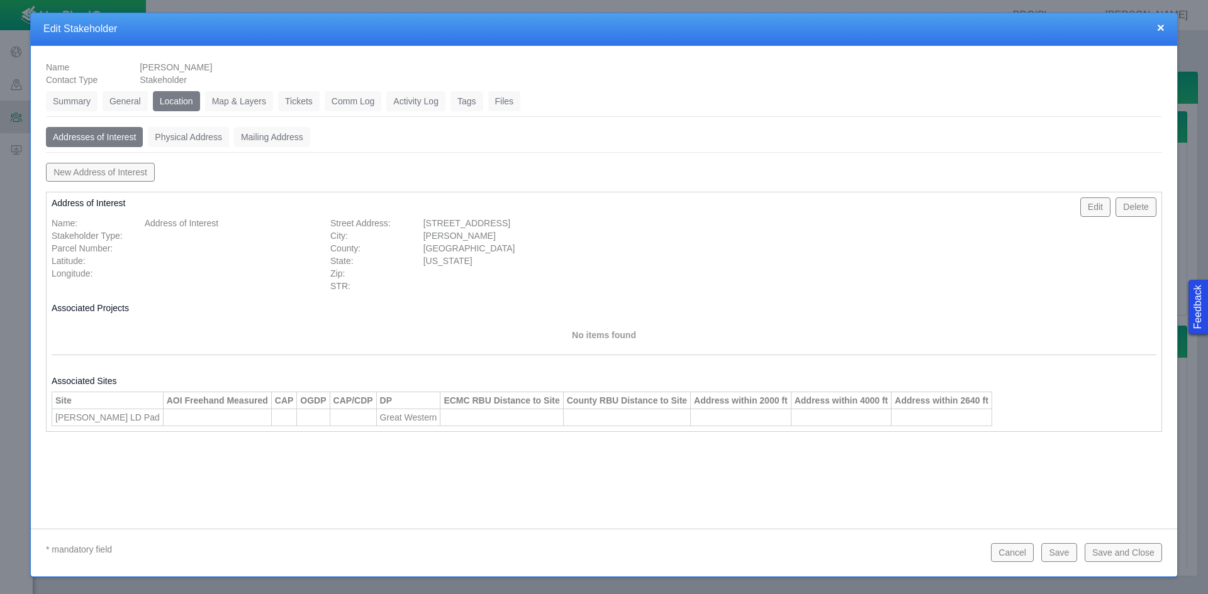
click at [306, 106] on link "Tickets" at bounding box center [299, 101] width 42 height 20
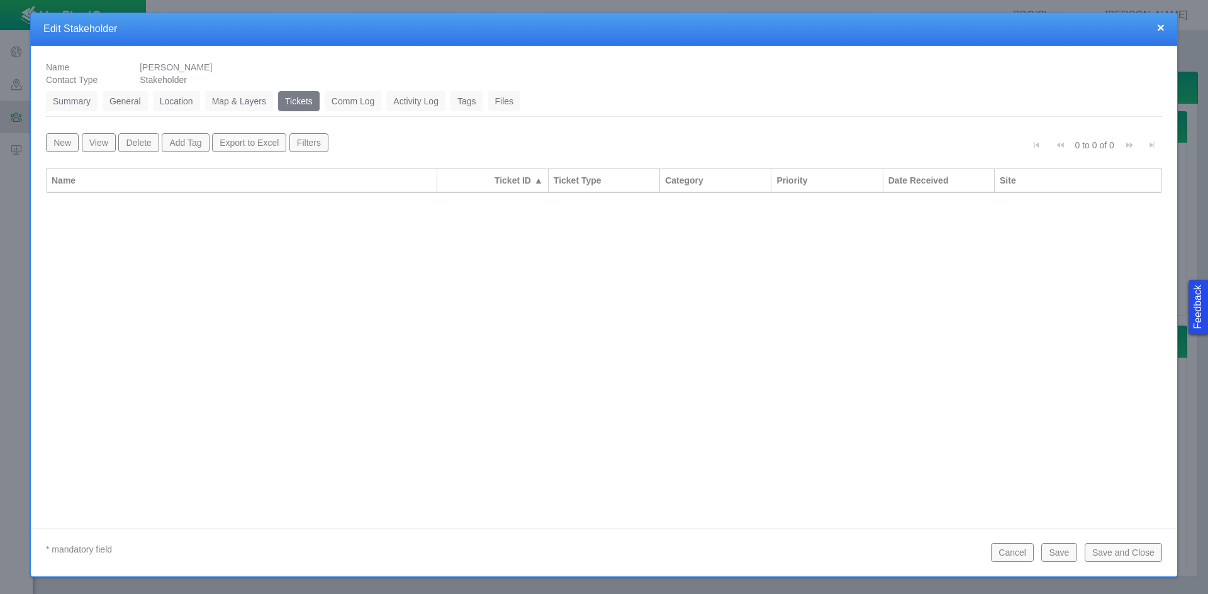
click at [62, 143] on button "New" at bounding box center [62, 142] width 33 height 19
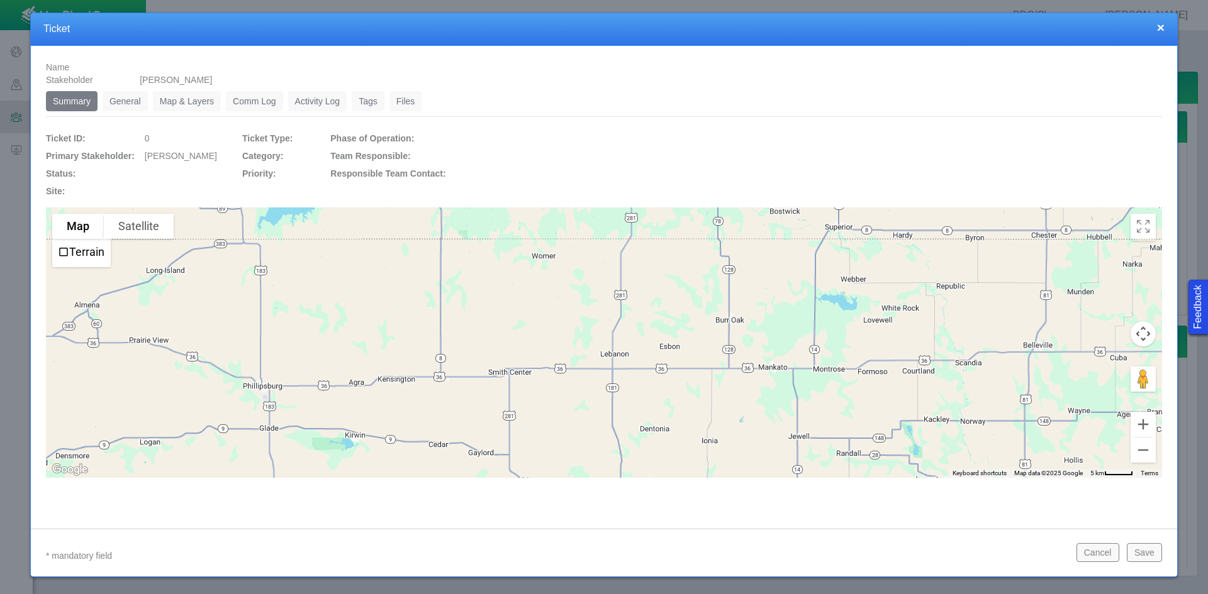
click at [120, 93] on link "General" at bounding box center [125, 101] width 45 height 20
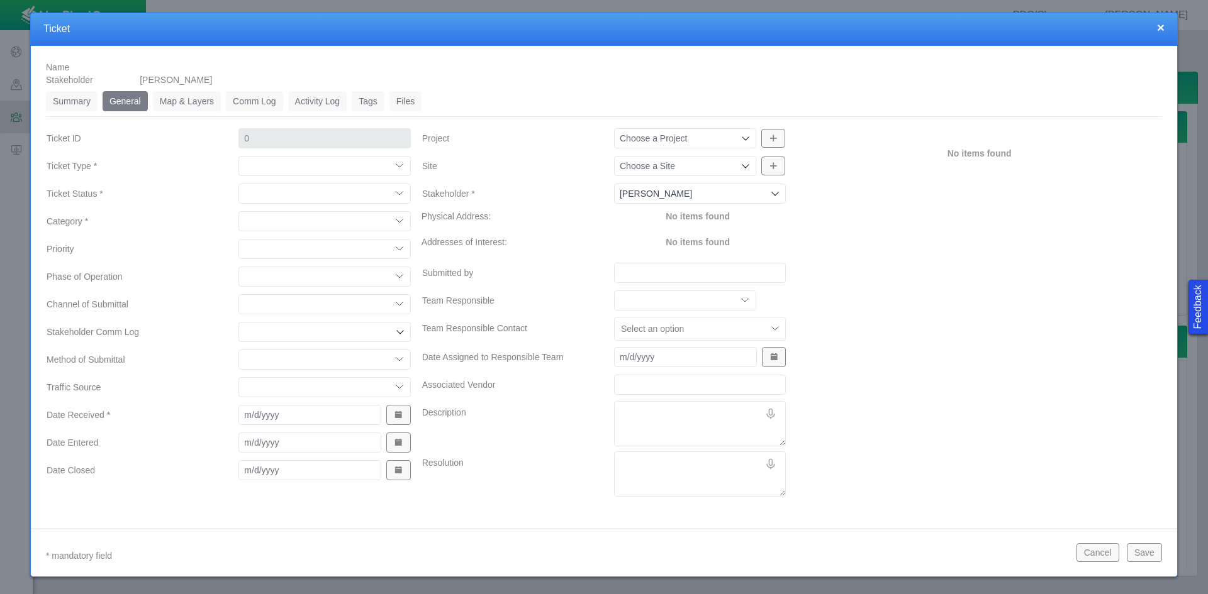
click at [286, 165] on select "Compliment Grievance Grievance Non-Op Information" at bounding box center [324, 166] width 172 height 20
click at [238, 156] on select "Compliment Grievance Grievance Non-Op Information" at bounding box center [324, 166] width 172 height 20
click at [272, 190] on select "Closed (resolved) Closed (unreasonable) Closed (unresolved) Open (assigned) Ope…" at bounding box center [324, 194] width 172 height 20
click at [238, 184] on select "Closed (resolved) Closed (unreasonable) Closed (unresolved) Open (assigned) Ope…" at bounding box center [324, 194] width 172 height 20
click at [266, 225] on select "Access Aesthetics Ag/Crops Air Quality Claims Clean-up/Remediation Communicatio…" at bounding box center [324, 221] width 172 height 20
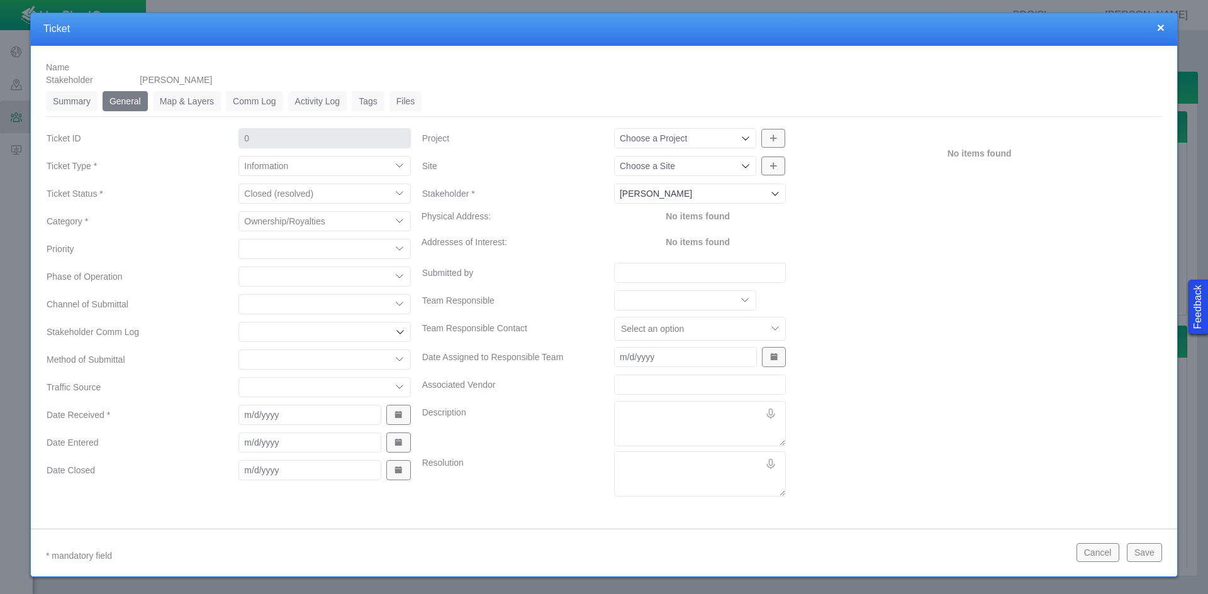
click at [238, 211] on select "Access Aesthetics Ag/Crops Air Quality Claims Clean-up/Remediation Communicatio…" at bounding box center [324, 221] width 172 height 20
click at [269, 244] on select "High Medium Low" at bounding box center [324, 249] width 172 height 20
click at [238, 239] on select "High Medium Low" at bounding box center [324, 249] width 172 height 20
click at [263, 278] on select "Completions Drilling Production Reclamation Planning/Permitting Workover P&A Un…" at bounding box center [324, 277] width 172 height 20
click at [238, 267] on select "Completions Drilling Production Reclamation Planning/Permitting Workover P&A Un…" at bounding box center [324, 277] width 172 height 20
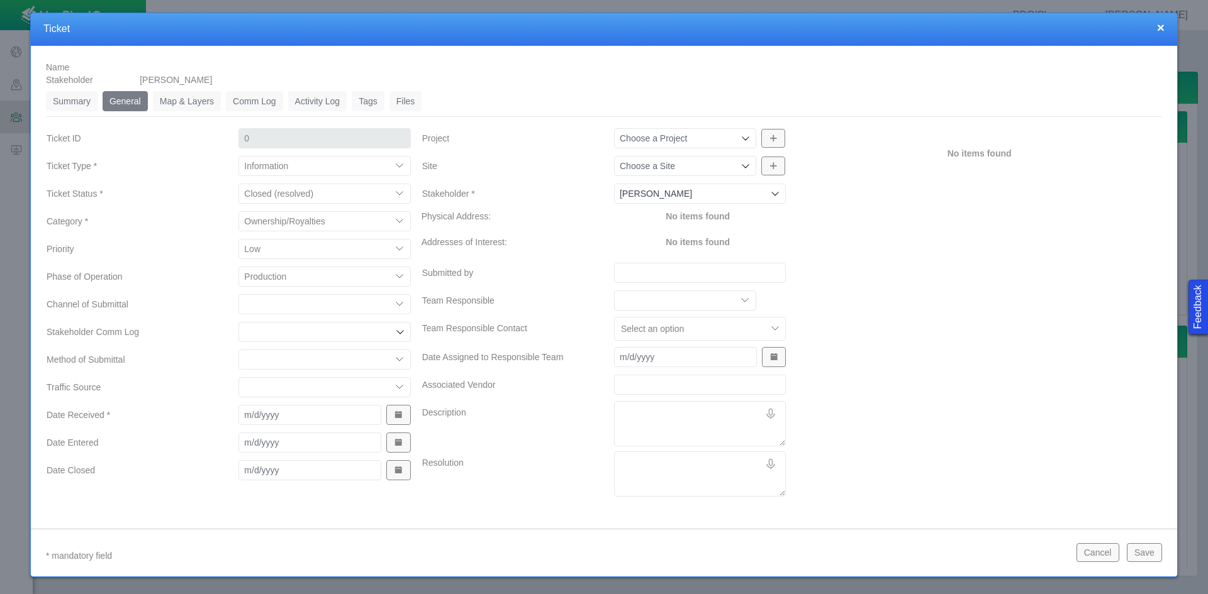
click at [277, 308] on select "ECMC Community Relations LGD Website/Microsite HSE Local Elected Official Surfa…" at bounding box center [324, 304] width 172 height 20
click at [238, 294] on select "ECMC Community Relations LGD Website/Microsite HSE Local Elected Official Surfa…" at bounding box center [324, 304] width 172 height 20
click at [284, 362] on select "Email In Person Mail Phone" at bounding box center [324, 360] width 172 height 20
click at [238, 350] on select "Email In Person Mail Phone" at bounding box center [324, 360] width 172 height 20
click at [394, 413] on span "Show Date Picker" at bounding box center [398, 415] width 9 height 9
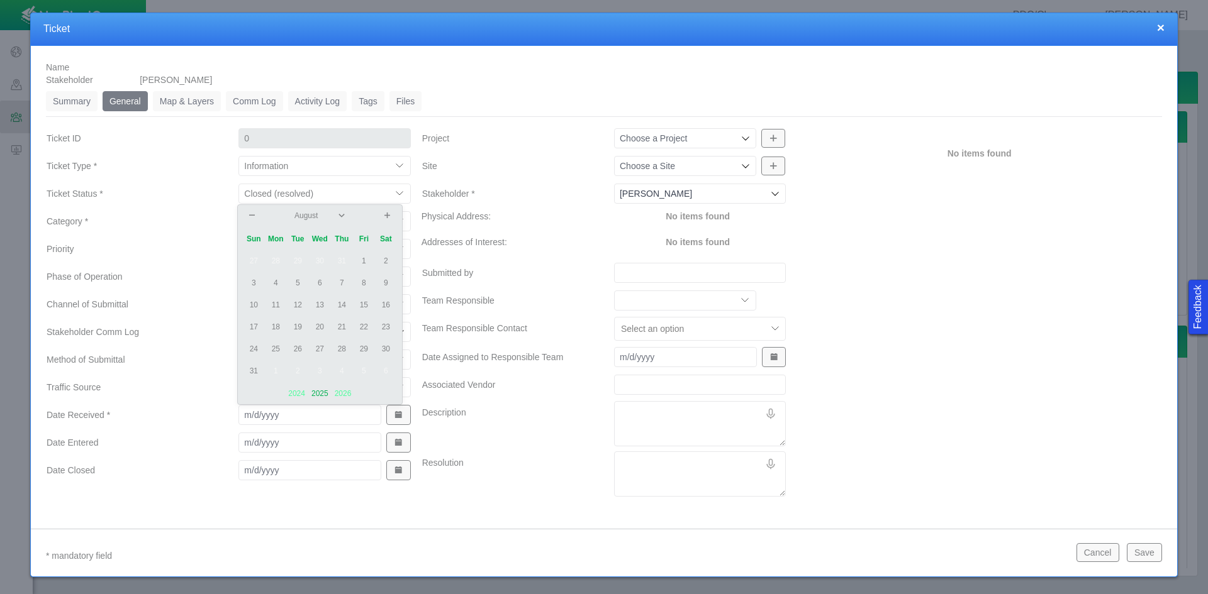
click at [275, 304] on td "11" at bounding box center [276, 305] width 22 height 22
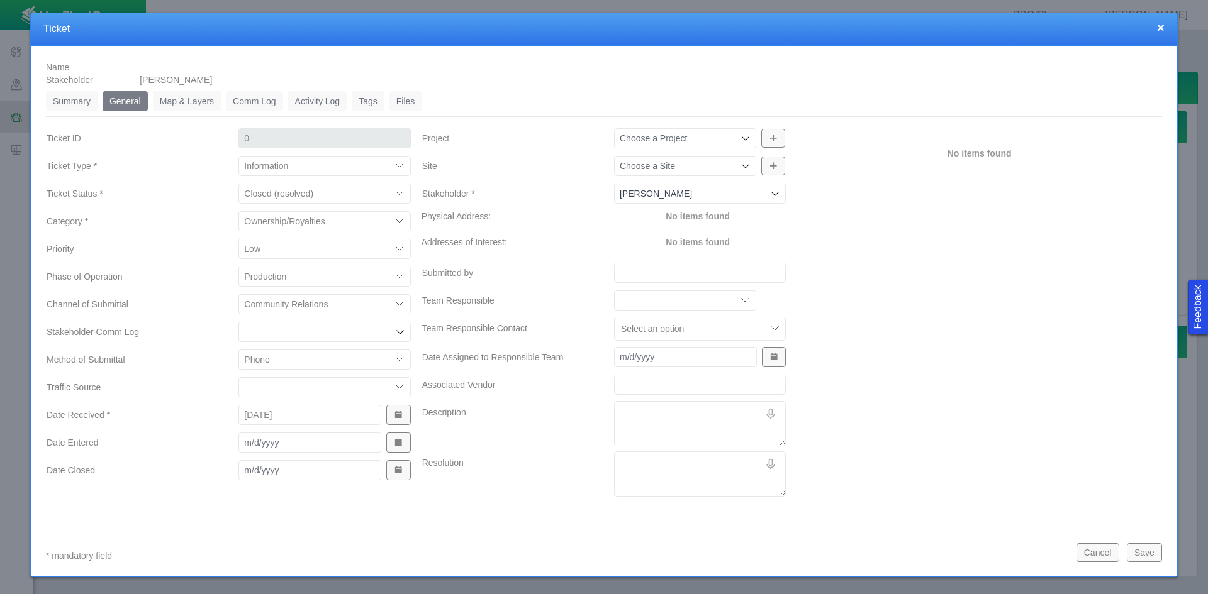
click at [394, 443] on span "Show Date Picker" at bounding box center [398, 442] width 9 height 9
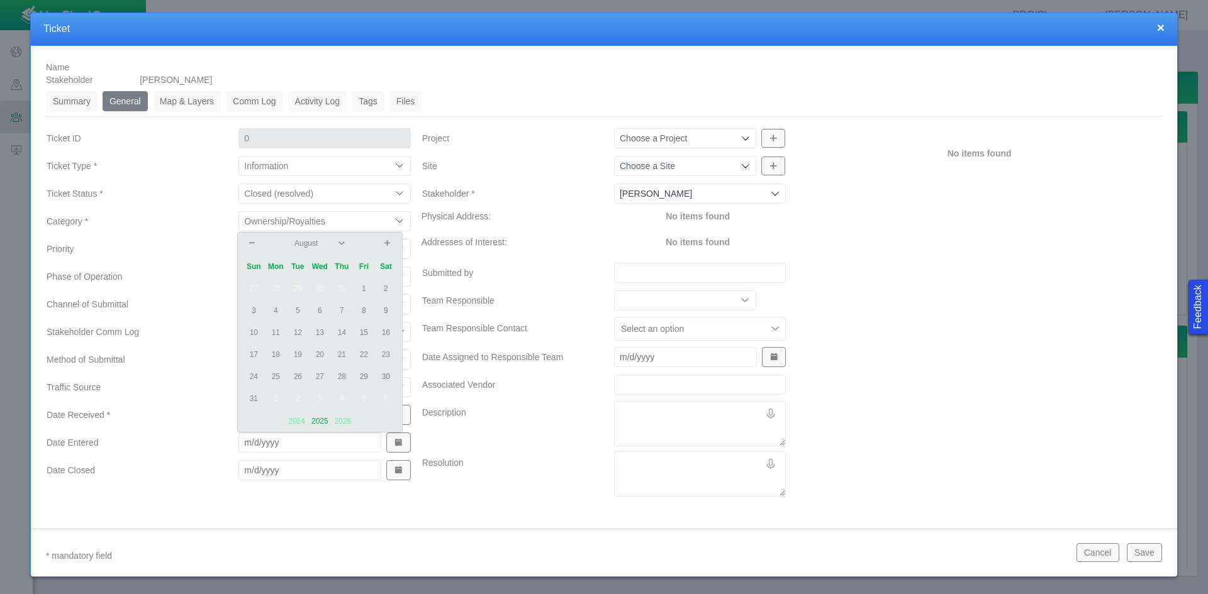
click at [297, 329] on td "12" at bounding box center [298, 333] width 22 height 22
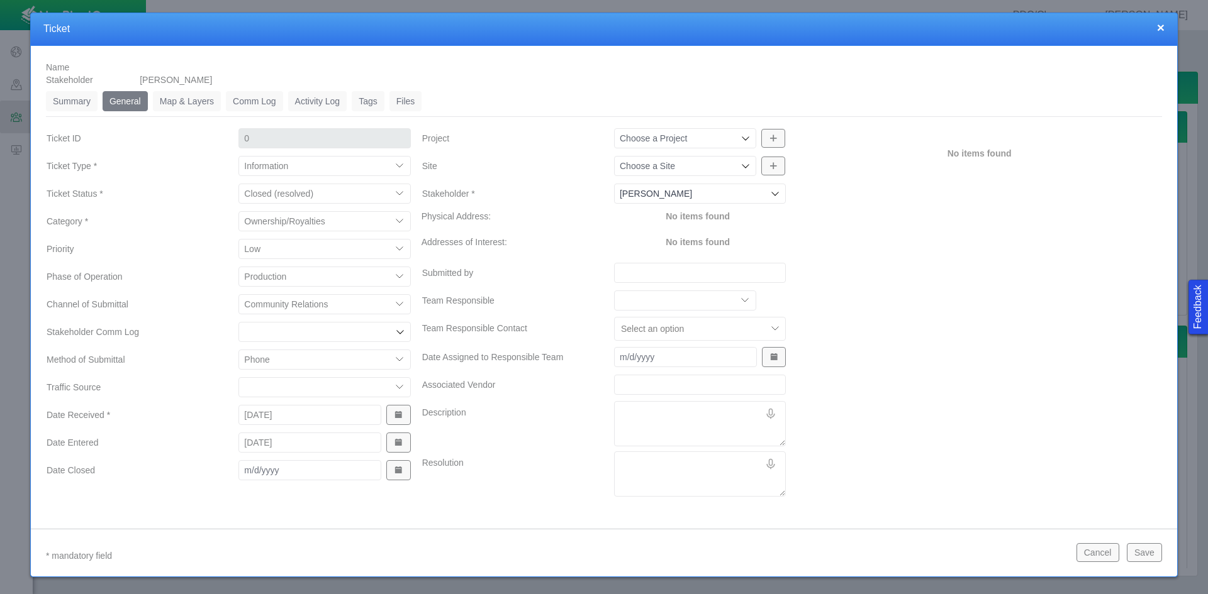
click at [399, 469] on span "Show Date Picker" at bounding box center [398, 470] width 9 height 9
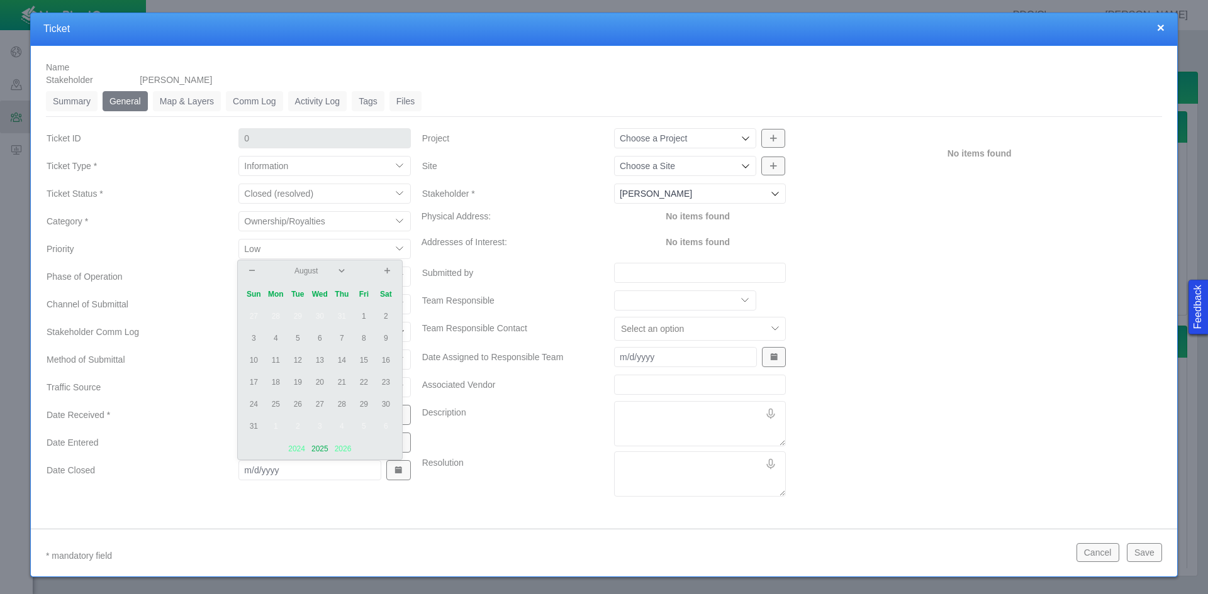
click at [296, 360] on td "12" at bounding box center [298, 361] width 22 height 22
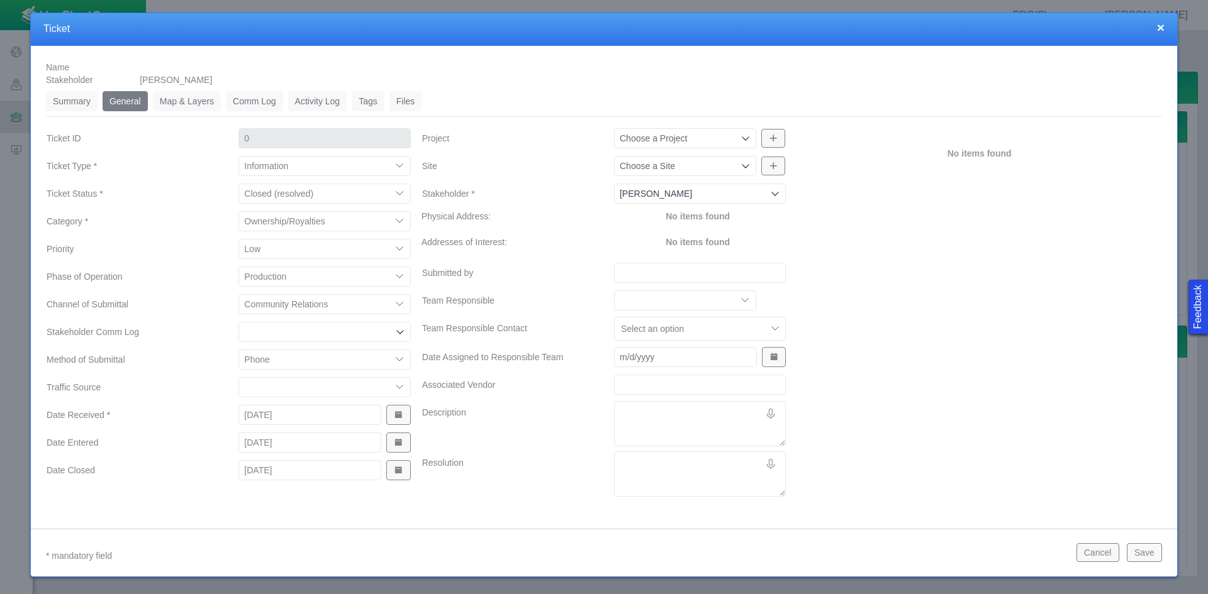
click at [738, 165] on div at bounding box center [744, 166] width 13 height 13
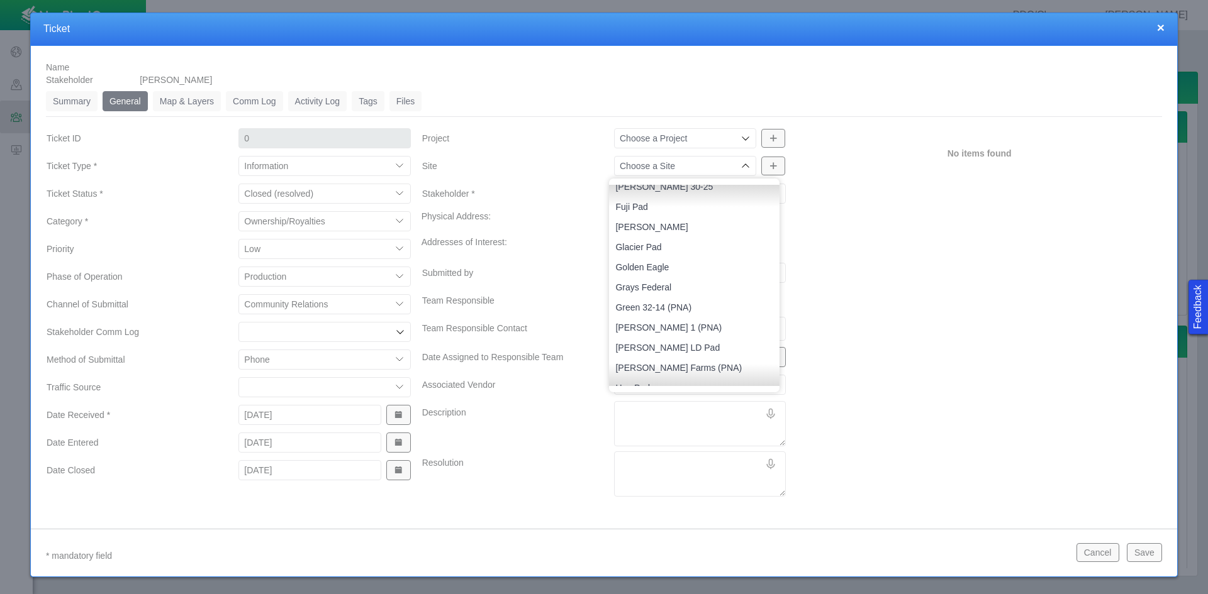
scroll to position [755, 0]
click at [660, 345] on span "[PERSON_NAME] LD Pad" at bounding box center [694, 346] width 158 height 13
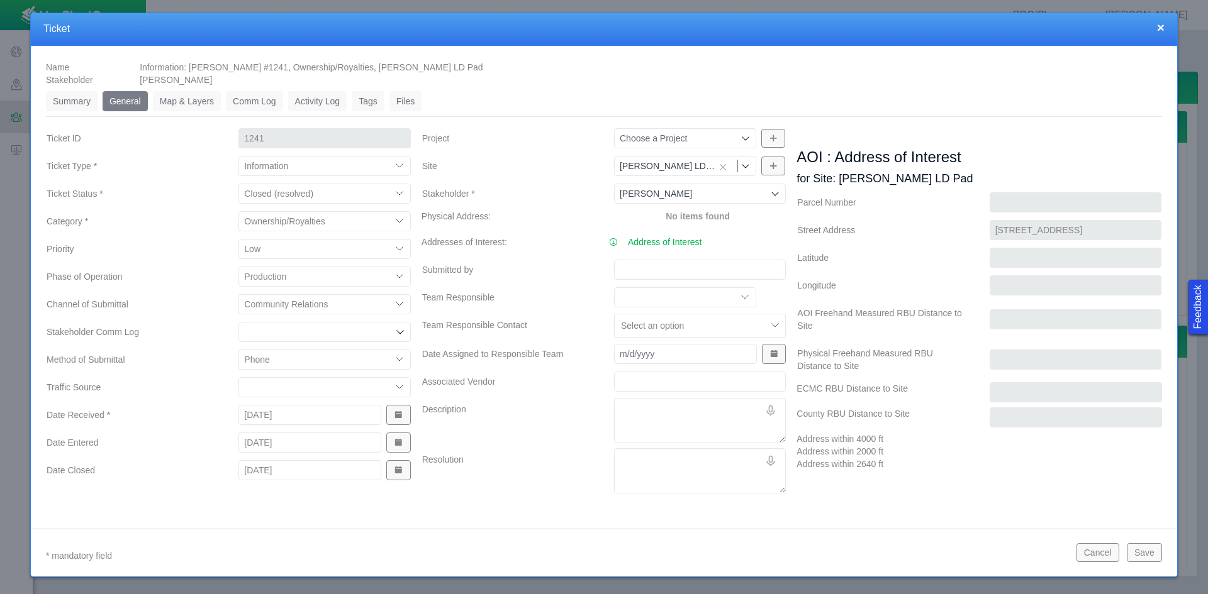
click at [643, 273] on input "Submitted by" at bounding box center [700, 270] width 172 height 20
click at [661, 407] on textarea "Description" at bounding box center [700, 420] width 172 height 45
click at [854, 553] on button "Save" at bounding box center [1143, 552] width 35 height 19
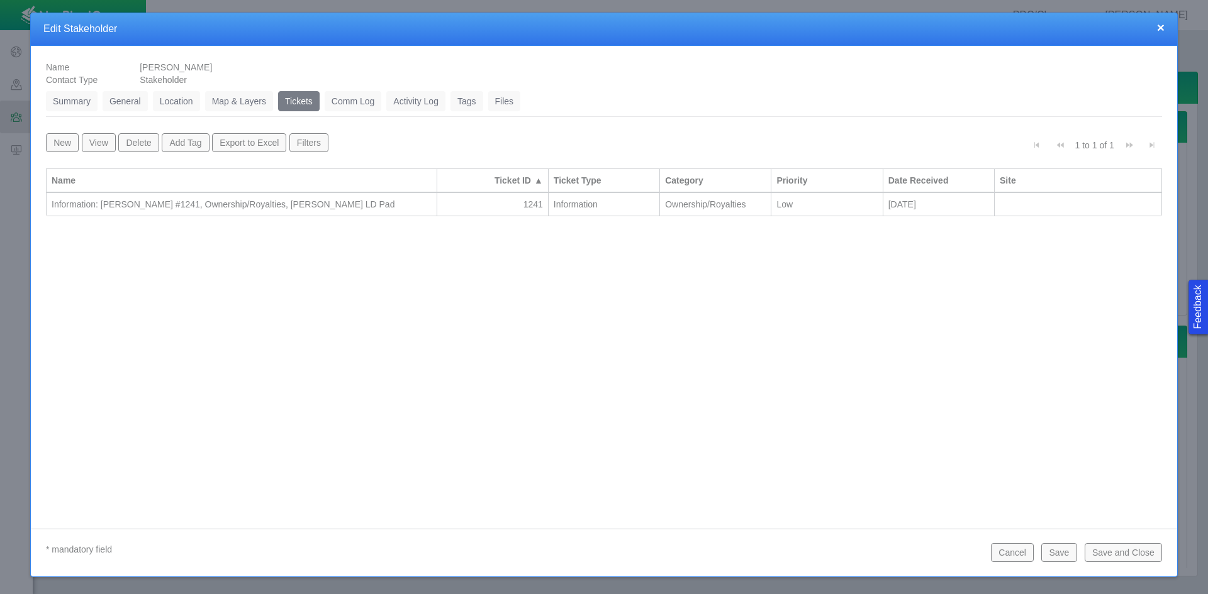
click at [854, 555] on button "Save and Close" at bounding box center [1122, 552] width 77 height 19
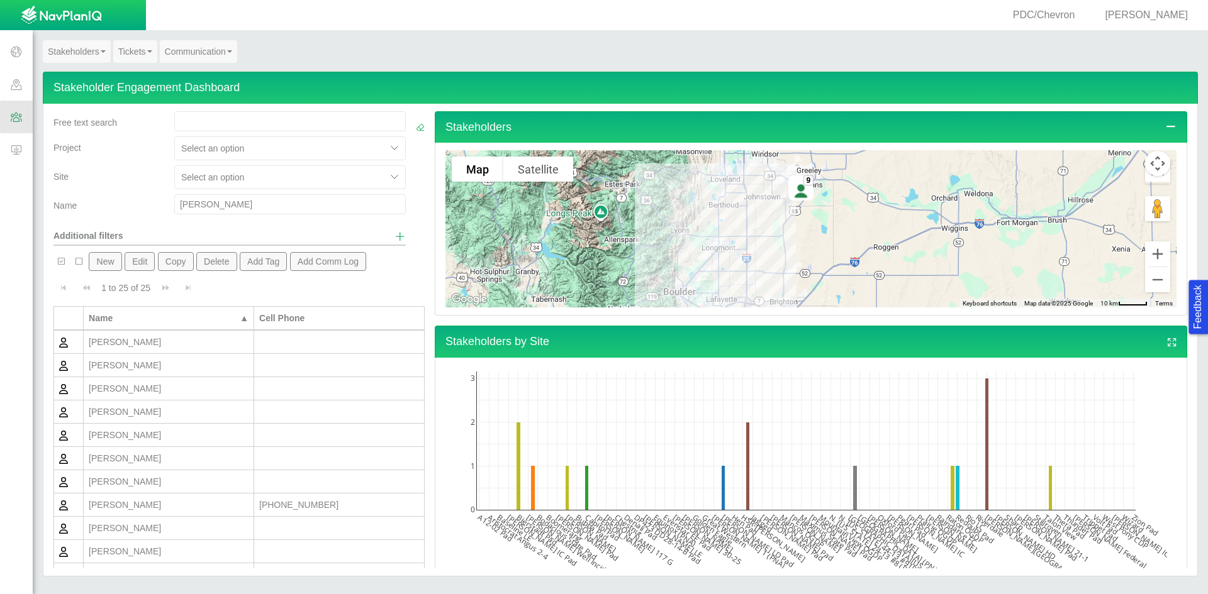
drag, startPoint x: 209, startPoint y: 206, endPoint x: 128, endPoint y: 201, distance: 81.3
click at [128, 201] on div "Name [PERSON_NAME]" at bounding box center [229, 206] width 362 height 25
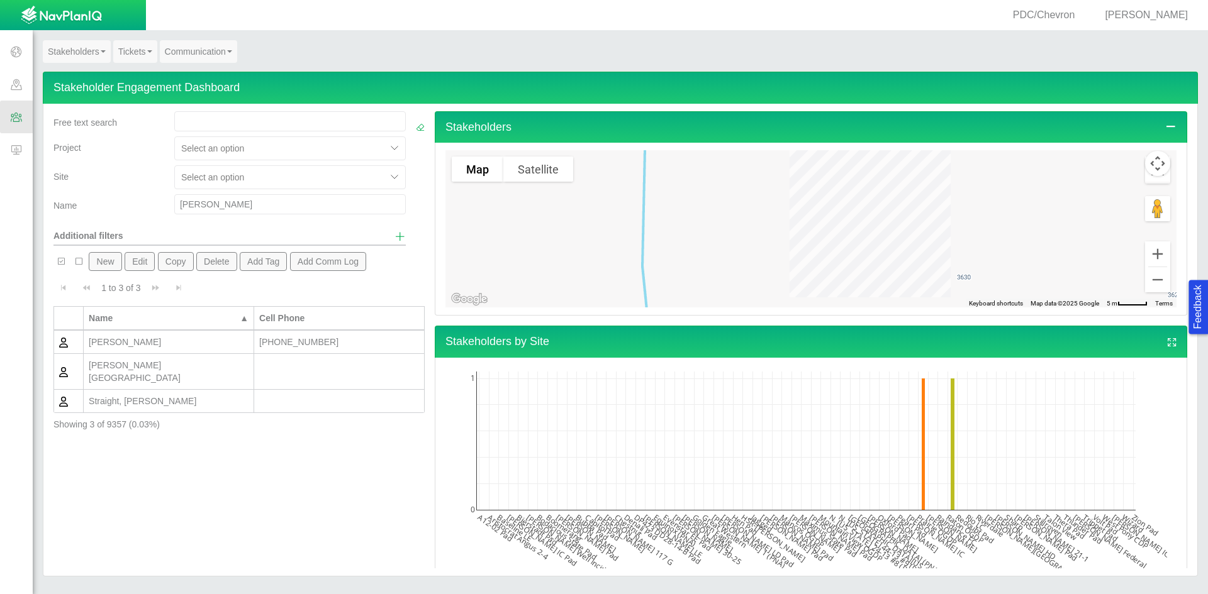
click at [164, 346] on div "[PERSON_NAME]" at bounding box center [169, 342] width 160 height 13
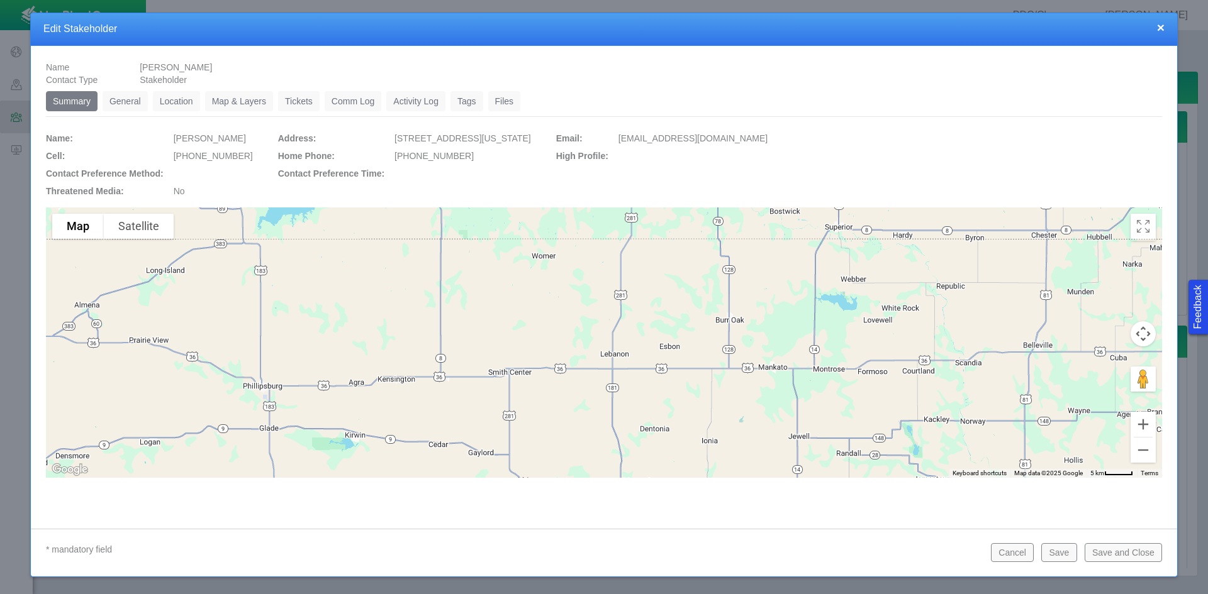
click at [301, 108] on link "Tickets" at bounding box center [299, 101] width 42 height 20
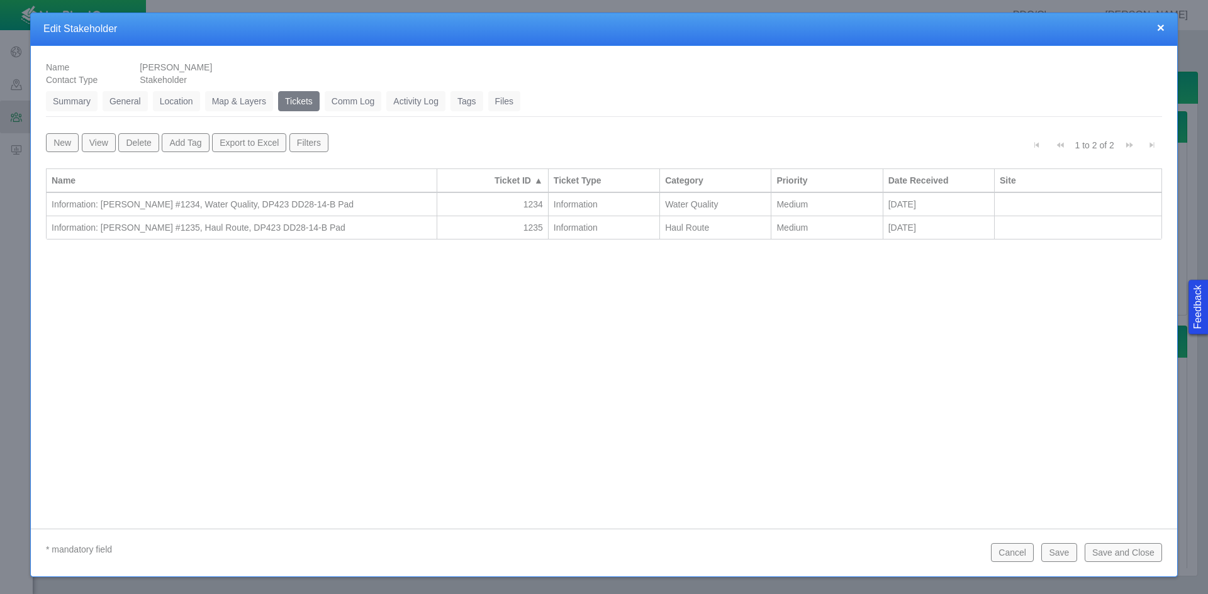
click at [260, 211] on td "Information: [PERSON_NAME] #1234, Water Quality, DP423 DD28-14-B Pad" at bounding box center [242, 204] width 391 height 23
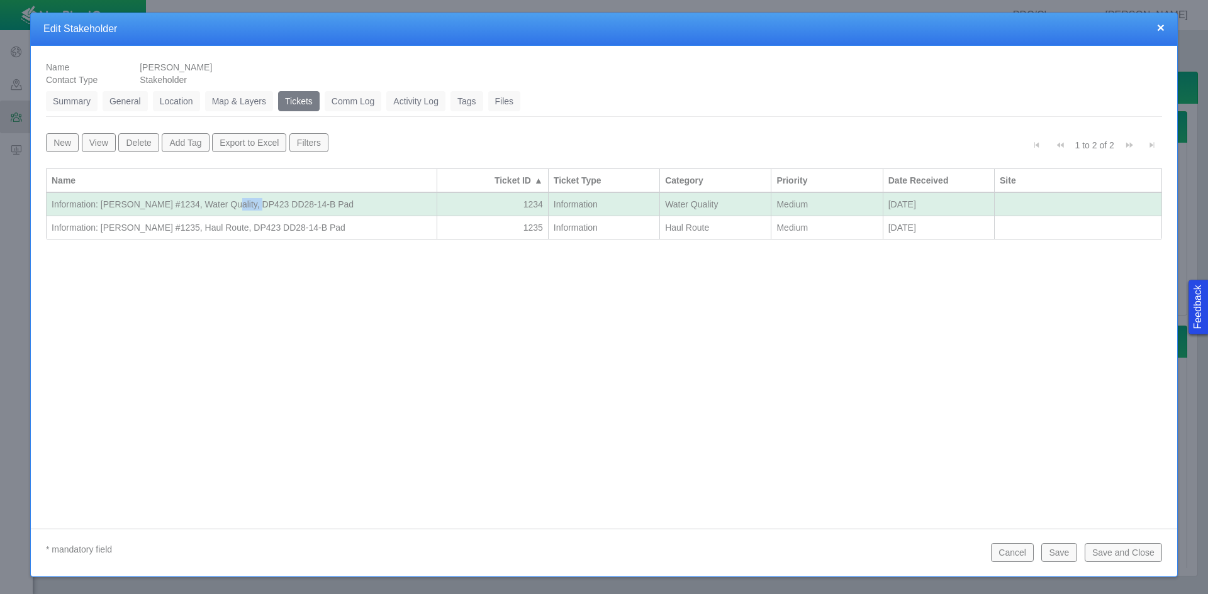
click at [260, 211] on td "Information: [PERSON_NAME] #1234, Water Quality, DP423 DD28-14-B Pad" at bounding box center [242, 204] width 391 height 23
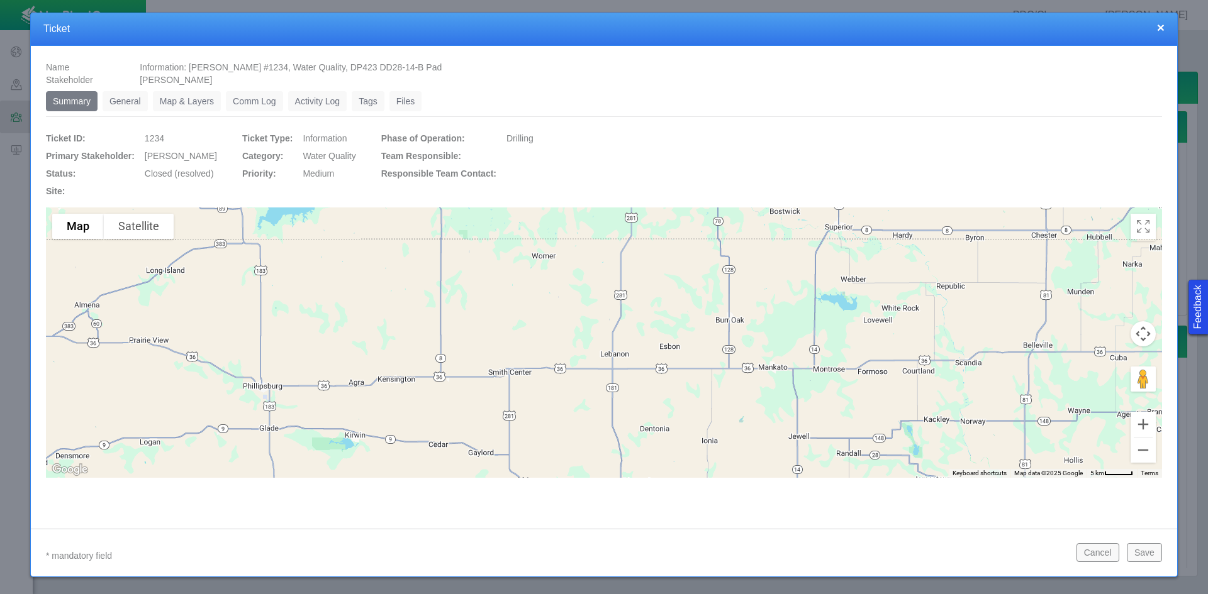
click at [116, 96] on link "General" at bounding box center [125, 101] width 45 height 20
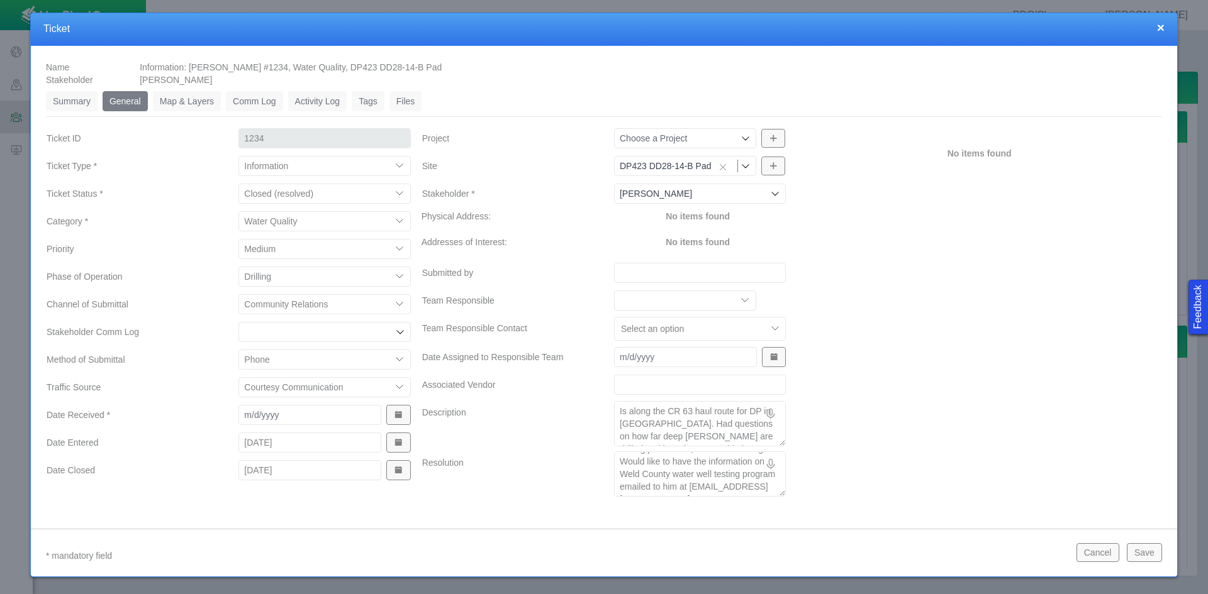
scroll to position [38, 0]
click at [854, 549] on button "Cancel" at bounding box center [1097, 552] width 43 height 19
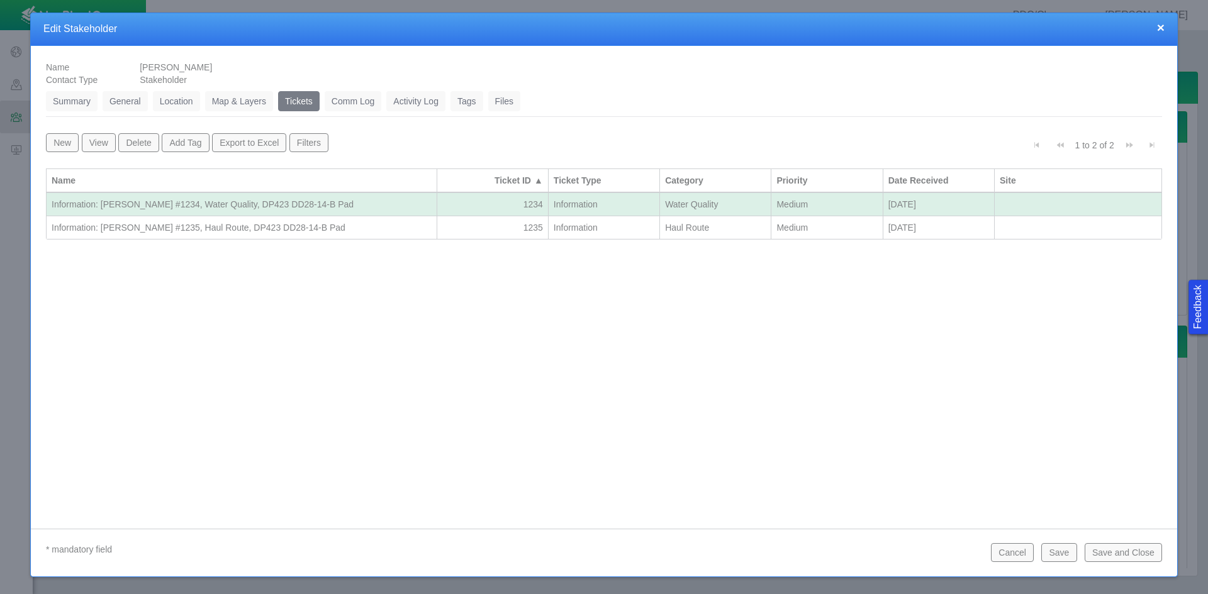
click at [317, 224] on div "Information: [PERSON_NAME] #1235, Haul Route, DP423 DD28-14-B Pad" at bounding box center [242, 227] width 380 height 13
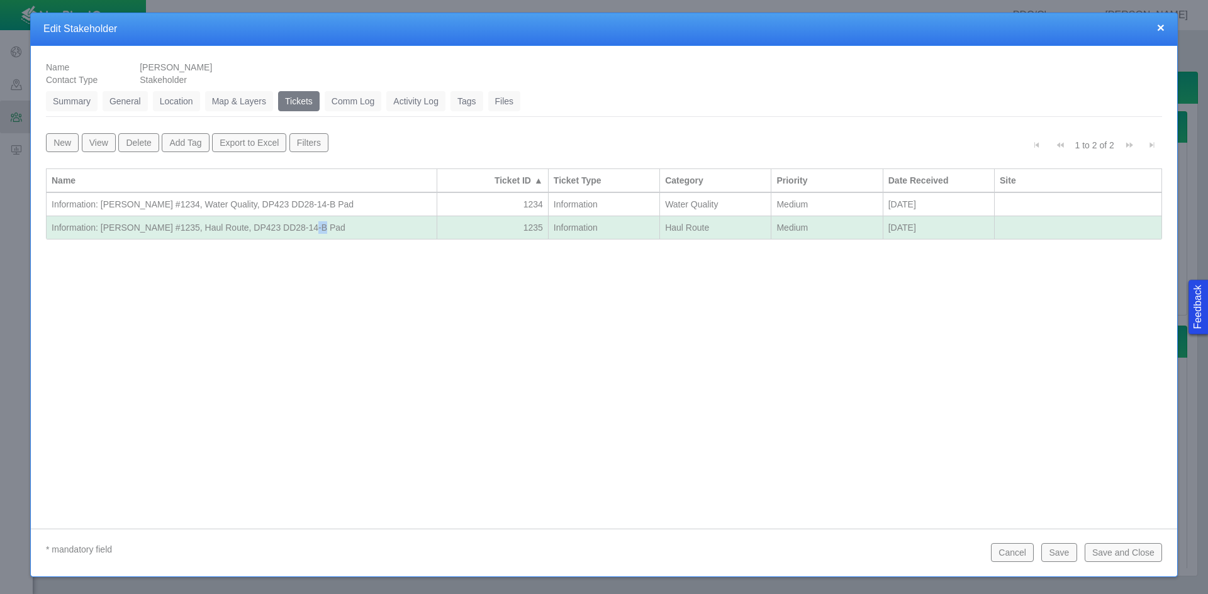
click at [317, 224] on div "Information: [PERSON_NAME] #1235, Haul Route, DP423 DD28-14-B Pad" at bounding box center [242, 227] width 380 height 13
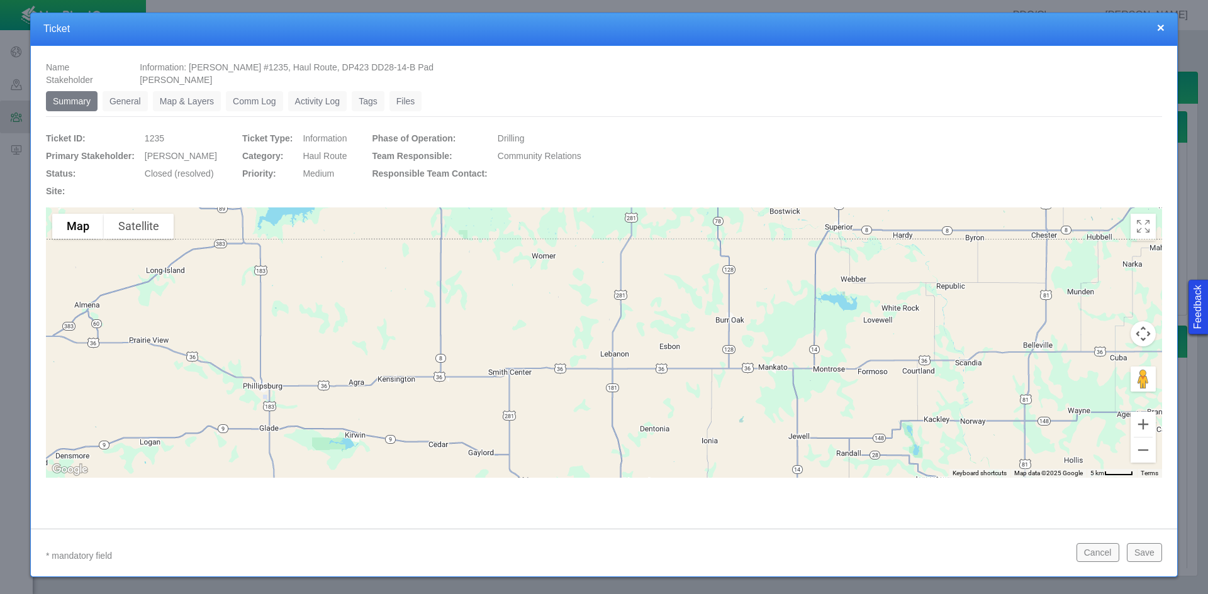
click at [137, 100] on link "General" at bounding box center [125, 101] width 45 height 20
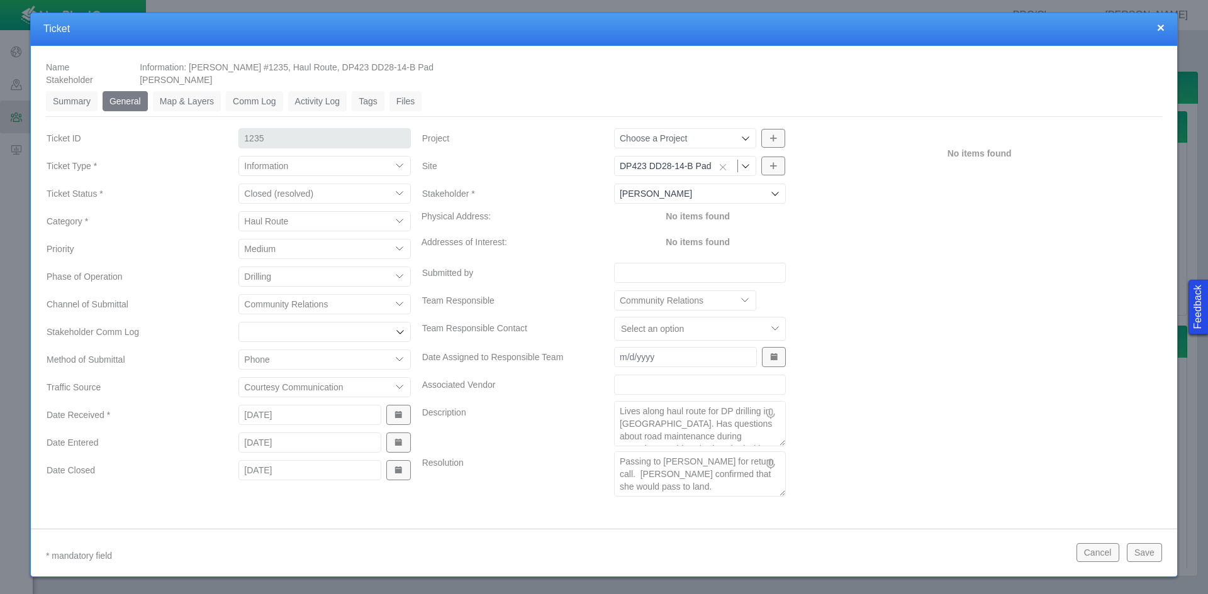
scroll to position [8, 0]
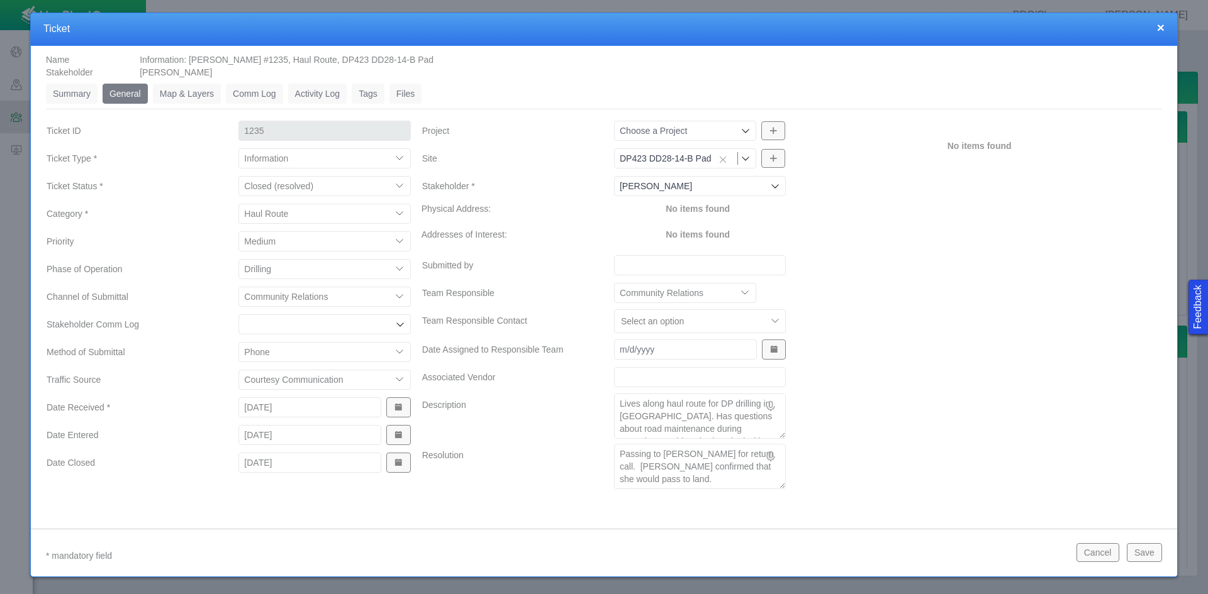
click at [681, 480] on textarea "Passing to [PERSON_NAME] for return call. [PERSON_NAME] confirmed that she woul…" at bounding box center [700, 466] width 172 height 45
click at [854, 553] on button "Save" at bounding box center [1143, 552] width 35 height 19
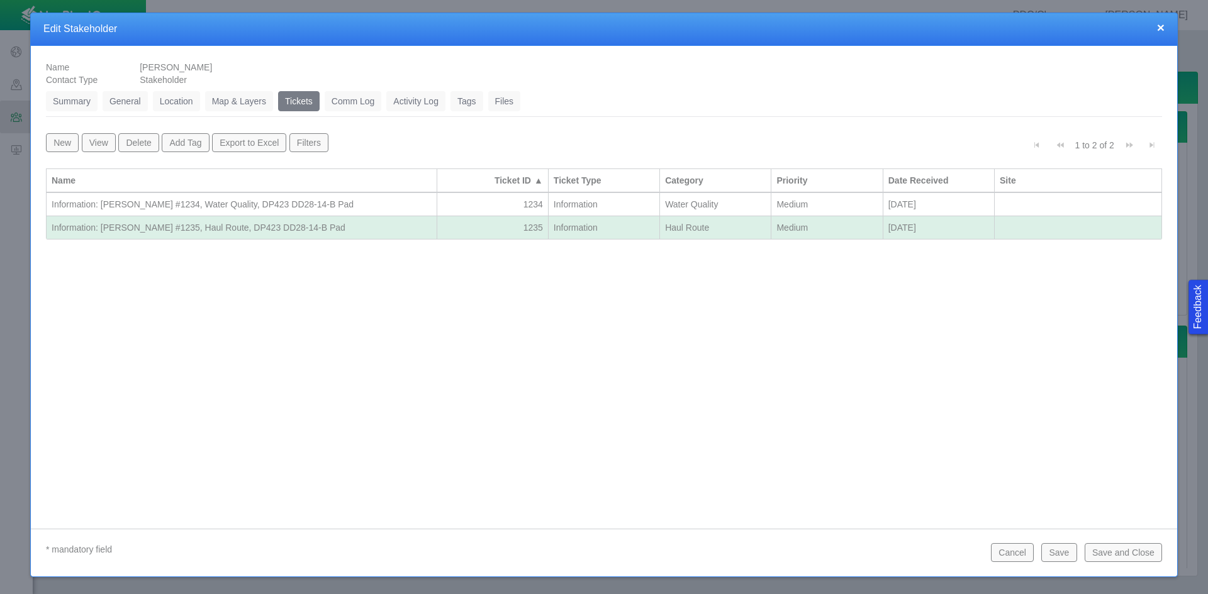
click at [854, 553] on button "Save and Close" at bounding box center [1122, 552] width 77 height 19
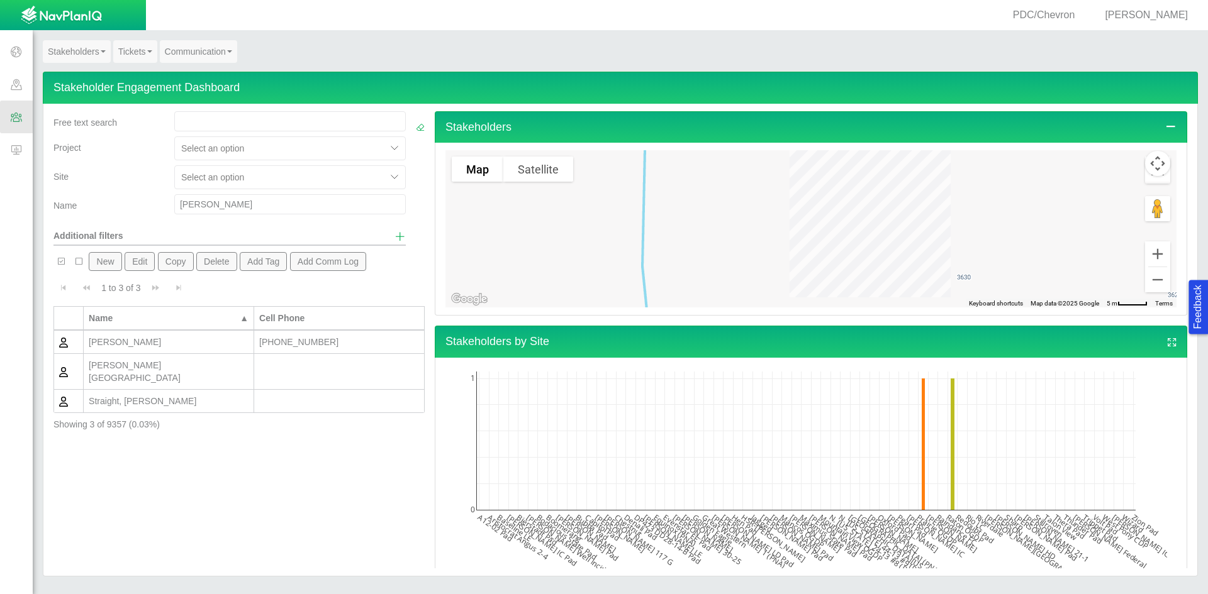
drag, startPoint x: 176, startPoint y: 200, endPoint x: 159, endPoint y: 200, distance: 17.0
click at [159, 200] on div "Name [PERSON_NAME]" at bounding box center [229, 206] width 362 height 25
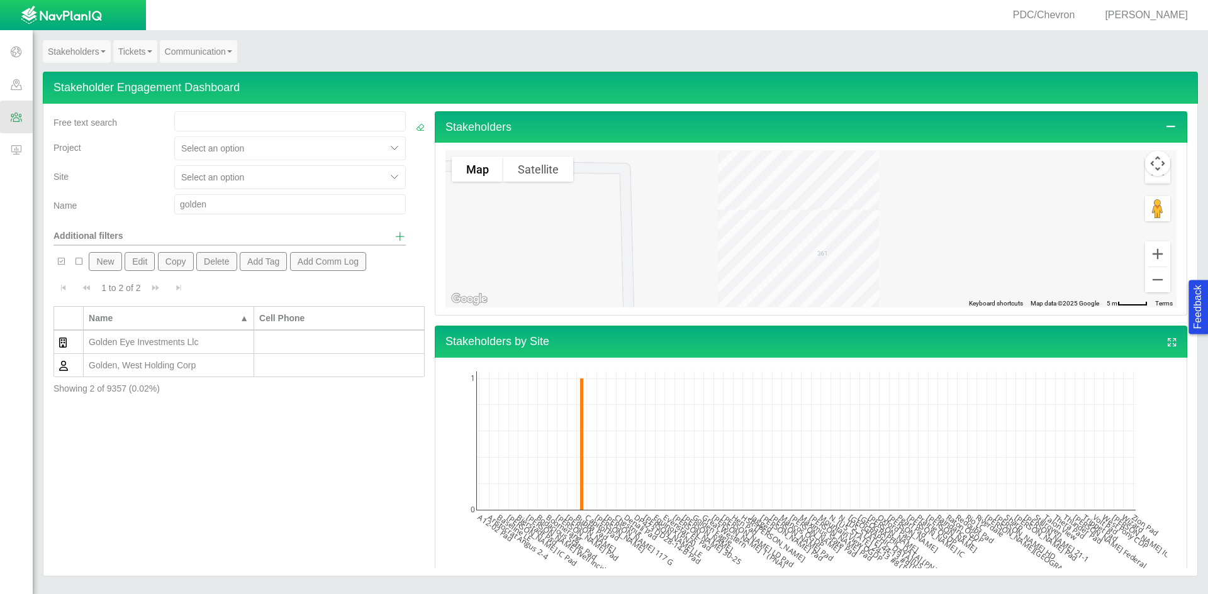
click at [104, 260] on button "New" at bounding box center [105, 261] width 33 height 19
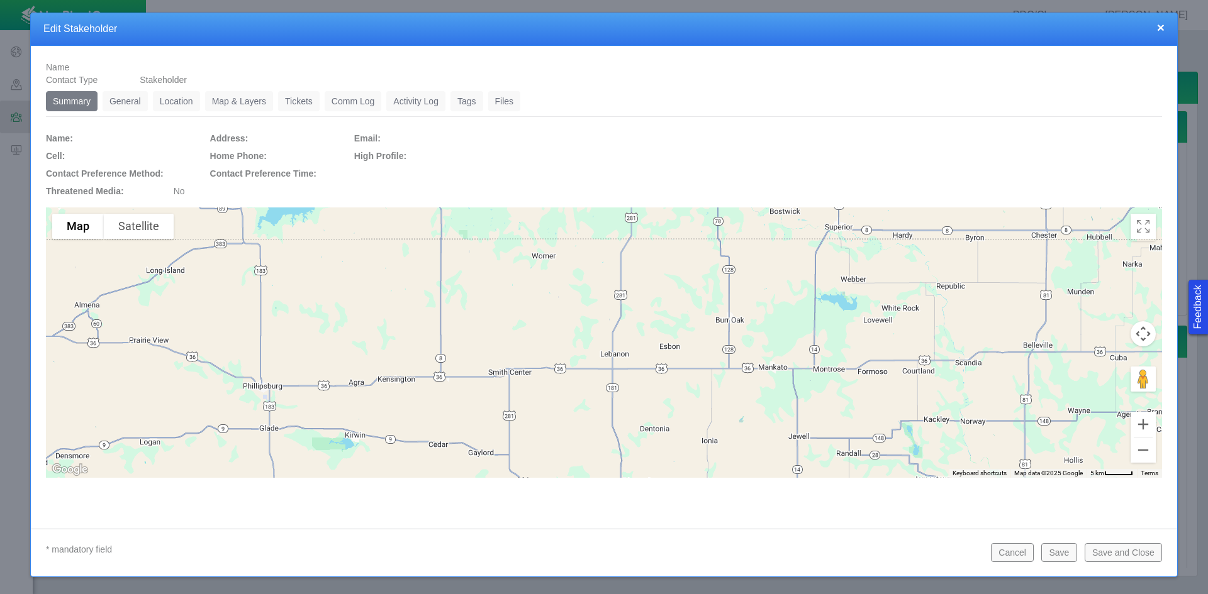
click at [136, 101] on link "General" at bounding box center [125, 101] width 45 height 20
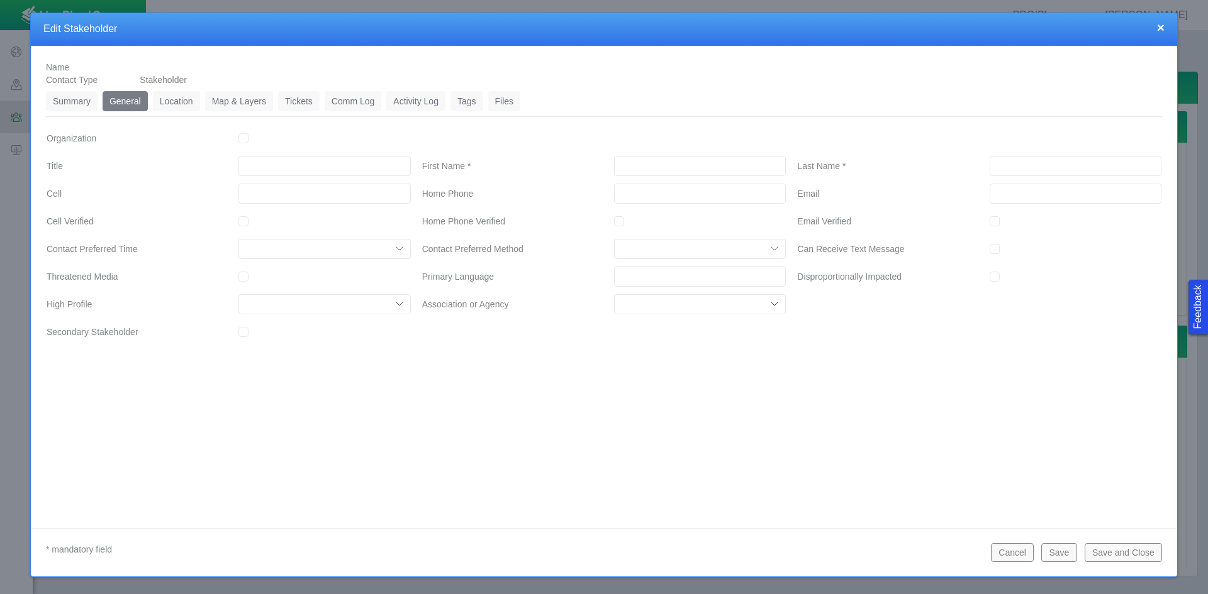
click at [651, 171] on input "First Name *" at bounding box center [700, 166] width 172 height 20
click at [198, 106] on link "Location" at bounding box center [176, 101] width 47 height 20
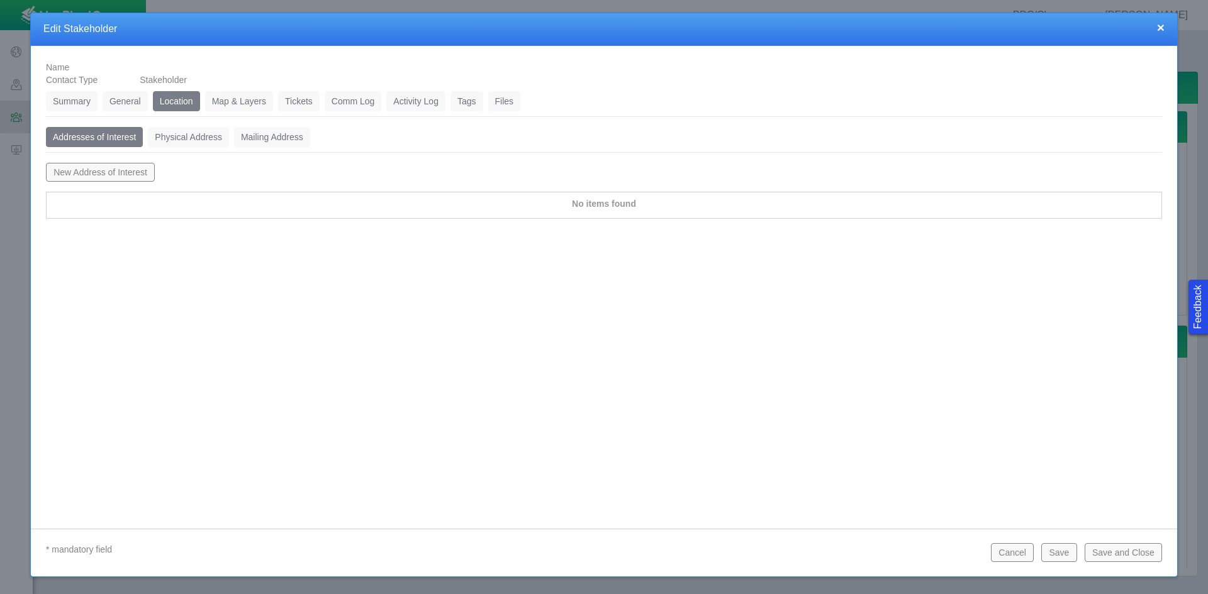
click at [129, 166] on button "New Address of Interest" at bounding box center [100, 172] width 109 height 19
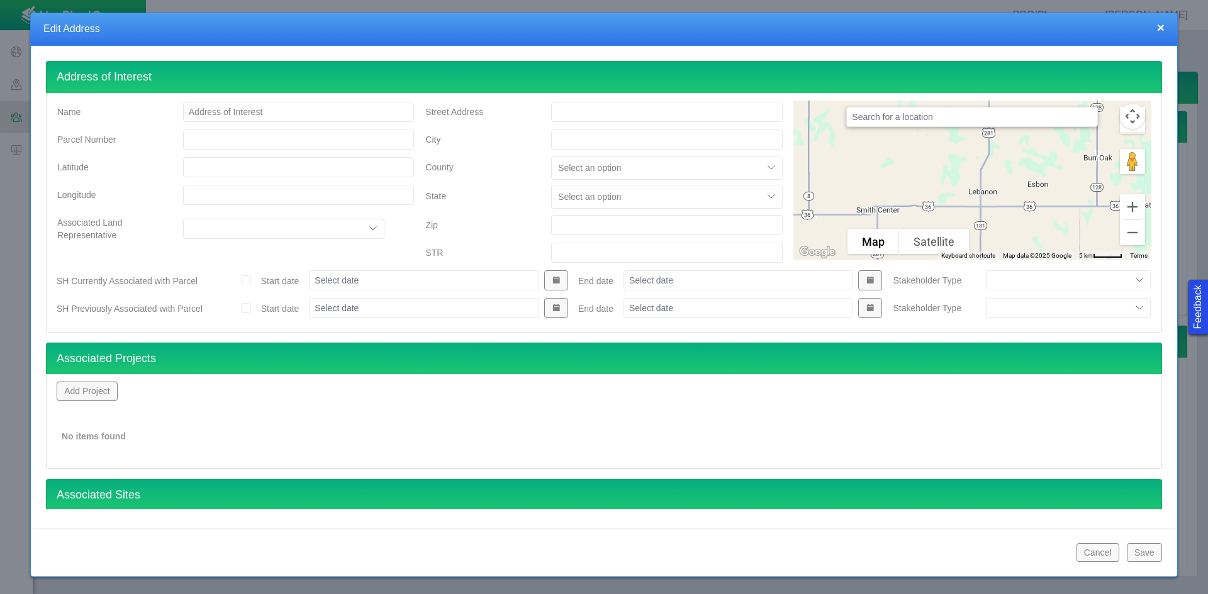
click at [98, 387] on button "Add Project" at bounding box center [87, 391] width 61 height 19
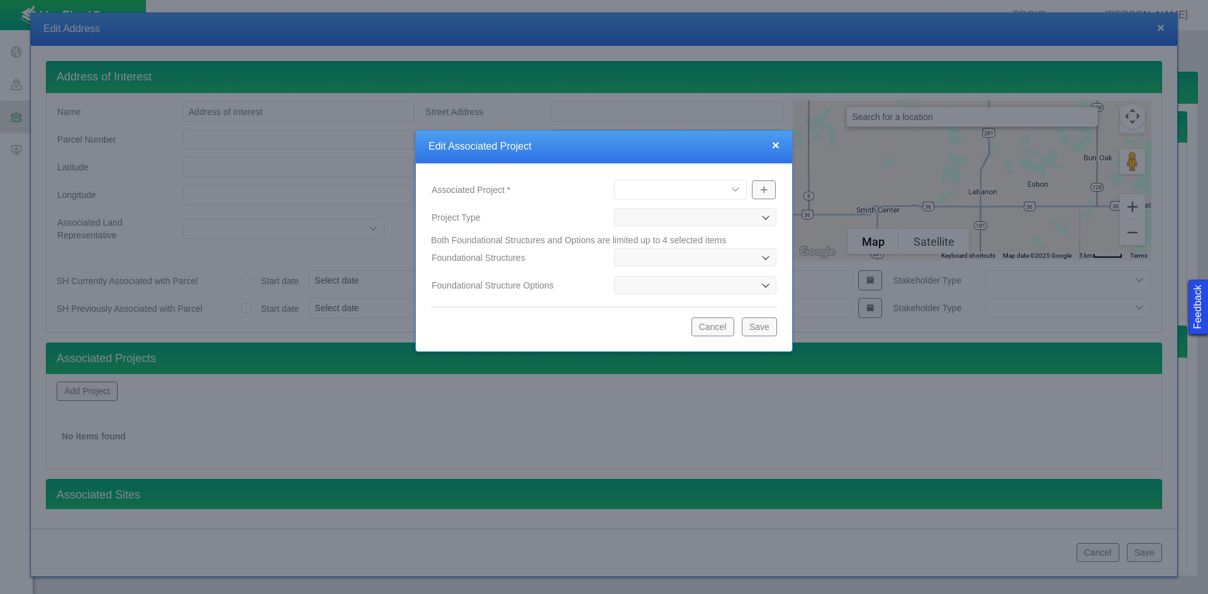
click at [732, 191] on select "[PERSON_NAME] Well Incident Brahman OGDP [GEOGRAPHIC_DATA] OGDP [GEOGRAPHIC_DAT…" at bounding box center [680, 190] width 133 height 20
click at [614, 180] on select "[PERSON_NAME] Well Incident Brahman OGDP [GEOGRAPHIC_DATA] OGDP [GEOGRAPHIC_DAT…" at bounding box center [680, 190] width 133 height 20
click at [759, 325] on button "Save" at bounding box center [759, 327] width 35 height 19
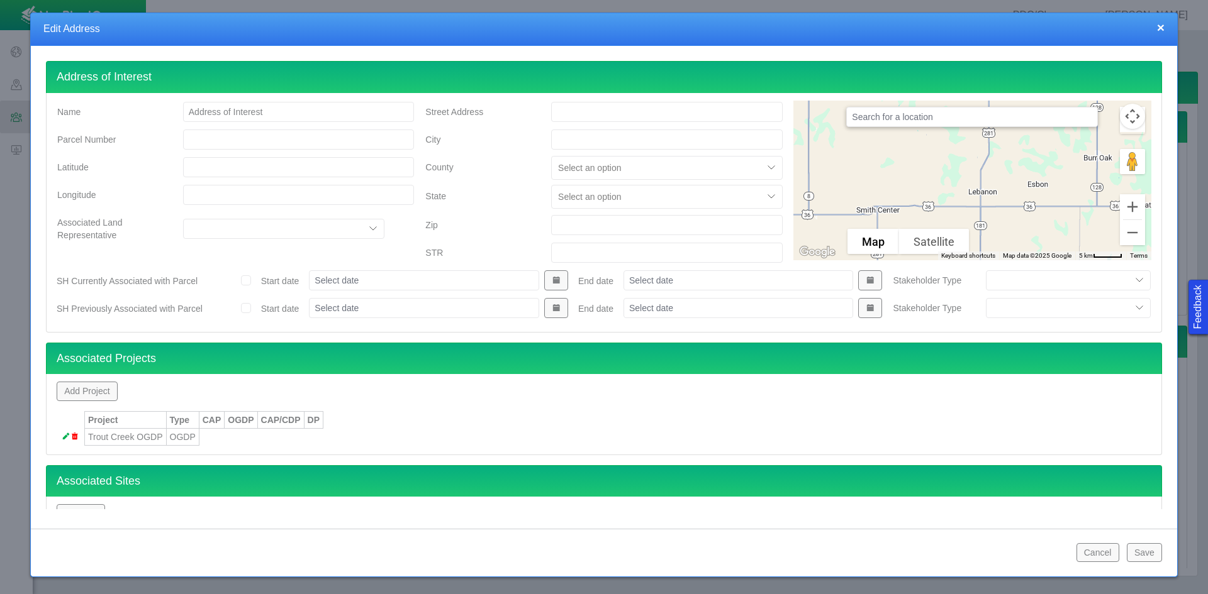
click at [97, 509] on div "Address of Interest Name Address of Interest Parcel Number Latitude Longitude A…" at bounding box center [604, 282] width 1146 height 473
click at [94, 507] on button "Add Site" at bounding box center [81, 513] width 48 height 19
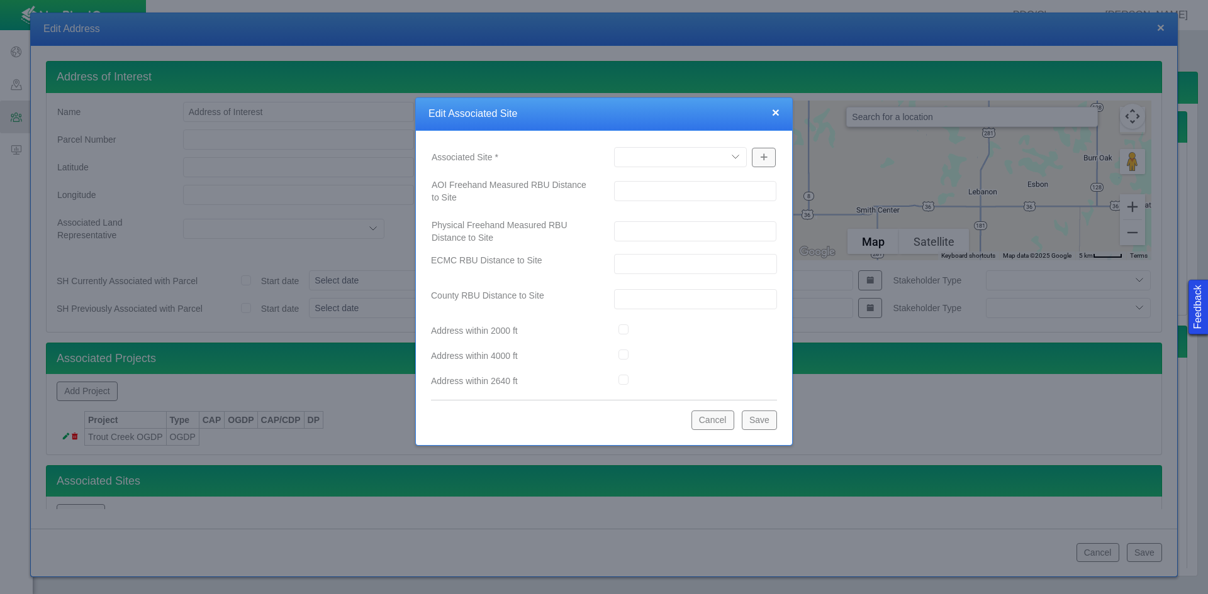
click at [686, 155] on select "A12-02 [GEOGRAPHIC_DATA] Pad Aristocrat Angus 2-4 Augusta [GEOGRAPHIC_DATA] [GE…" at bounding box center [680, 157] width 133 height 20
drag, startPoint x: 540, startPoint y: 380, endPoint x: 559, endPoint y: 385, distance: 18.9
click at [540, 380] on div "Address within 2640 ft" at bounding box center [515, 382] width 178 height 15
click at [717, 421] on button "Cancel" at bounding box center [712, 420] width 43 height 19
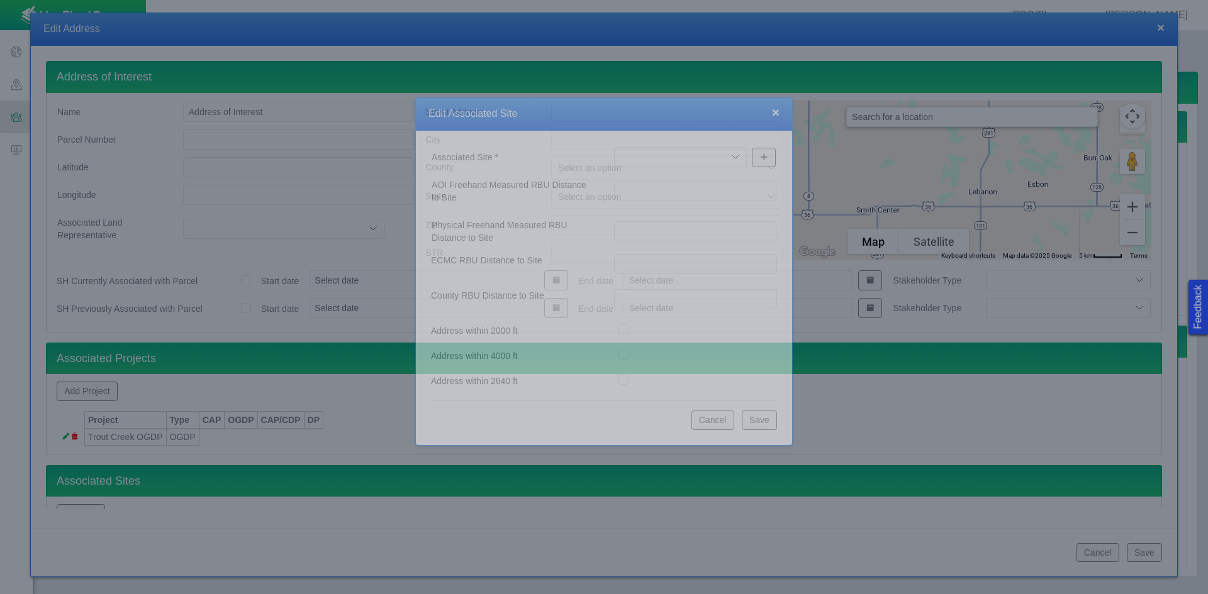
scroll to position [14, 0]
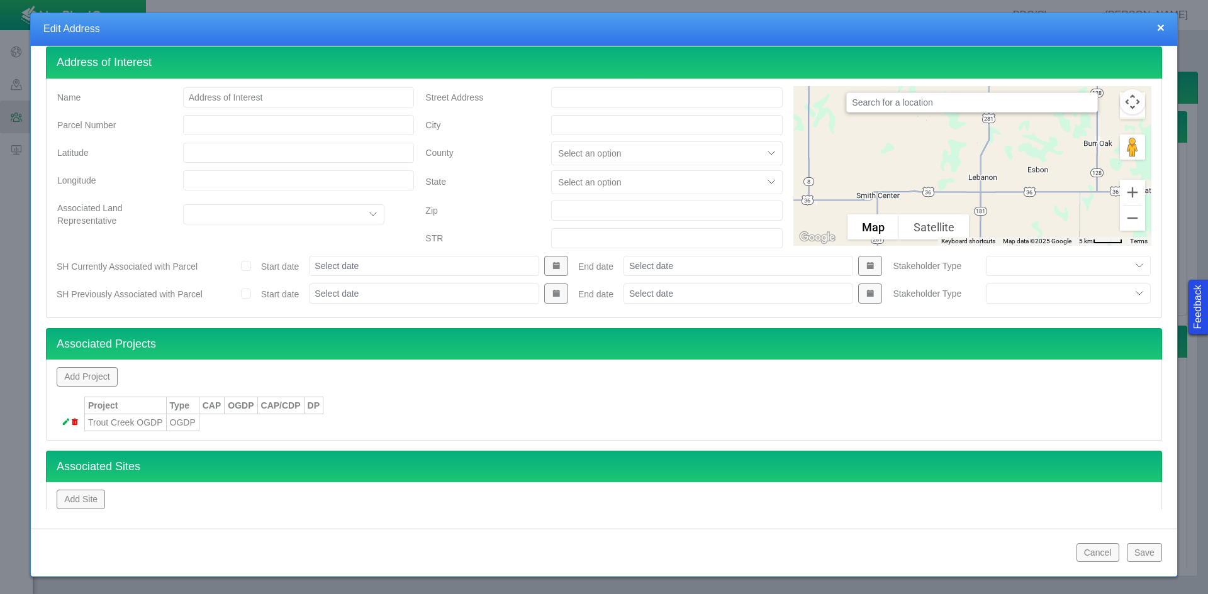
click at [585, 94] on input "Street Address" at bounding box center [666, 97] width 231 height 20
click at [854, 552] on button "Save" at bounding box center [1143, 552] width 35 height 19
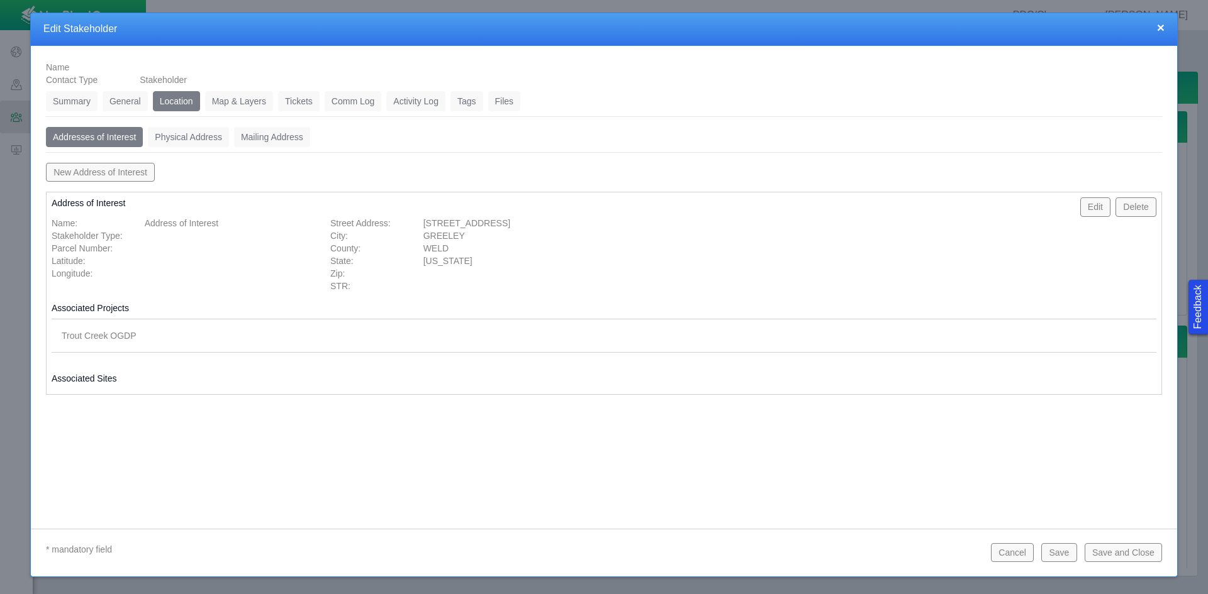
click at [298, 108] on link "Tickets" at bounding box center [299, 101] width 42 height 20
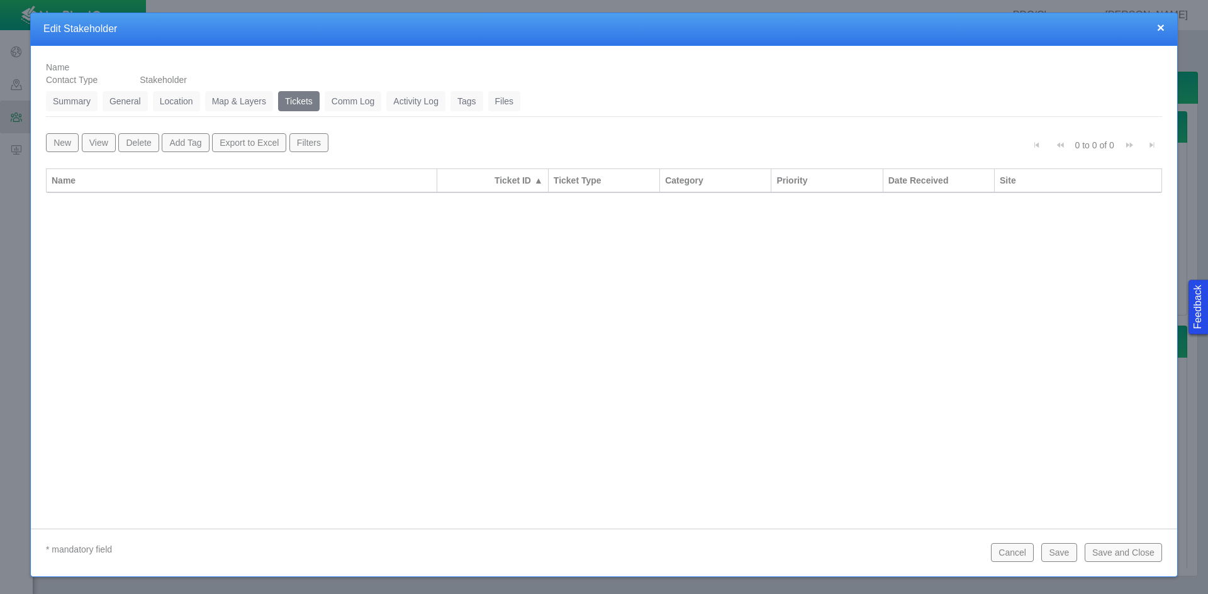
click at [50, 139] on button "New" at bounding box center [62, 142] width 33 height 19
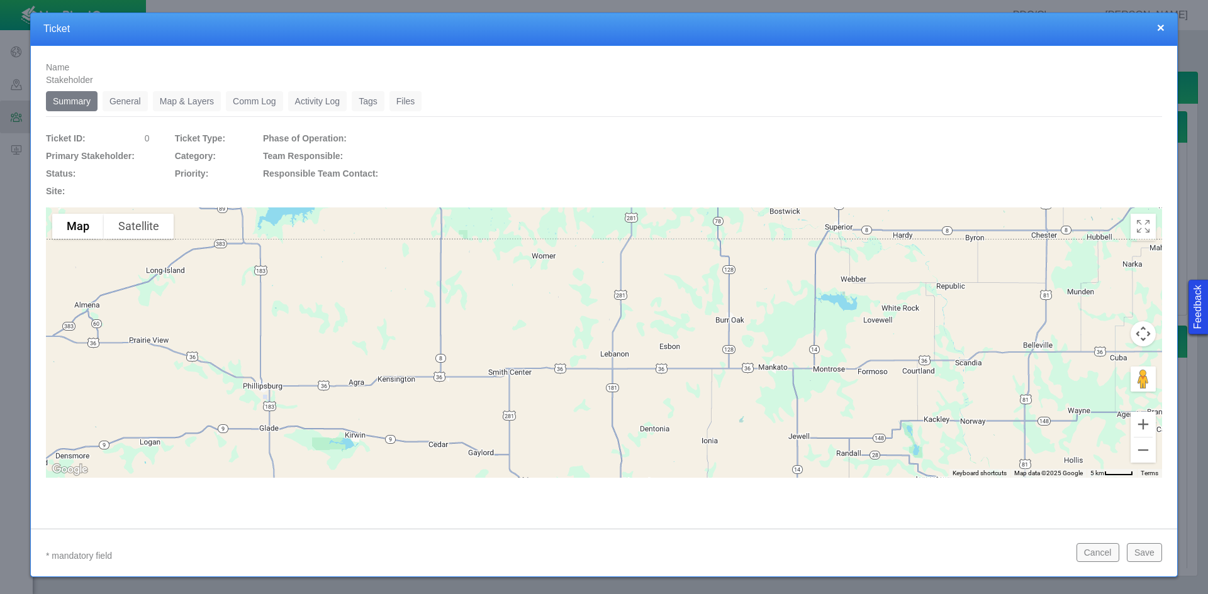
click at [122, 100] on link "General" at bounding box center [125, 101] width 45 height 20
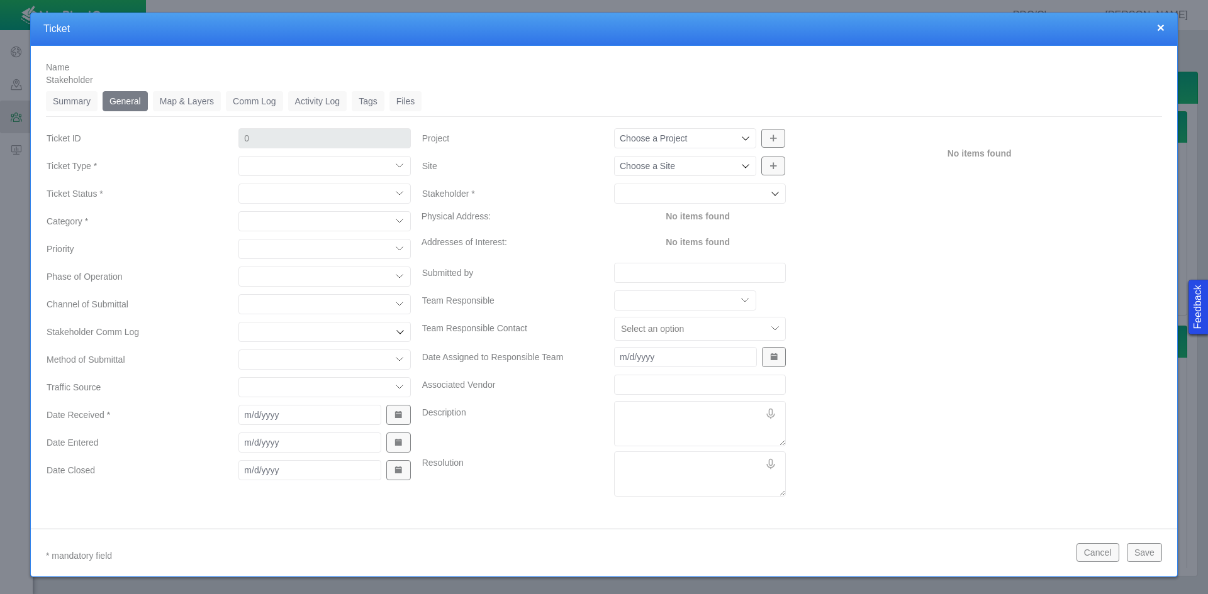
click at [289, 160] on select "Compliment Grievance Grievance Non-Op Information" at bounding box center [324, 166] width 172 height 20
click at [238, 156] on select "Compliment Grievance Grievance Non-Op Information" at bounding box center [324, 166] width 172 height 20
click at [309, 197] on select "Closed (resolved) Closed (unreasonable) Closed (unresolved) Open (assigned) Ope…" at bounding box center [324, 194] width 172 height 20
click at [238, 184] on select "Closed (resolved) Closed (unreasonable) Closed (unresolved) Open (assigned) Ope…" at bounding box center [324, 194] width 172 height 20
click at [306, 219] on select "Access Aesthetics Ag/Crops Air Quality Claims Clean-up/Remediation Communicatio…" at bounding box center [324, 221] width 172 height 20
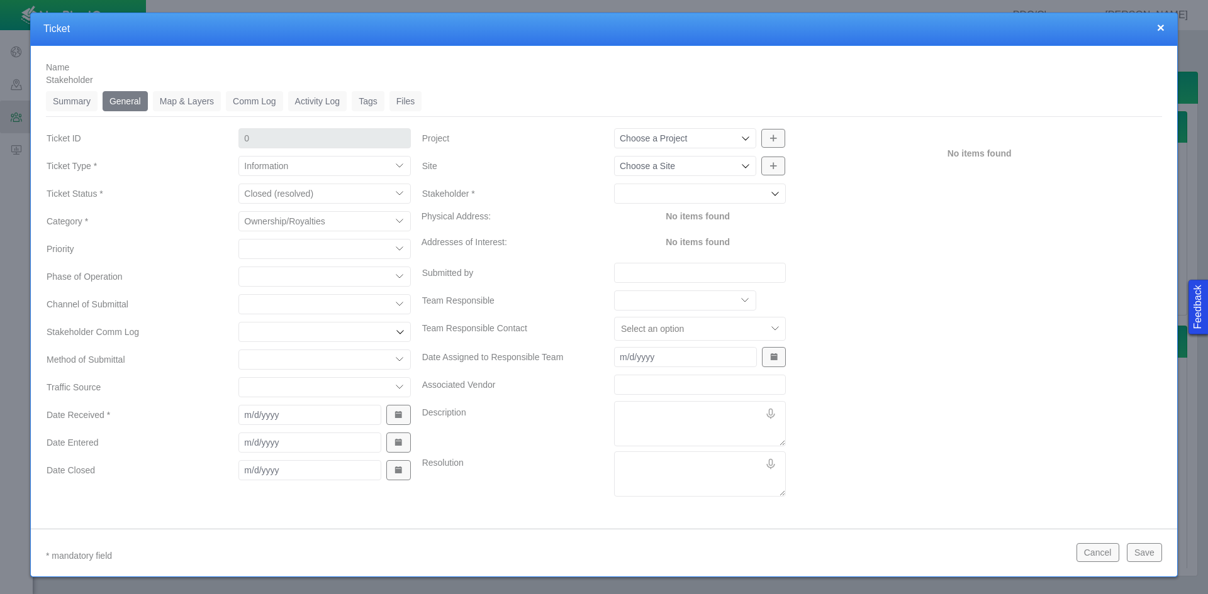
click at [238, 211] on select "Access Aesthetics Ag/Crops Air Quality Claims Clean-up/Remediation Communicatio…" at bounding box center [324, 221] width 172 height 20
click at [282, 243] on select "High Medium Low" at bounding box center [324, 249] width 172 height 20
click at [238, 239] on select "High Medium Low" at bounding box center [324, 249] width 172 height 20
click at [287, 278] on select "Completions Drilling Production Reclamation Planning/Permitting Workover P&A Un…" at bounding box center [324, 277] width 172 height 20
click at [238, 267] on select "Completions Drilling Production Reclamation Planning/Permitting Workover P&A Un…" at bounding box center [324, 277] width 172 height 20
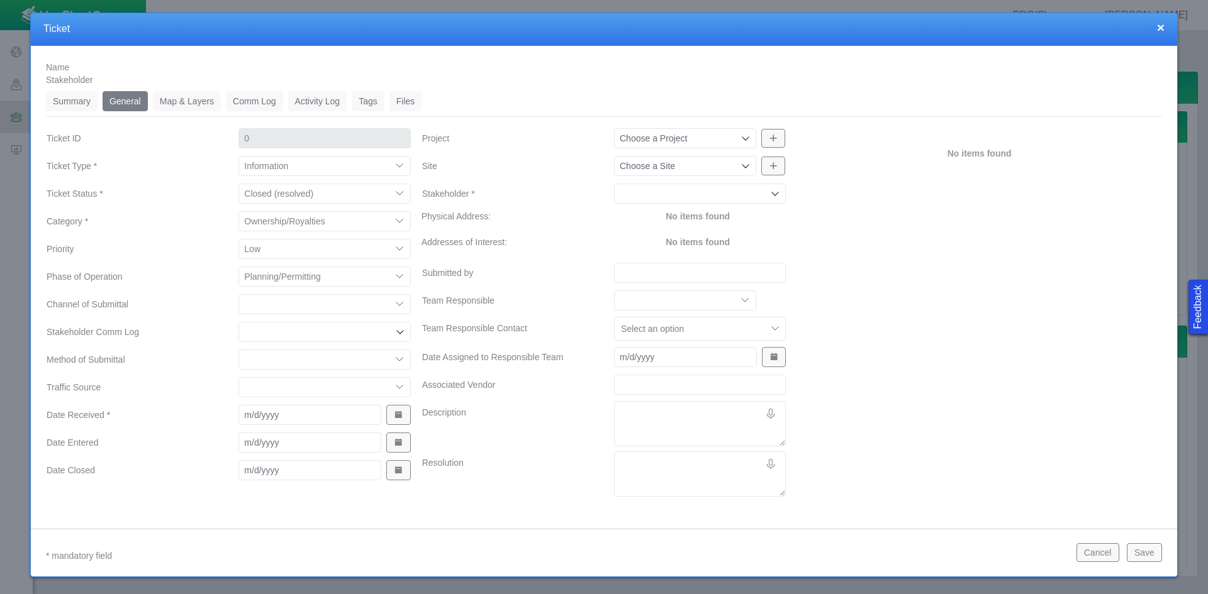
click at [265, 300] on select "ECMC Community Relations LGD Website/Microsite HSE Local Elected Official Surfa…" at bounding box center [324, 304] width 172 height 20
click at [238, 294] on select "ECMC Community Relations LGD Website/Microsite HSE Local Elected Official Surfa…" at bounding box center [324, 304] width 172 height 20
click at [287, 361] on select "Email In Person Mail Phone" at bounding box center [324, 360] width 172 height 20
click at [238, 350] on select "Email In Person Mail Phone" at bounding box center [324, 360] width 172 height 20
click at [398, 411] on span "Show Date Picker" at bounding box center [398, 415] width 9 height 9
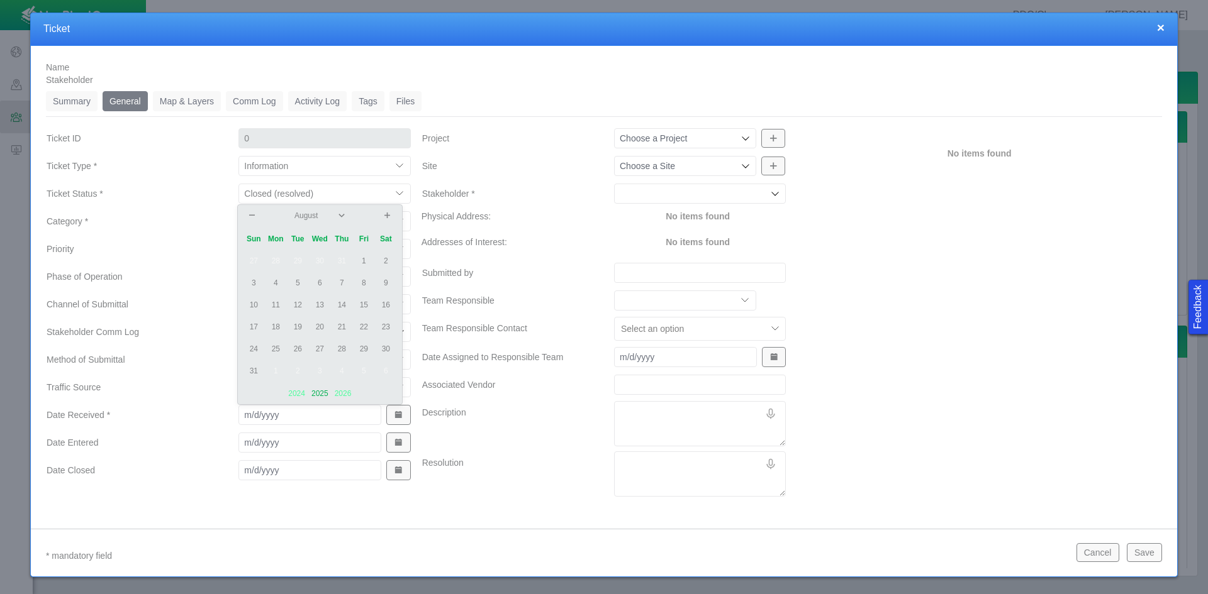
click at [279, 308] on td "11" at bounding box center [276, 305] width 22 height 22
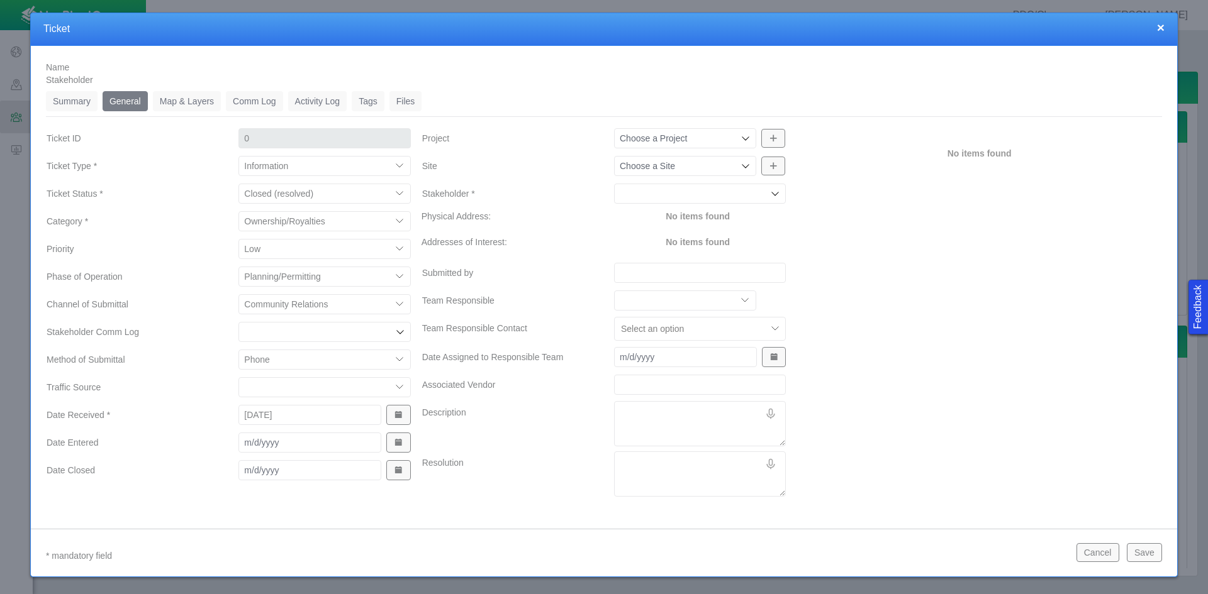
click at [400, 444] on button "Show Date Picker" at bounding box center [398, 443] width 24 height 20
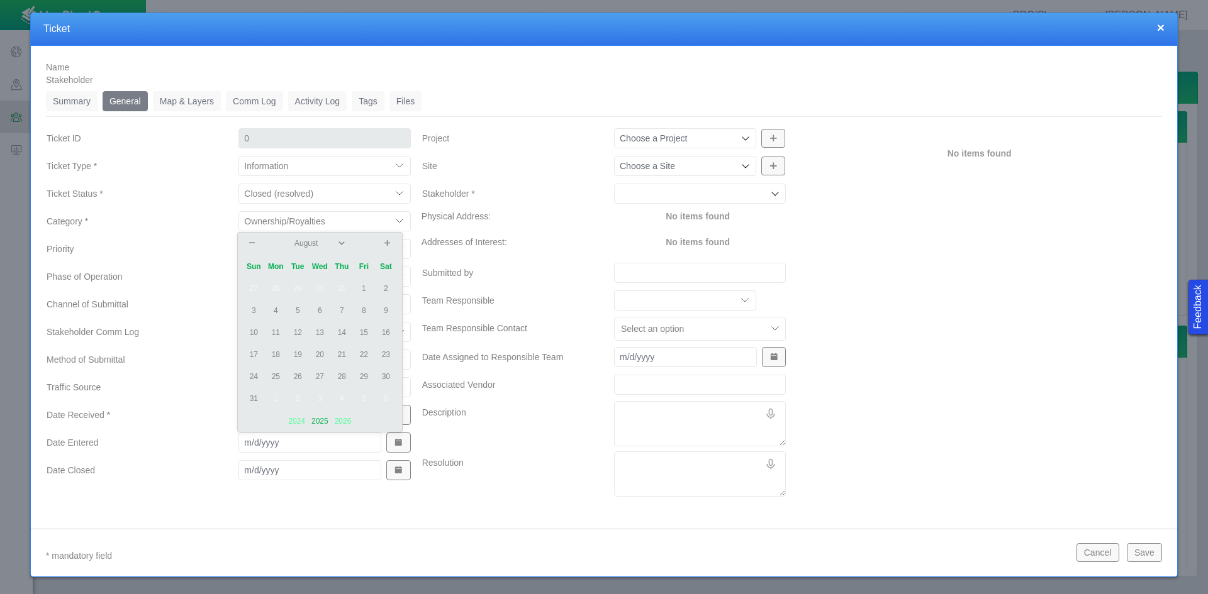
click at [303, 333] on td "12" at bounding box center [298, 333] width 22 height 22
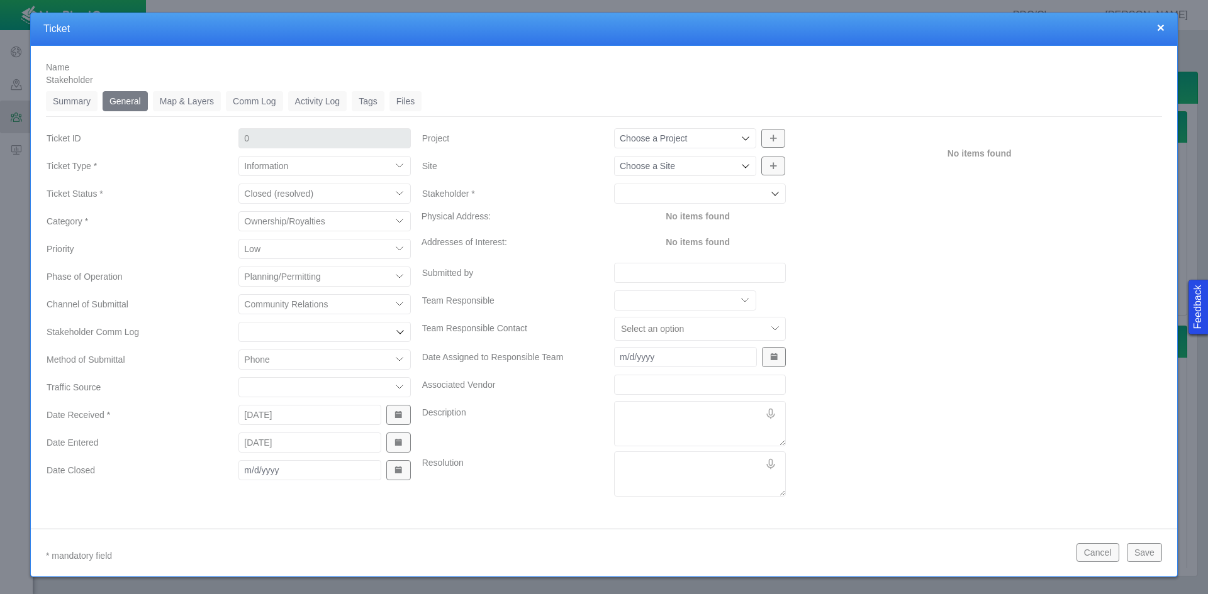
drag, startPoint x: 393, startPoint y: 472, endPoint x: 387, endPoint y: 465, distance: 9.4
click at [394, 471] on span "Show Date Picker" at bounding box center [398, 470] width 9 height 9
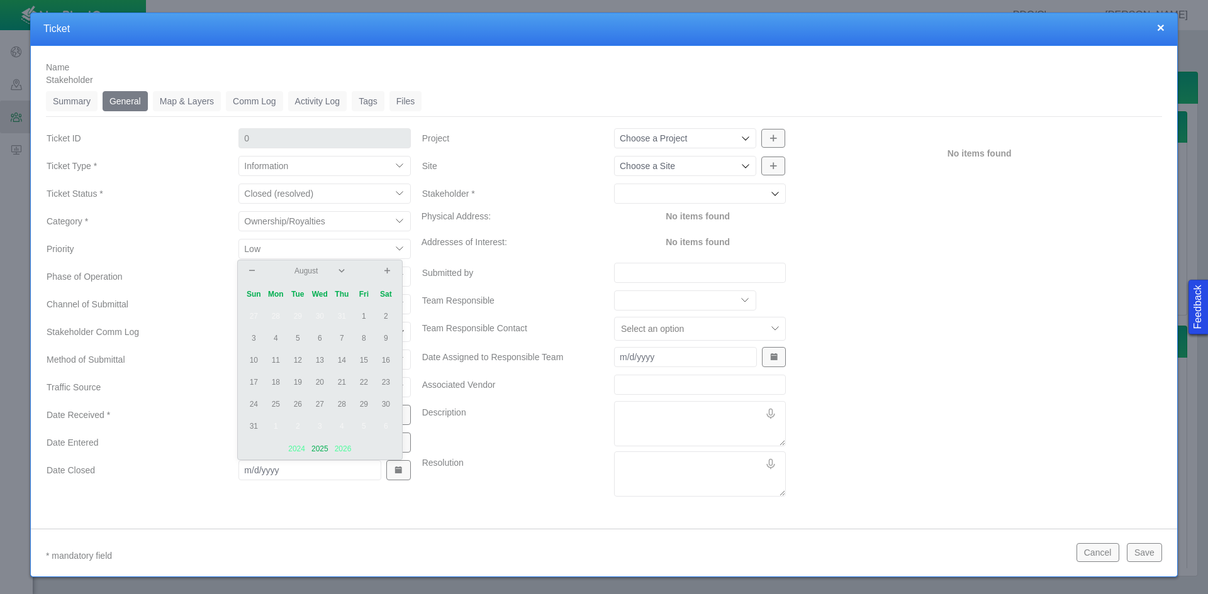
click at [303, 360] on td "12" at bounding box center [298, 361] width 22 height 22
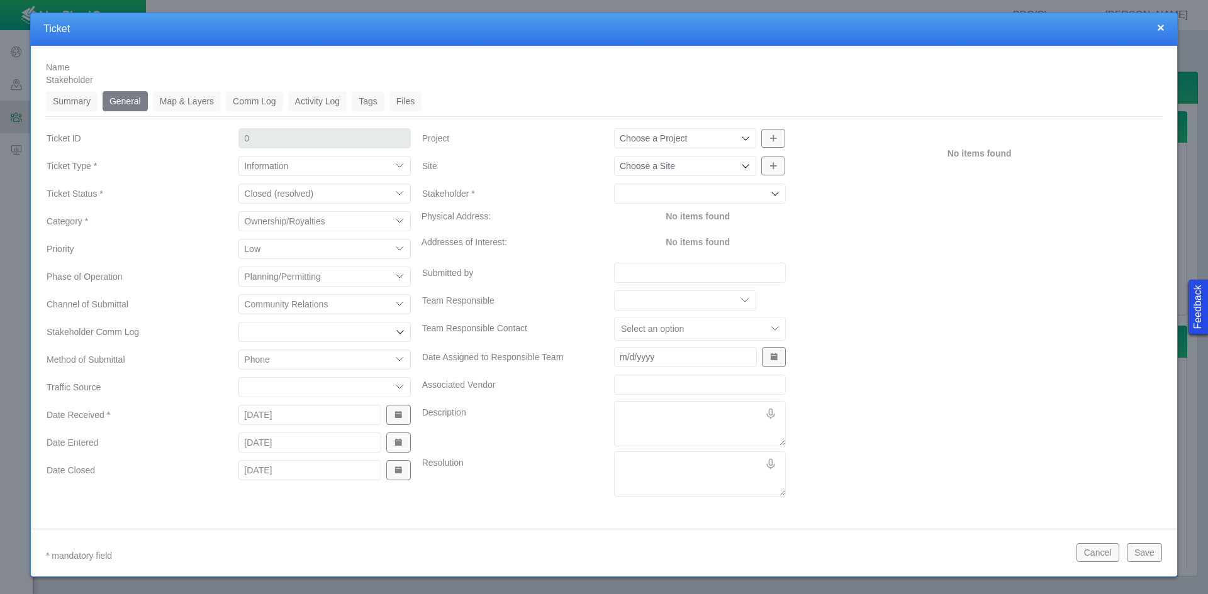
click at [738, 136] on div at bounding box center [744, 138] width 13 height 13
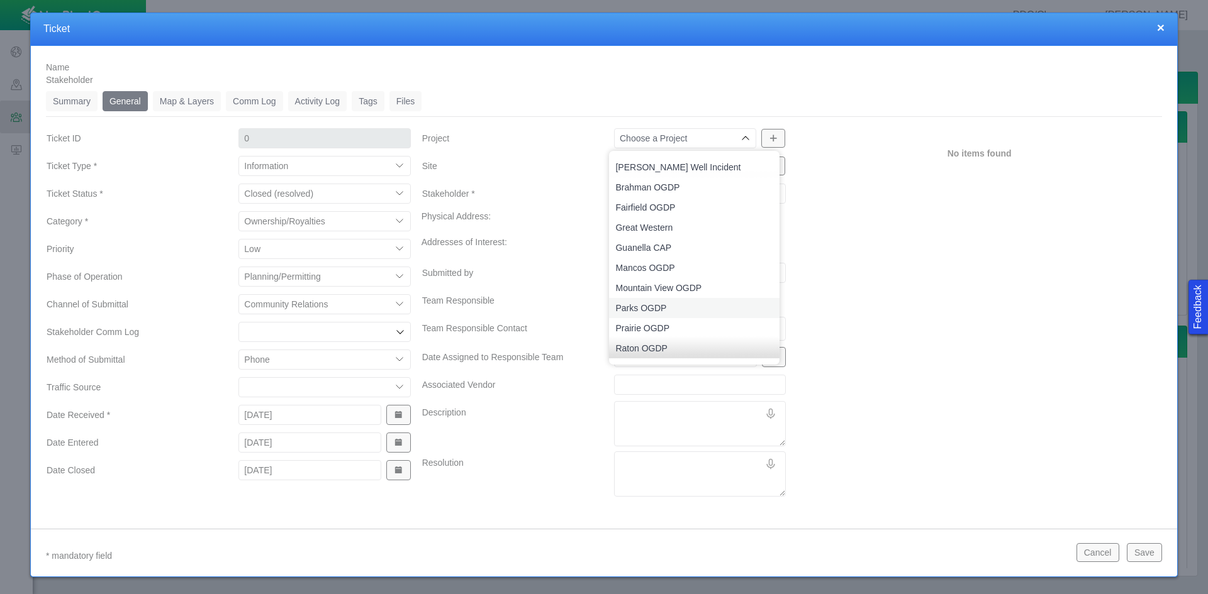
scroll to position [40, 0]
click at [703, 325] on span "Trout Creek OGDP" at bounding box center [694, 328] width 158 height 13
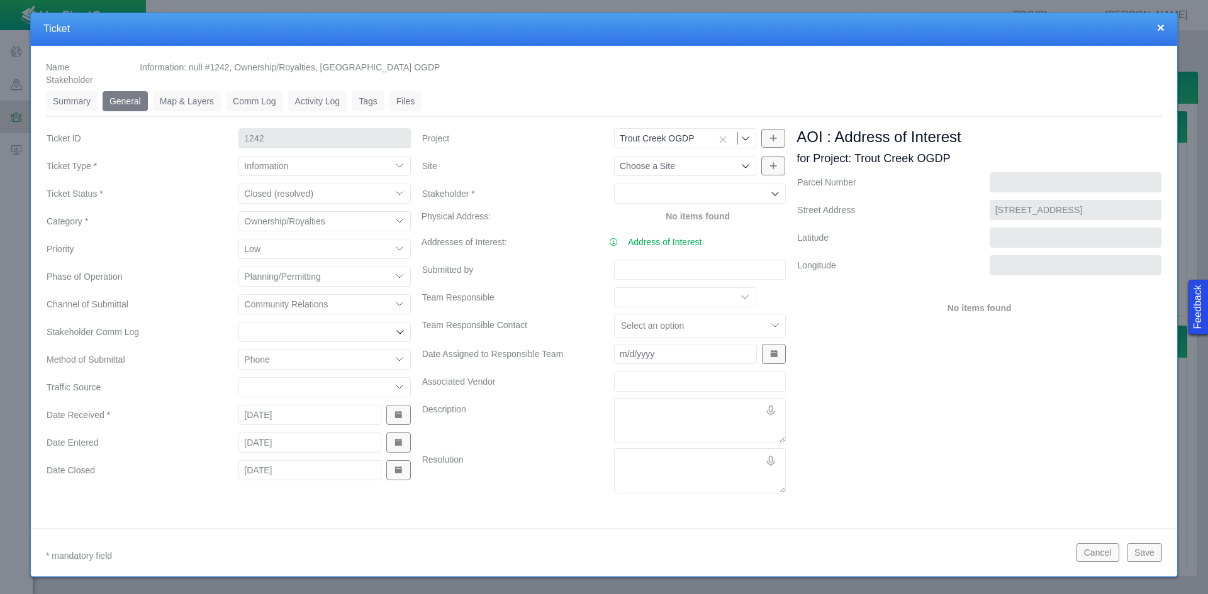
click at [646, 272] on input "Submitted by" at bounding box center [700, 270] width 172 height 20
click at [623, 411] on textarea "Description" at bounding box center [700, 420] width 172 height 45
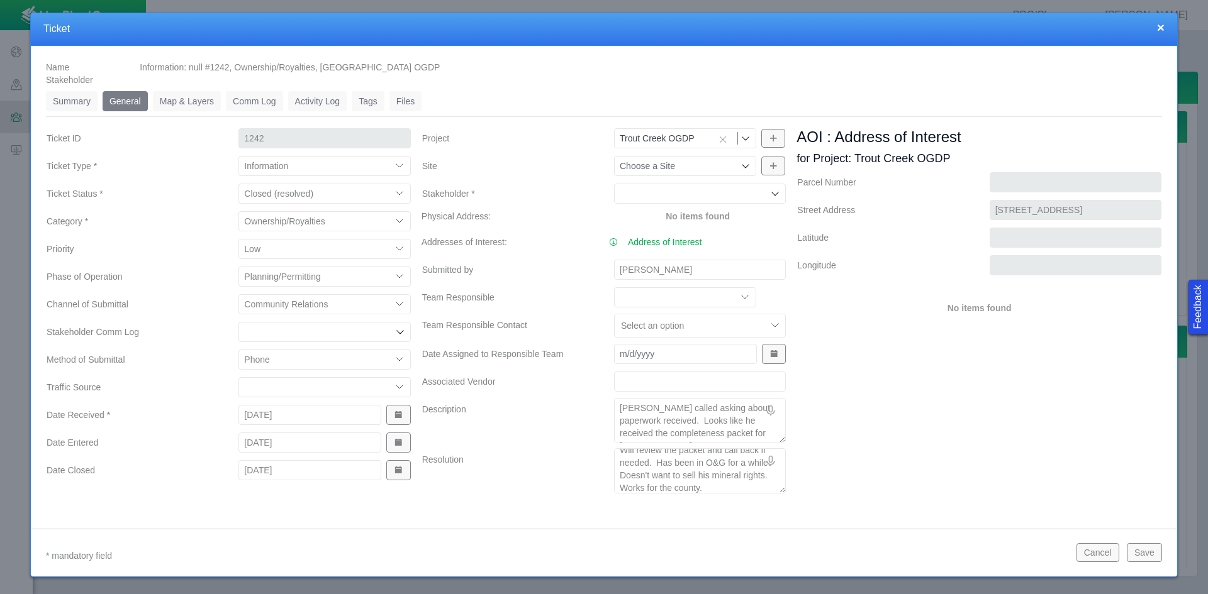
scroll to position [0, 0]
click at [854, 555] on button "Save" at bounding box center [1143, 552] width 35 height 19
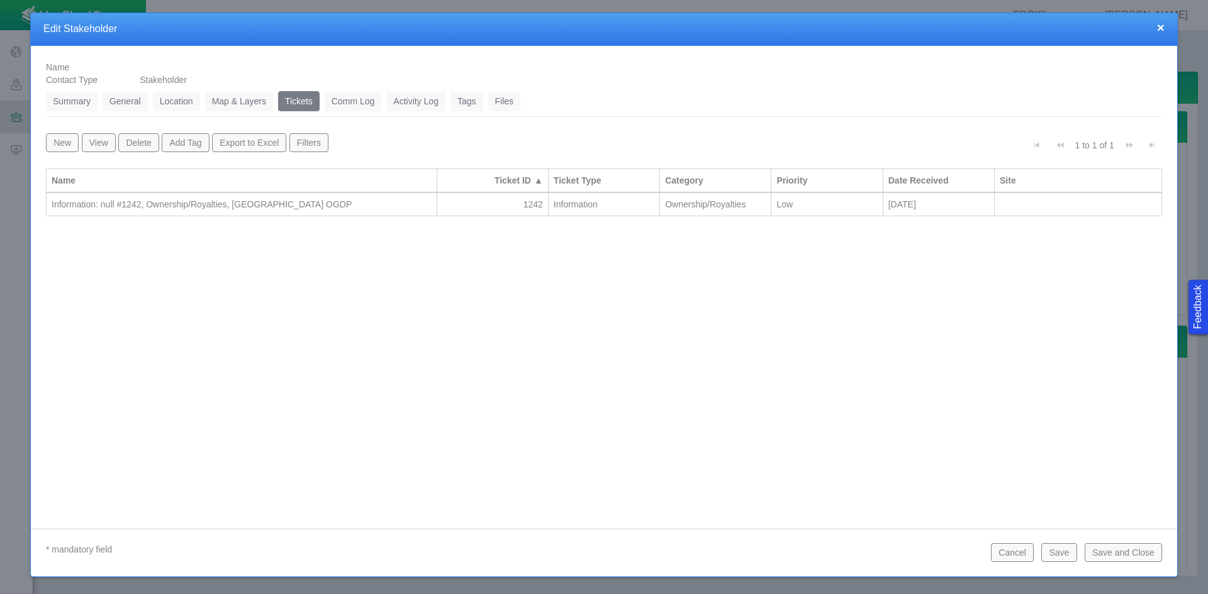
click at [854, 554] on button "Save and Close" at bounding box center [1122, 552] width 77 height 19
